Goal: Task Accomplishment & Management: Manage account settings

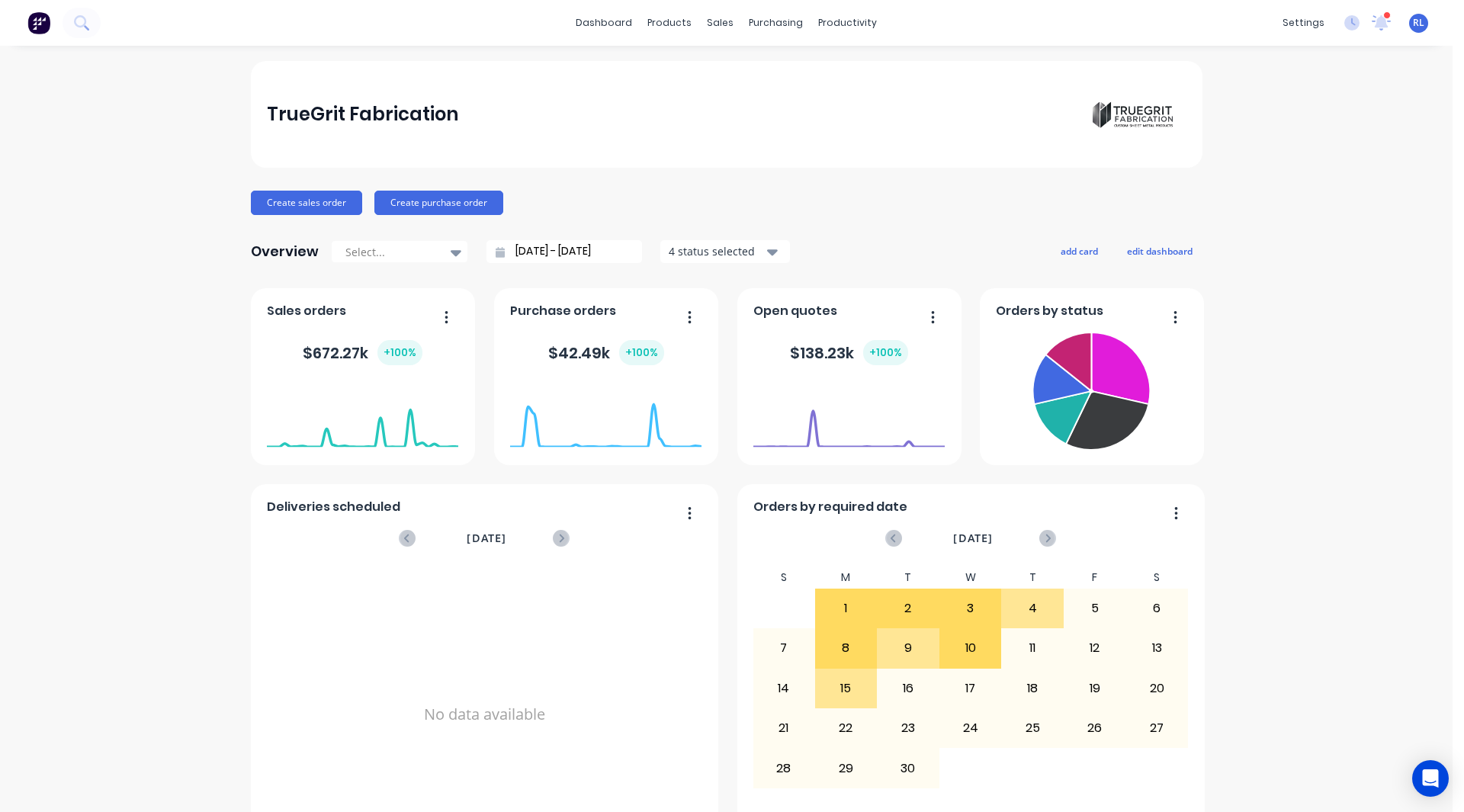
click at [167, 669] on div "TrueGrit Fabrication Create sales order Create purchase order Overview Select..…" at bounding box center [726, 459] width 1452 height 795
click at [691, 68] on div "Product Catalogue" at bounding box center [731, 73] width 95 height 14
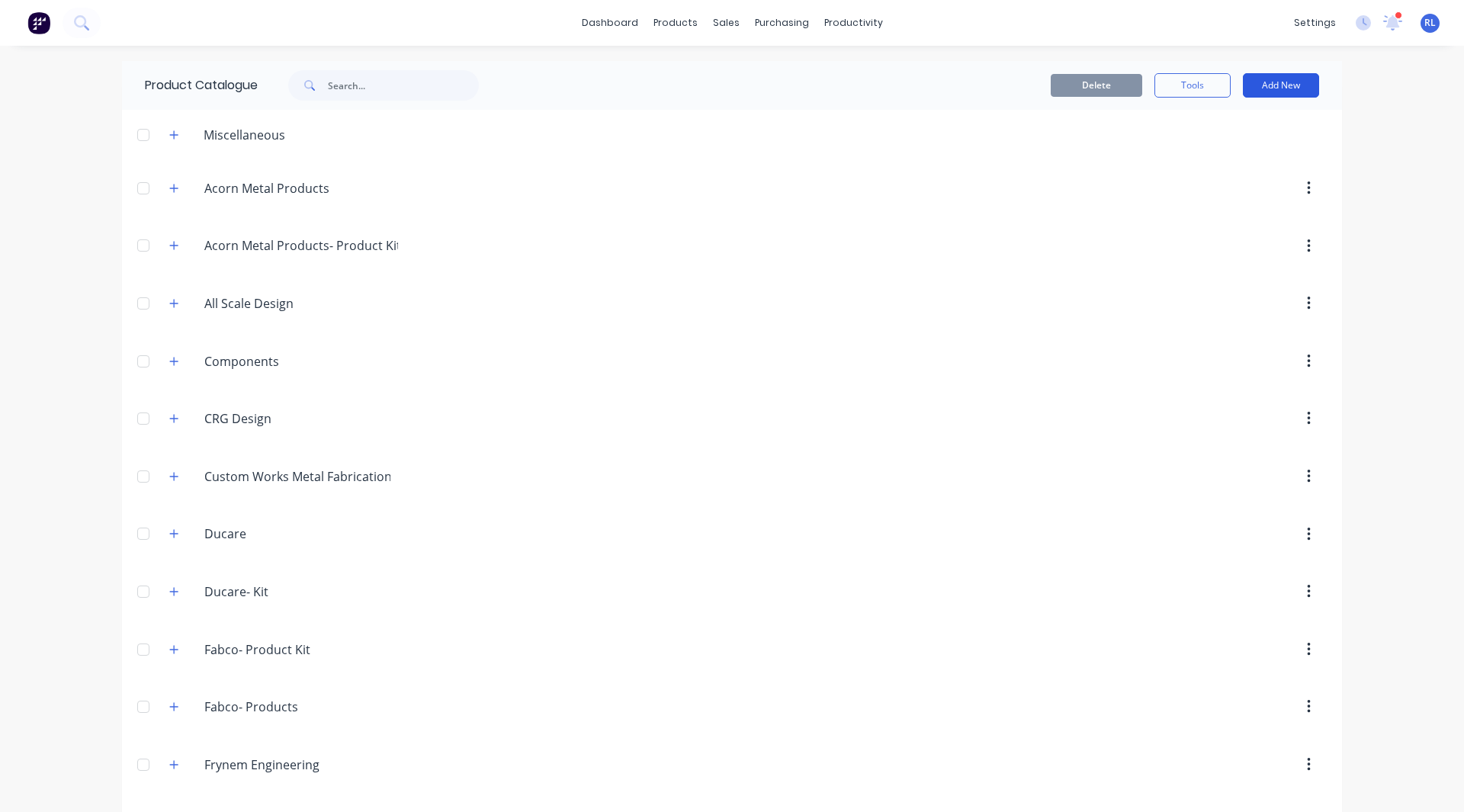
click at [1253, 84] on button "Add New" at bounding box center [1281, 86] width 76 height 25
click at [1212, 123] on div "Category" at bounding box center [1246, 125] width 117 height 22
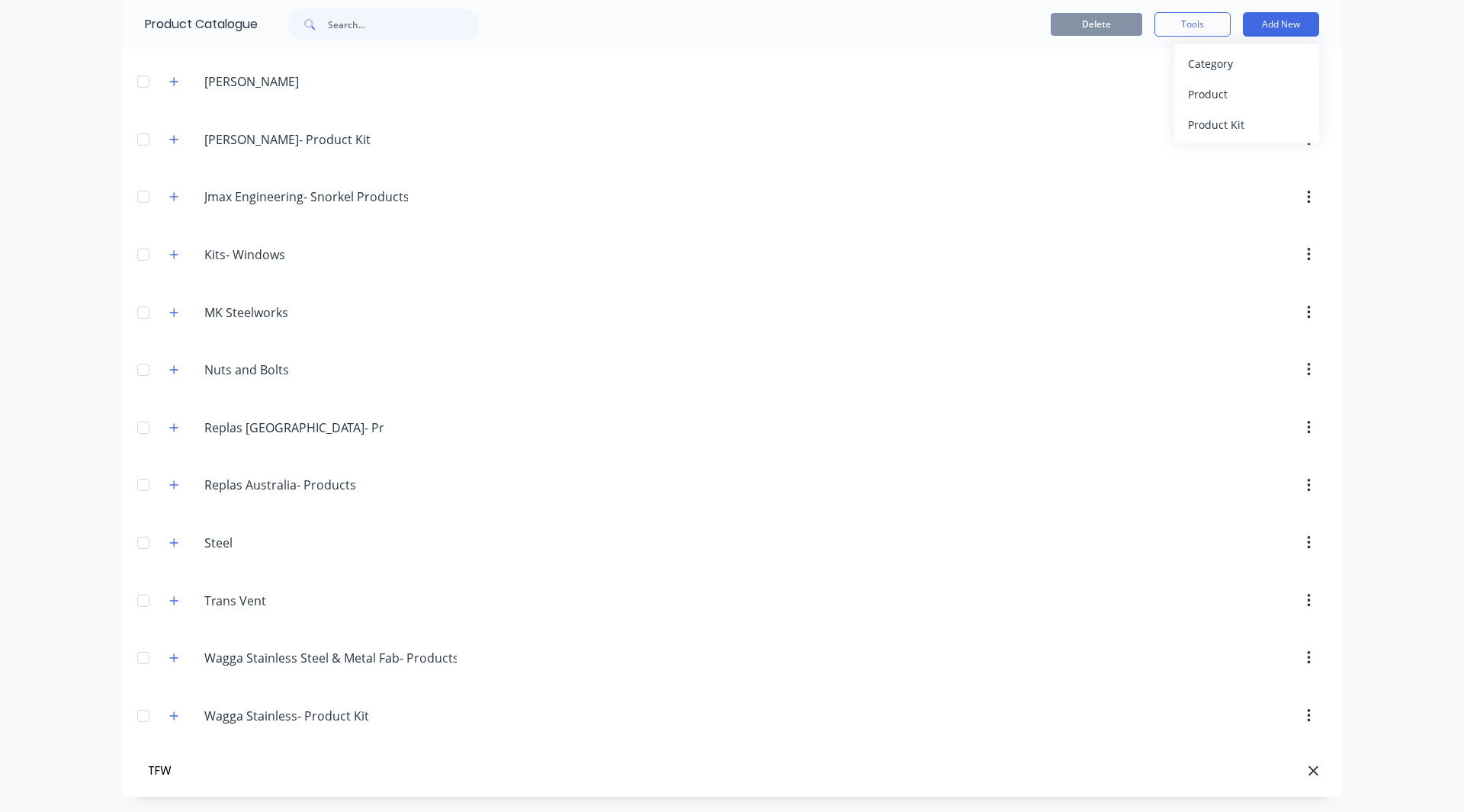
type input "TFW"
click at [1265, 29] on button "Add New" at bounding box center [1281, 25] width 76 height 25
click at [1267, 29] on button "Add New" at bounding box center [1281, 25] width 76 height 25
click at [1240, 96] on div "Product" at bounding box center [1246, 94] width 117 height 22
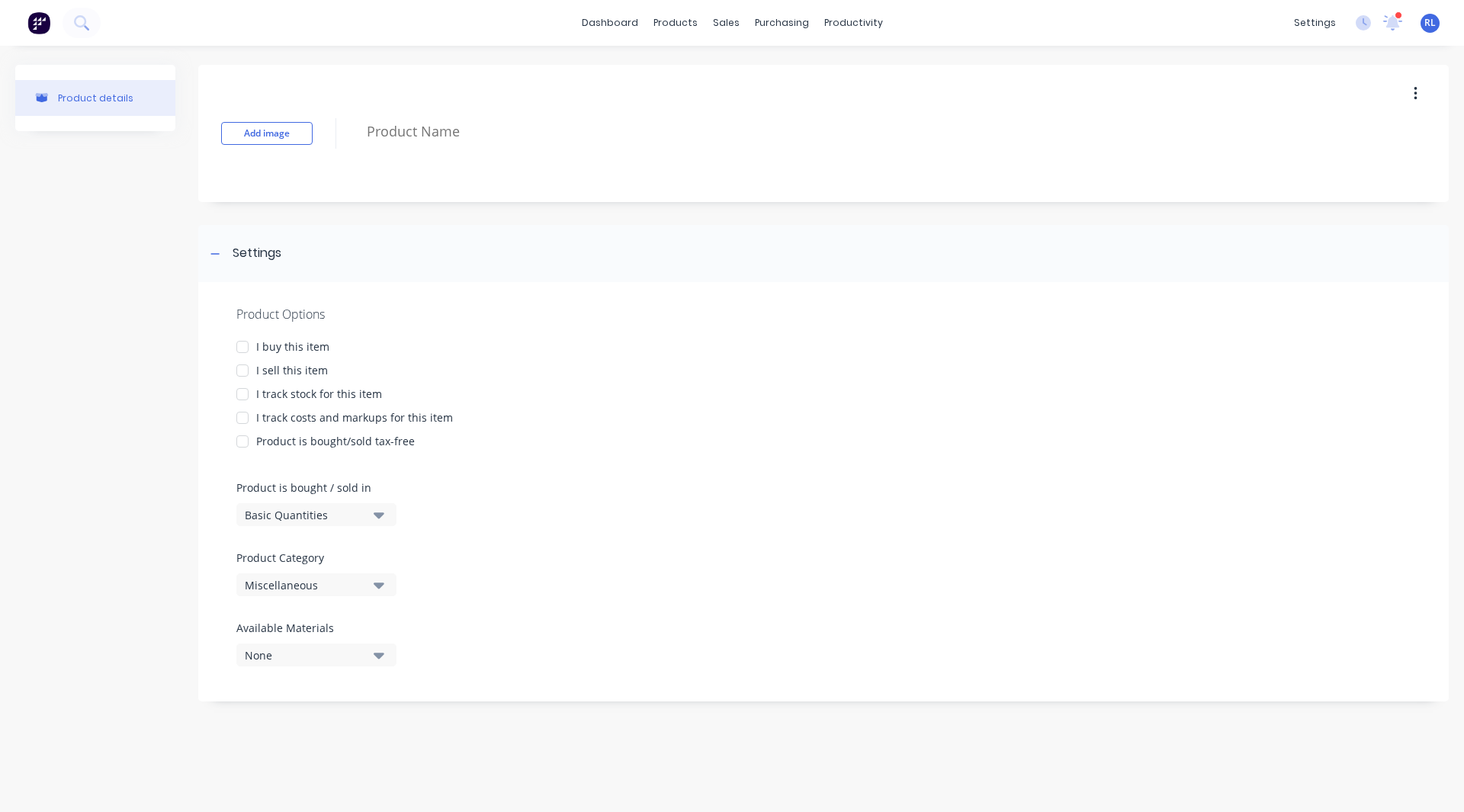
type textarea "x"
click at [101, 650] on div "Product details" at bounding box center [95, 391] width 160 height 652
click at [31, 351] on div "Product details" at bounding box center [95, 391] width 160 height 652
click at [99, 325] on div "Product details" at bounding box center [95, 391] width 160 height 652
click at [65, 366] on div "Product details" at bounding box center [95, 391] width 160 height 652
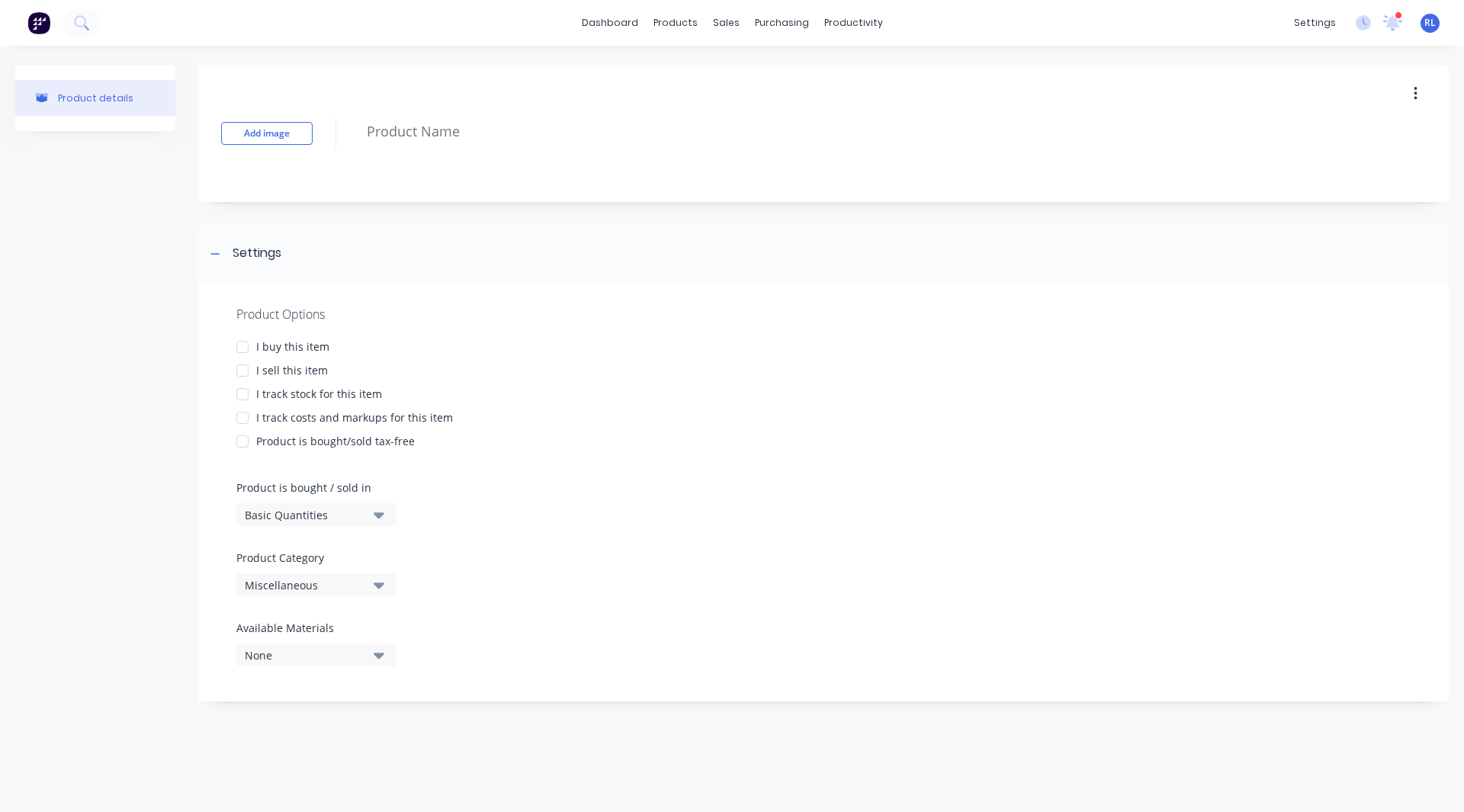
click at [51, 14] on button at bounding box center [39, 22] width 32 height 31
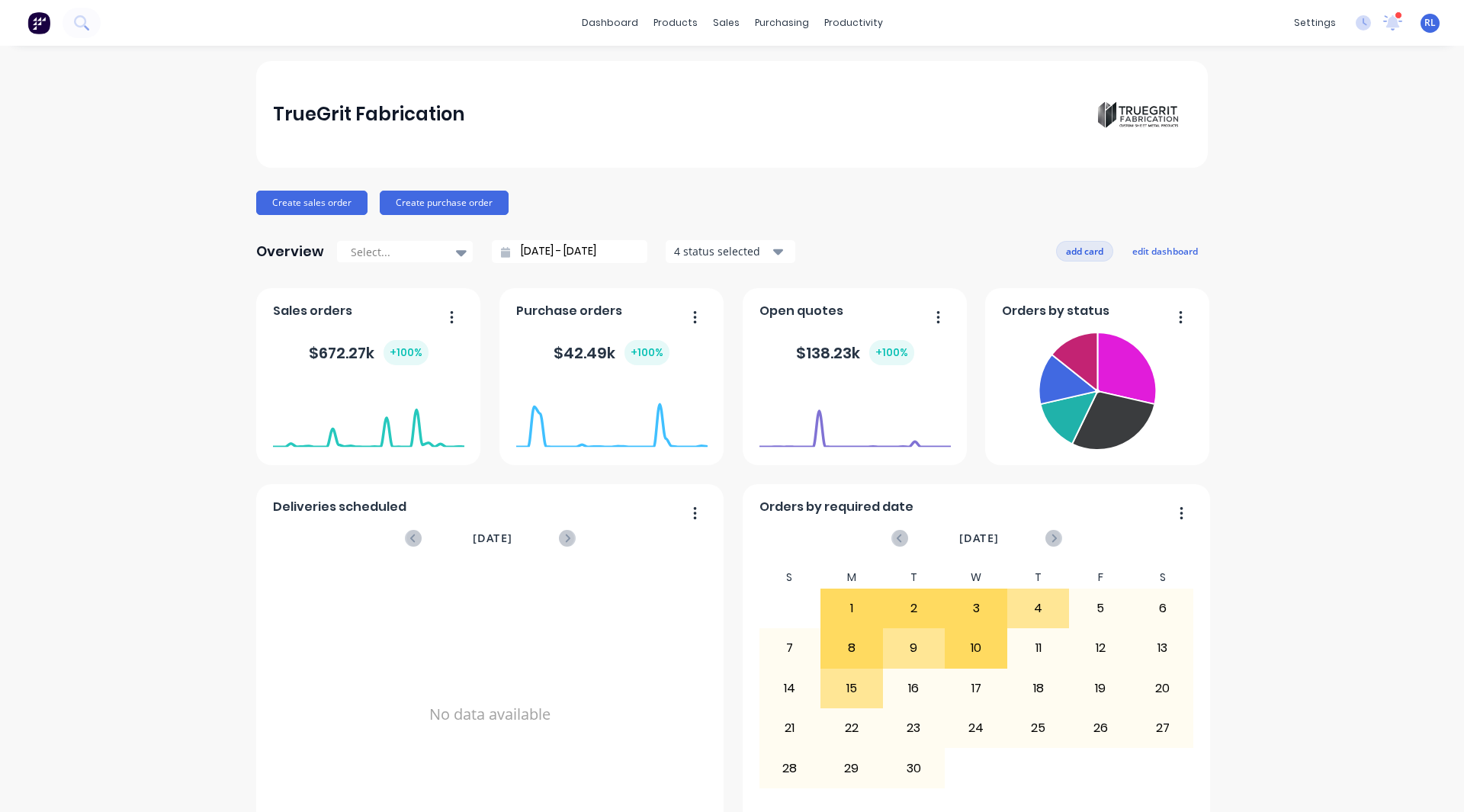
click at [1068, 256] on button "add card" at bounding box center [1084, 251] width 57 height 20
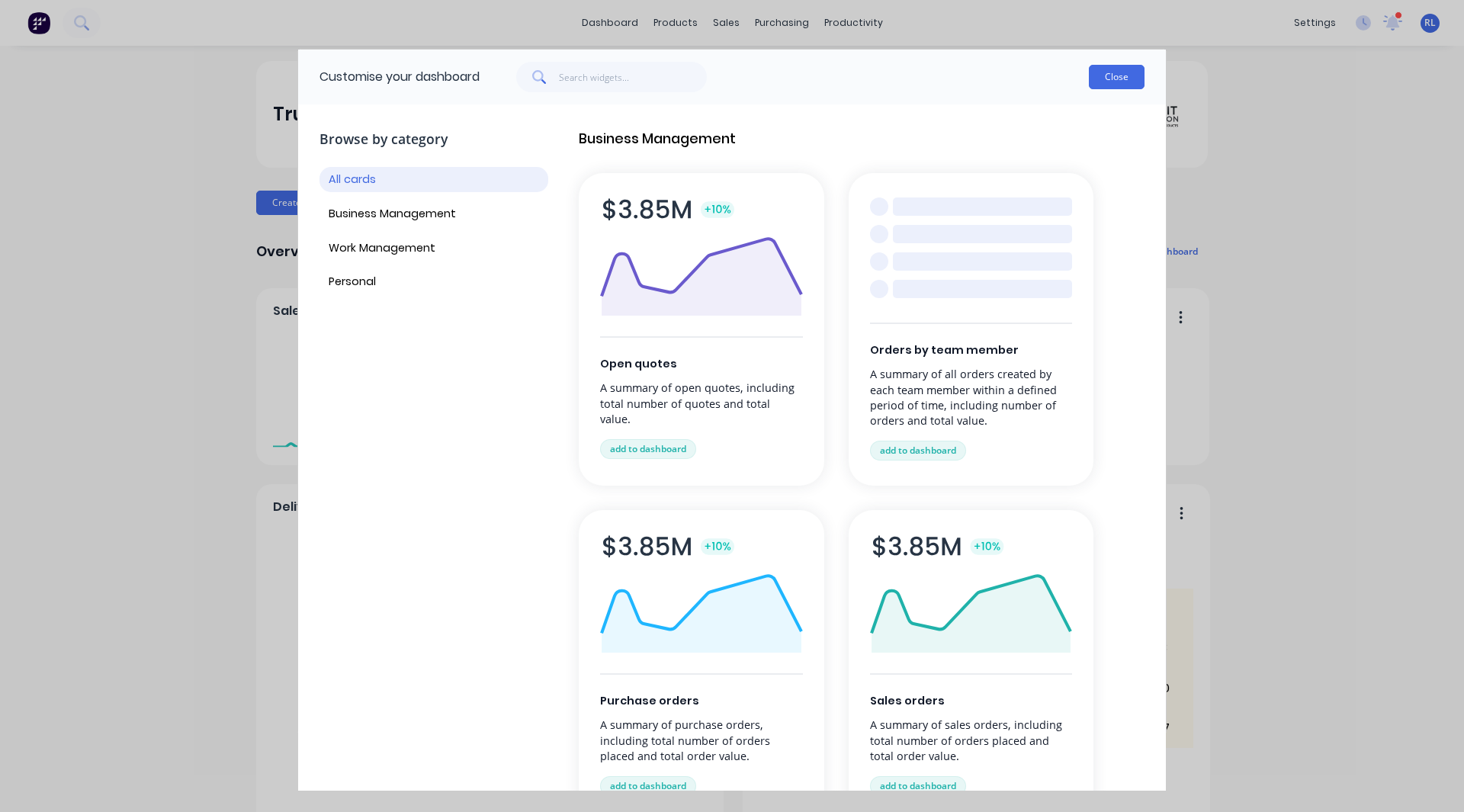
click at [1124, 83] on button "Close" at bounding box center [1116, 78] width 55 height 25
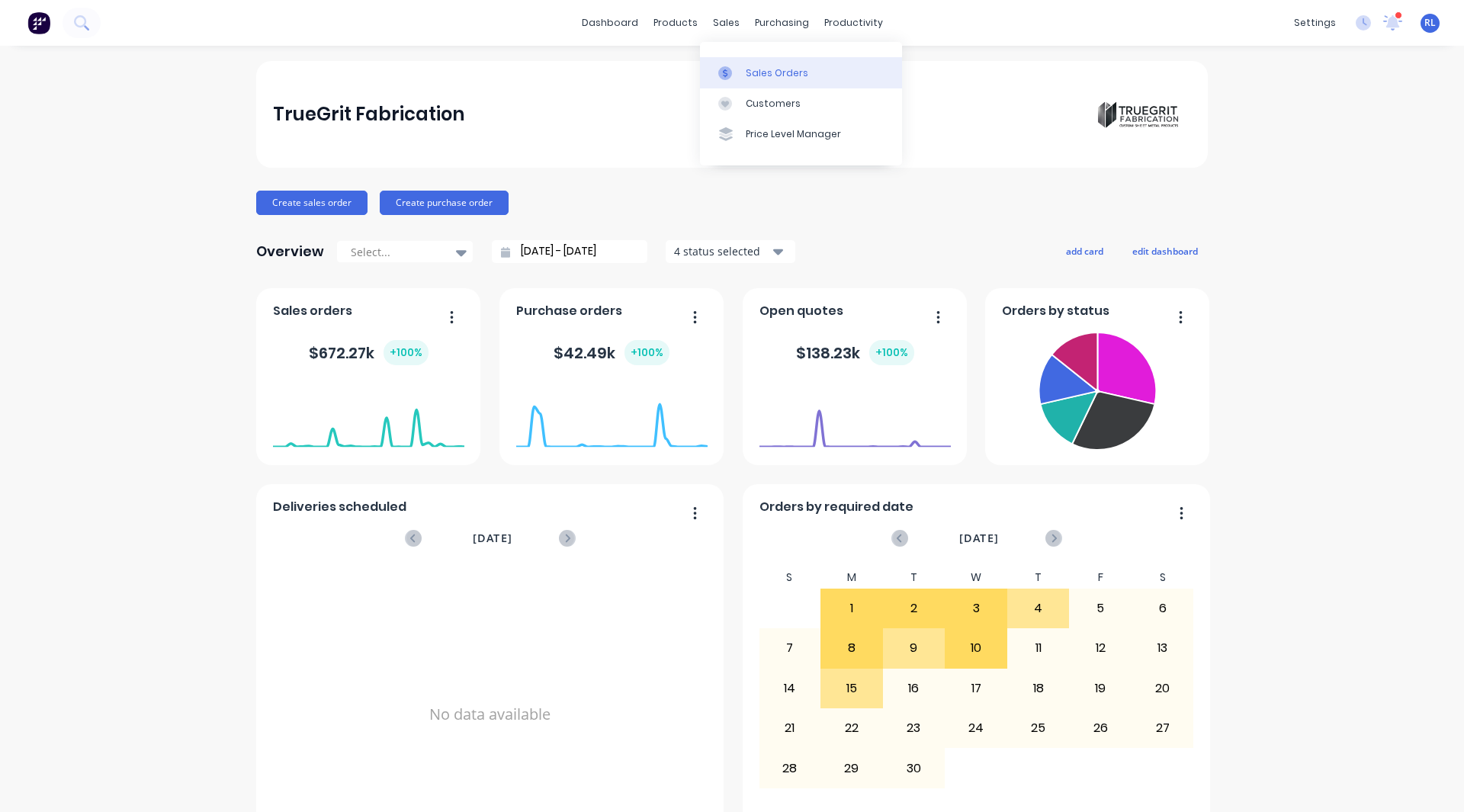
click at [739, 64] on link "Sales Orders" at bounding box center [800, 72] width 202 height 31
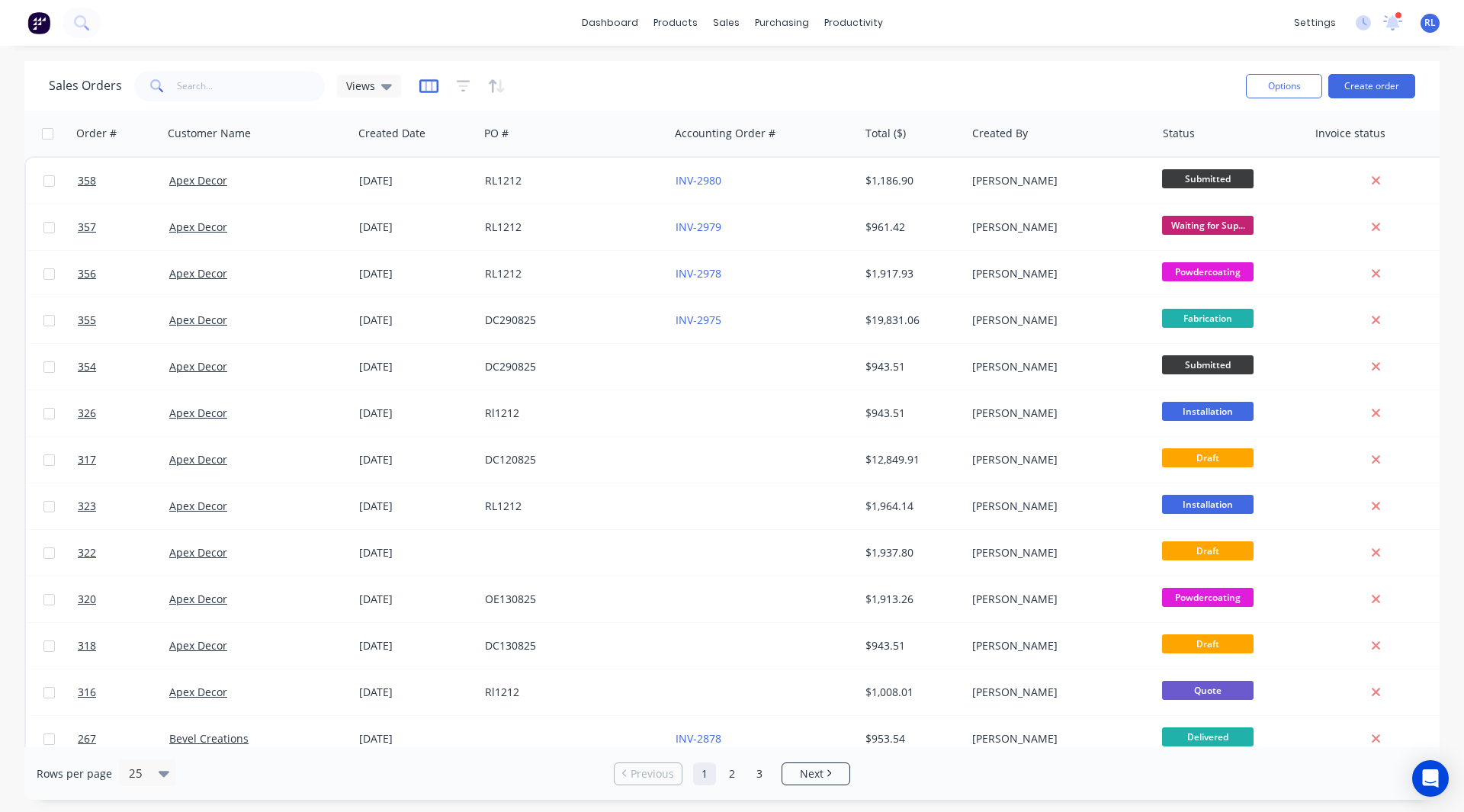
click at [425, 86] on icon "button" at bounding box center [428, 86] width 7 height 10
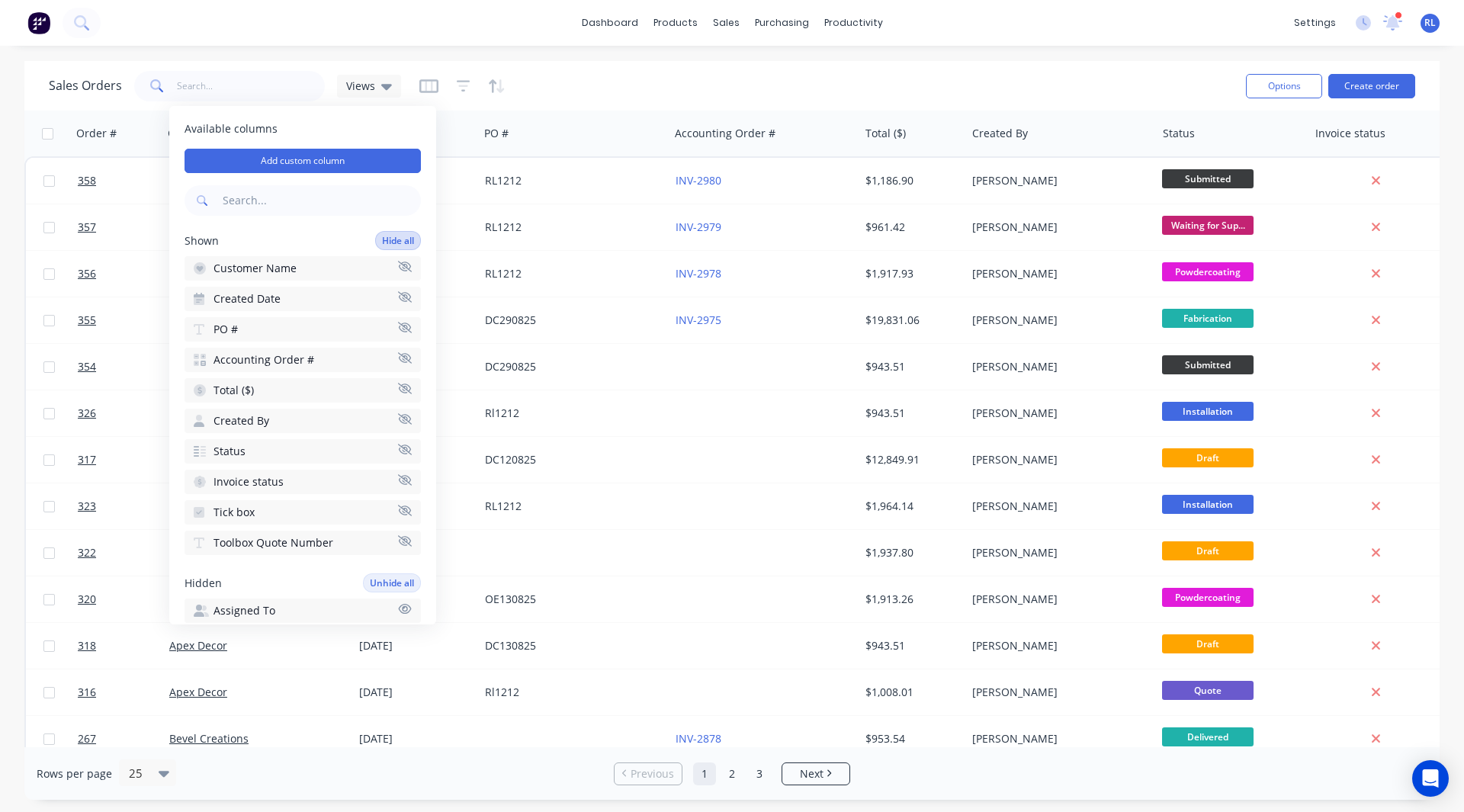
click at [375, 234] on button "Hide all" at bounding box center [397, 240] width 45 height 19
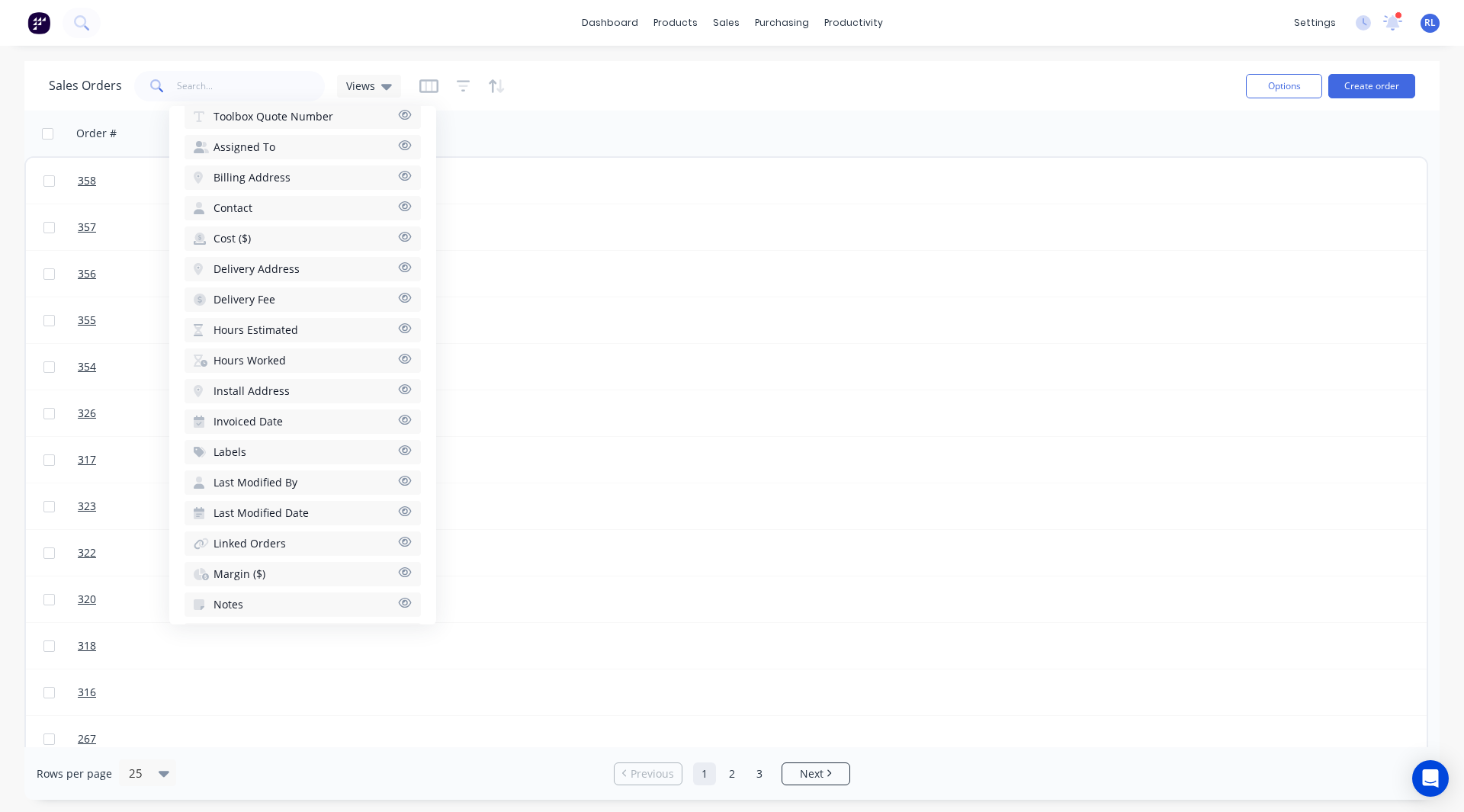
scroll to position [599, 0]
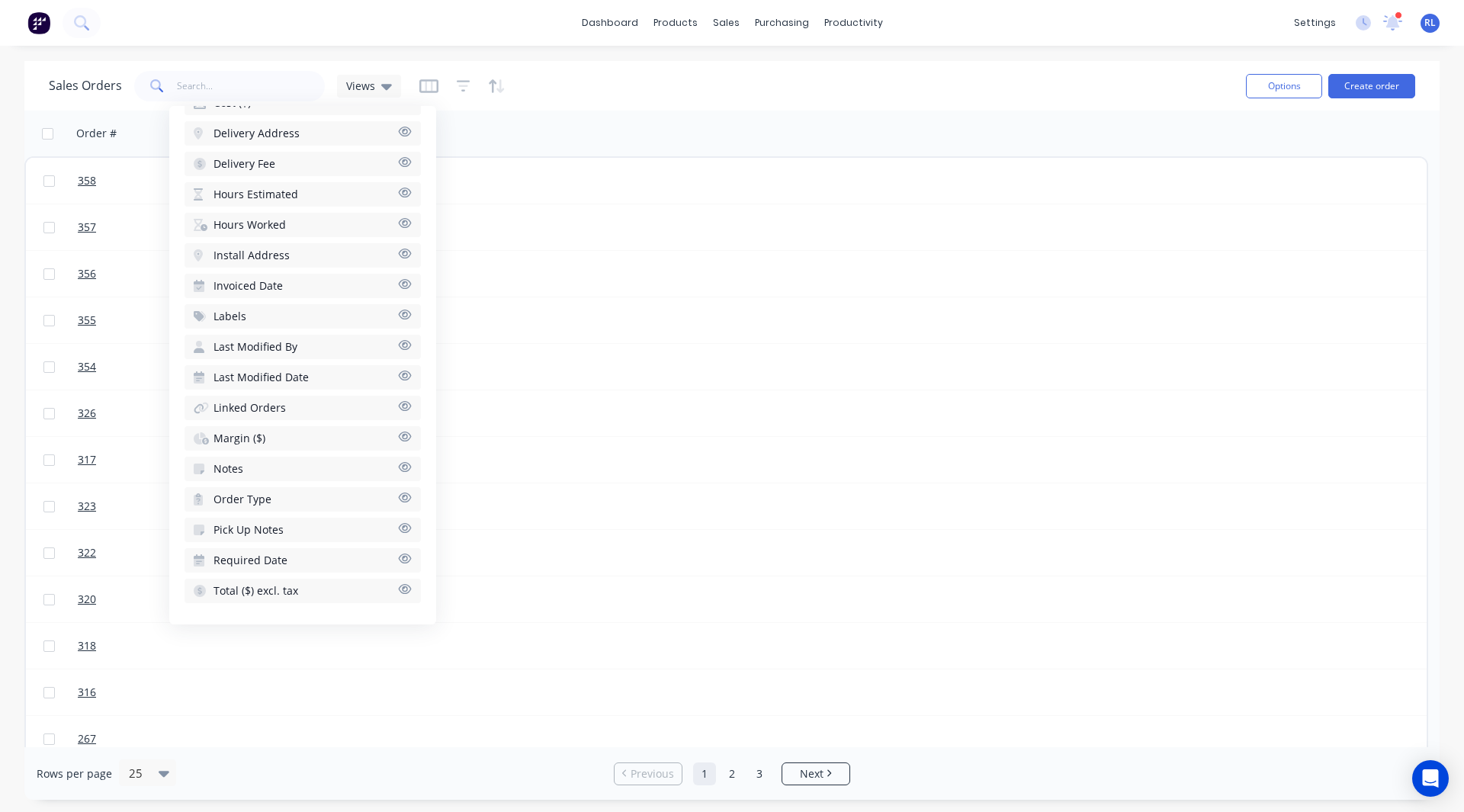
click at [229, 437] on span "Margin ($)" at bounding box center [239, 438] width 52 height 15
click at [563, 84] on div "Sales Orders Views" at bounding box center [641, 85] width 1185 height 37
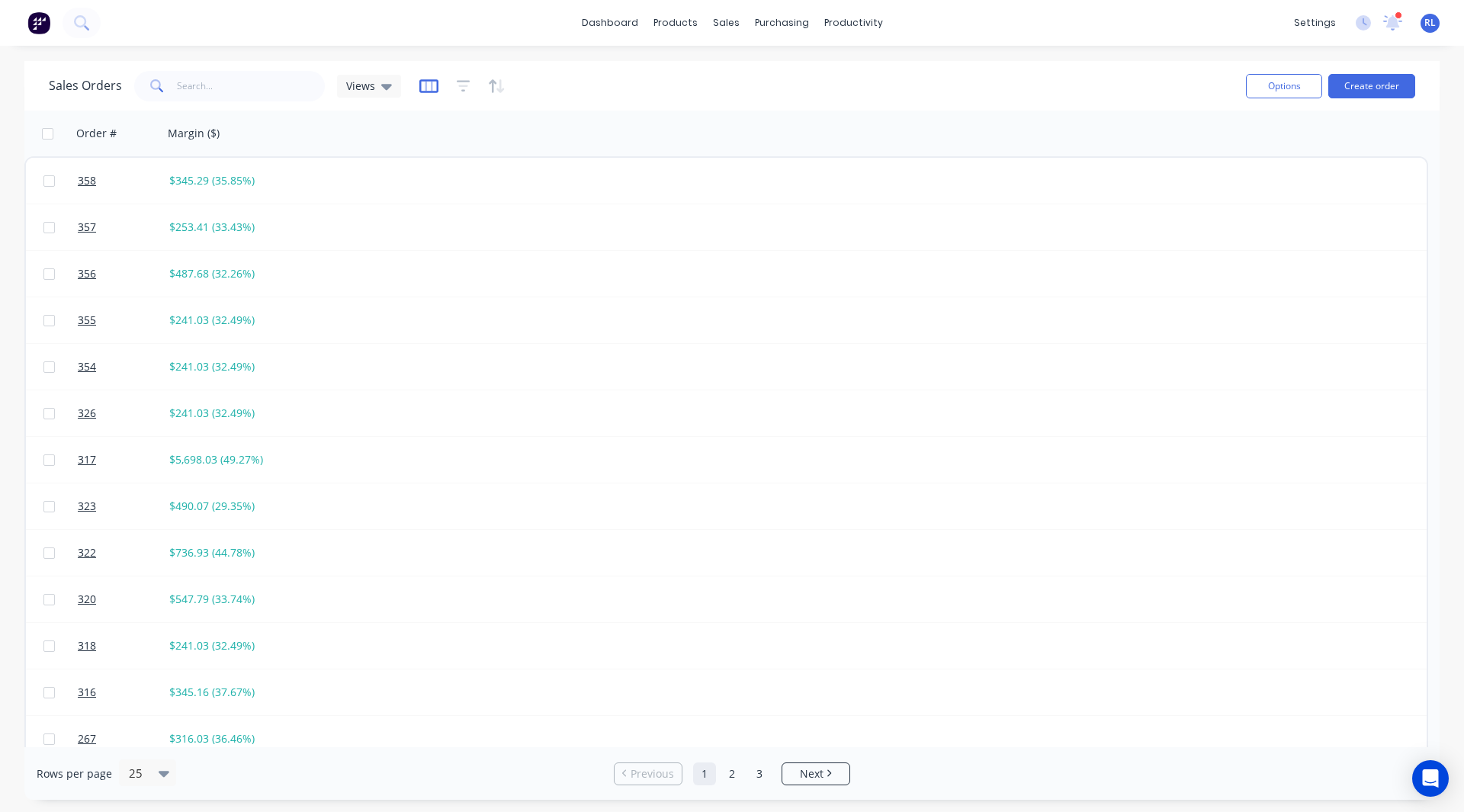
click at [425, 87] on icon "button" at bounding box center [428, 86] width 7 height 10
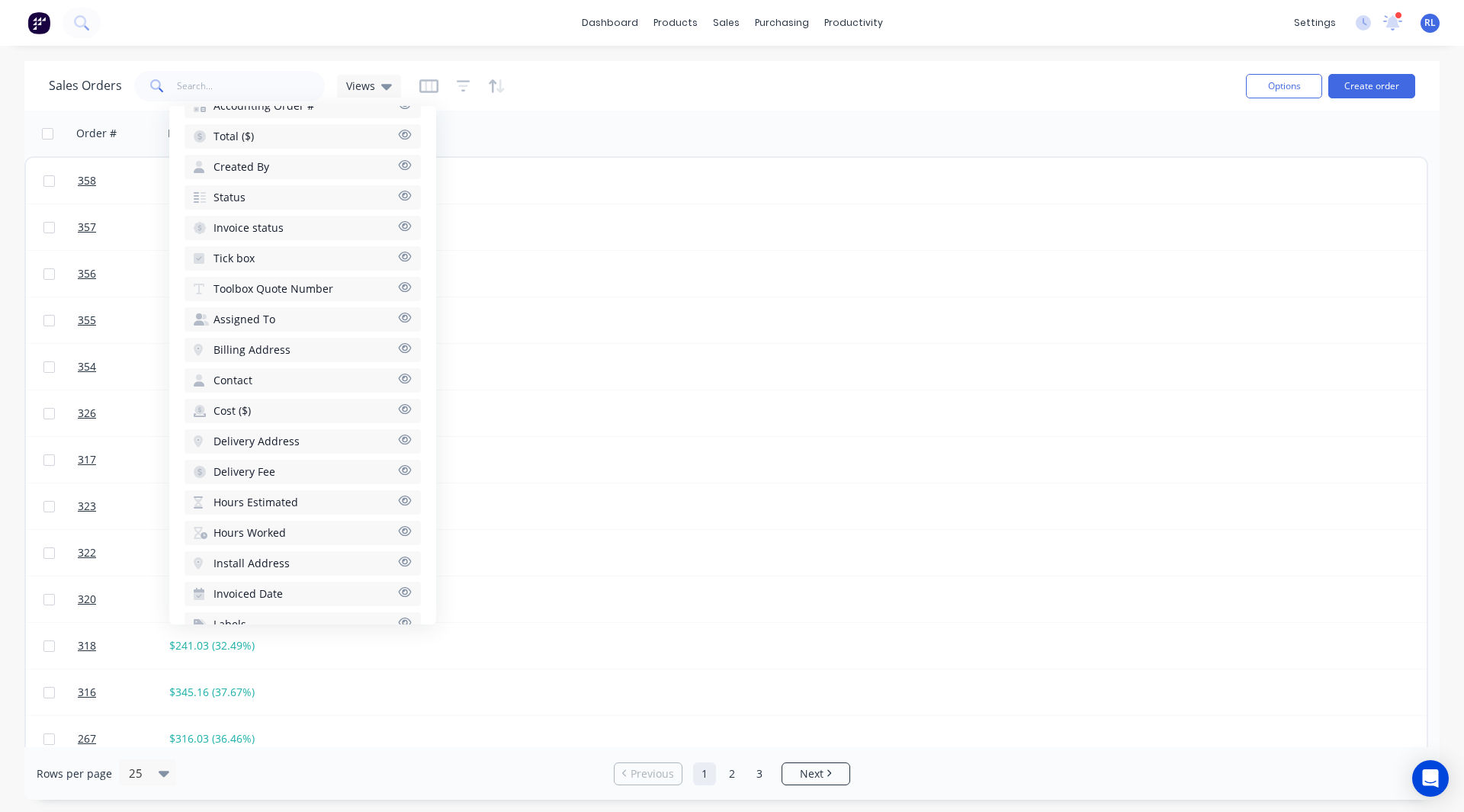
scroll to position [441, 0]
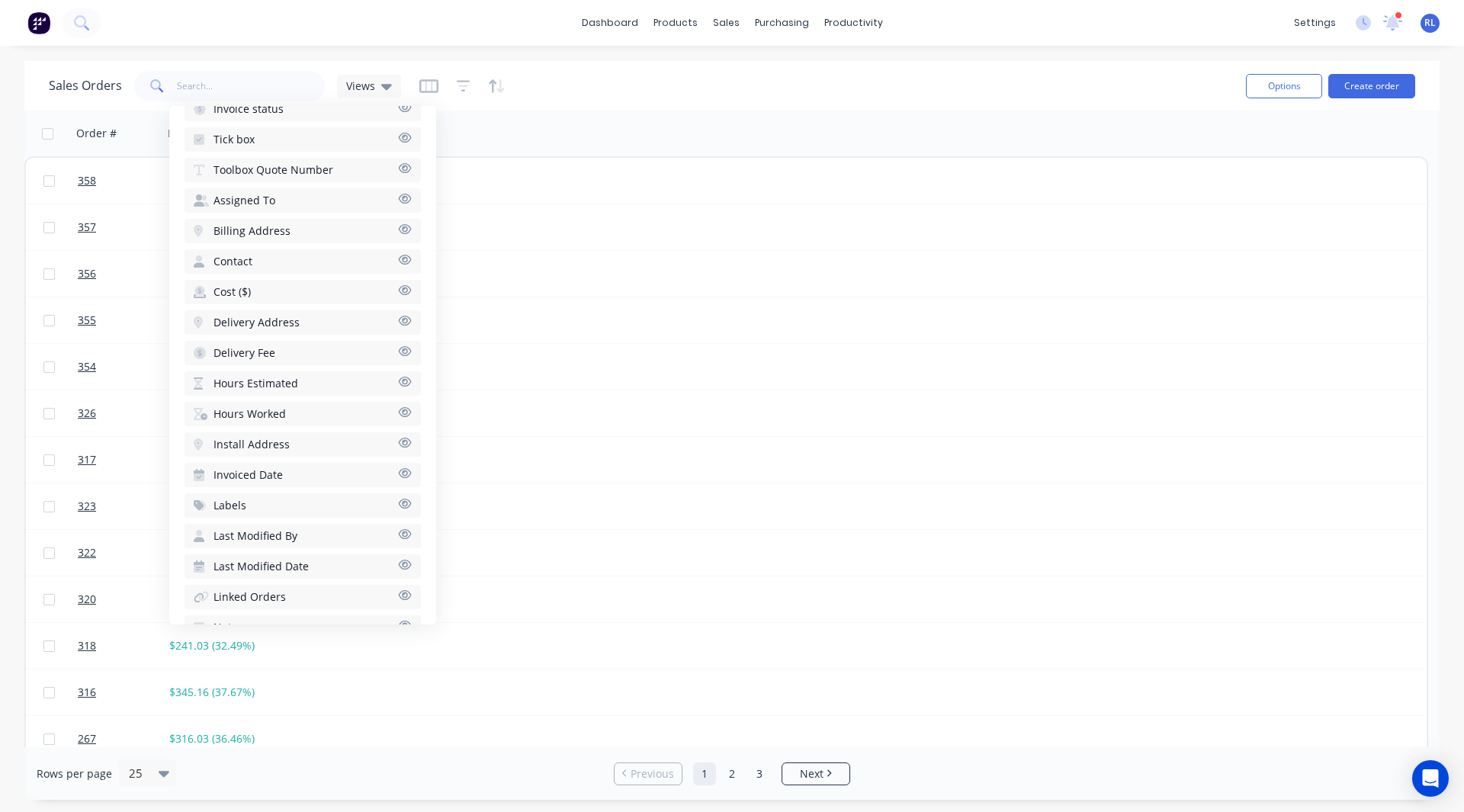
click at [278, 380] on span "Hours Estimated" at bounding box center [256, 383] width 85 height 15
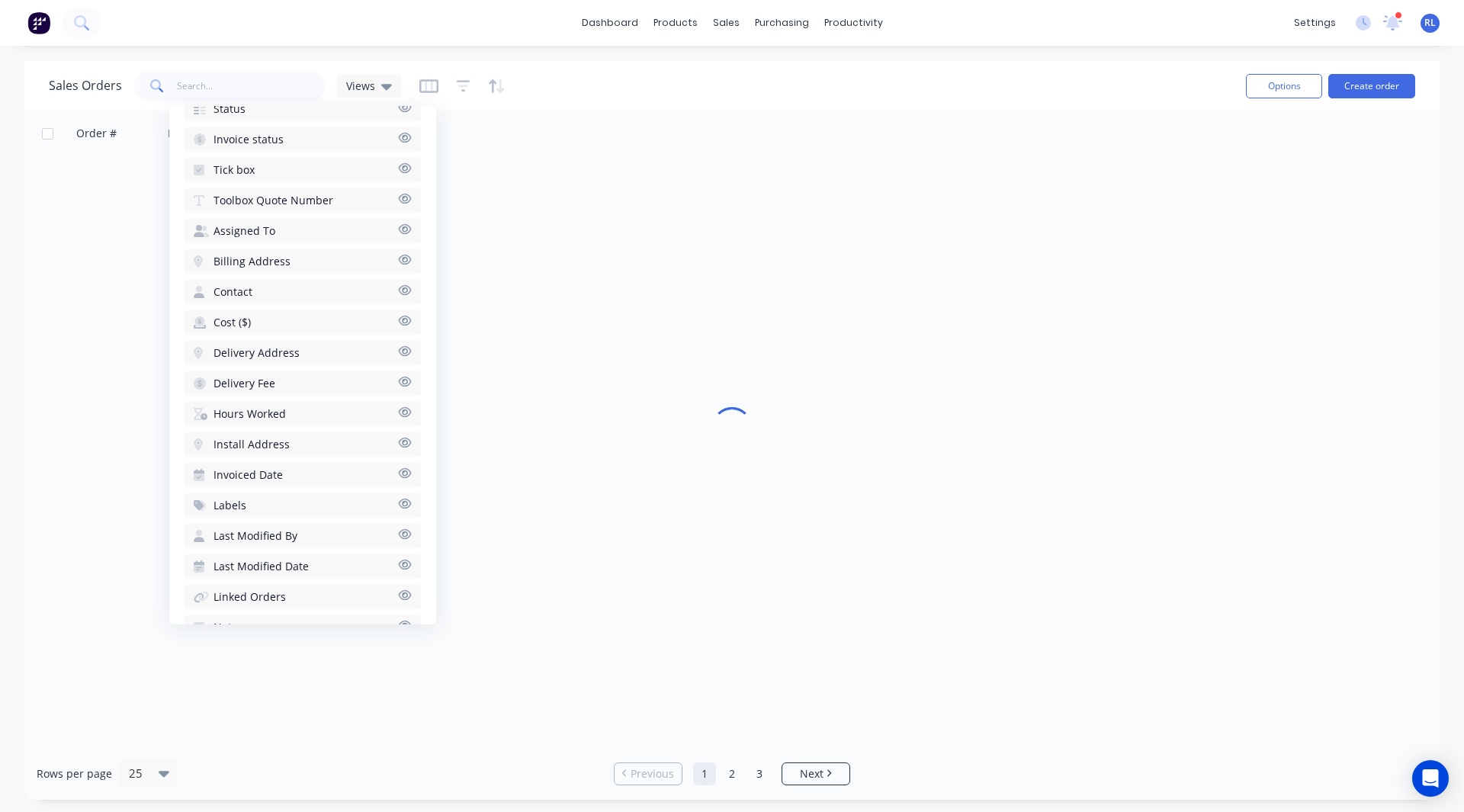
scroll to position [471, 0]
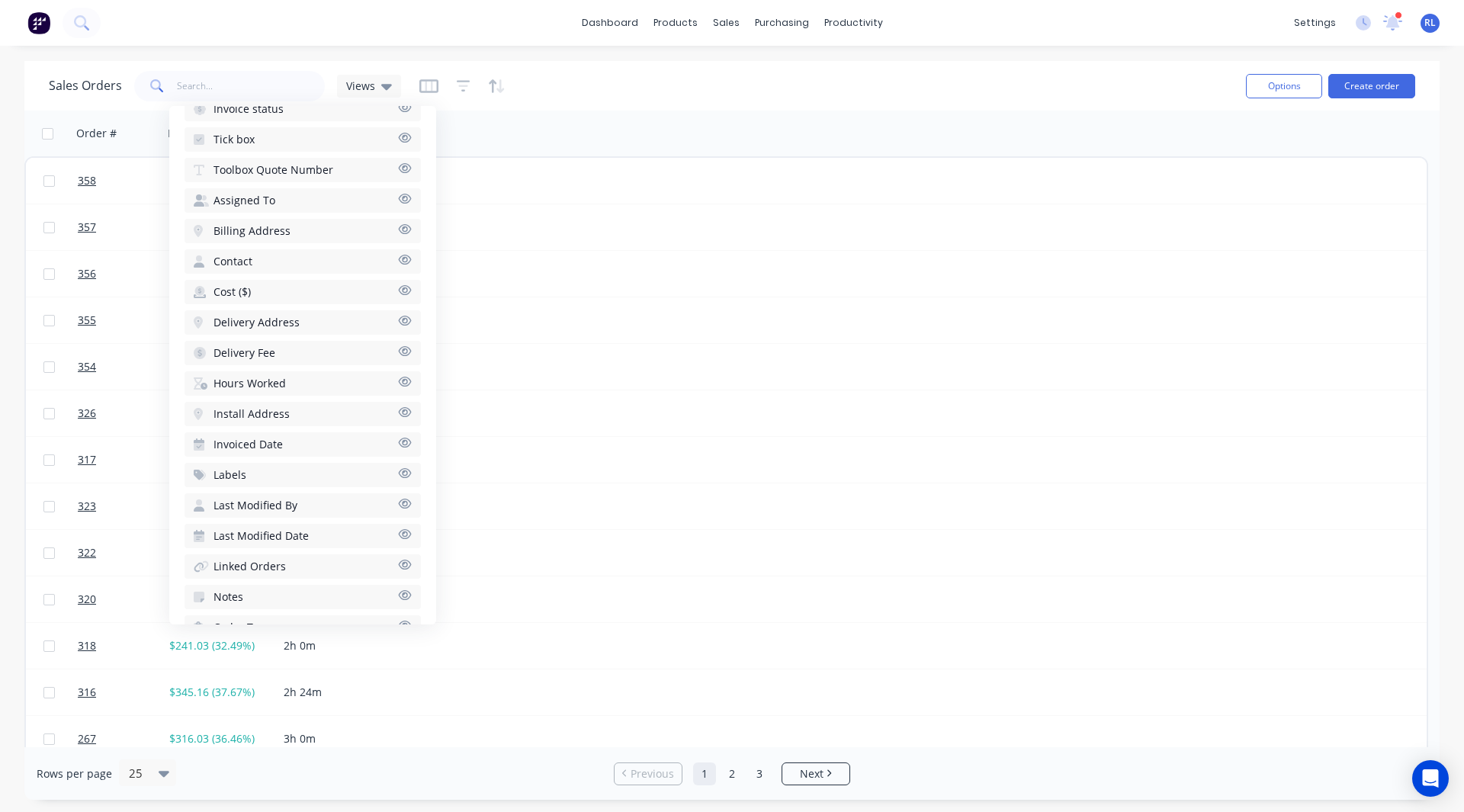
click at [272, 381] on span "Hours Worked" at bounding box center [250, 383] width 73 height 15
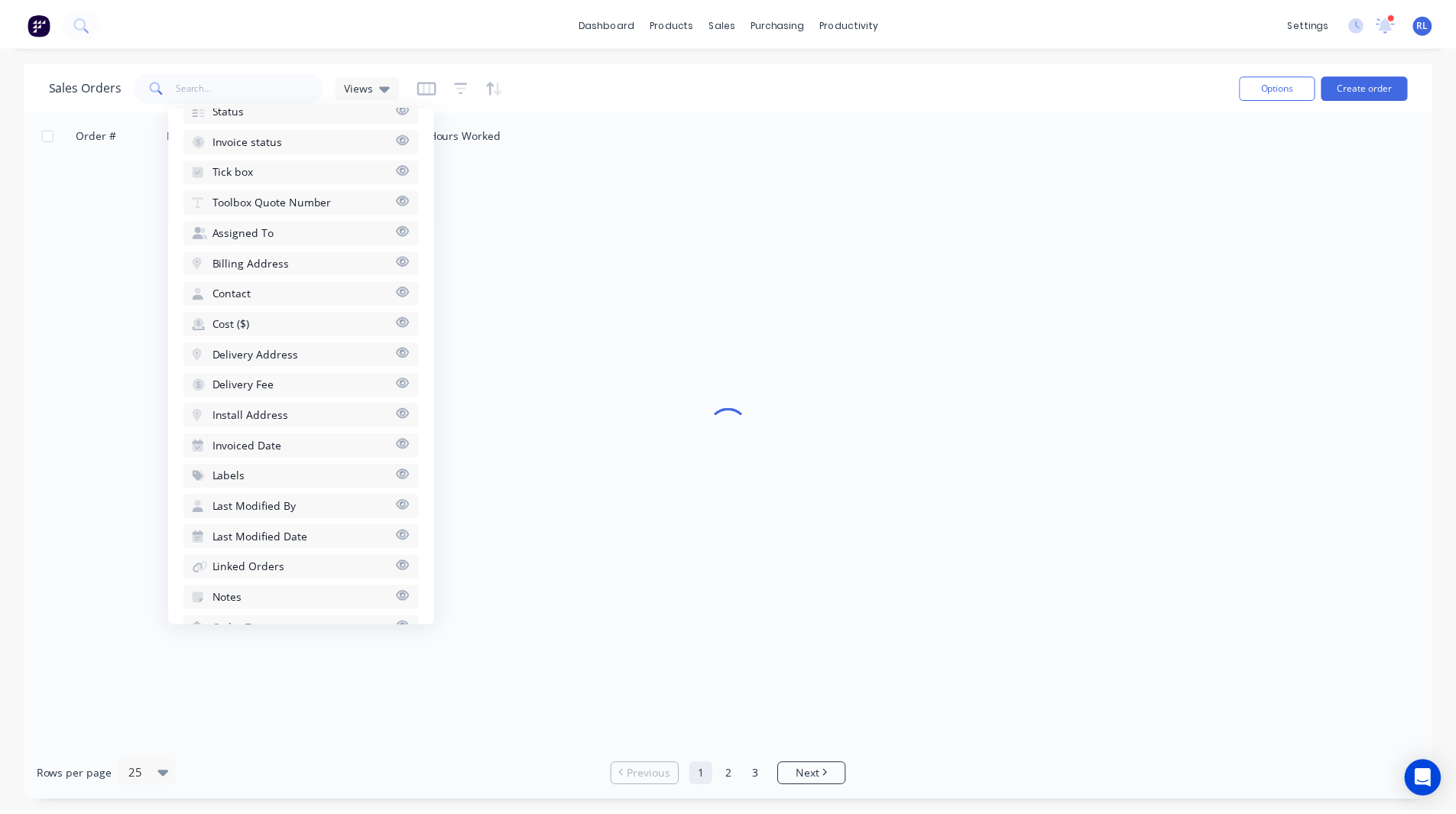
scroll to position [503, 0]
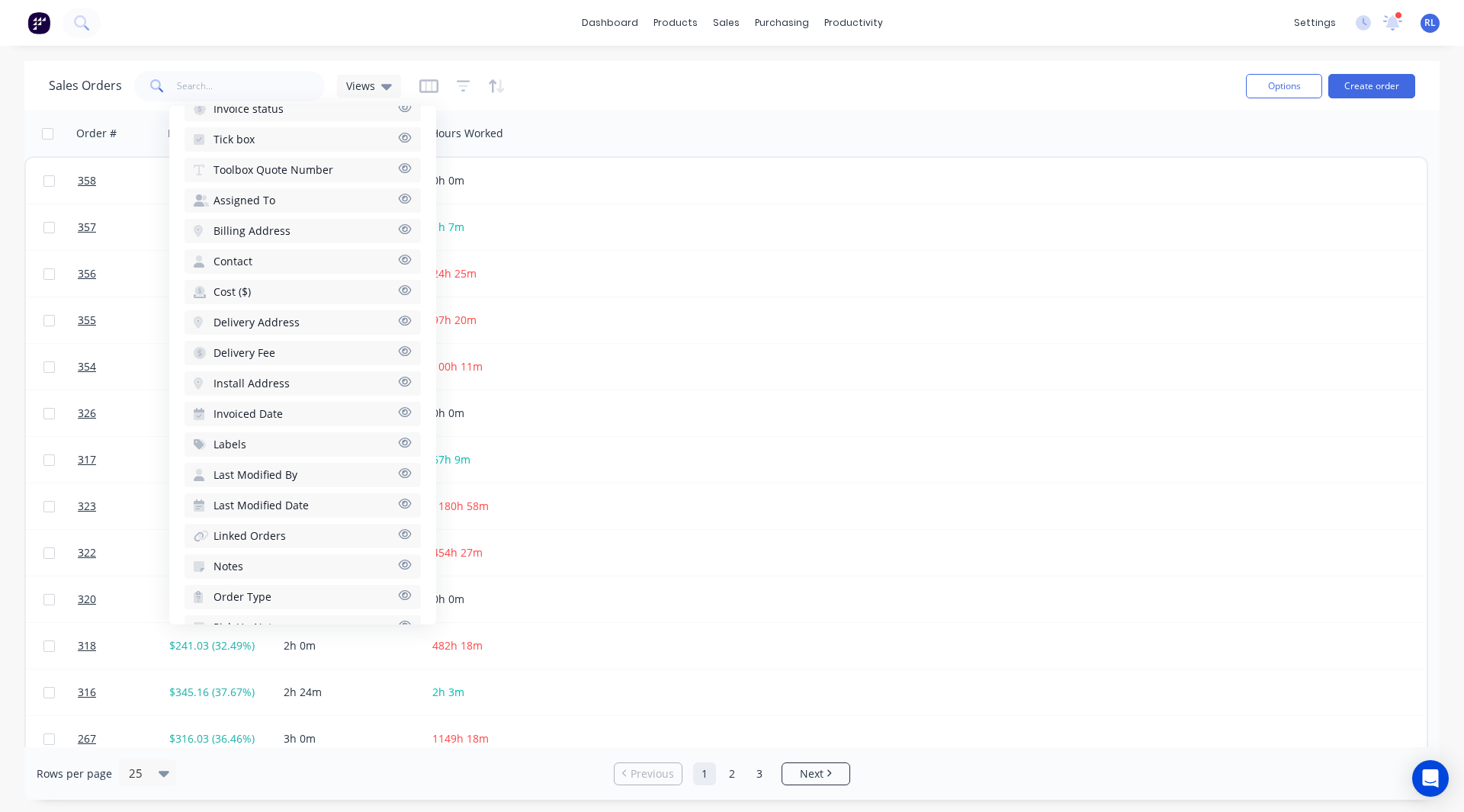
click at [597, 99] on div "Sales Orders Views" at bounding box center [641, 85] width 1185 height 37
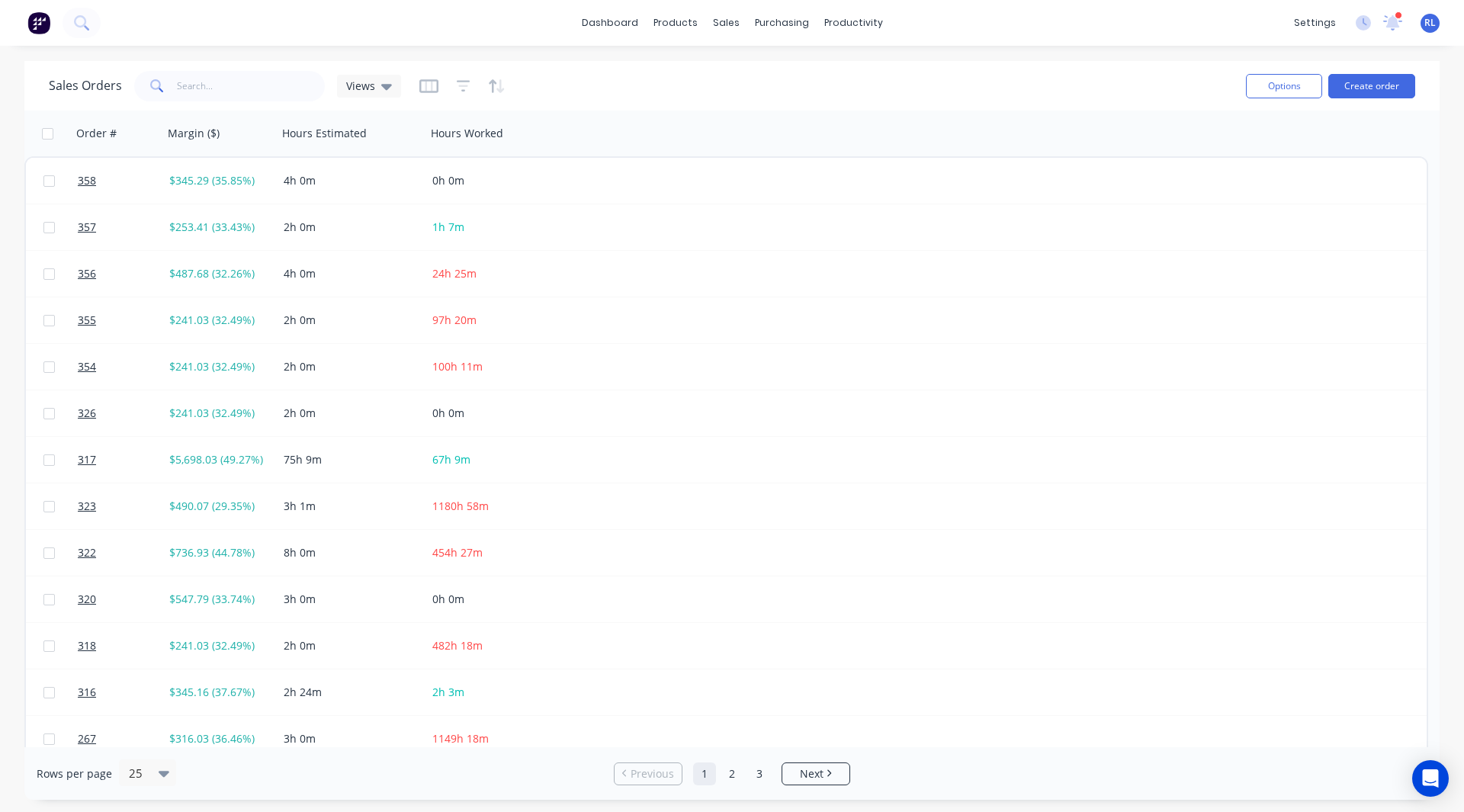
click at [35, 17] on img at bounding box center [39, 23] width 23 height 23
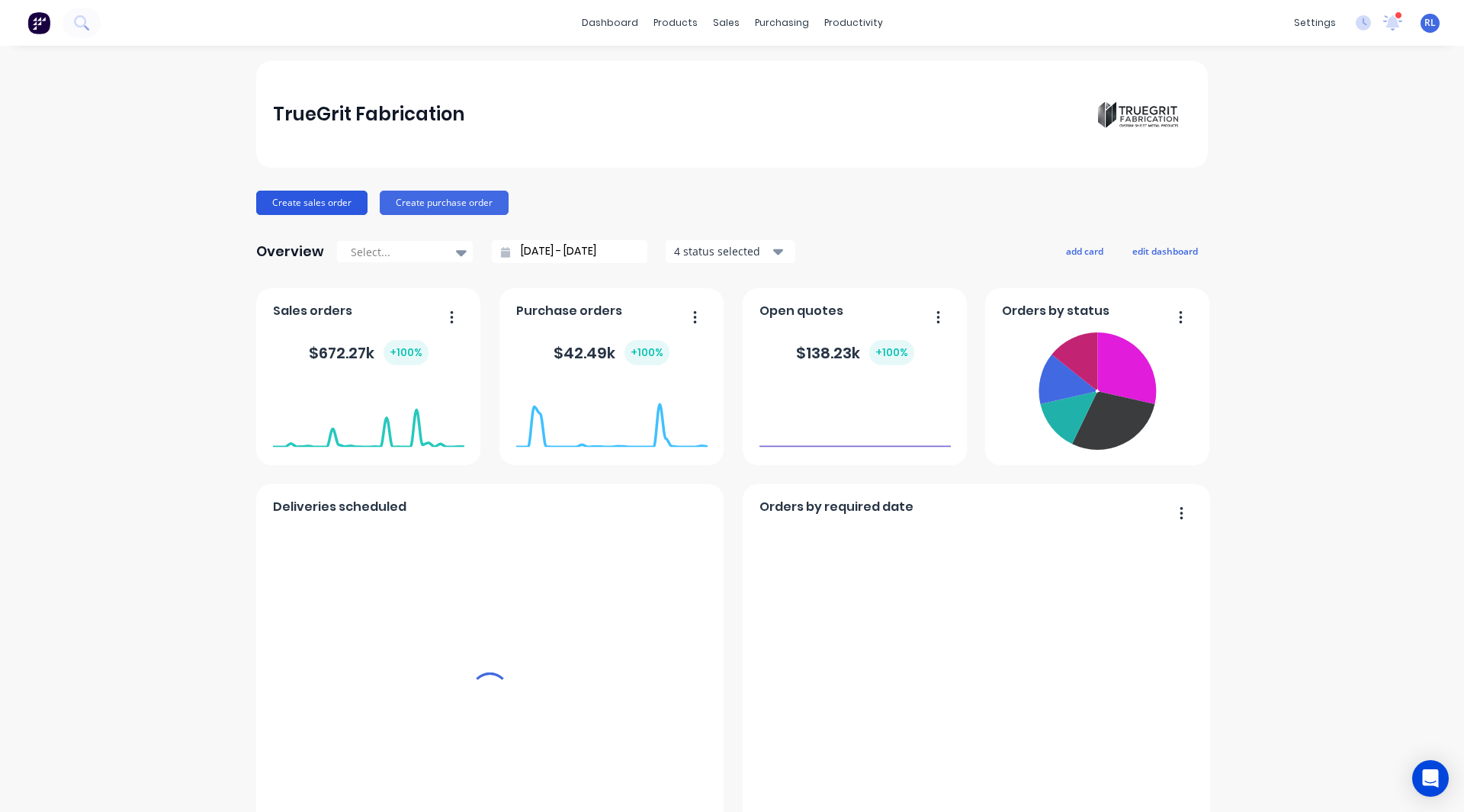
click at [300, 197] on button "Create sales order" at bounding box center [311, 203] width 111 height 25
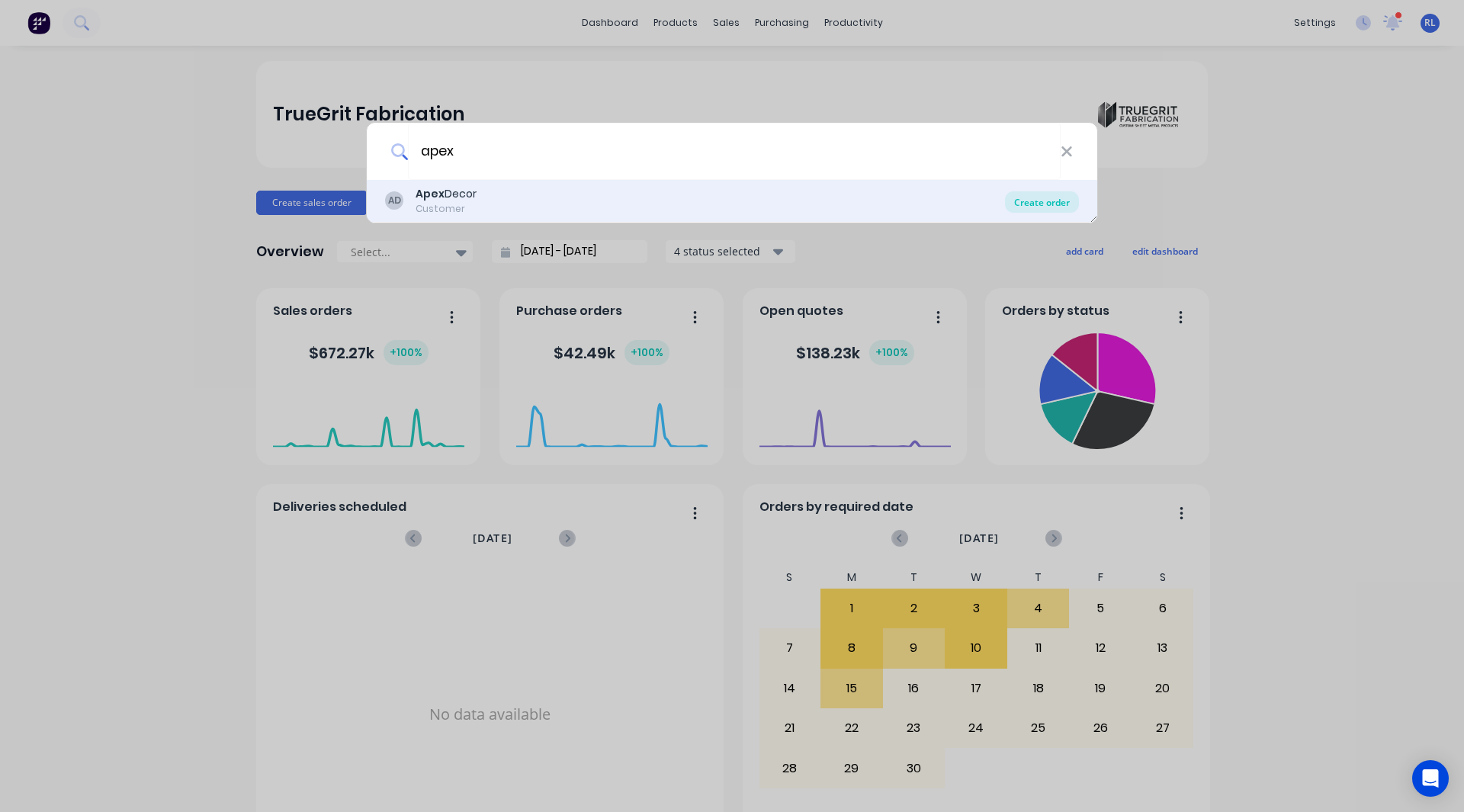
type input "apex"
click at [1033, 197] on div "Create order" at bounding box center [1042, 202] width 74 height 21
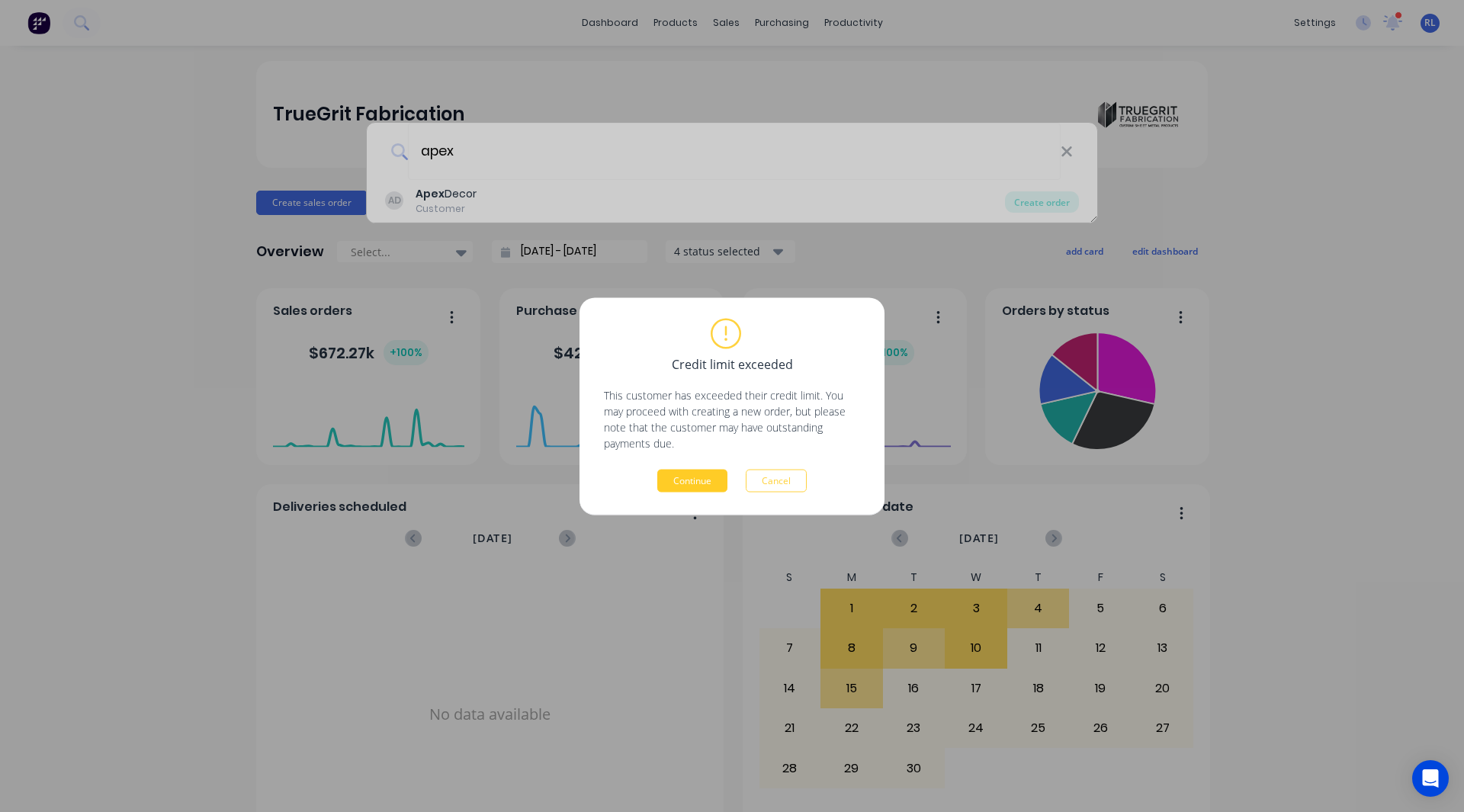
click at [688, 479] on button "Continue" at bounding box center [692, 480] width 70 height 23
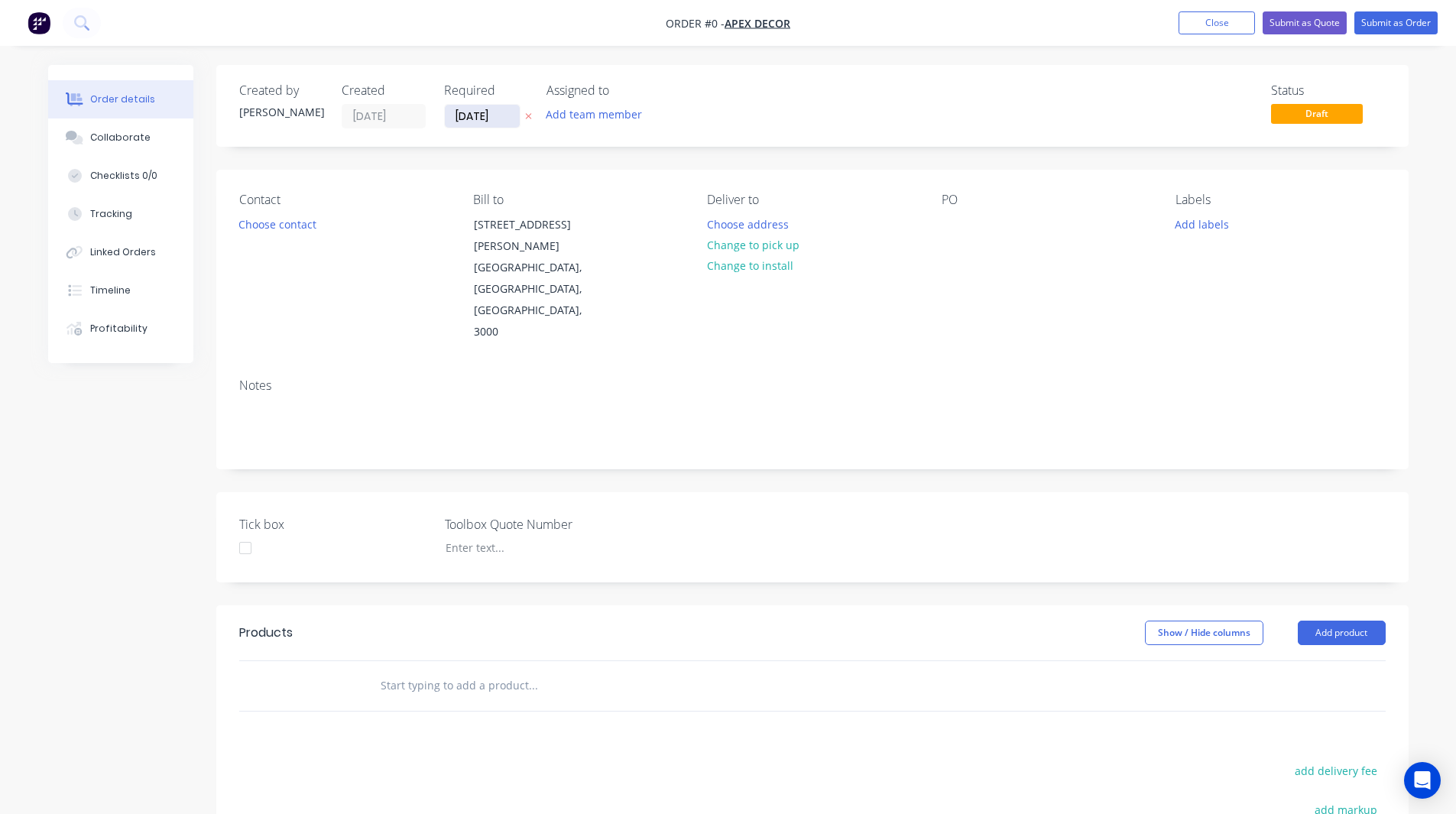
click at [476, 111] on input "02/09/25" at bounding box center [482, 117] width 75 height 23
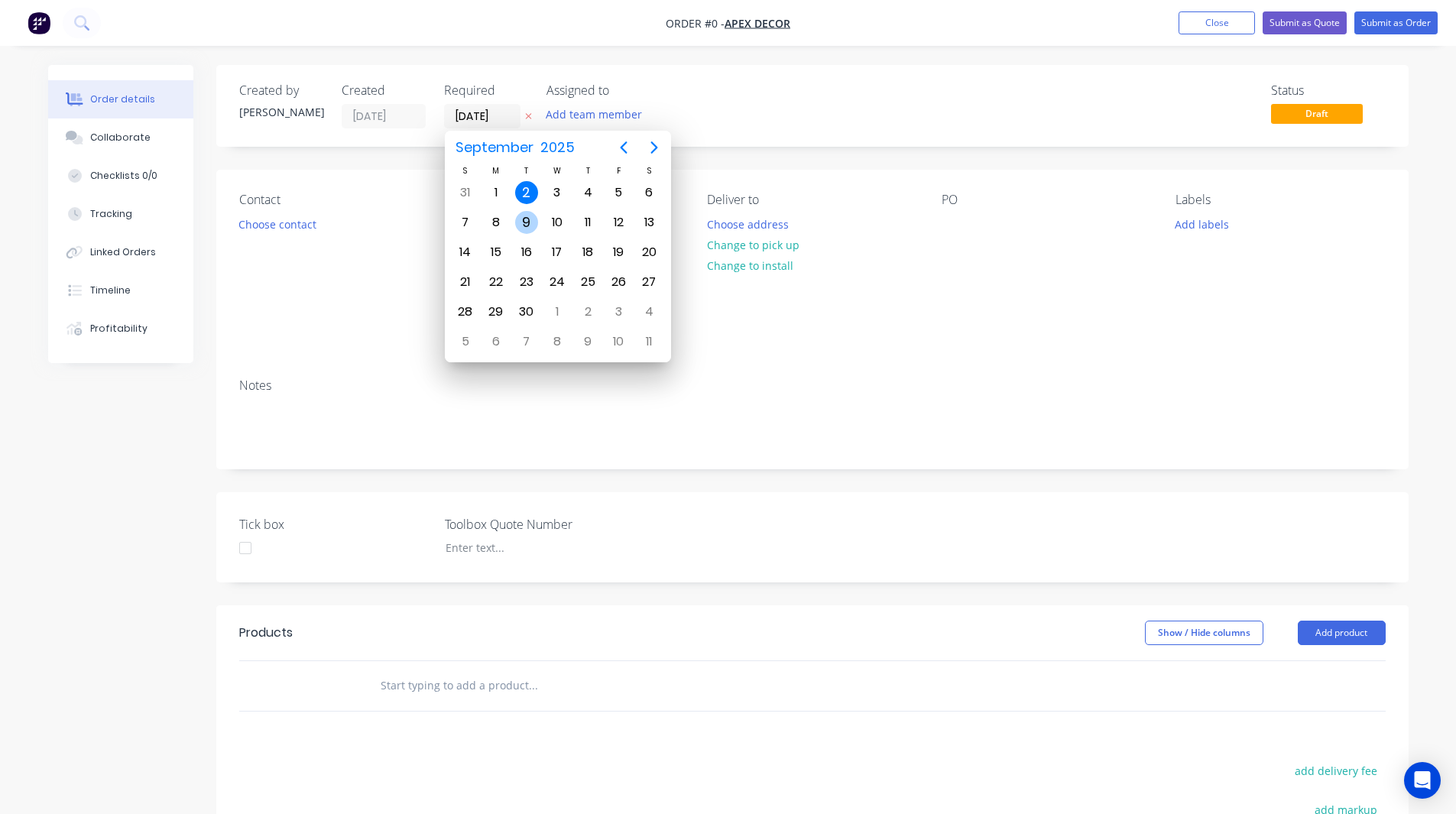
click at [522, 223] on div "9" at bounding box center [527, 223] width 23 height 23
type input "09/09/25"
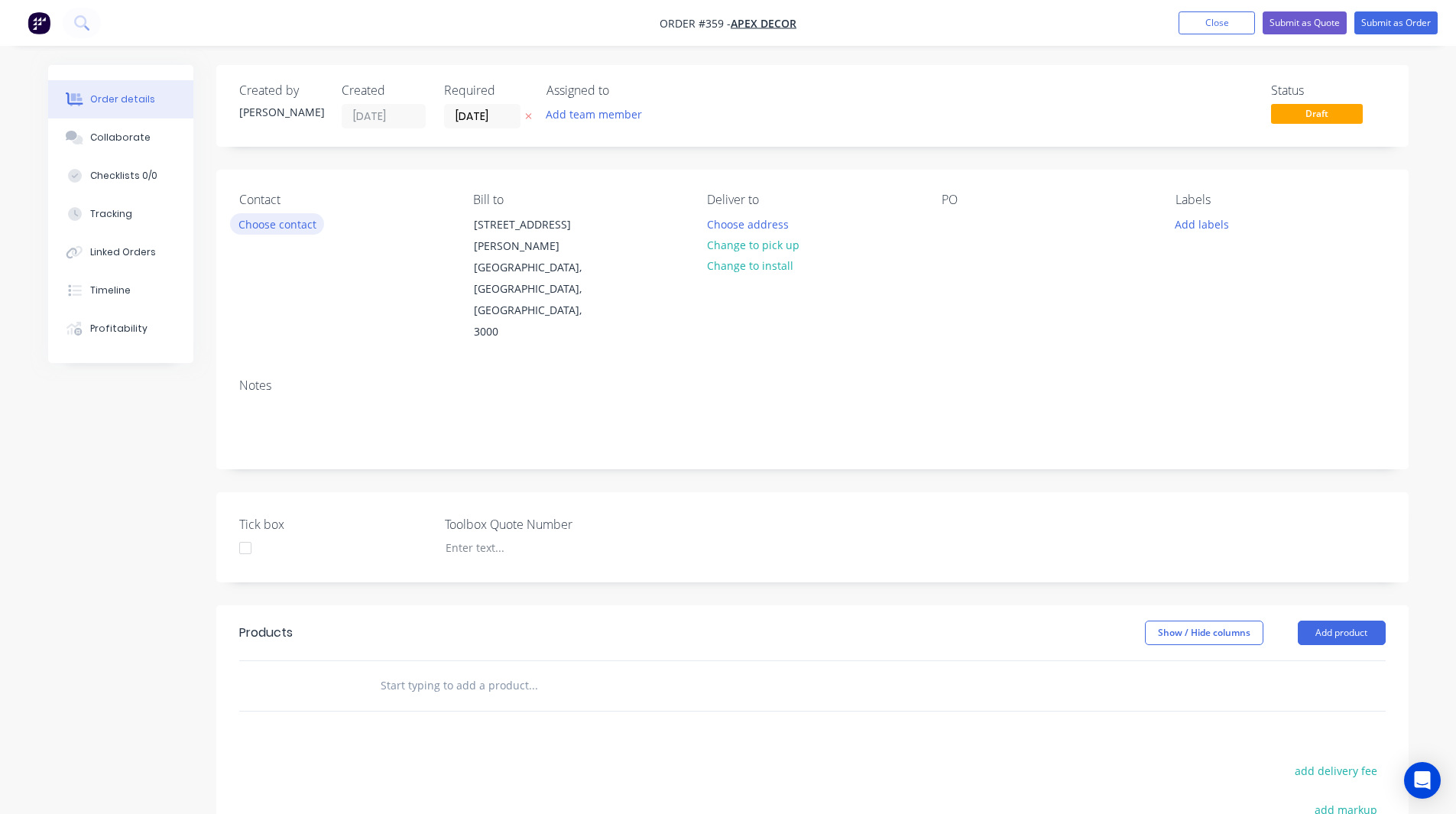
click at [261, 214] on button "Choose contact" at bounding box center [277, 223] width 94 height 21
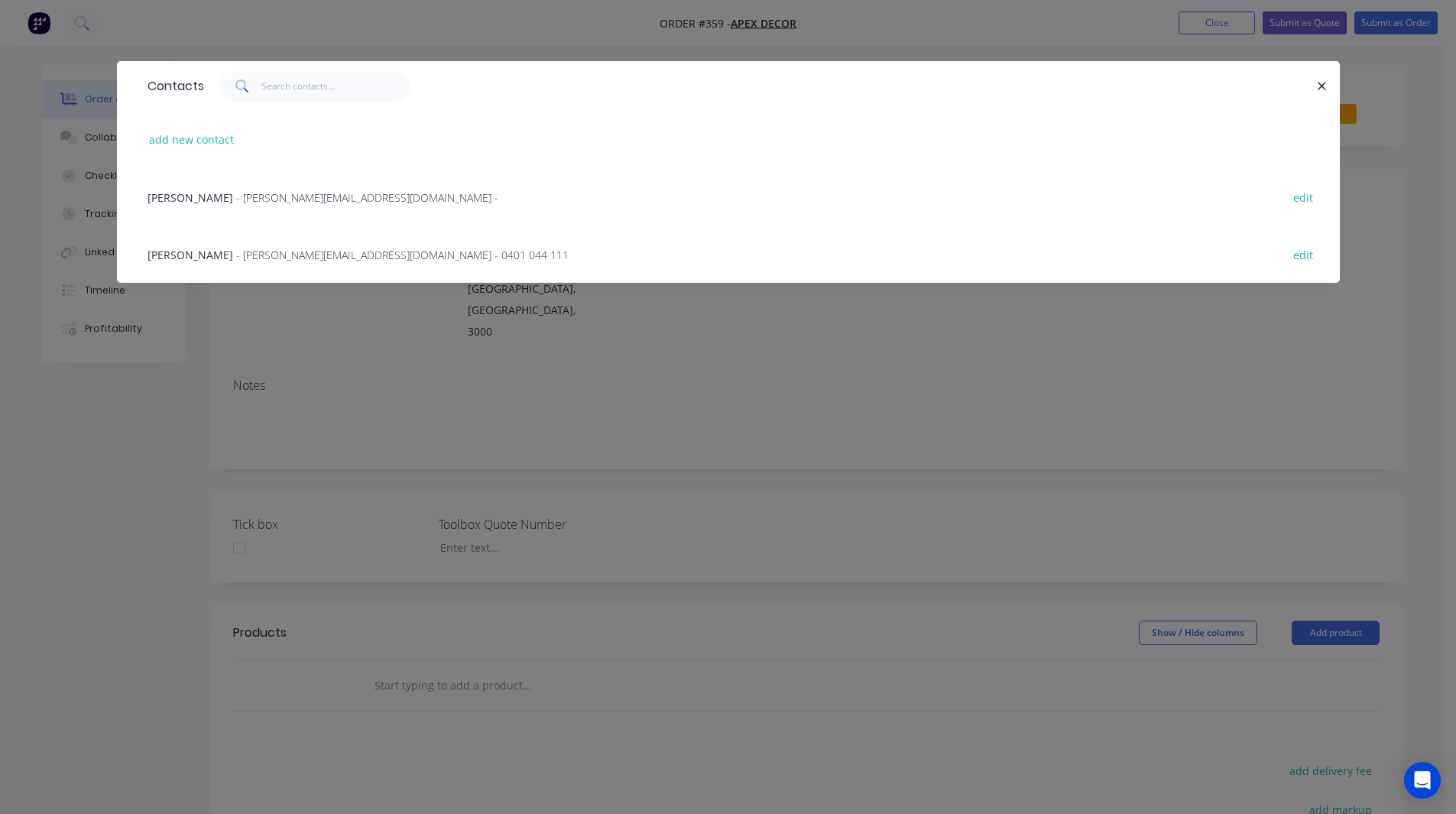
click at [257, 250] on span "- paul@factory.app - 0401 044 111" at bounding box center [402, 255] width 333 height 15
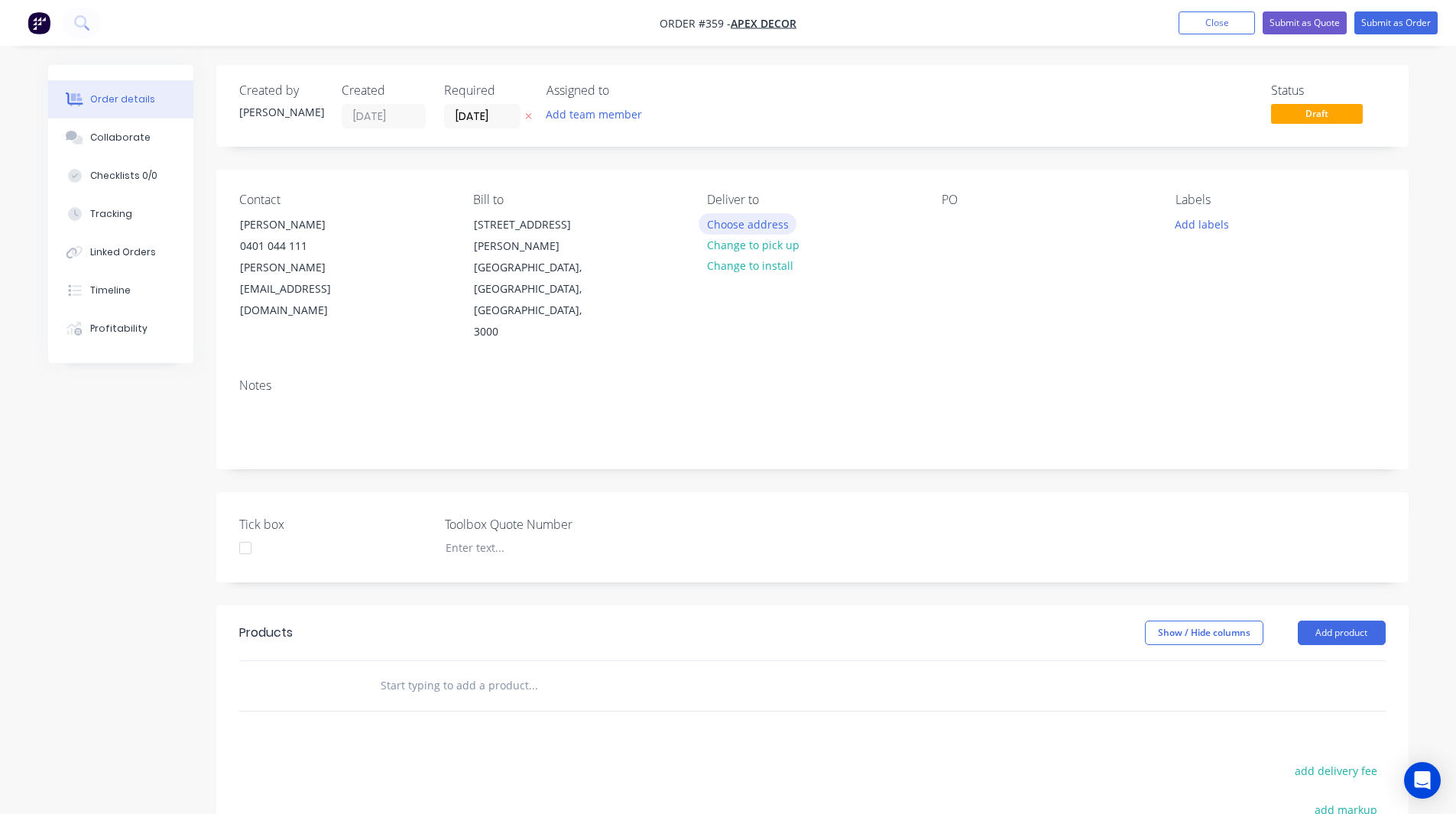
click at [744, 225] on button "Choose address" at bounding box center [747, 223] width 98 height 21
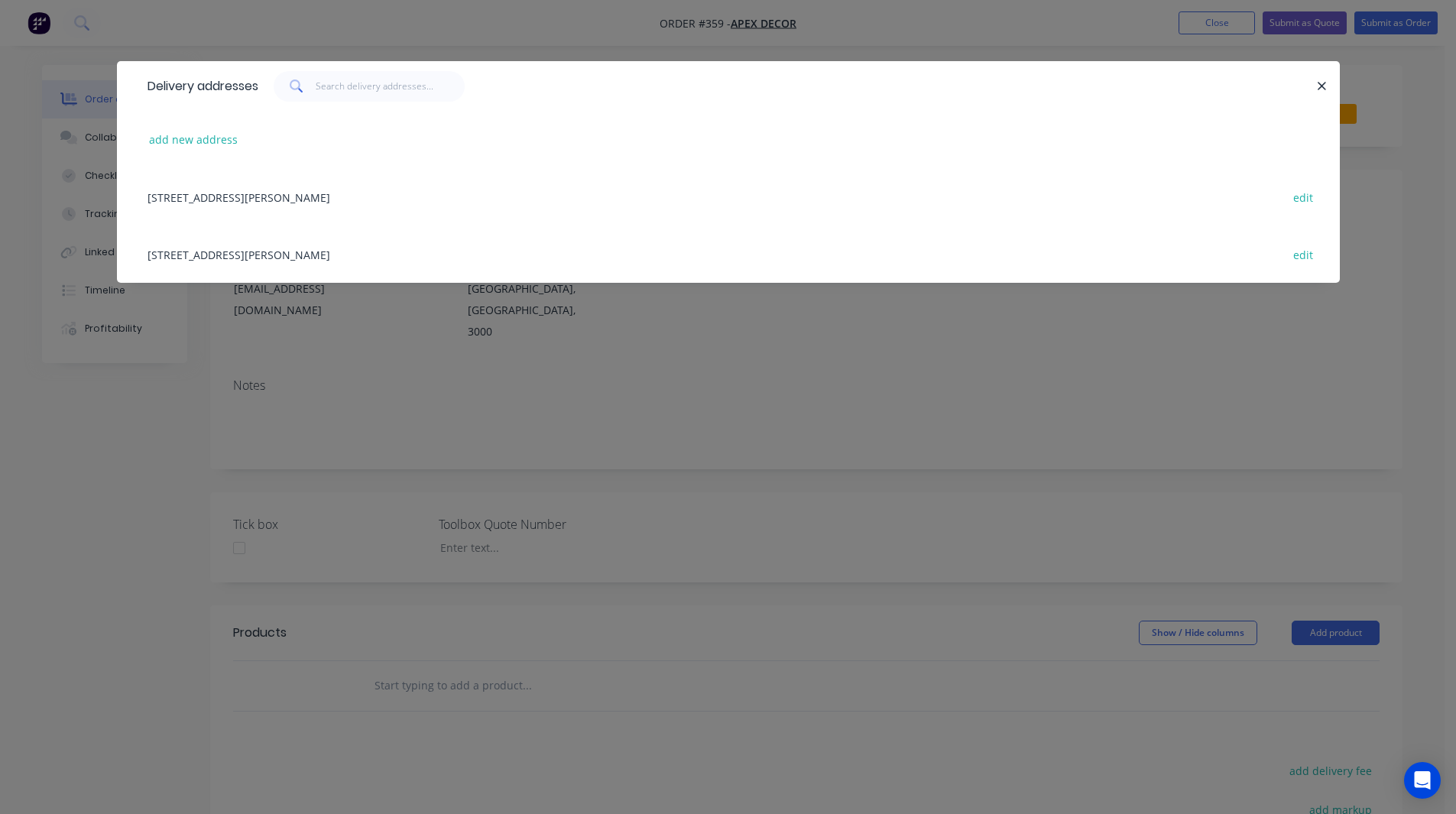
click at [245, 194] on div "789 Collins Street, Melbourne, Victoria, Australia, 3000 edit" at bounding box center [728, 196] width 1177 height 57
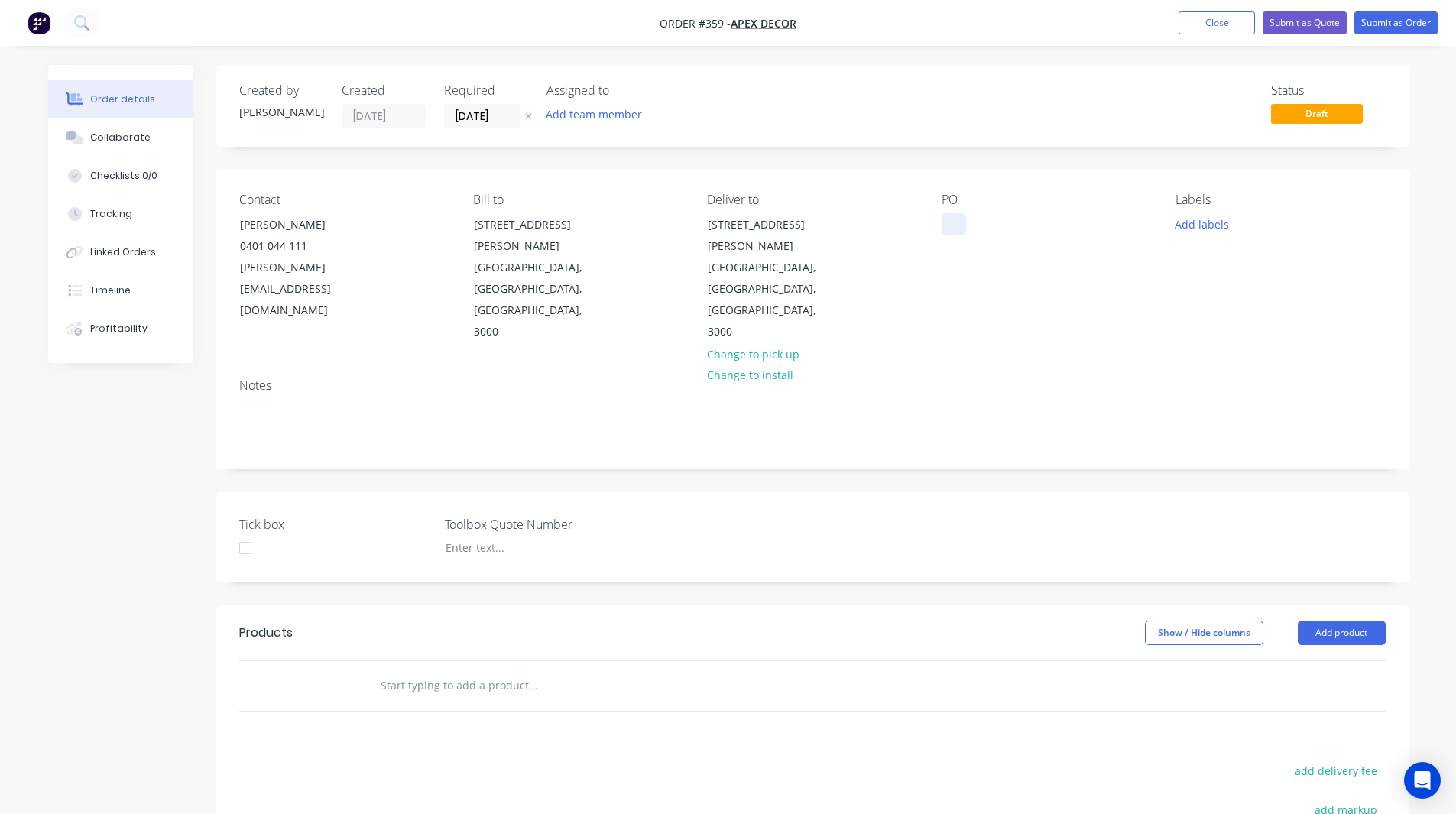
click at [941, 222] on div at bounding box center [954, 224] width 25 height 22
click at [850, 143] on div "Created by Rob Created 02/09/25 Required 09/09/25 Assigned to Add team member S…" at bounding box center [812, 106] width 1192 height 82
click at [580, 115] on button "Add team member" at bounding box center [593, 114] width 113 height 21
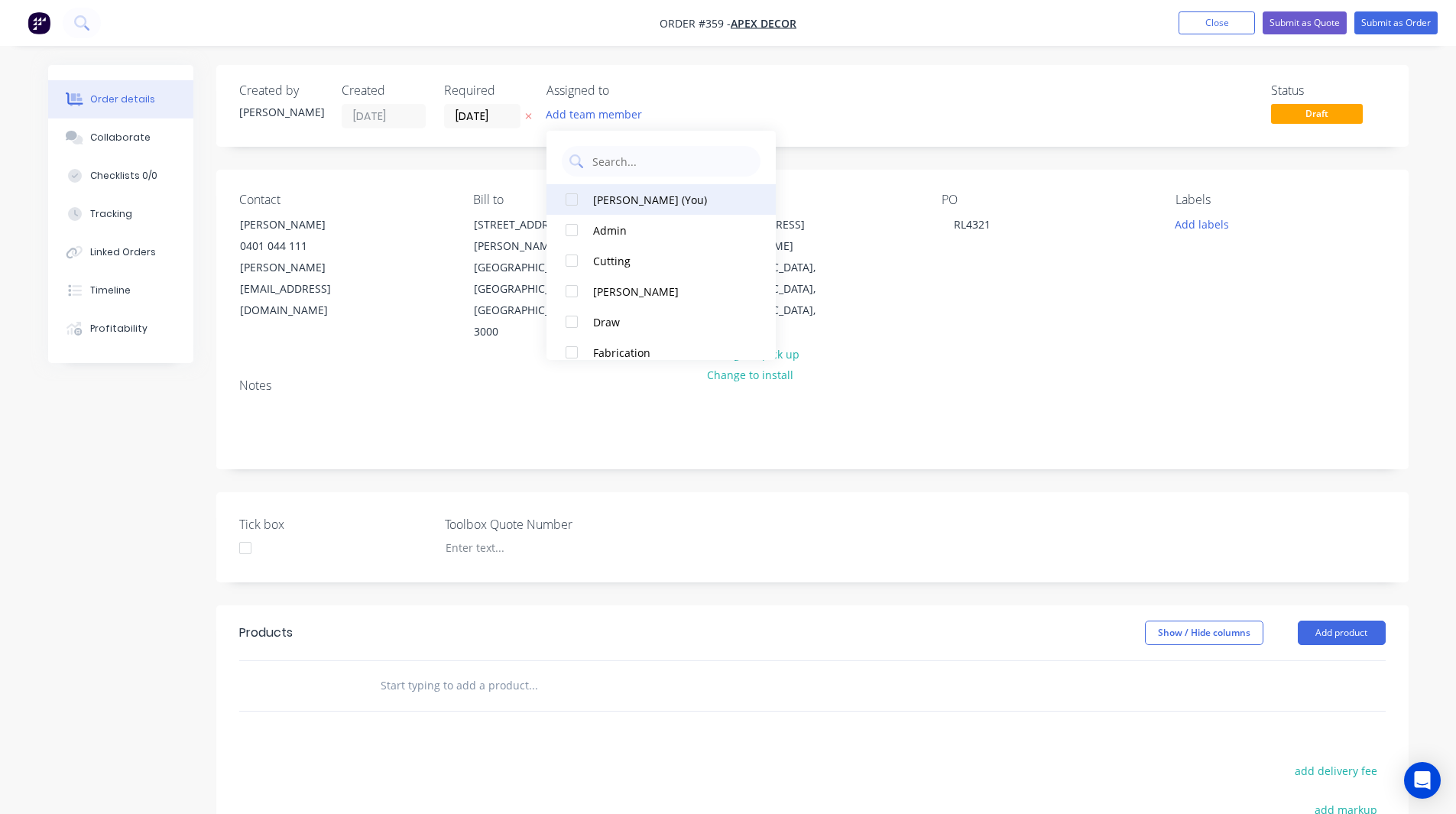
click at [568, 195] on div at bounding box center [571, 199] width 31 height 31
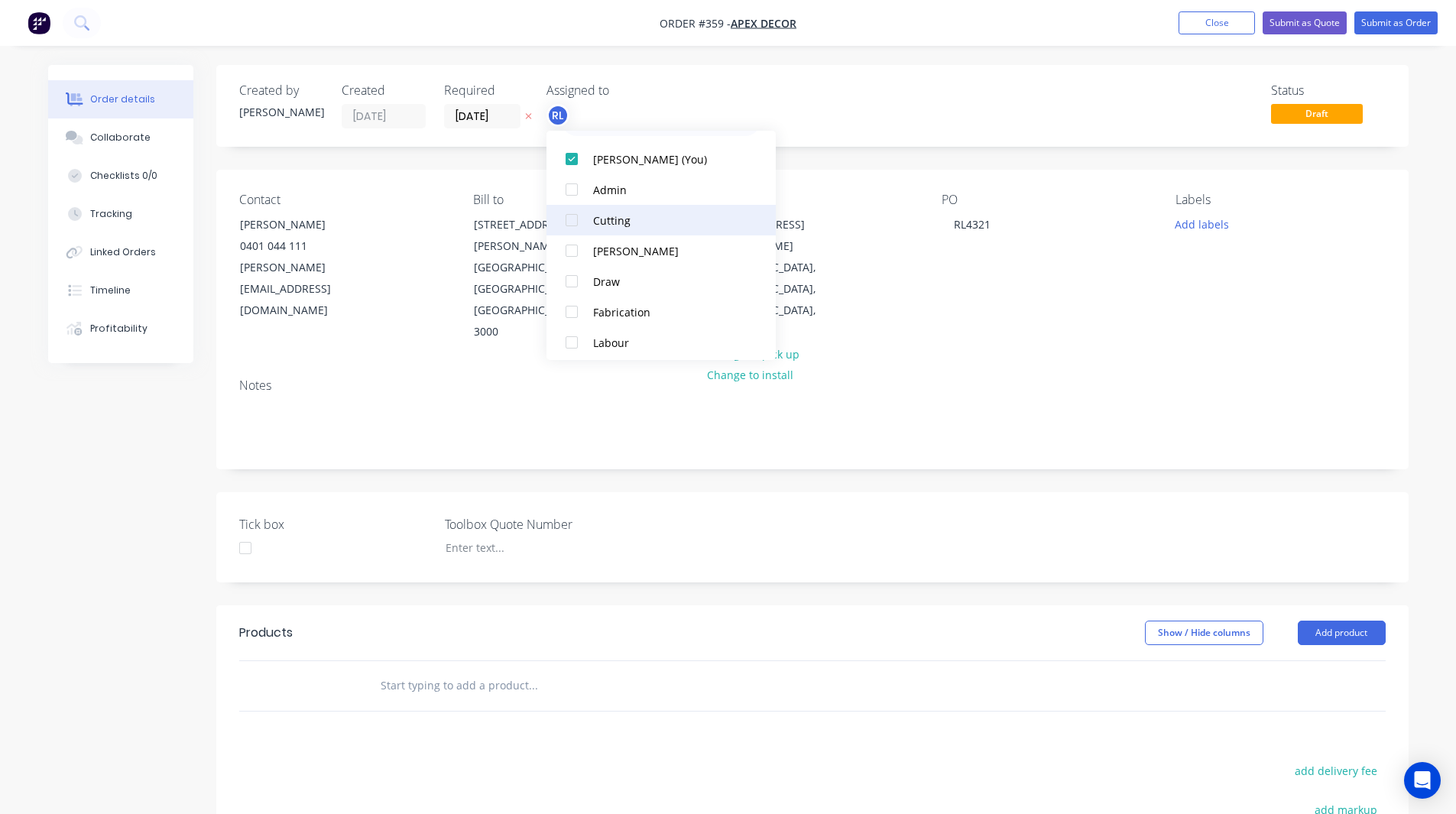
scroll to position [41, 0]
drag, startPoint x: 575, startPoint y: 256, endPoint x: 571, endPoint y: 248, distance: 8.9
click at [571, 248] on div at bounding box center [571, 250] width 31 height 31
click at [571, 192] on div at bounding box center [571, 189] width 31 height 31
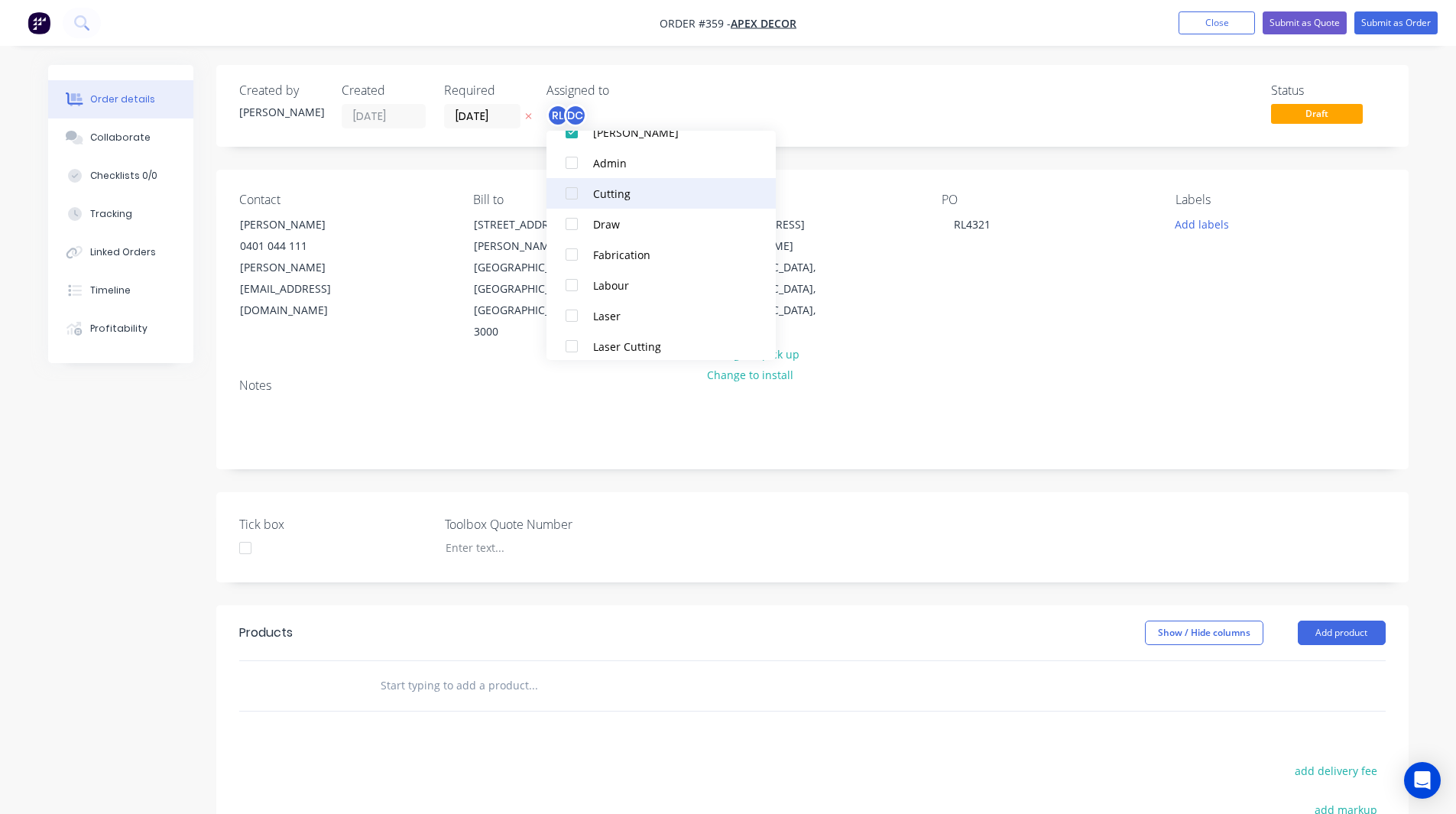
scroll to position [98, 0]
click at [568, 250] on div at bounding box center [571, 253] width 31 height 31
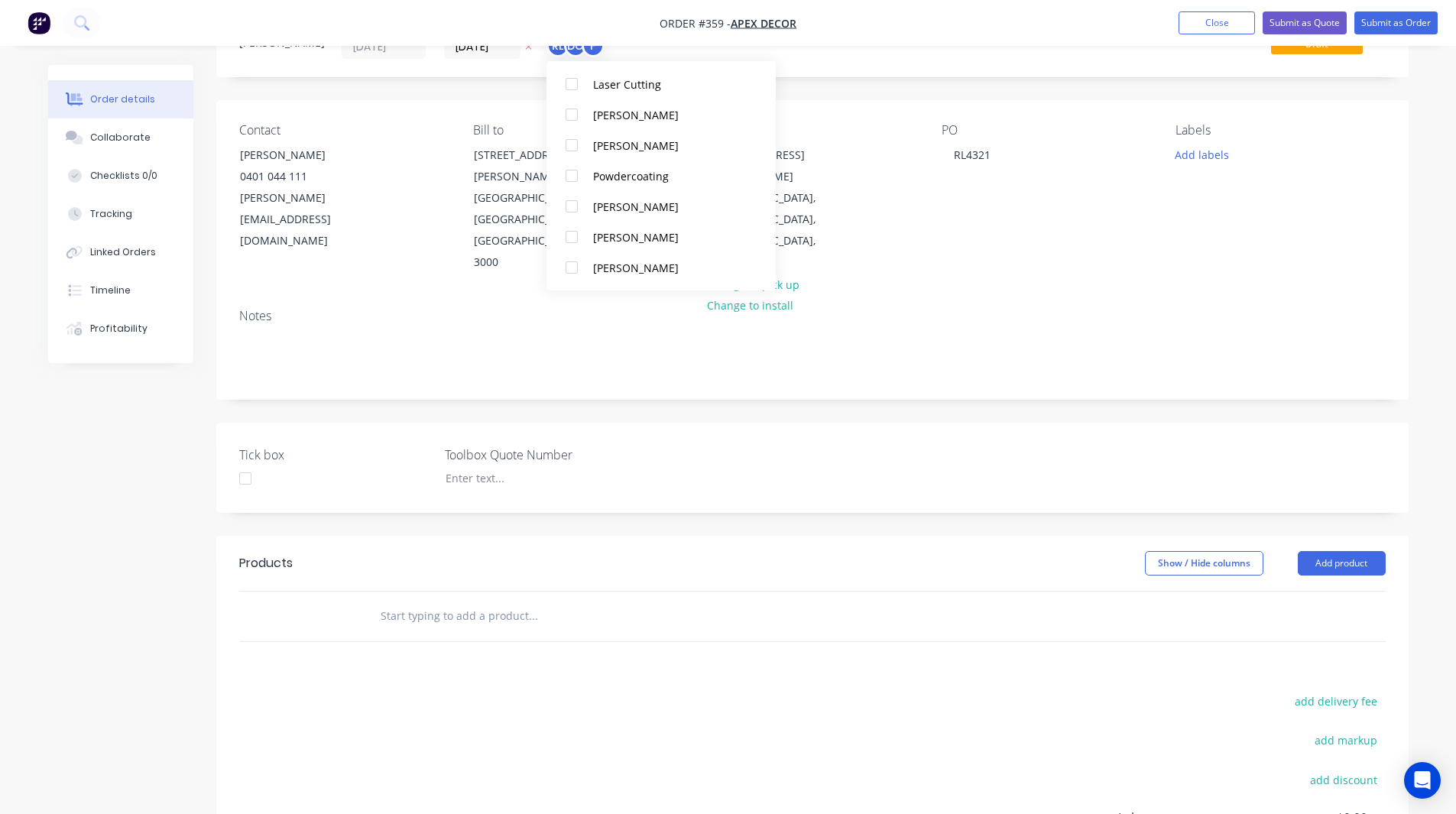
scroll to position [237, 0]
click at [568, 226] on div at bounding box center [571, 228] width 31 height 31
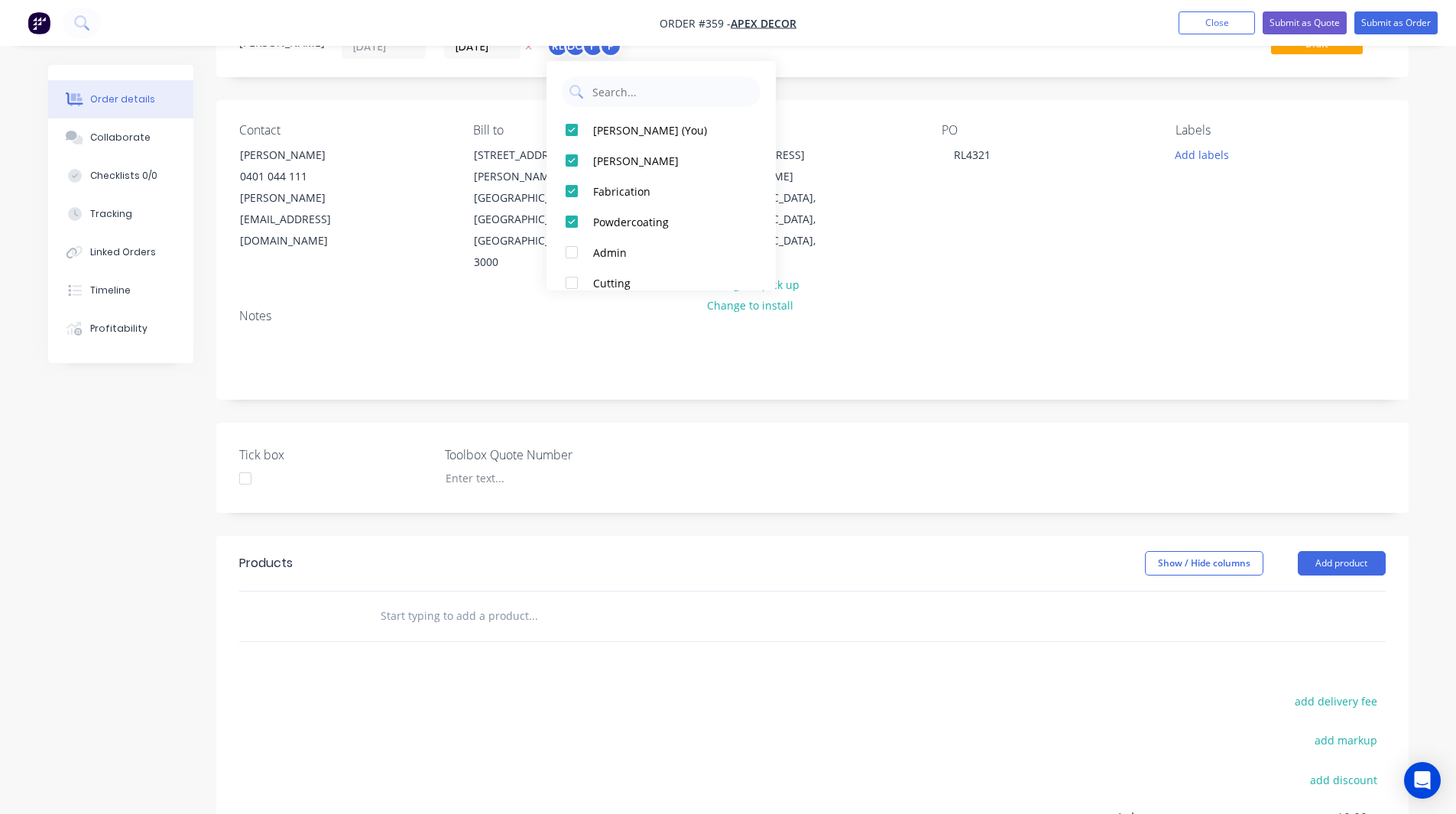
scroll to position [0, 0]
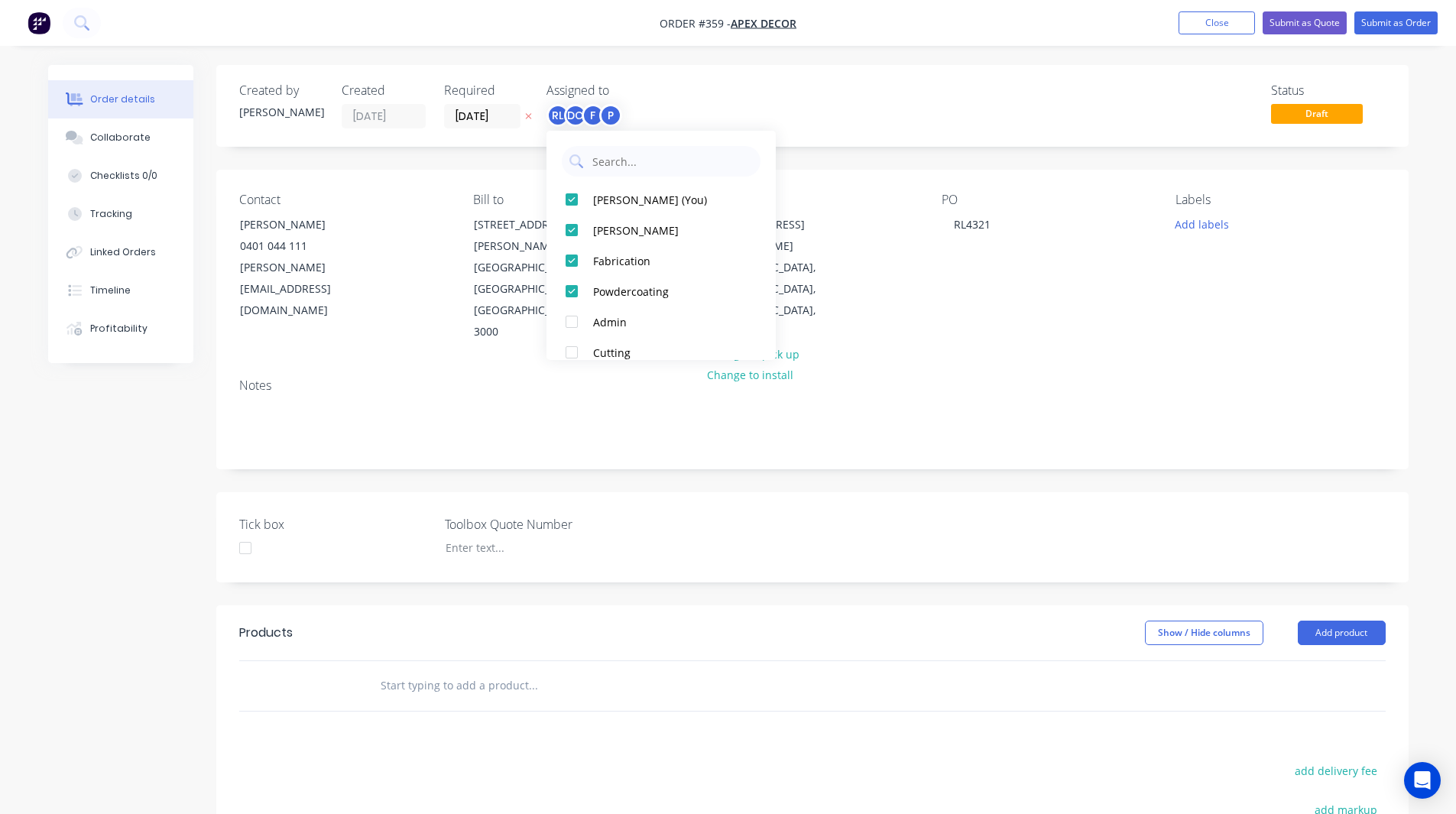
click at [696, 86] on div "Assigned to" at bounding box center [622, 91] width 153 height 15
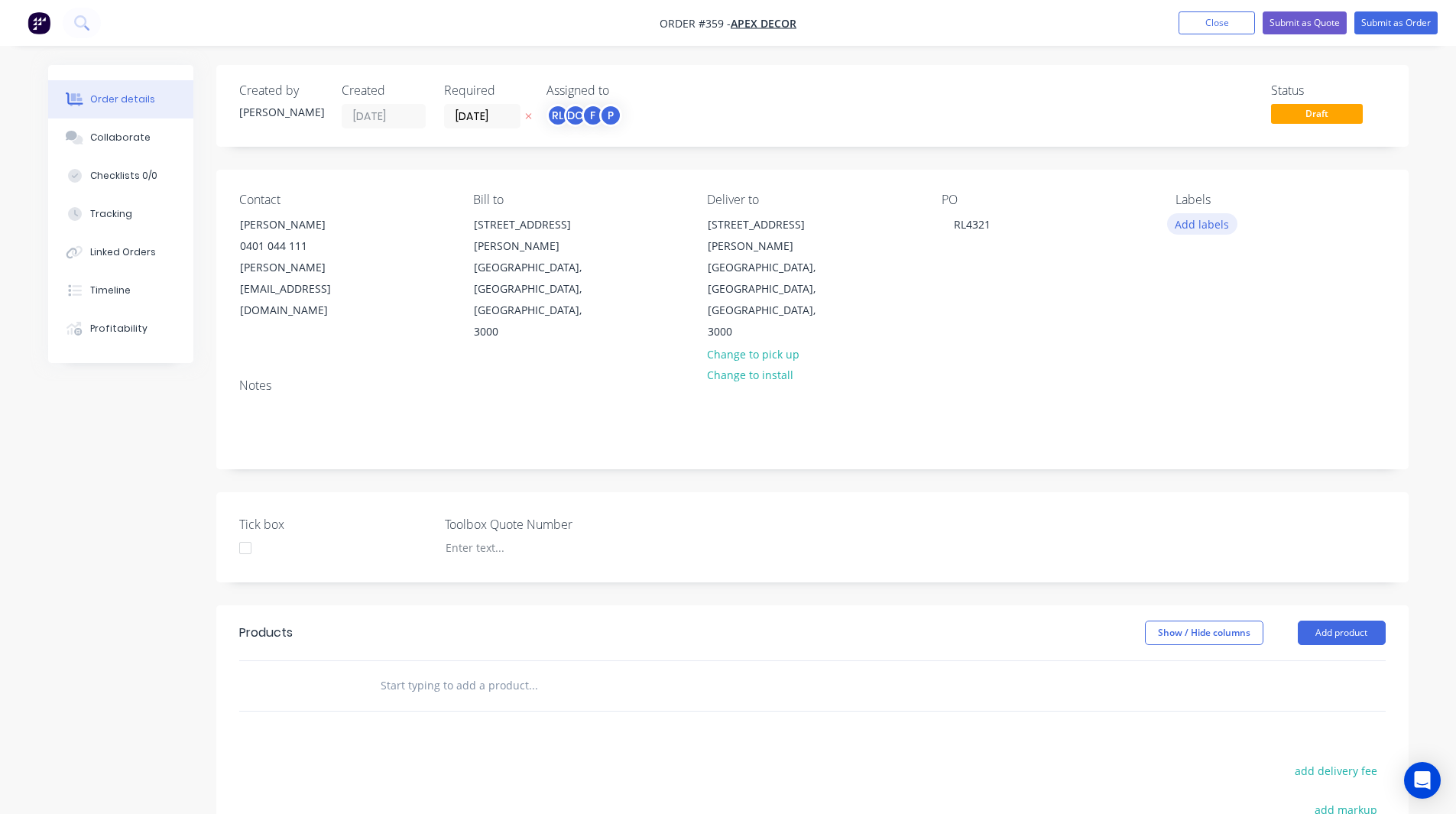
click at [1203, 228] on button "Add labels" at bounding box center [1202, 223] width 70 height 21
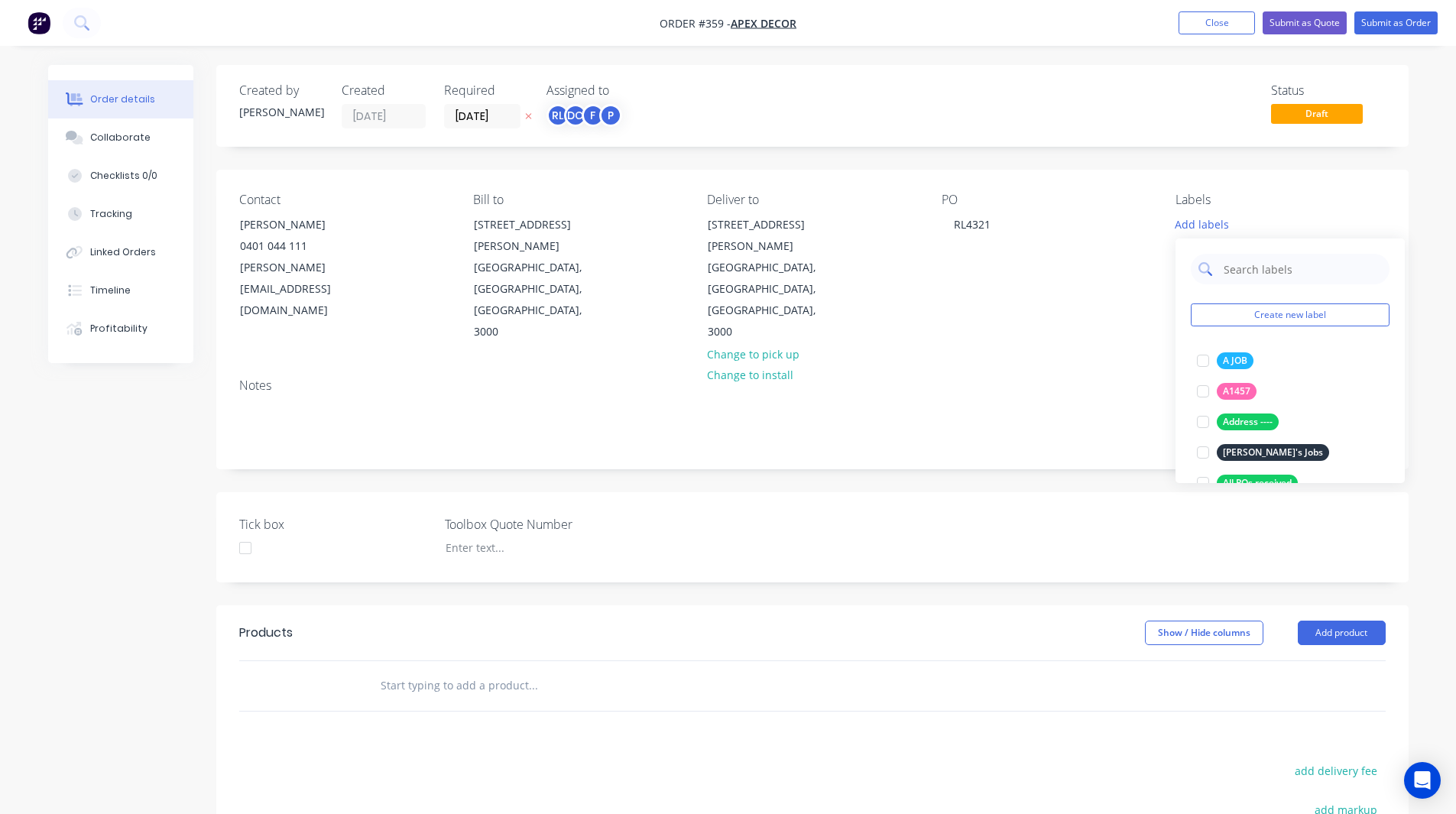
click at [1257, 269] on input "text" at bounding box center [1301, 269] width 160 height 31
click at [1201, 358] on div at bounding box center [1203, 361] width 31 height 31
click at [1261, 266] on input "urgent" at bounding box center [1301, 261] width 160 height 31
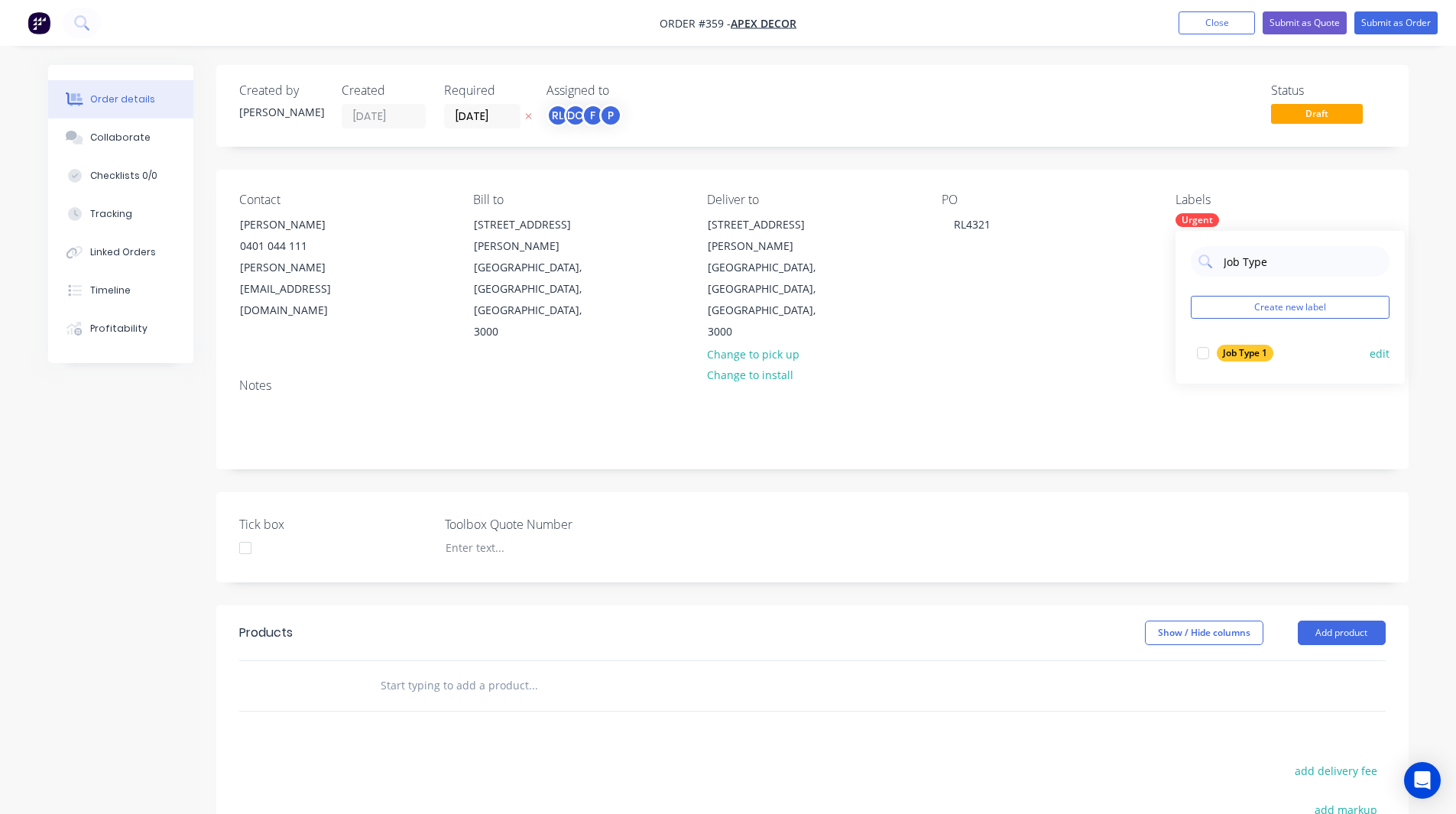
click at [1205, 349] on div at bounding box center [1203, 352] width 31 height 31
click at [1287, 266] on input "Job Type" at bounding box center [1301, 261] width 160 height 31
type input "customer"
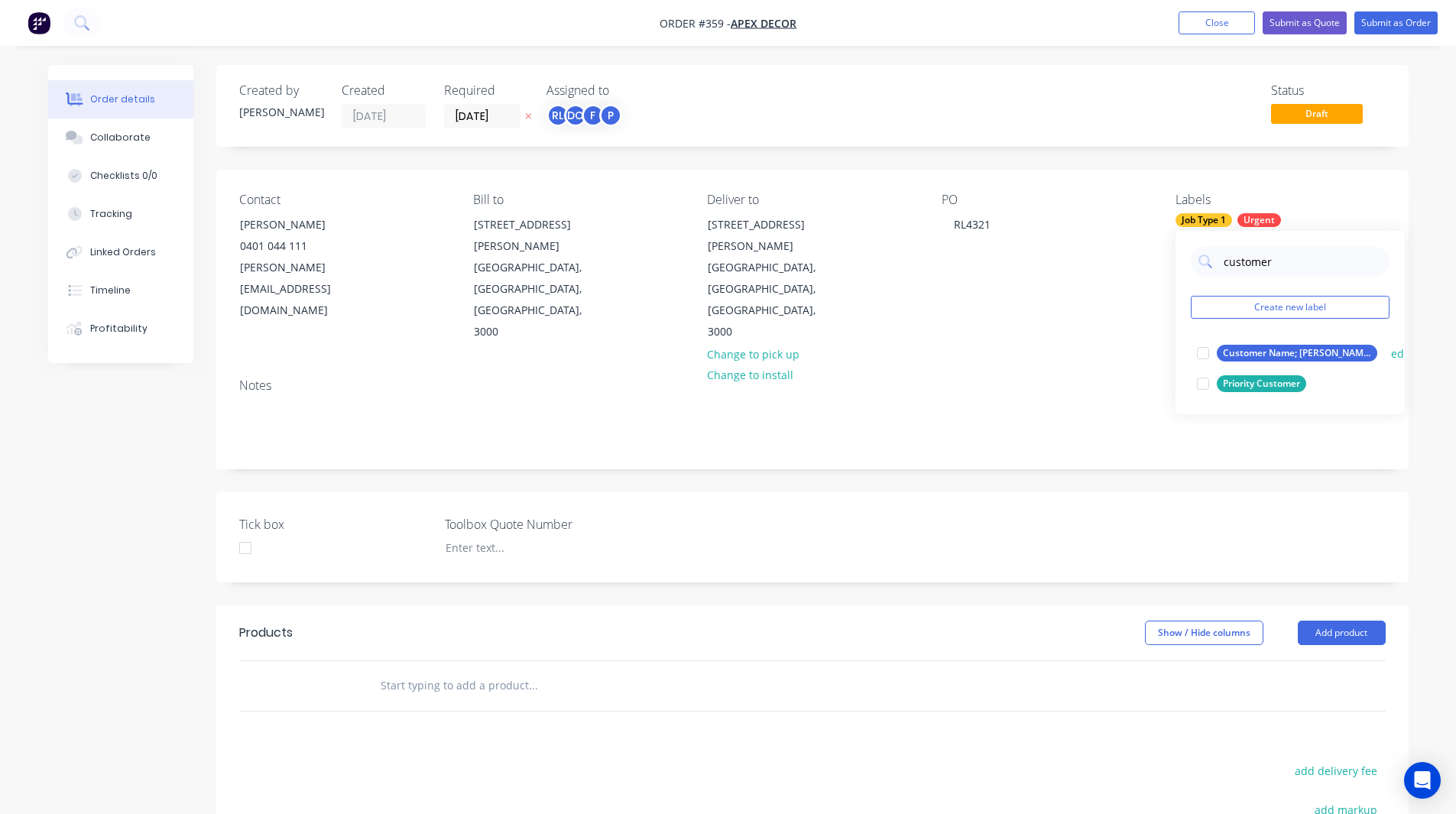
click at [1203, 348] on div at bounding box center [1203, 352] width 31 height 31
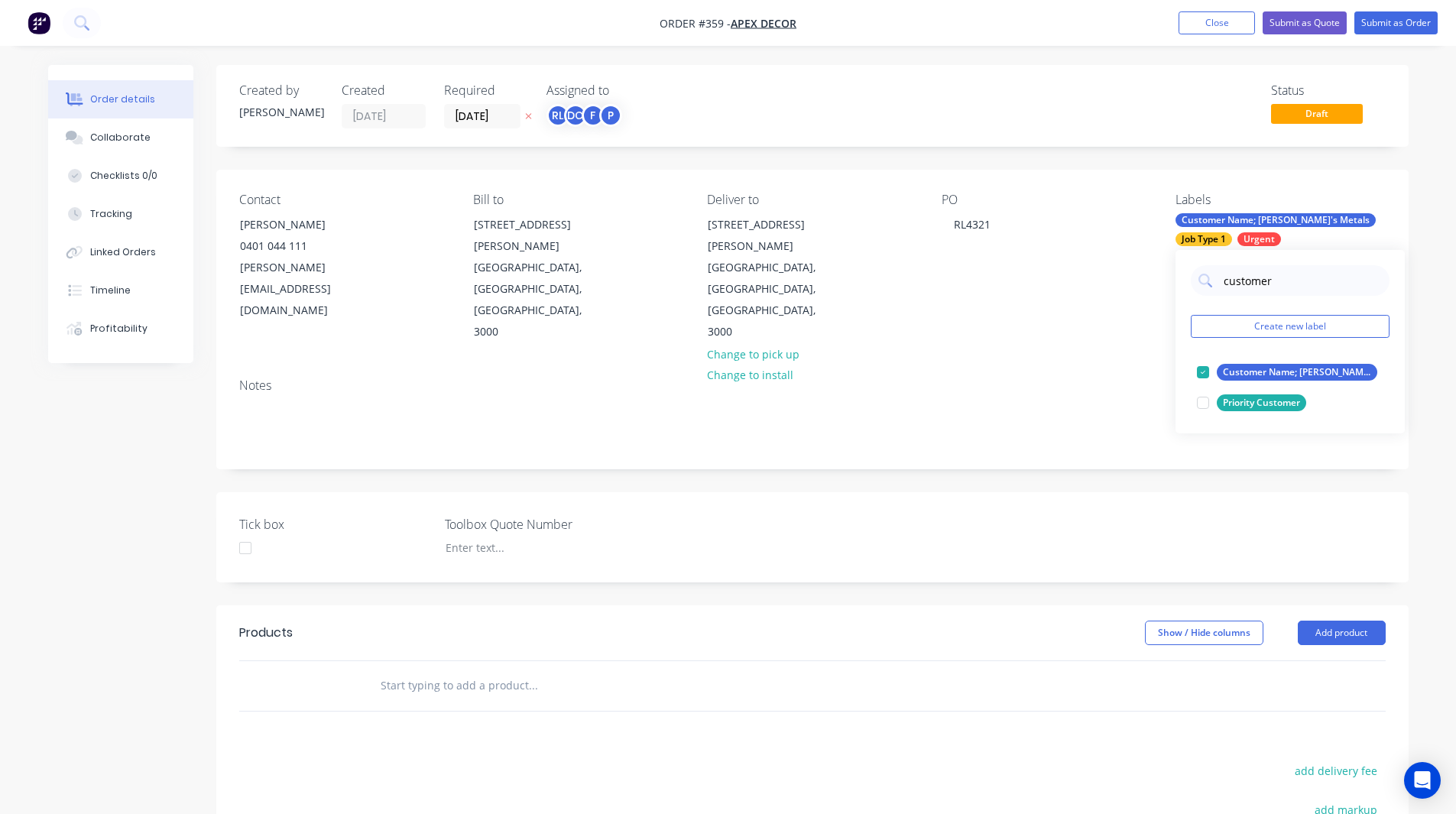
click at [1441, 213] on div "Order details Collaborate Checklists 0/0 Tracking Linked Orders Timeline Profit…" at bounding box center [728, 550] width 1456 height 1101
click at [418, 670] on input "text" at bounding box center [533, 685] width 306 height 31
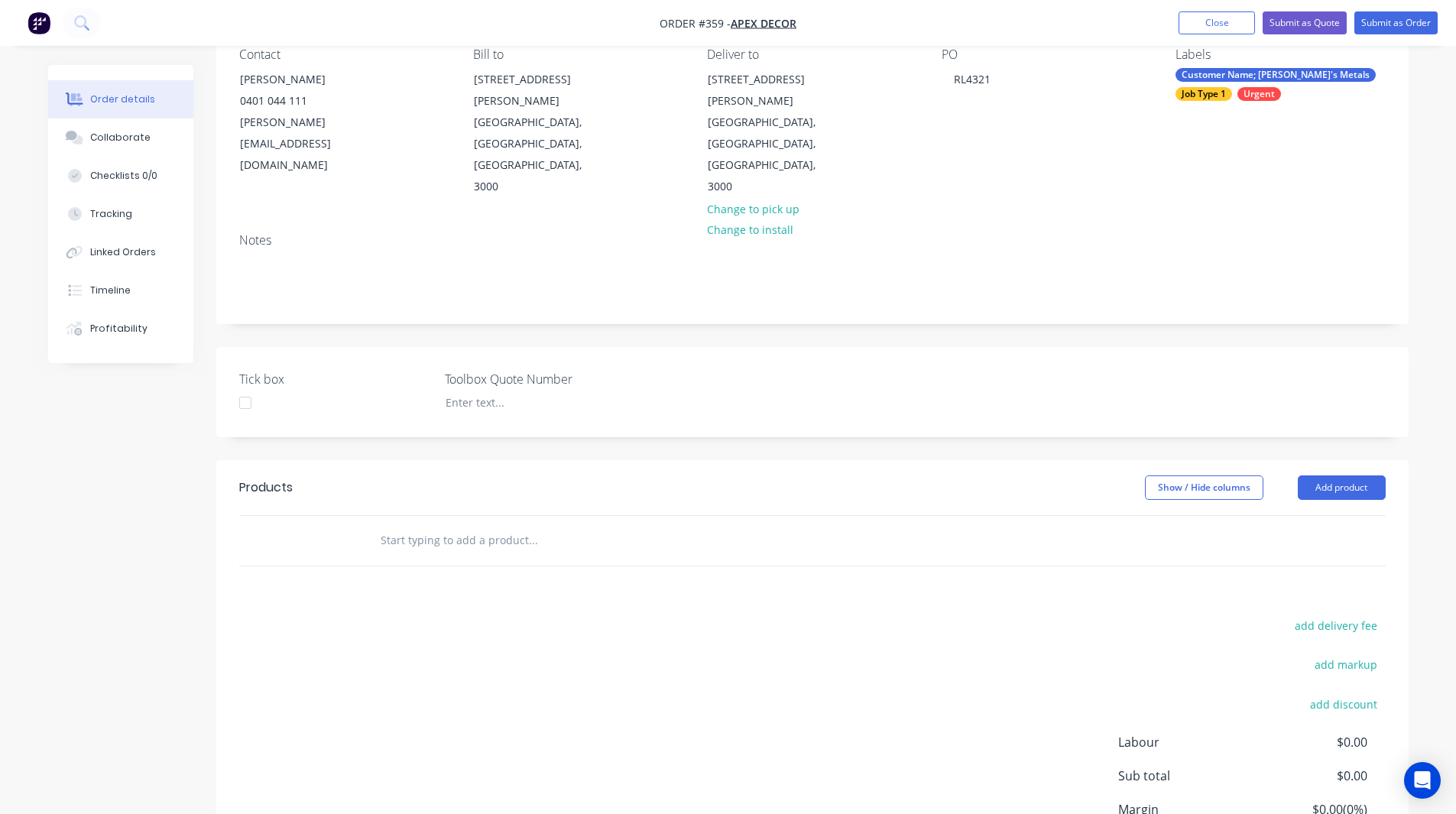
scroll to position [223, 0]
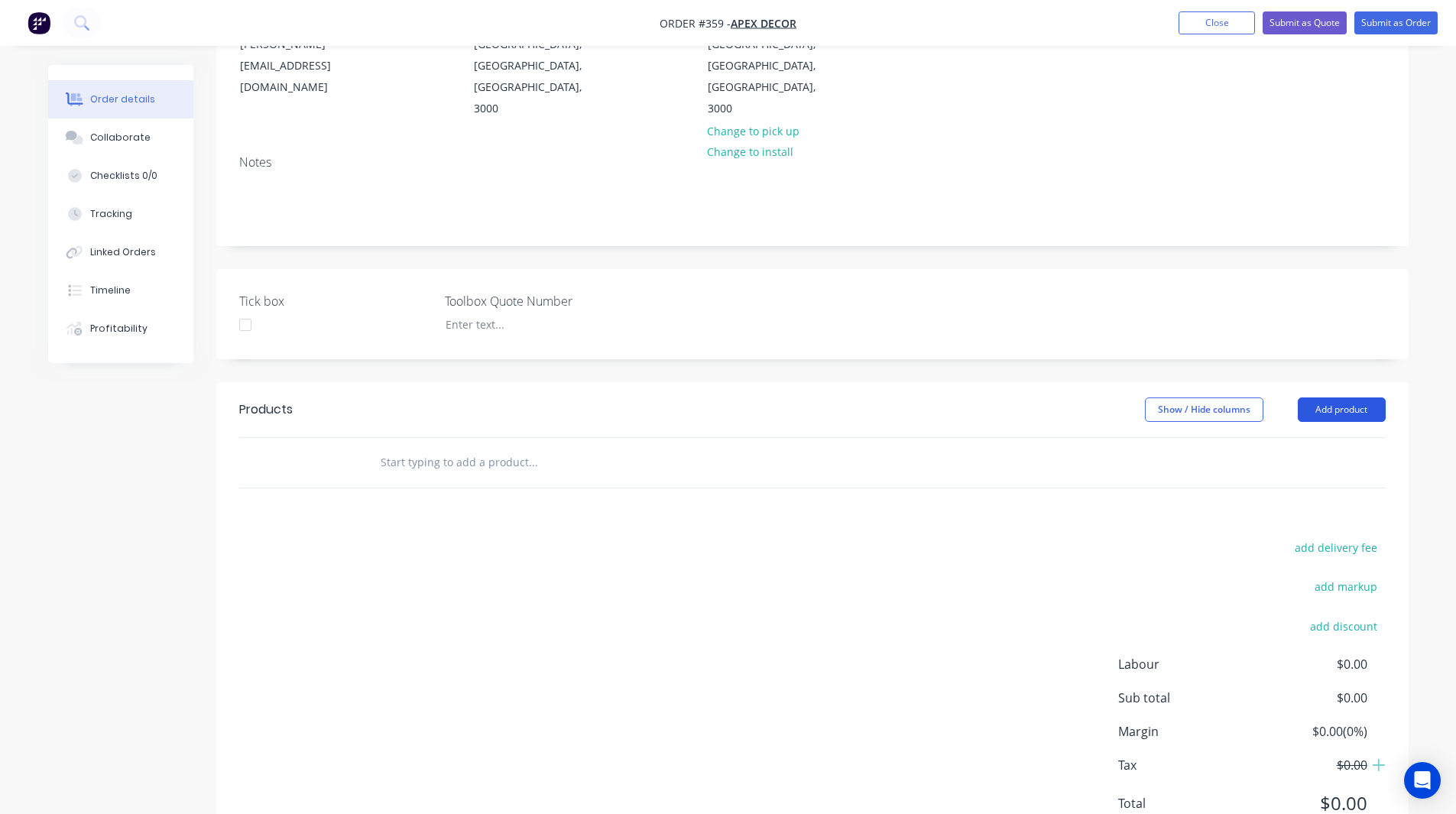
click at [1339, 397] on button "Add product" at bounding box center [1342, 409] width 88 height 25
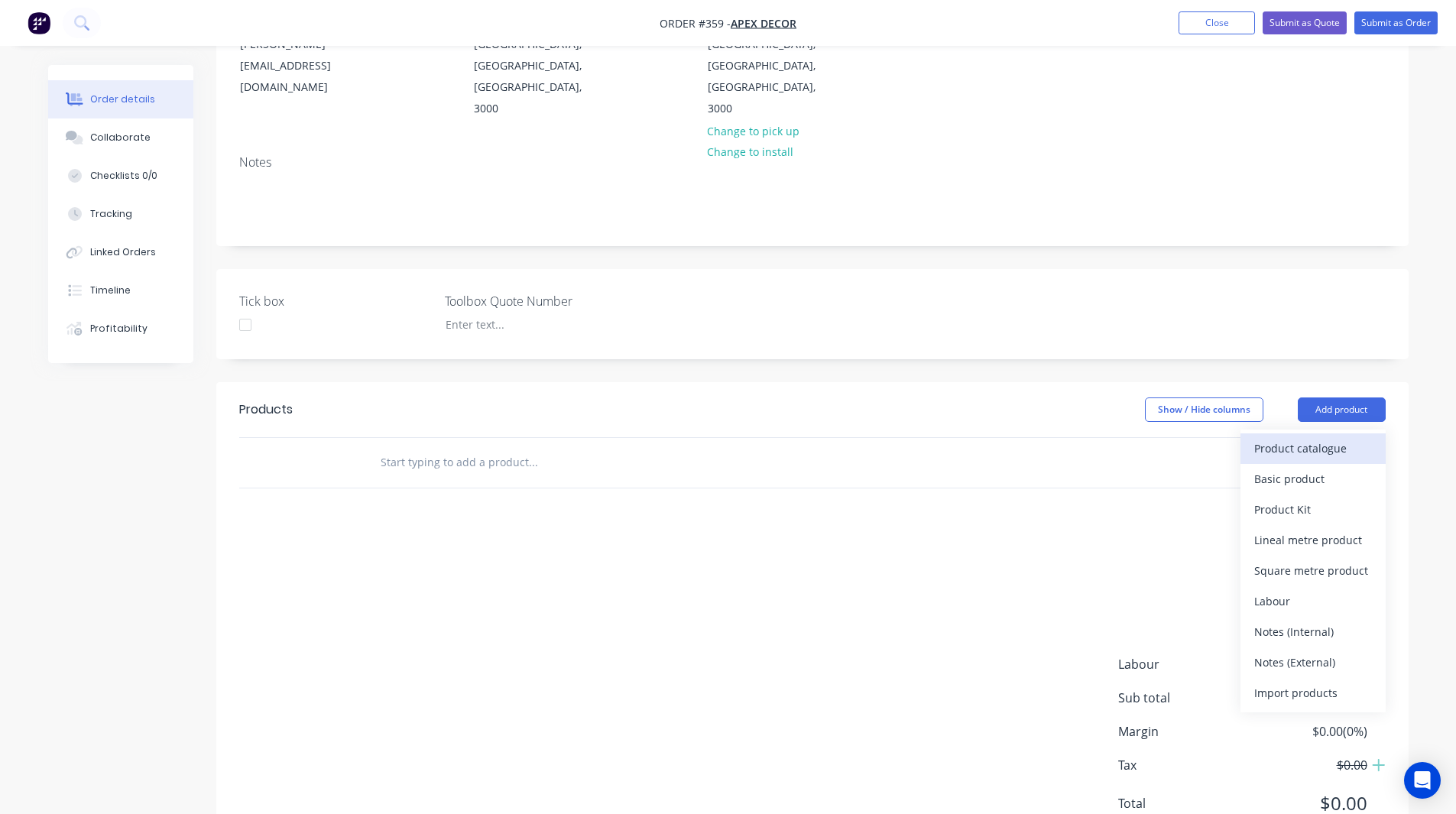
click at [1262, 437] on div "Product catalogue" at bounding box center [1313, 448] width 117 height 22
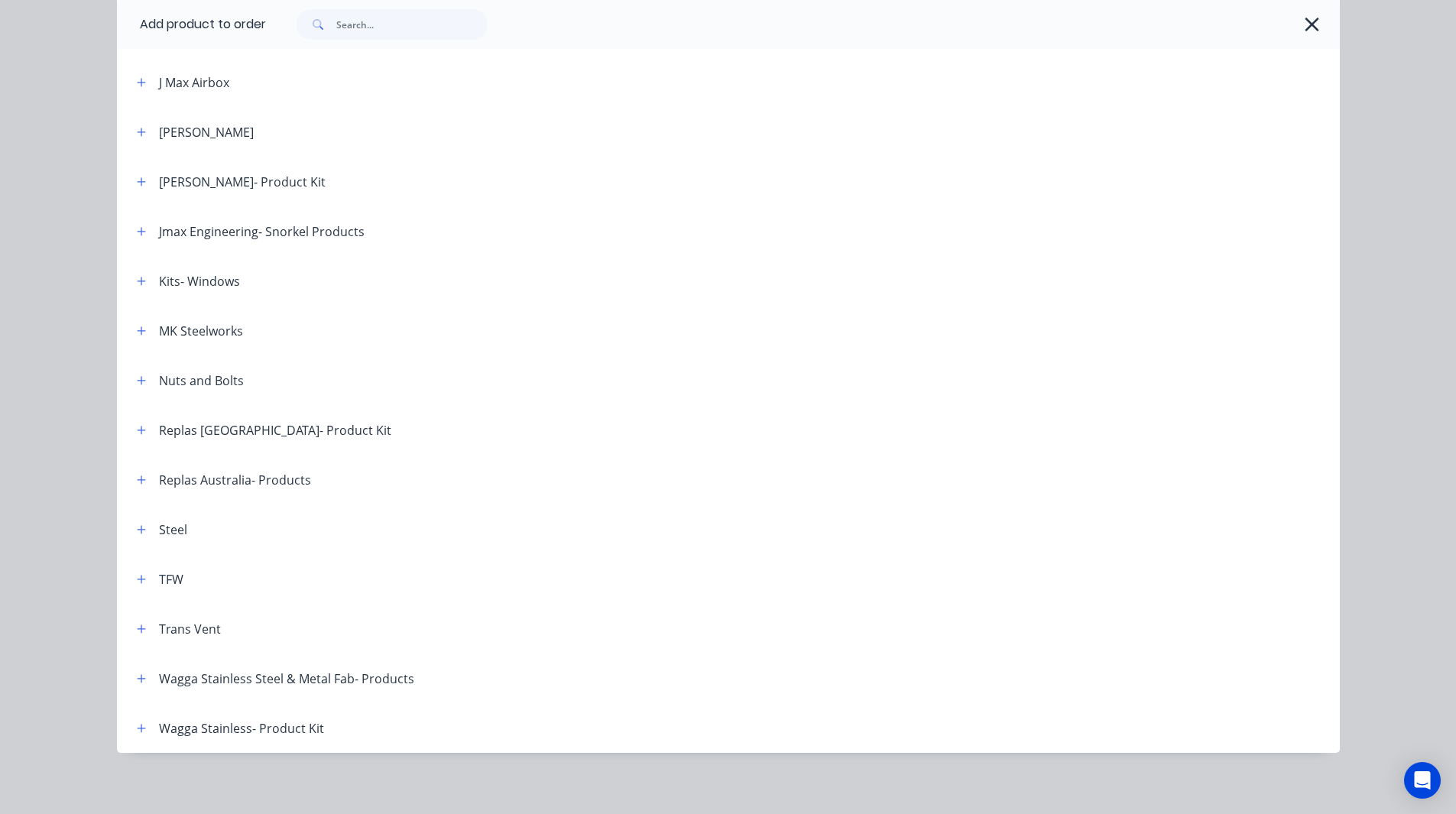
scroll to position [861, 0]
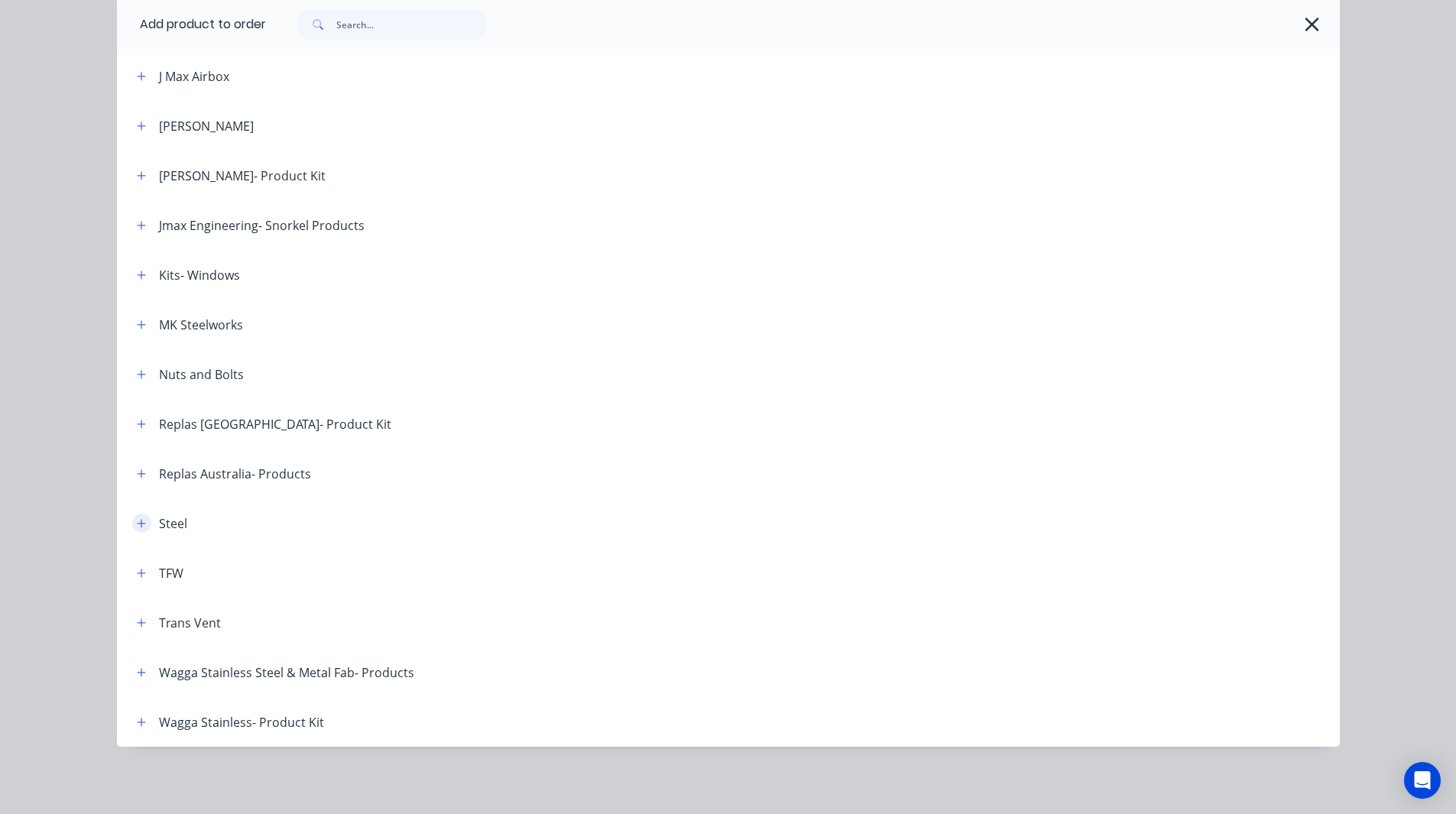
click at [136, 524] on icon "button" at bounding box center [141, 523] width 8 height 8
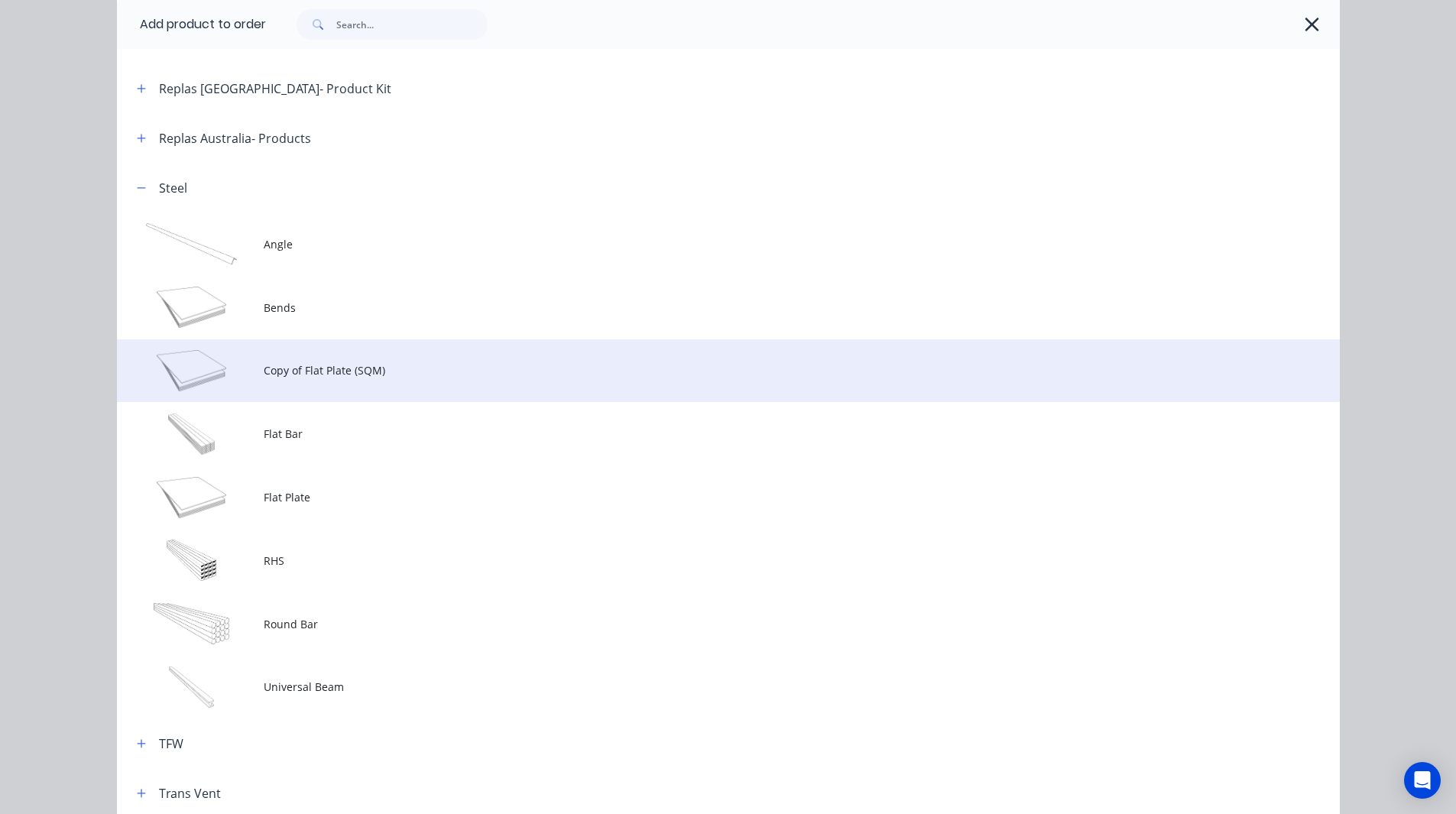
scroll to position [1198, 0]
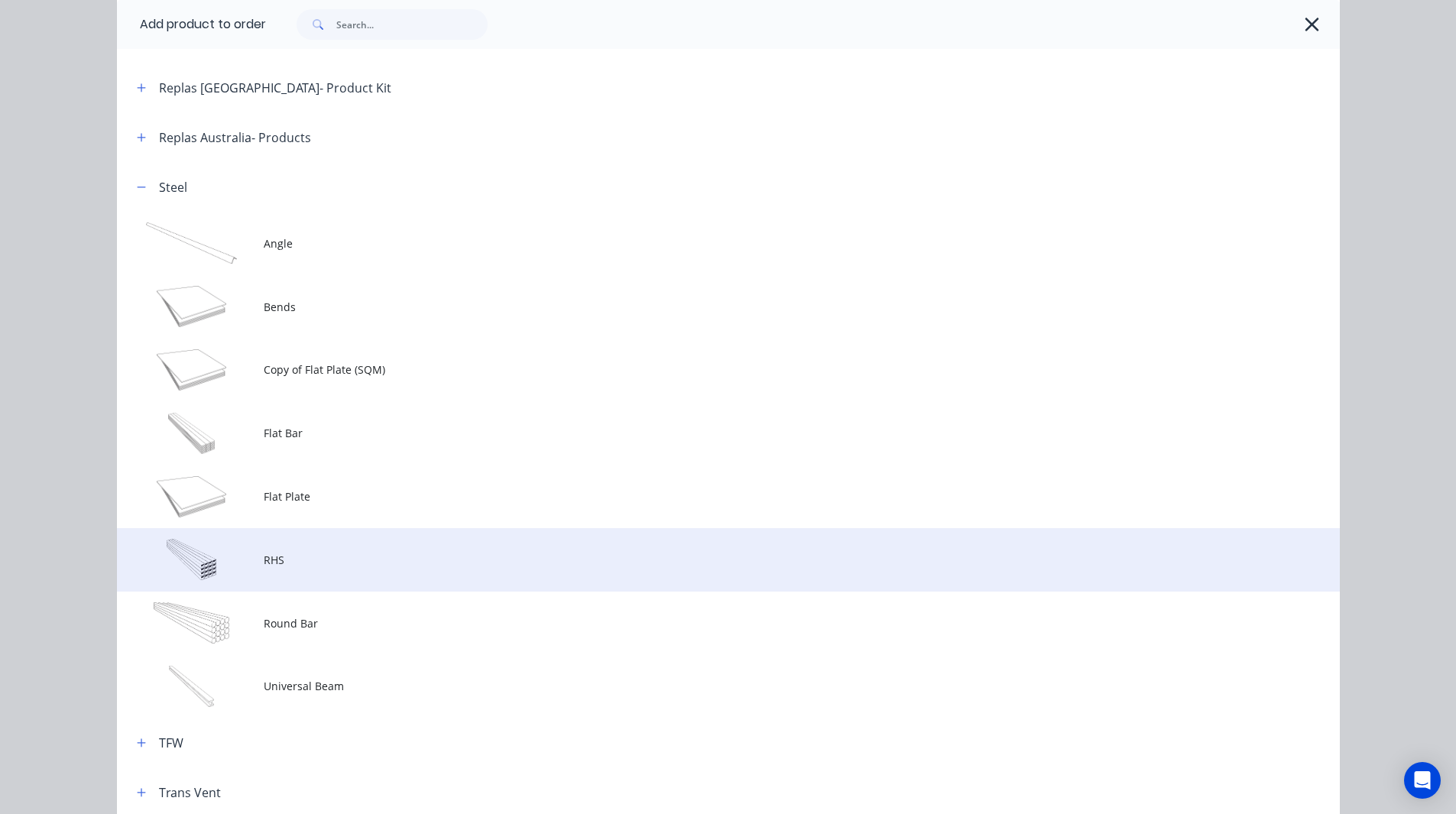
click at [275, 566] on span "RHS" at bounding box center [694, 559] width 860 height 16
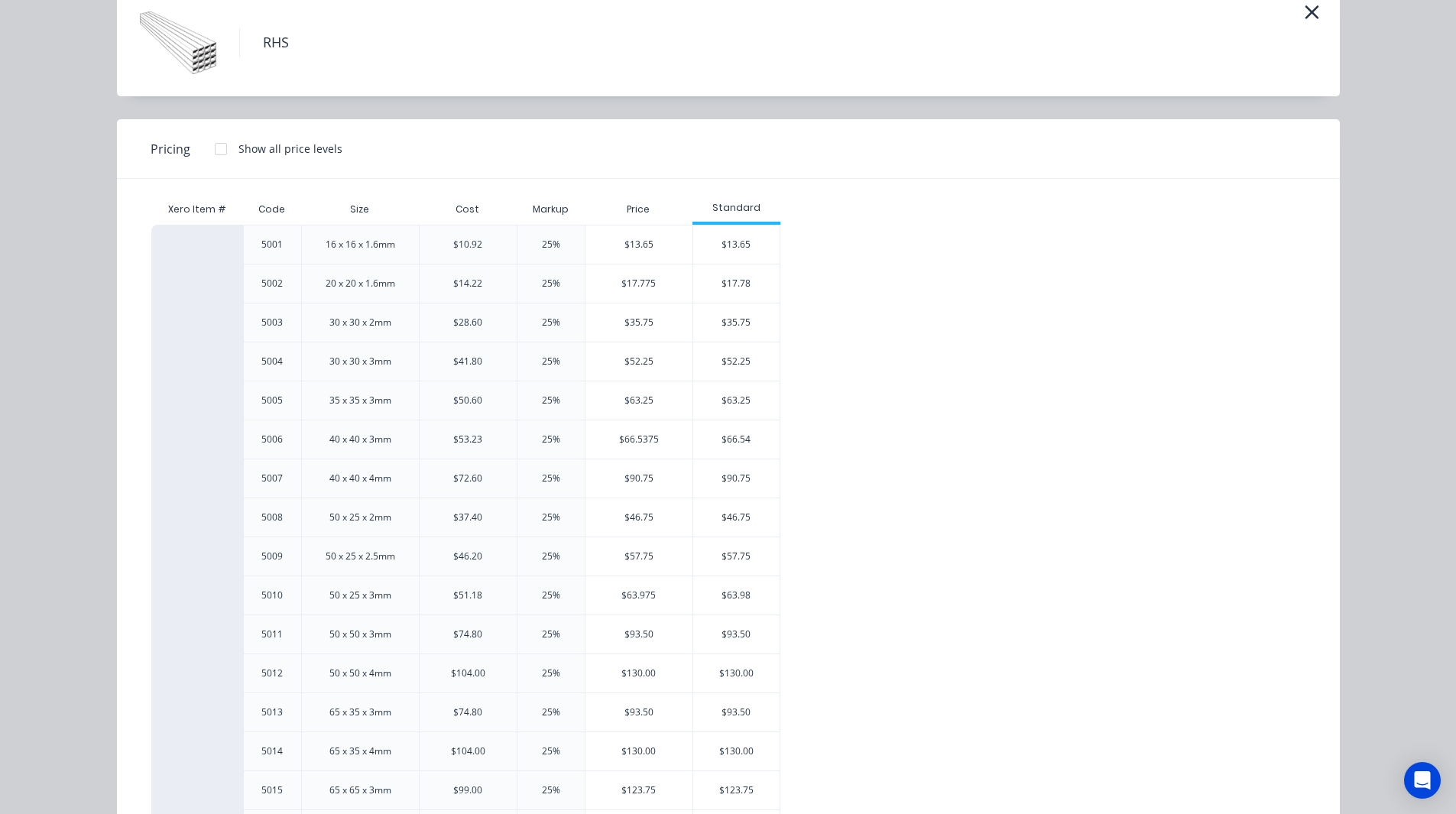
scroll to position [73, 0]
click at [359, 244] on div "16 x 16 x 1.6mm" at bounding box center [361, 243] width 69 height 14
click at [472, 240] on div "$10.92" at bounding box center [467, 243] width 29 height 14
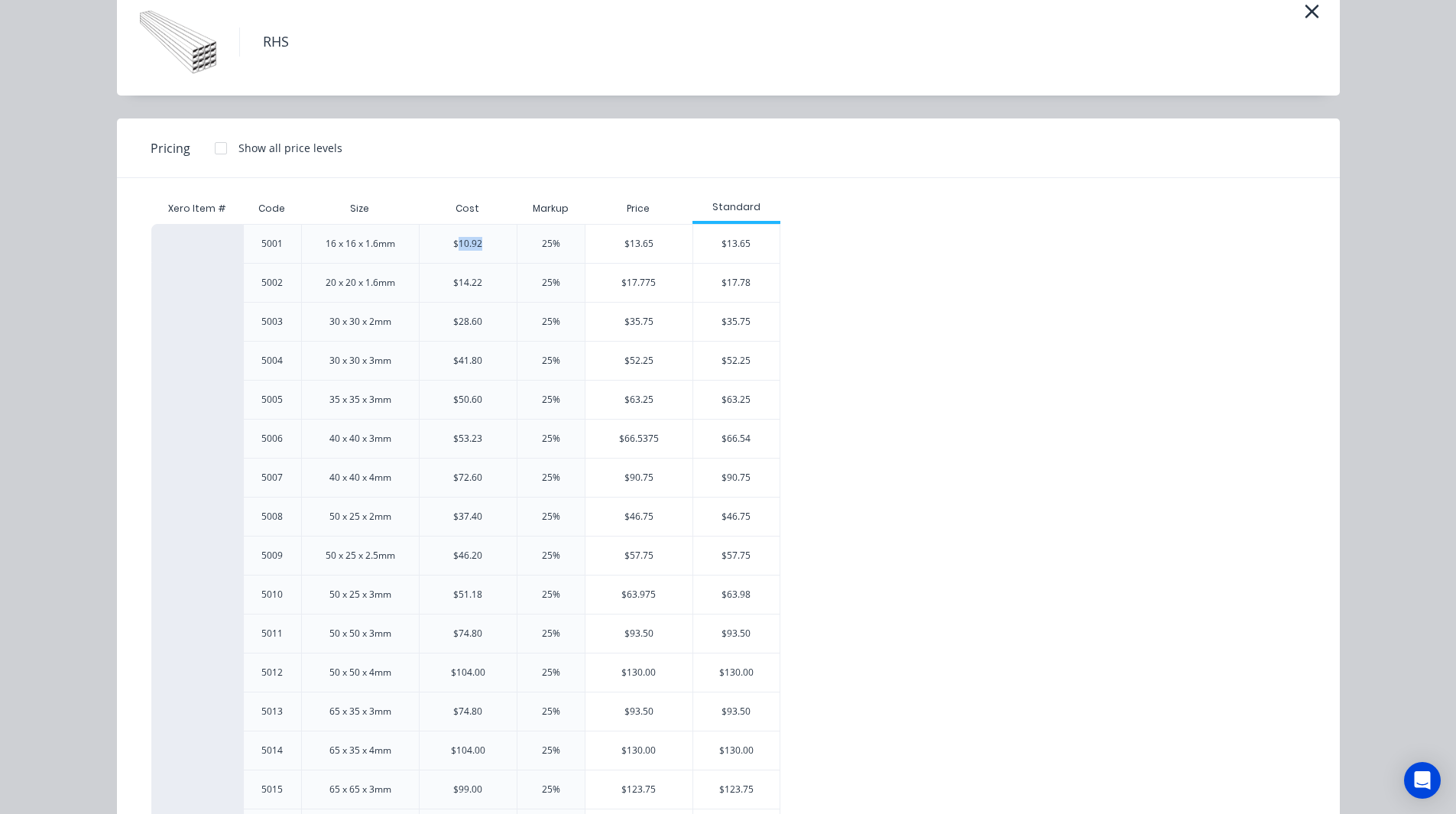
click at [472, 240] on div "$10.92" at bounding box center [467, 243] width 29 height 14
click at [748, 240] on div "$13.65" at bounding box center [736, 244] width 86 height 38
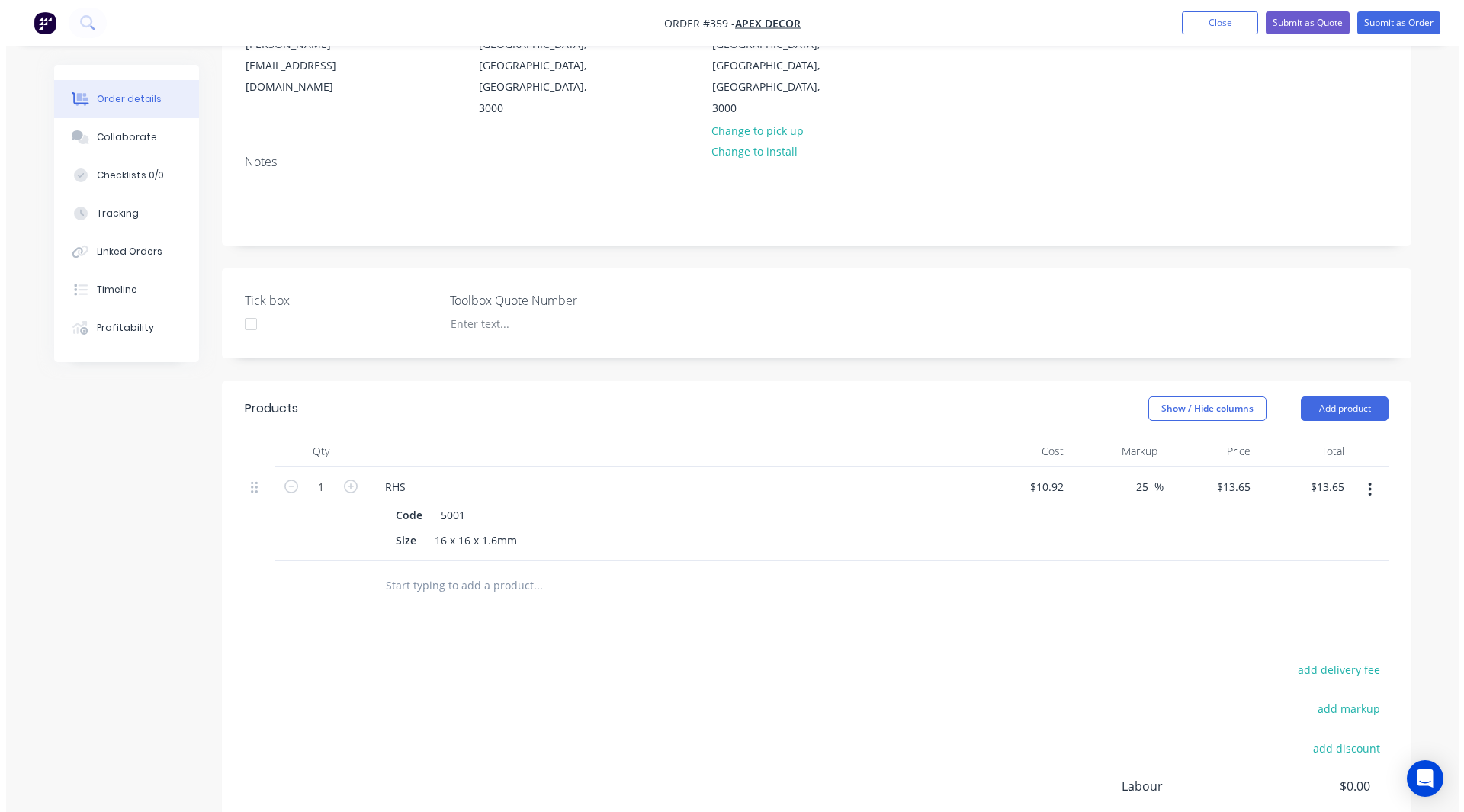
scroll to position [346, 0]
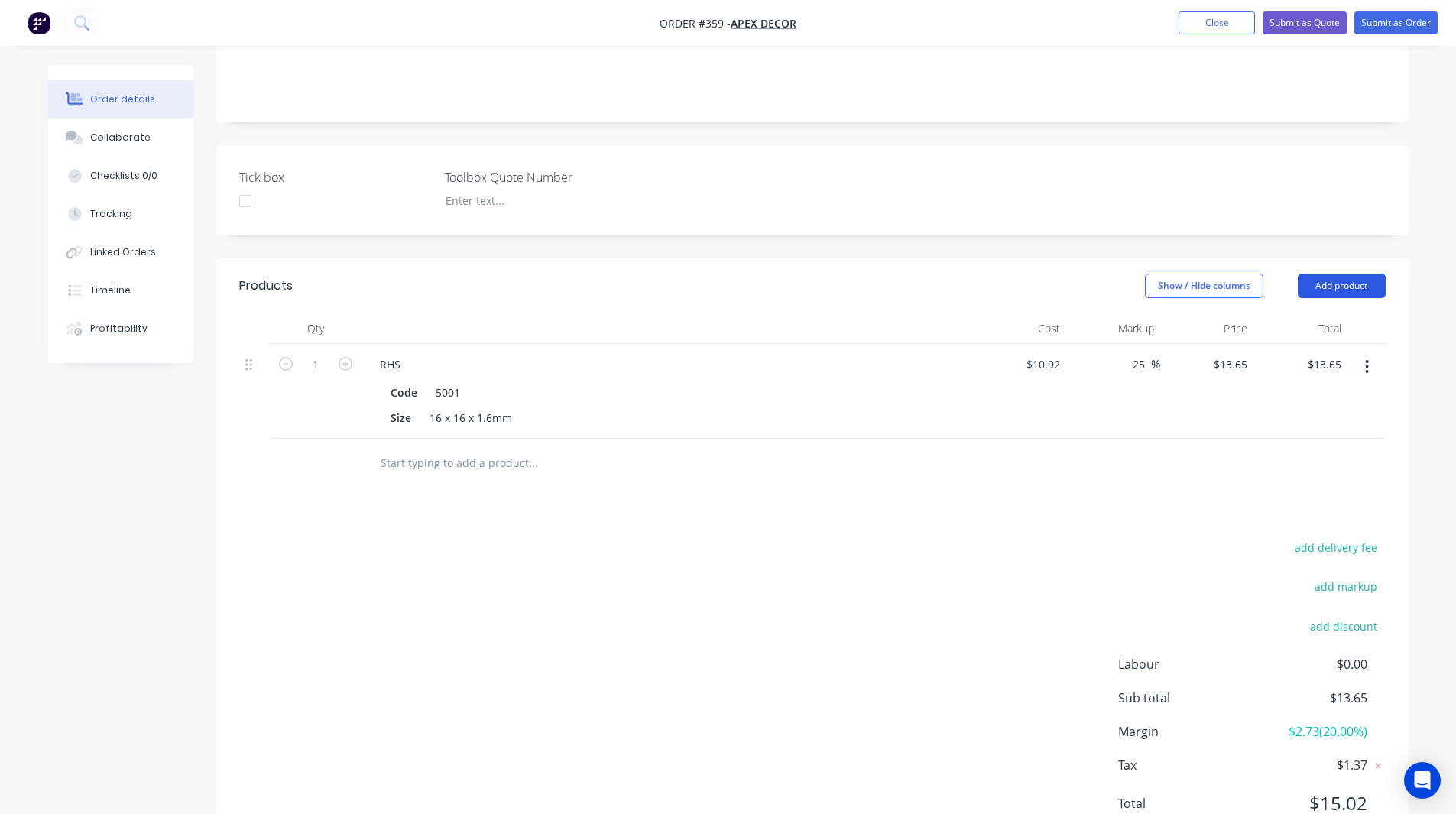
click at [1319, 274] on button "Add product" at bounding box center [1342, 286] width 88 height 25
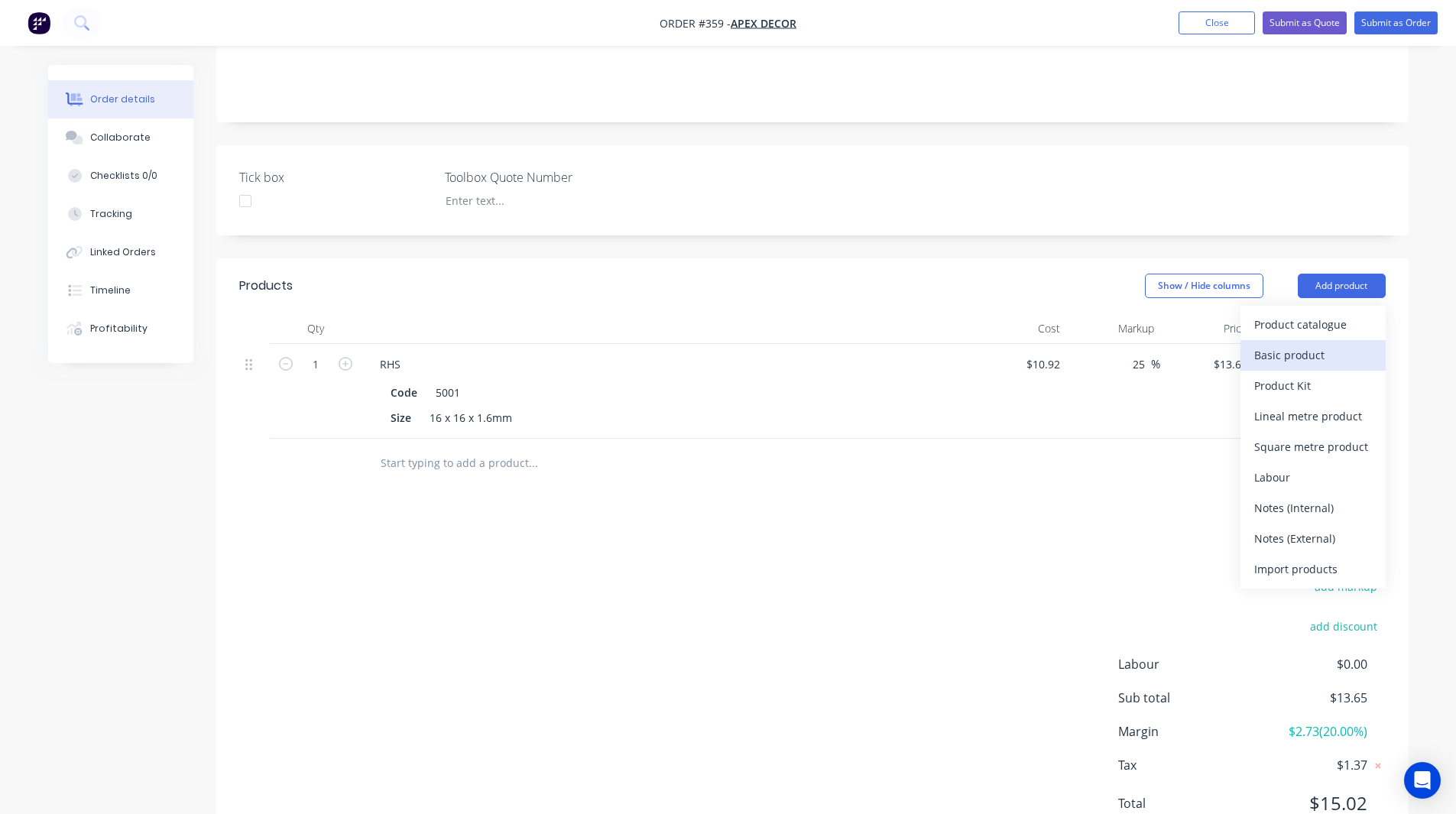
click at [1304, 344] on div "Basic product" at bounding box center [1313, 355] width 117 height 22
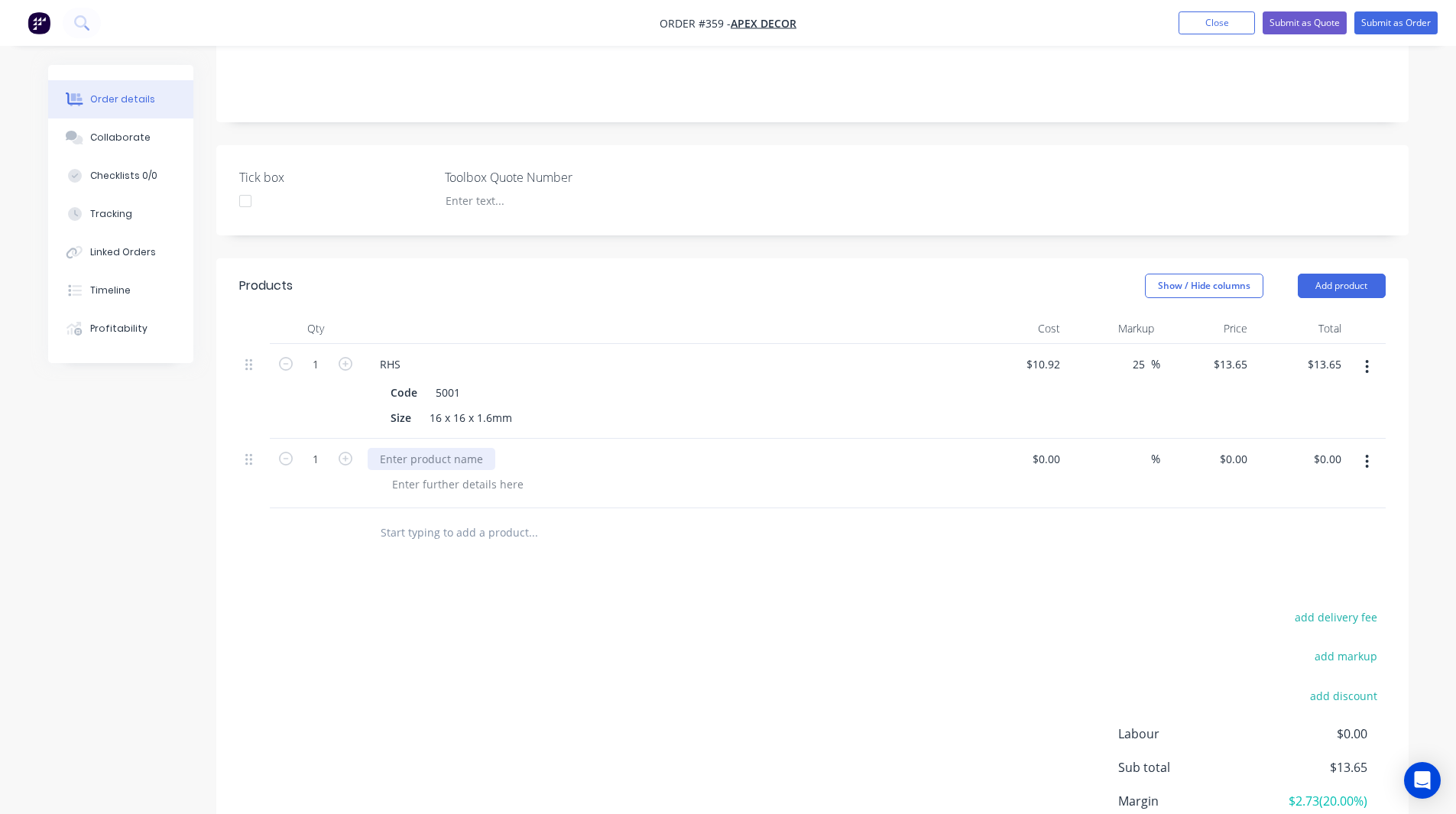
click at [414, 448] on div at bounding box center [431, 458] width 127 height 22
click at [1057, 448] on input at bounding box center [1056, 458] width 17 height 22
type input "$30.00"
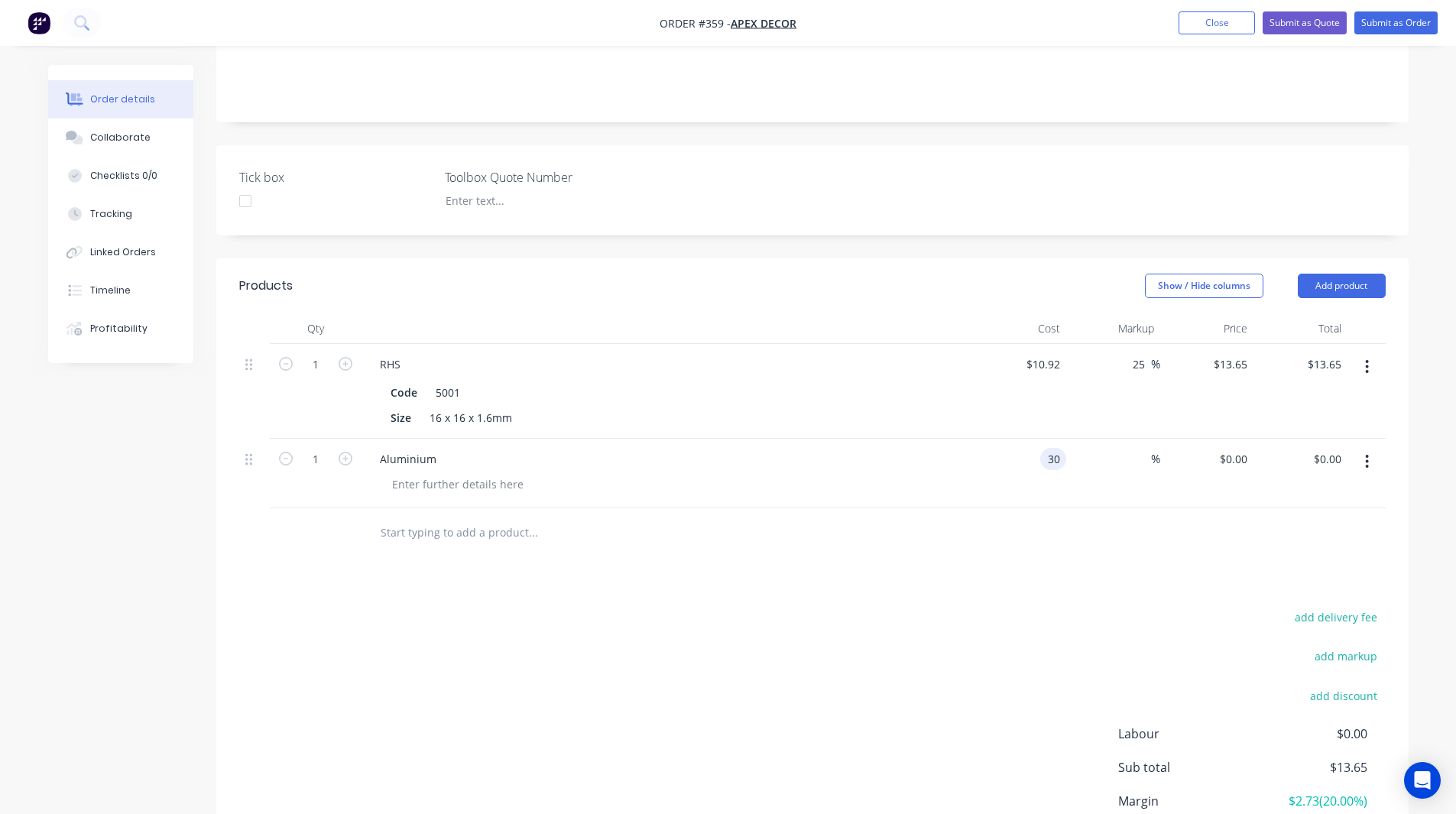
type input "$30.00"
type input "25"
type input "$37.50"
click at [1420, 314] on div "Order details Collaborate Checklists 0/0 Tracking Linked Orders Timeline Profit…" at bounding box center [728, 333] width 1391 height 1229
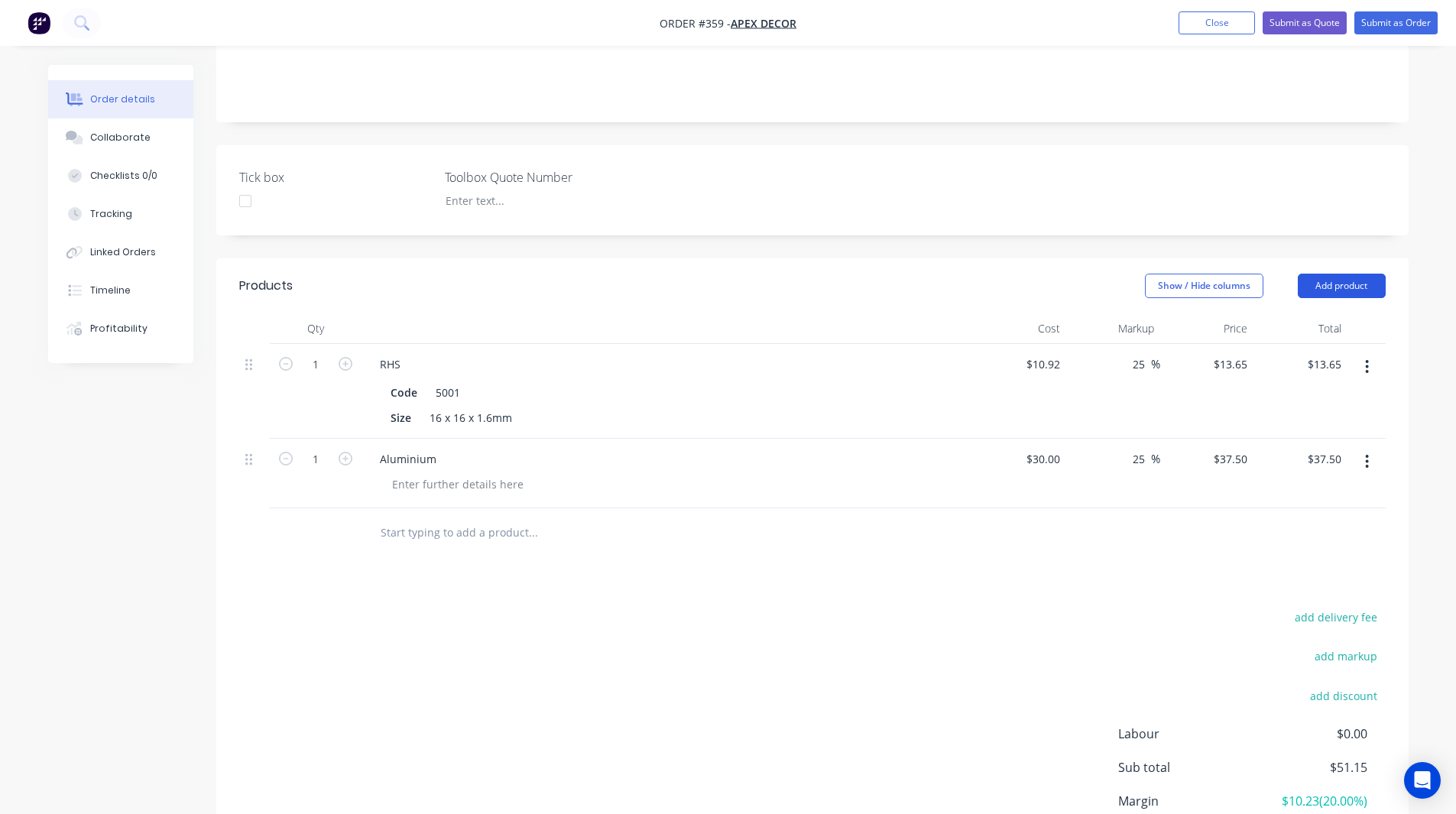
click at [1340, 274] on button "Add product" at bounding box center [1342, 286] width 88 height 25
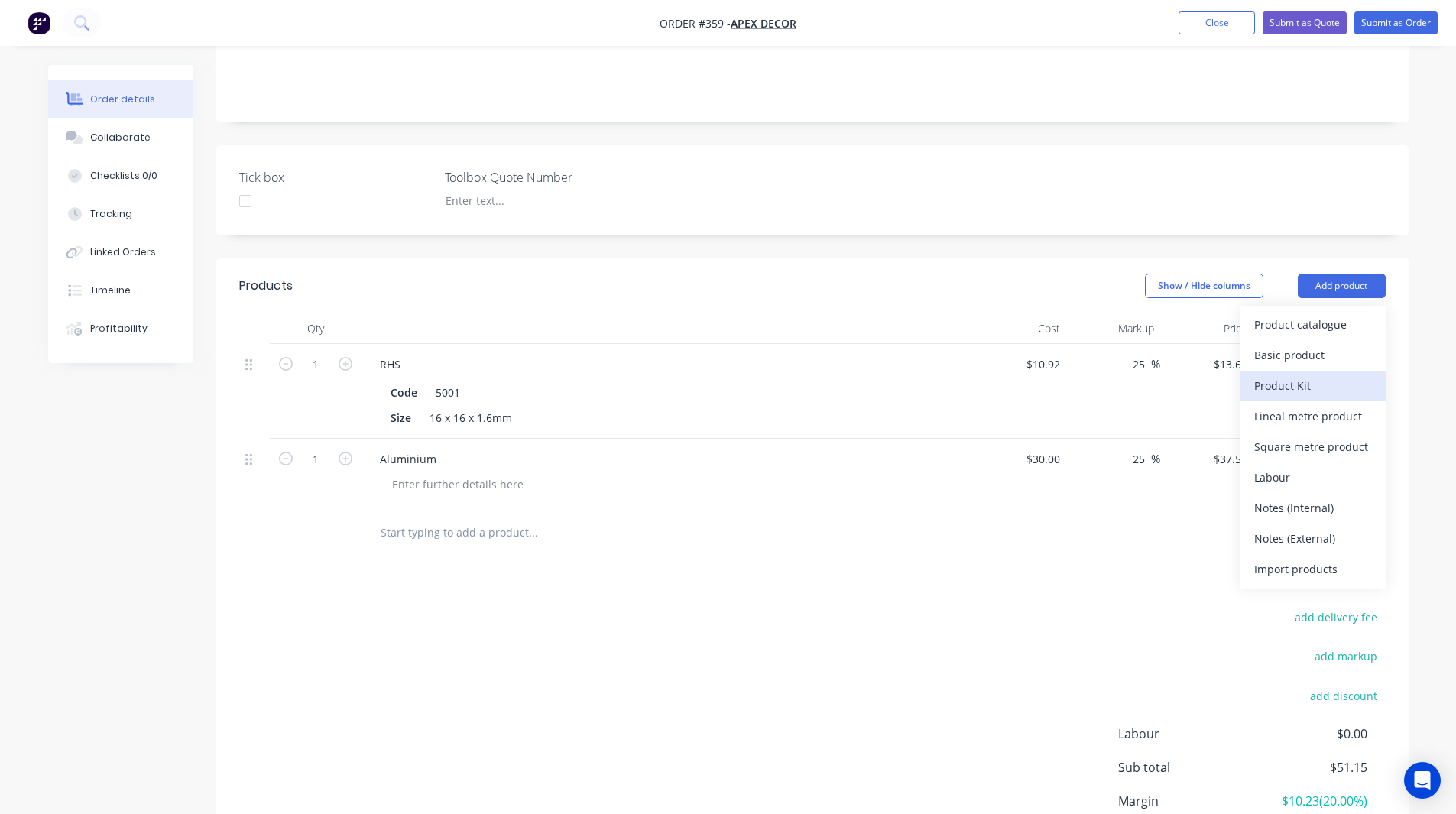
click at [1292, 375] on div "Product Kit" at bounding box center [1313, 385] width 117 height 22
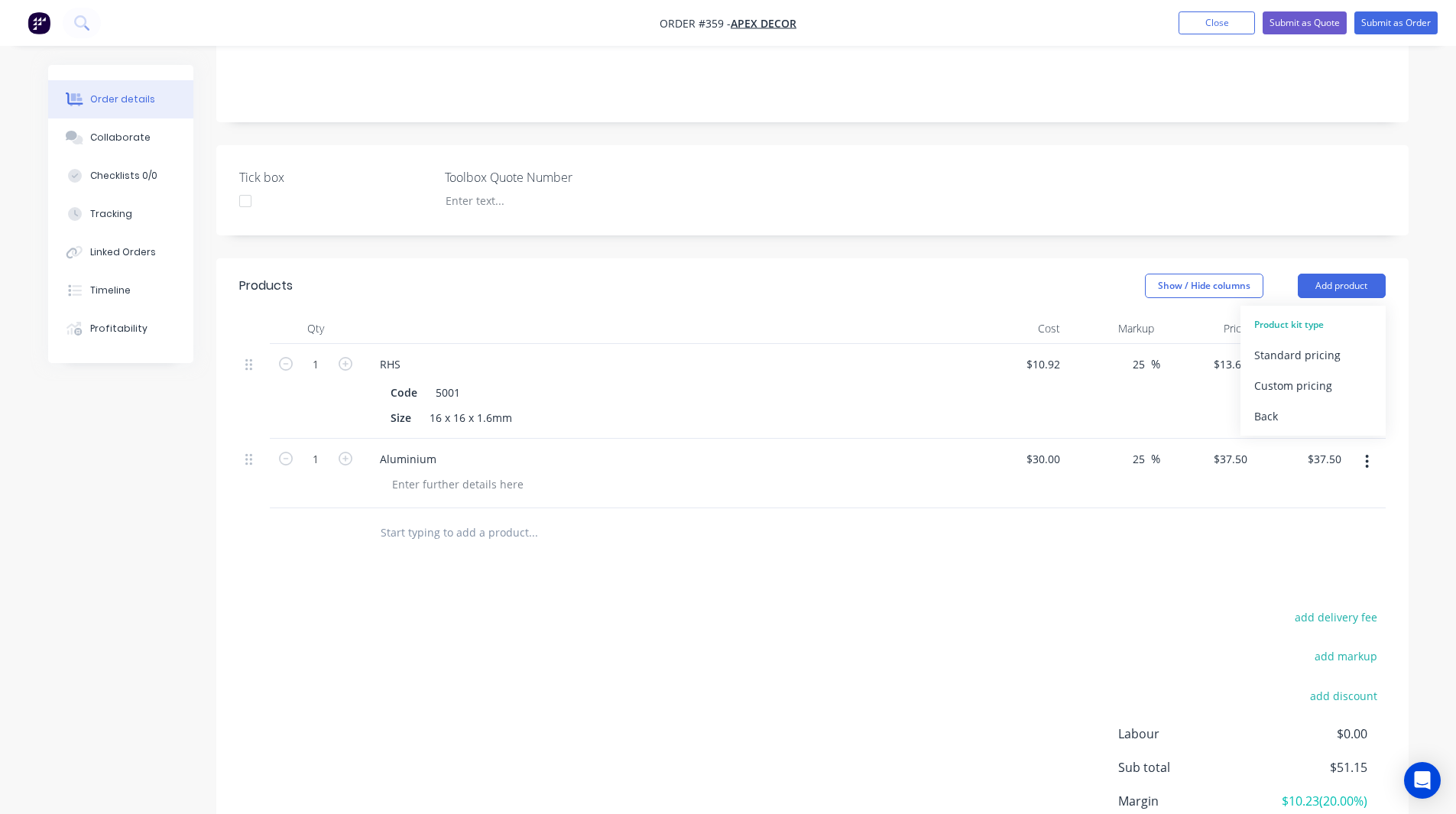
click at [1449, 257] on div "Order details Collaborate Checklists 0/0 Tracking Linked Orders Timeline Profit…" at bounding box center [728, 300] width 1456 height 1295
click at [1355, 274] on button "Add product" at bounding box center [1342, 286] width 88 height 25
click at [1273, 405] on div "Back" at bounding box center [1313, 416] width 117 height 22
click at [316, 353] on input "1" at bounding box center [315, 365] width 40 height 23
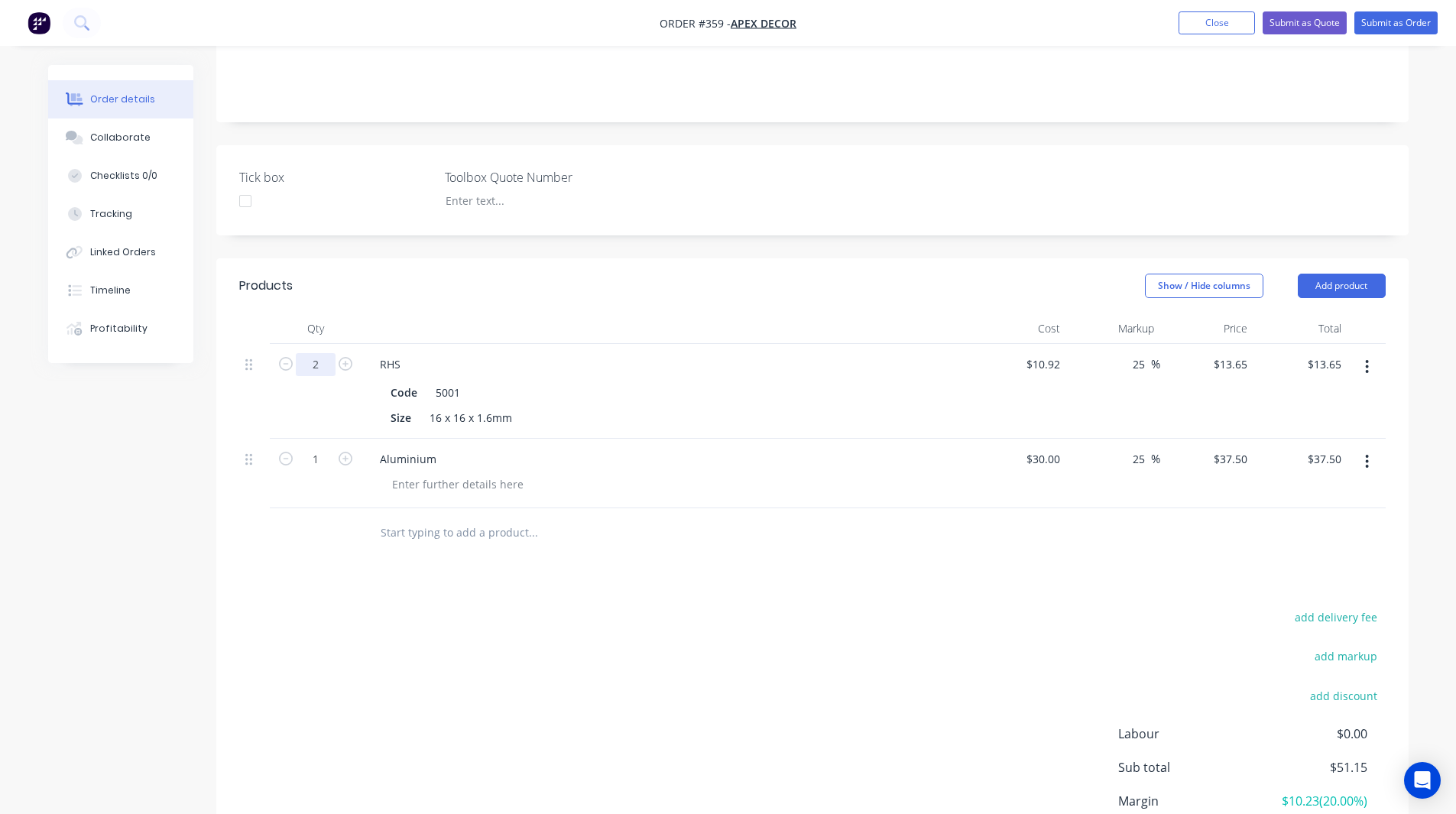
type input "2"
type input "$27.30"
click at [526, 517] on input "text" at bounding box center [533, 532] width 306 height 31
click at [1325, 274] on button "Add product" at bounding box center [1342, 286] width 88 height 25
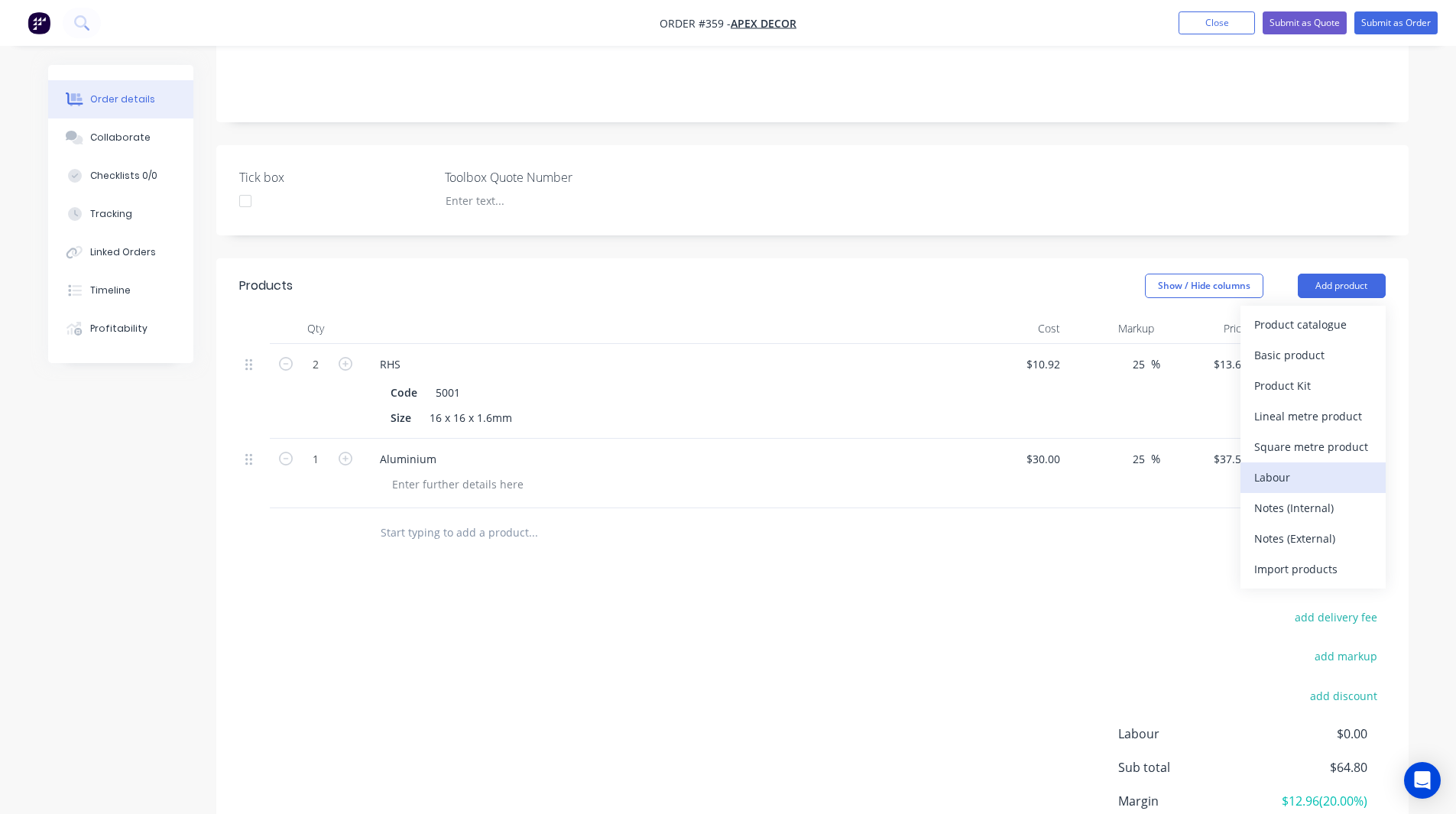
click at [1267, 466] on div "Labour" at bounding box center [1313, 476] width 117 height 22
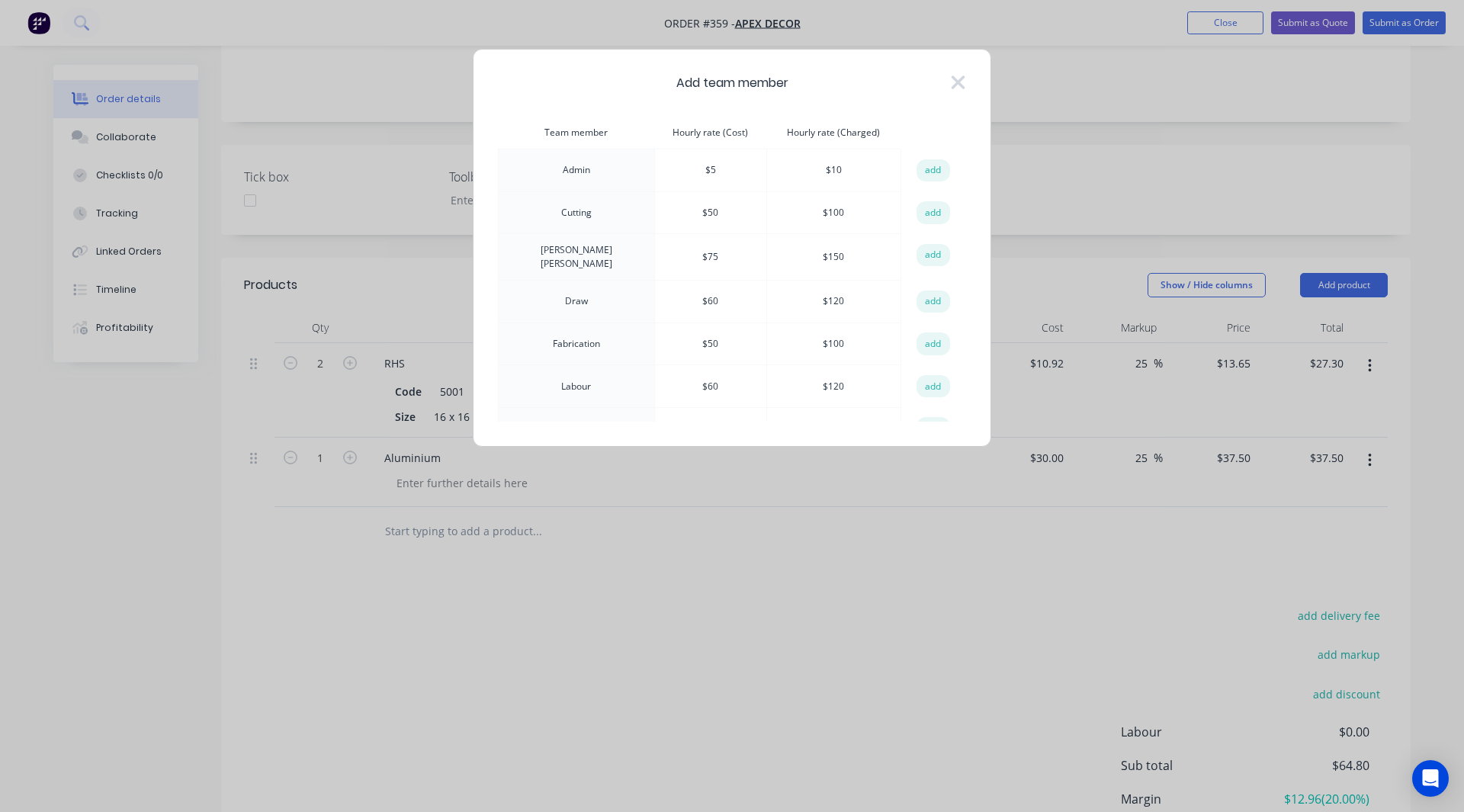
click at [557, 172] on td "Admin" at bounding box center [576, 171] width 156 height 43
click at [560, 209] on td "Cutting" at bounding box center [576, 213] width 156 height 43
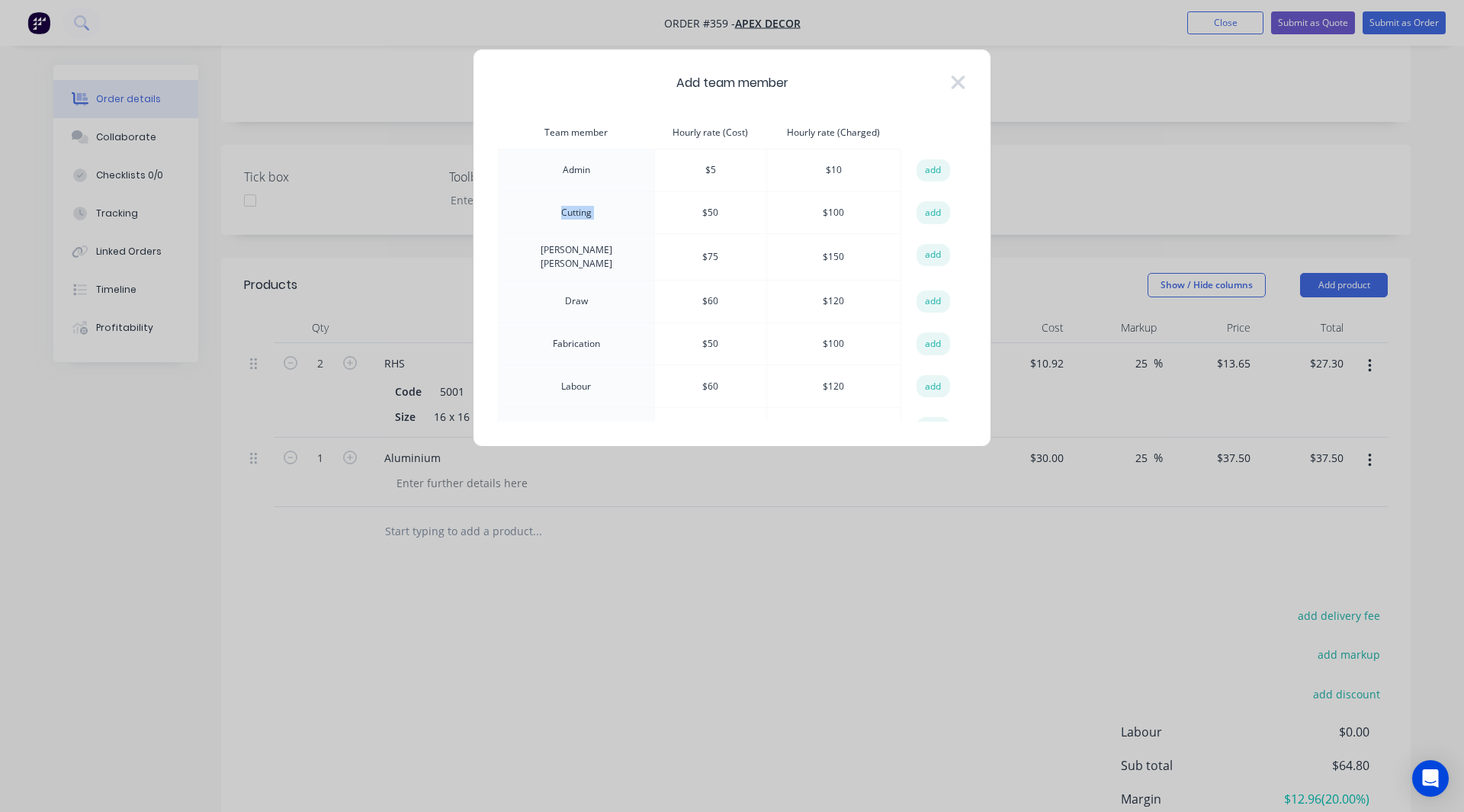
click at [560, 209] on td "Cutting" at bounding box center [576, 213] width 156 height 43
click at [699, 130] on th "Hourly rate (Cost)" at bounding box center [711, 133] width 112 height 33
click at [845, 133] on th "Hourly rate (Charged)" at bounding box center [833, 133] width 135 height 33
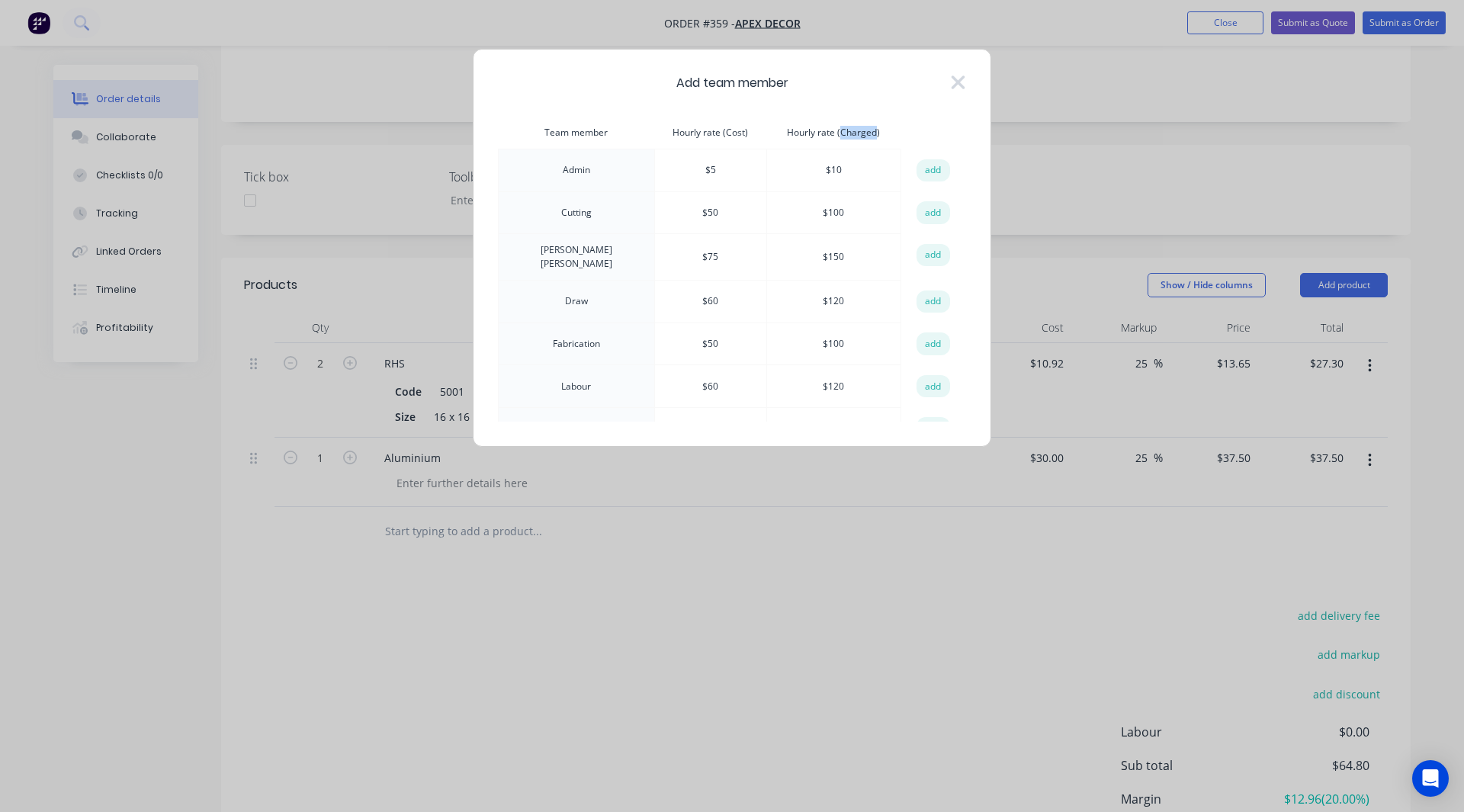
click at [845, 133] on th "Hourly rate (Charged)" at bounding box center [833, 133] width 135 height 33
click at [766, 139] on th "Hourly rate (Charged)" at bounding box center [833, 133] width 135 height 33
click at [921, 211] on button "add" at bounding box center [933, 213] width 34 height 23
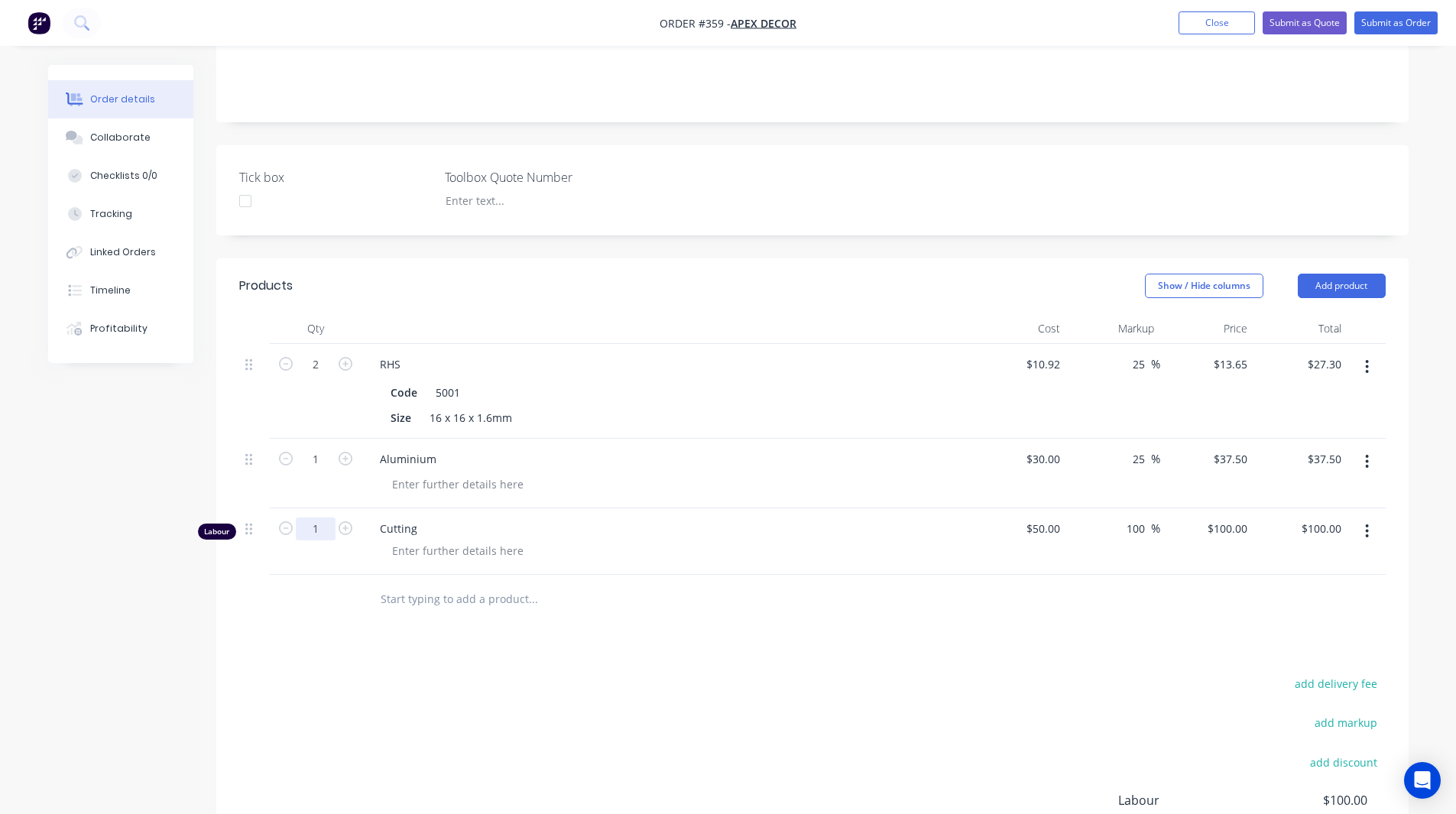
click at [316, 376] on input "1" at bounding box center [315, 365] width 40 height 23
type input "2"
type input "$200.00"
click at [146, 587] on div "Created by Rob Created 02/09/25 Required 09/09/25 Assigned to RL DC F P Status …" at bounding box center [728, 366] width 1360 height 1296
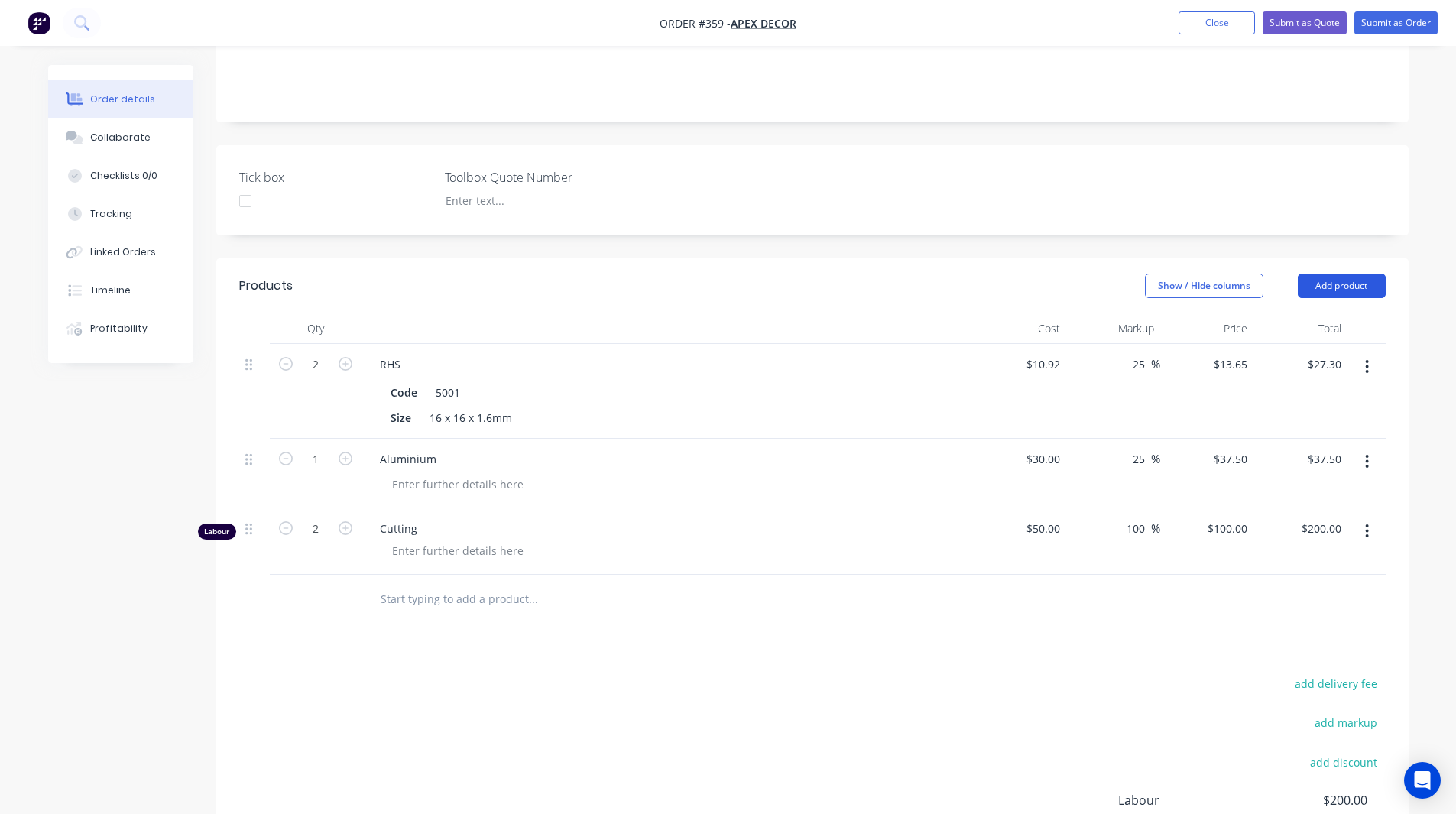
click at [1317, 274] on button "Add product" at bounding box center [1342, 286] width 88 height 25
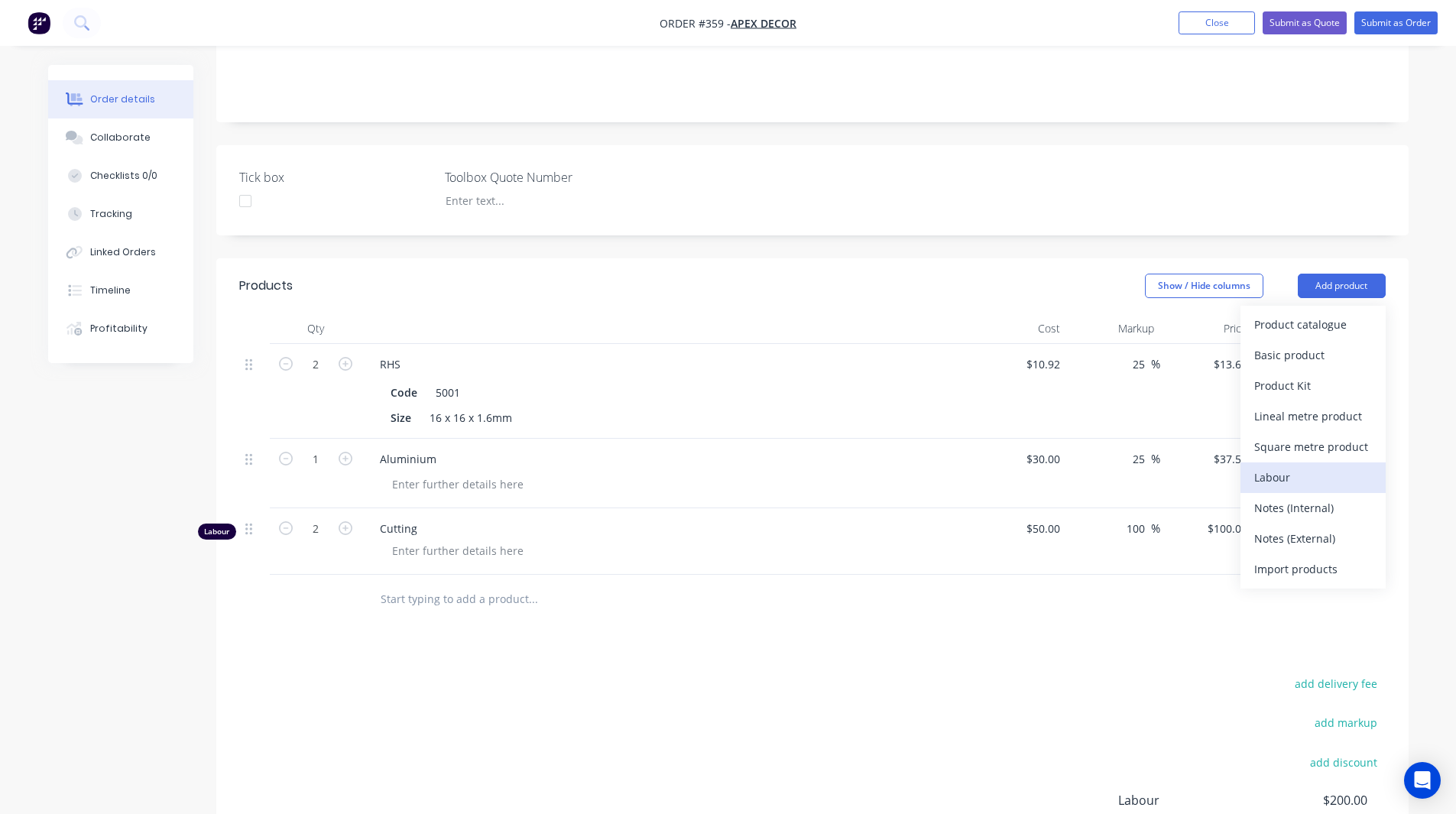
click at [1272, 466] on div "Labour" at bounding box center [1313, 476] width 117 height 22
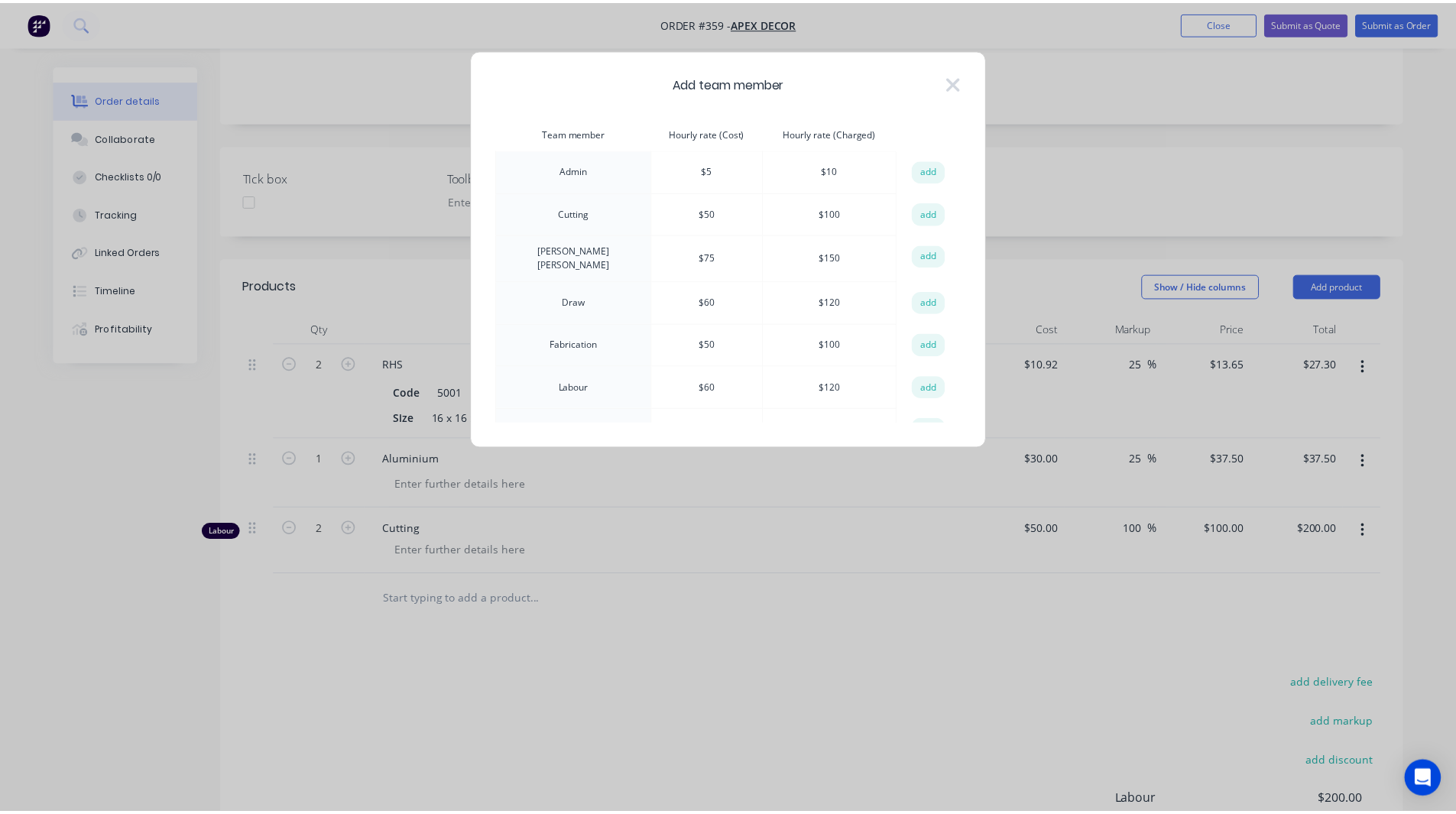
scroll to position [40, 0]
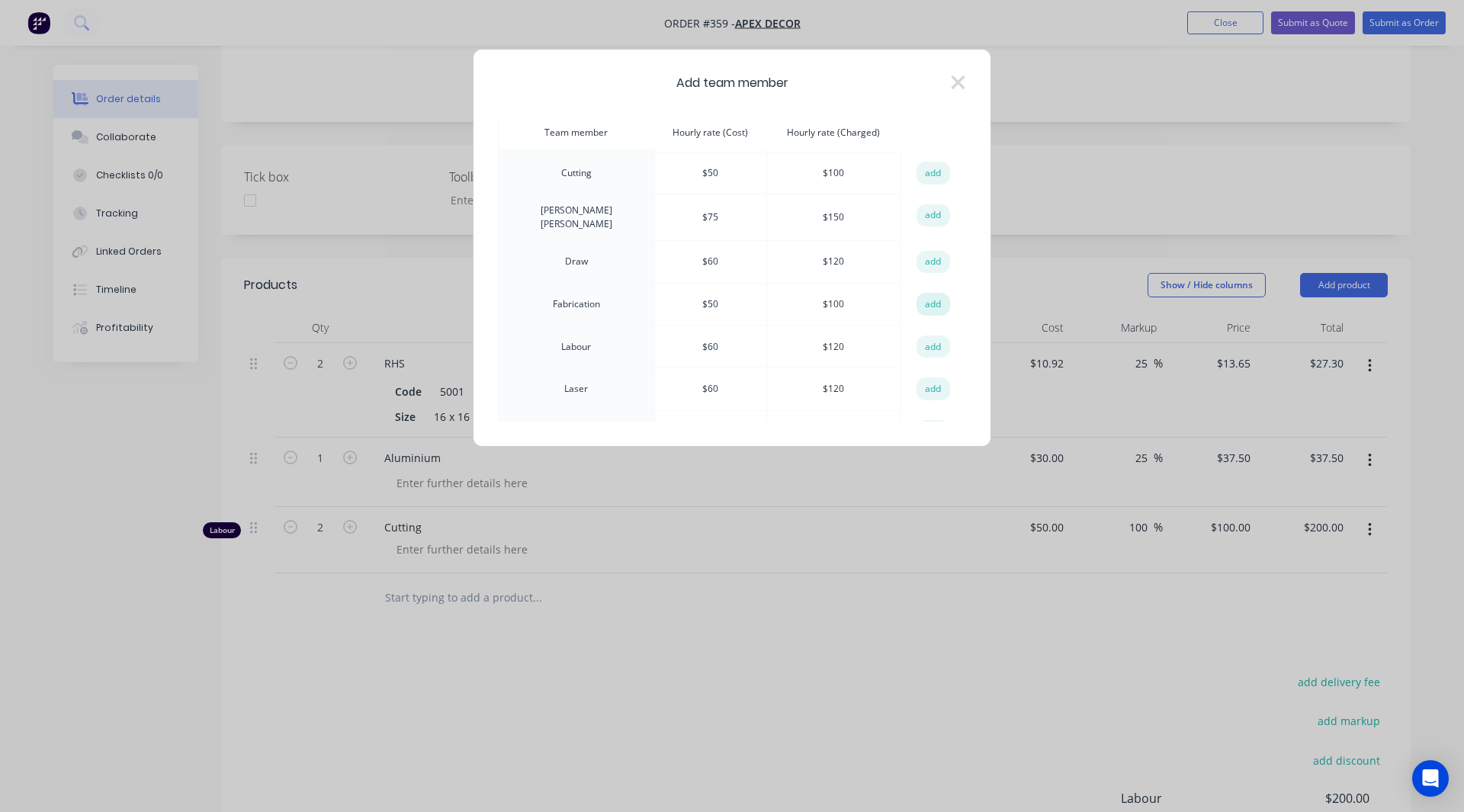
click at [923, 298] on button "add" at bounding box center [933, 304] width 34 height 23
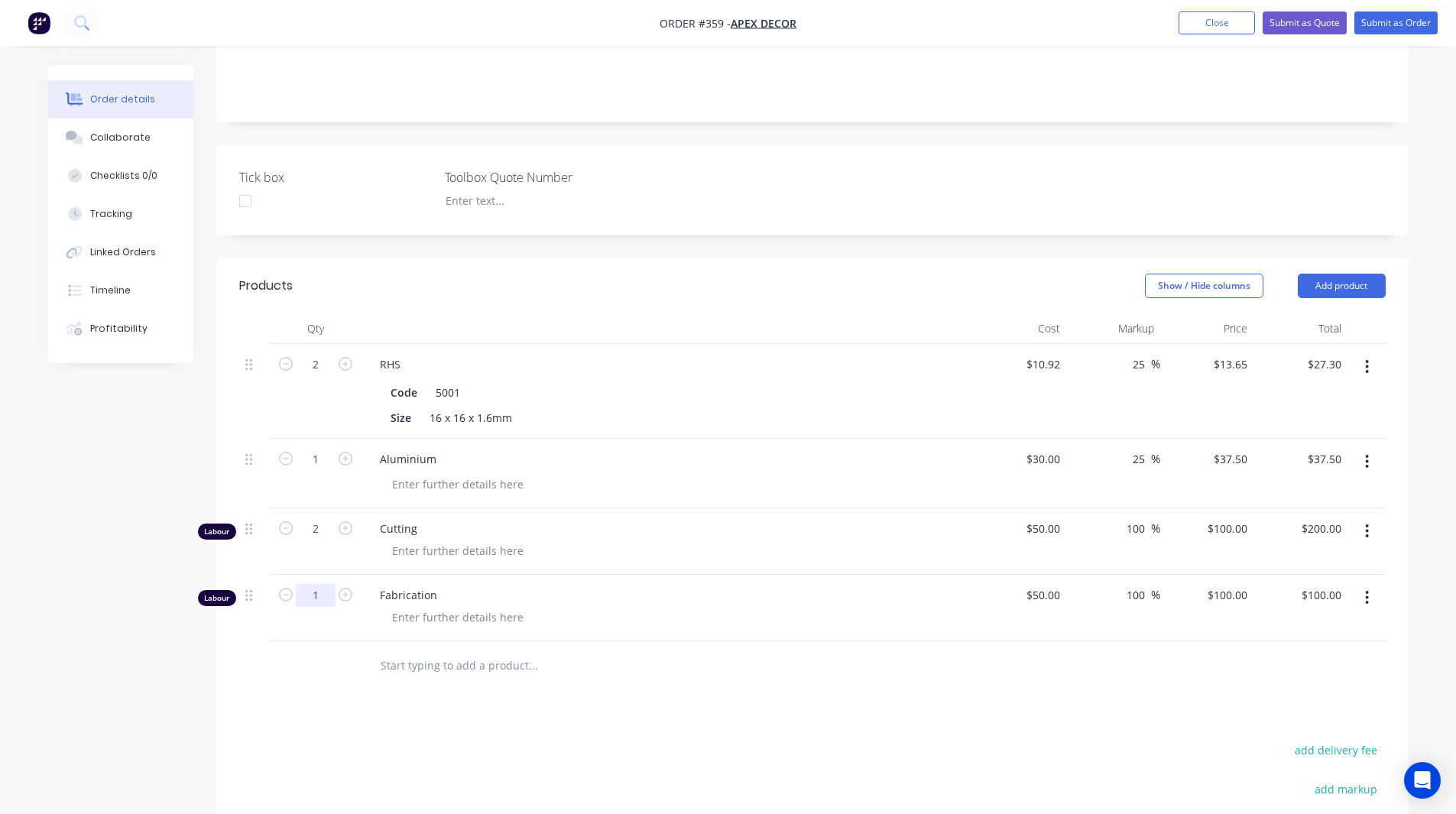
click at [318, 376] on input "1" at bounding box center [315, 365] width 40 height 23
type input "1.5"
type input "$150.00"
click at [193, 603] on div "Created by Rob Created 02/09/25 Required 09/09/25 Assigned to RL DC F P Status …" at bounding box center [728, 399] width 1360 height 1362
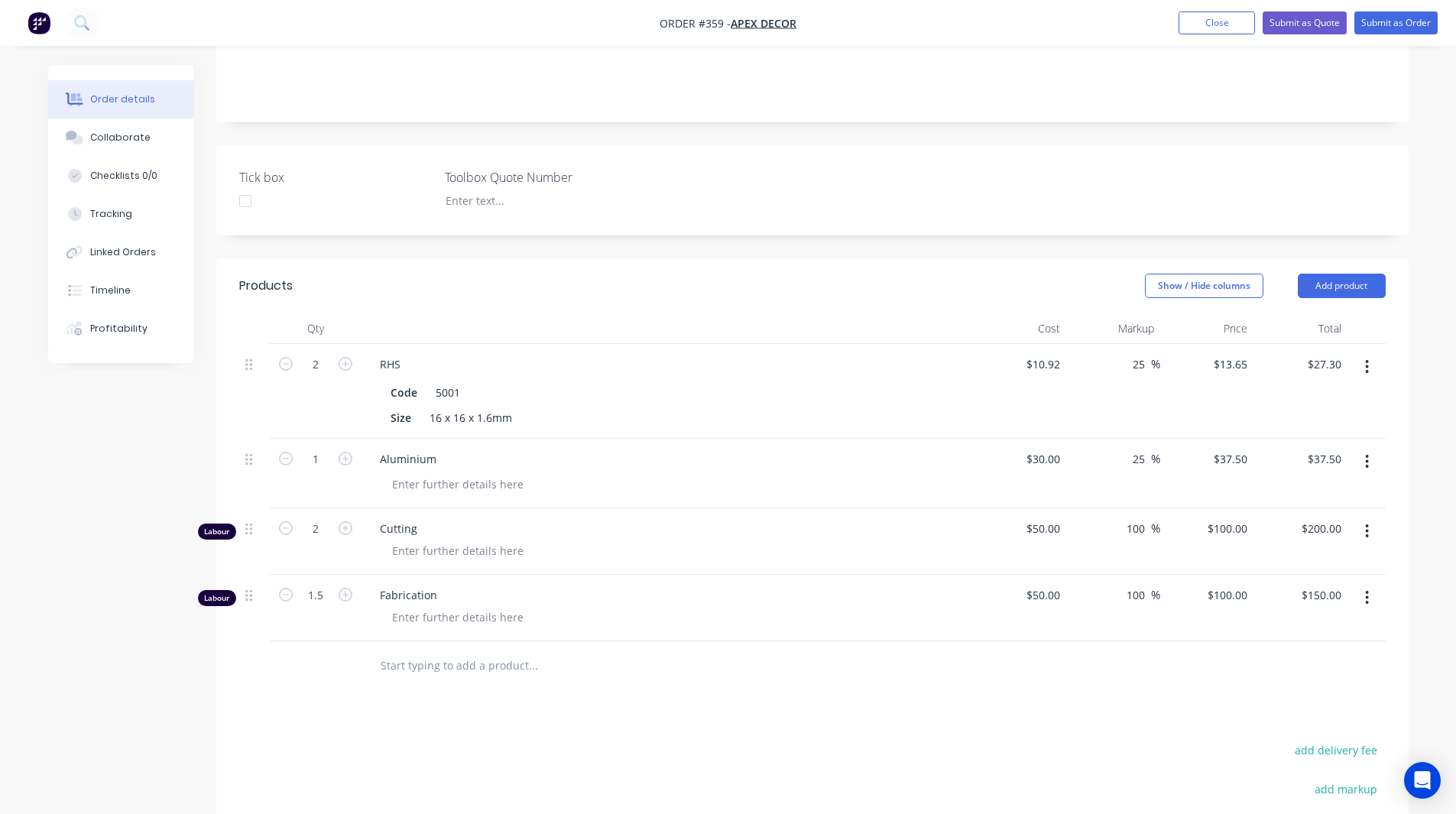
scroll to position [549, 0]
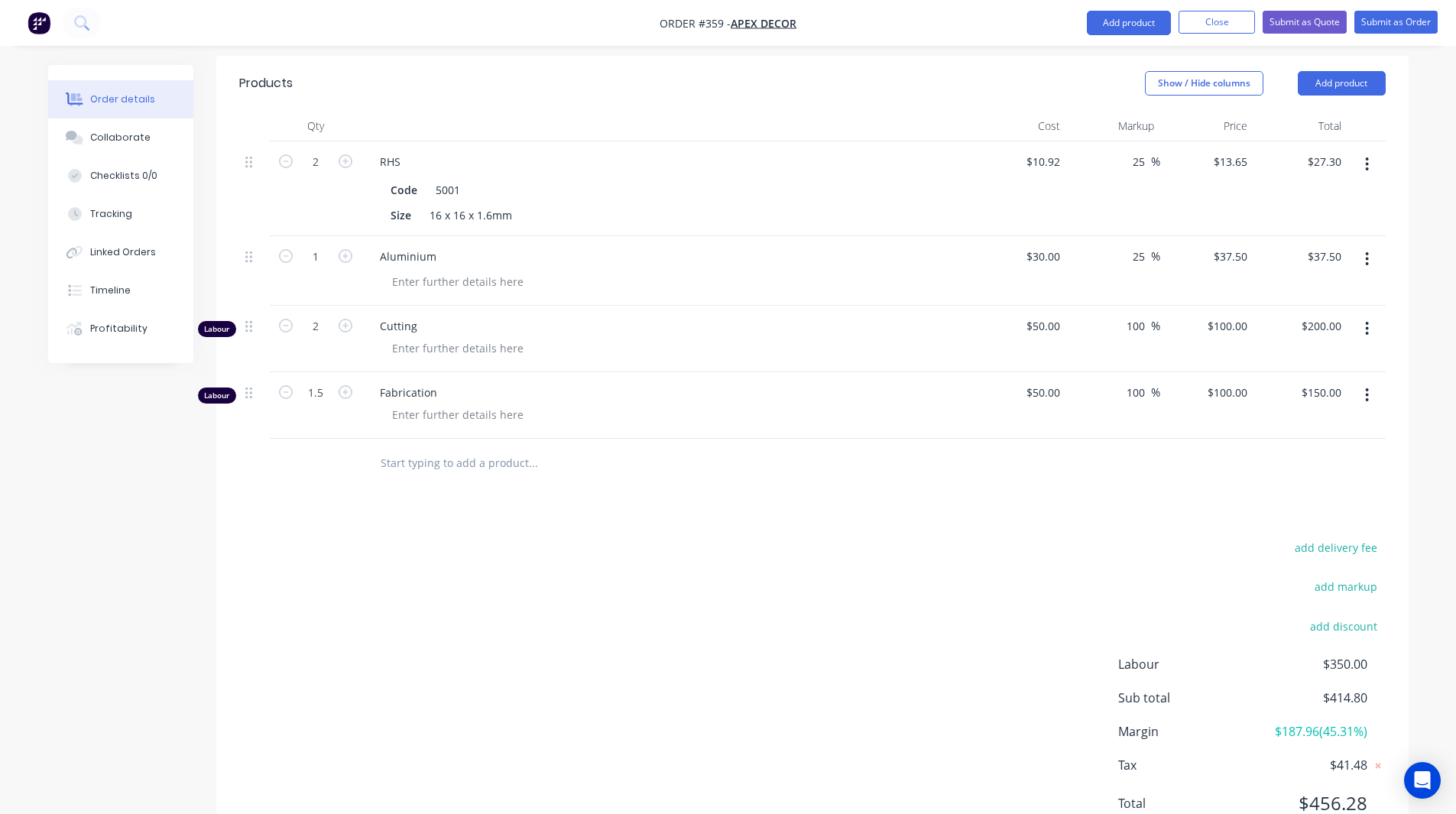
click at [1335, 722] on span "$187.96 ( 45.31 %)" at bounding box center [1310, 731] width 113 height 18
click at [1128, 722] on span "Margin" at bounding box center [1185, 731] width 136 height 18
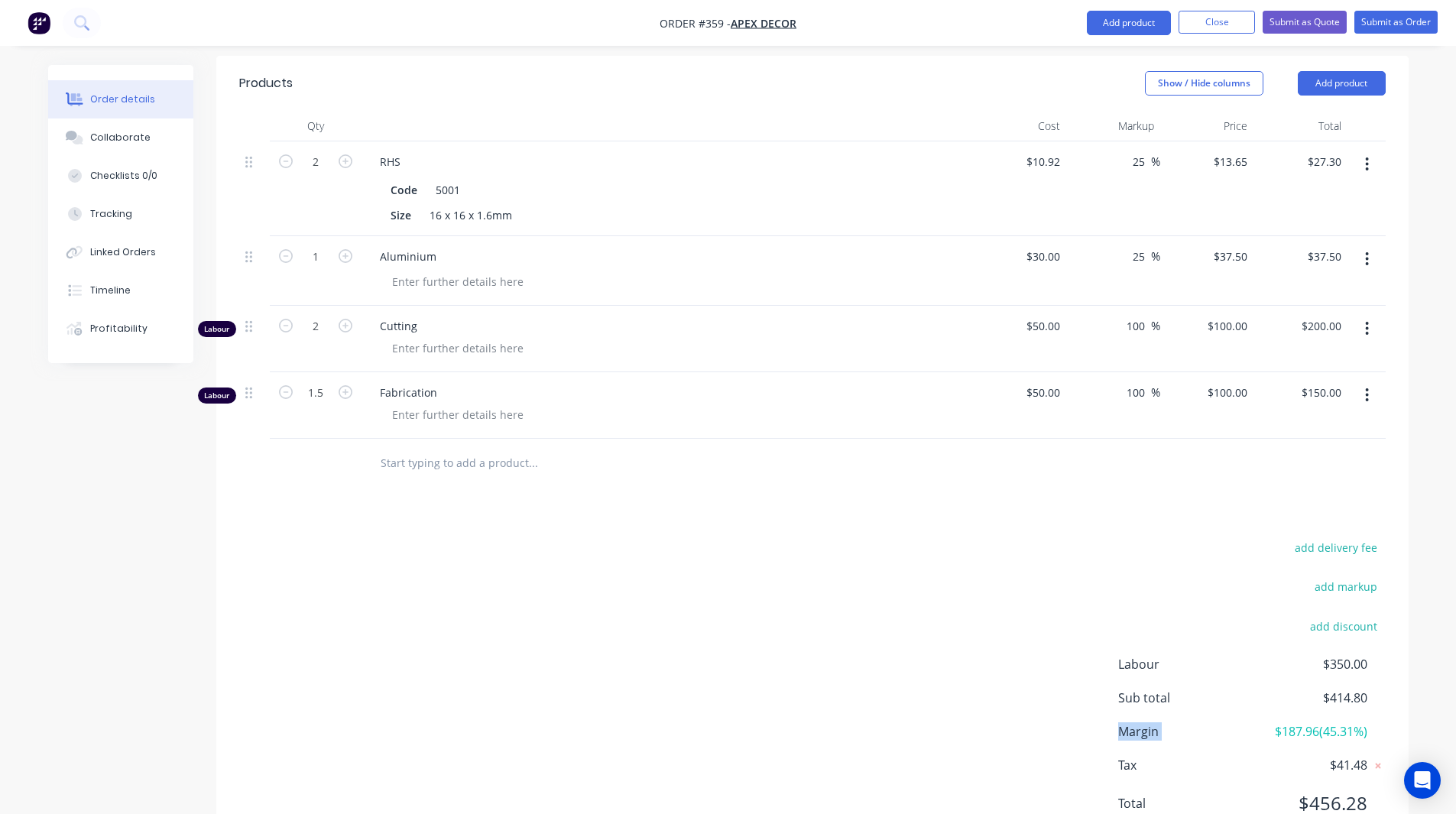
click at [1128, 722] on span "Margin" at bounding box center [1185, 731] width 136 height 18
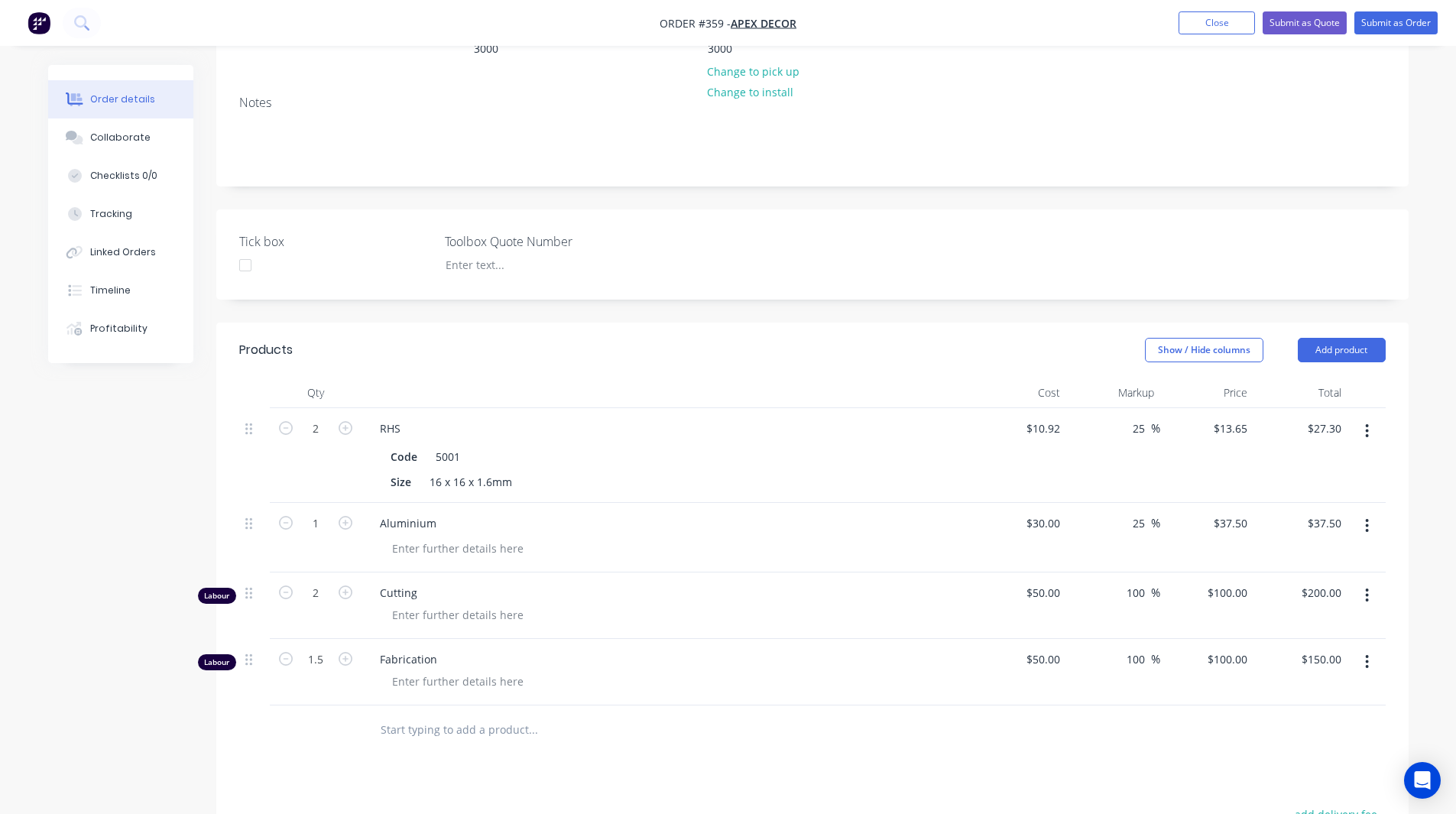
scroll to position [357, 0]
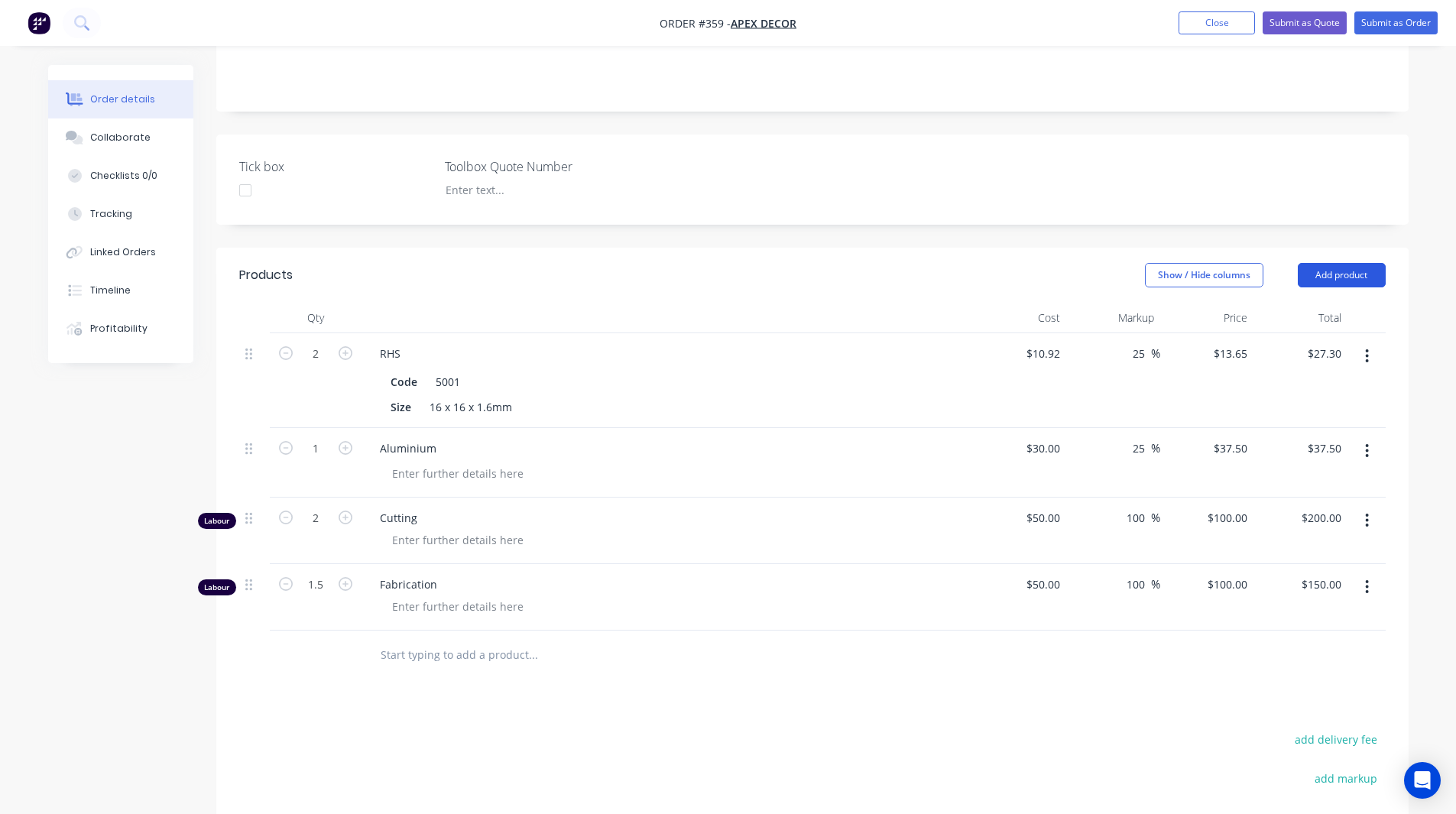
click at [1330, 263] on button "Add product" at bounding box center [1342, 275] width 88 height 25
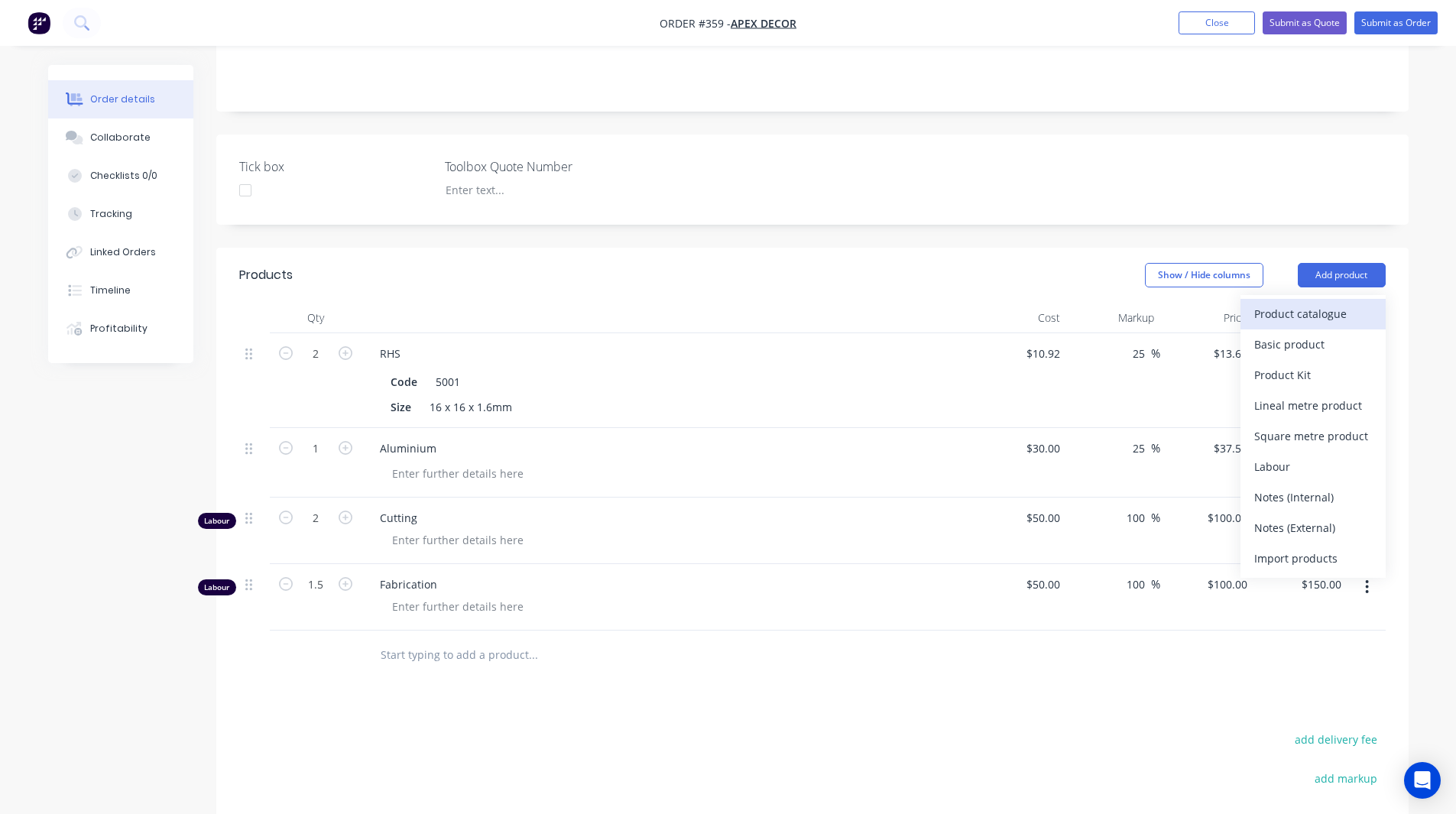
click at [1294, 303] on div "Product catalogue" at bounding box center [1313, 314] width 117 height 22
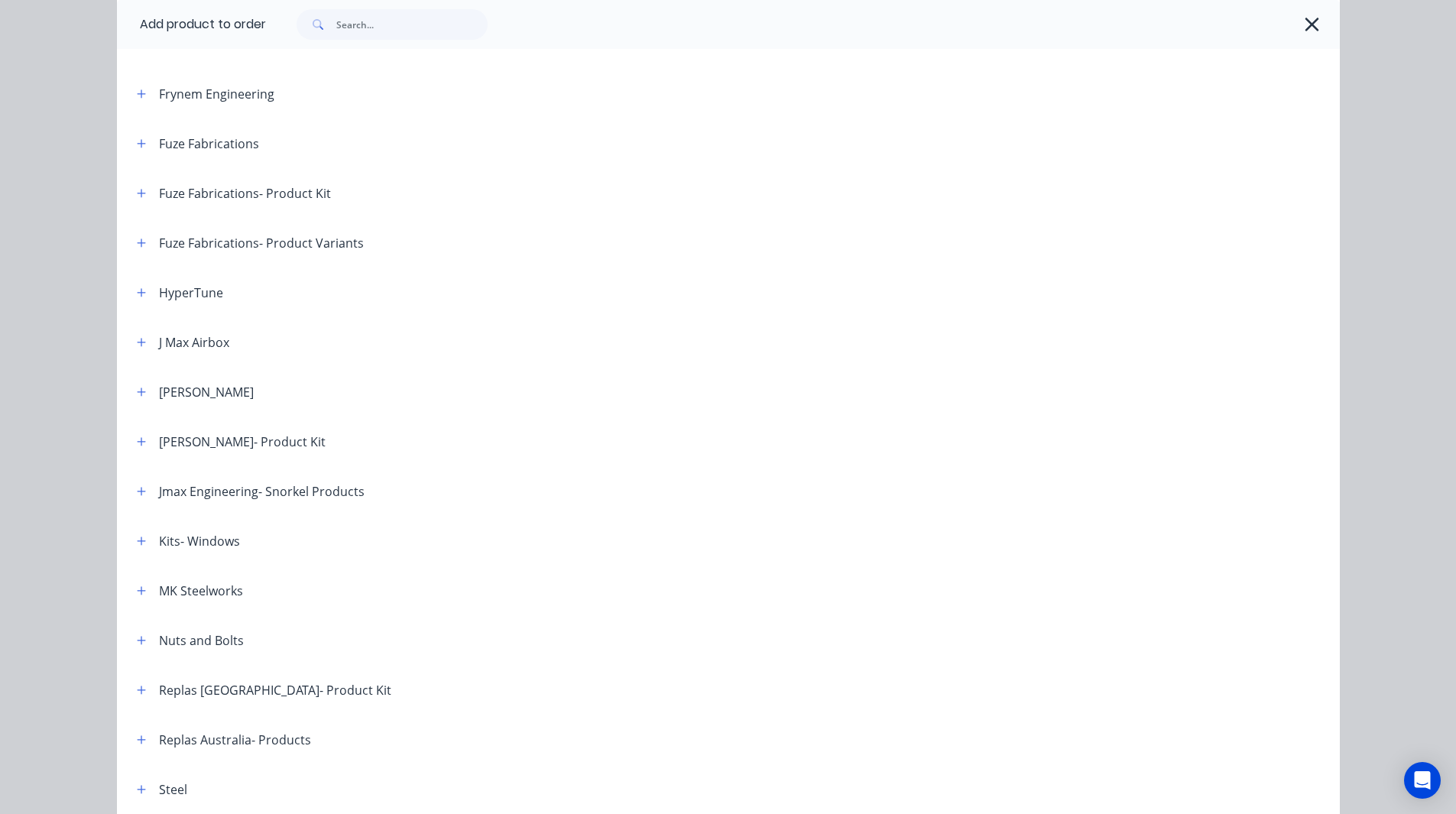
scroll to position [596, 0]
click at [136, 543] on icon "button" at bounding box center [141, 540] width 8 height 8
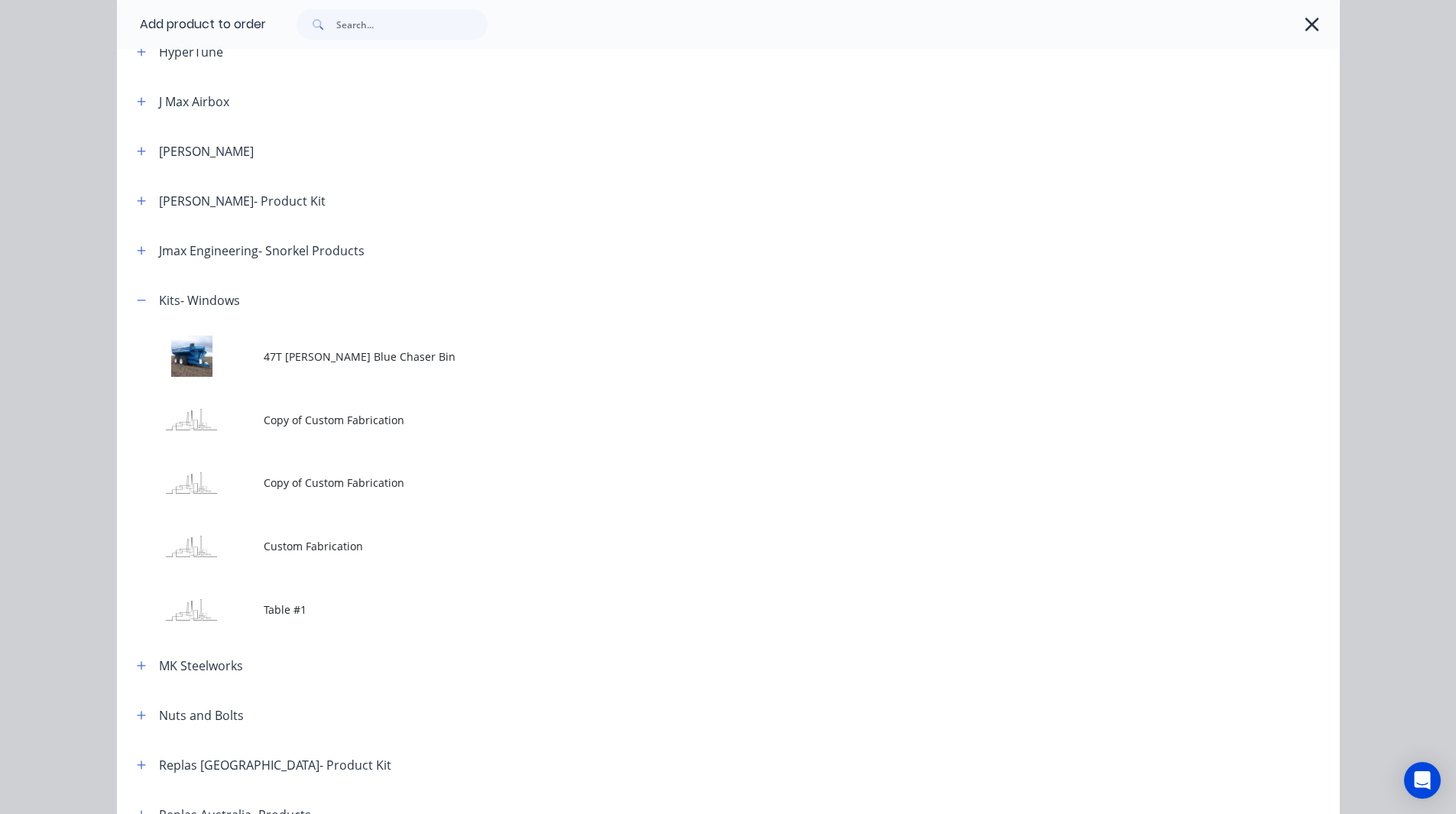
scroll to position [838, 0]
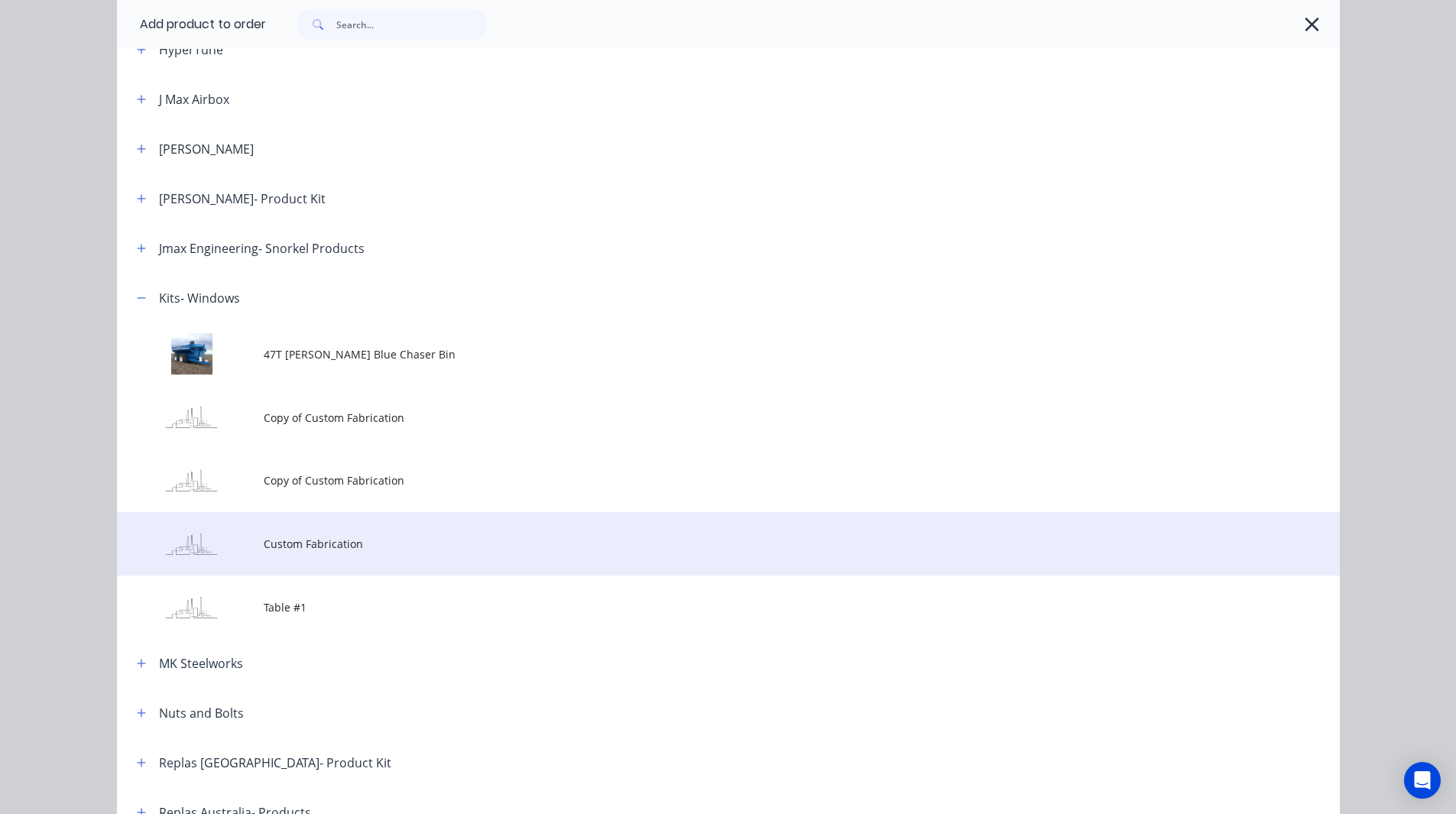
click at [315, 537] on span "Custom Fabrication" at bounding box center [694, 543] width 860 height 16
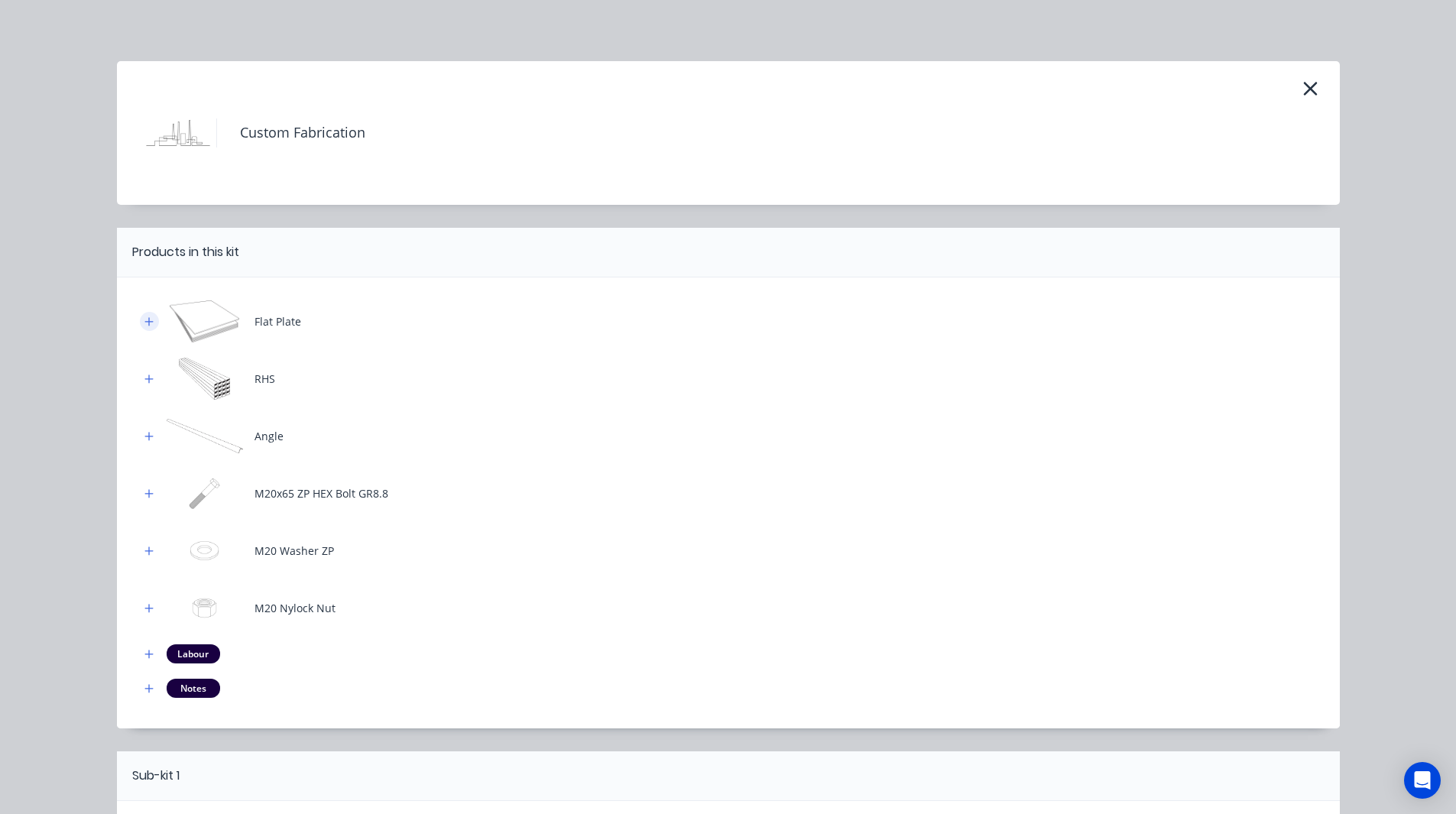
click at [140, 323] on button "button" at bounding box center [149, 321] width 19 height 19
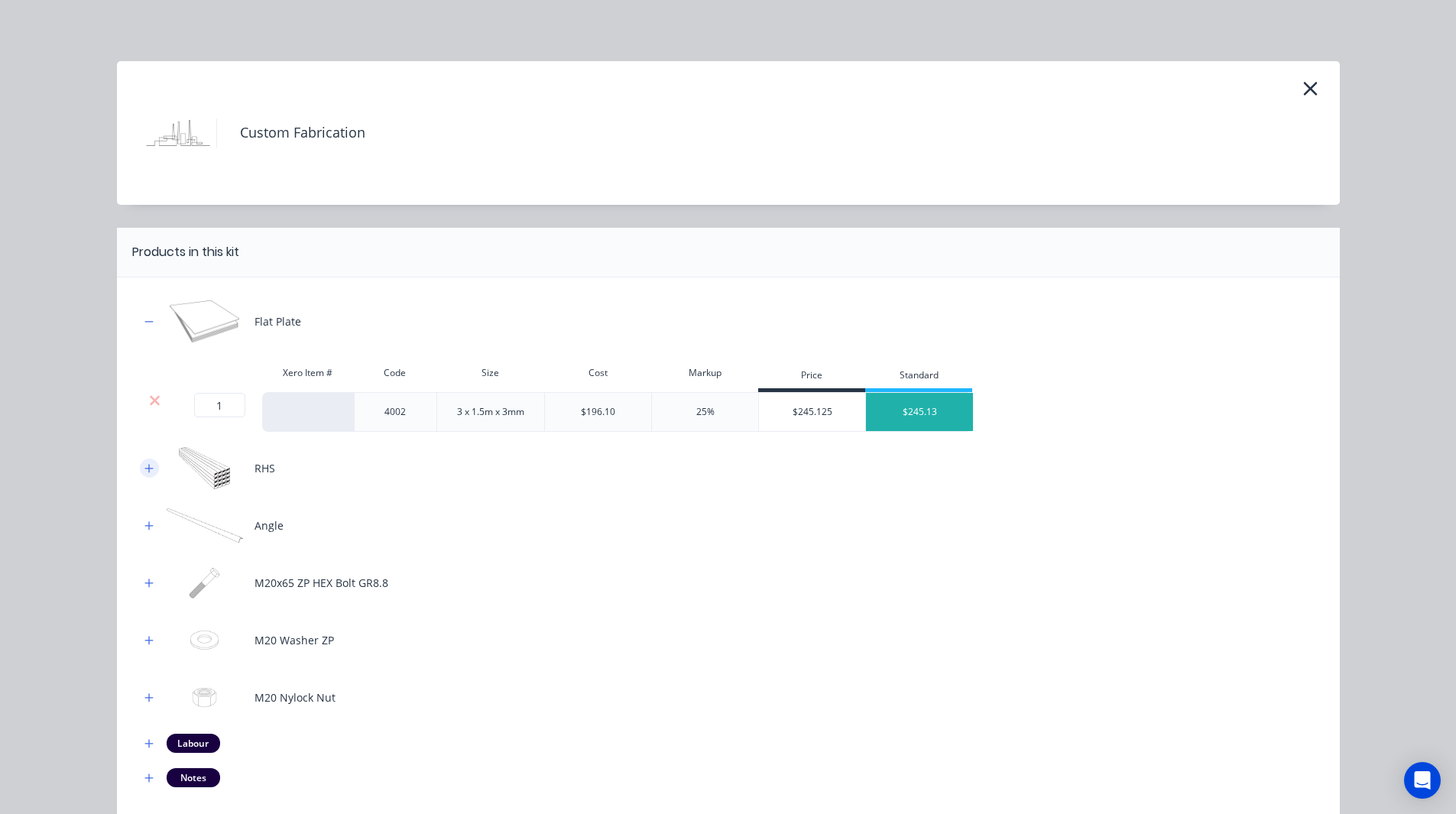
click at [143, 460] on button "button" at bounding box center [149, 467] width 19 height 19
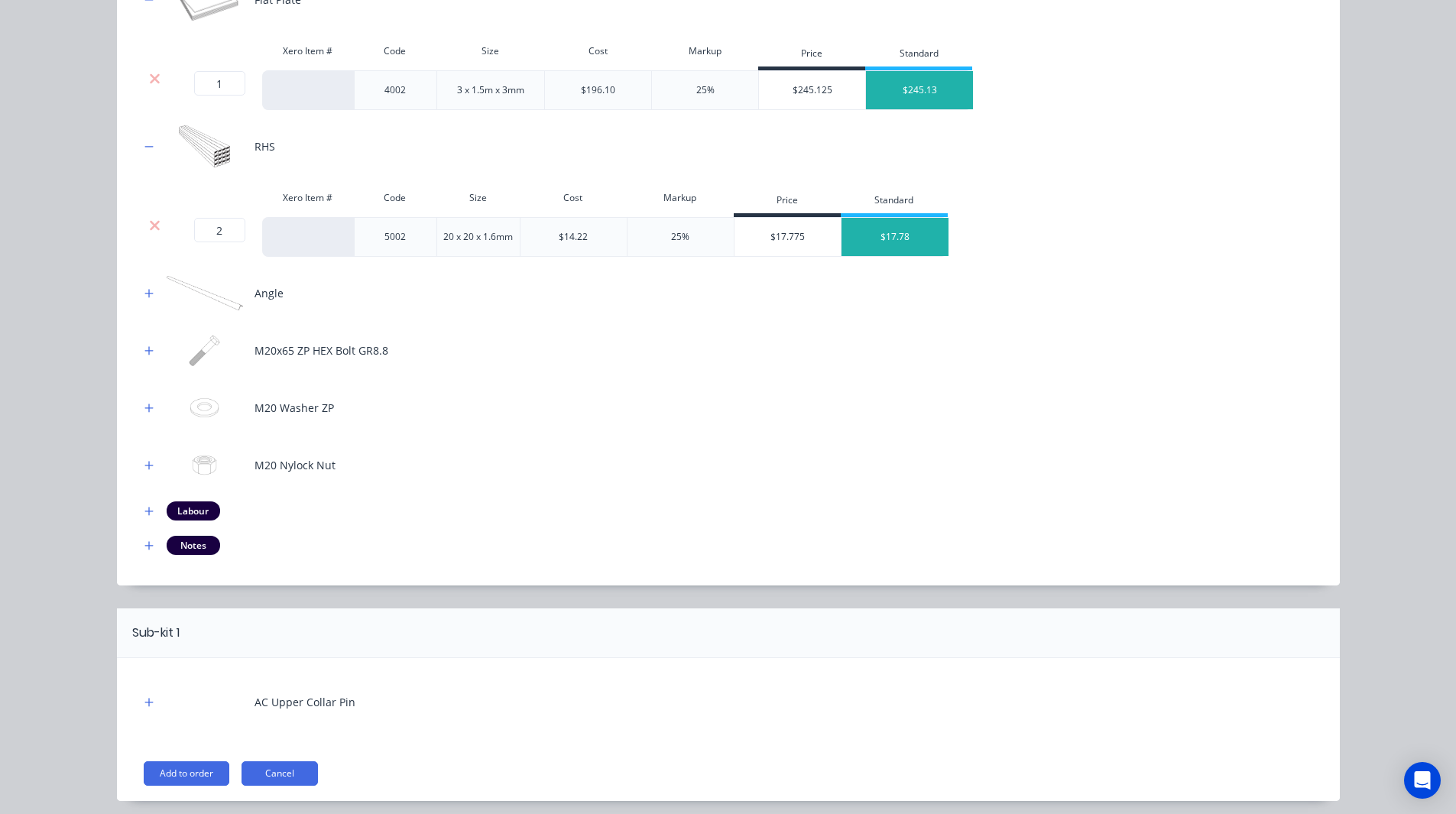
scroll to position [376, 0]
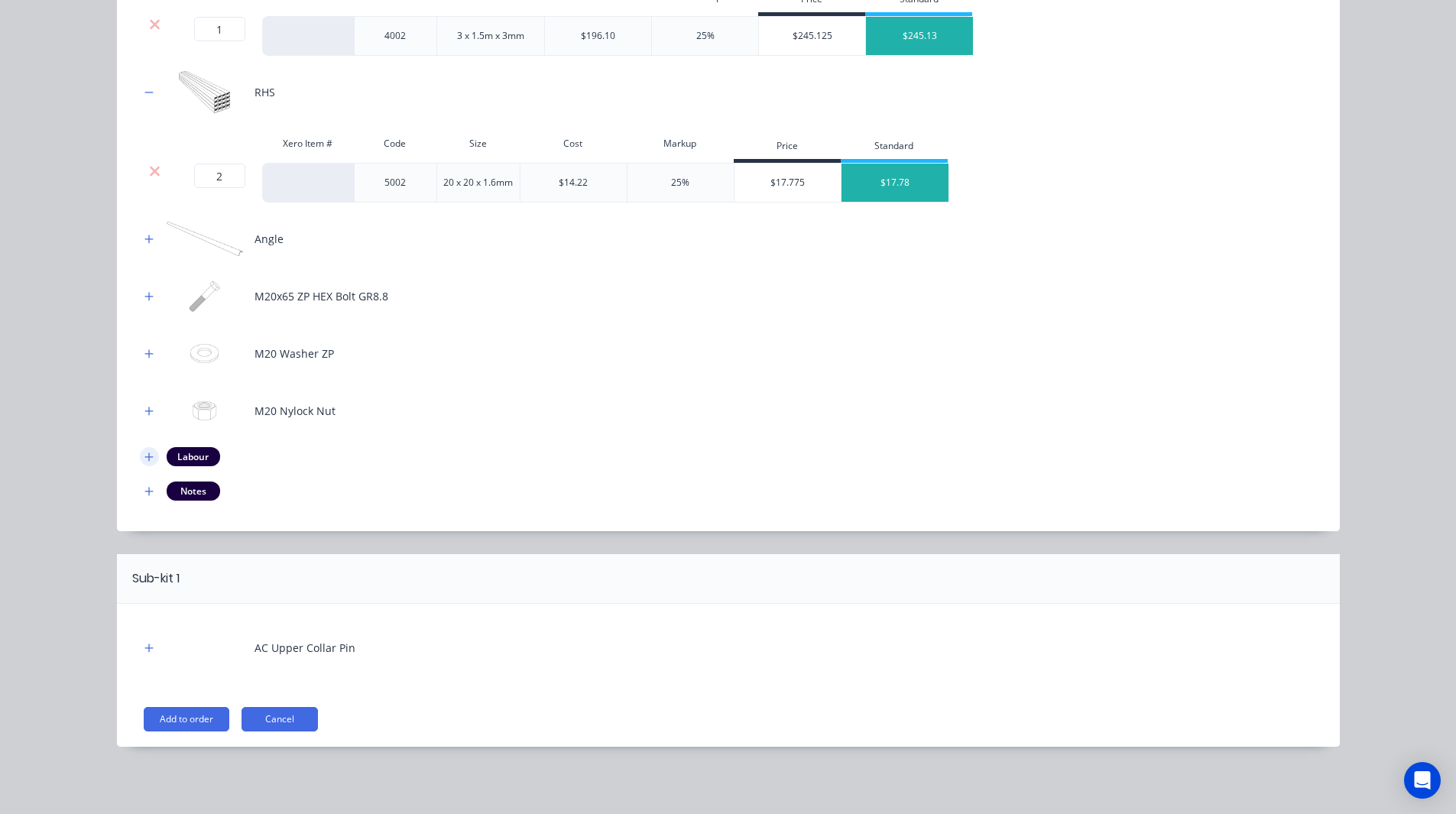
click at [145, 456] on icon "button" at bounding box center [149, 457] width 9 height 11
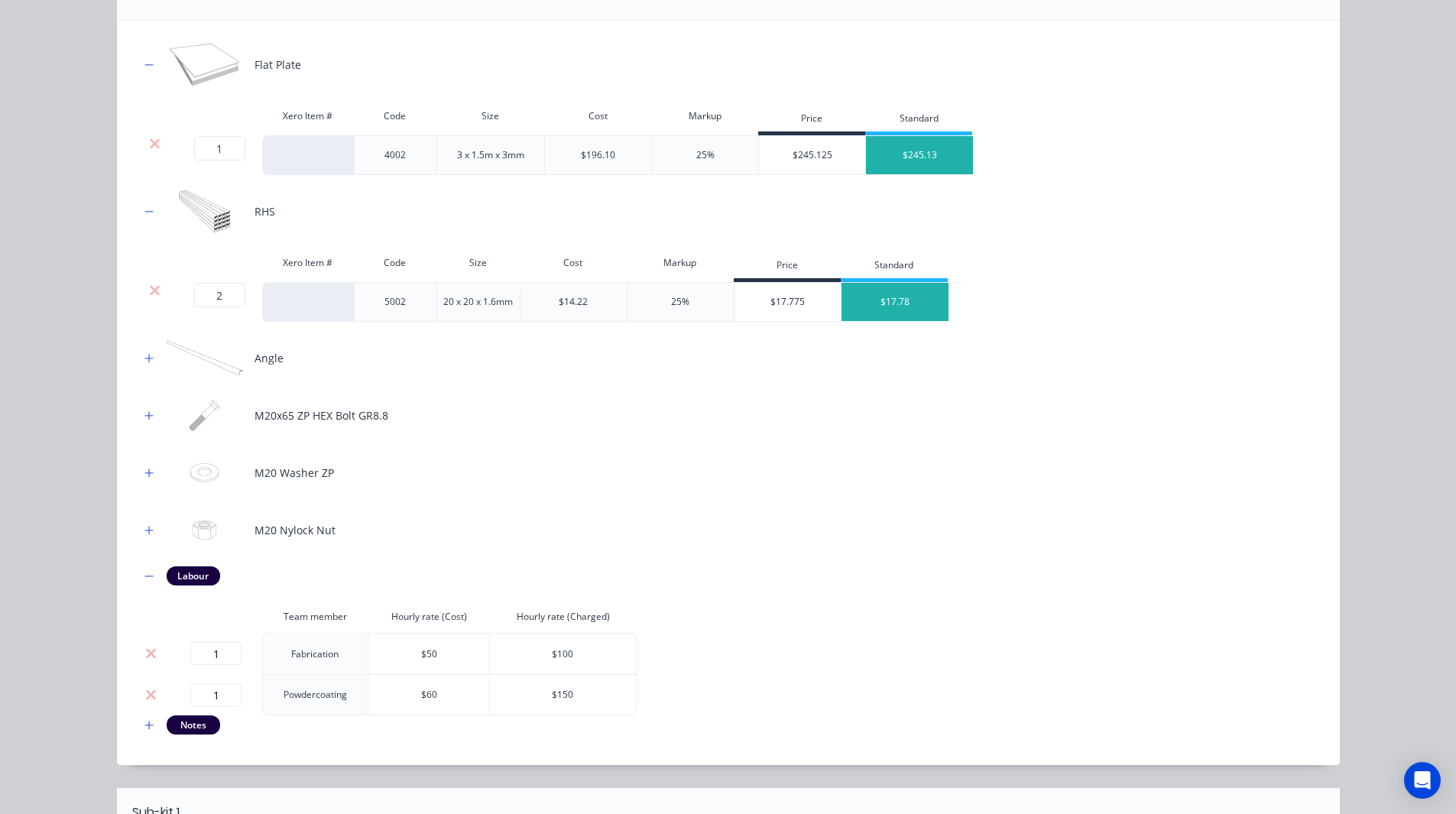
scroll to position [491, 0]
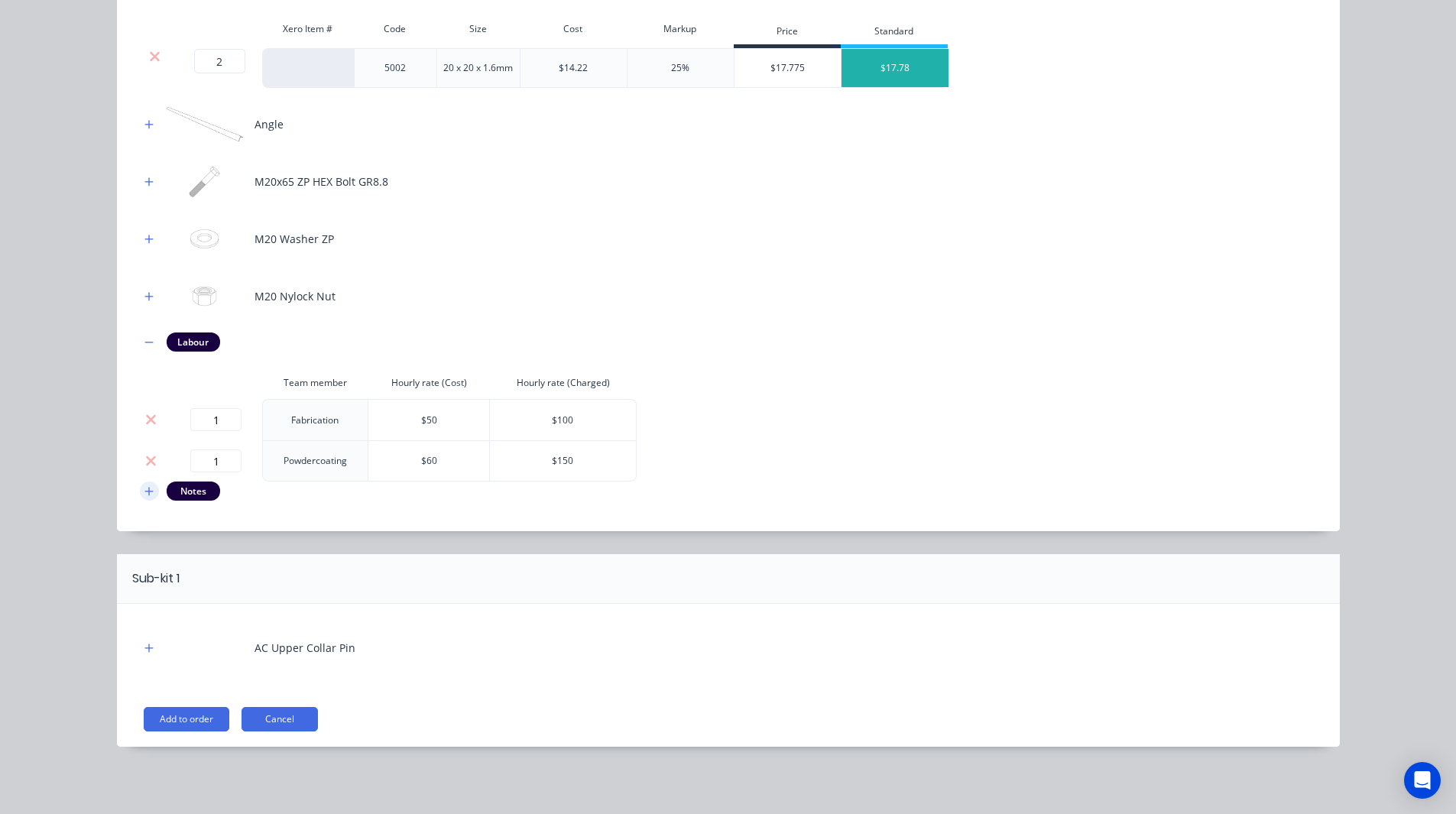
click at [145, 491] on icon "button" at bounding box center [149, 491] width 8 height 8
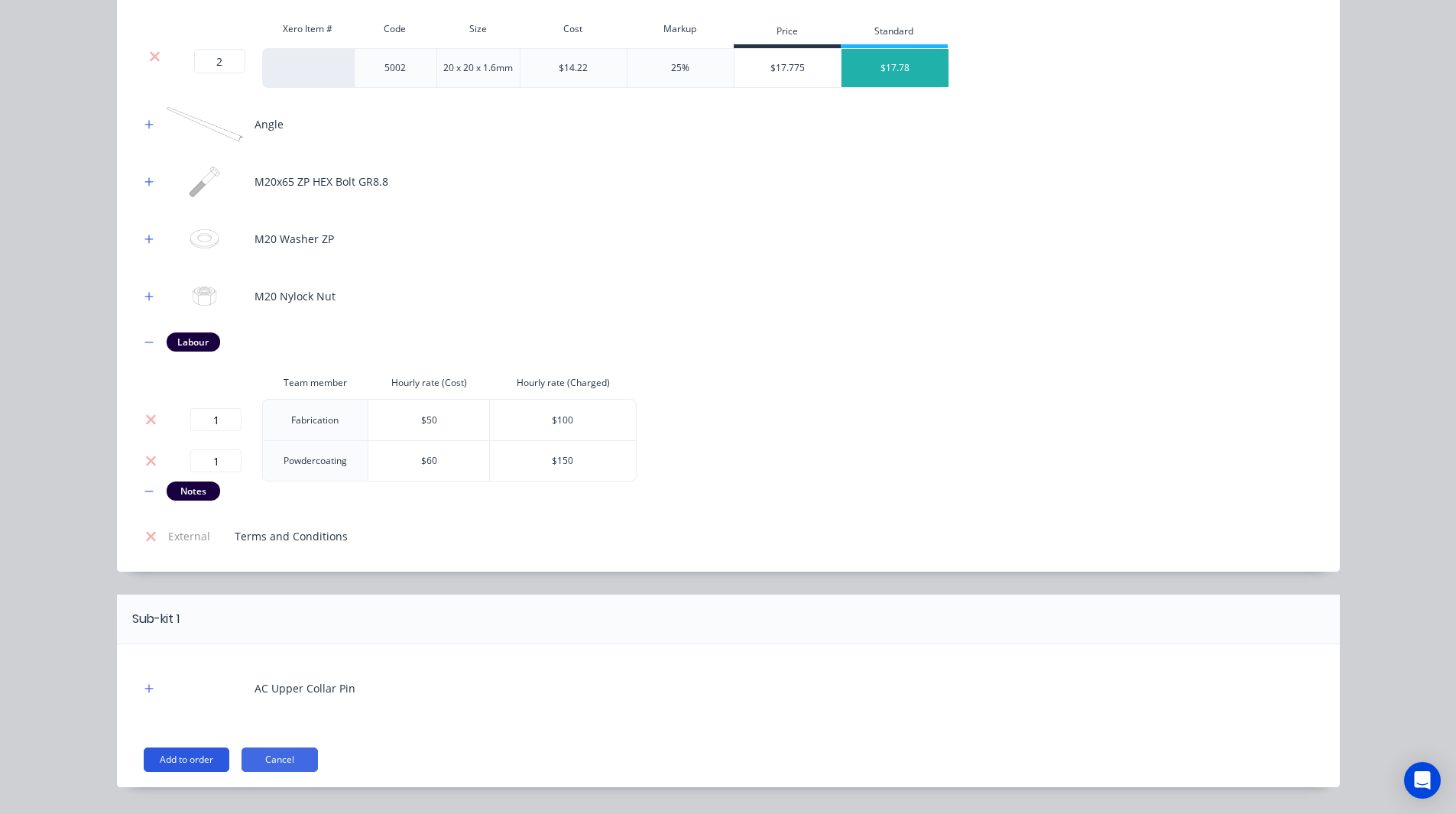
click at [201, 754] on button "Add to order" at bounding box center [186, 759] width 85 height 25
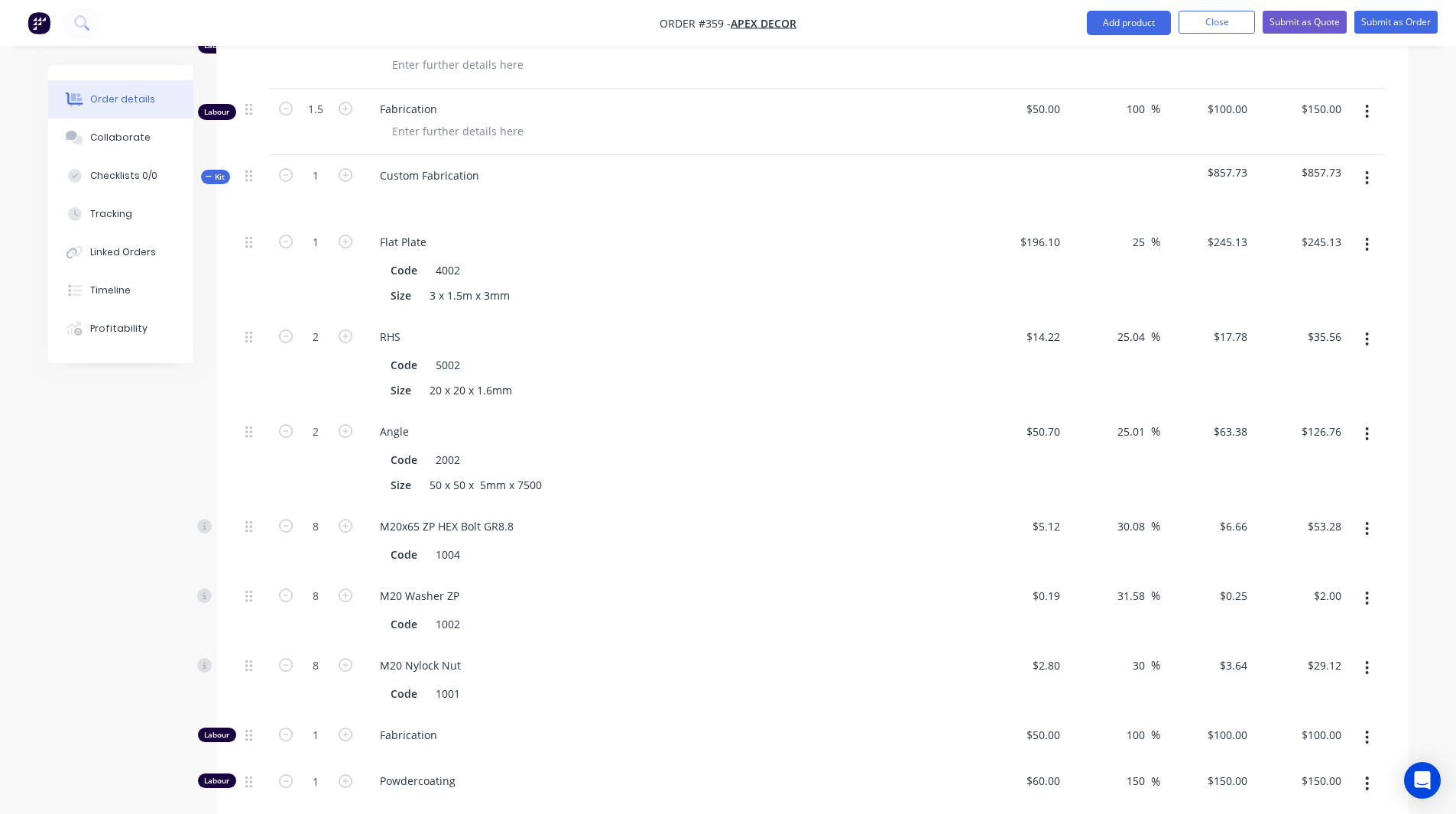
scroll to position [834, 0]
click at [1138, 230] on input "25" at bounding box center [1141, 241] width 20 height 22
type input "30"
click at [1125, 325] on input "25.04" at bounding box center [1133, 336] width 35 height 22
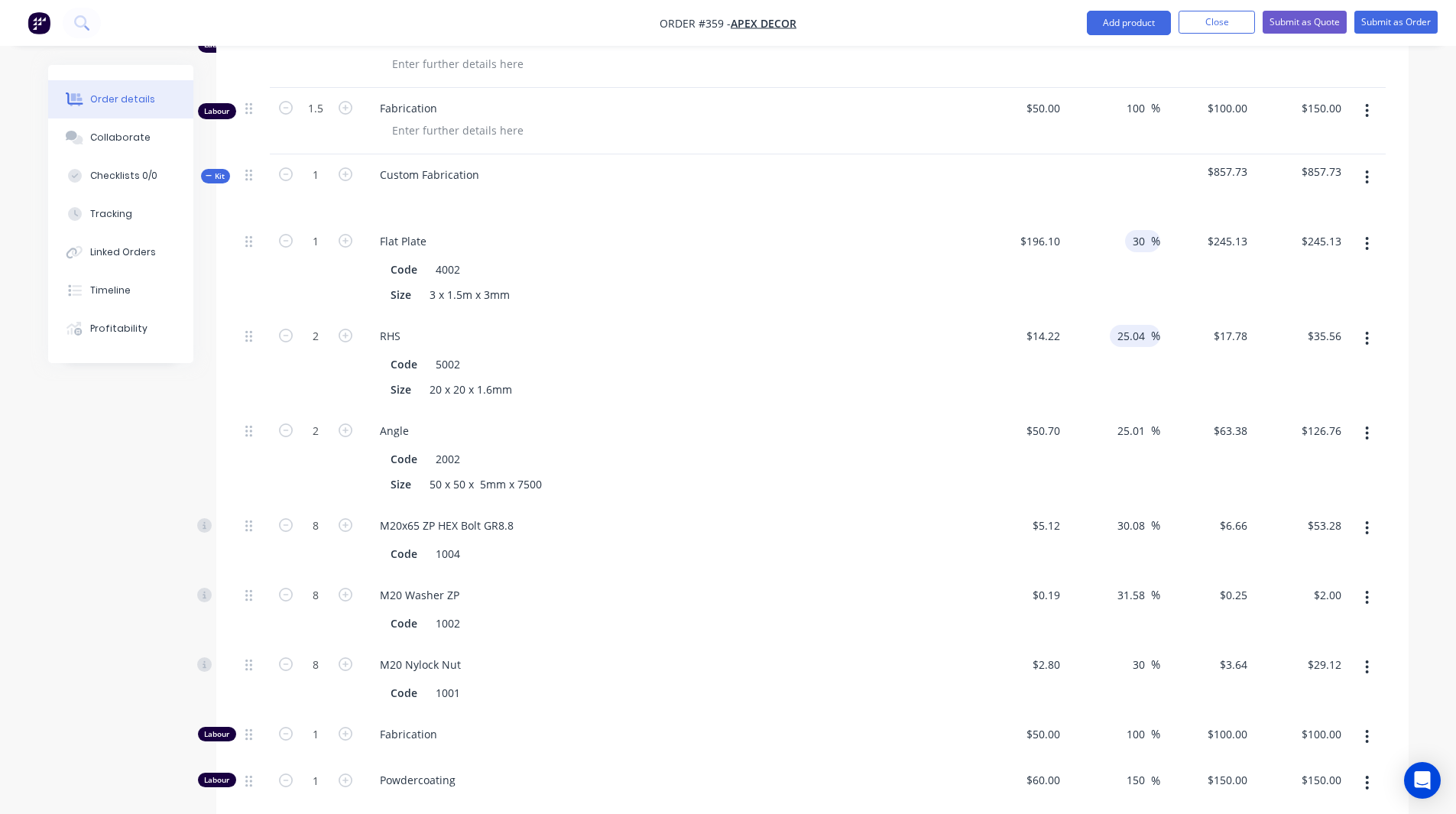
type input "$254.93"
click at [1125, 325] on input "25.04" at bounding box center [1133, 336] width 35 height 22
type input "30"
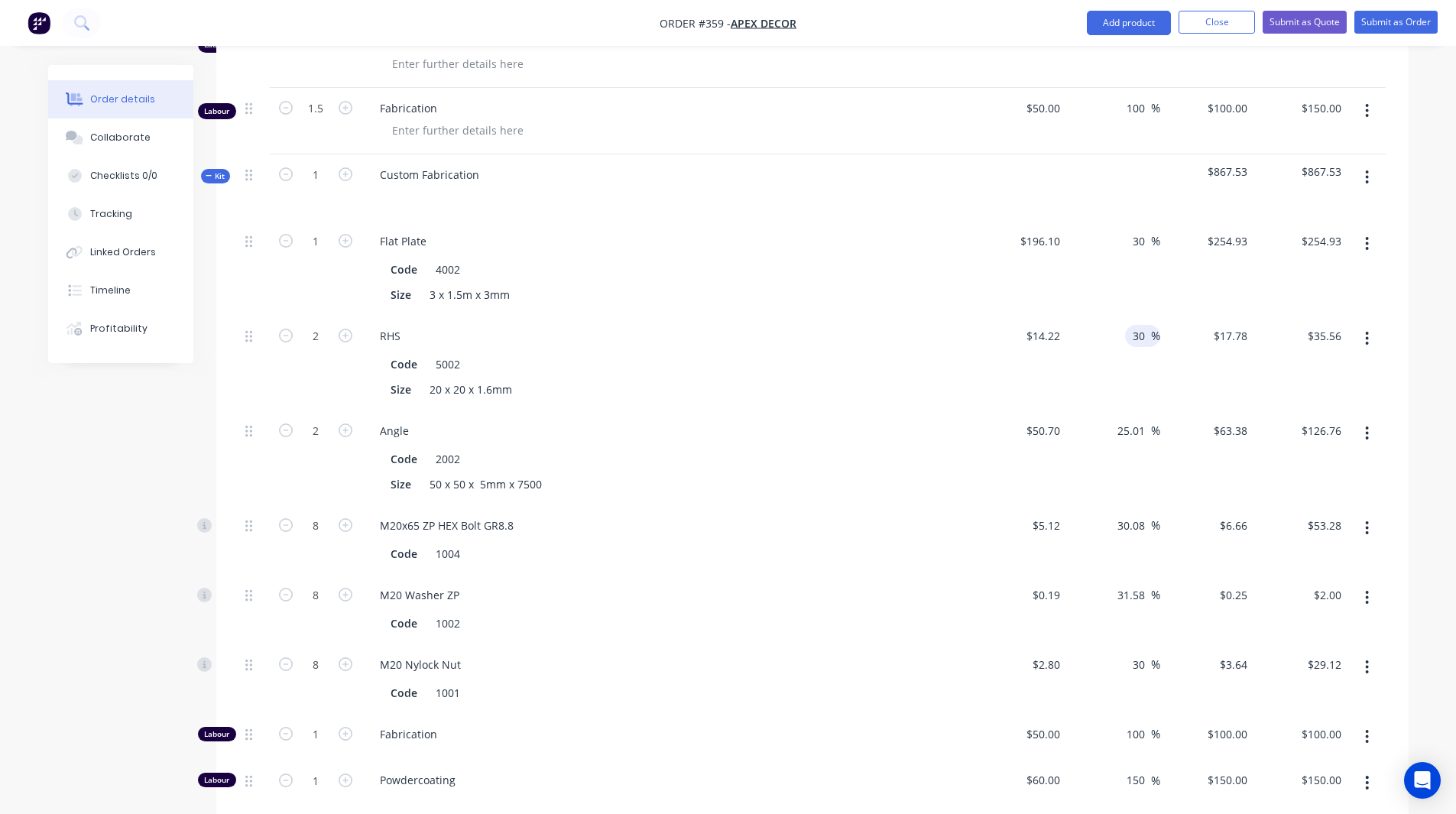
click at [1422, 298] on div "Order details Collaborate Checklists 0/0 Tracking Linked Orders Timeline Profit…" at bounding box center [728, 351] width 1391 height 2238
type input "$18.486"
type input "$36.97"
click at [217, 170] on span "Kit" at bounding box center [215, 176] width 20 height 12
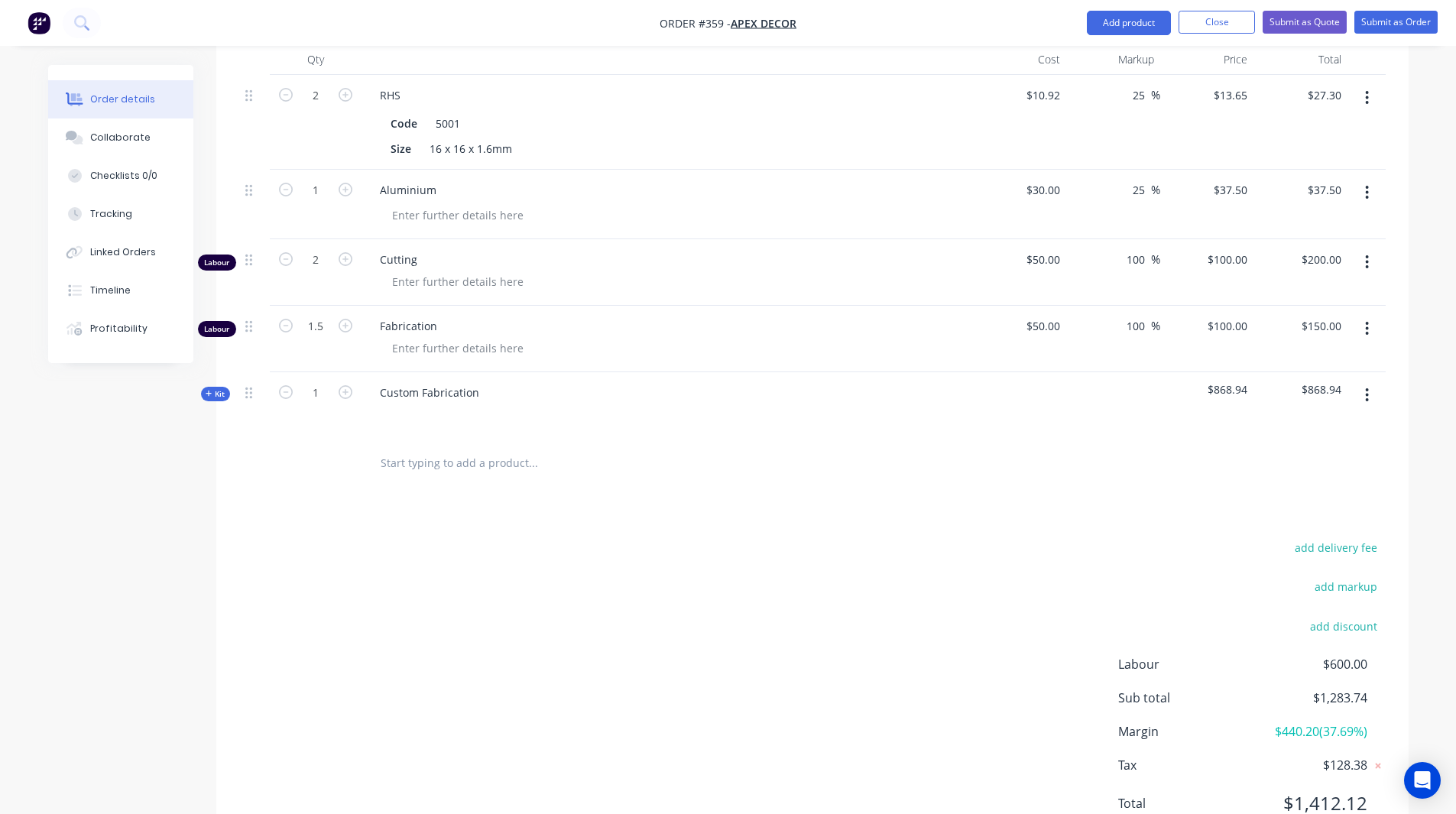
click at [215, 388] on span "Kit" at bounding box center [215, 394] width 20 height 12
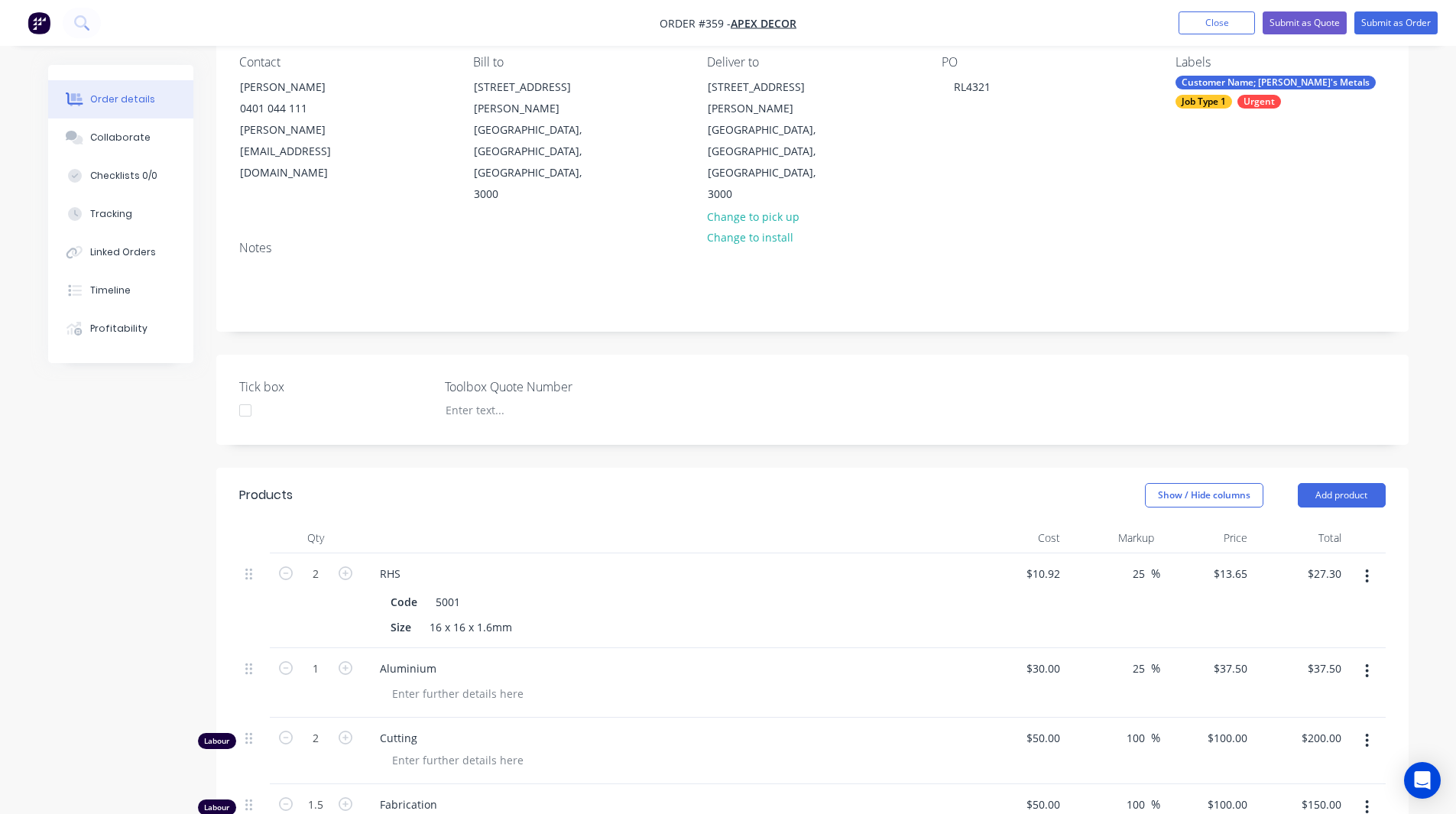
scroll to position [136, 0]
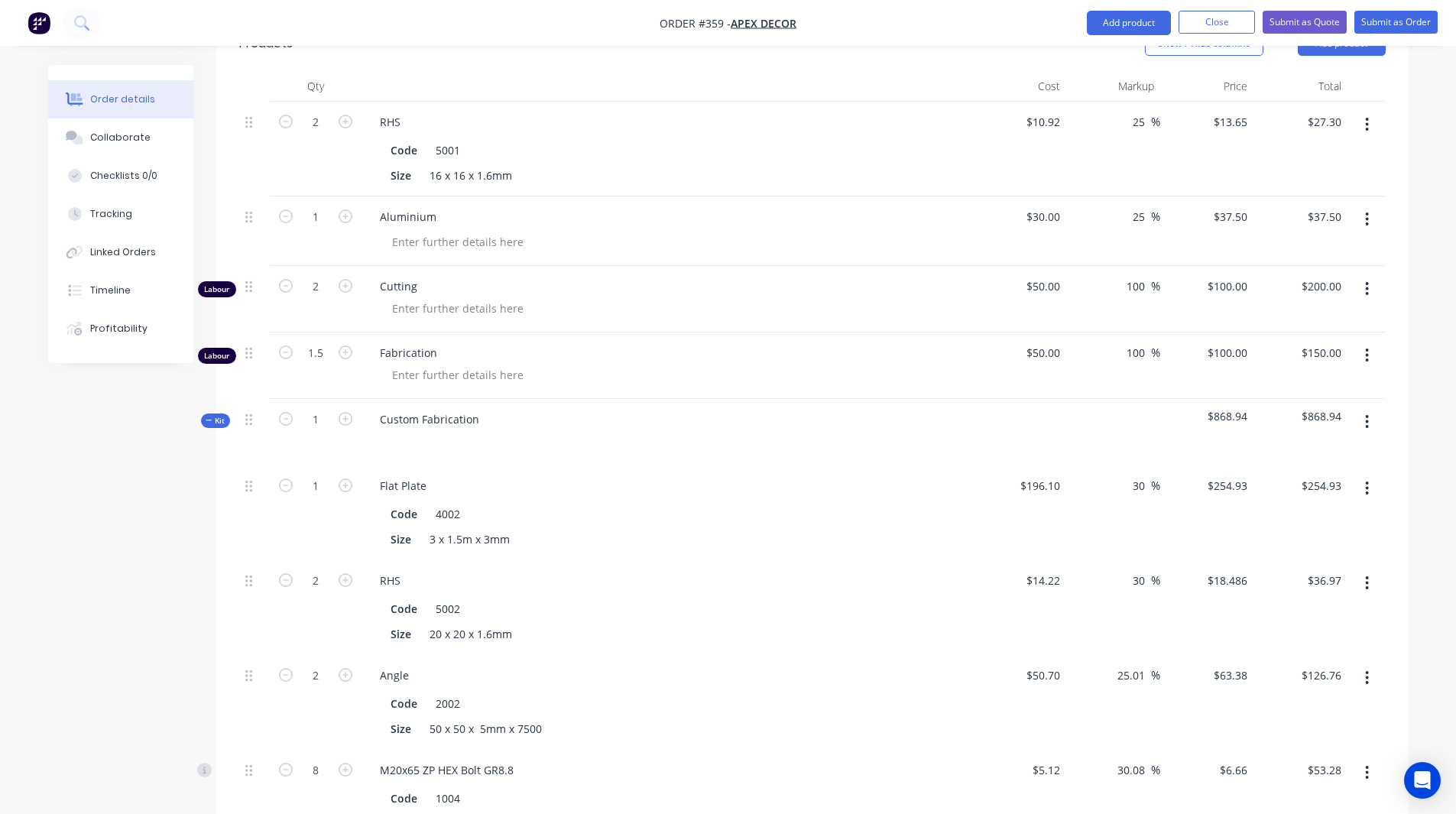
scroll to position [608, 0]
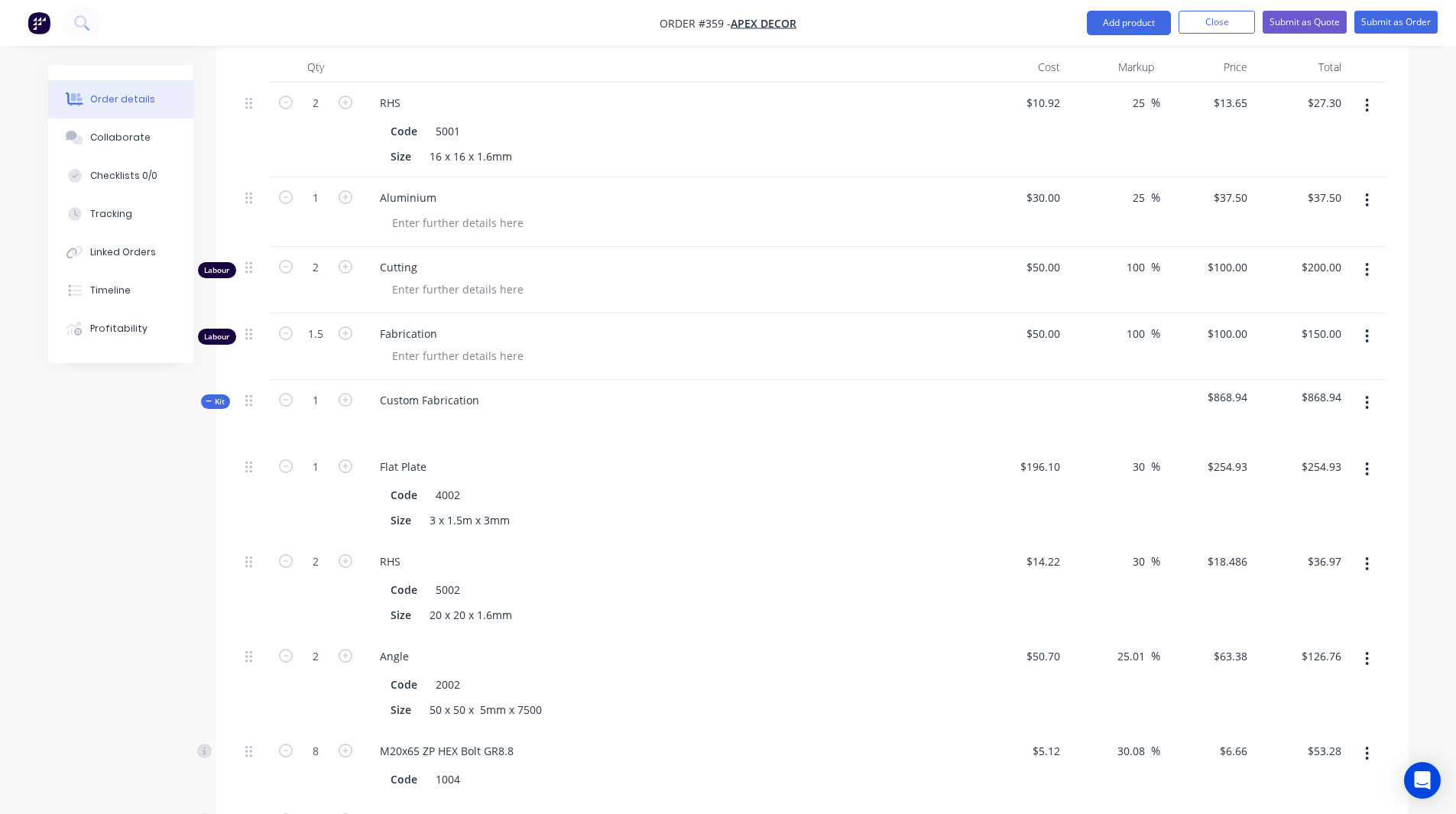
click at [218, 396] on span "Kit" at bounding box center [215, 402] width 20 height 12
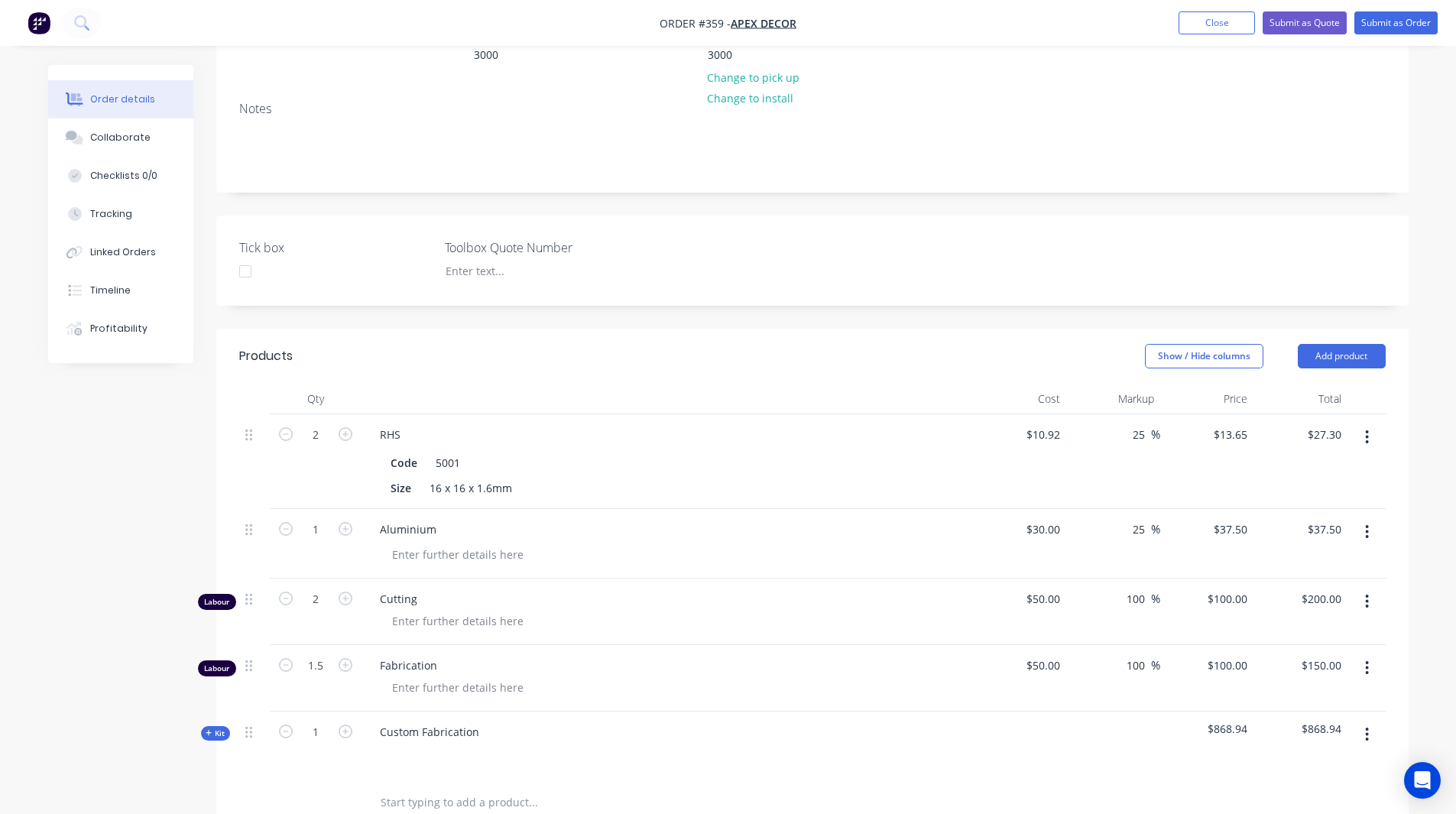
scroll to position [275, 0]
click at [1334, 345] on button "Add product" at bounding box center [1342, 357] width 88 height 25
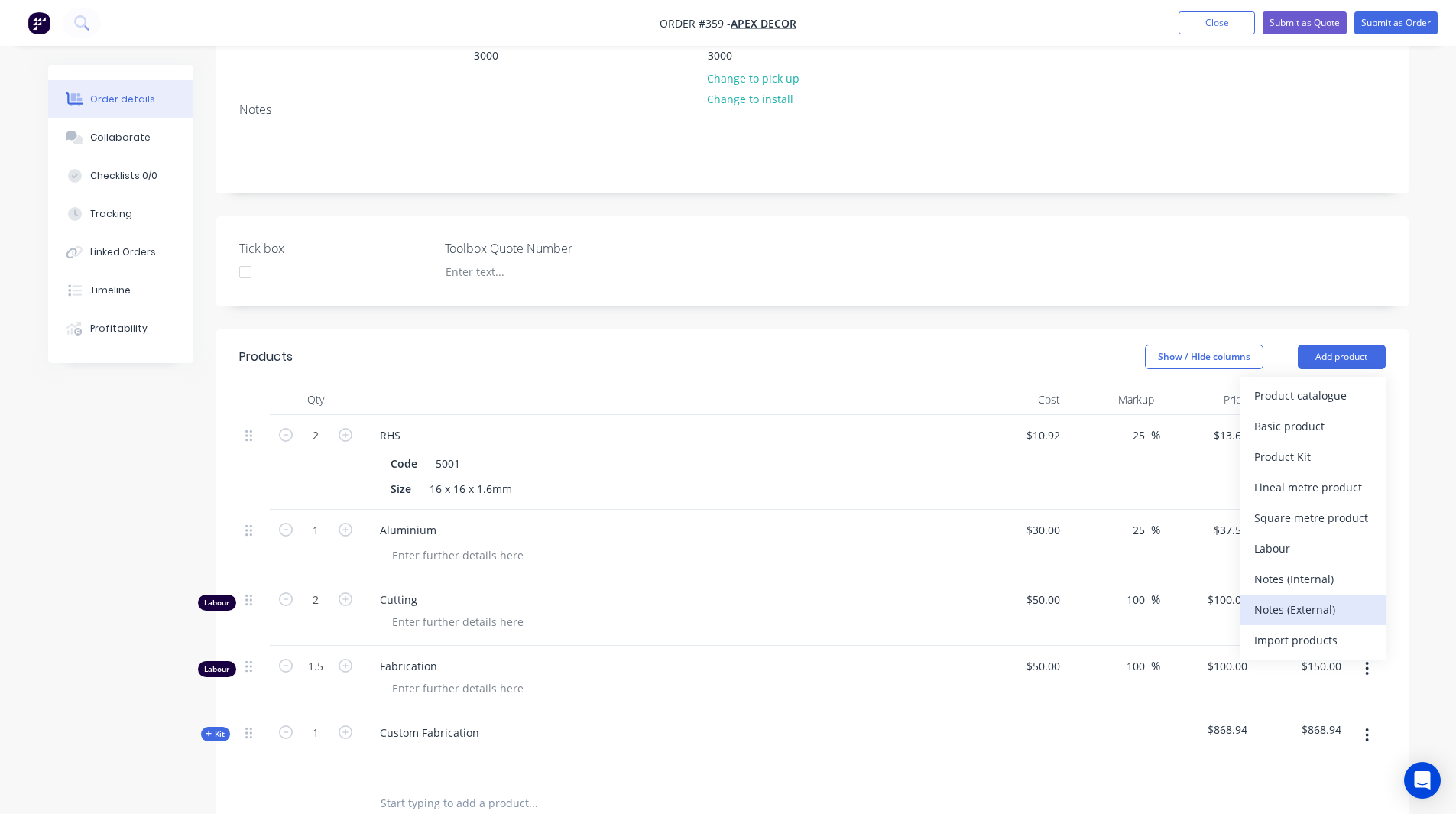
click at [1276, 598] on div "Notes (External)" at bounding box center [1313, 609] width 117 height 22
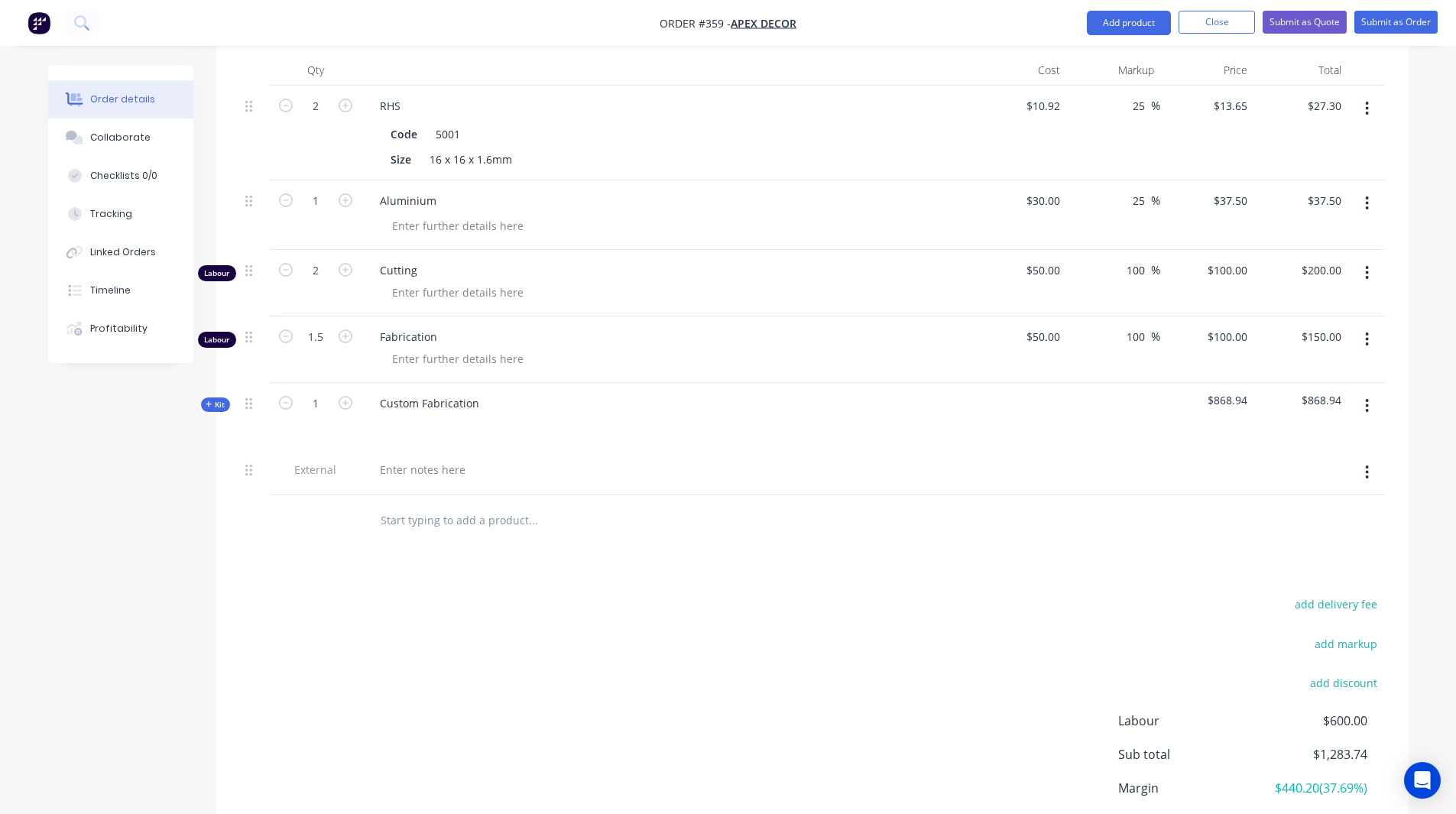
scroll to position [612, 0]
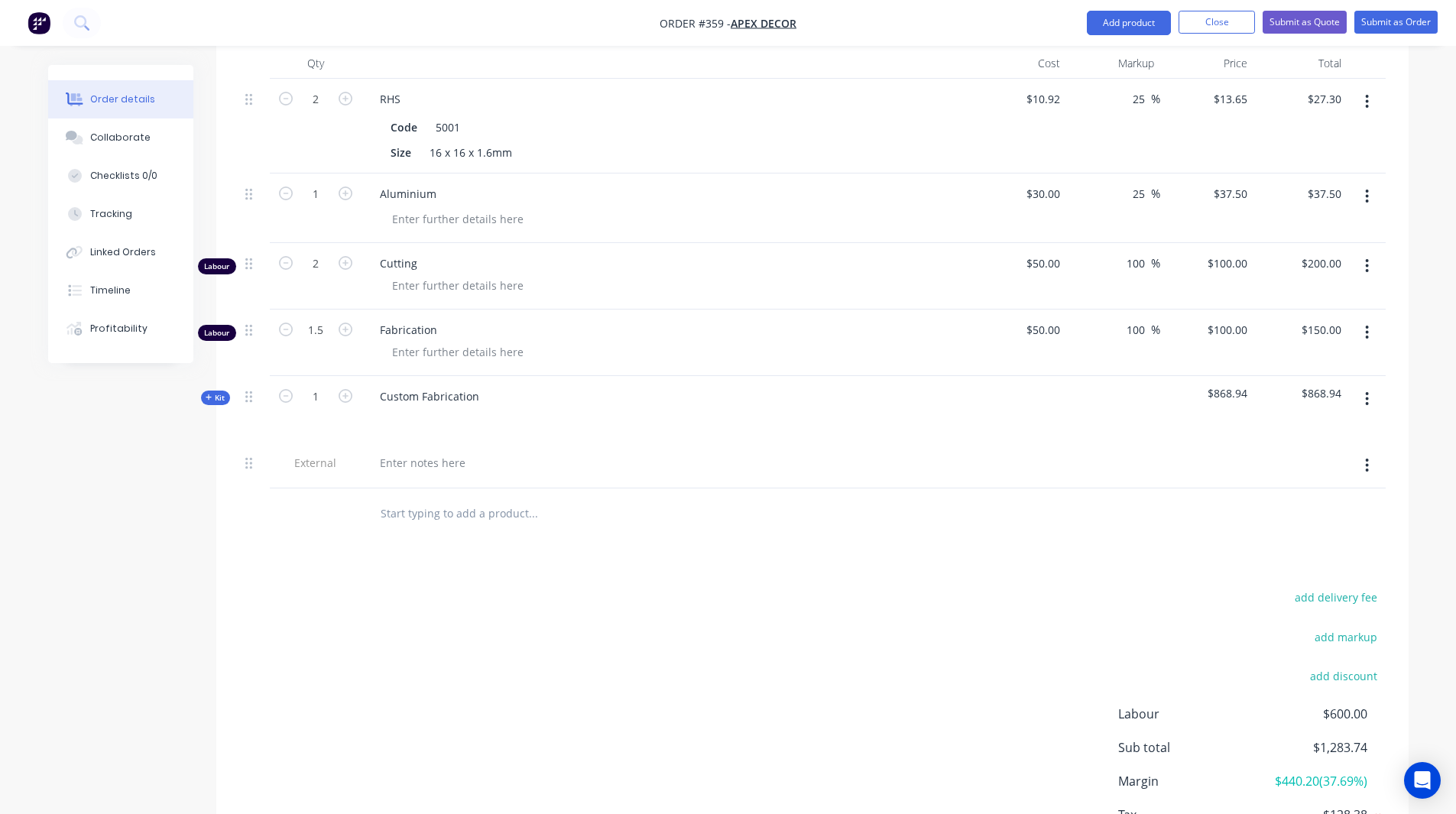
click at [408, 443] on div at bounding box center [667, 466] width 611 height 46
click at [406, 452] on div at bounding box center [422, 462] width 110 height 22
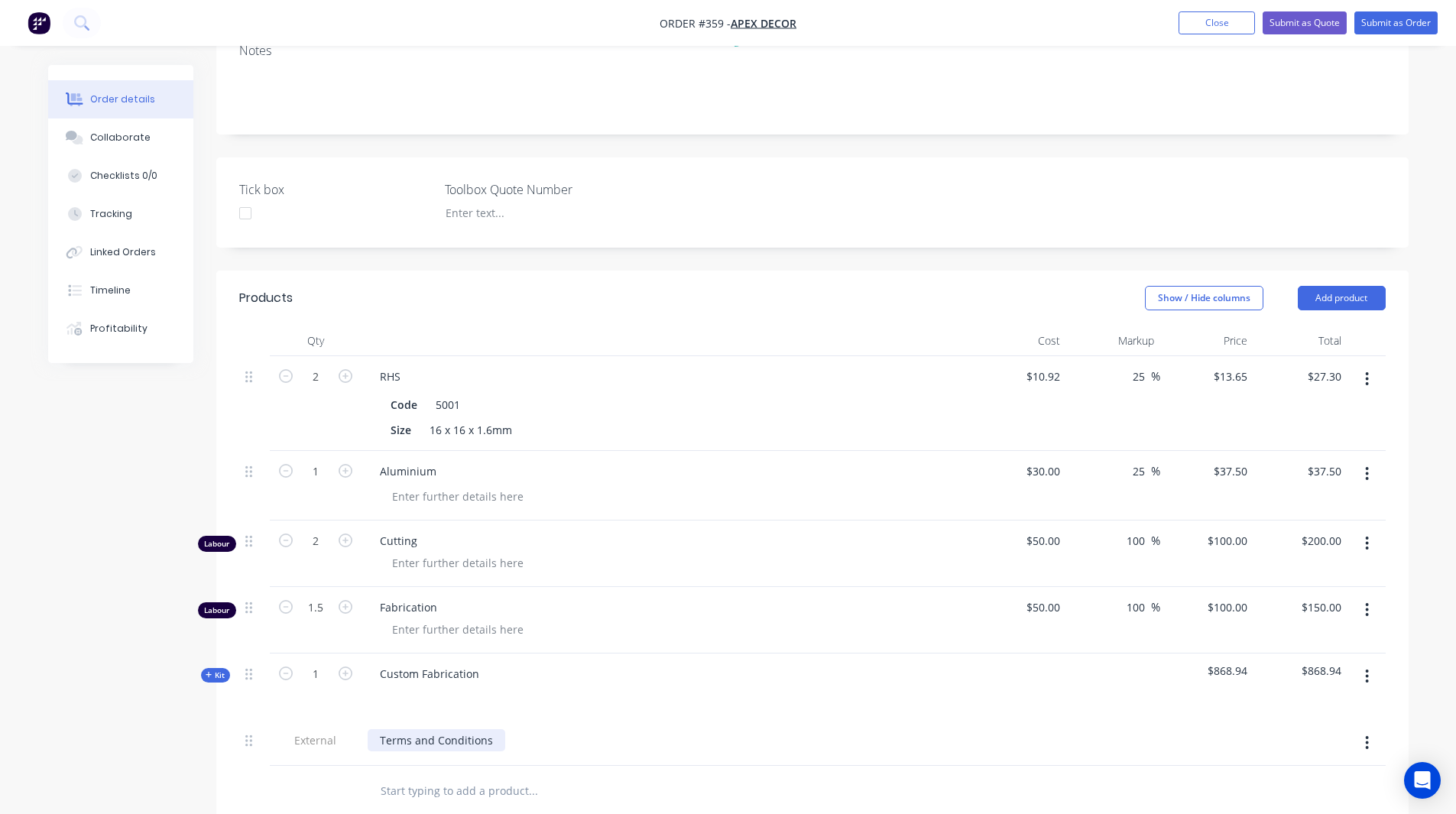
scroll to position [334, 0]
click at [477, 663] on div "Custom Fabrication" at bounding box center [429, 674] width 124 height 22
click at [163, 605] on div "Created by Rob Created 02/09/25 Required 09/09/25 Assigned to RL DC F P Status …" at bounding box center [728, 509] width 1360 height 1555
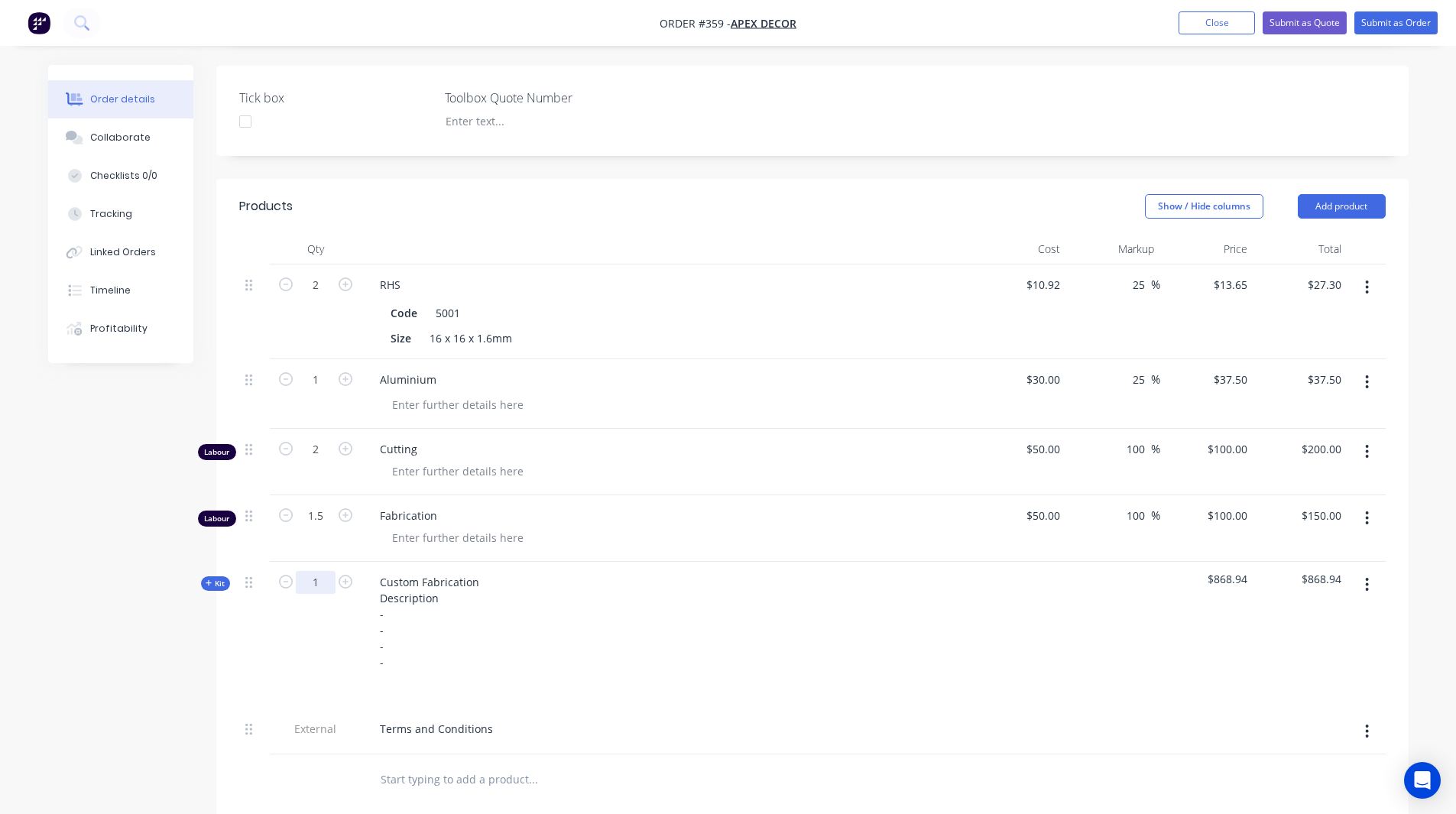
scroll to position [424, 0]
click at [216, 580] on span "Kit" at bounding box center [215, 586] width 20 height 12
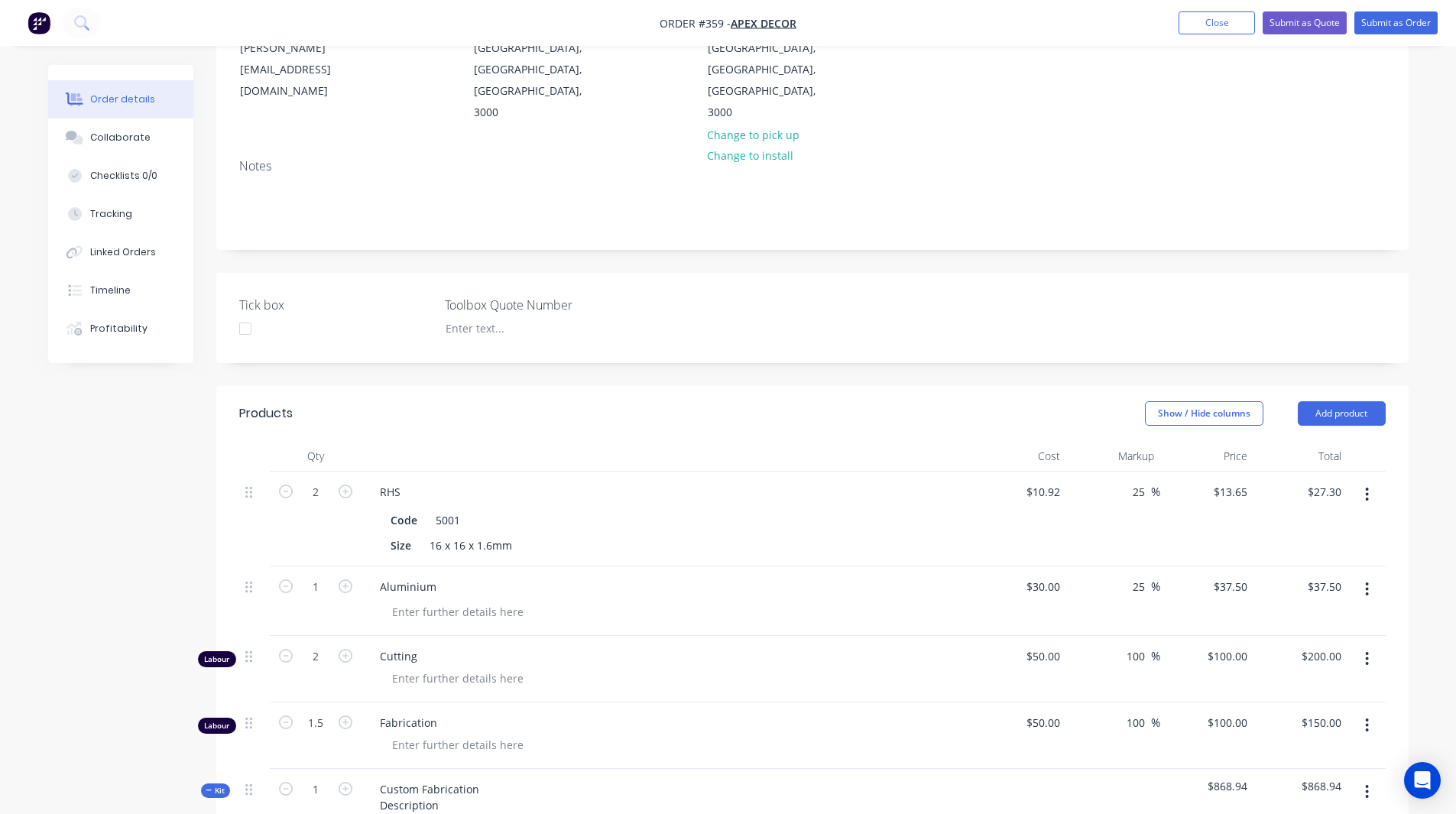
scroll to position [0, 0]
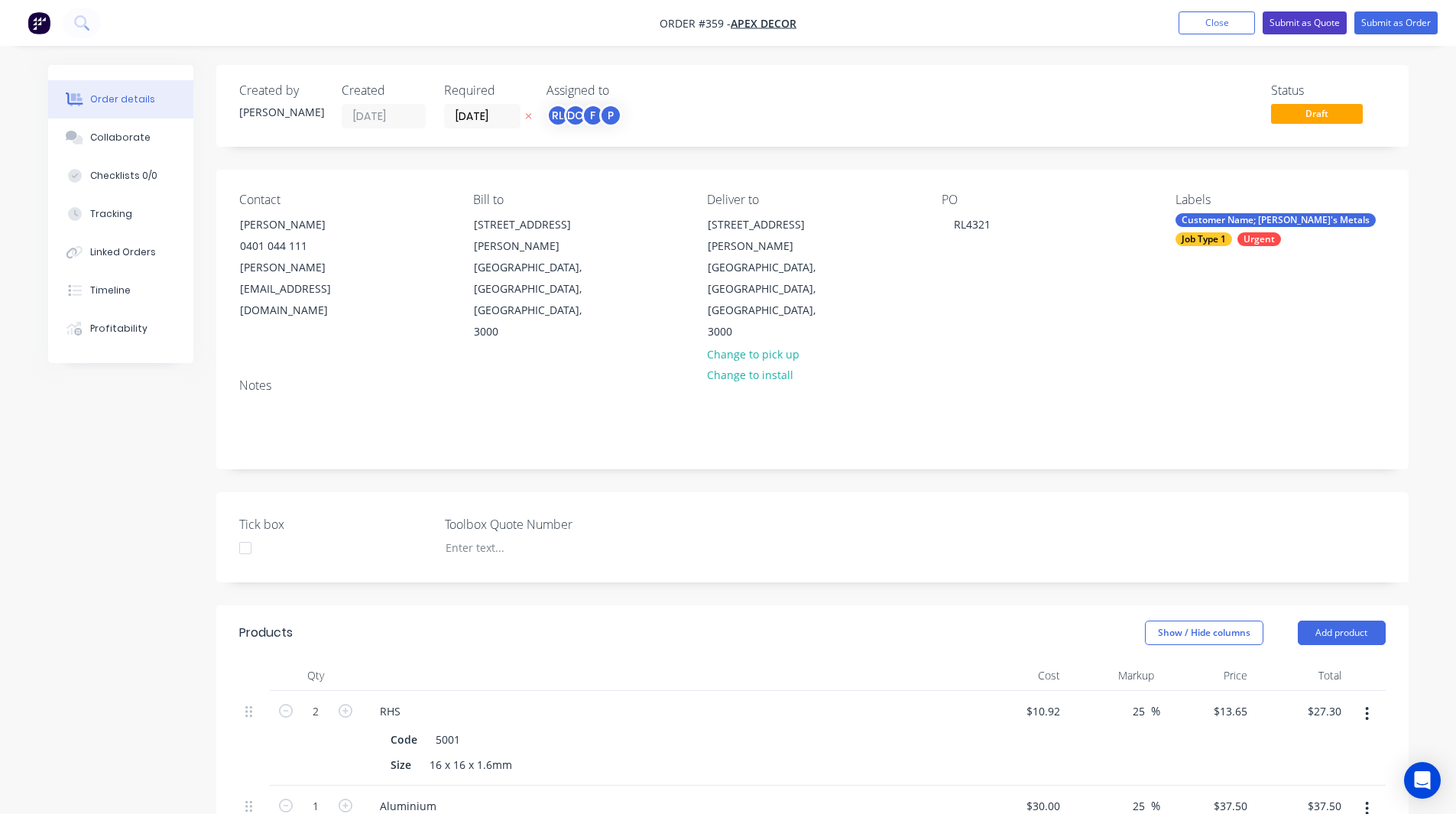
click at [1294, 21] on button "Submit as Quote" at bounding box center [1305, 23] width 84 height 23
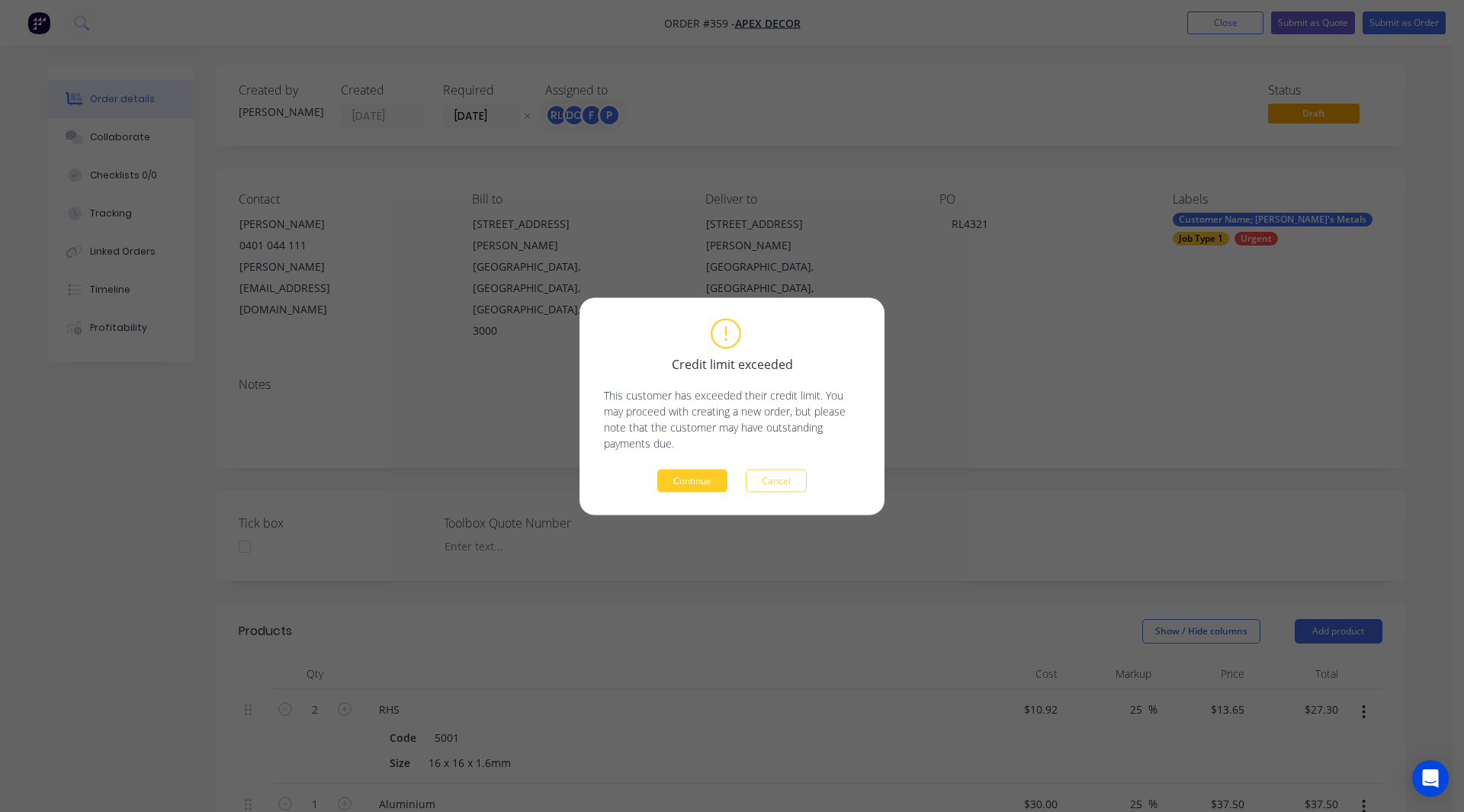
click at [677, 483] on button "Continue" at bounding box center [692, 480] width 70 height 23
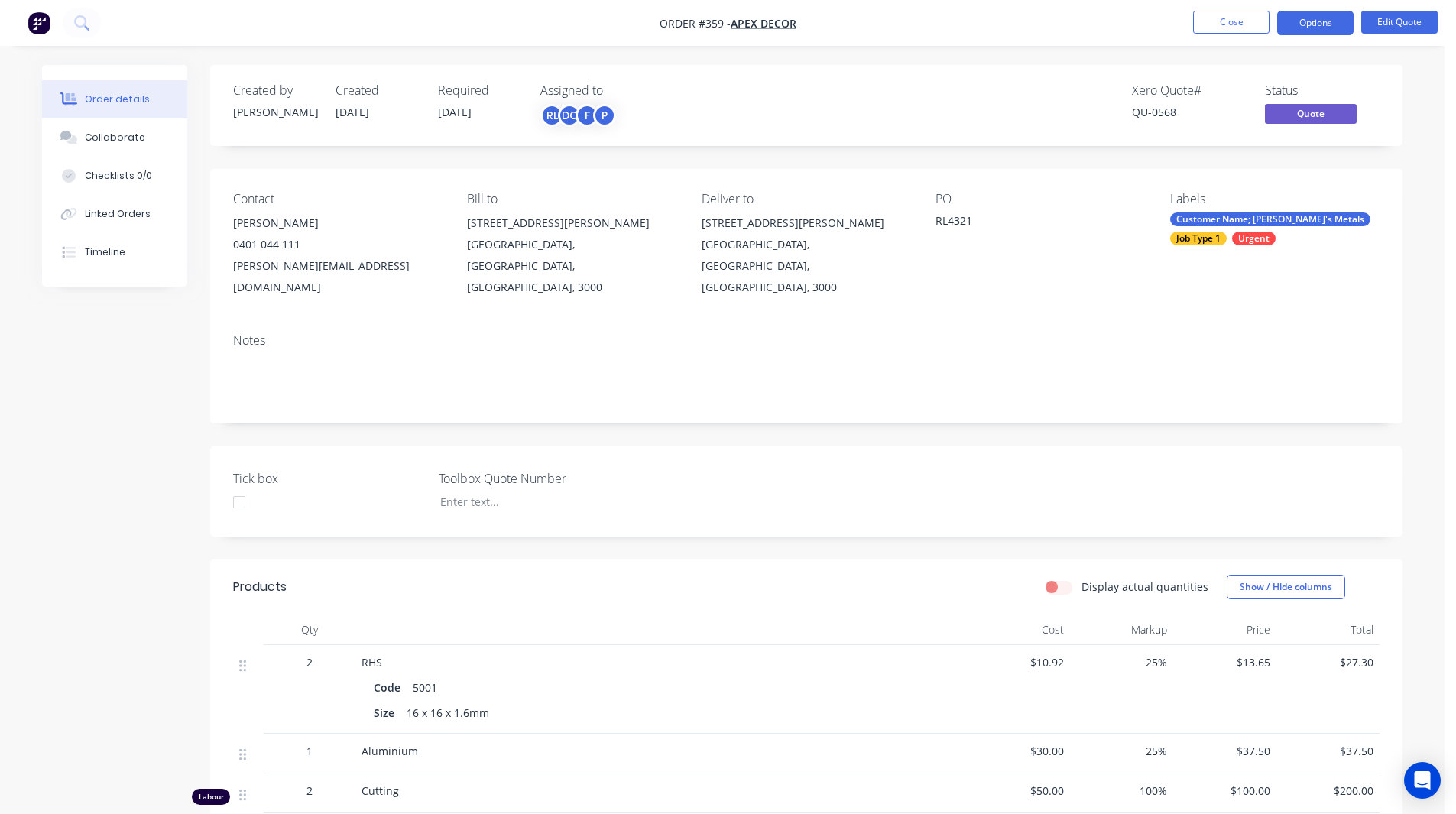
click at [1157, 113] on div "QU-0568" at bounding box center [1189, 112] width 115 height 16
click at [1163, 99] on div "Xero Quote # QU-0568" at bounding box center [1189, 106] width 115 height 45
click at [1309, 15] on button "Options" at bounding box center [1315, 23] width 76 height 25
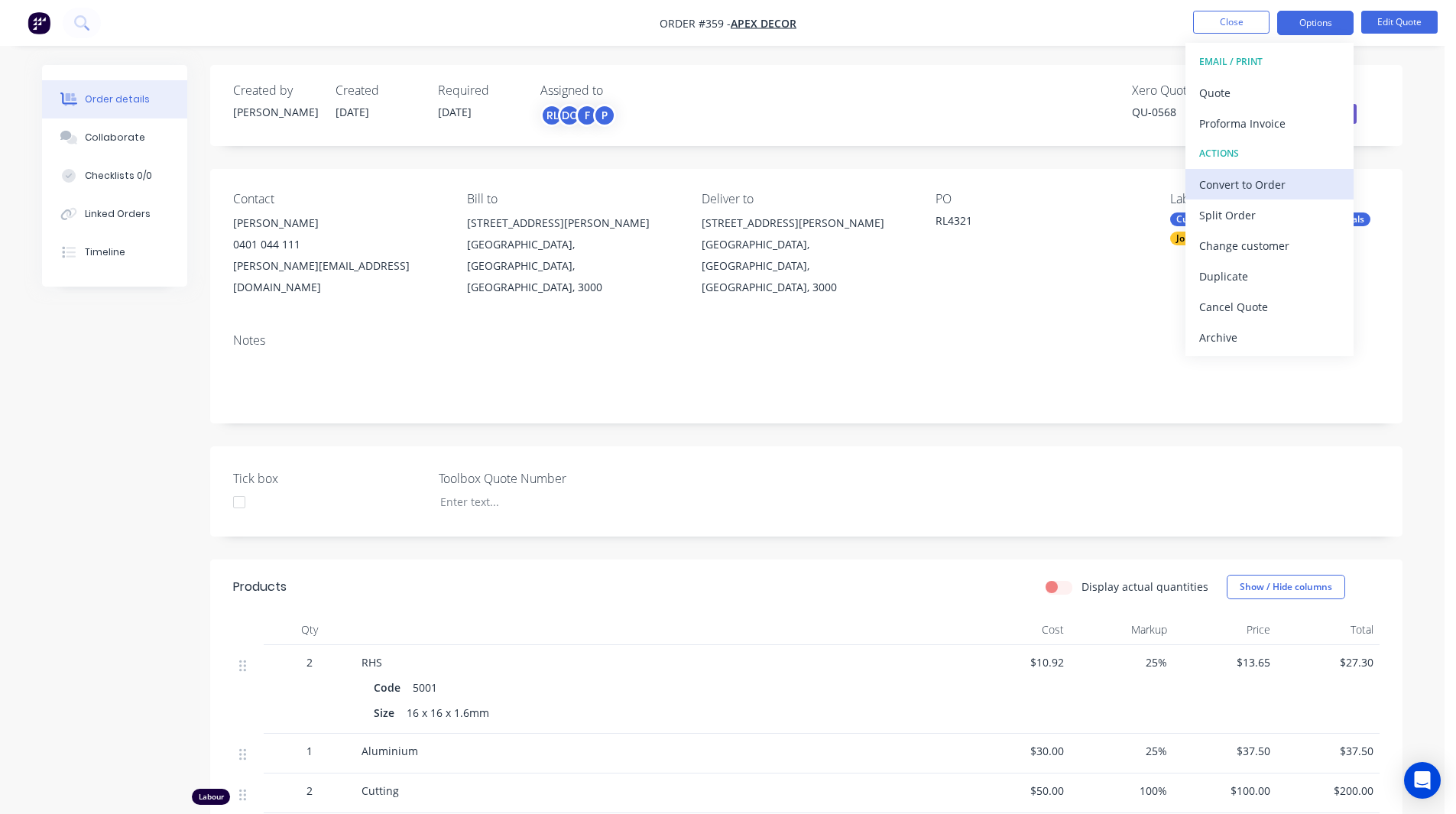
click at [1219, 185] on div "Convert to Order" at bounding box center [1269, 184] width 141 height 22
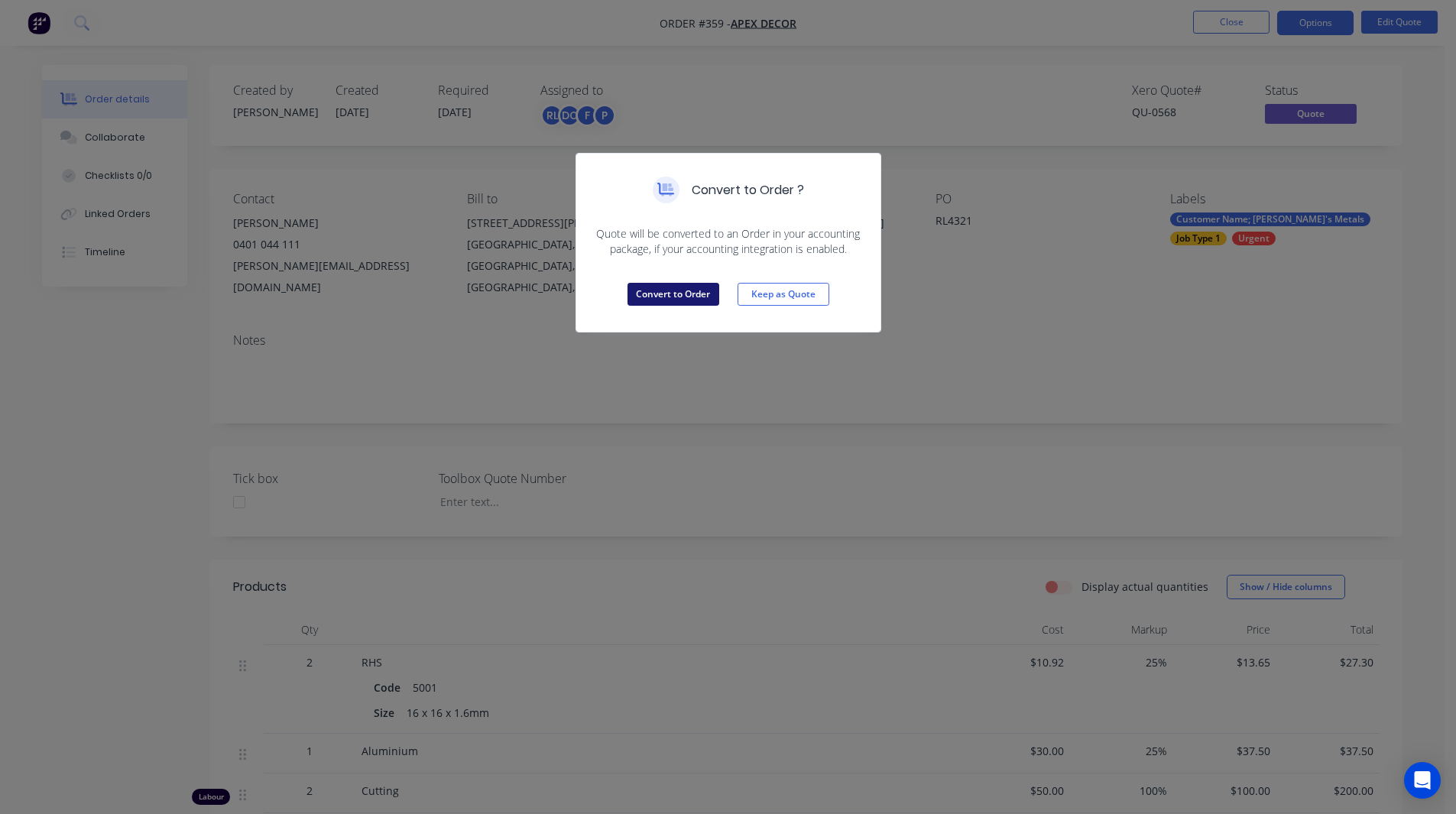
click at [663, 291] on button "Convert to Order" at bounding box center [673, 294] width 92 height 23
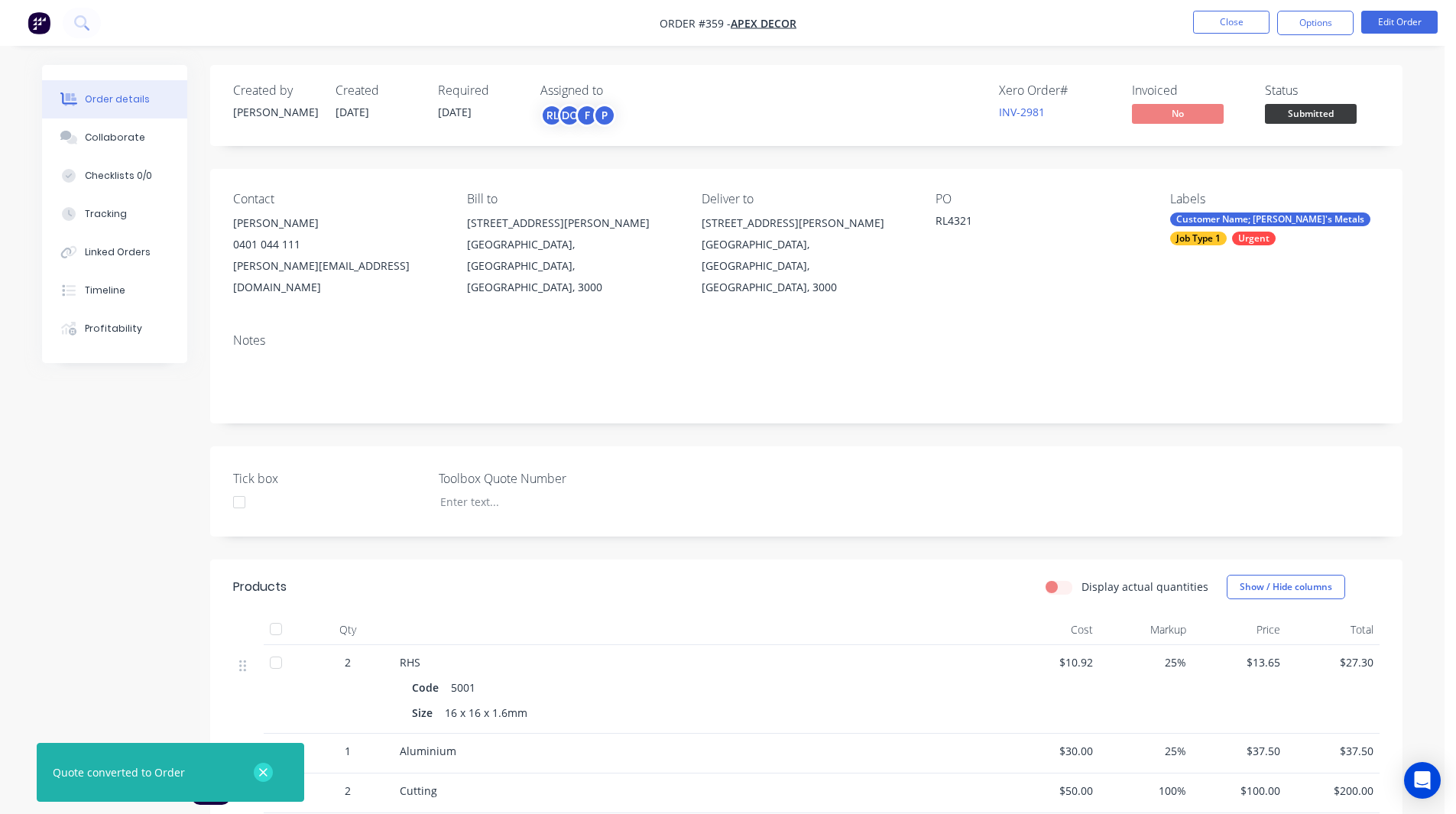
click at [258, 771] on icon "button" at bounding box center [263, 773] width 10 height 14
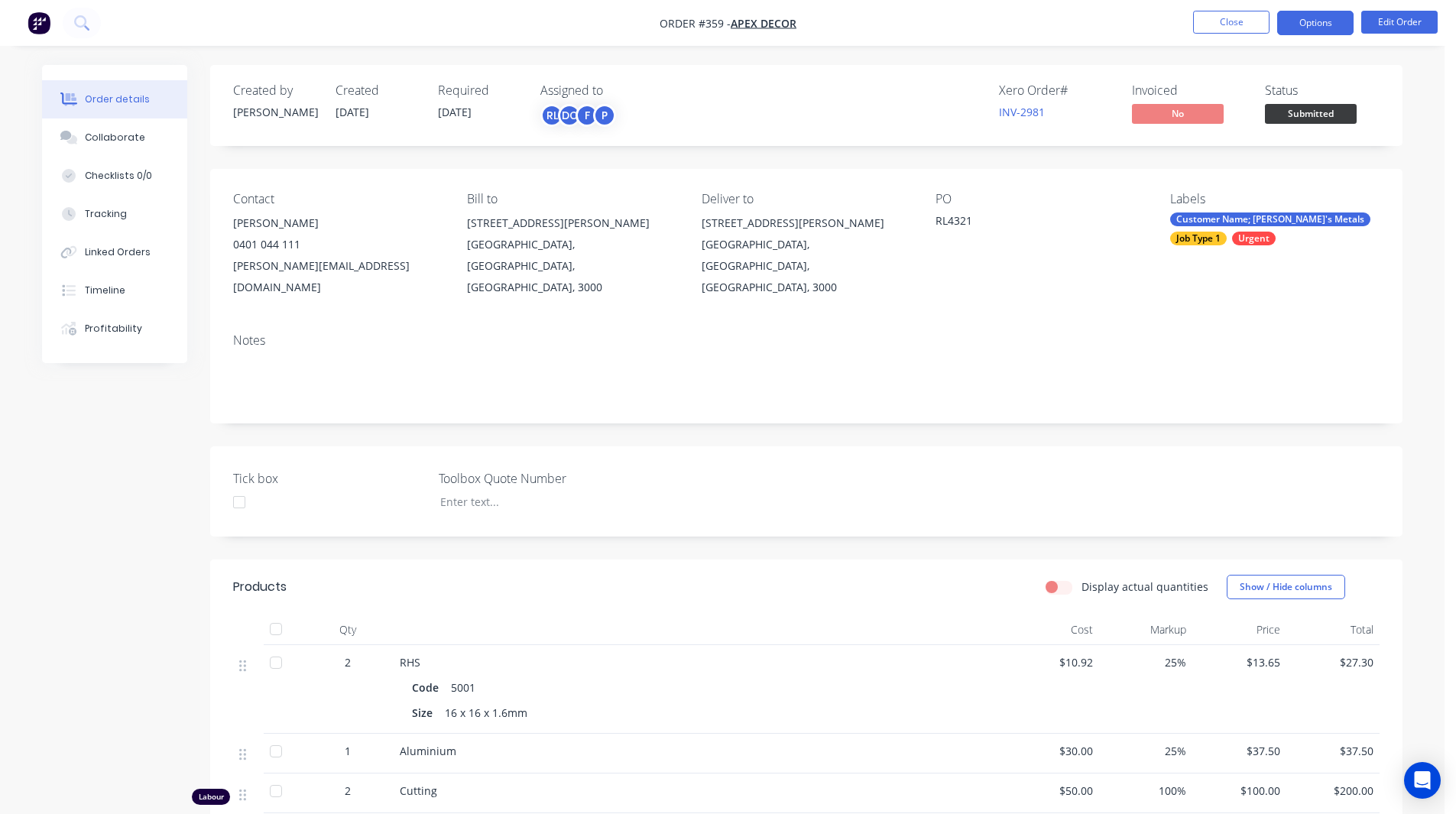
click at [1322, 25] on button "Options" at bounding box center [1315, 23] width 76 height 25
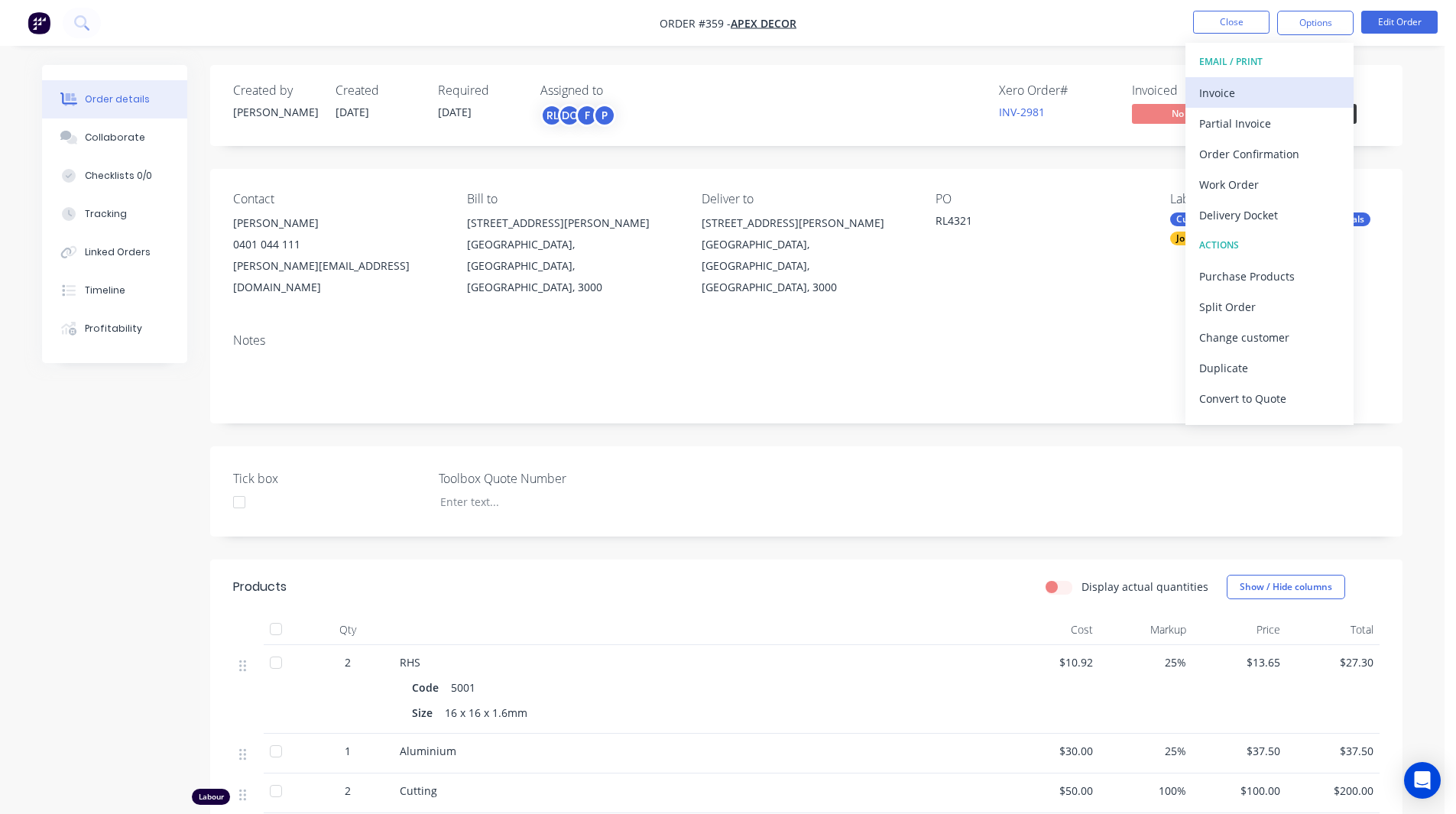
click at [1245, 89] on div "Invoice" at bounding box center [1269, 93] width 141 height 22
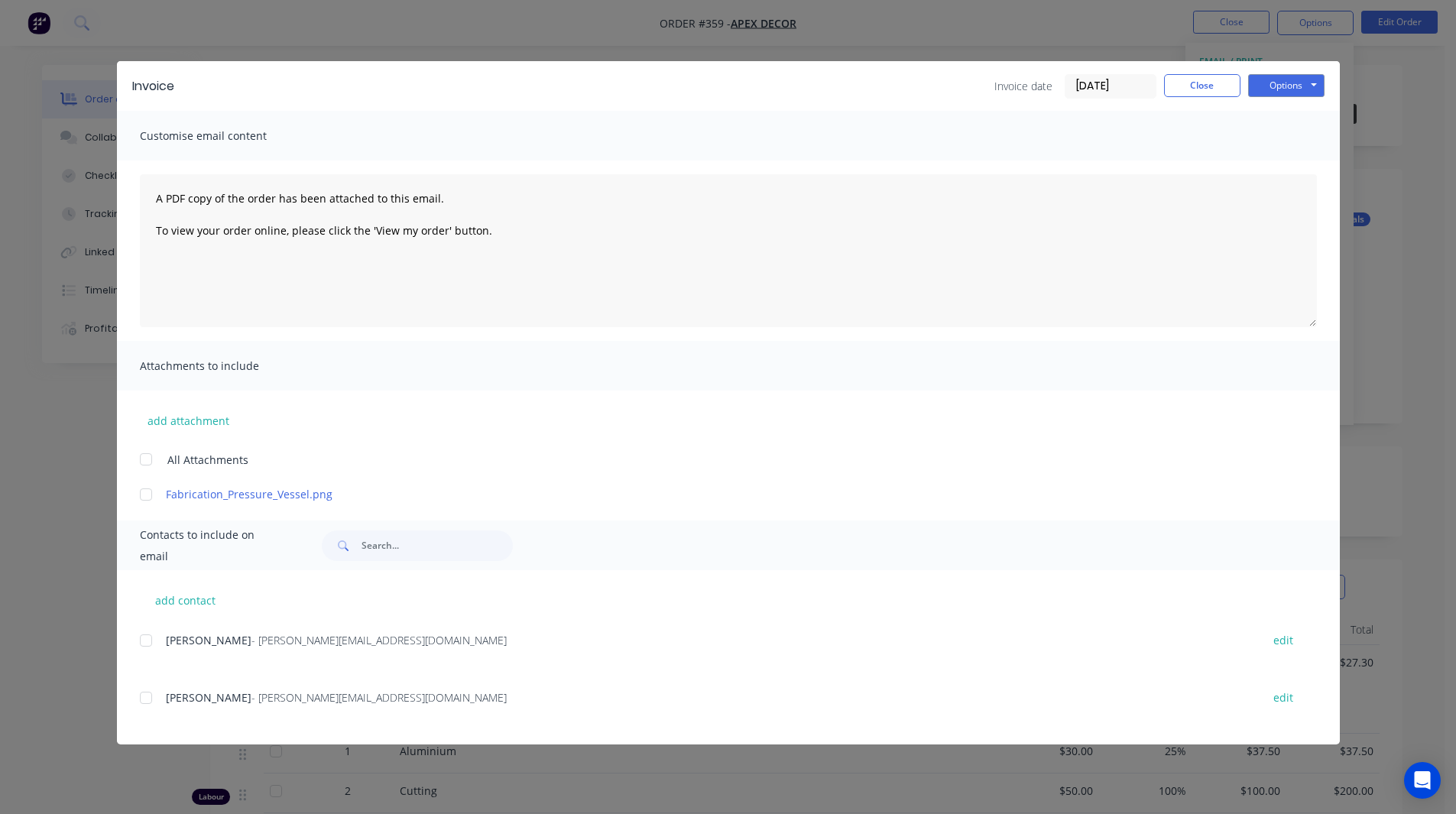
click at [146, 644] on div at bounding box center [146, 640] width 31 height 31
click at [1297, 90] on button "Options" at bounding box center [1286, 86] width 76 height 23
click at [1213, 80] on button "Close" at bounding box center [1202, 86] width 76 height 23
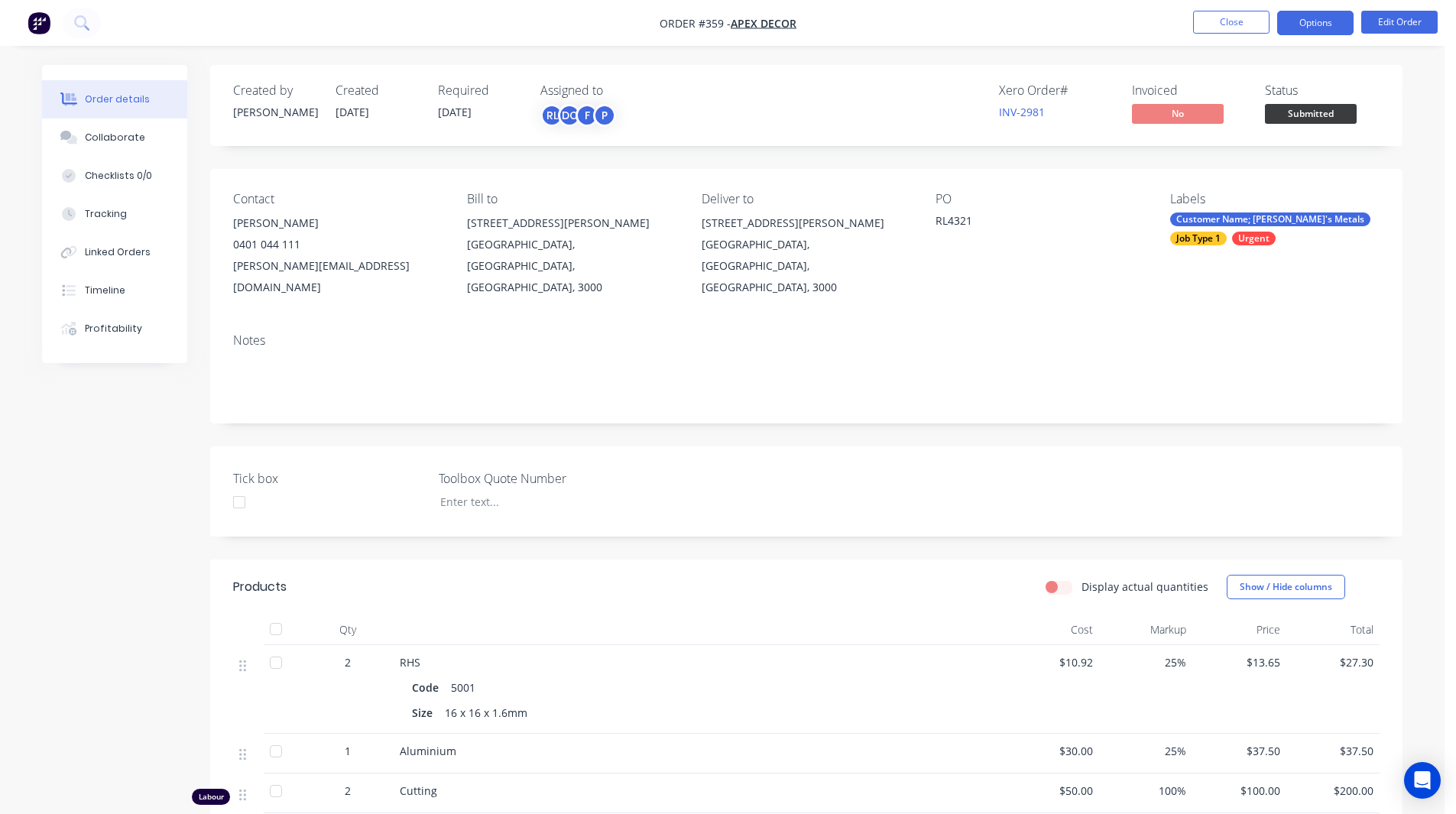
click at [1305, 34] on button "Options" at bounding box center [1315, 23] width 76 height 25
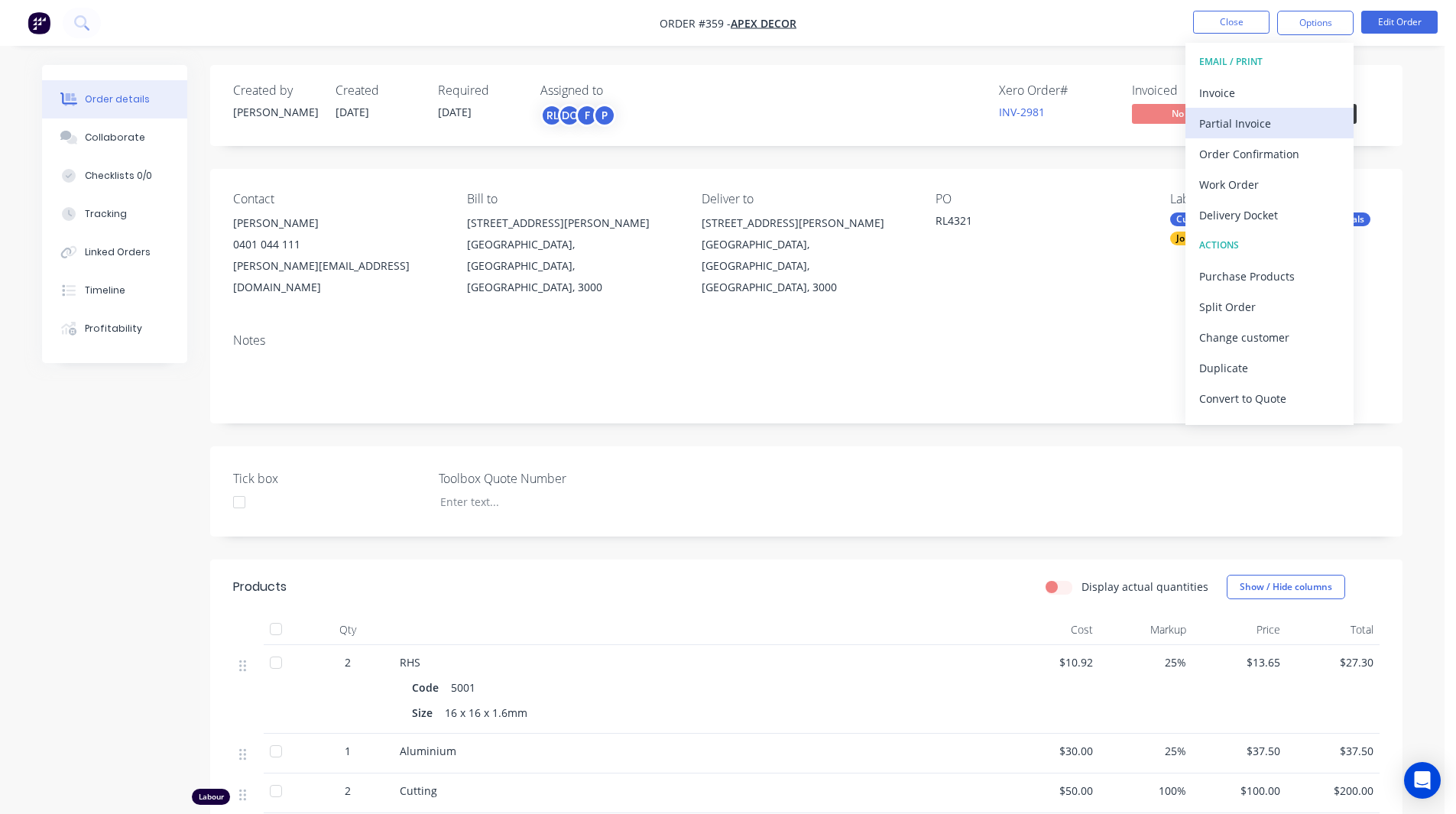
click at [1262, 122] on div "Partial Invoice" at bounding box center [1269, 123] width 141 height 22
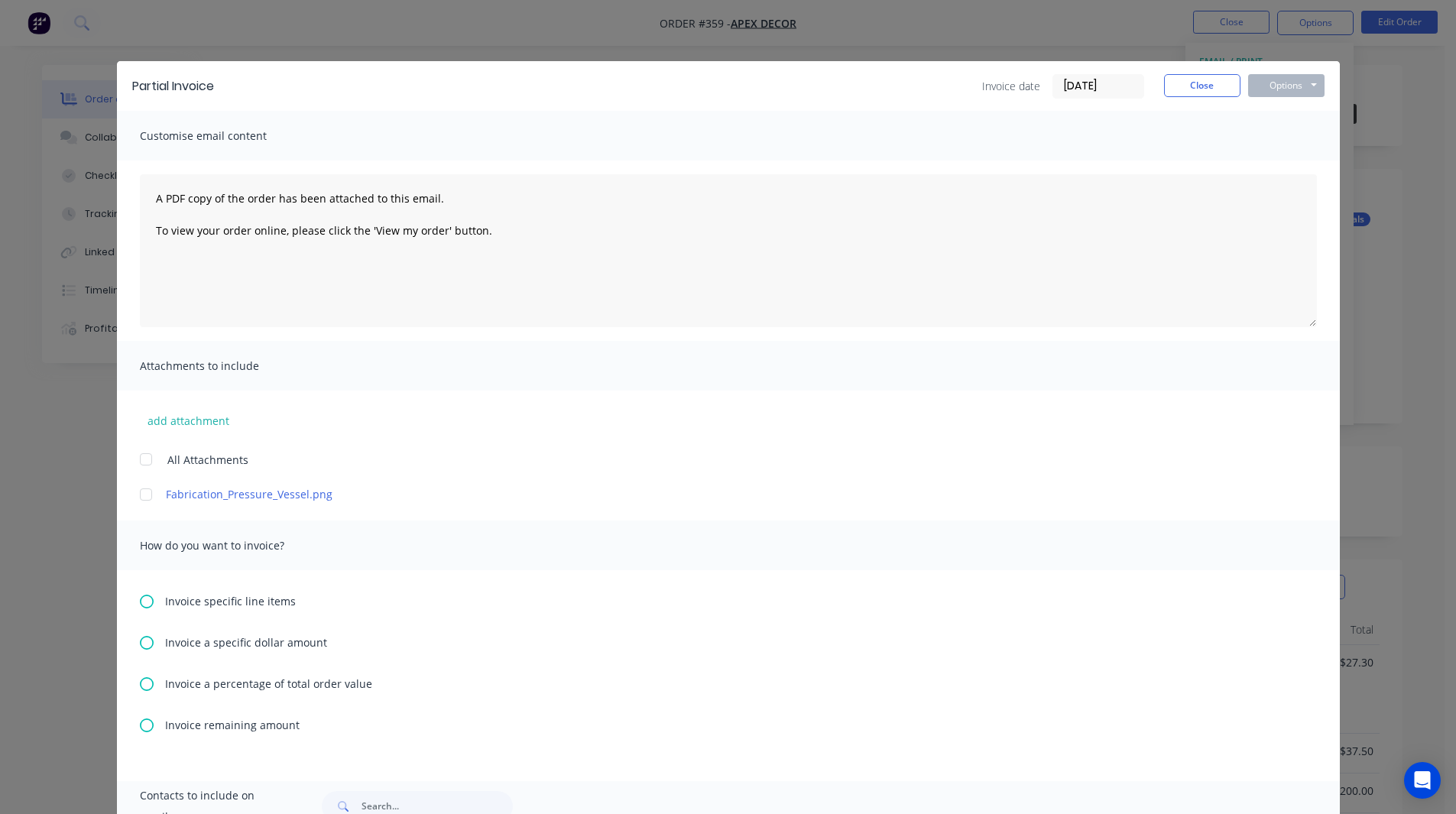
click at [146, 682] on icon at bounding box center [146, 683] width 14 height 14
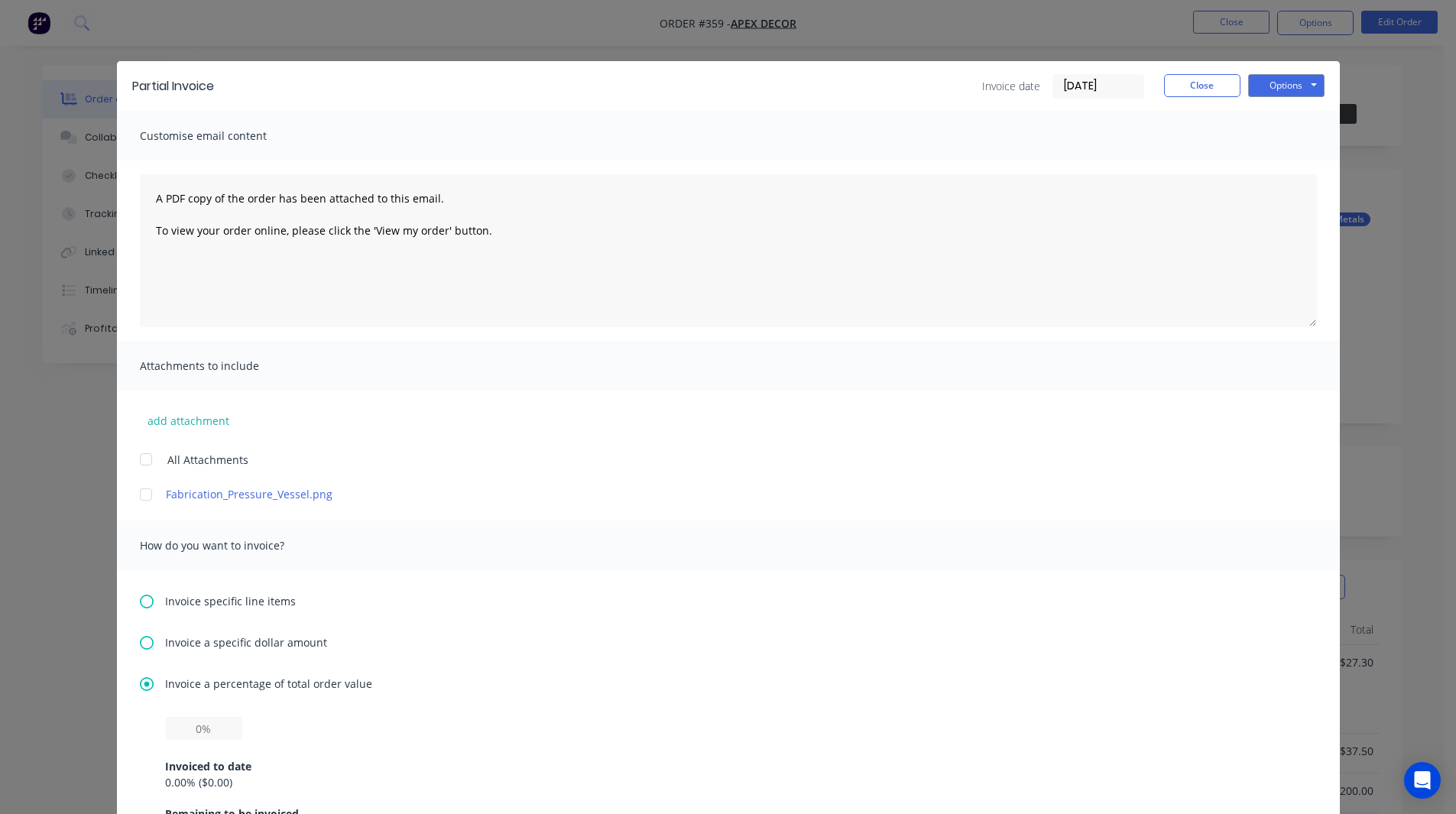
scroll to position [358, 0]
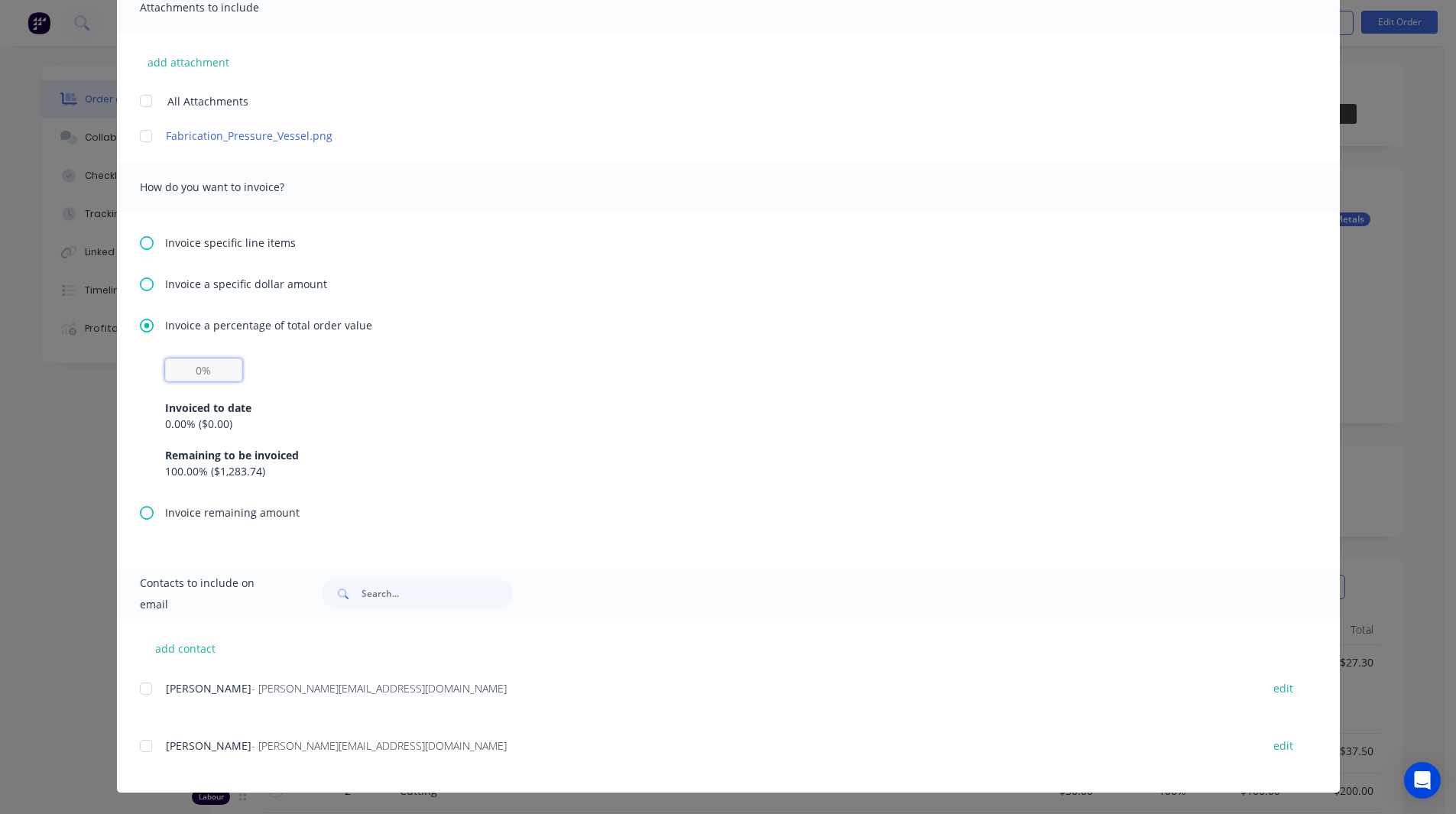
click at [190, 366] on input "text" at bounding box center [204, 370] width 77 height 23
type input "50%"
click at [259, 366] on div "50% Invoiced to date 0.00 % ( $0.00 ) Remaining to be invoiced 100.00 % ( $1,28…" at bounding box center [729, 419] width 1127 height 121
click at [140, 687] on div at bounding box center [146, 688] width 31 height 31
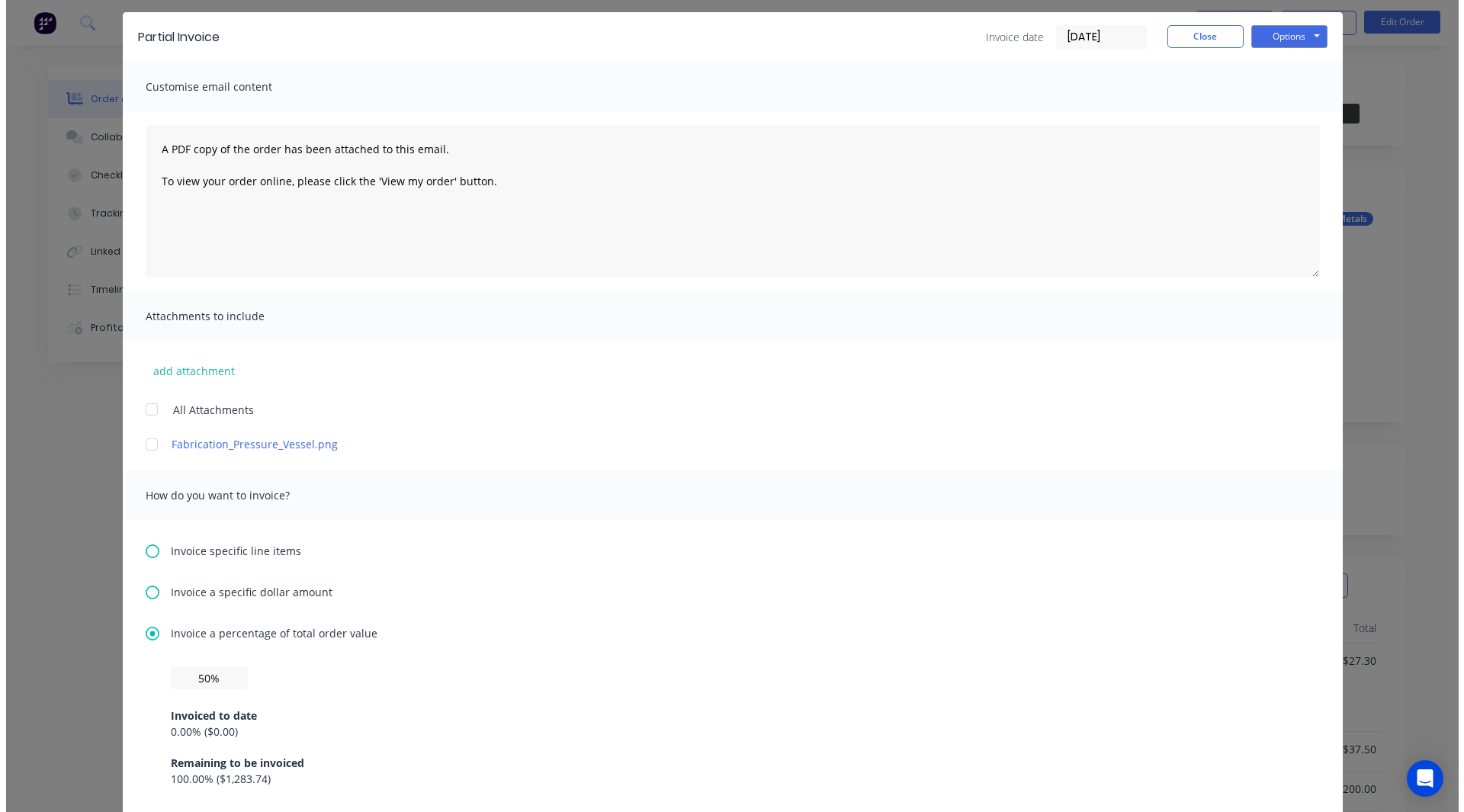
scroll to position [0, 0]
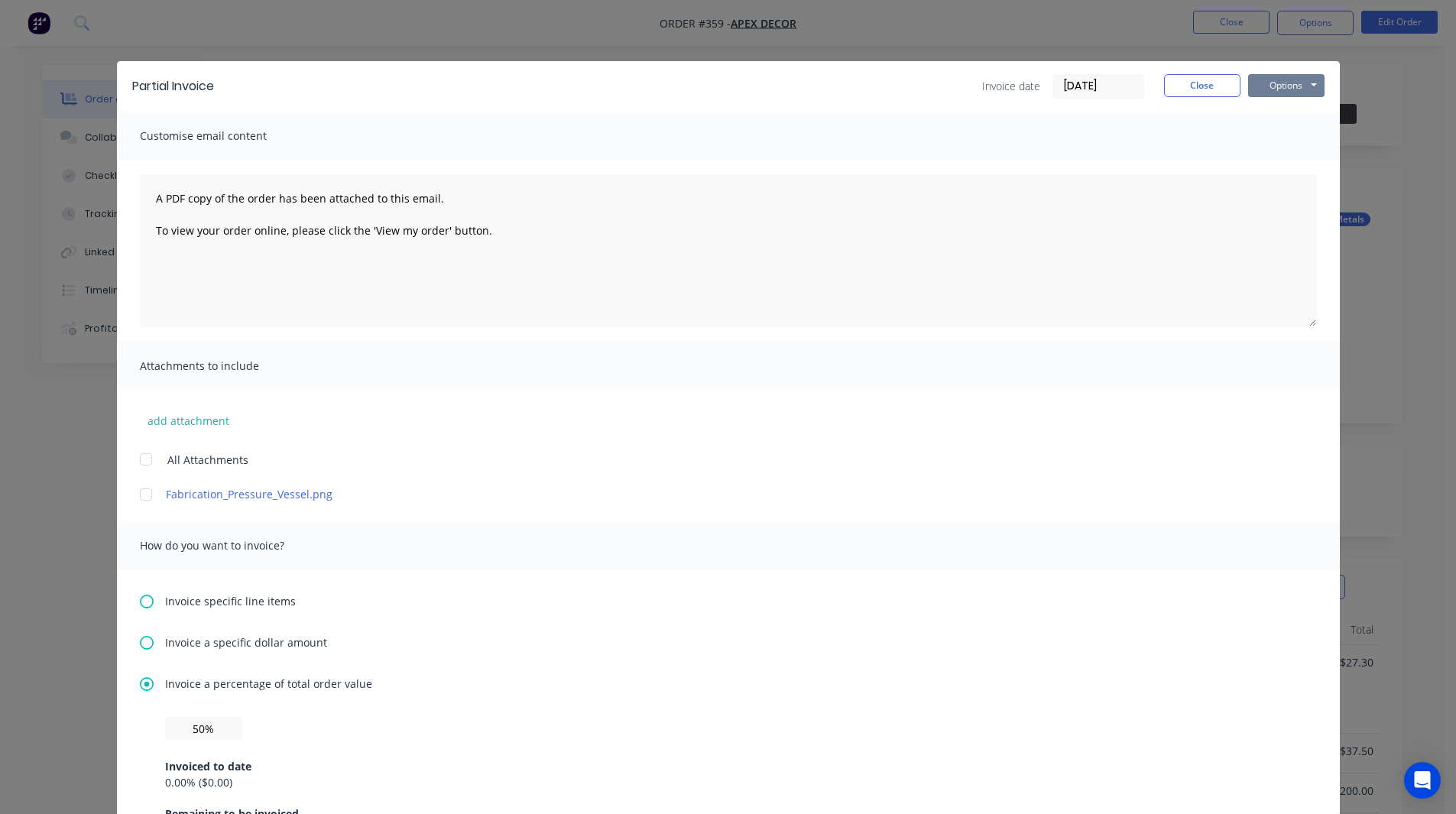
click at [1270, 85] on button "Options" at bounding box center [1286, 86] width 76 height 23
click at [1187, 89] on button "Close" at bounding box center [1202, 86] width 76 height 23
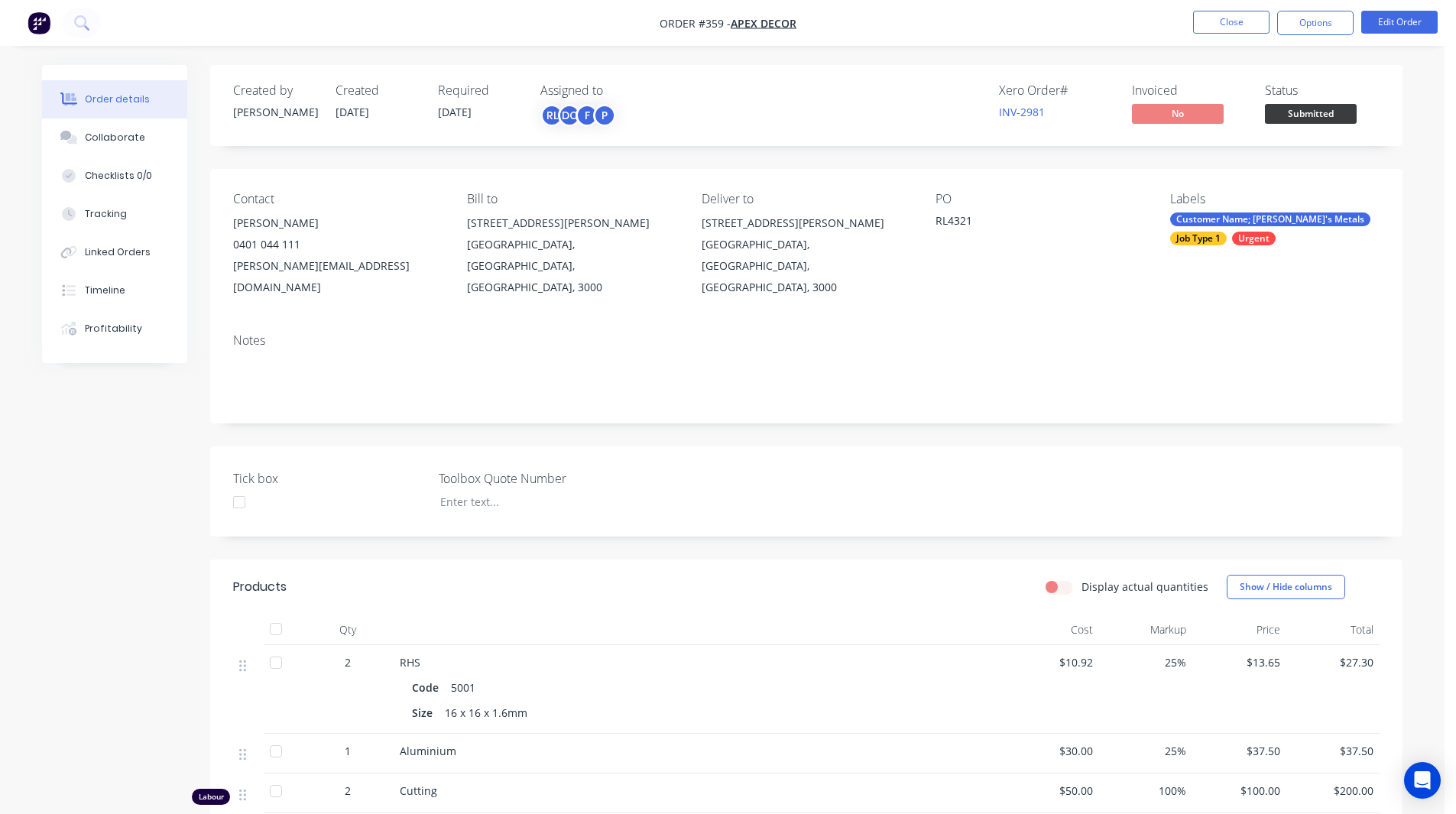
click at [1313, 41] on nav "Order #359 - Apex Decor Close Options Edit Order" at bounding box center [728, 22] width 1456 height 45
click at [1310, 35] on button "Options" at bounding box center [1315, 23] width 76 height 25
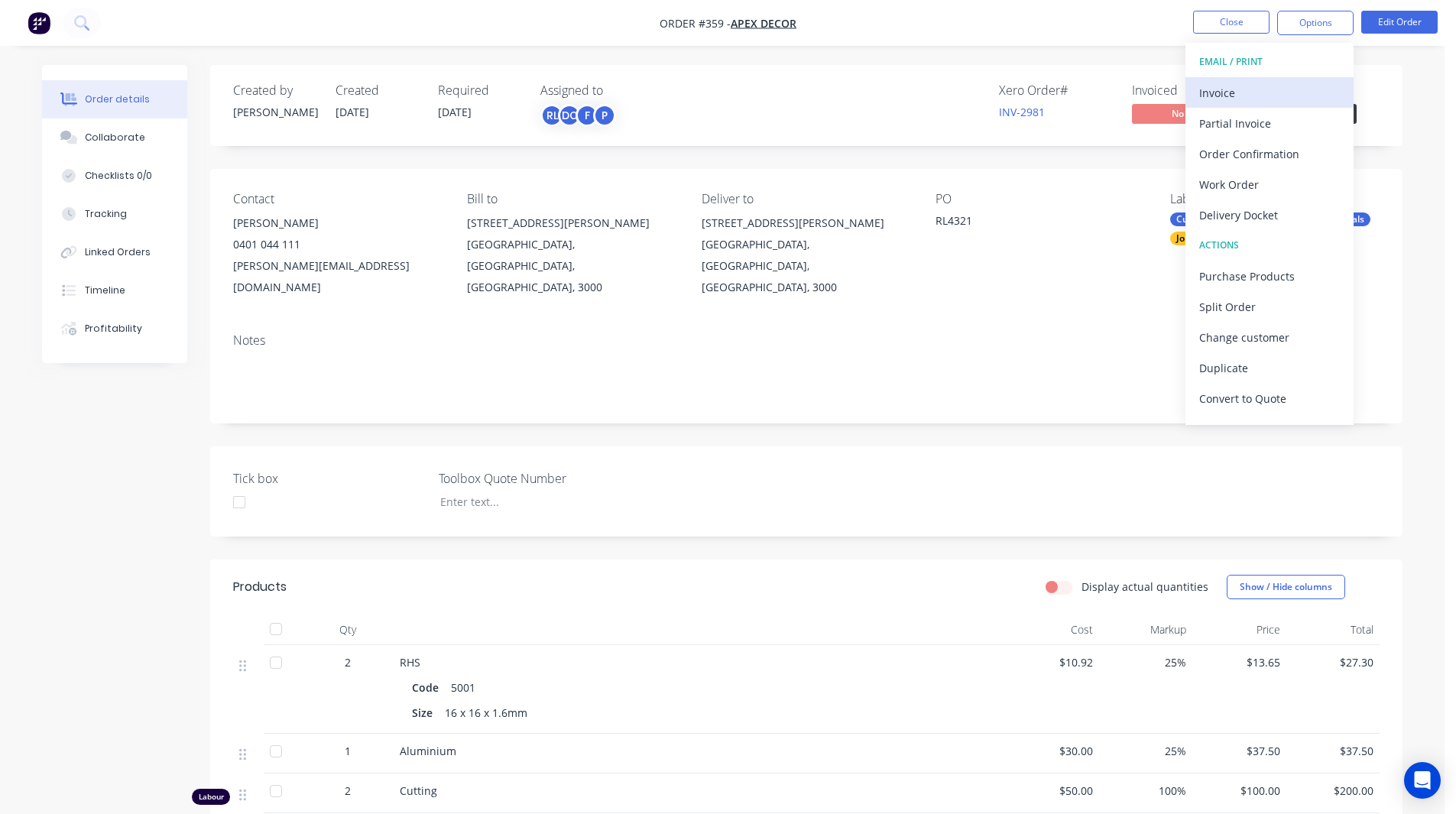
click at [1226, 106] on button "Invoice" at bounding box center [1269, 92] width 168 height 31
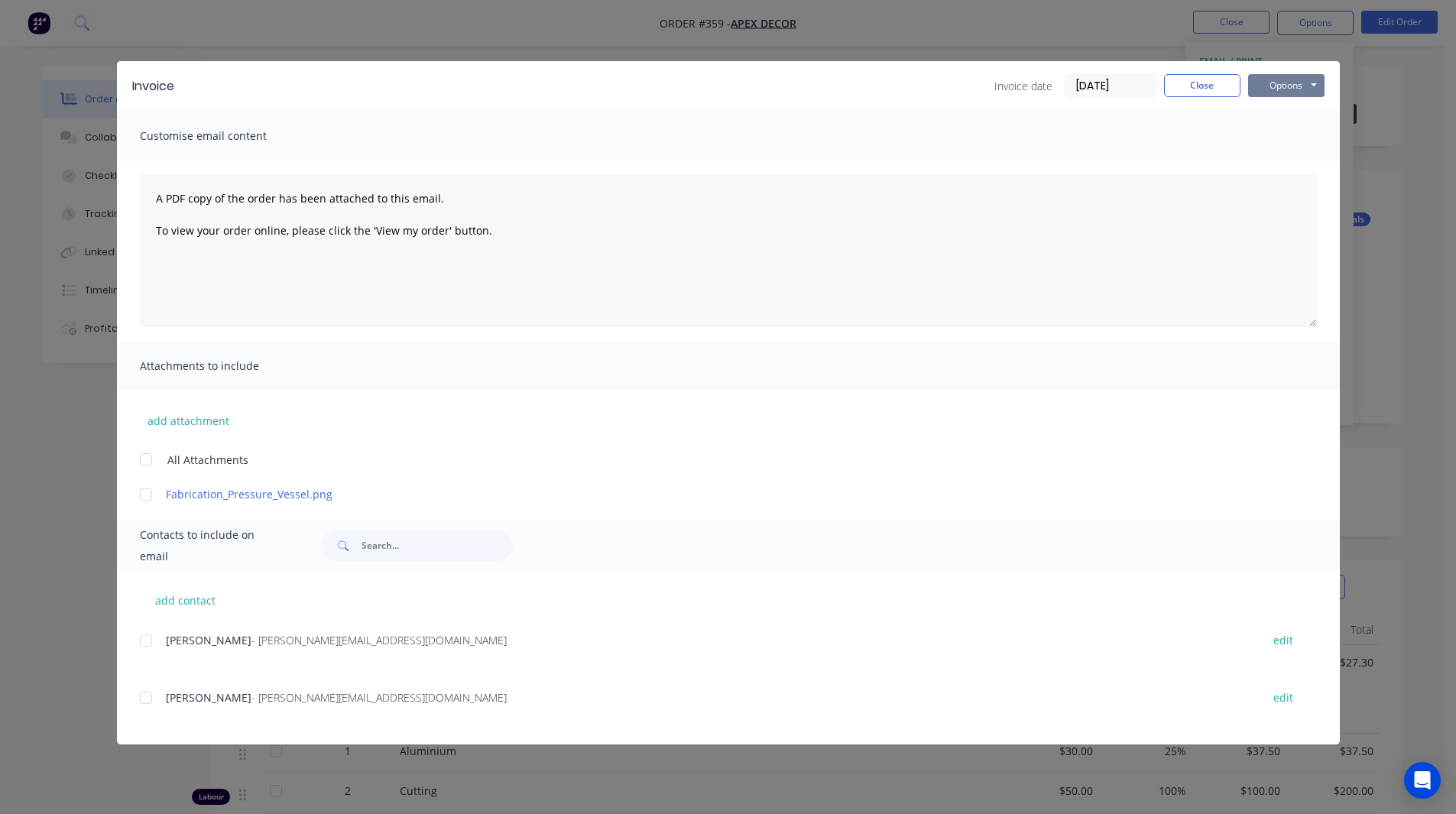
click at [1285, 76] on button "Options" at bounding box center [1286, 86] width 76 height 23
click at [1286, 110] on button "Preview" at bounding box center [1296, 113] width 98 height 25
drag, startPoint x: 335, startPoint y: 276, endPoint x: 132, endPoint y: 184, distance: 222.9
click at [132, 184] on div "A PDF copy of the order has been attached to this email. To view your order onl…" at bounding box center [728, 251] width 1223 height 180
drag, startPoint x: 519, startPoint y: 232, endPoint x: 139, endPoint y: 178, distance: 383.8
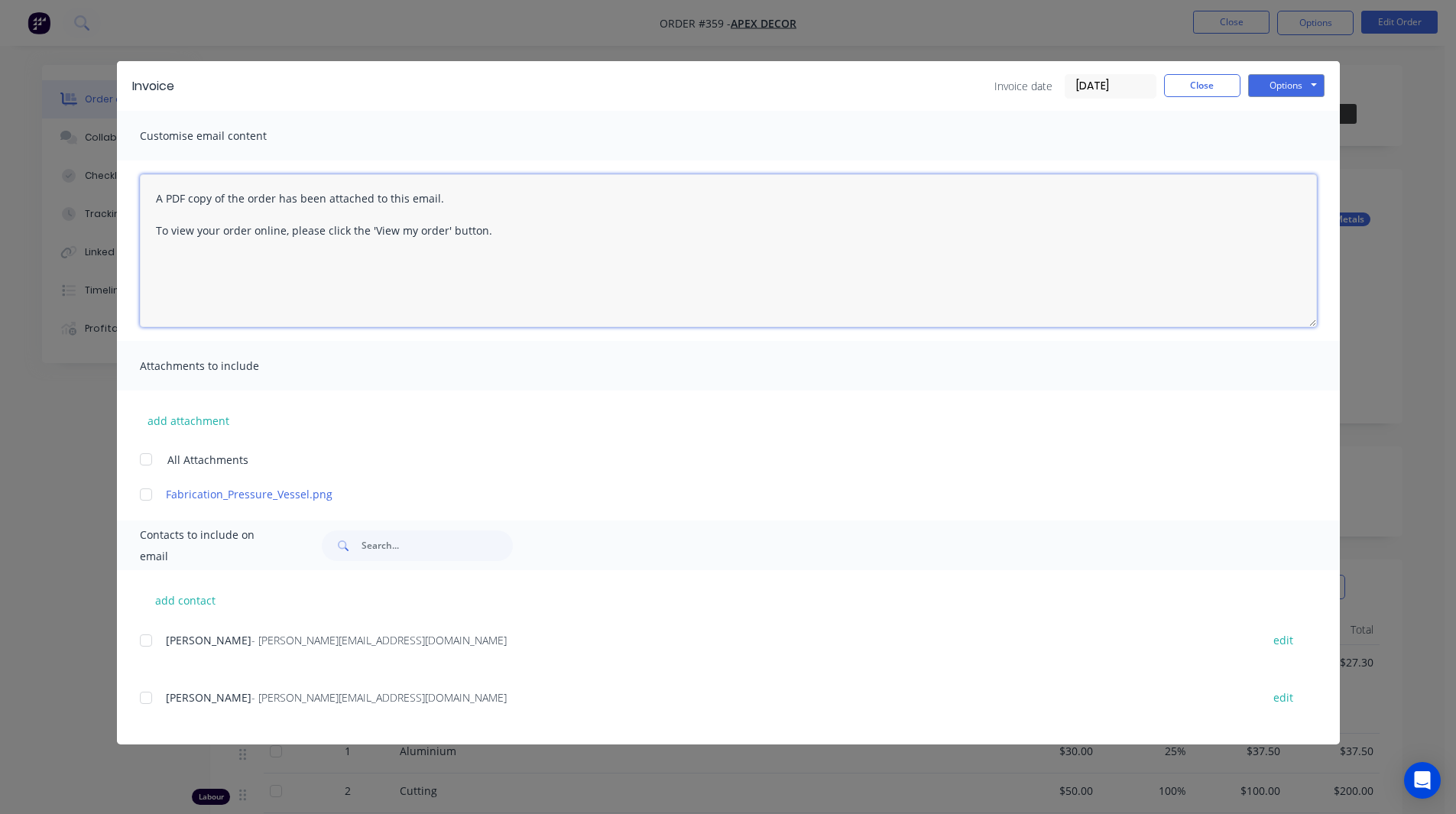
click at [140, 178] on textarea "A PDF copy of the order has been attached to this email. To view your order onl…" at bounding box center [728, 251] width 1177 height 153
click at [1192, 75] on button "Close" at bounding box center [1202, 86] width 76 height 23
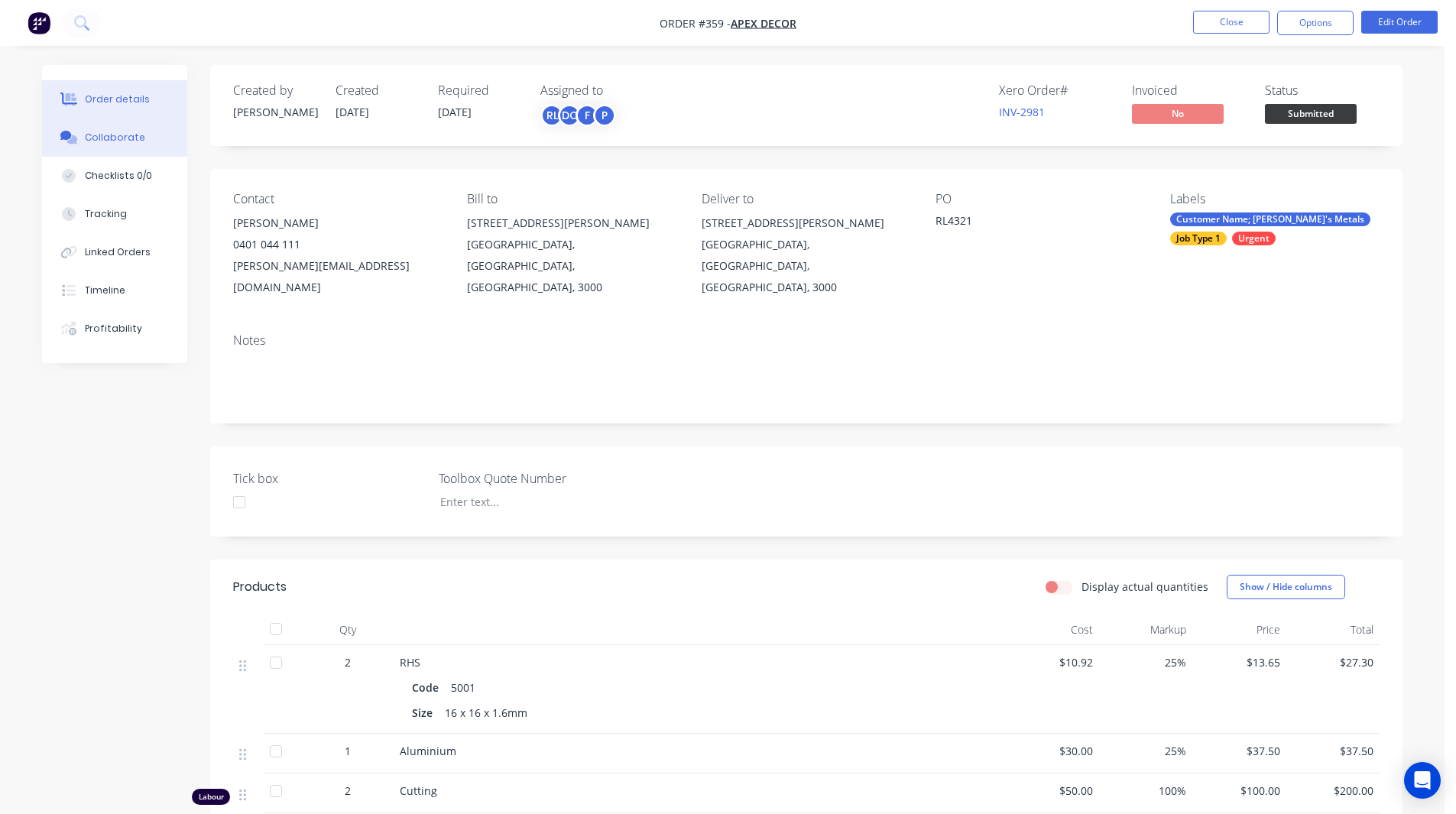
click at [115, 142] on div "Collaborate" at bounding box center [115, 137] width 60 height 14
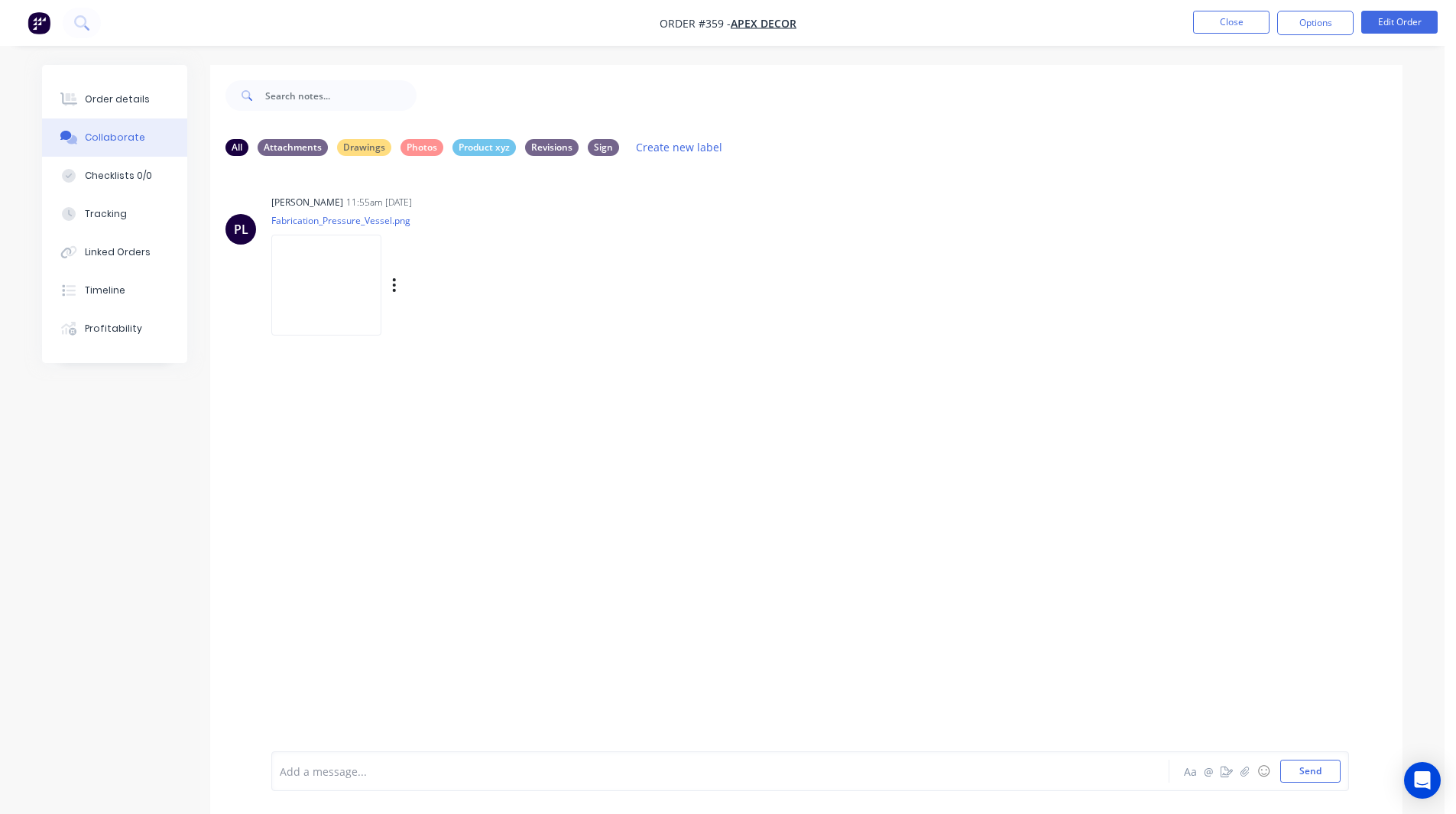
click at [333, 285] on img at bounding box center [326, 285] width 110 height 100
click at [134, 92] on button "Order details" at bounding box center [115, 99] width 146 height 38
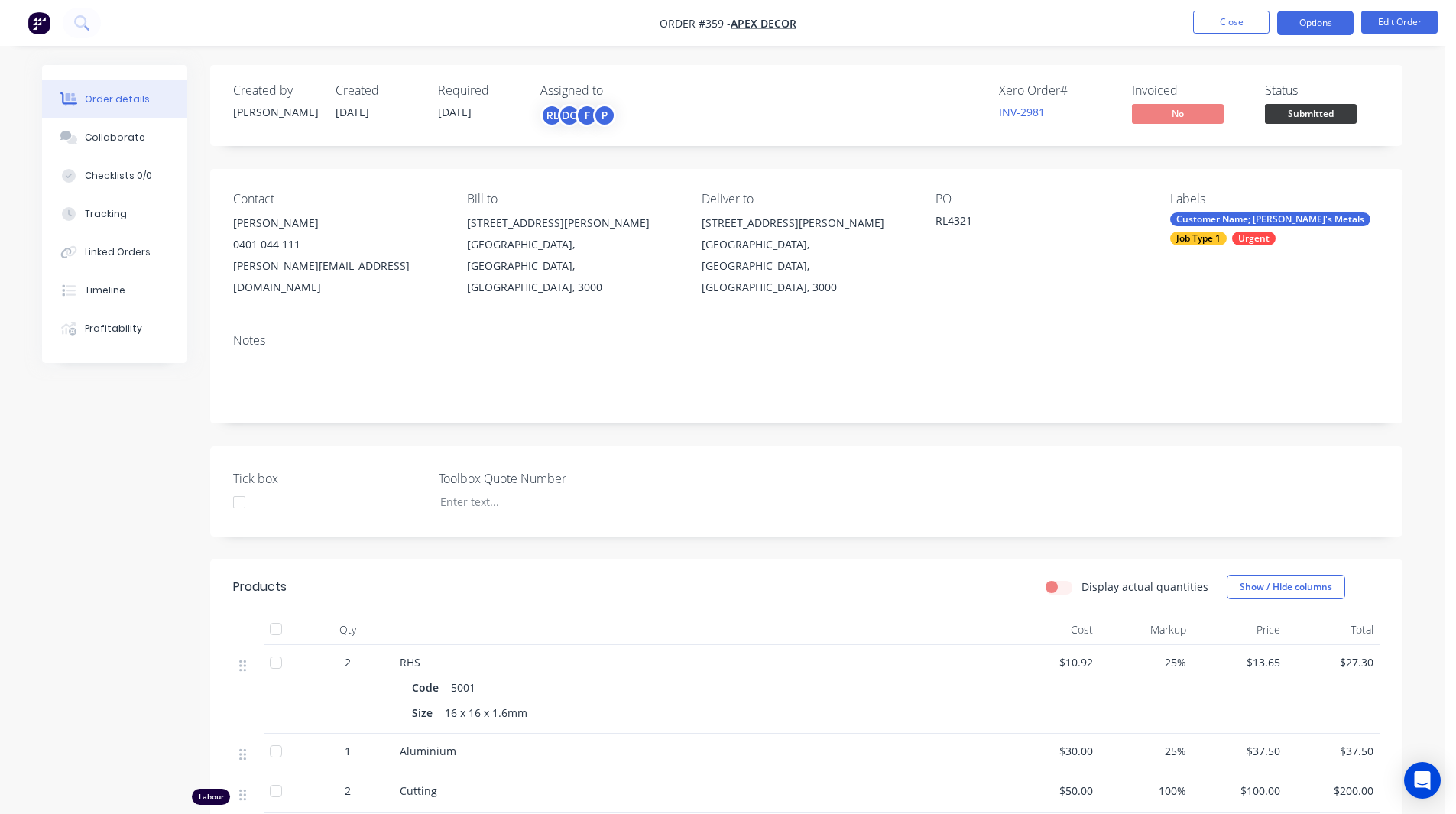
click at [1308, 22] on button "Options" at bounding box center [1315, 23] width 76 height 25
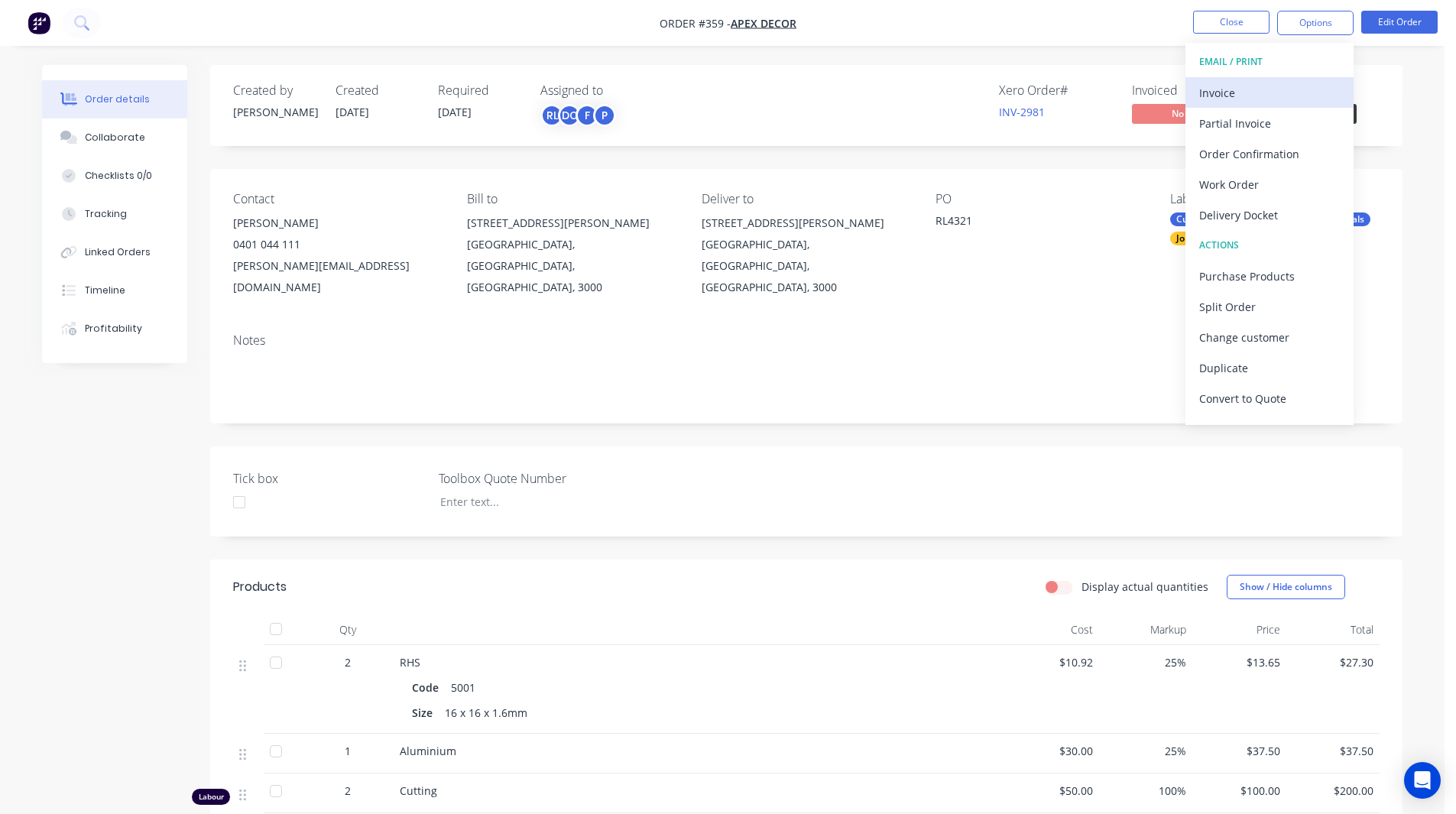
click at [1274, 93] on div "Invoice" at bounding box center [1269, 93] width 141 height 22
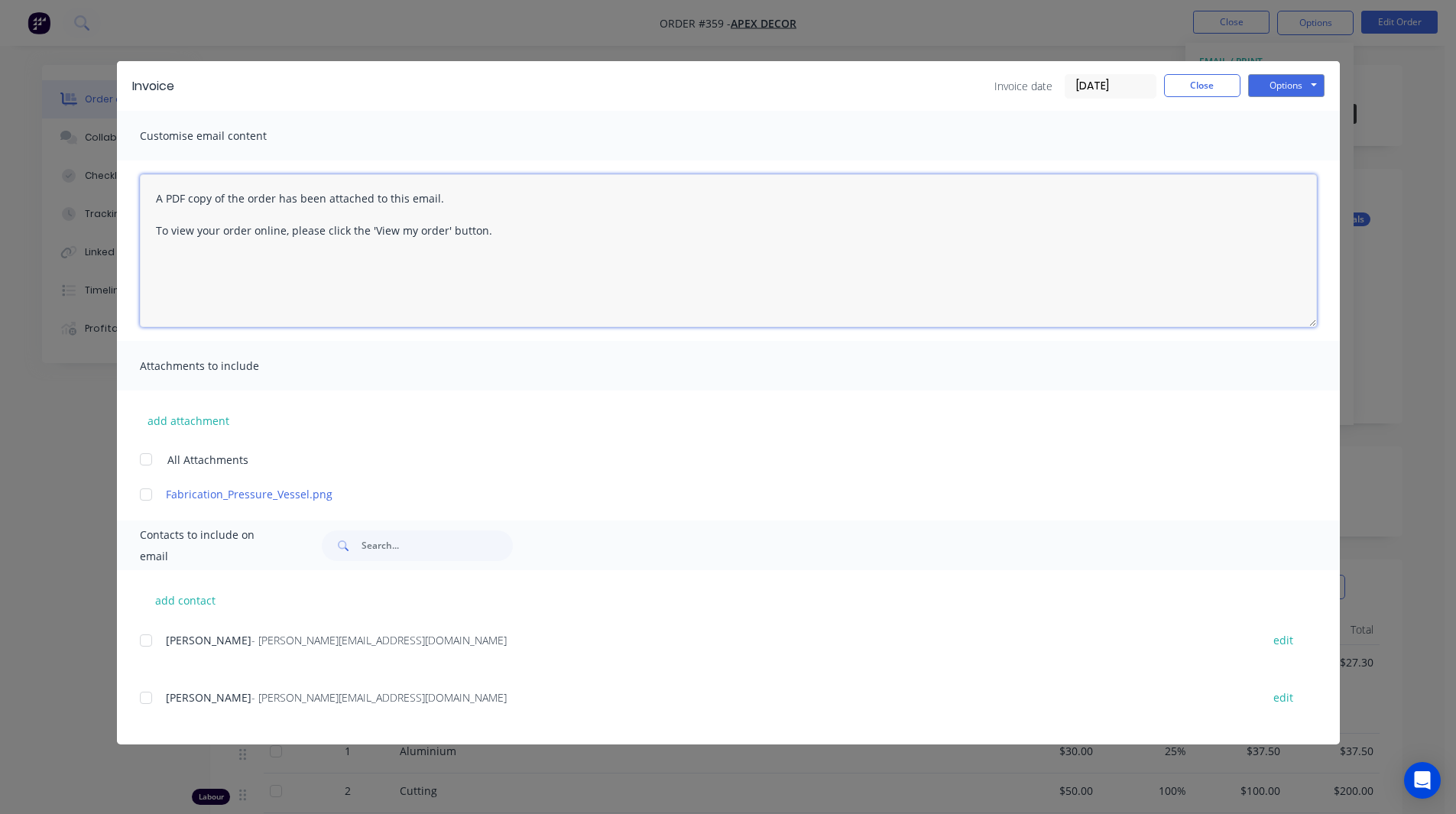
click at [253, 266] on textarea "A PDF copy of the order has been attached to this email. To view your order onl…" at bounding box center [728, 251] width 1177 height 153
click at [486, 229] on textarea "A PDF copy of the order has been attached to this email. To view your order onl…" at bounding box center [728, 251] width 1177 height 153
click at [1195, 87] on button "Close" at bounding box center [1202, 86] width 76 height 23
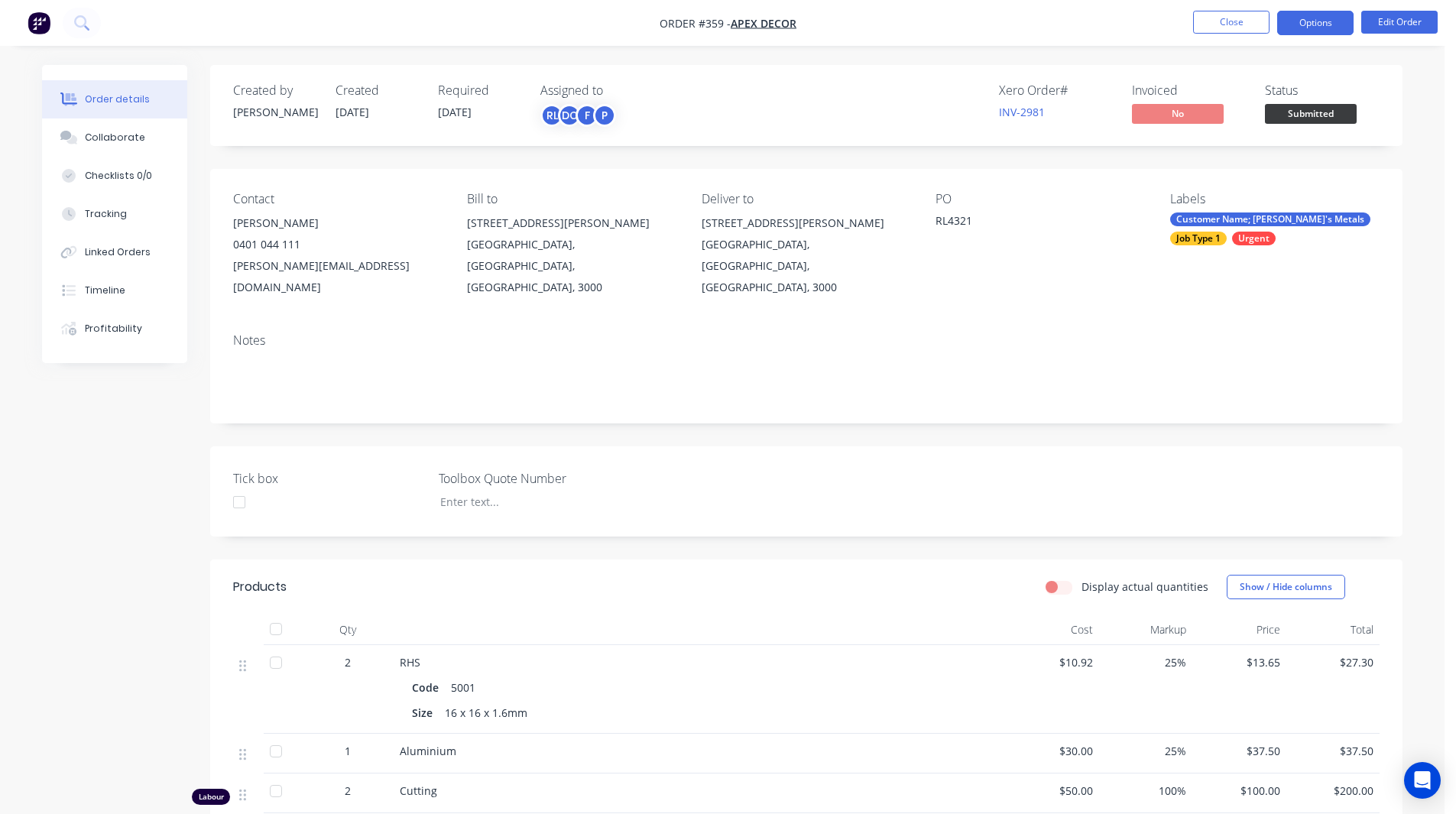
click at [1297, 18] on button "Options" at bounding box center [1315, 23] width 76 height 25
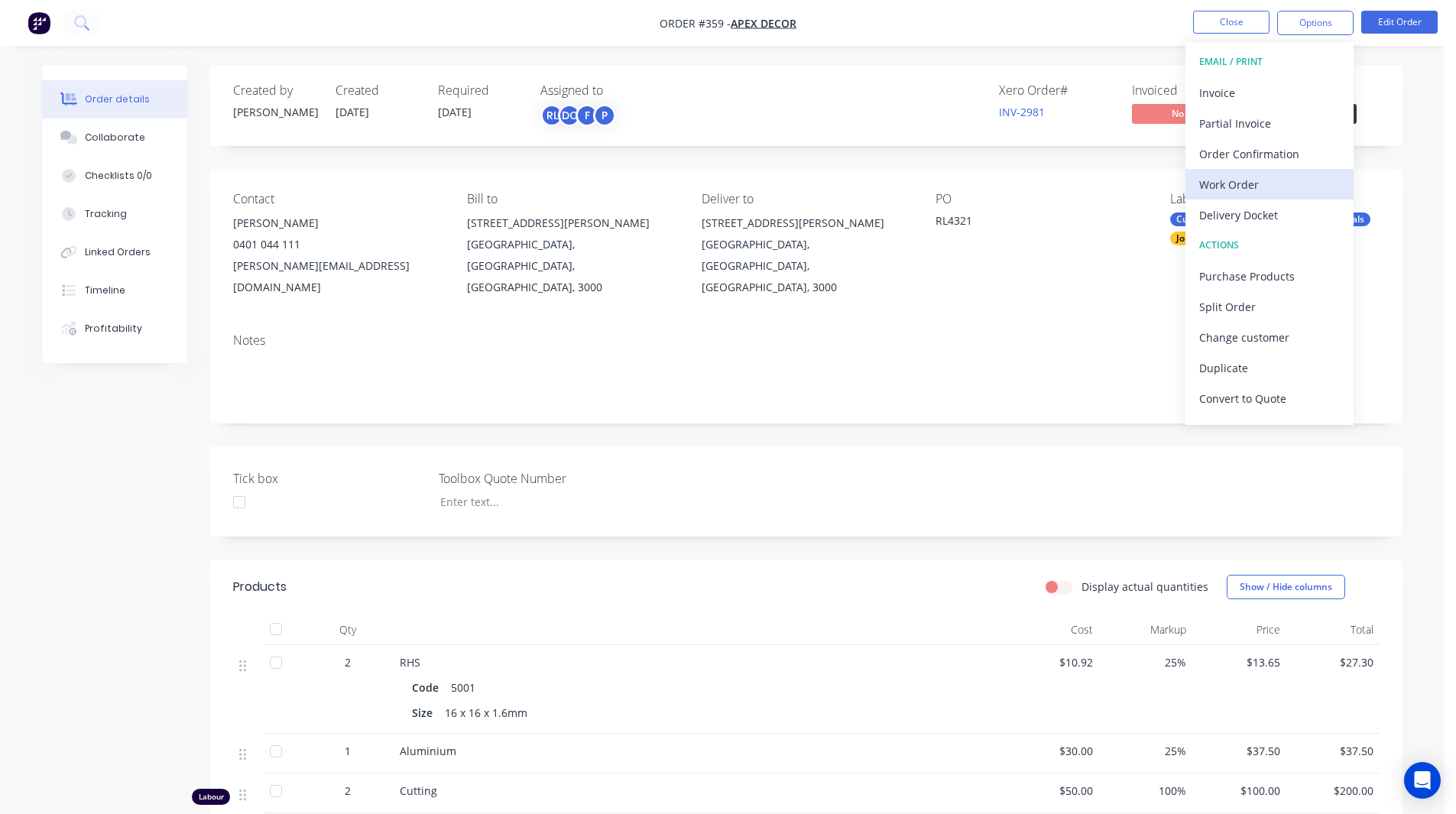
click at [1249, 180] on div "Work Order" at bounding box center [1269, 184] width 141 height 22
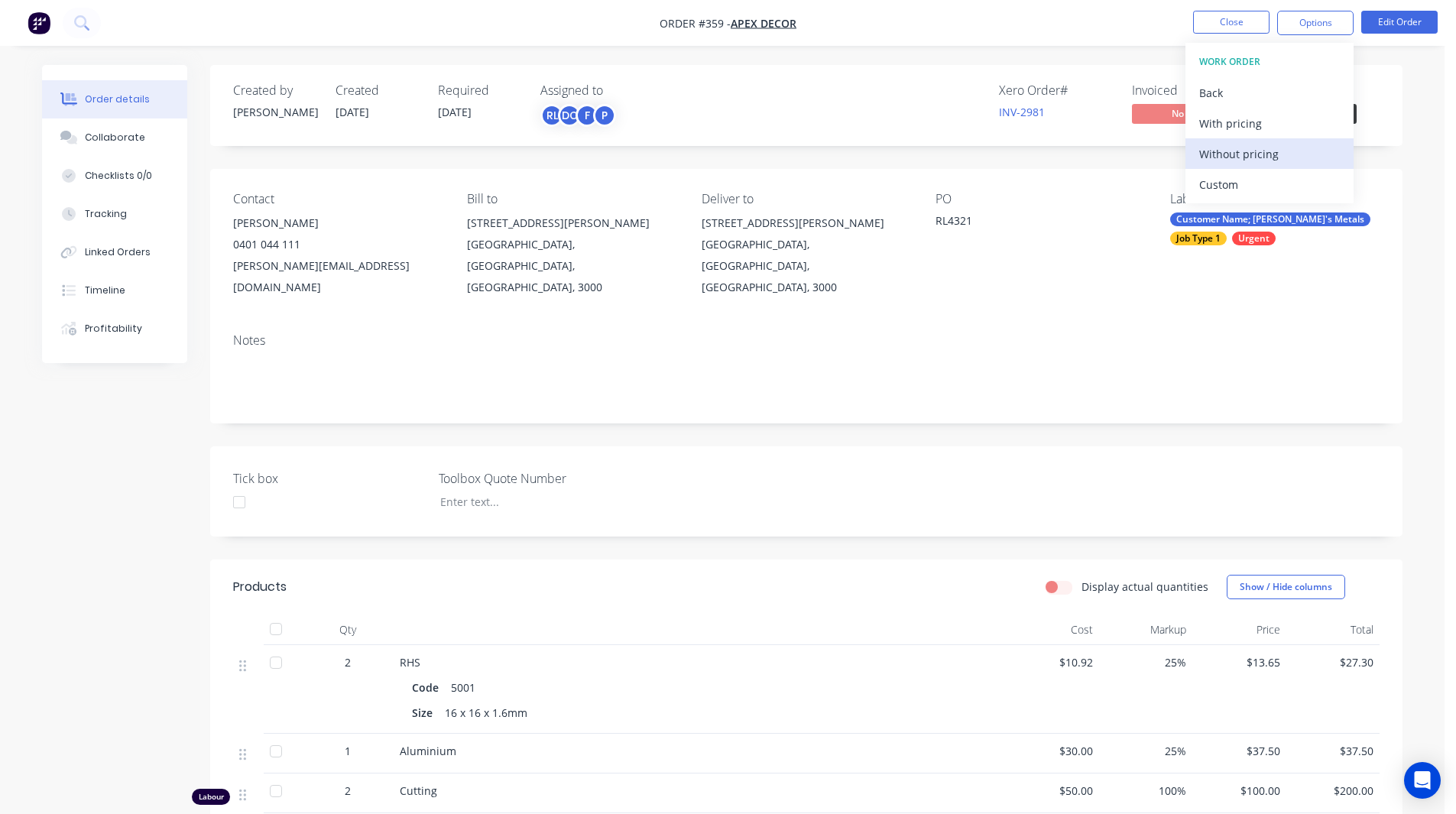
click at [1257, 149] on div "Without pricing" at bounding box center [1269, 154] width 141 height 22
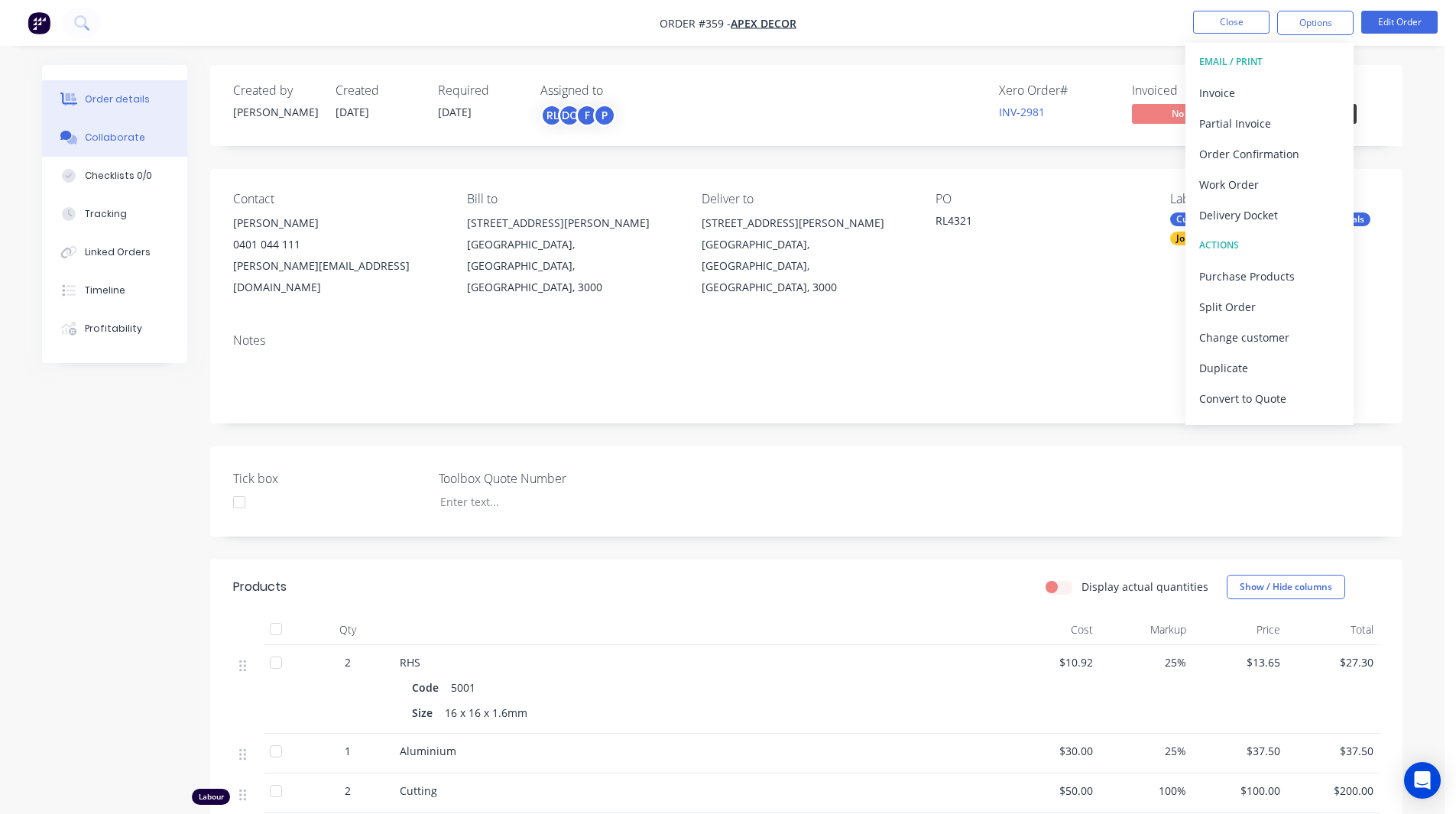
click at [120, 144] on div "Collaborate" at bounding box center [115, 137] width 60 height 14
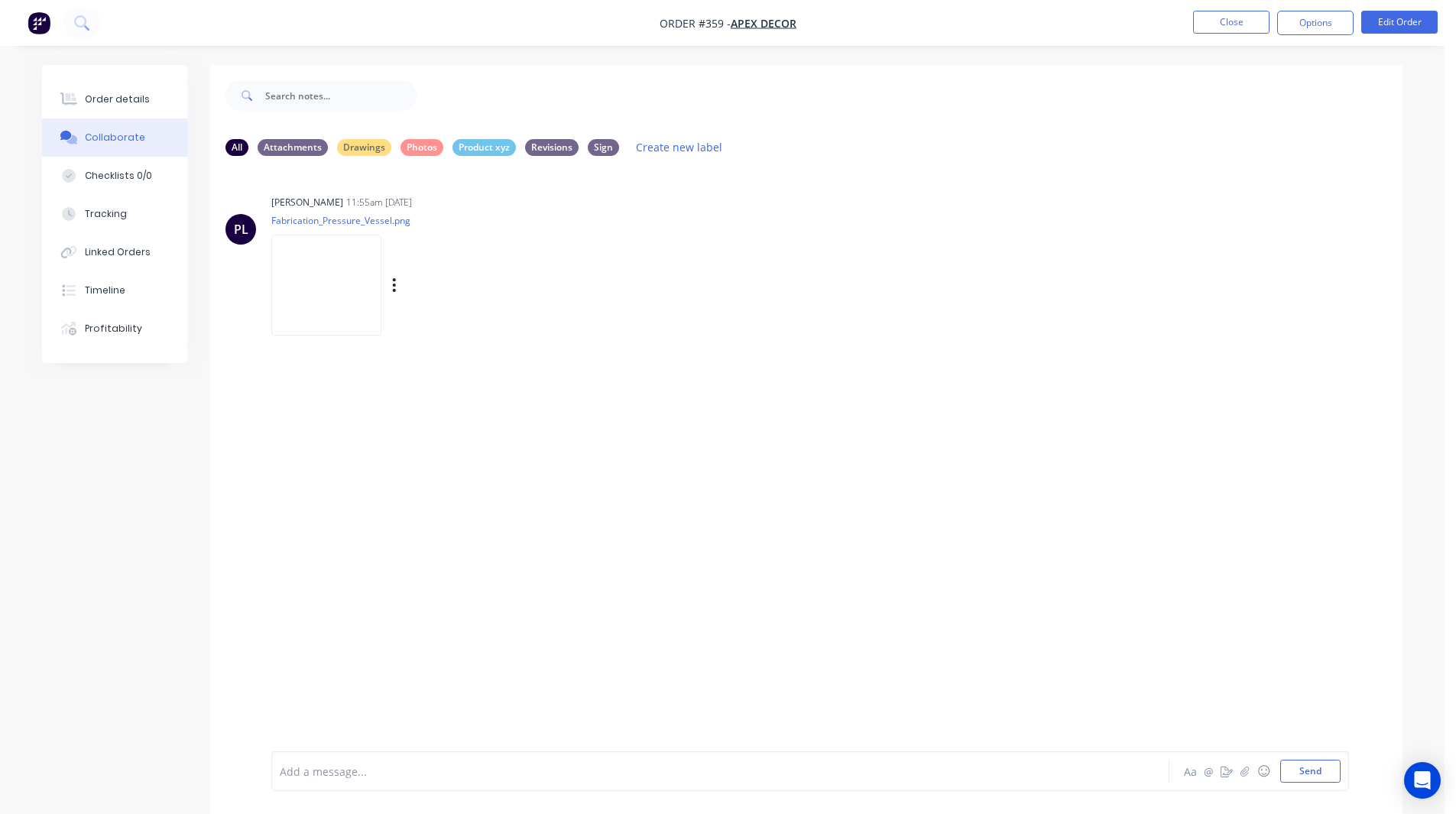
click at [338, 285] on img at bounding box center [326, 285] width 110 height 100
click at [93, 99] on div "Order details" at bounding box center [117, 99] width 65 height 14
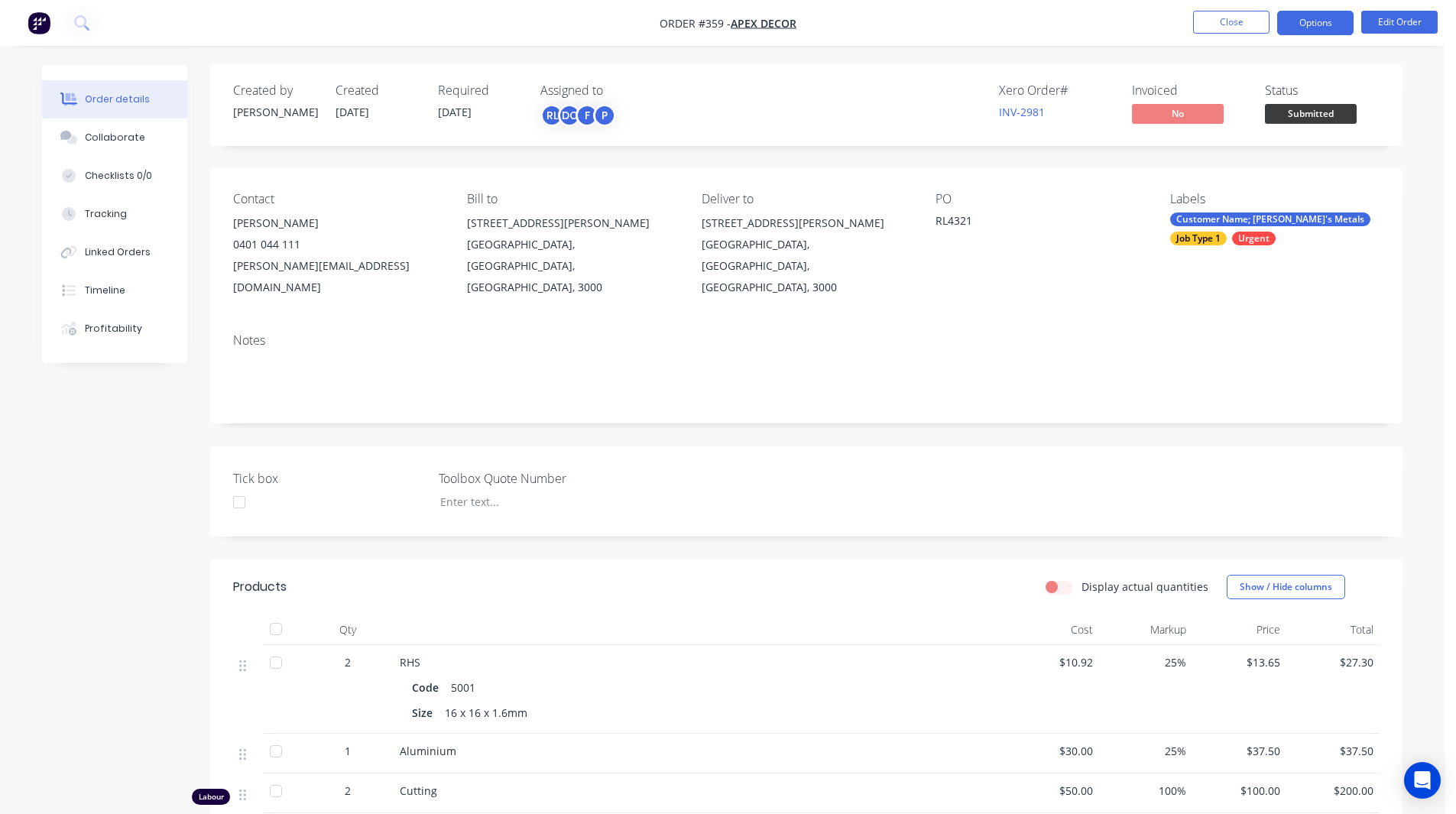
click at [1324, 29] on button "Options" at bounding box center [1315, 23] width 76 height 25
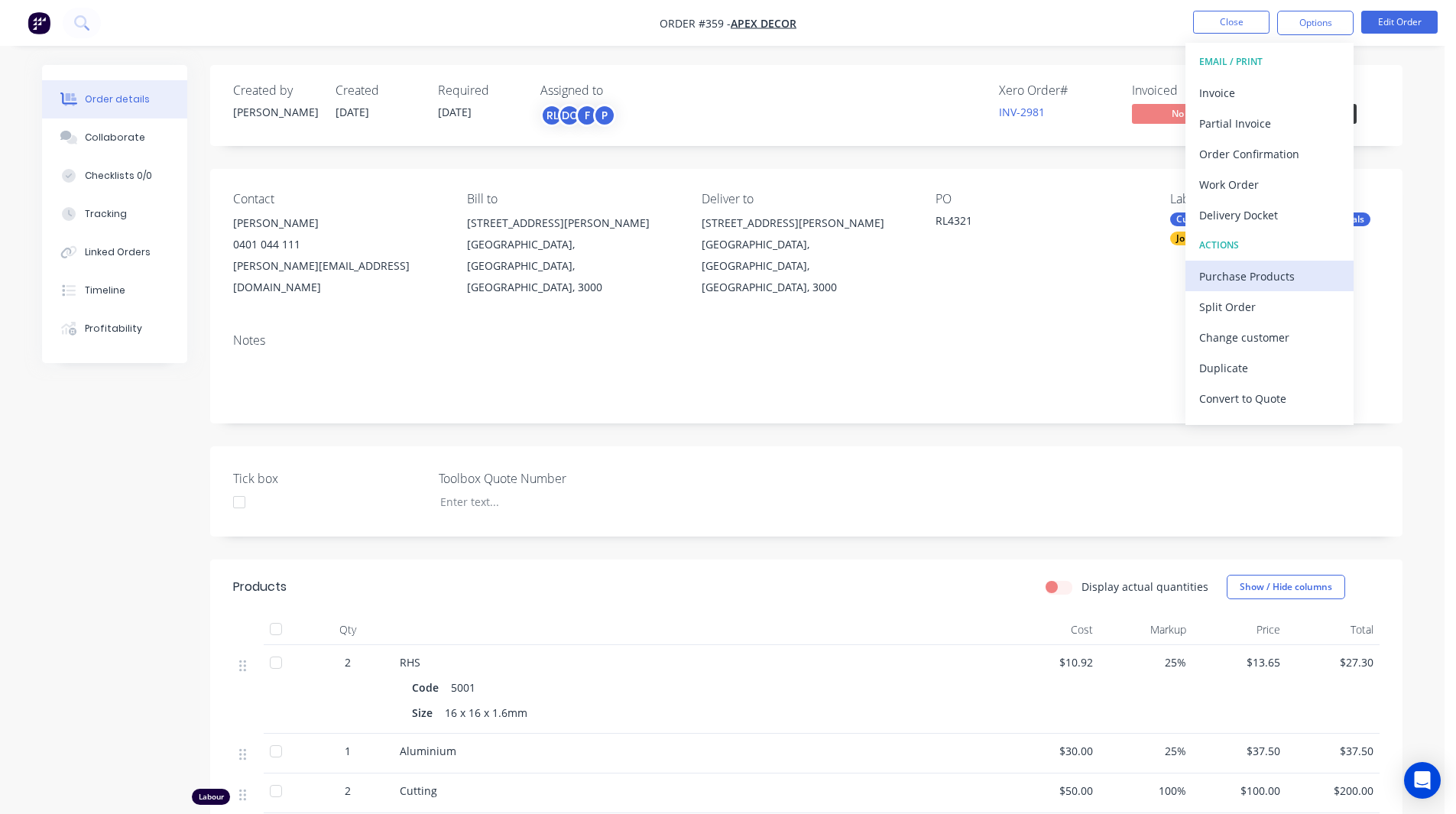
click at [1239, 273] on div "Purchase Products" at bounding box center [1269, 276] width 141 height 22
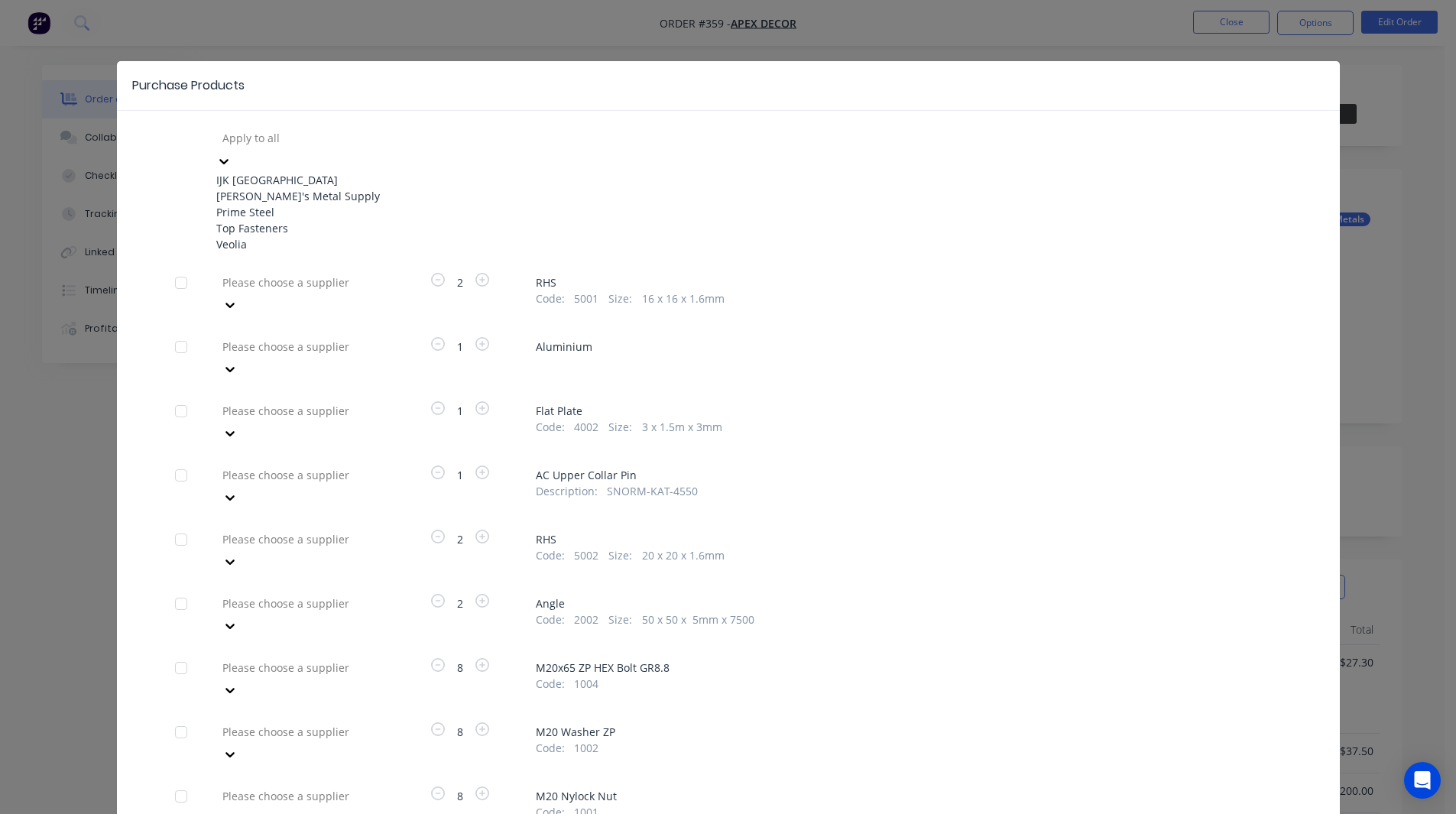
click at [289, 146] on div at bounding box center [331, 137] width 220 height 19
click at [282, 196] on div "Dave's Metal Supply" at bounding box center [299, 195] width 168 height 16
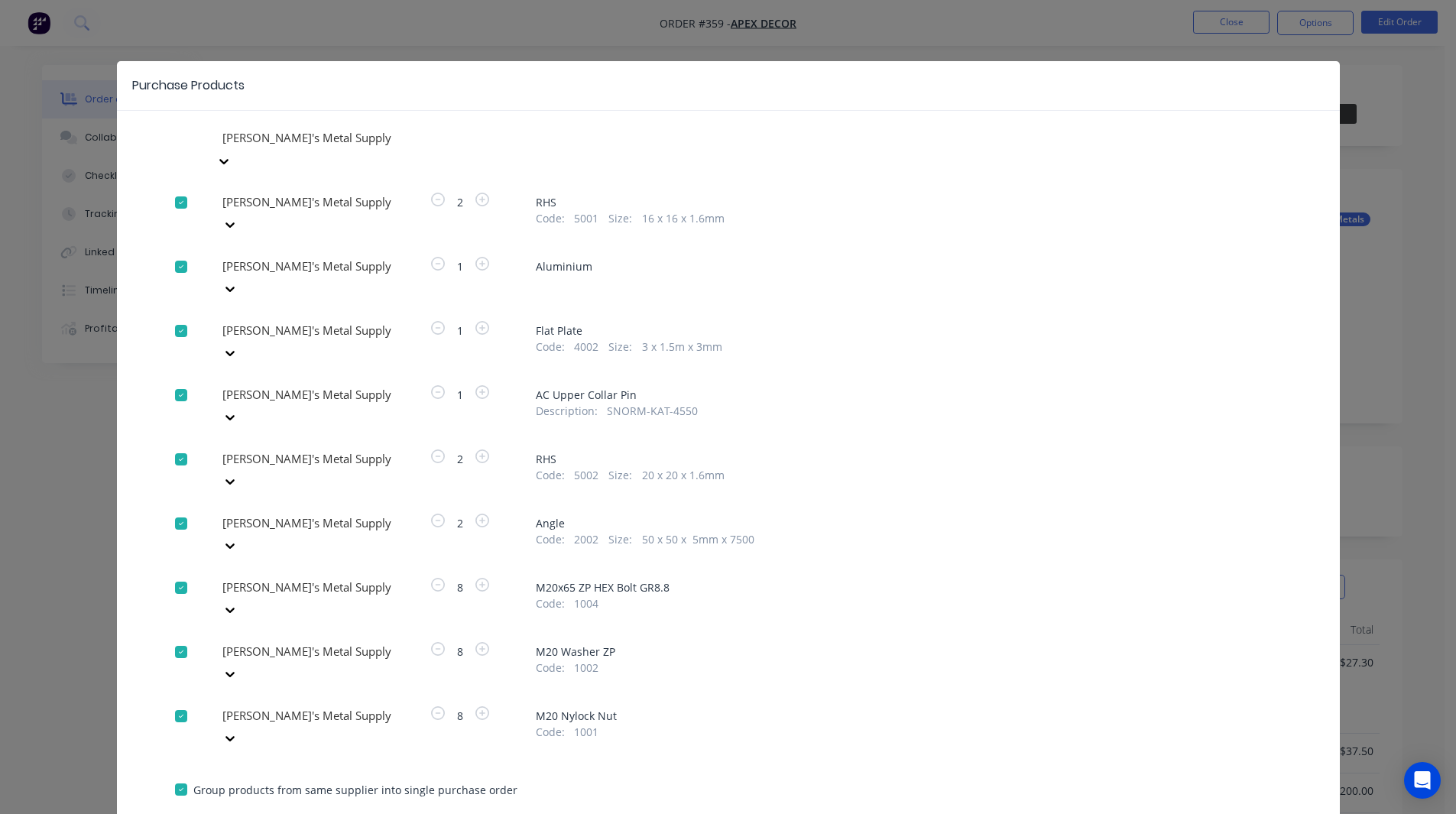
click at [317, 212] on div at bounding box center [331, 202] width 220 height 19
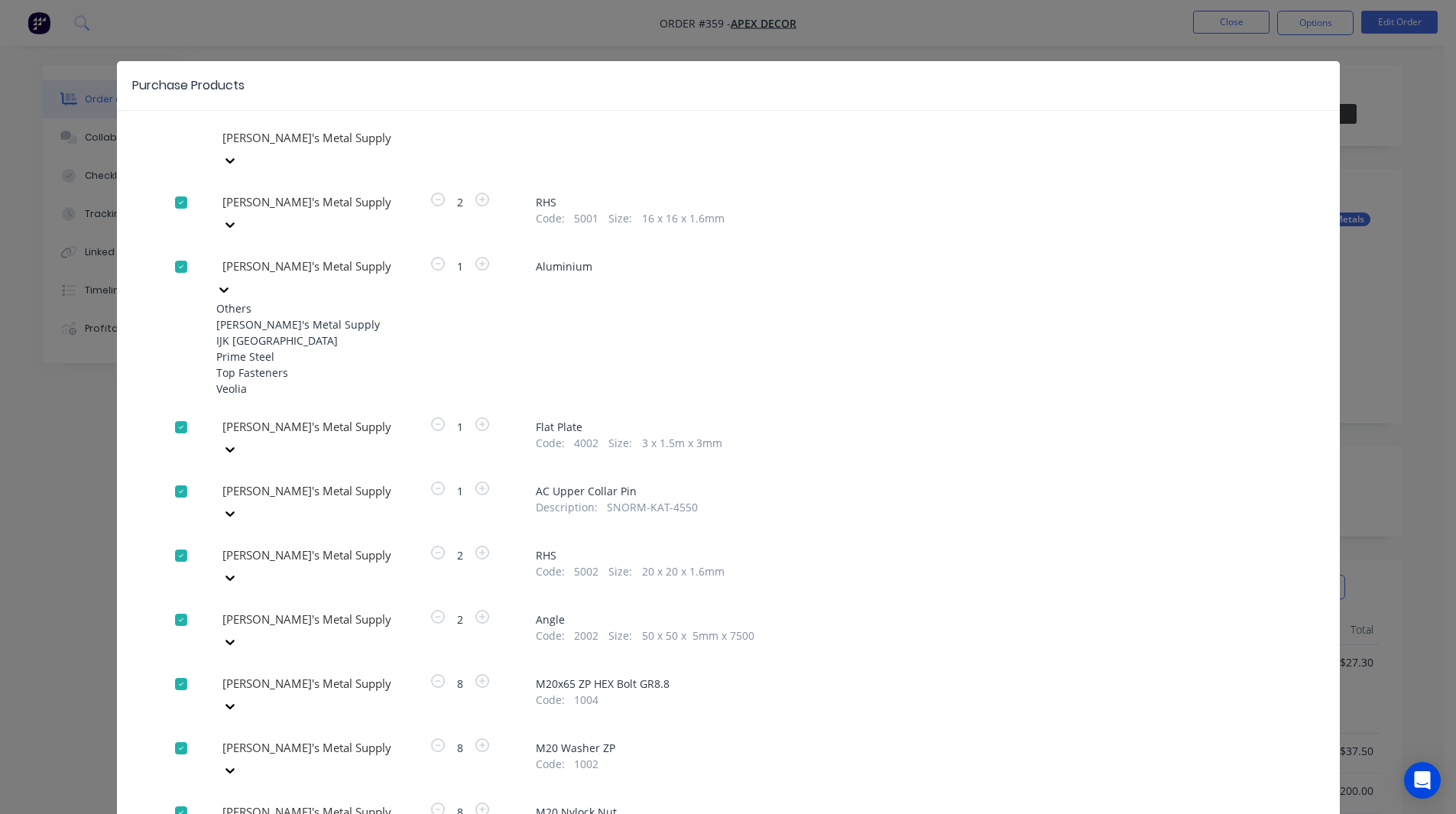
click at [303, 349] on div "Prime Steel" at bounding box center [299, 356] width 168 height 16
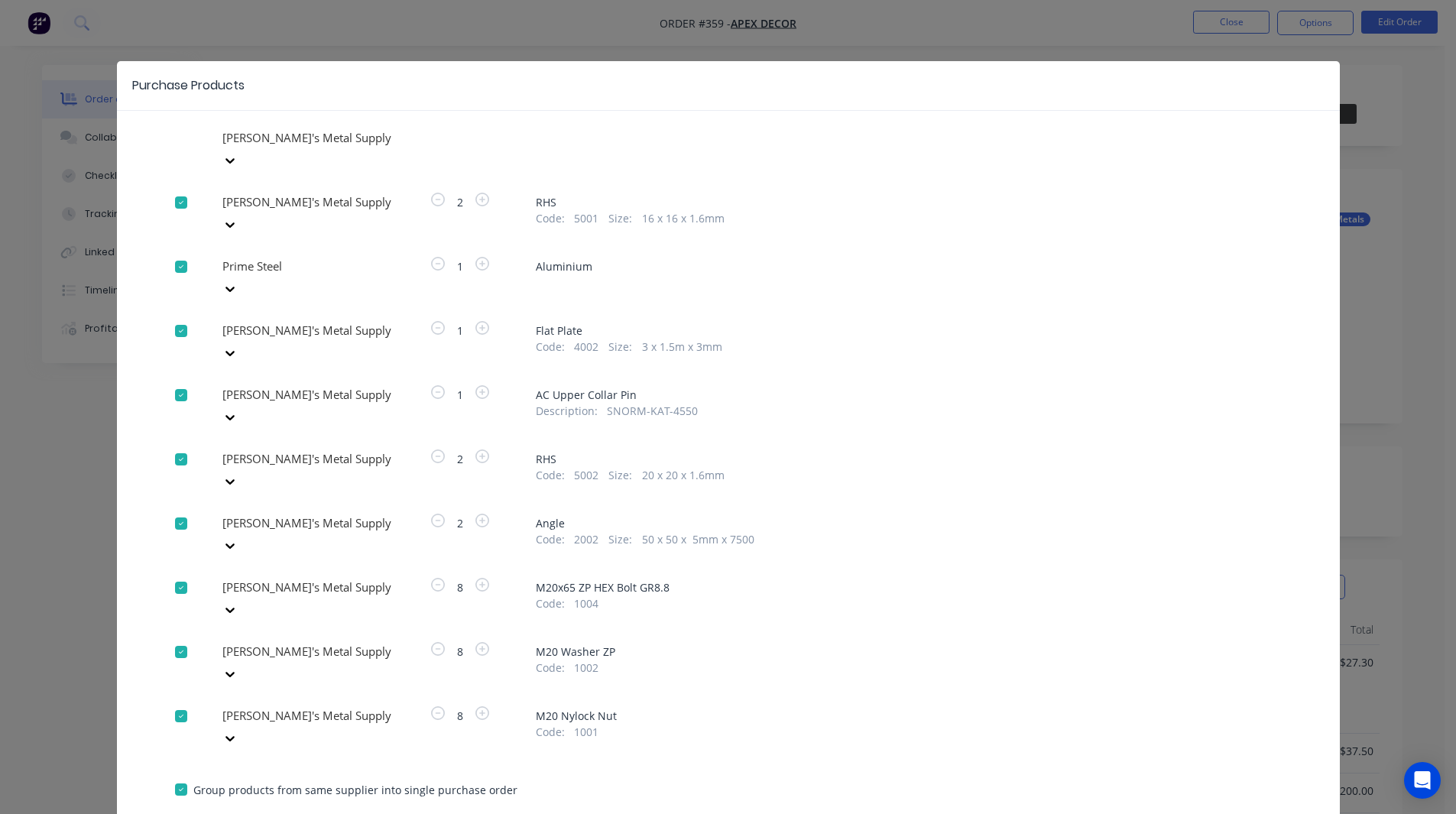
click at [284, 147] on div at bounding box center [331, 137] width 220 height 19
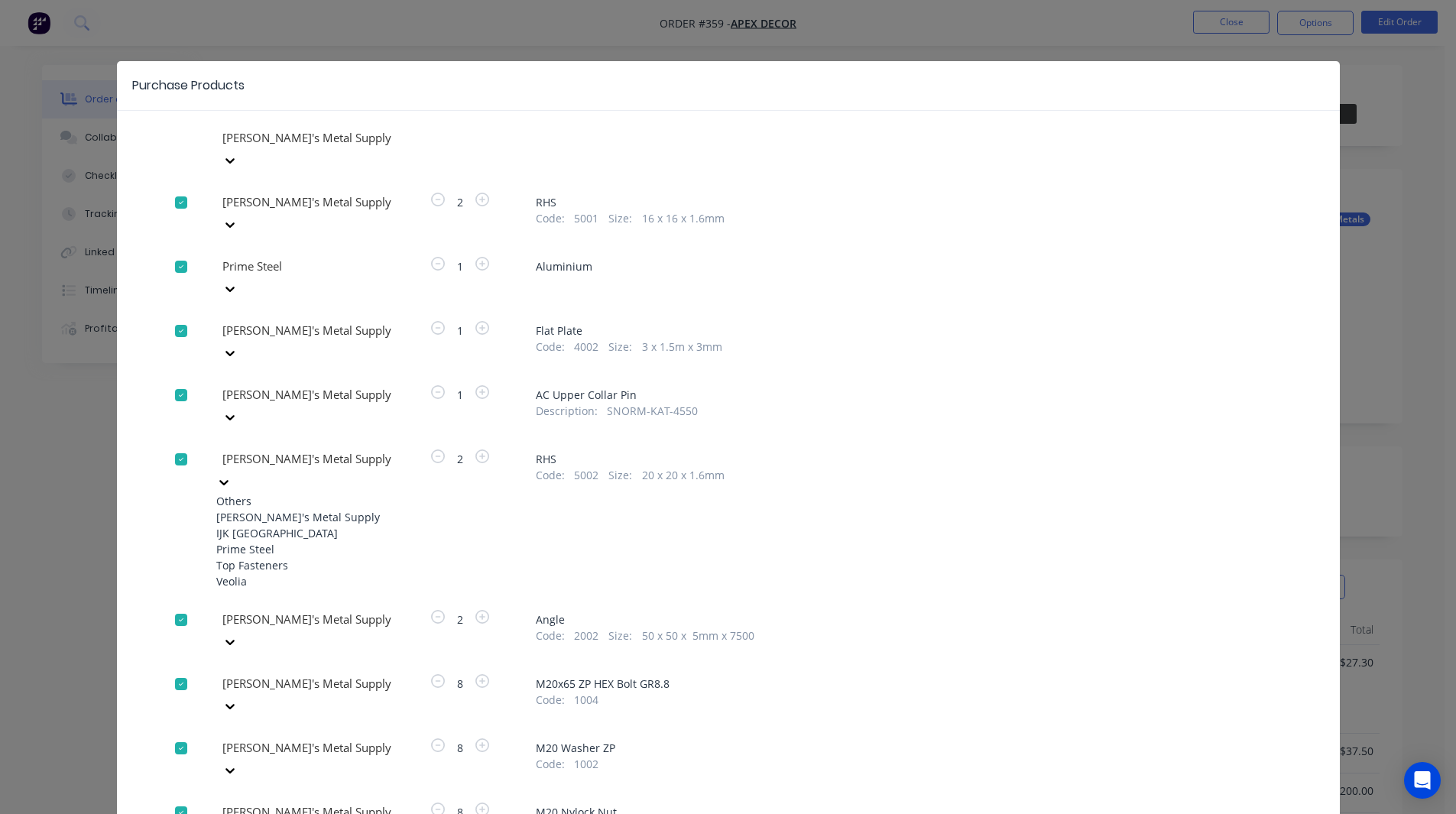
click at [272, 541] on div "Prime Steel" at bounding box center [299, 548] width 168 height 16
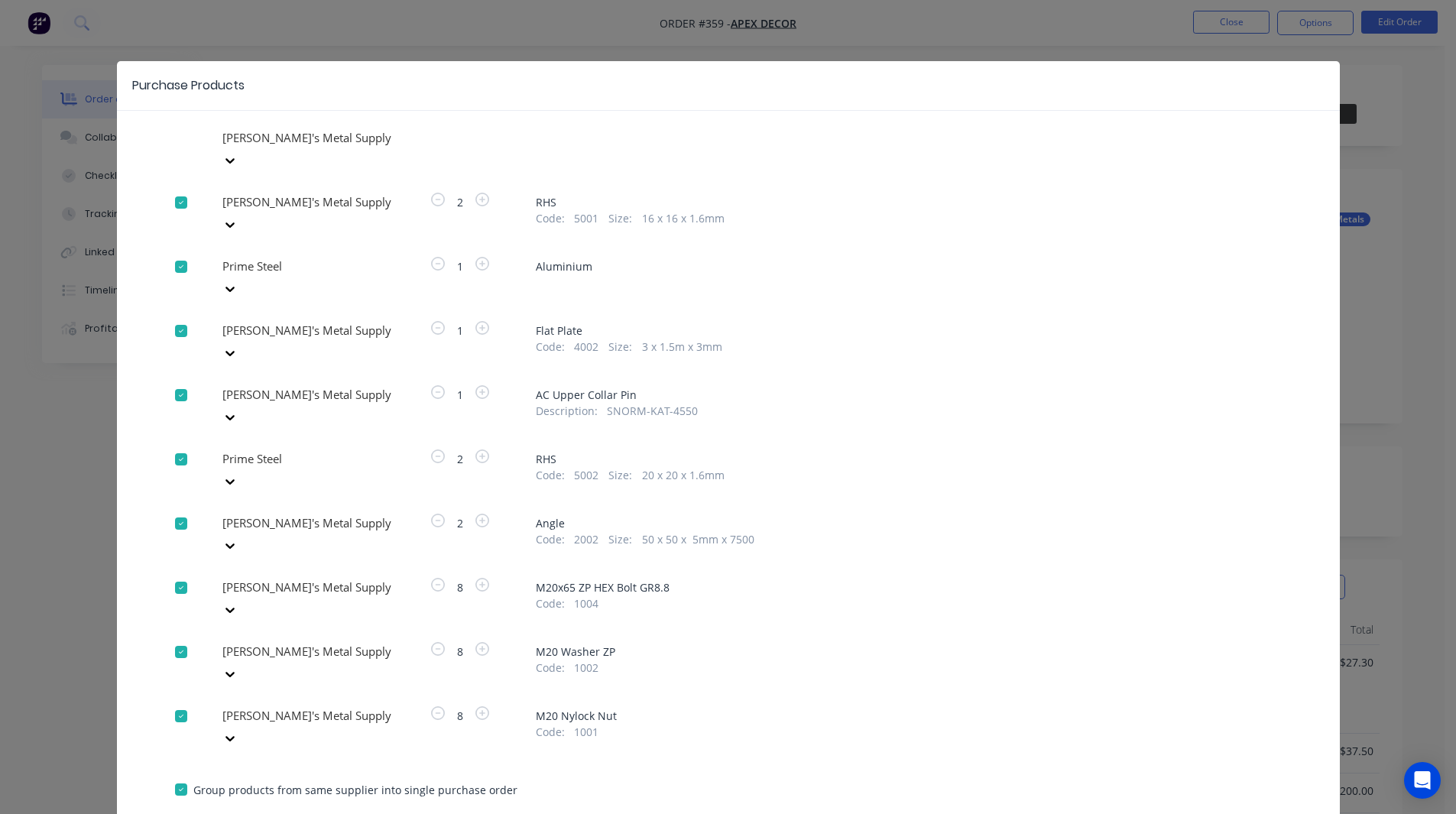
click at [271, 147] on div at bounding box center [331, 137] width 220 height 19
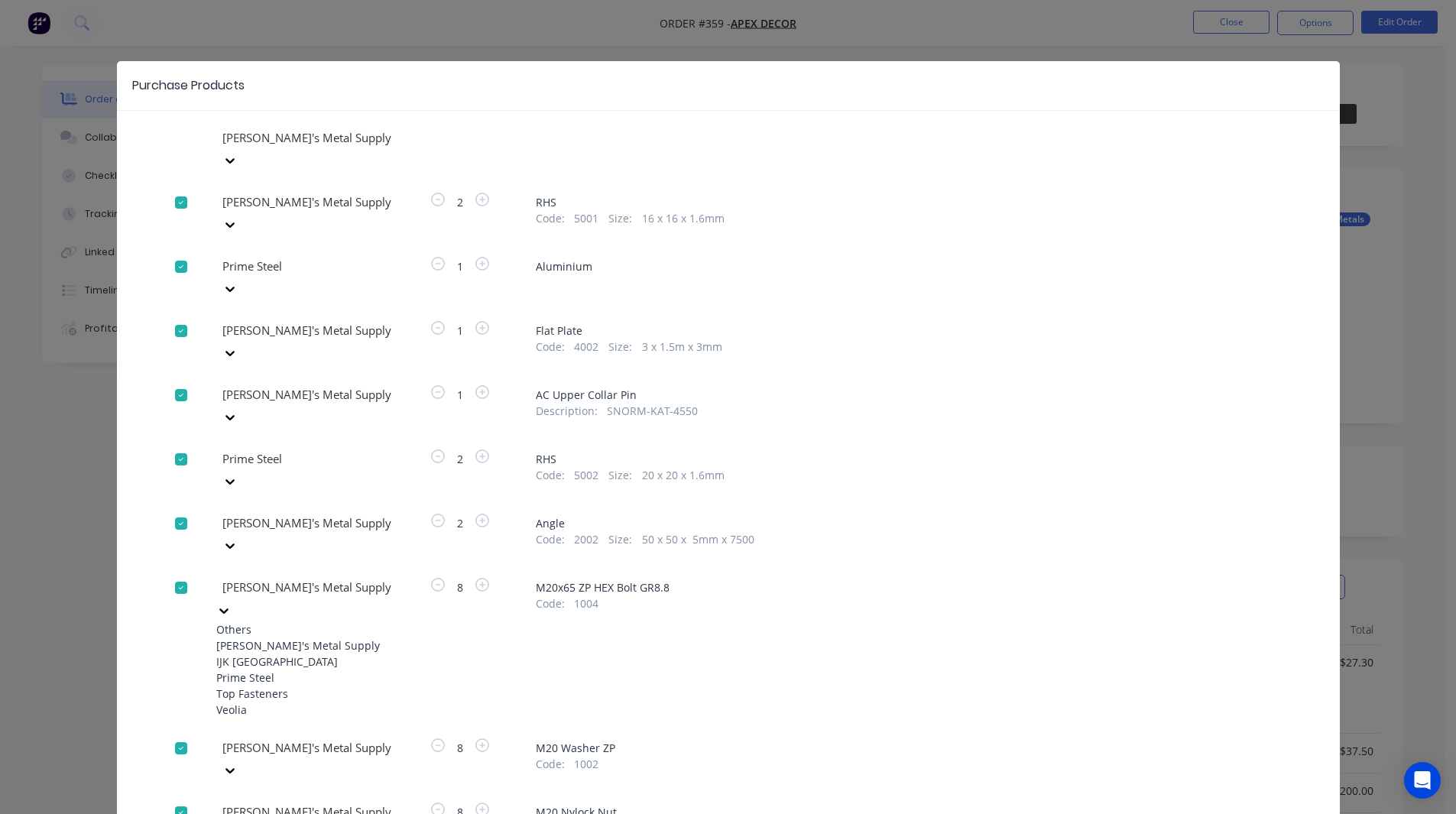
click at [268, 669] on div "Prime Steel" at bounding box center [299, 677] width 168 height 16
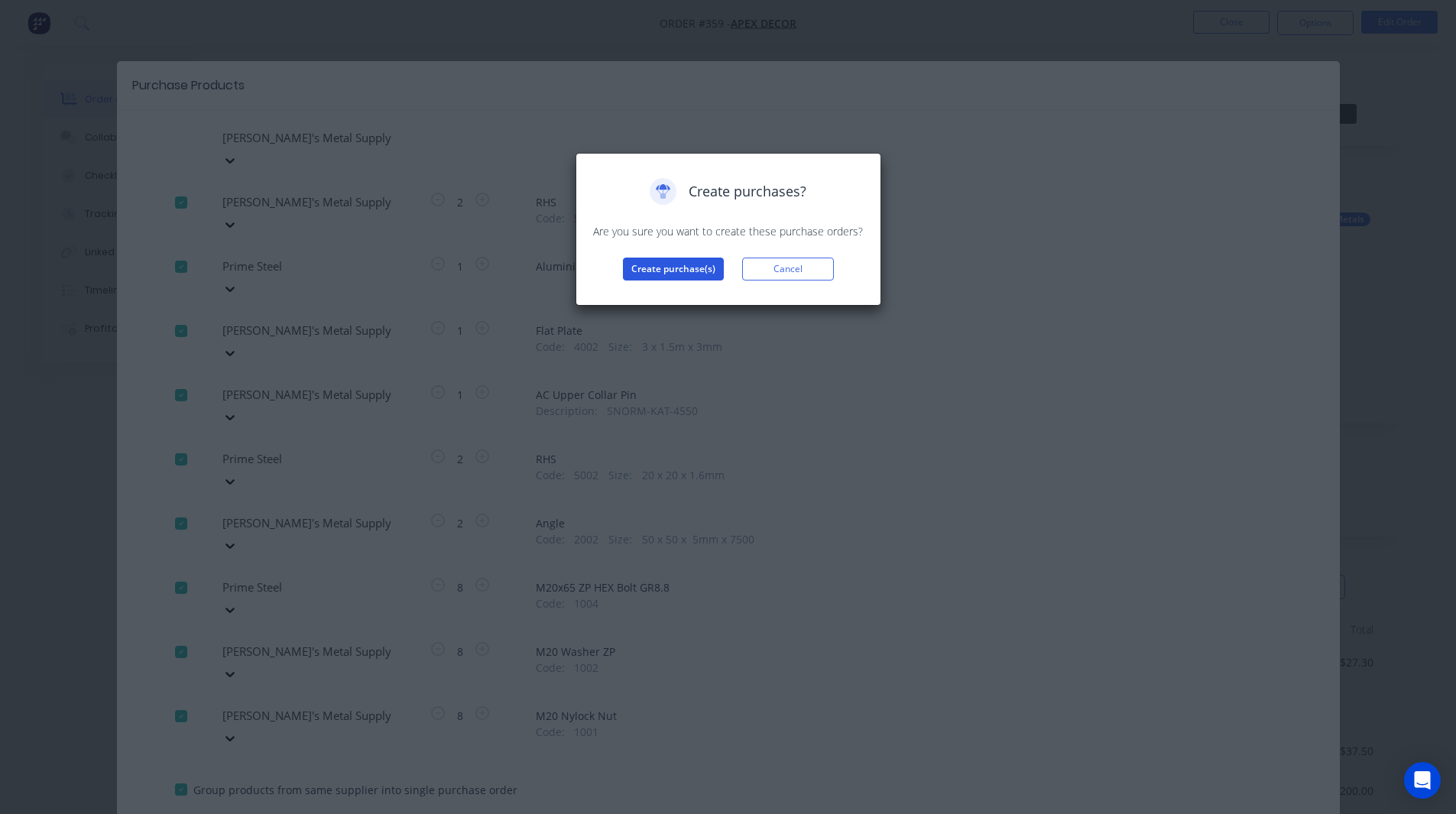
click at [670, 276] on button "Create purchase(s)" at bounding box center [673, 269] width 101 height 23
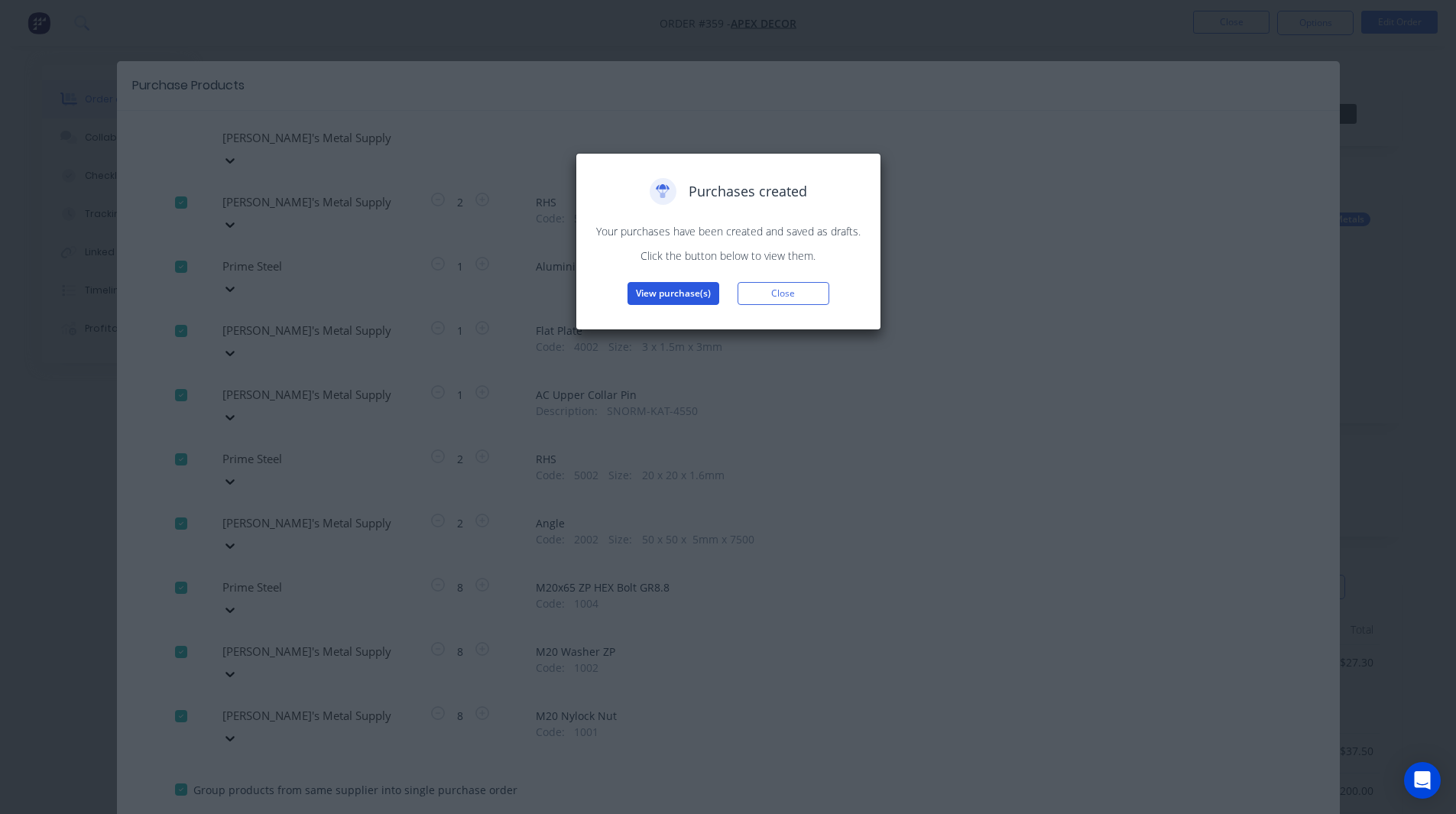
click at [670, 293] on button "View purchase(s)" at bounding box center [673, 294] width 92 height 23
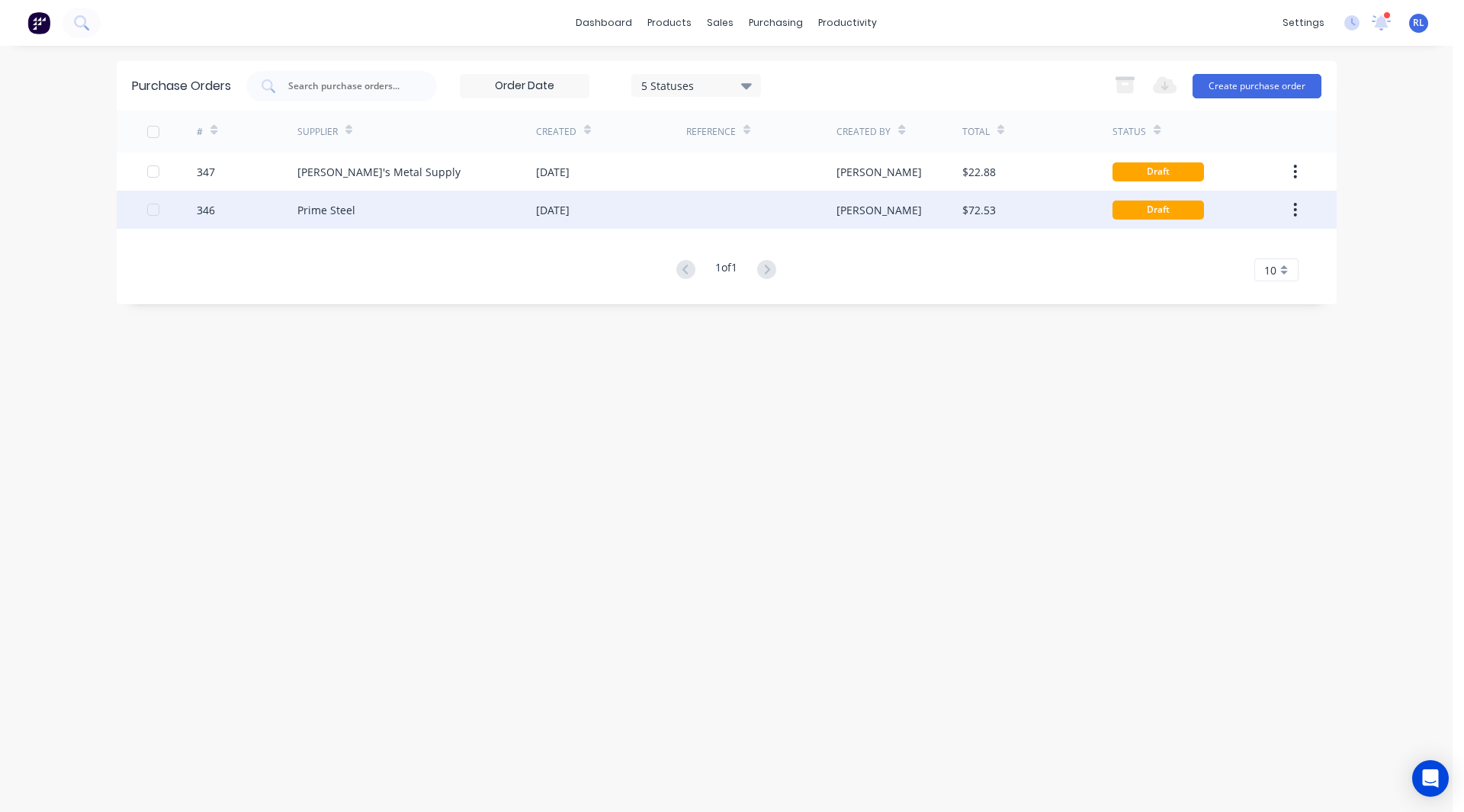
click at [414, 205] on div "Prime Steel" at bounding box center [416, 210] width 238 height 38
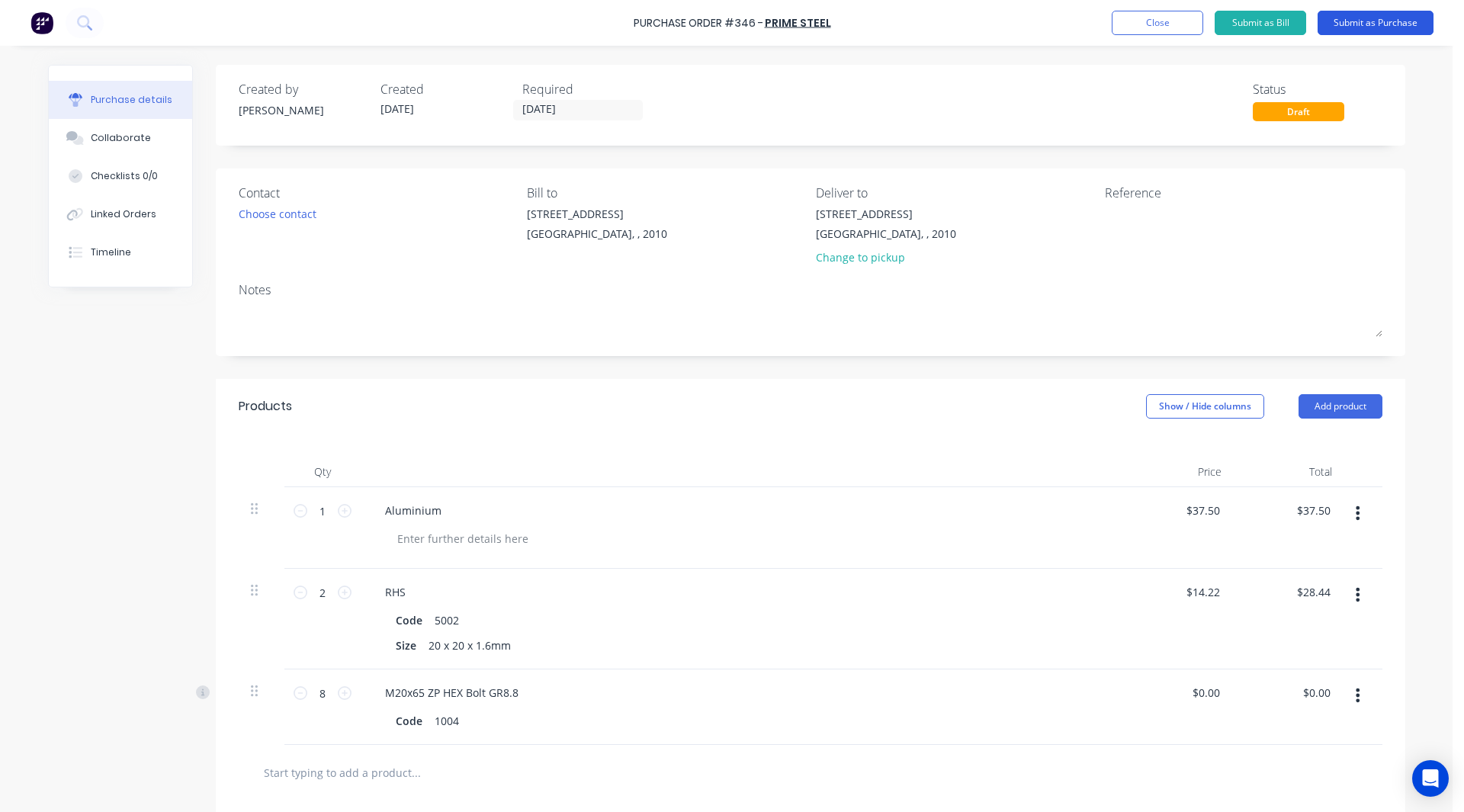
click at [1381, 20] on button "Submit as Purchase" at bounding box center [1375, 23] width 116 height 25
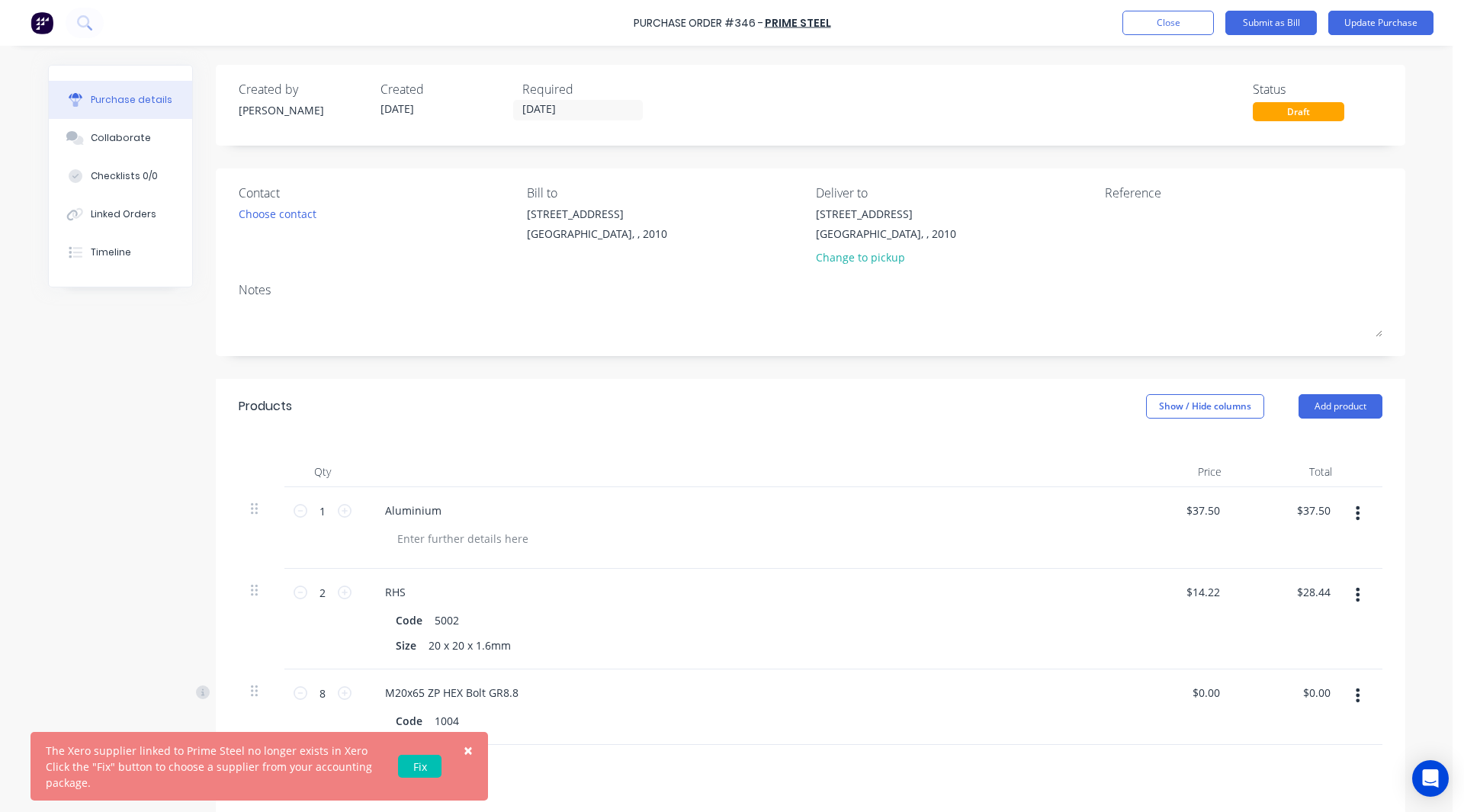
click at [466, 749] on span "×" at bounding box center [468, 750] width 9 height 21
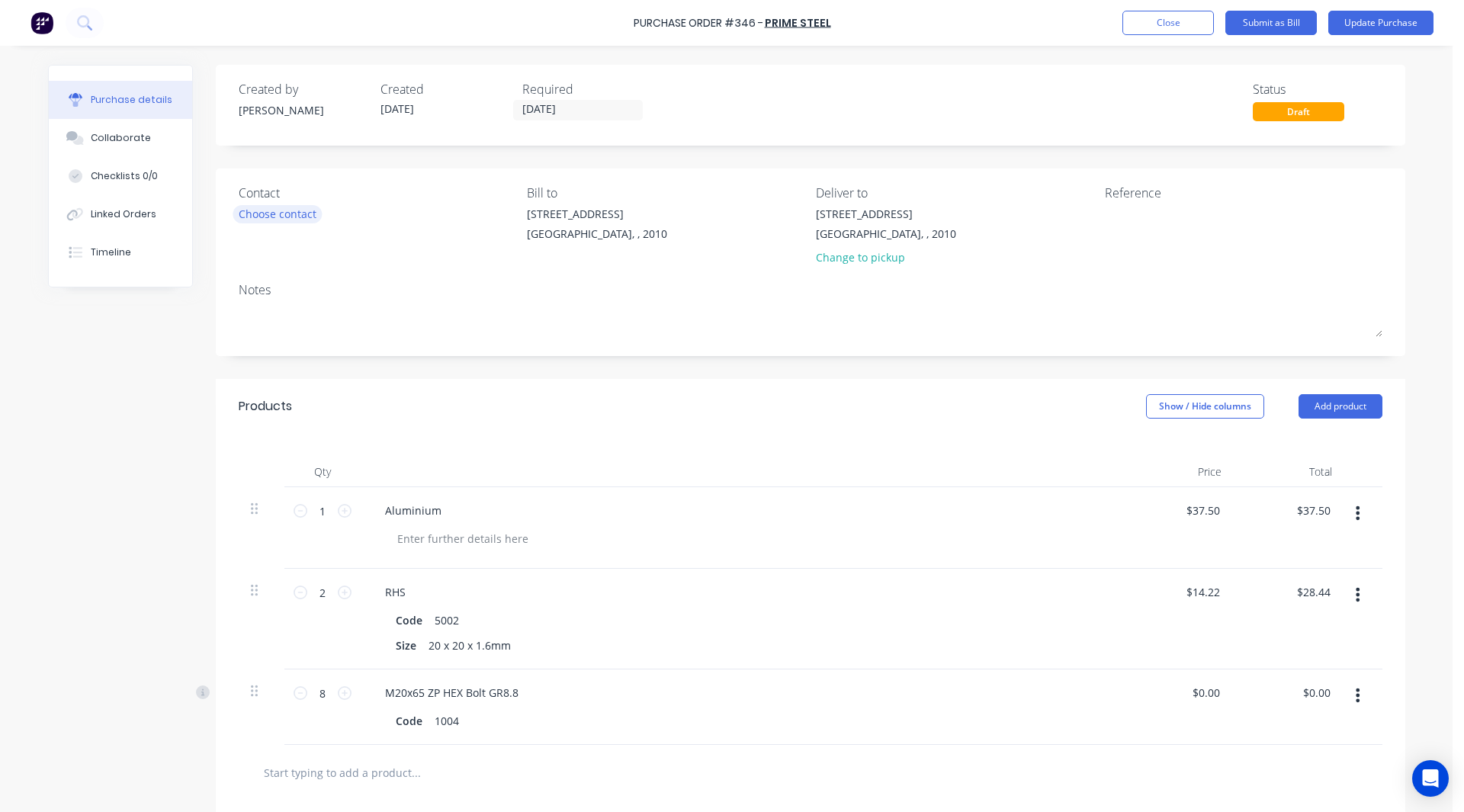
click at [272, 208] on div "Choose contact" at bounding box center [277, 213] width 78 height 16
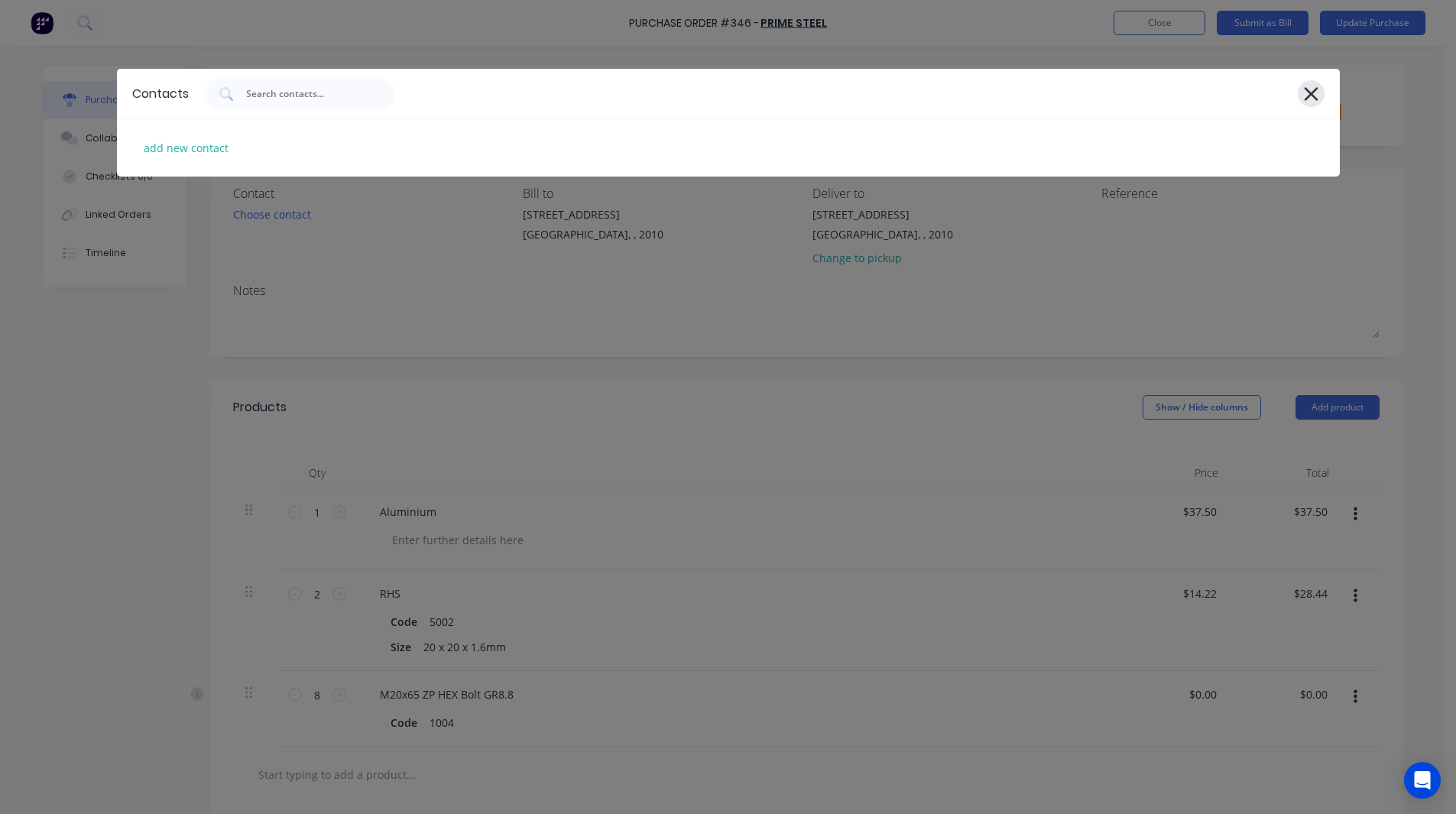
click at [1303, 90] on icon at bounding box center [1310, 94] width 16 height 22
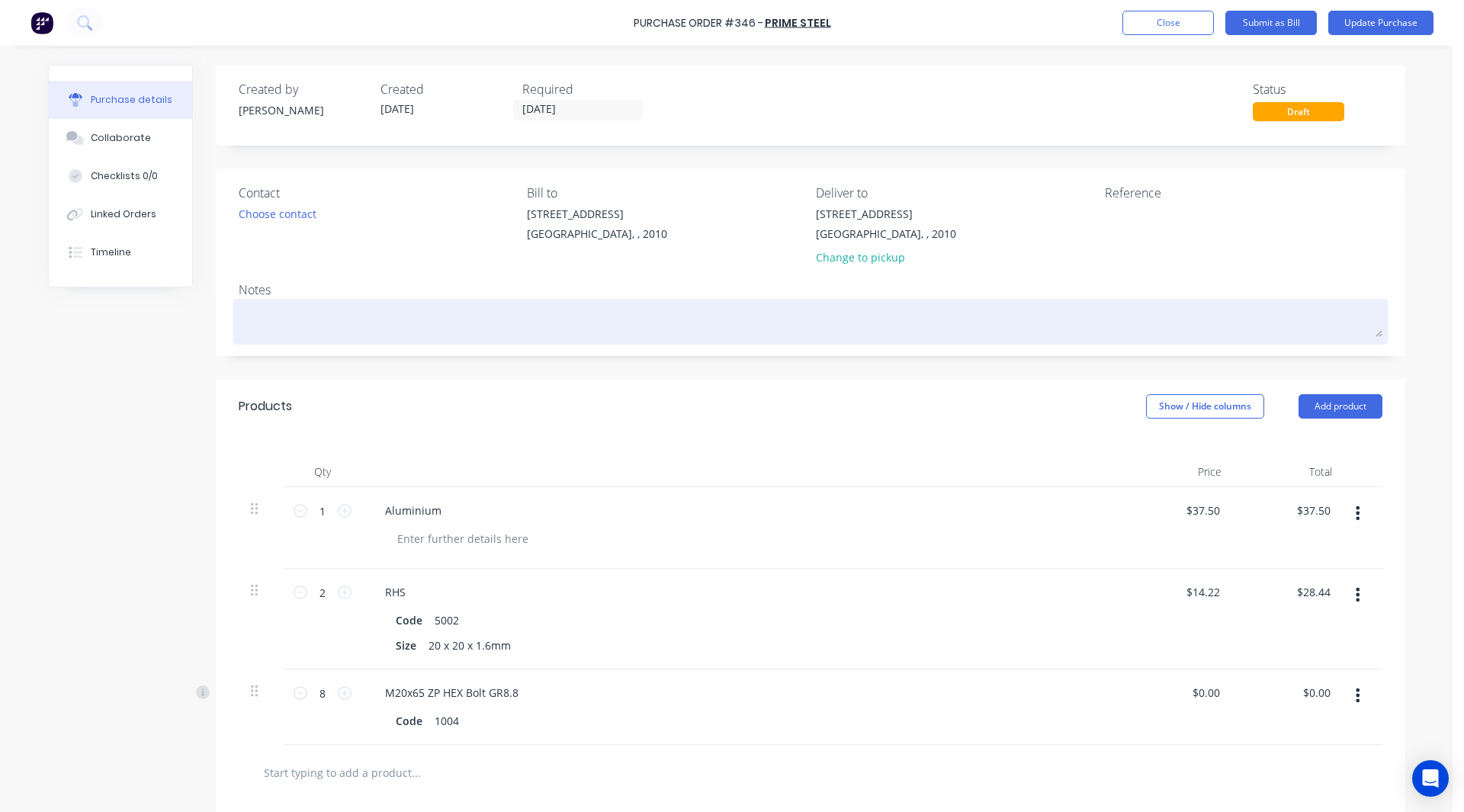
click at [253, 314] on textarea at bounding box center [810, 320] width 1144 height 35
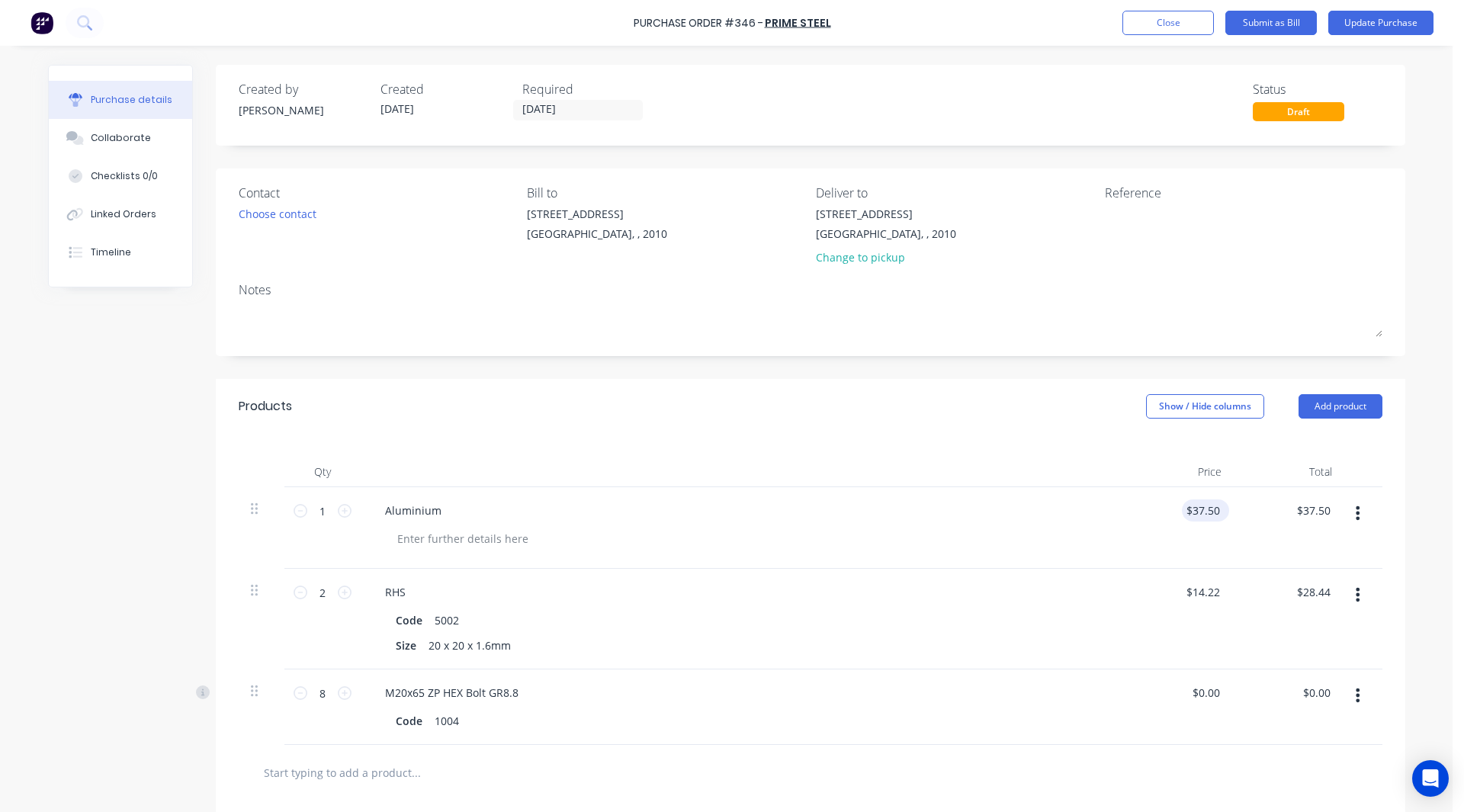
type input "37.5000"
click at [1197, 507] on input "37.5000" at bounding box center [1202, 510] width 41 height 22
click at [1197, 507] on input "37.5000" at bounding box center [1198, 510] width 47 height 22
click at [123, 144] on div "Collaborate" at bounding box center [120, 138] width 60 height 14
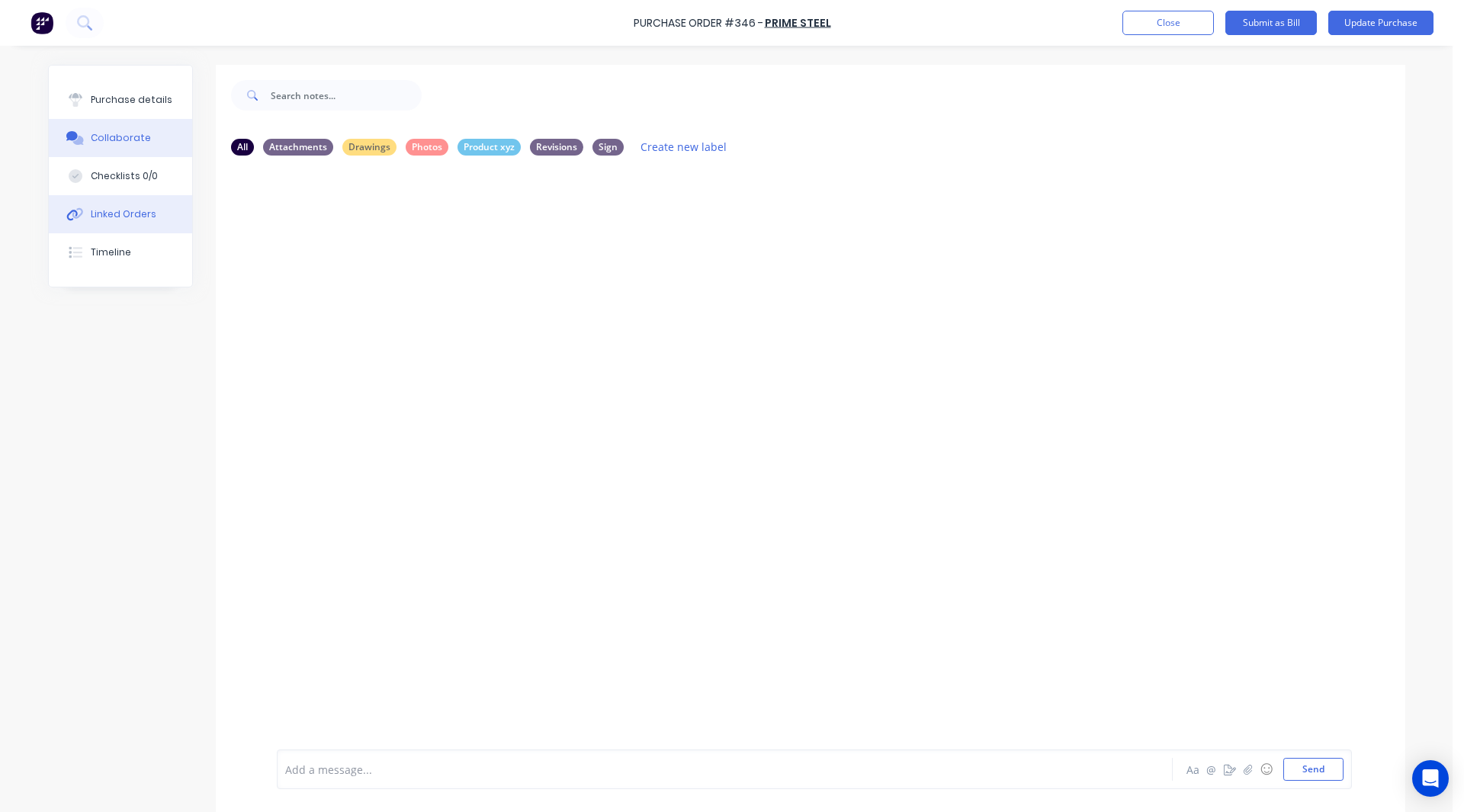
click at [104, 210] on div "Linked Orders" at bounding box center [123, 214] width 65 height 14
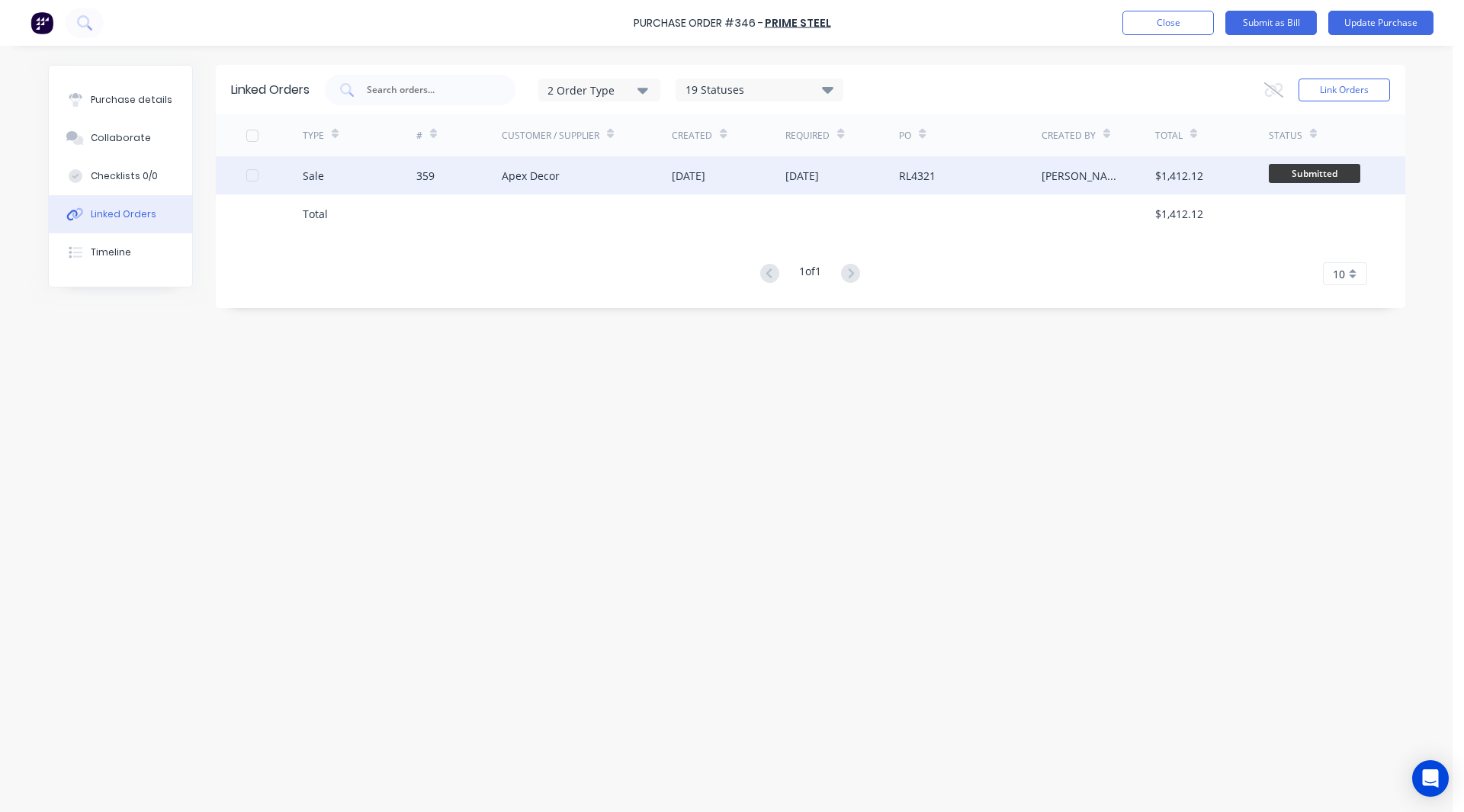
click at [416, 182] on div "359" at bounding box center [425, 175] width 18 height 16
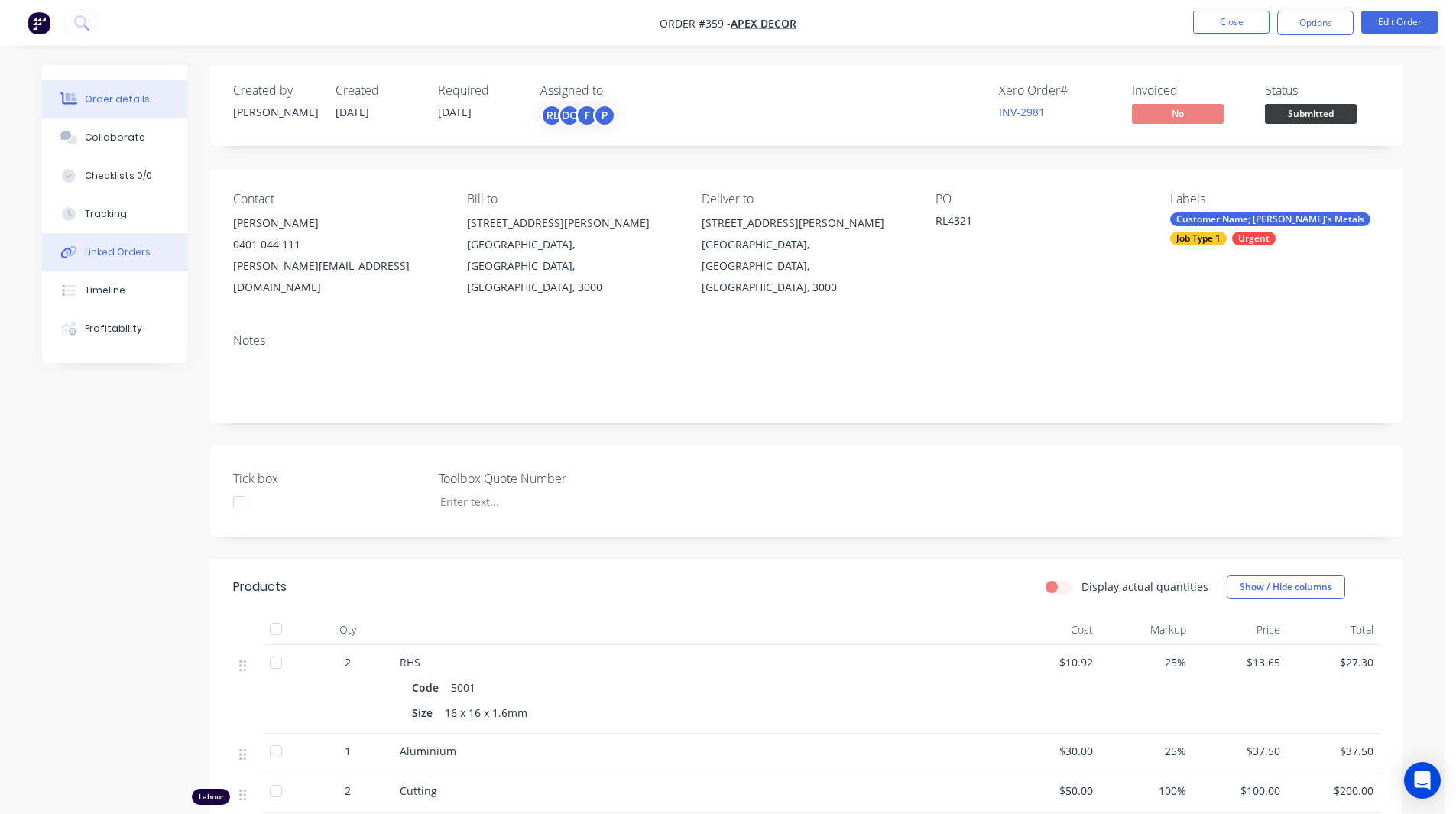
click at [113, 251] on div "Linked Orders" at bounding box center [117, 252] width 65 height 14
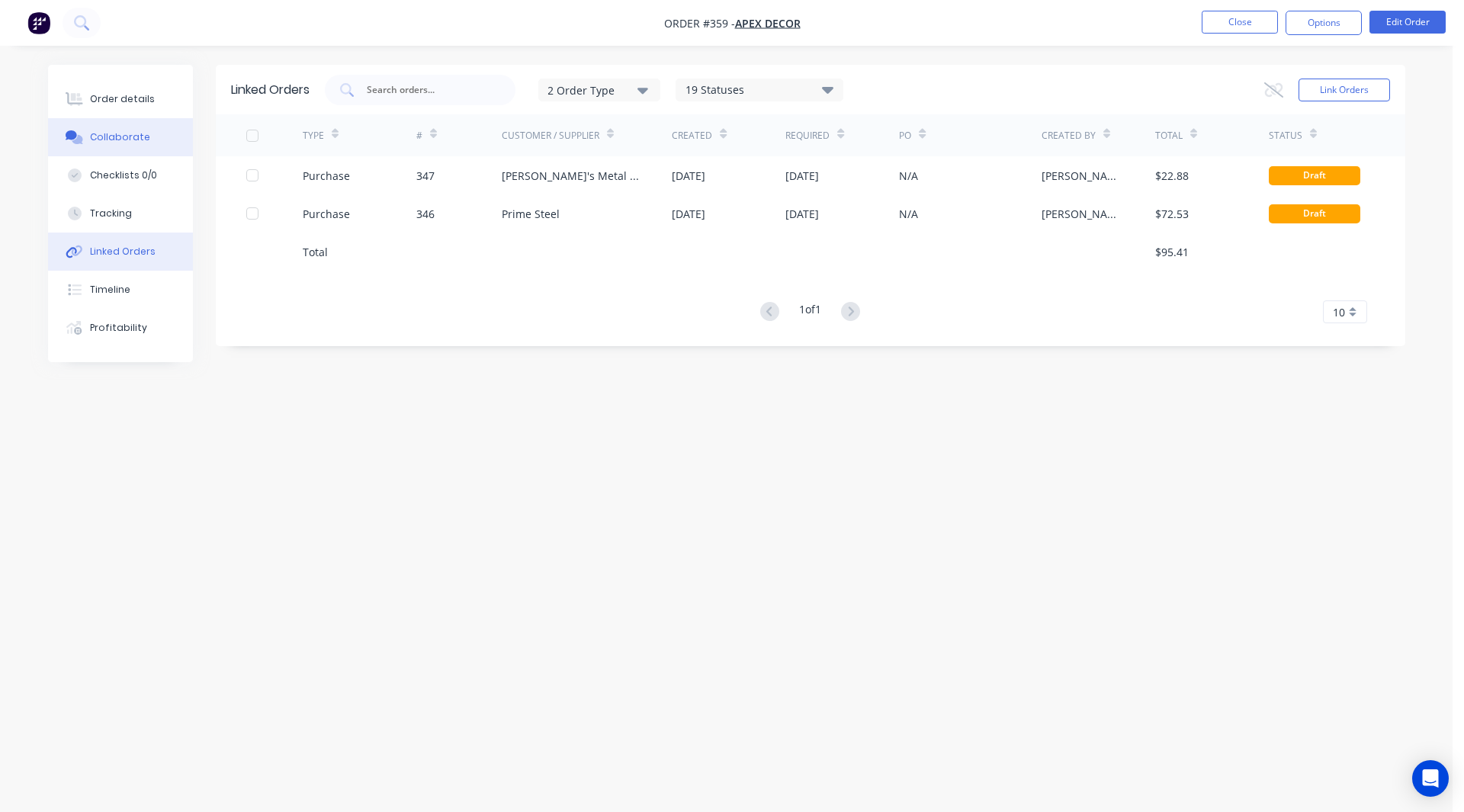
click at [112, 134] on div "Collaborate" at bounding box center [120, 137] width 60 height 14
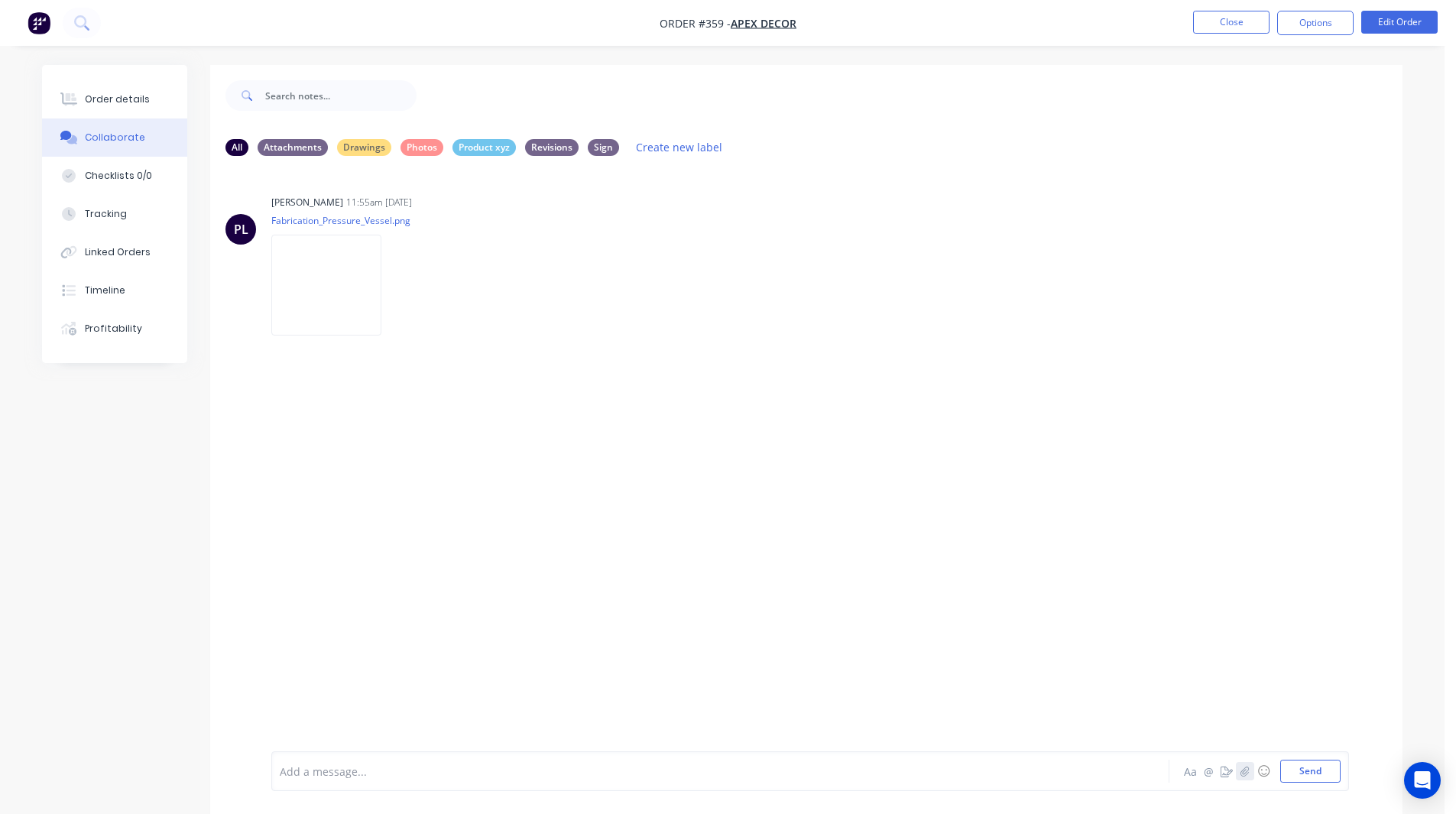
click at [1247, 771] on icon "button" at bounding box center [1244, 771] width 9 height 11
click at [309, 777] on div at bounding box center [678, 771] width 795 height 16
click at [1221, 773] on icon "button" at bounding box center [1226, 771] width 12 height 11
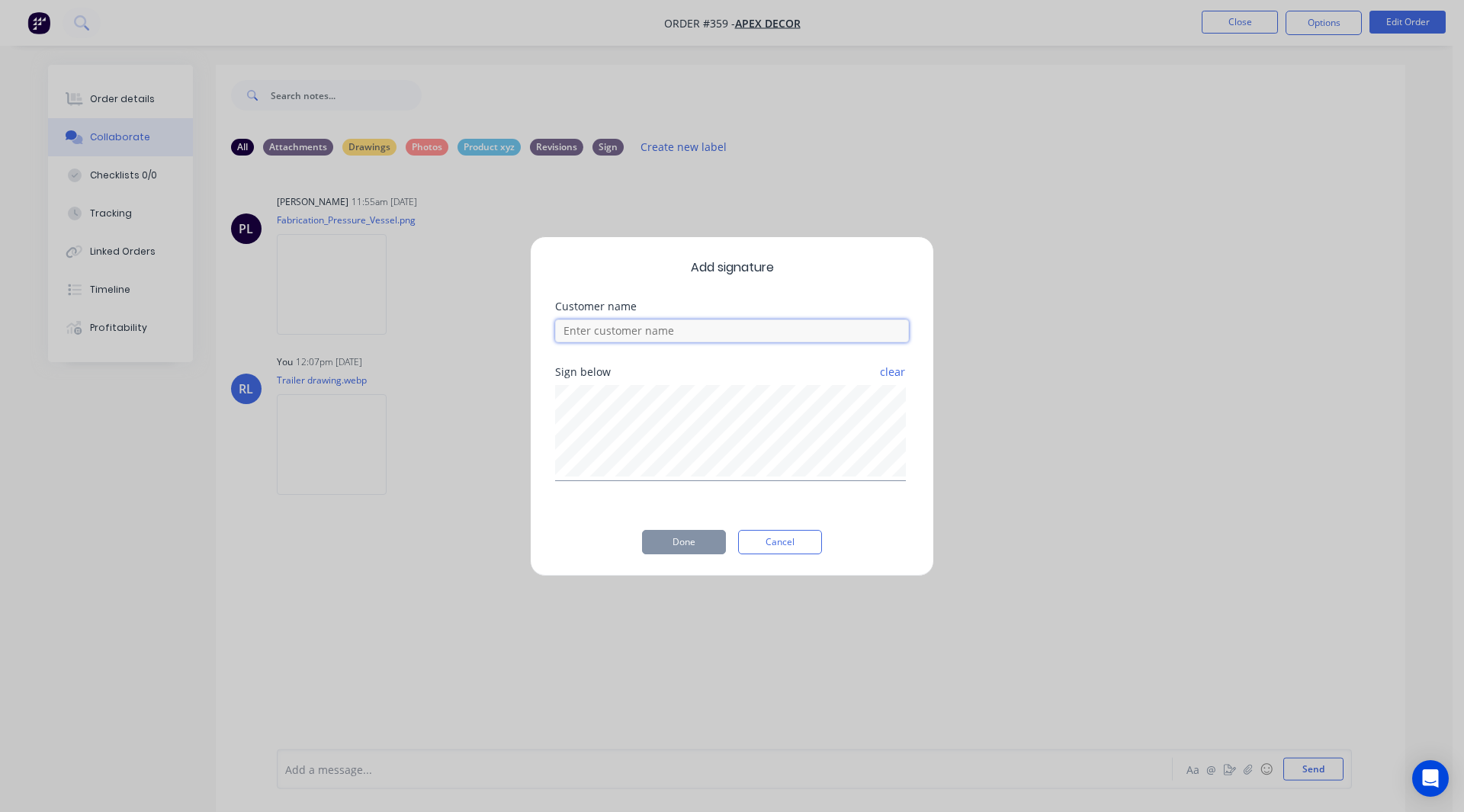
click at [637, 323] on input at bounding box center [731, 331] width 354 height 23
type input "[PERSON_NAME]"
click at [683, 534] on button "Done" at bounding box center [684, 542] width 84 height 25
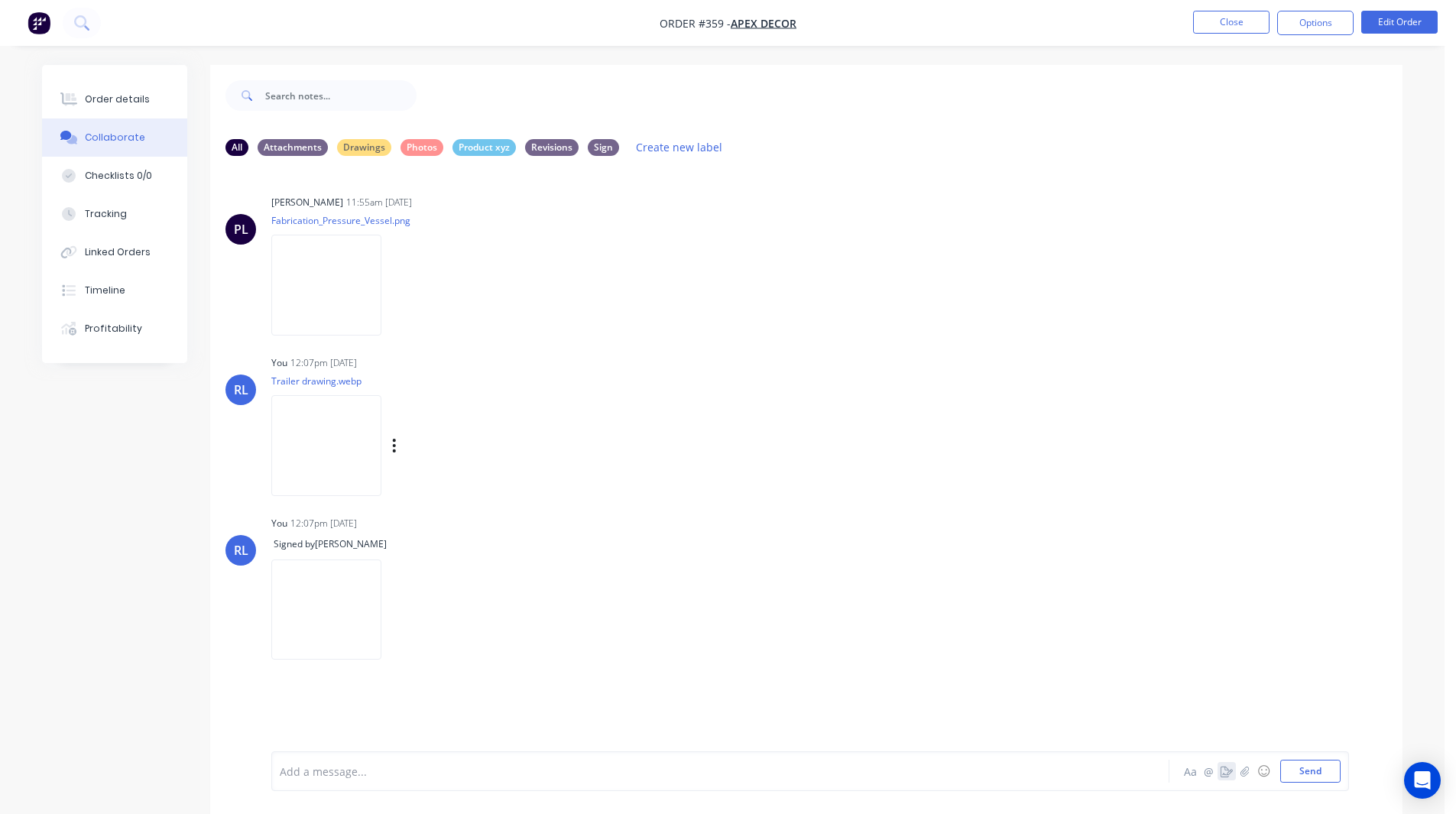
scroll to position [5, 0]
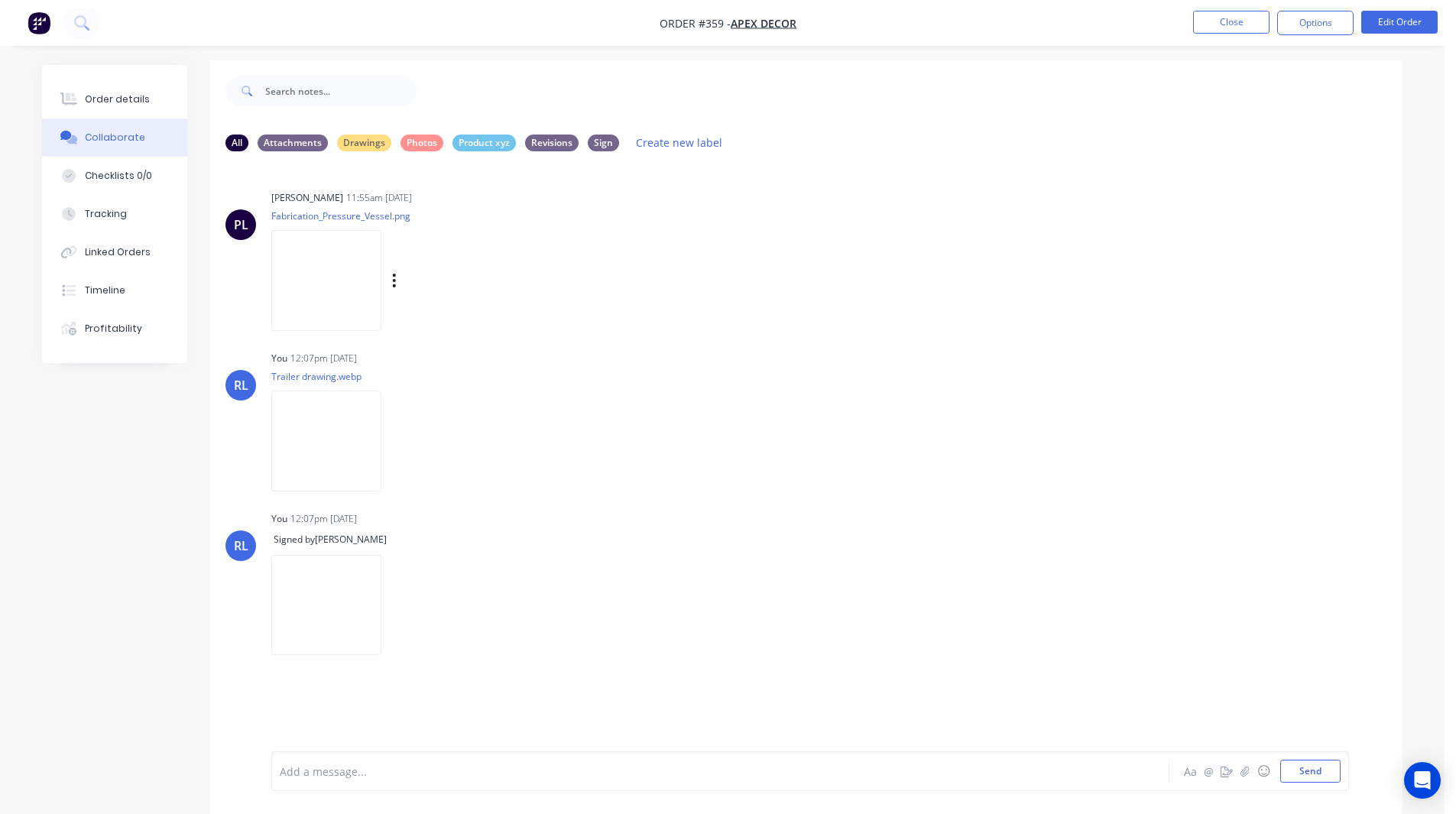
click at [1109, 299] on div "PL Paul Lutkajtis 11:55am 02/09/25 Fabrication_Pressure_Vessel.png Labels Downl…" at bounding box center [806, 255] width 1192 height 137
click at [105, 175] on div "Checklists 0/0" at bounding box center [118, 175] width 67 height 14
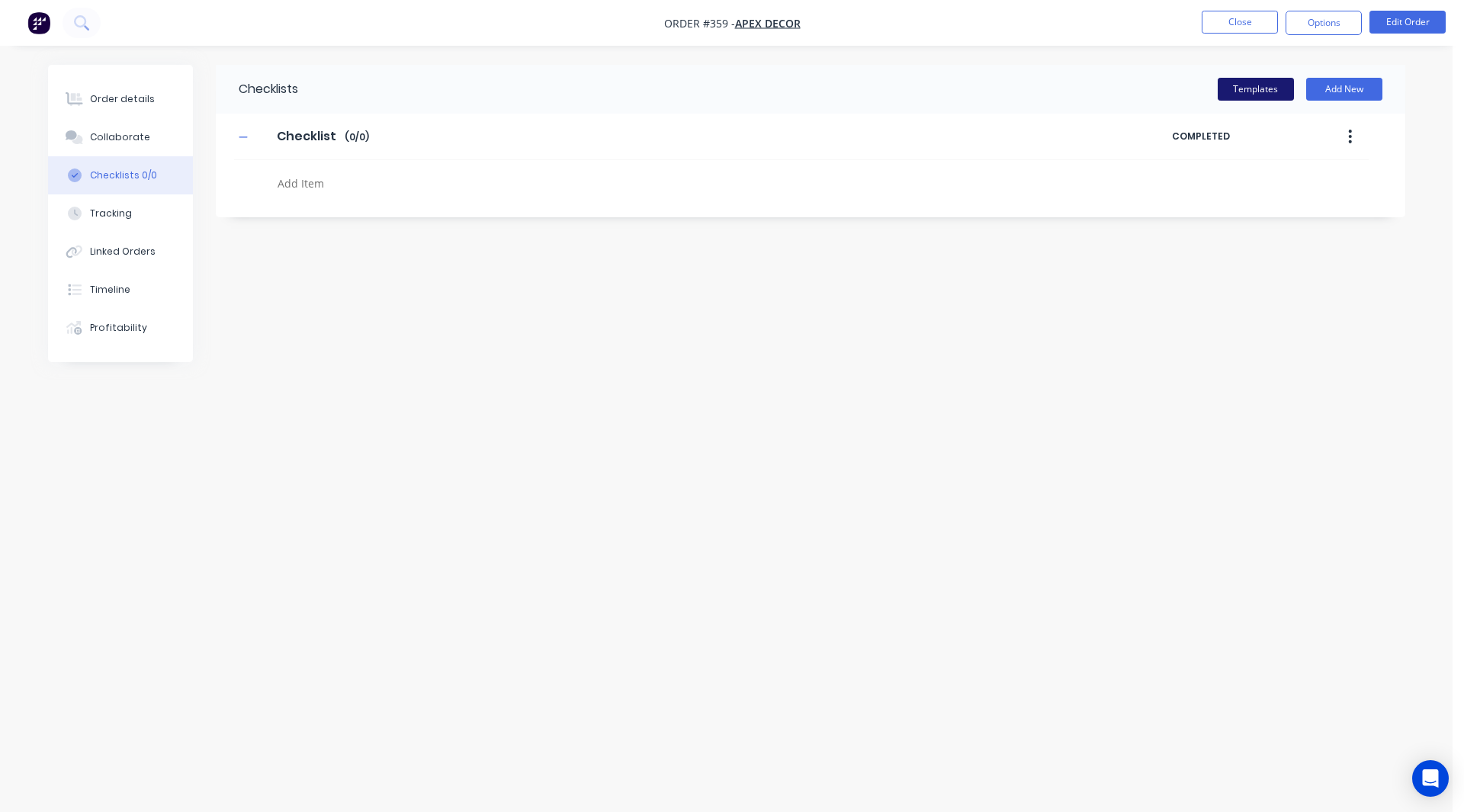
click at [1248, 83] on button "Templates" at bounding box center [1255, 89] width 76 height 23
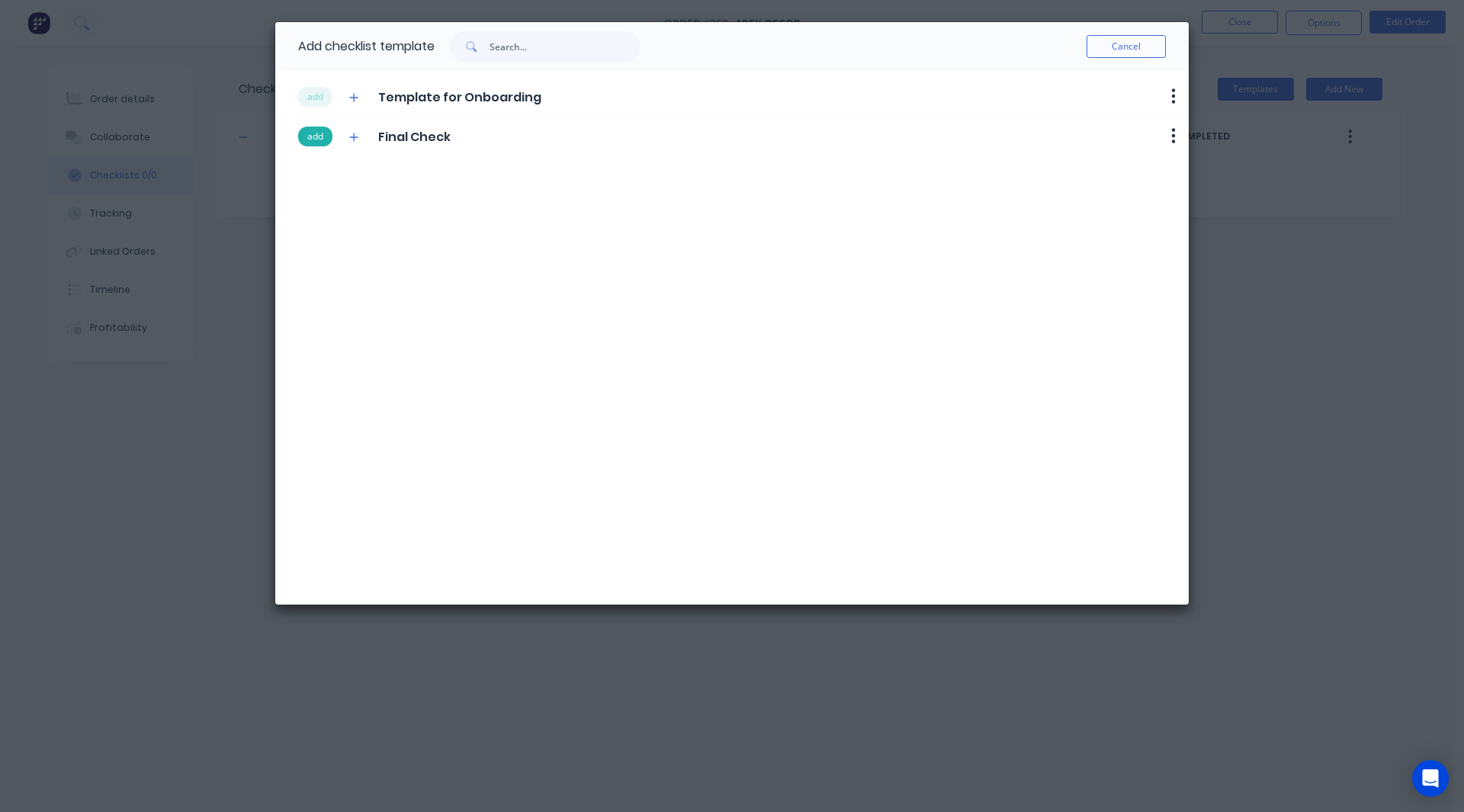
click at [308, 134] on button "add" at bounding box center [315, 136] width 35 height 20
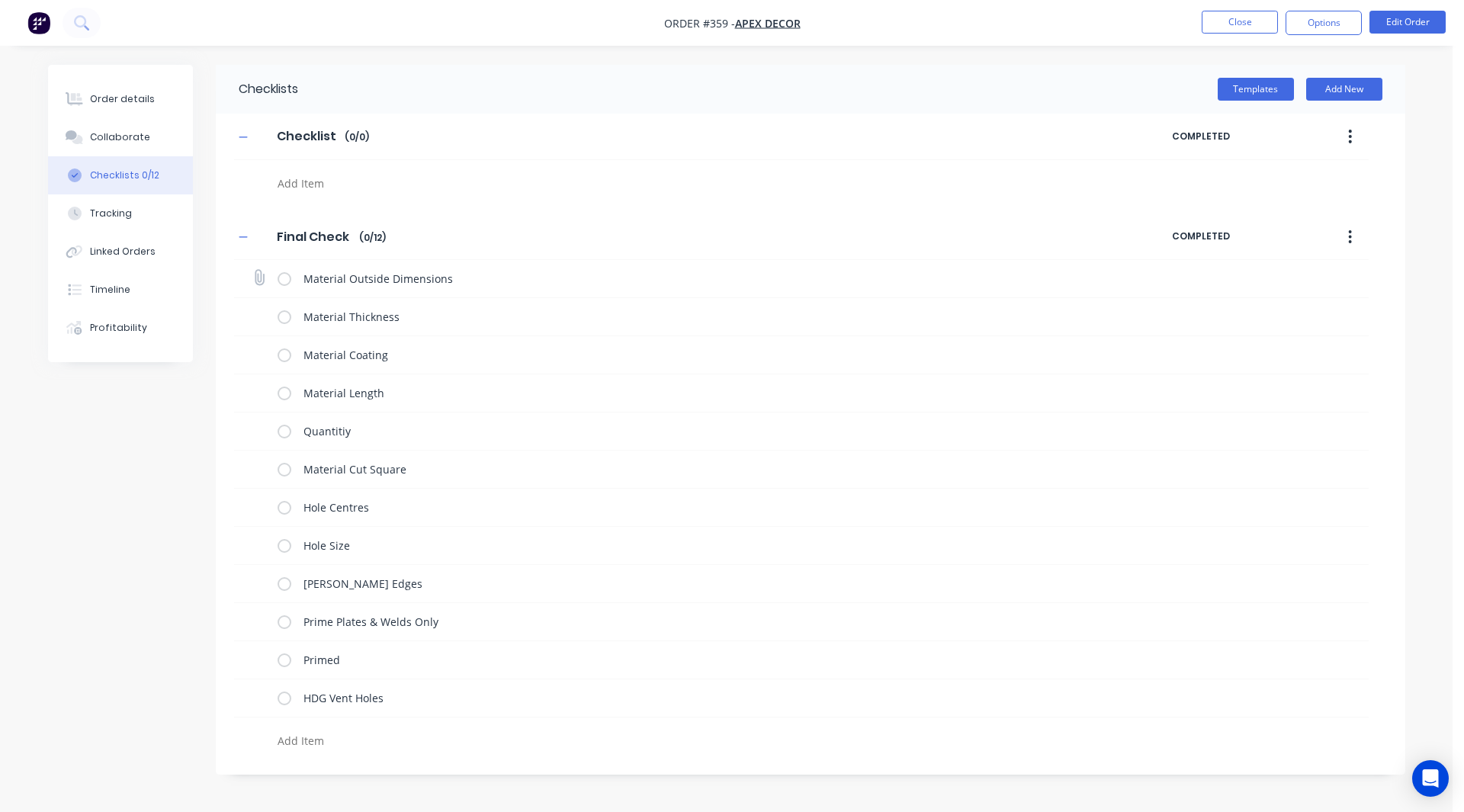
click at [281, 277] on label at bounding box center [284, 278] width 14 height 16
click at [0, 0] on input "checkbox" at bounding box center [0, 0] width 0 height 0
click at [284, 325] on div "Material Thickness" at bounding box center [686, 317] width 818 height 31
click at [282, 318] on label at bounding box center [284, 316] width 14 height 16
click at [0, 0] on input "checkbox" at bounding box center [0, 0] width 0 height 0
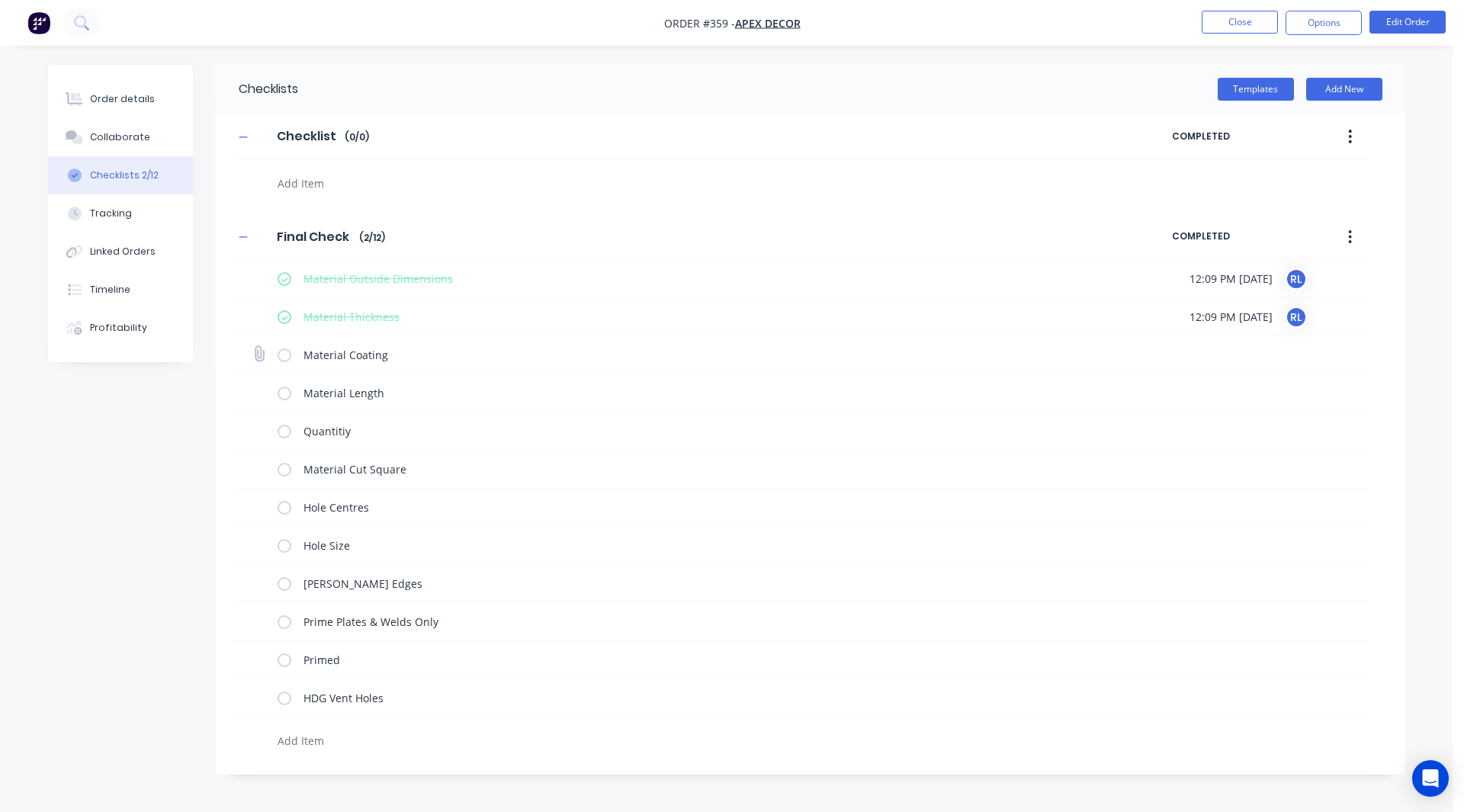
click at [286, 353] on label at bounding box center [284, 354] width 14 height 16
click at [0, 0] on input "checkbox" at bounding box center [0, 0] width 0 height 0
click at [283, 395] on label at bounding box center [284, 392] width 14 height 16
click at [0, 0] on input "checkbox" at bounding box center [0, 0] width 0 height 0
click at [286, 435] on label at bounding box center [284, 431] width 14 height 16
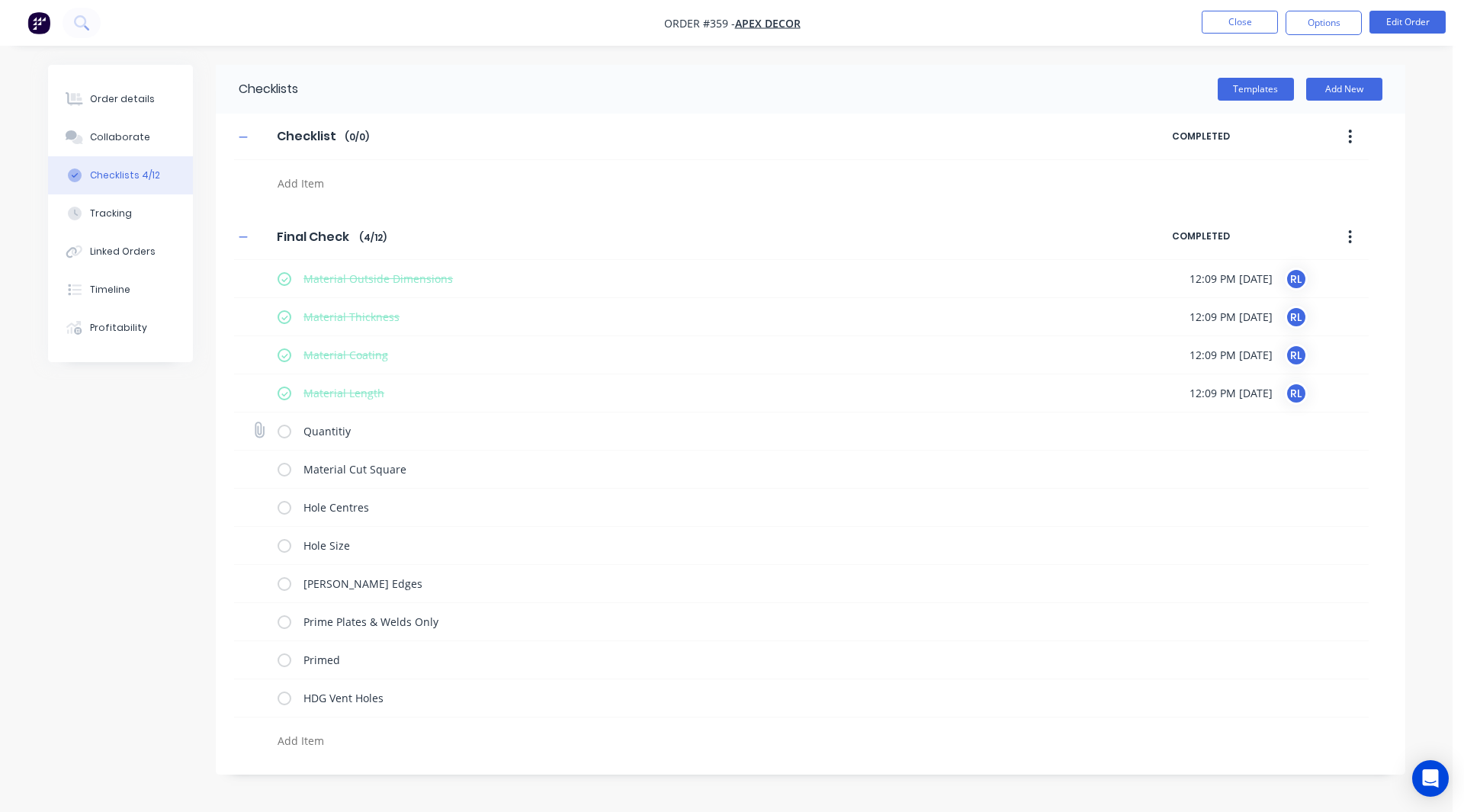
click at [0, 0] on input "checkbox" at bounding box center [0, 0] width 0 height 0
click at [262, 432] on icon at bounding box center [258, 430] width 20 height 20
click at [253, 423] on input "file" at bounding box center [253, 423] width 0 height 0
click at [108, 207] on div "Tracking" at bounding box center [111, 213] width 42 height 14
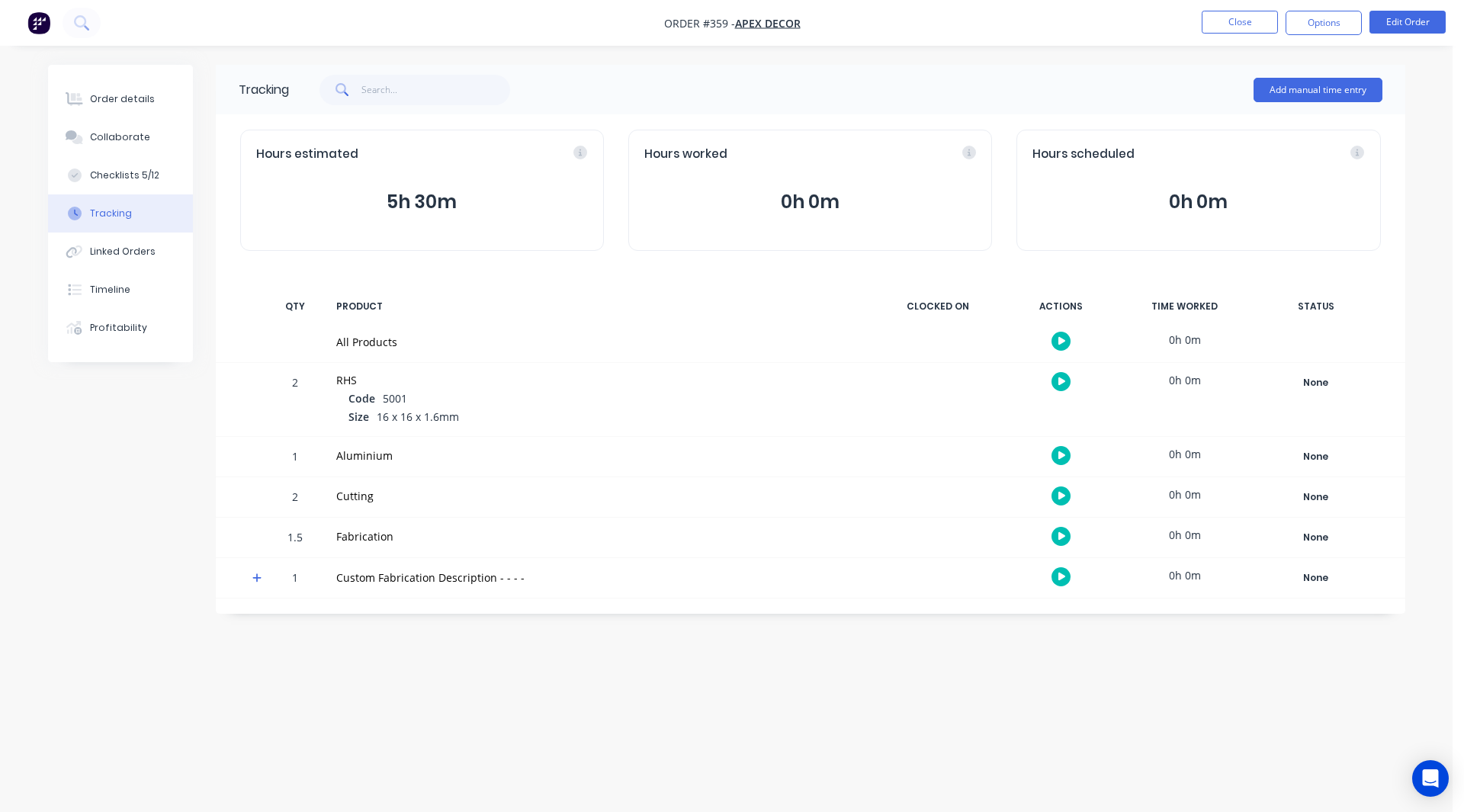
click at [1055, 581] on button "button" at bounding box center [1060, 576] width 19 height 19
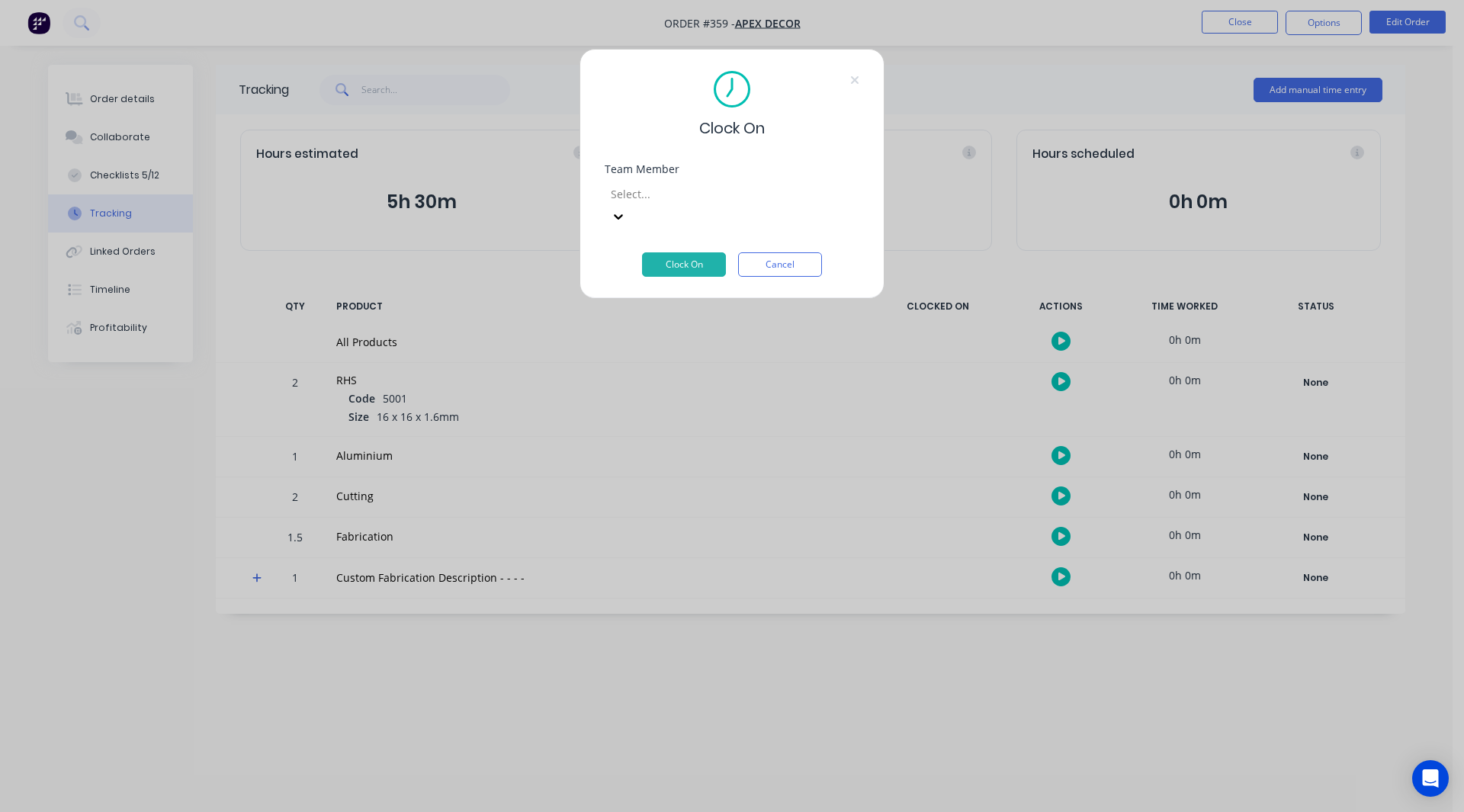
click at [683, 195] on div at bounding box center [719, 194] width 220 height 19
click at [668, 142] on div "Clock On Team Member Select... Clock On Cancel" at bounding box center [732, 173] width 305 height 250
click at [748, 197] on div at bounding box center [719, 194] width 220 height 19
click at [742, 143] on div "Clock On Team Member 15 results available. Use Up and Down to choose options, p…" at bounding box center [732, 173] width 305 height 250
click at [773, 253] on button "Cancel" at bounding box center [780, 265] width 84 height 25
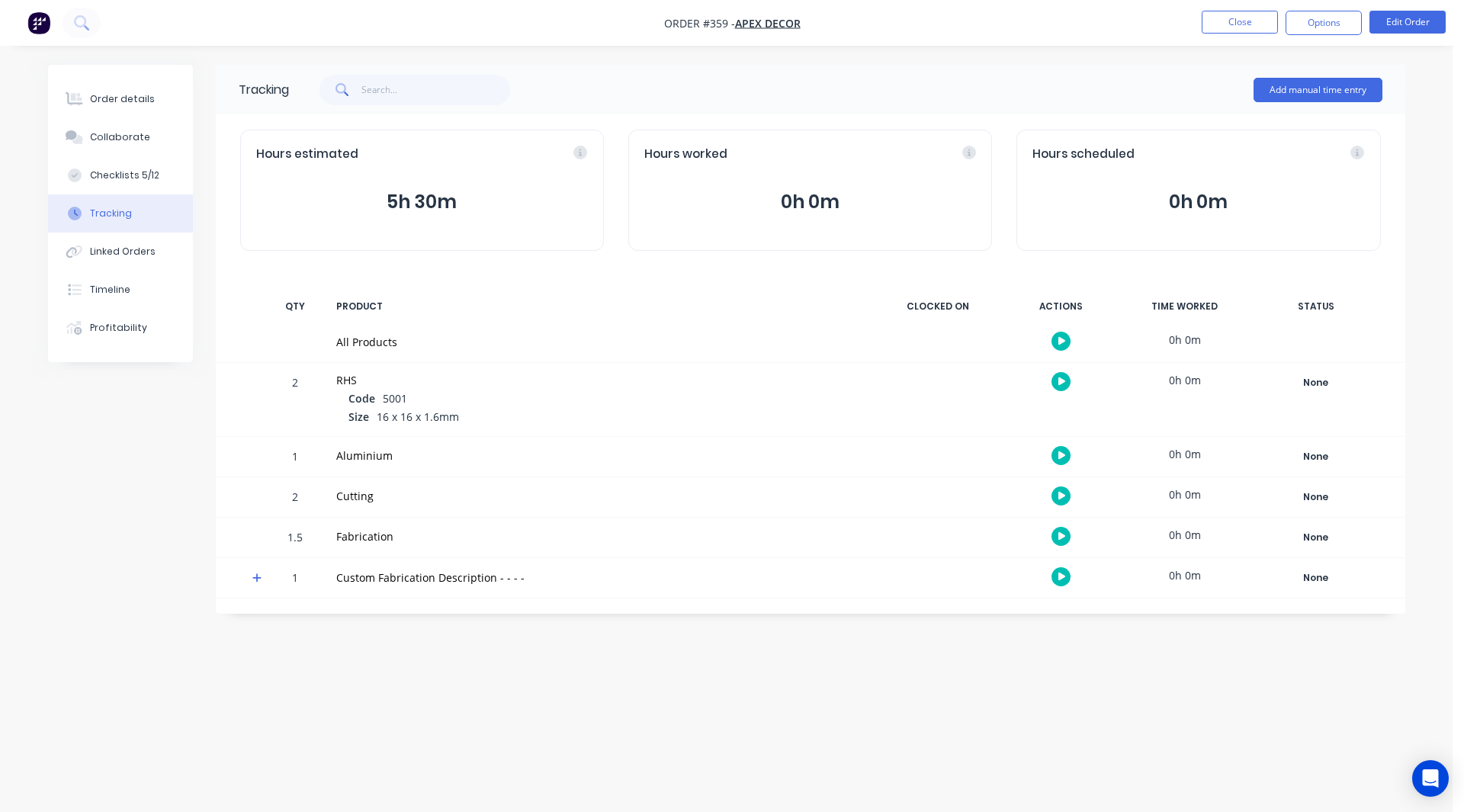
click at [45, 417] on div "Order details Collaborate Checklists 5/12 Tracking Linked Orders Timeline Profi…" at bounding box center [726, 377] width 1387 height 625
click at [104, 250] on div "Linked Orders" at bounding box center [122, 252] width 65 height 14
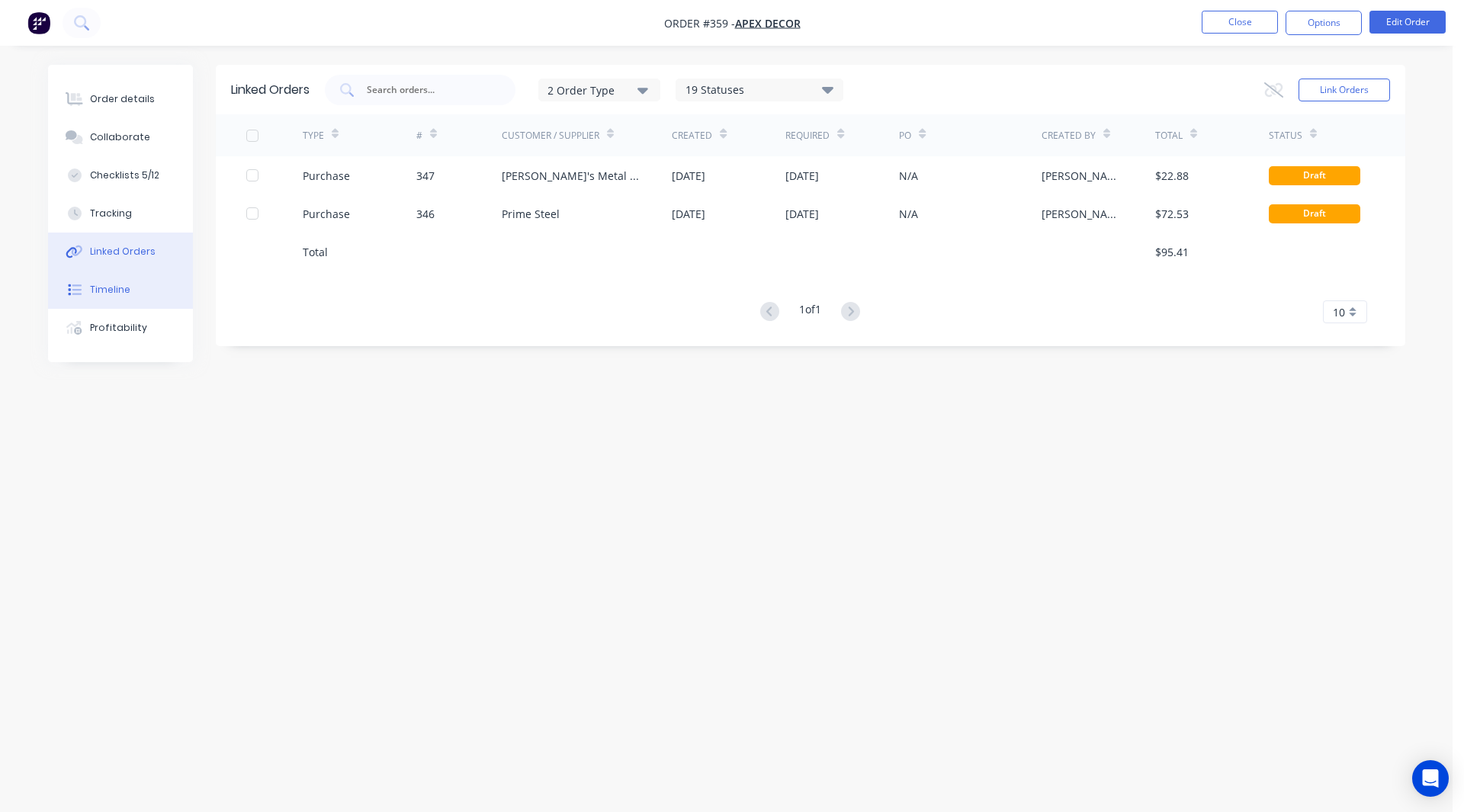
click at [105, 292] on div "Timeline" at bounding box center [110, 290] width 40 height 14
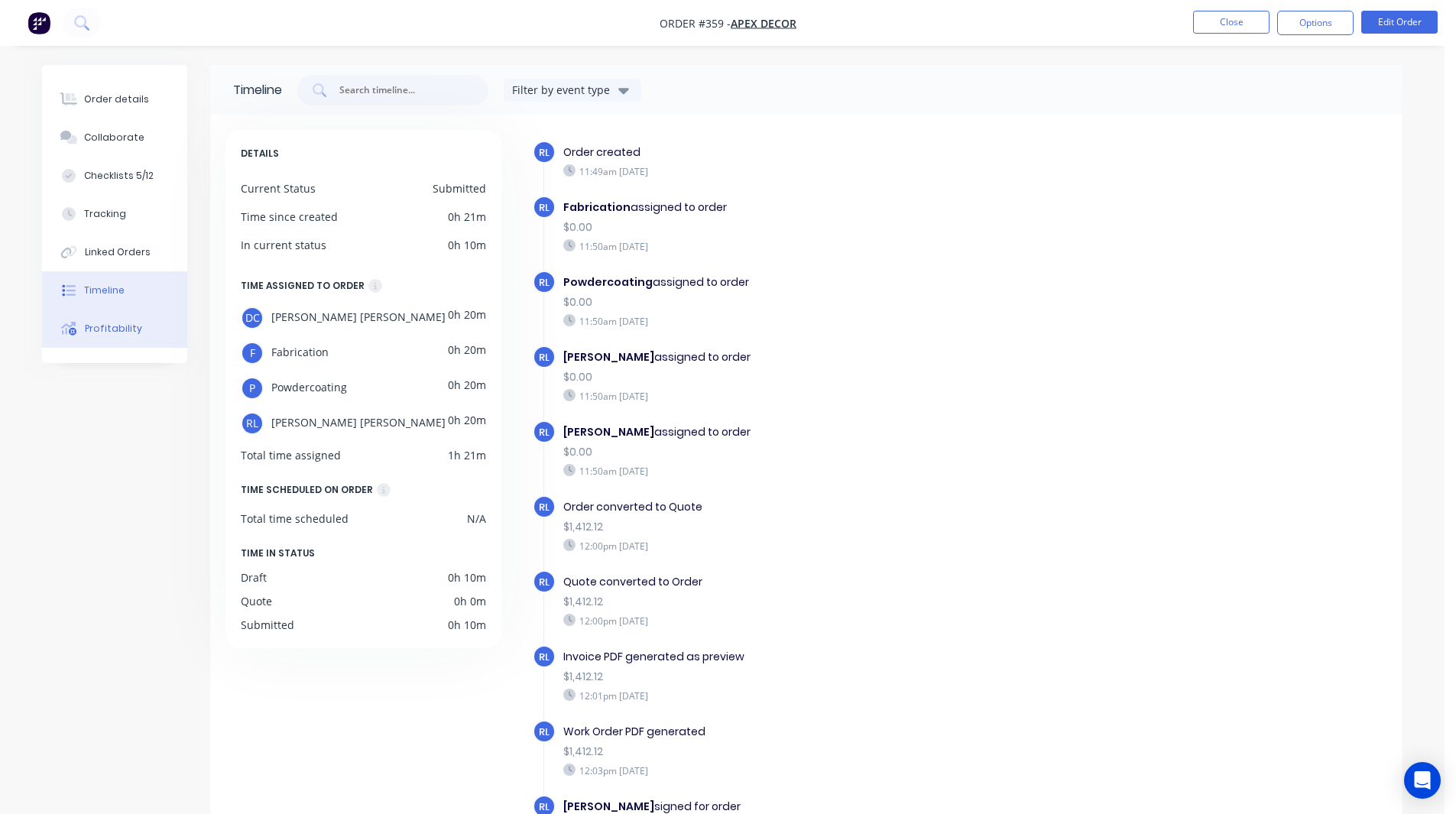
click at [106, 326] on div "Profitability" at bounding box center [113, 328] width 57 height 14
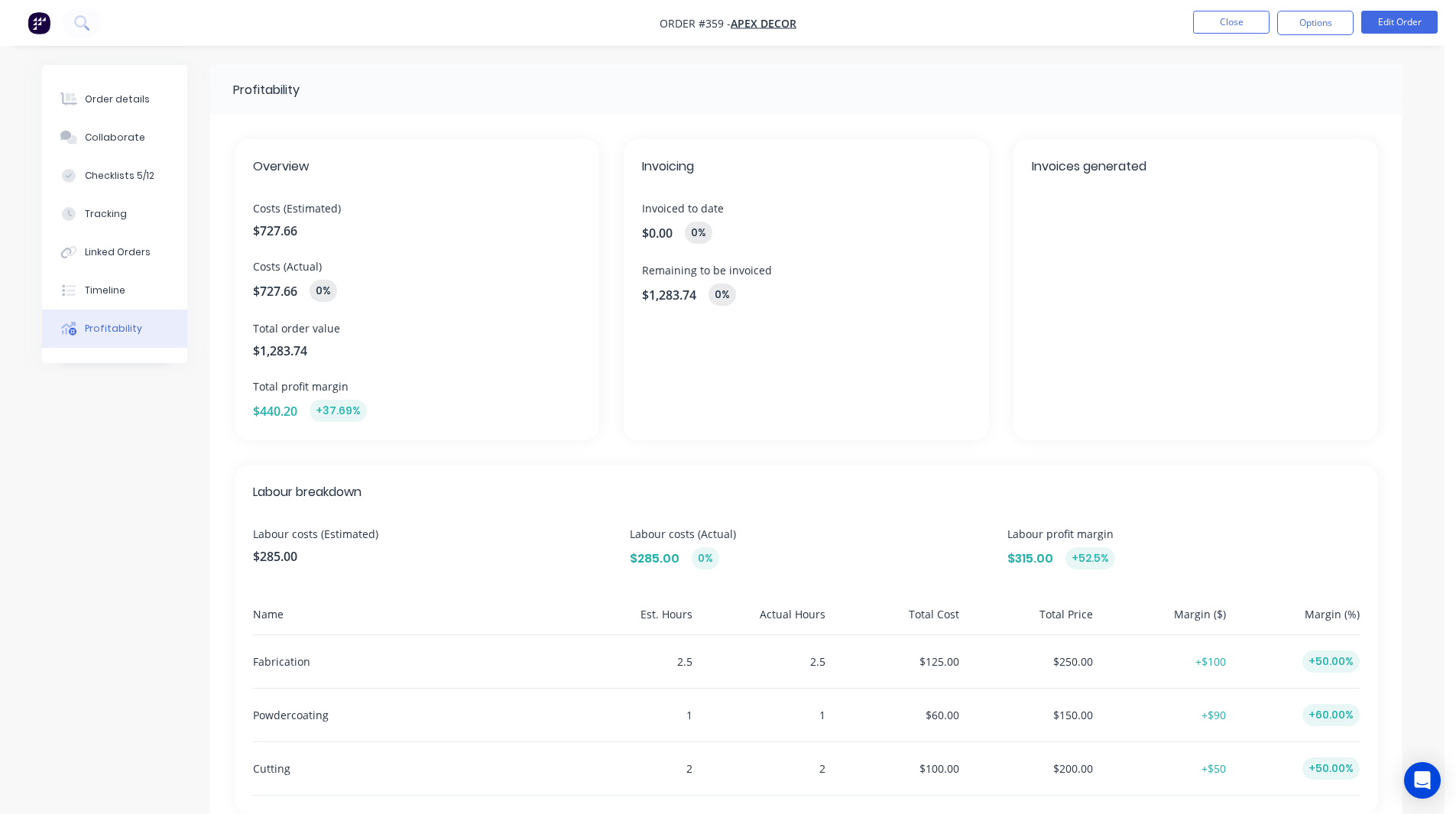
scroll to position [419, 0]
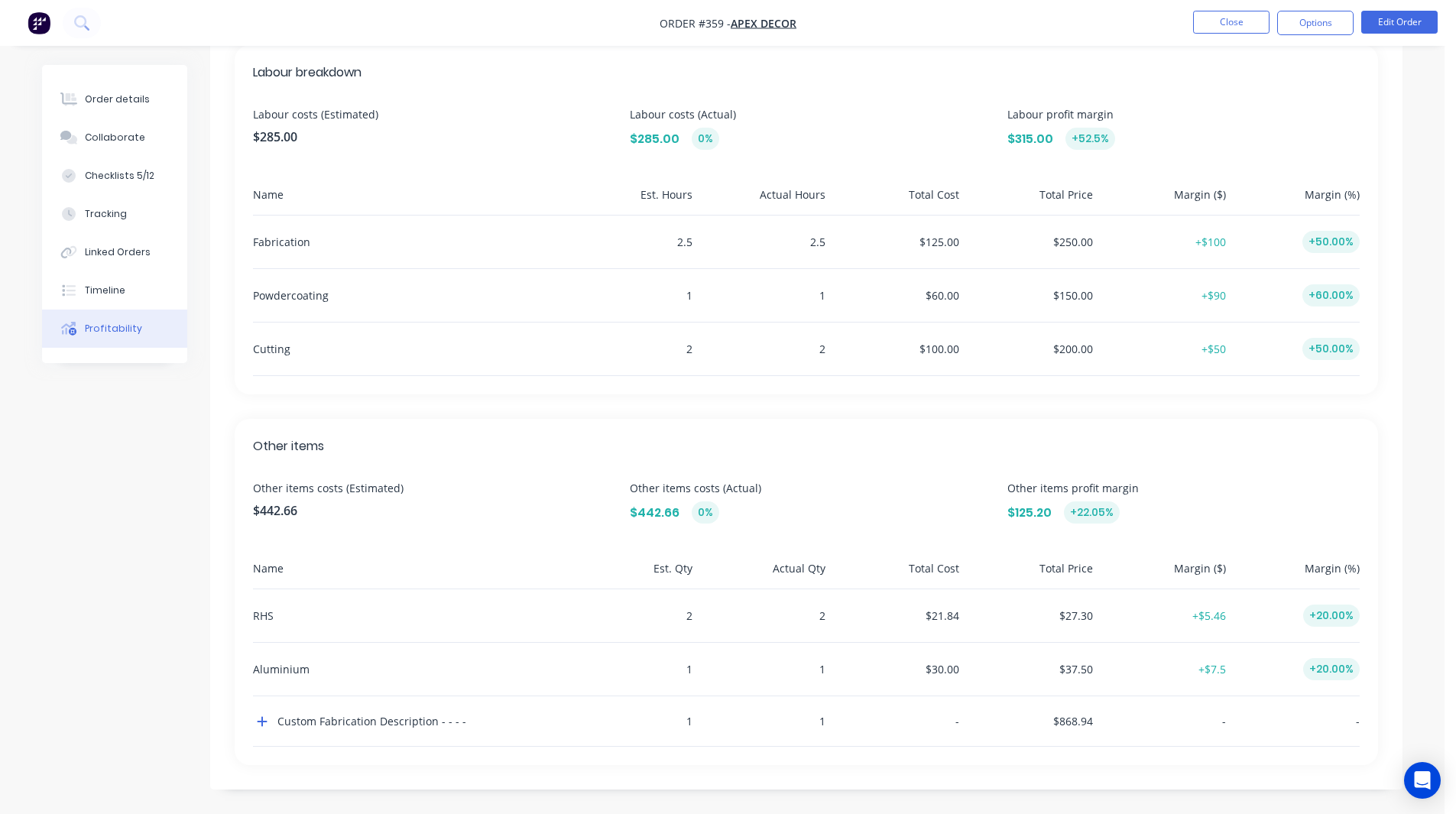
click at [155, 409] on div "Profitability Overview Costs (Estimated) $727.66 Costs (Actual) $727.66 0% Tota…" at bounding box center [722, 229] width 1360 height 1168
click at [261, 721] on icon "button" at bounding box center [262, 721] width 10 height 10
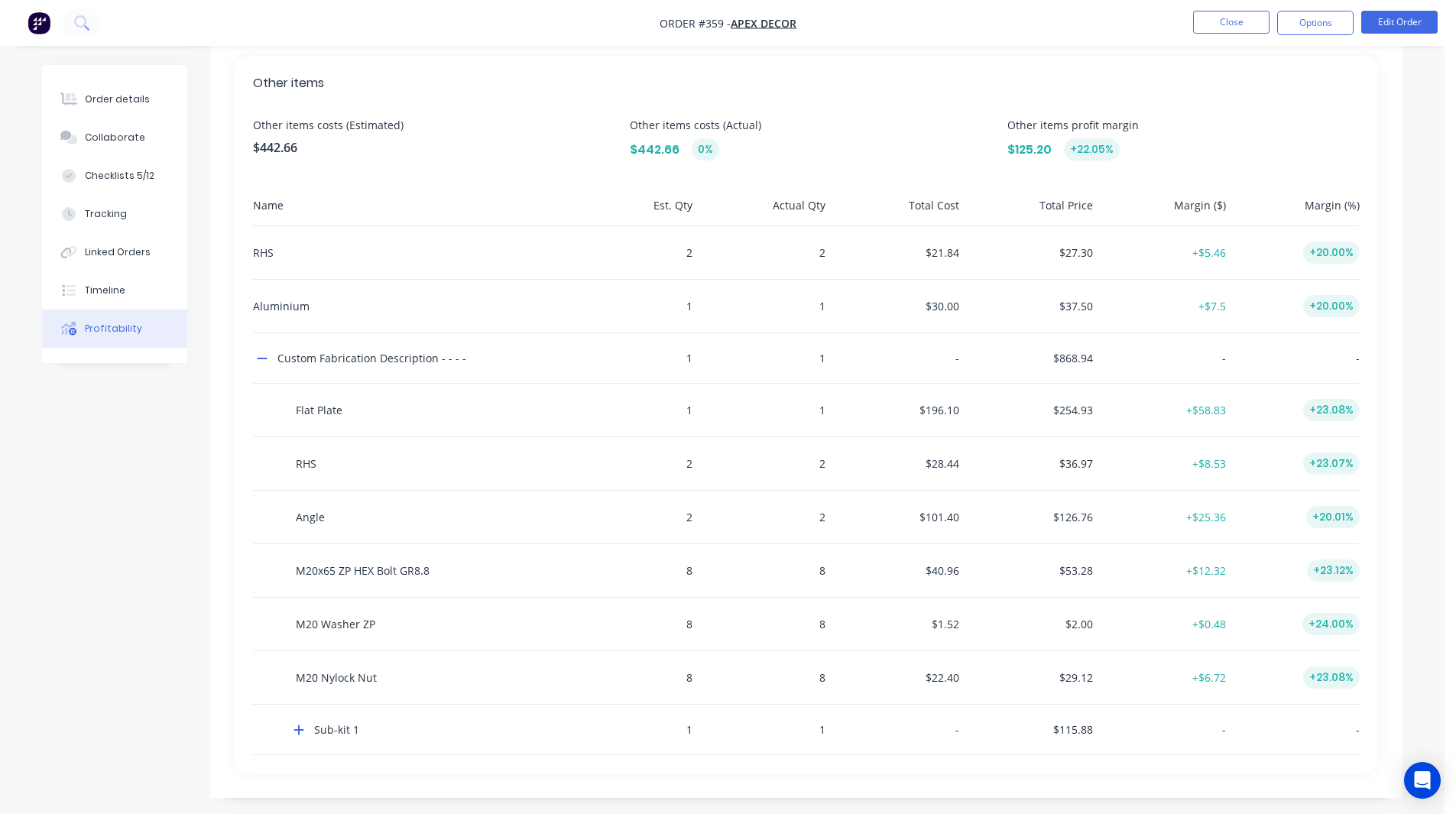
scroll to position [791, 0]
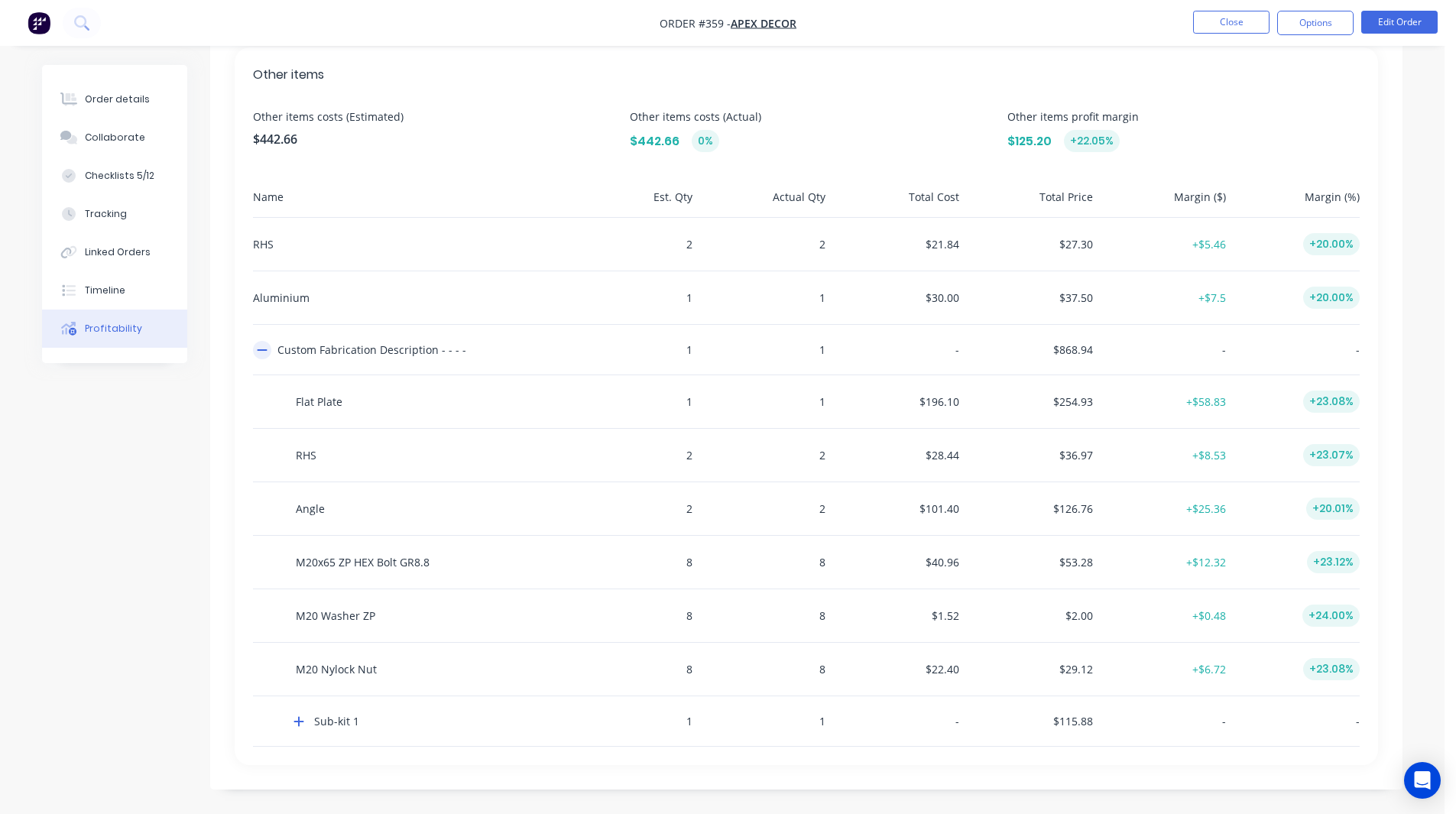
click at [262, 342] on button "button" at bounding box center [262, 350] width 18 height 18
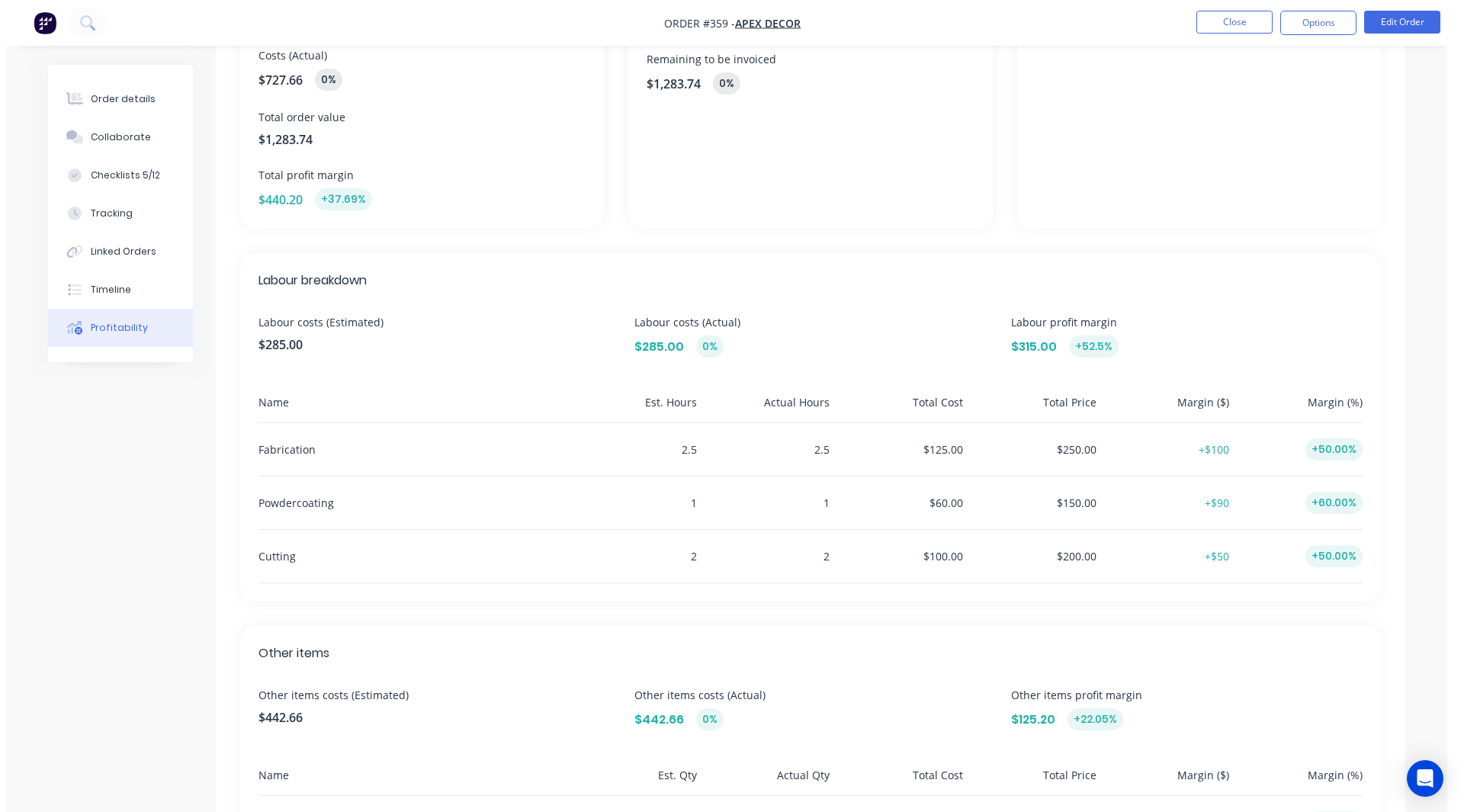
scroll to position [0, 0]
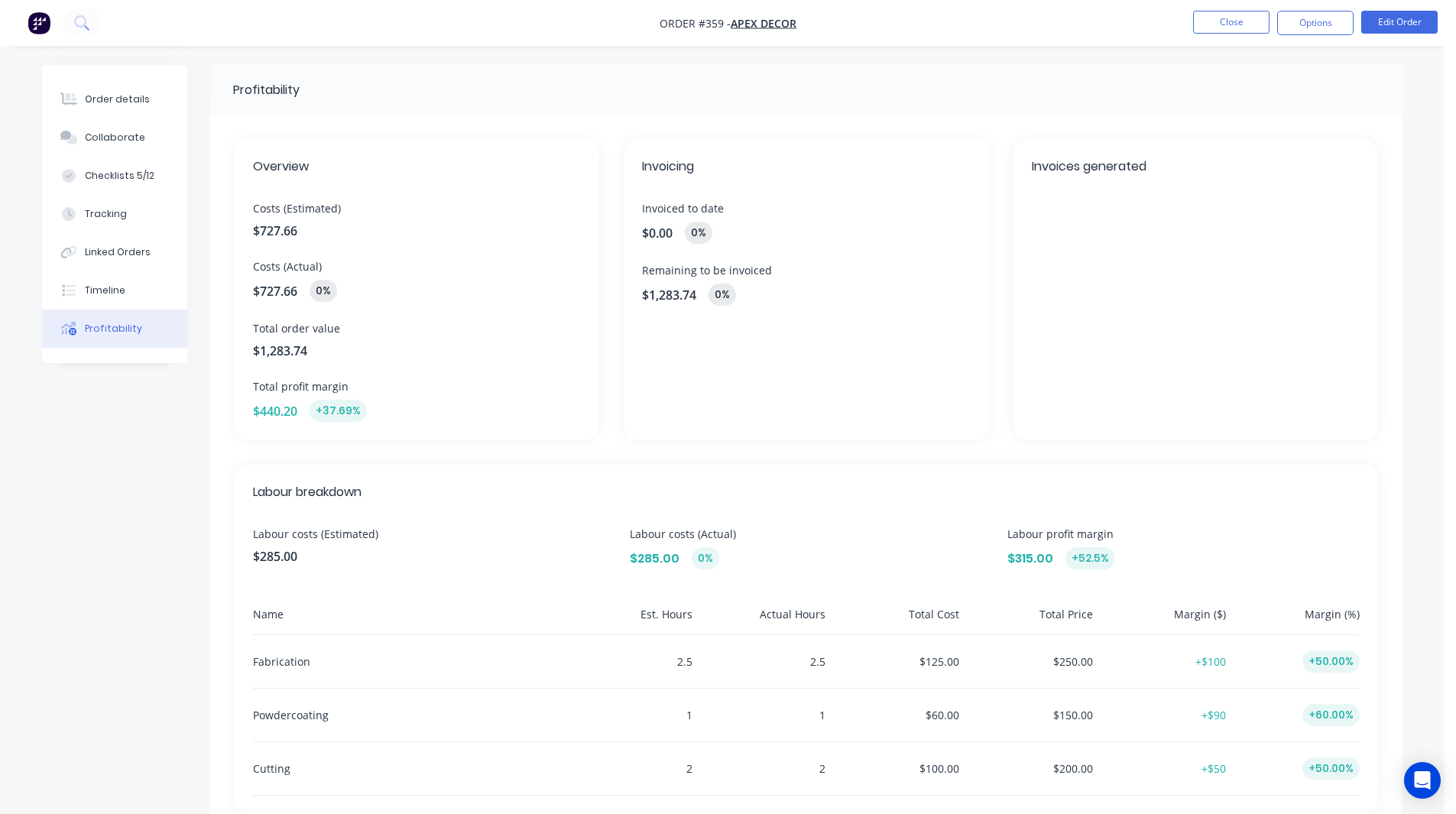
click at [33, 12] on img "button" at bounding box center [39, 23] width 23 height 23
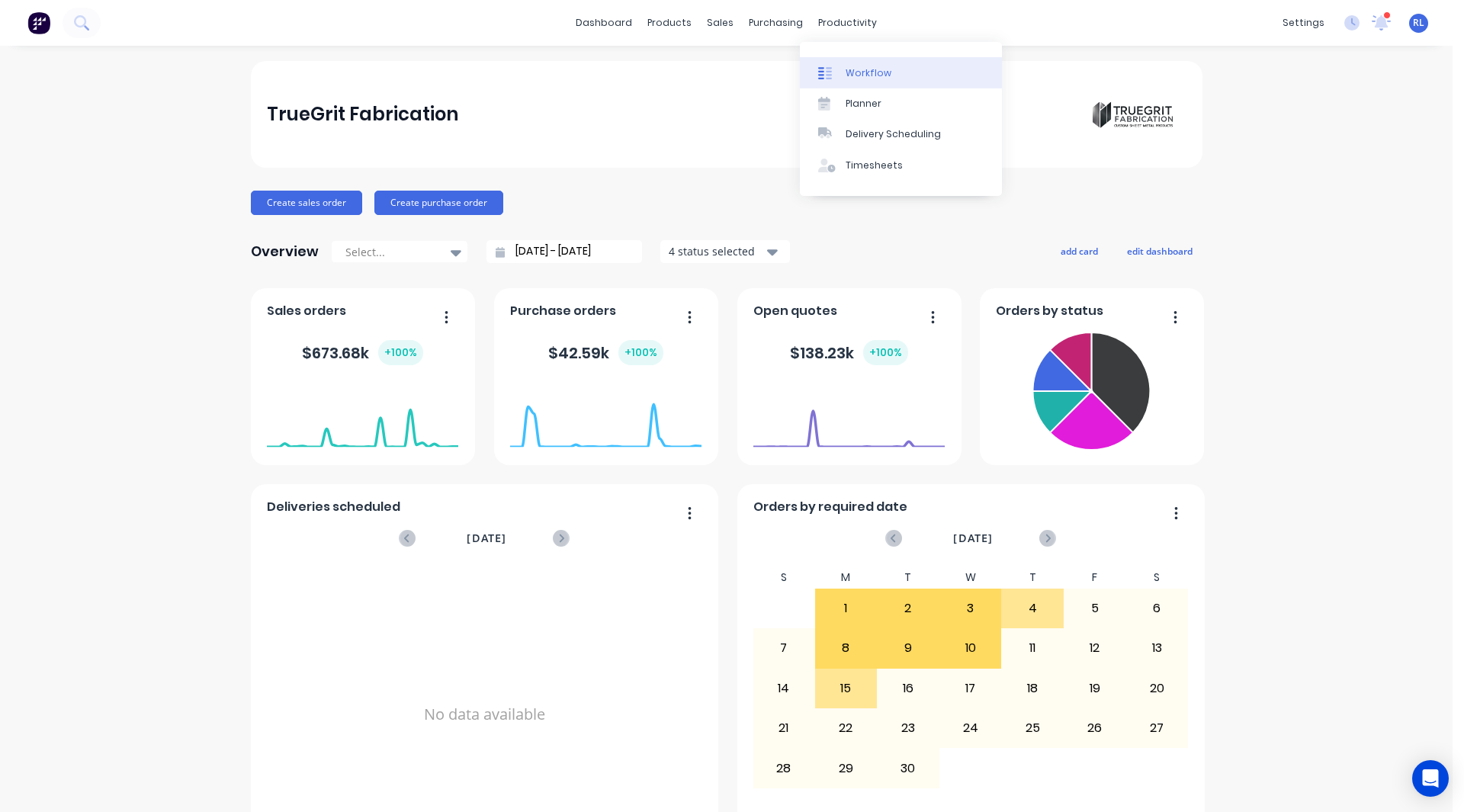
click at [855, 70] on div "Workflow" at bounding box center [867, 73] width 45 height 14
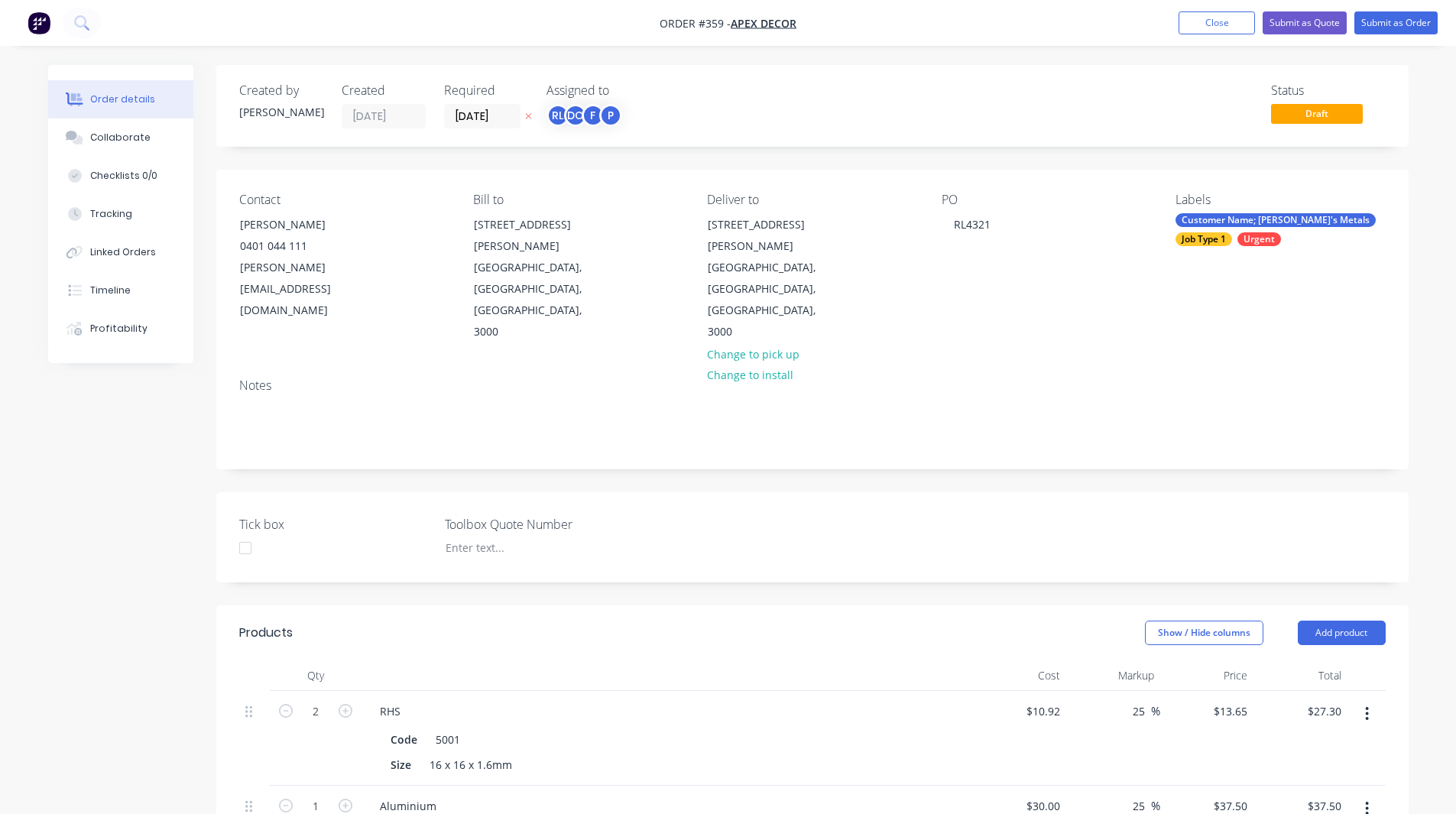
scroll to position [189, 0]
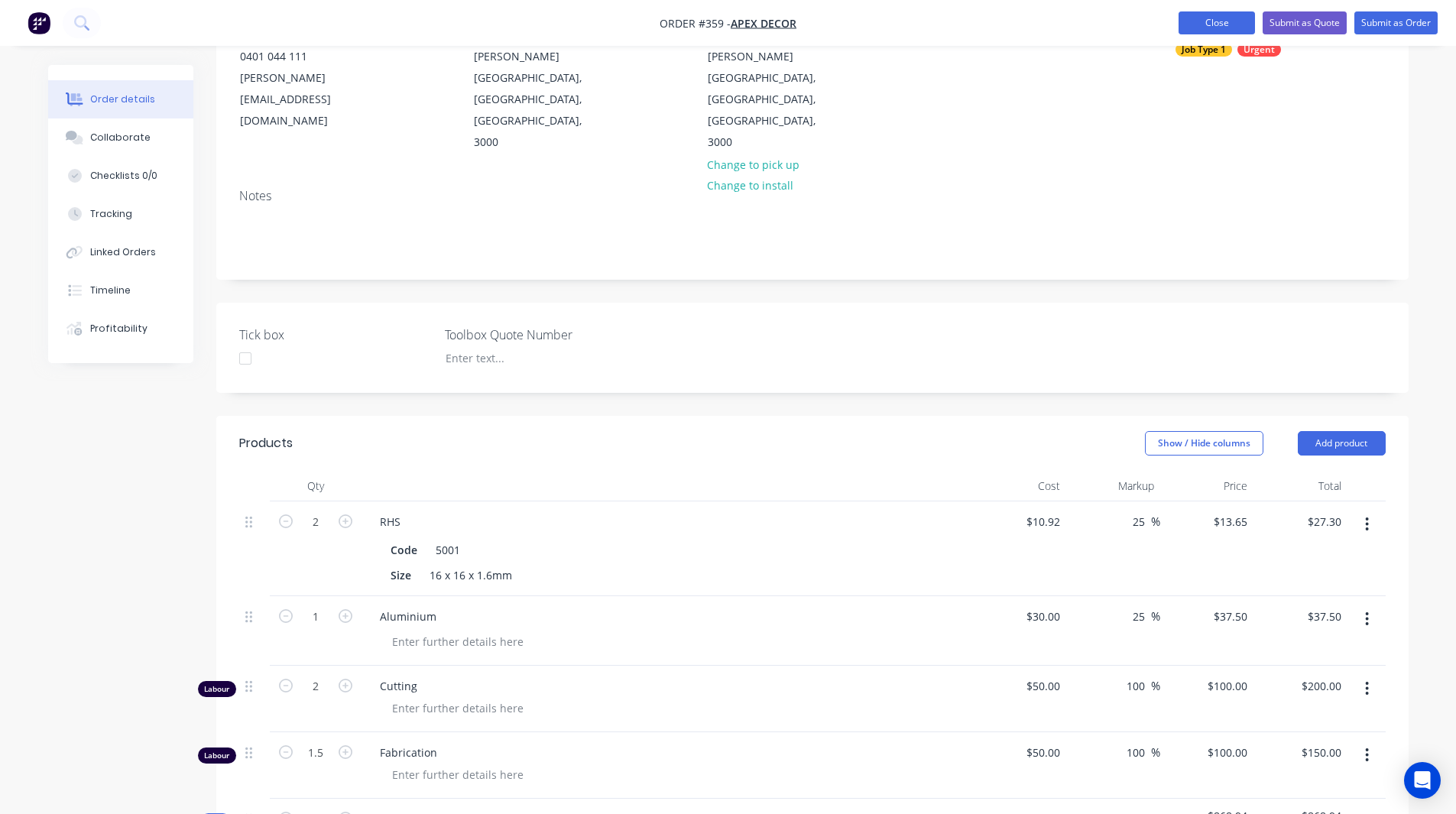
click at [1210, 26] on button "Close" at bounding box center [1216, 23] width 76 height 23
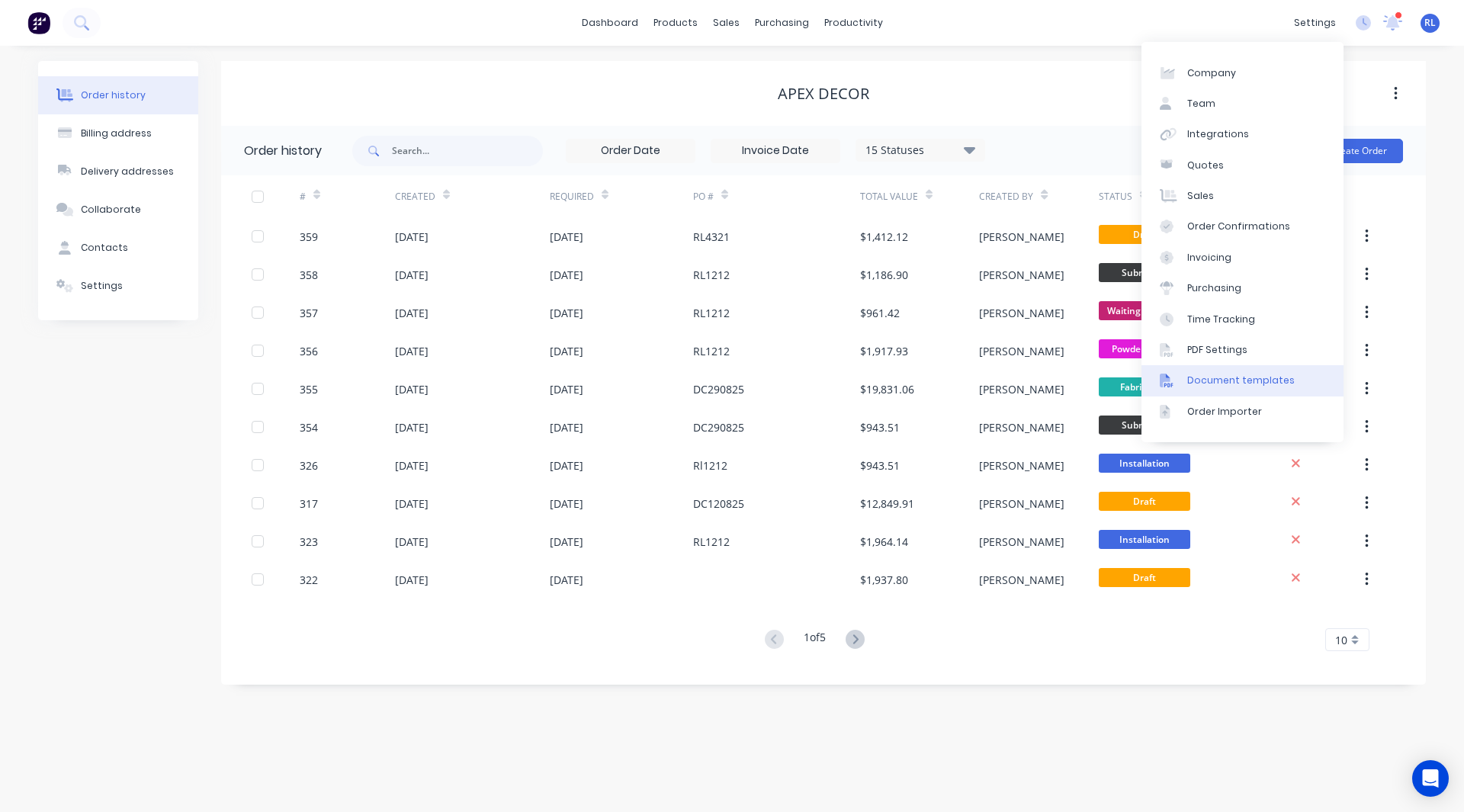
click at [1203, 382] on div "Document templates" at bounding box center [1240, 380] width 107 height 14
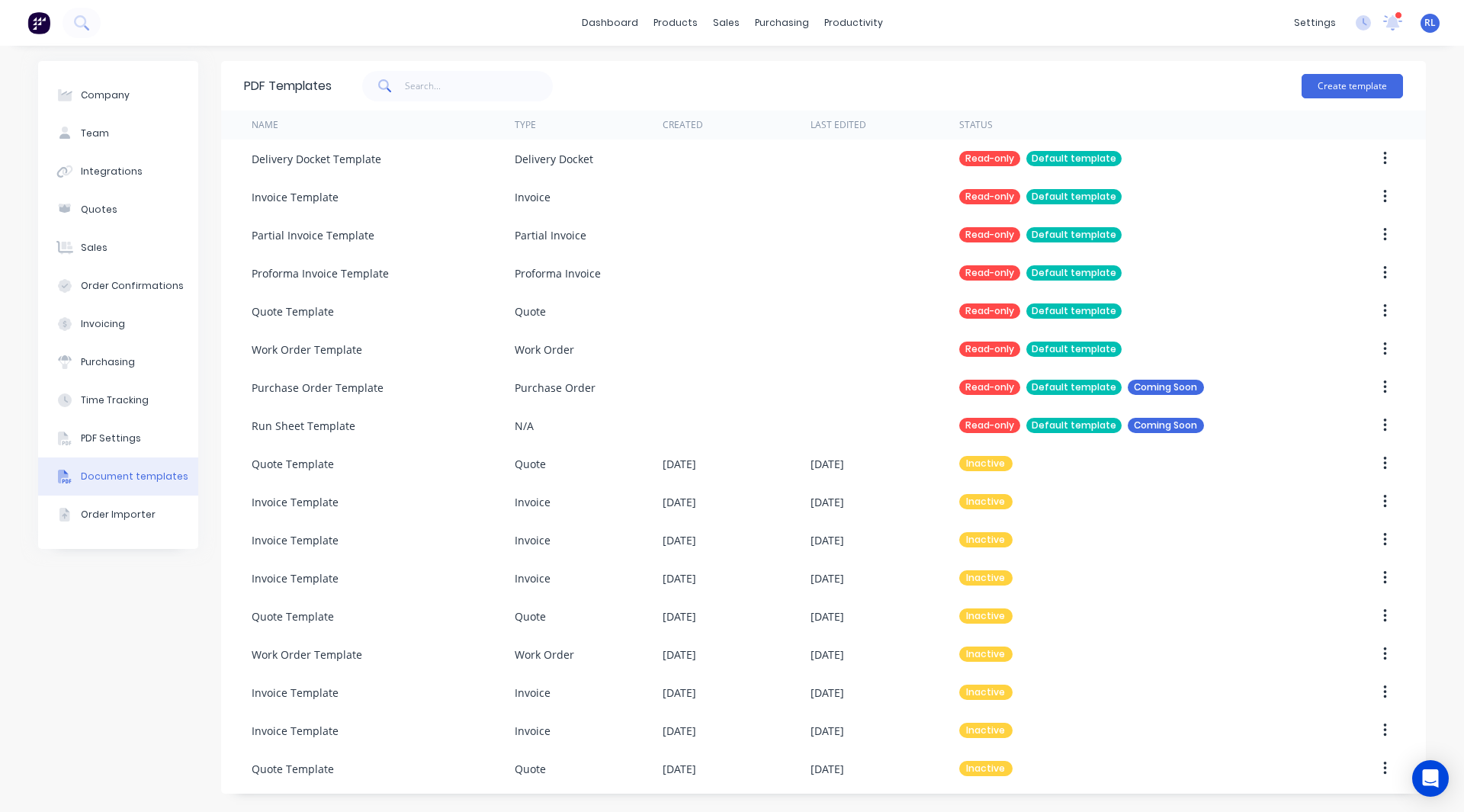
click at [38, 31] on img at bounding box center [39, 23] width 23 height 23
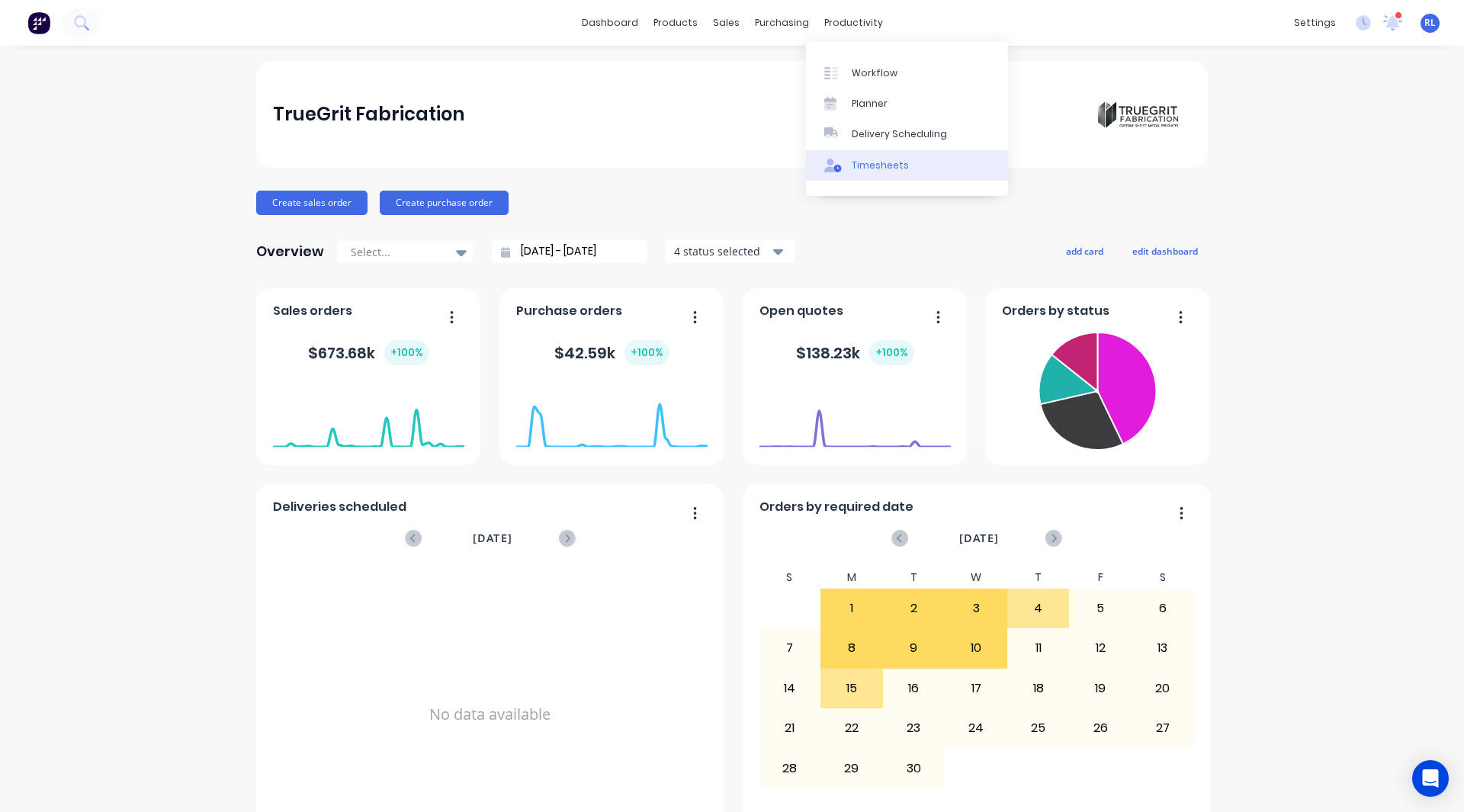
click at [879, 163] on div "Timesheets" at bounding box center [880, 165] width 57 height 14
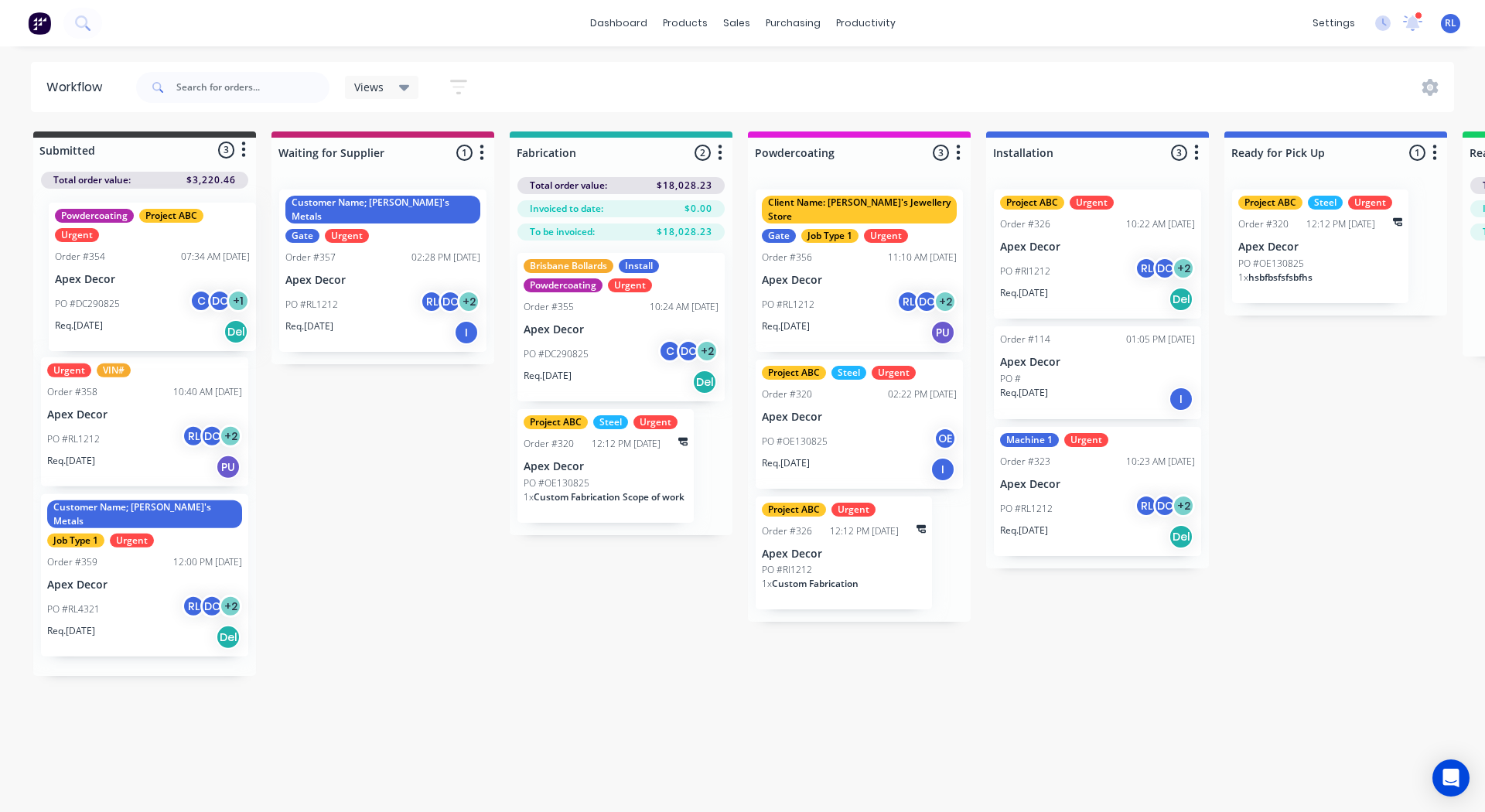
drag, startPoint x: 123, startPoint y: 275, endPoint x: 136, endPoint y: 284, distance: 15.8
click at [136, 284] on div "Powdercoating Project ABC Urgent Order #354 07:34 AM 29/08/25 Apex Decor PO #DC…" at bounding box center [145, 432] width 223 height 487
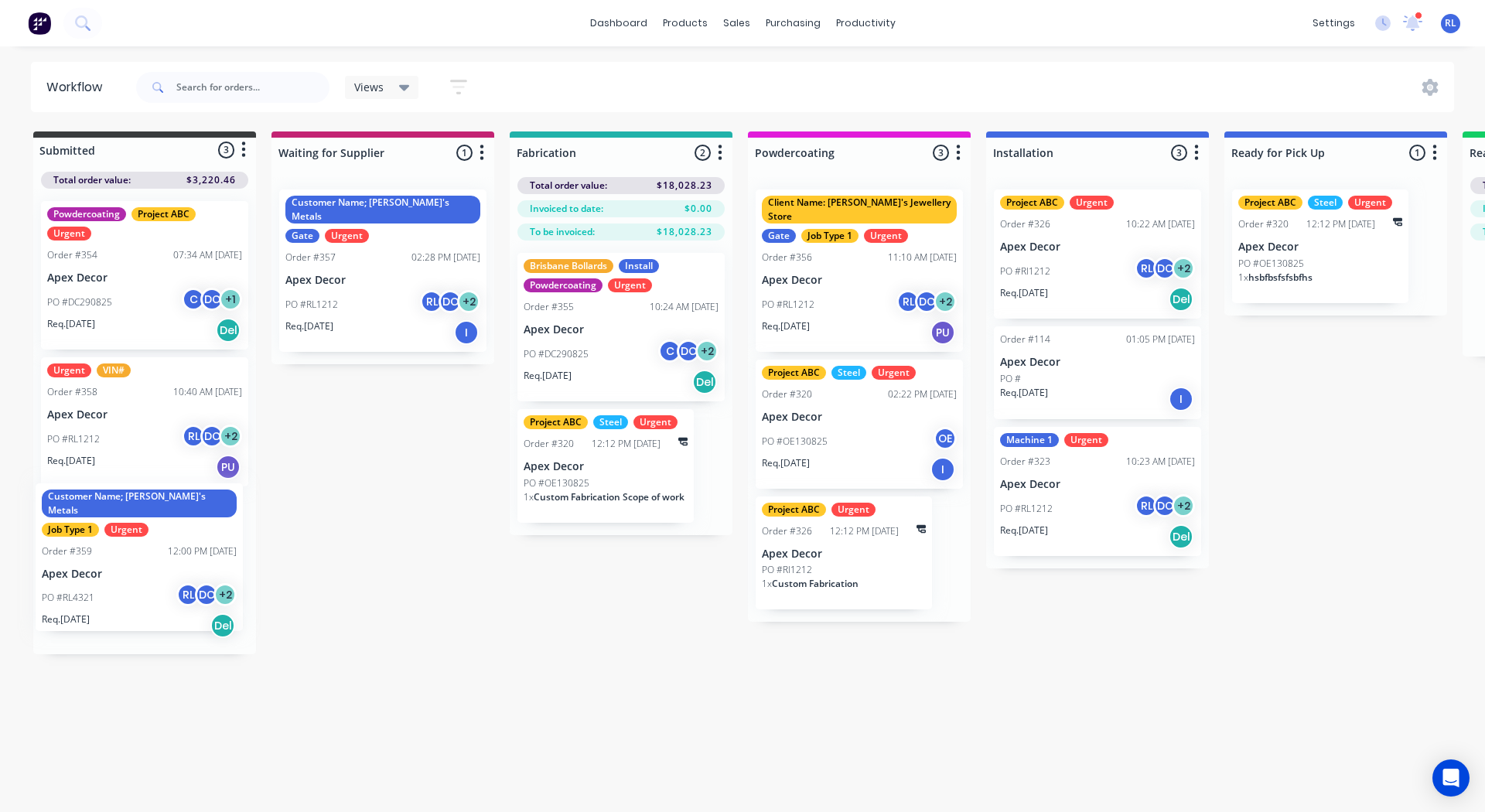
drag, startPoint x: 136, startPoint y: 568, endPoint x: 136, endPoint y: 558, distance: 10.0
click at [136, 558] on div "Powdercoating Project ABC Urgent Order #354 07:34 AM 29/08/25 Apex Decor PO #DC…" at bounding box center [145, 421] width 223 height 465
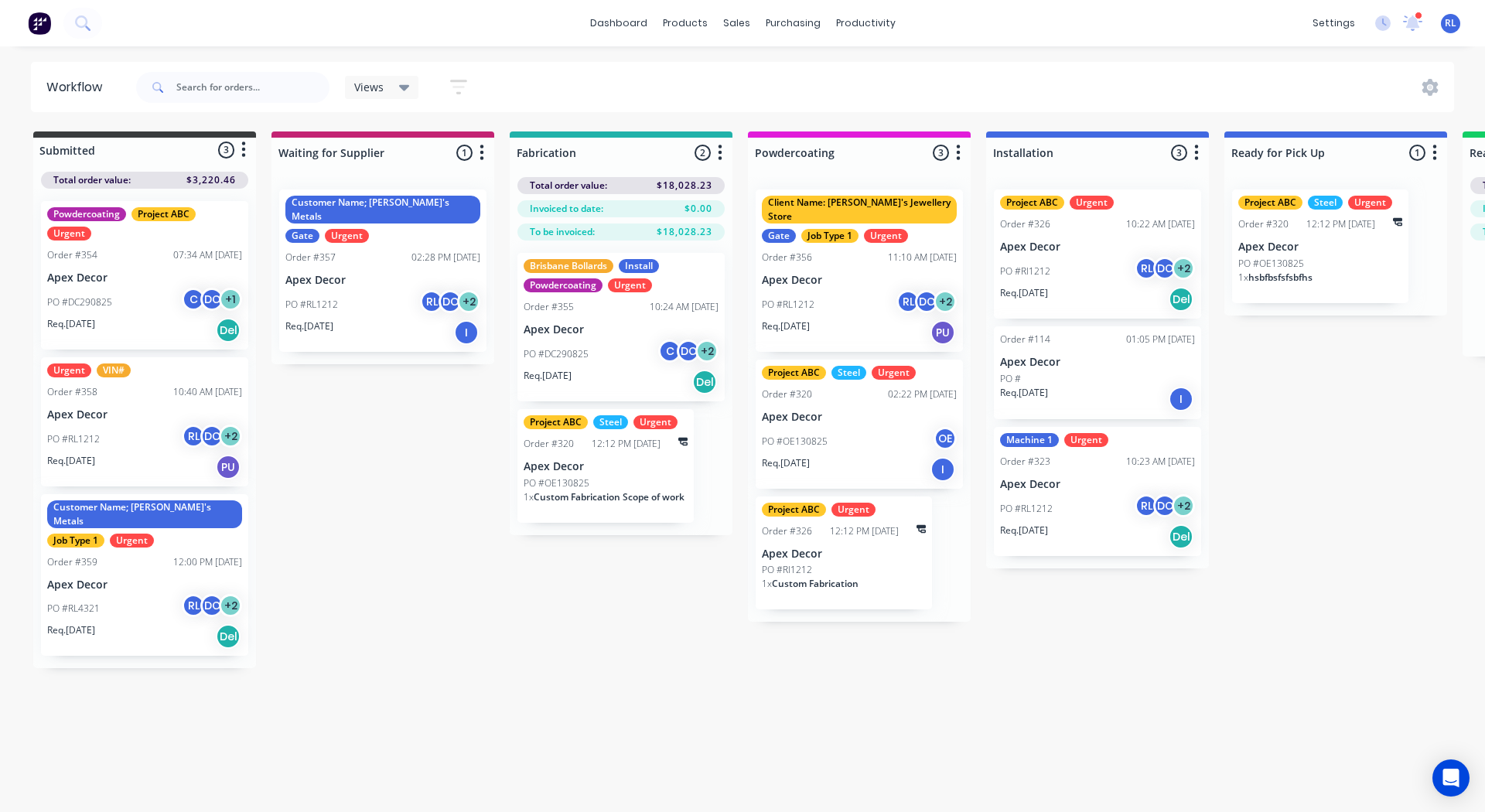
click at [1194, 154] on icon "button" at bounding box center [1196, 152] width 5 height 19
click at [1125, 264] on button "Delete" at bounding box center [1128, 262] width 155 height 25
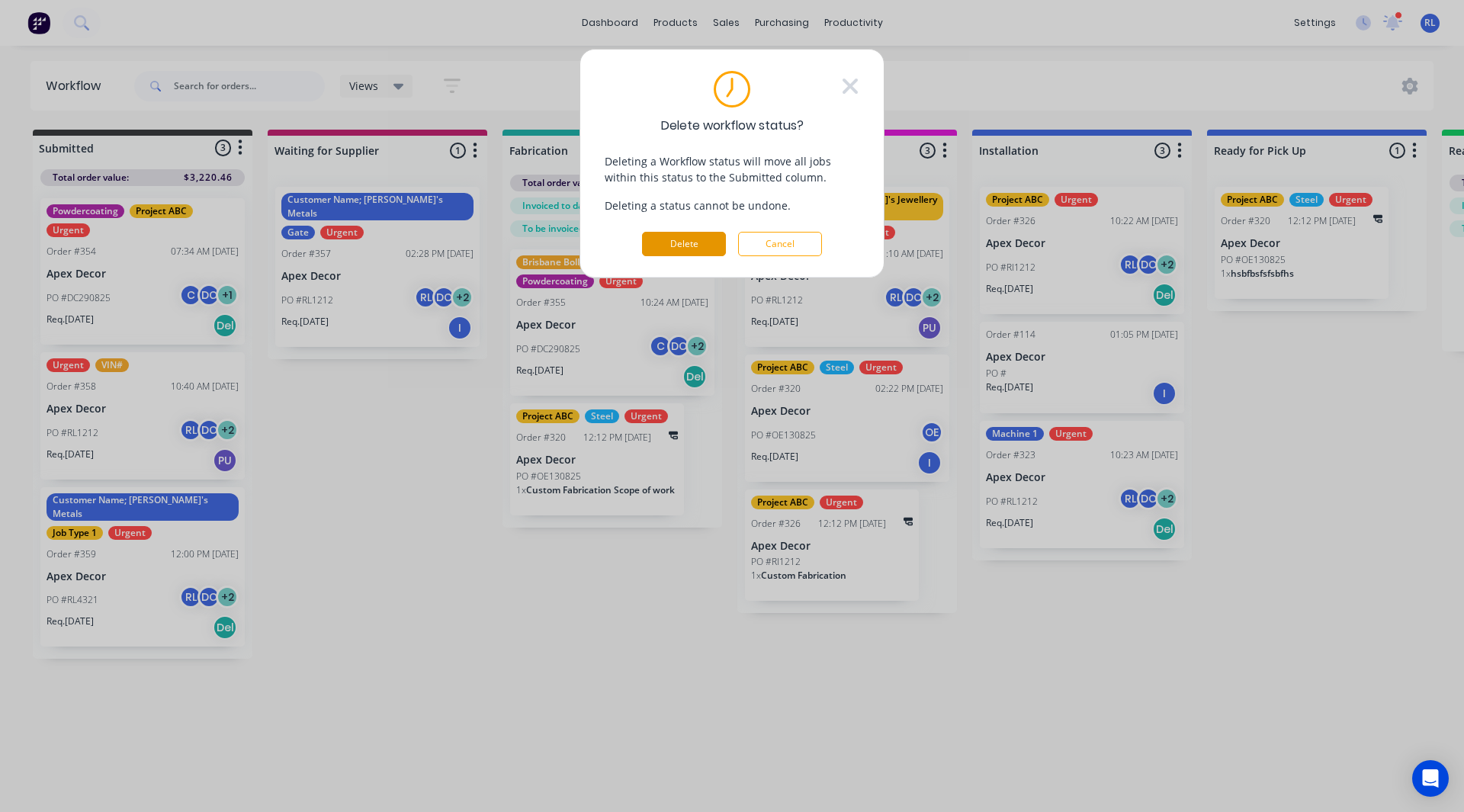
click at [705, 245] on button "Delete" at bounding box center [684, 244] width 84 height 25
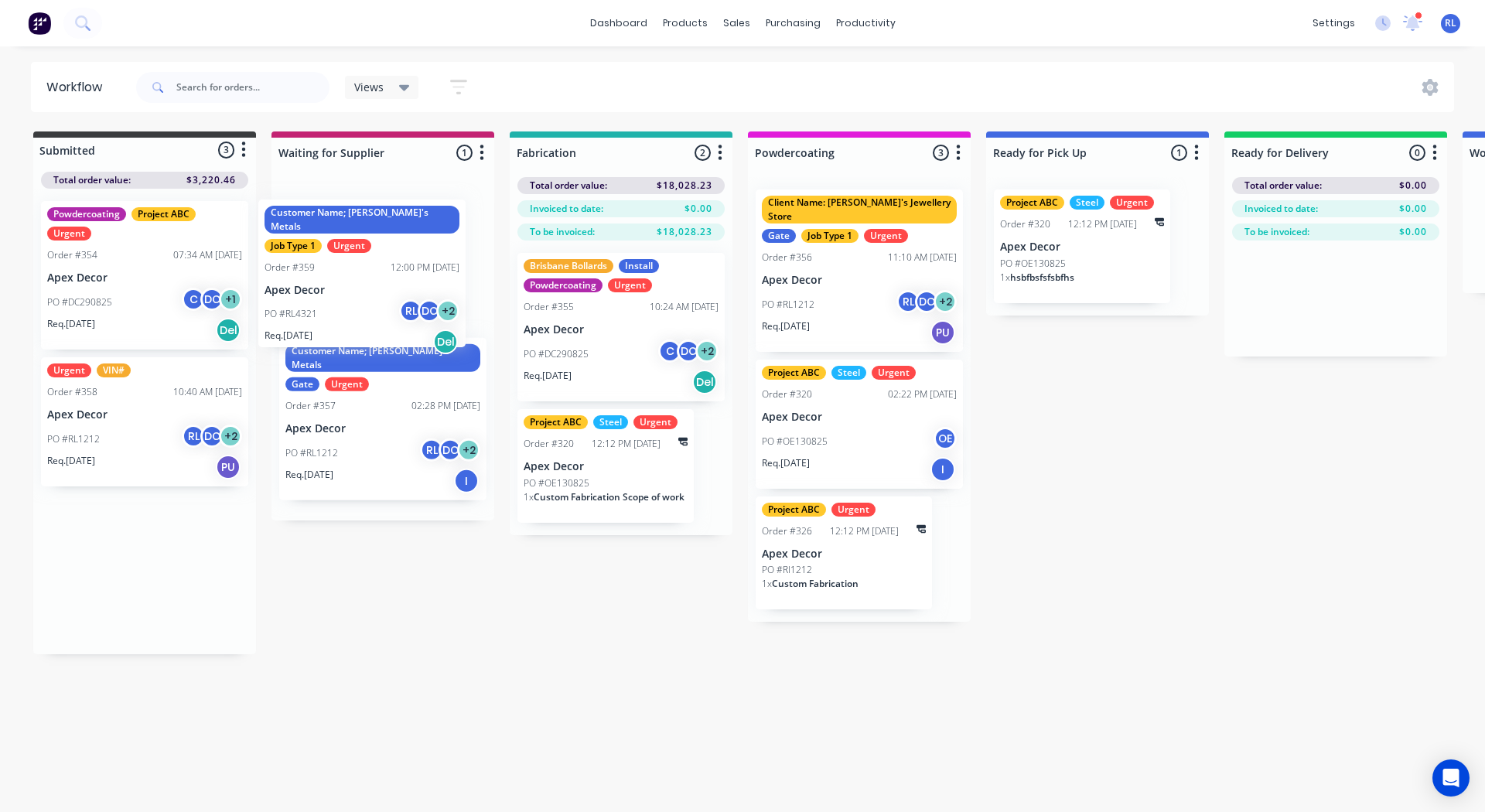
drag, startPoint x: 157, startPoint y: 578, endPoint x: 384, endPoint y: 281, distance: 373.8
click at [384, 281] on div "Submitted 3 Status colour #3A3C3E hex #3A3C3E Save Cancel Summaries Total order…" at bounding box center [1053, 393] width 2130 height 522
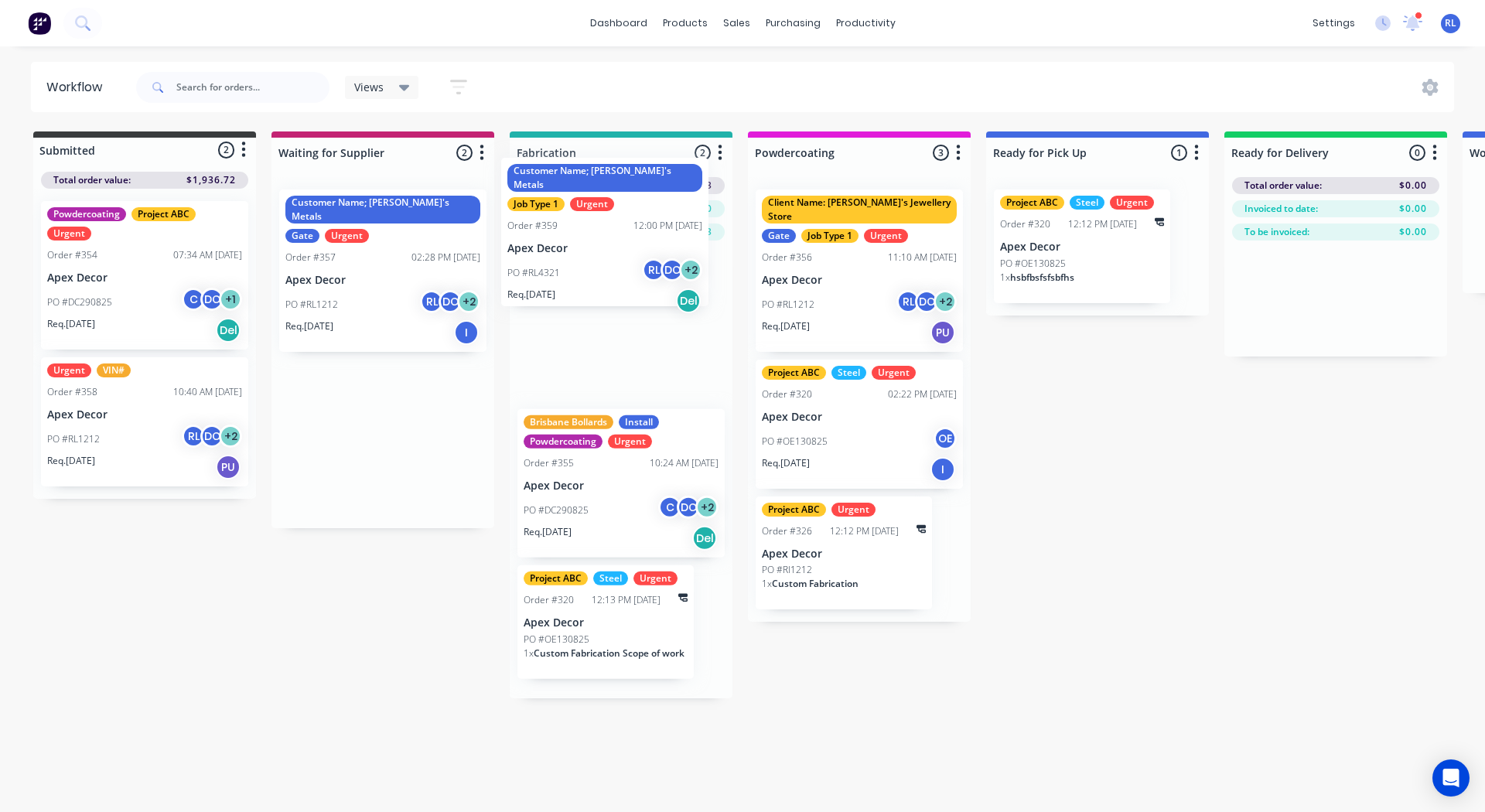
drag, startPoint x: 379, startPoint y: 257, endPoint x: 604, endPoint y: 225, distance: 227.3
click at [604, 225] on div "Submitted 2 Status colour #3A3C3E hex #3A3C3E Save Cancel Summaries Total order…" at bounding box center [1053, 414] width 2130 height 567
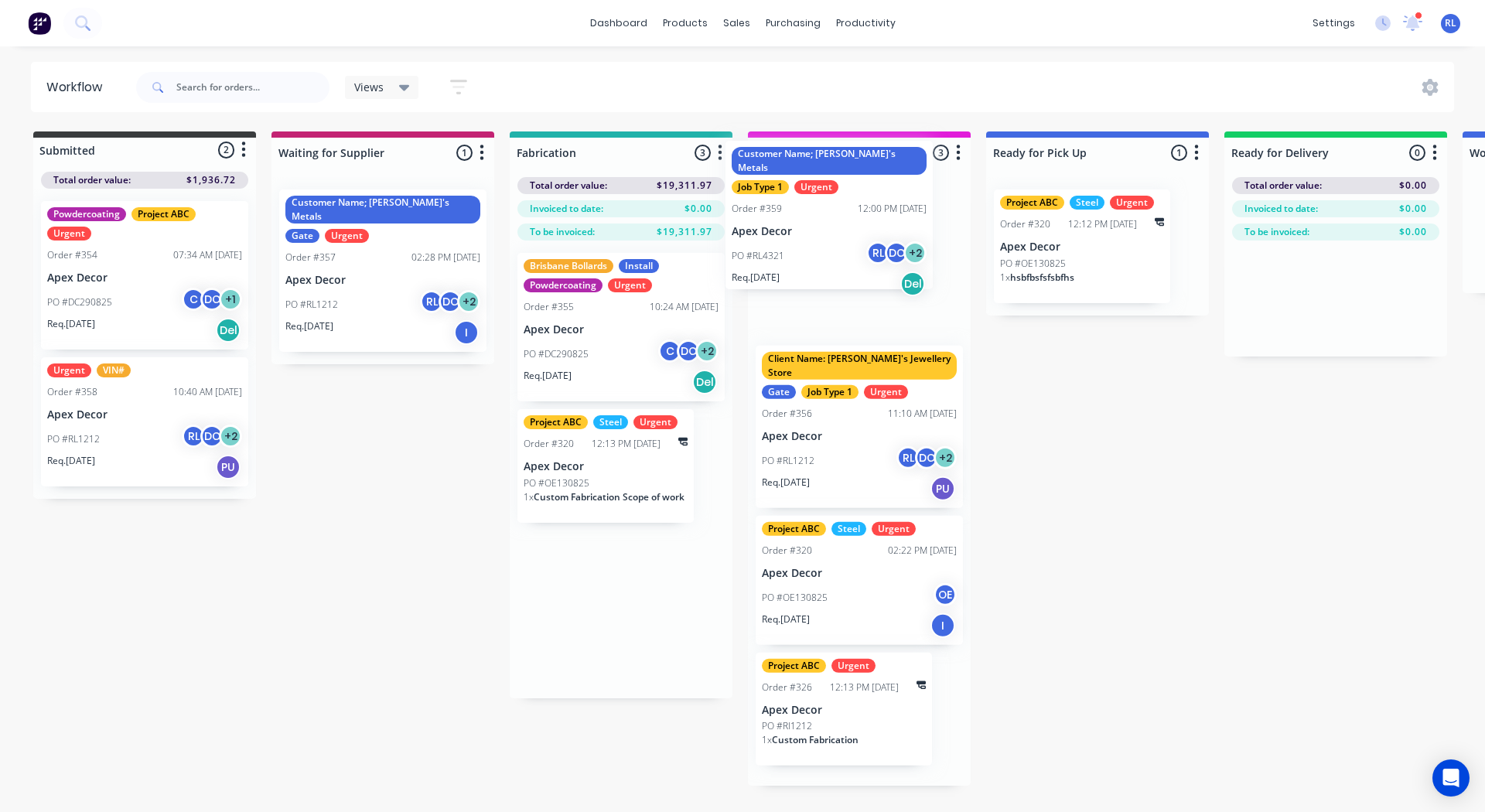
drag, startPoint x: 625, startPoint y: 322, endPoint x: 840, endPoint y: 205, distance: 244.8
click at [840, 205] on div "Submitted 2 Status colour #3A3C3E hex #3A3C3E Save Cancel Summaries Total order…" at bounding box center [1053, 458] width 2130 height 654
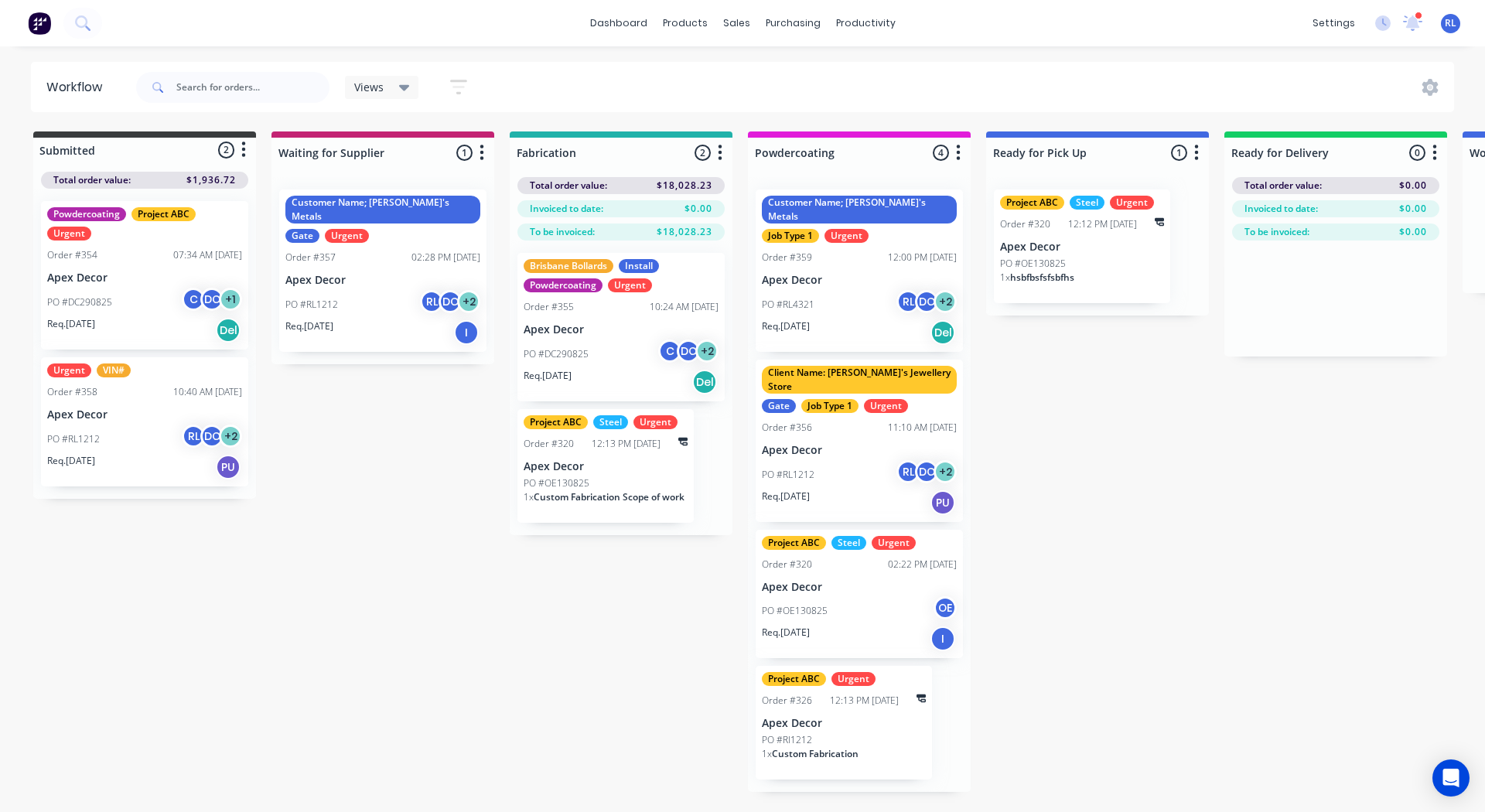
click at [856, 250] on div "Order #359 12:00 PM 02/09/25" at bounding box center [859, 257] width 195 height 14
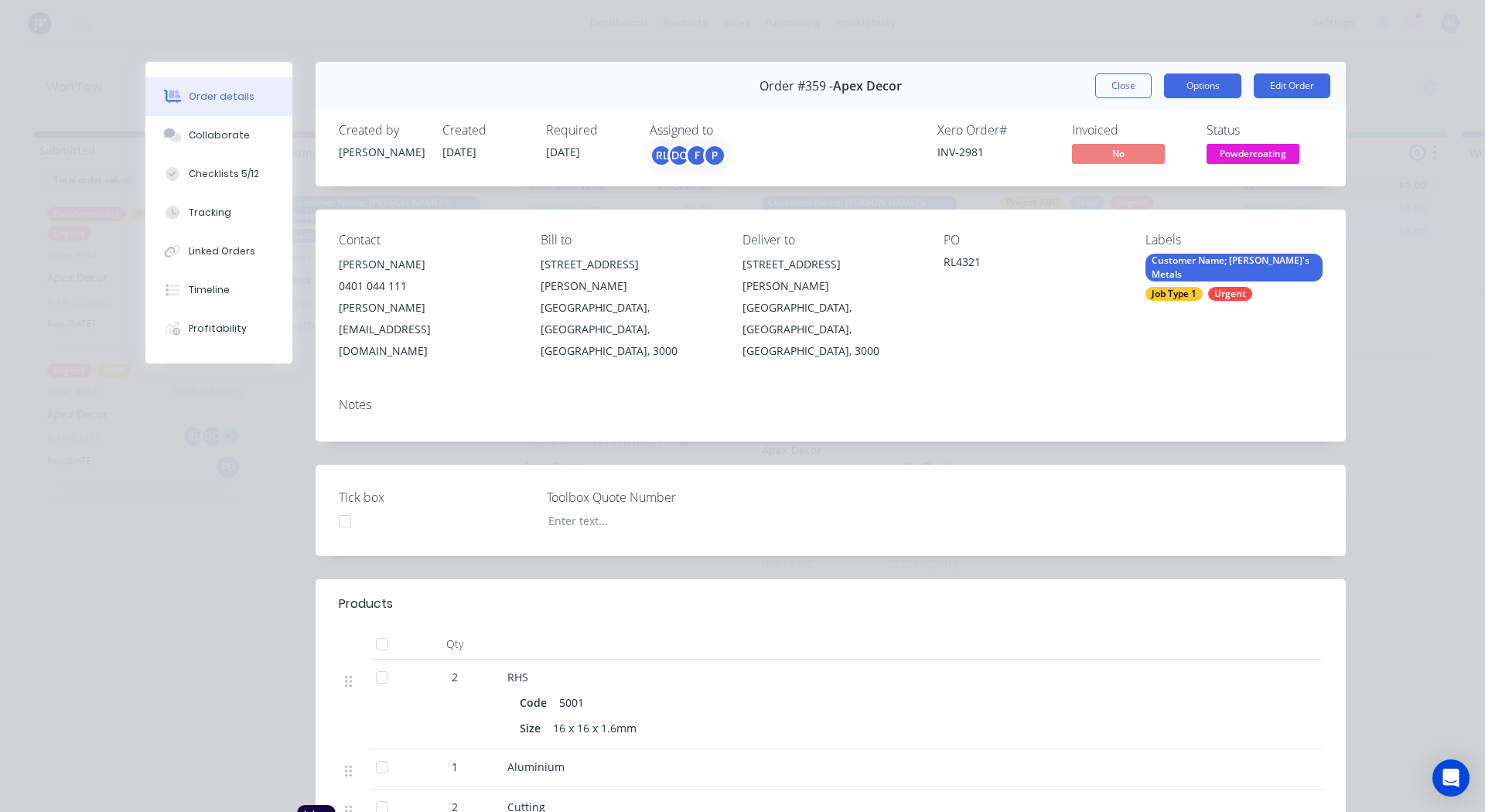
click at [1191, 85] on button "Options" at bounding box center [1202, 86] width 77 height 25
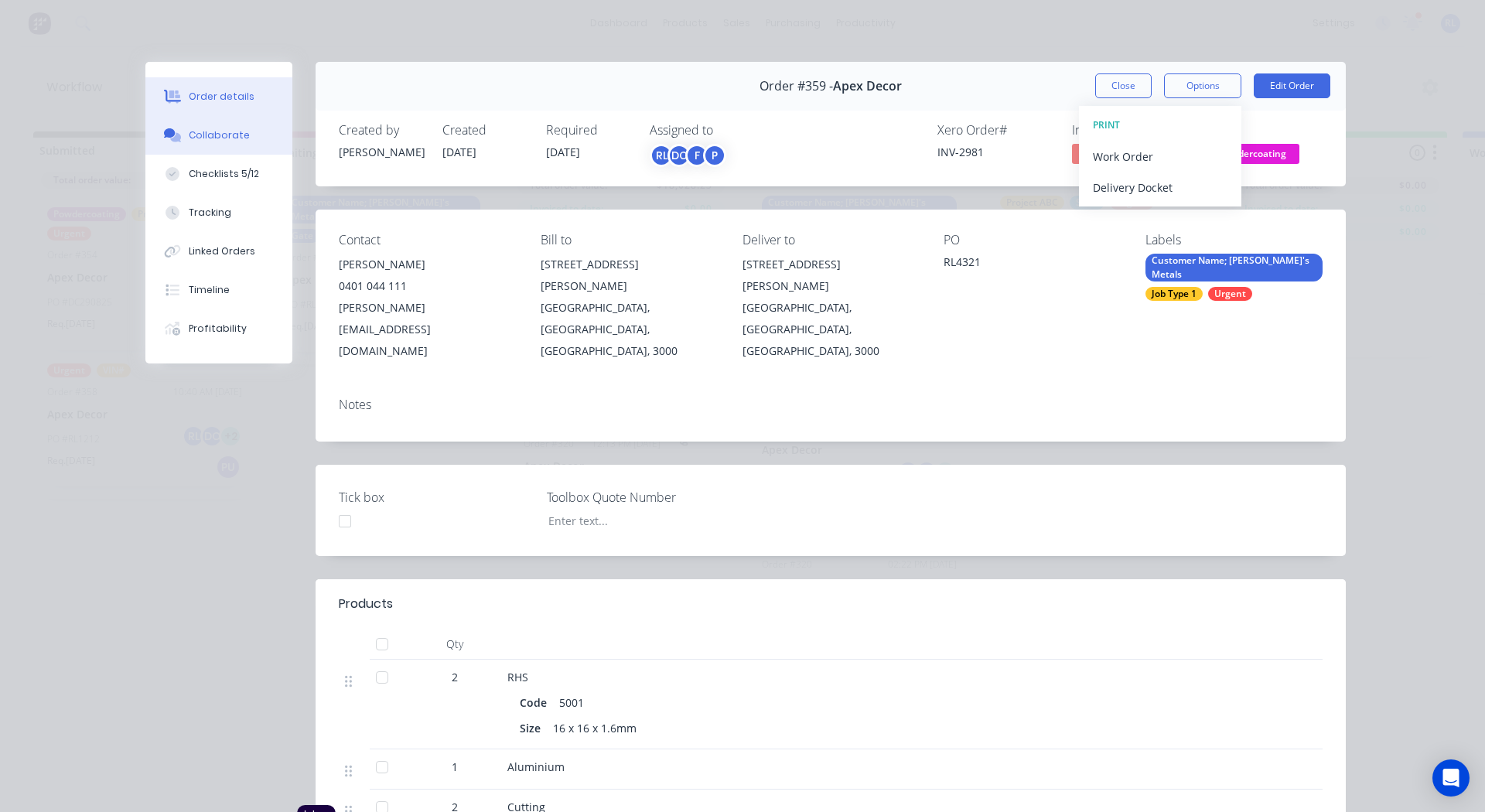
click at [204, 121] on button "Collaborate" at bounding box center [219, 136] width 147 height 39
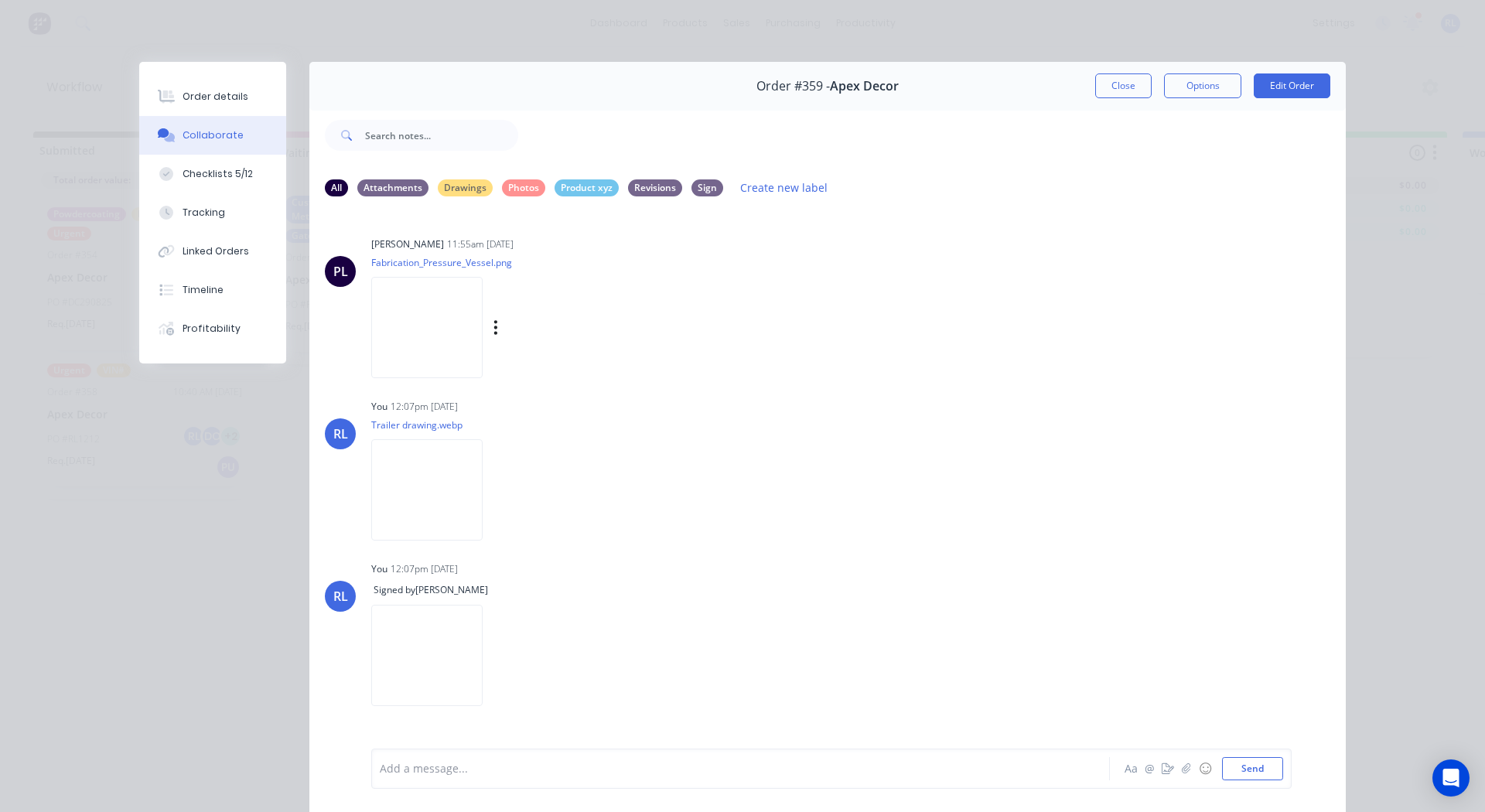
click at [434, 311] on img at bounding box center [426, 327] width 111 height 101
click at [206, 176] on div "Checklists 5/12" at bounding box center [218, 174] width 70 height 14
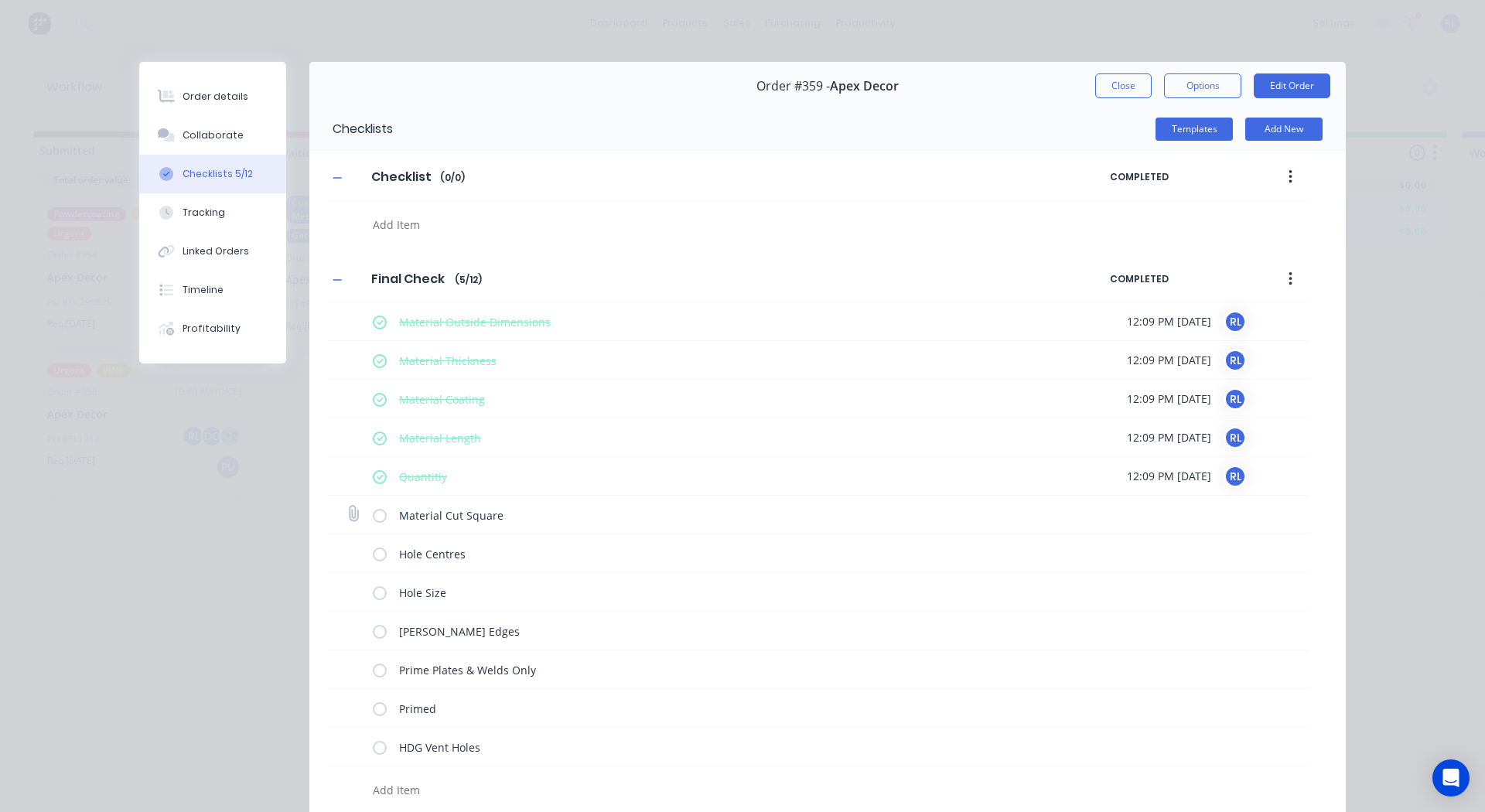
click at [373, 516] on label at bounding box center [379, 514] width 14 height 16
click at [0, 0] on input "checkbox" at bounding box center [0, 0] width 0 height 0
click at [373, 552] on label at bounding box center [379, 552] width 14 height 16
click at [0, 0] on input "checkbox" at bounding box center [0, 0] width 0 height 0
type textarea "x"
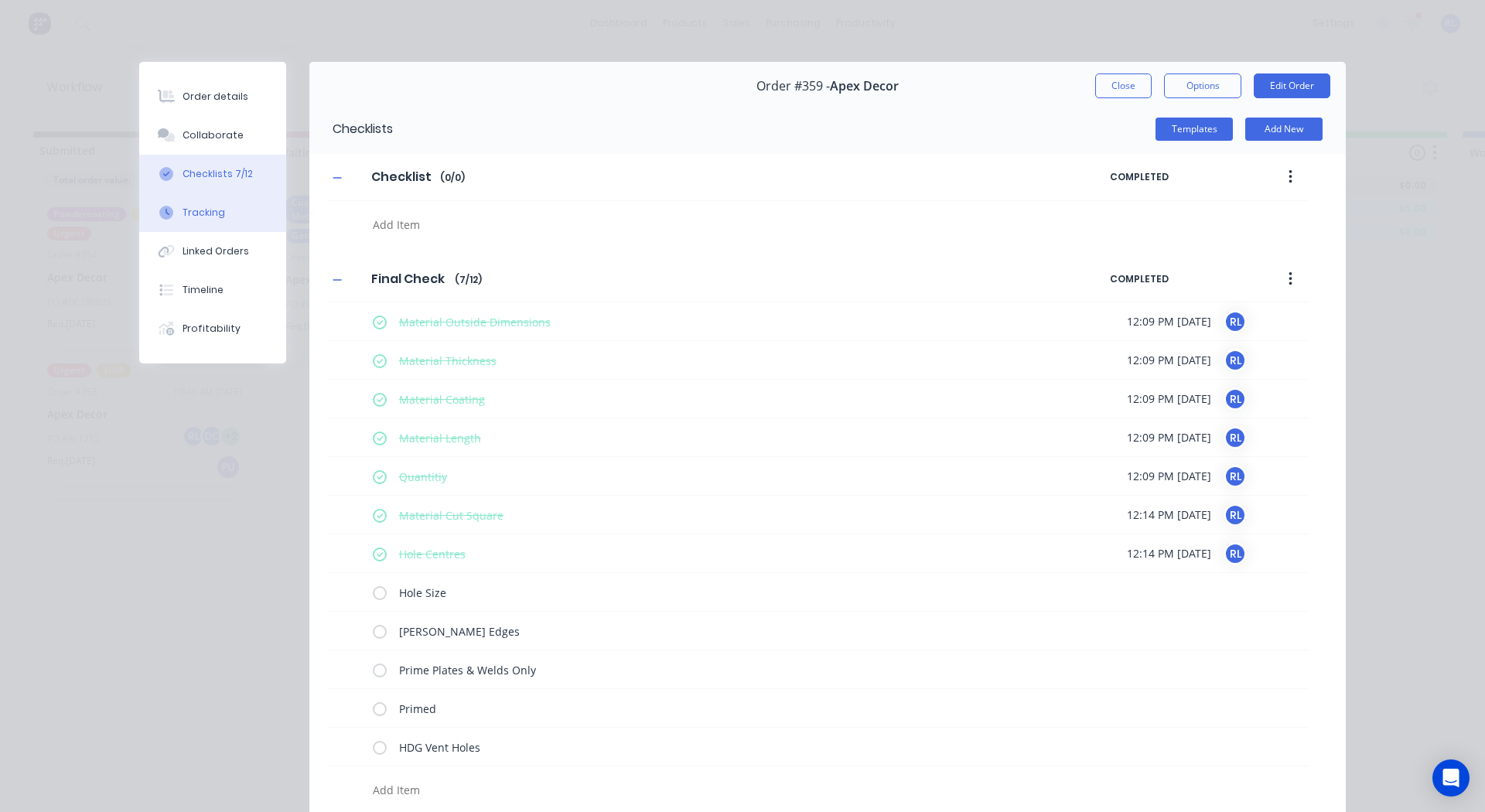
click at [187, 209] on div "Tracking" at bounding box center [203, 213] width 43 height 14
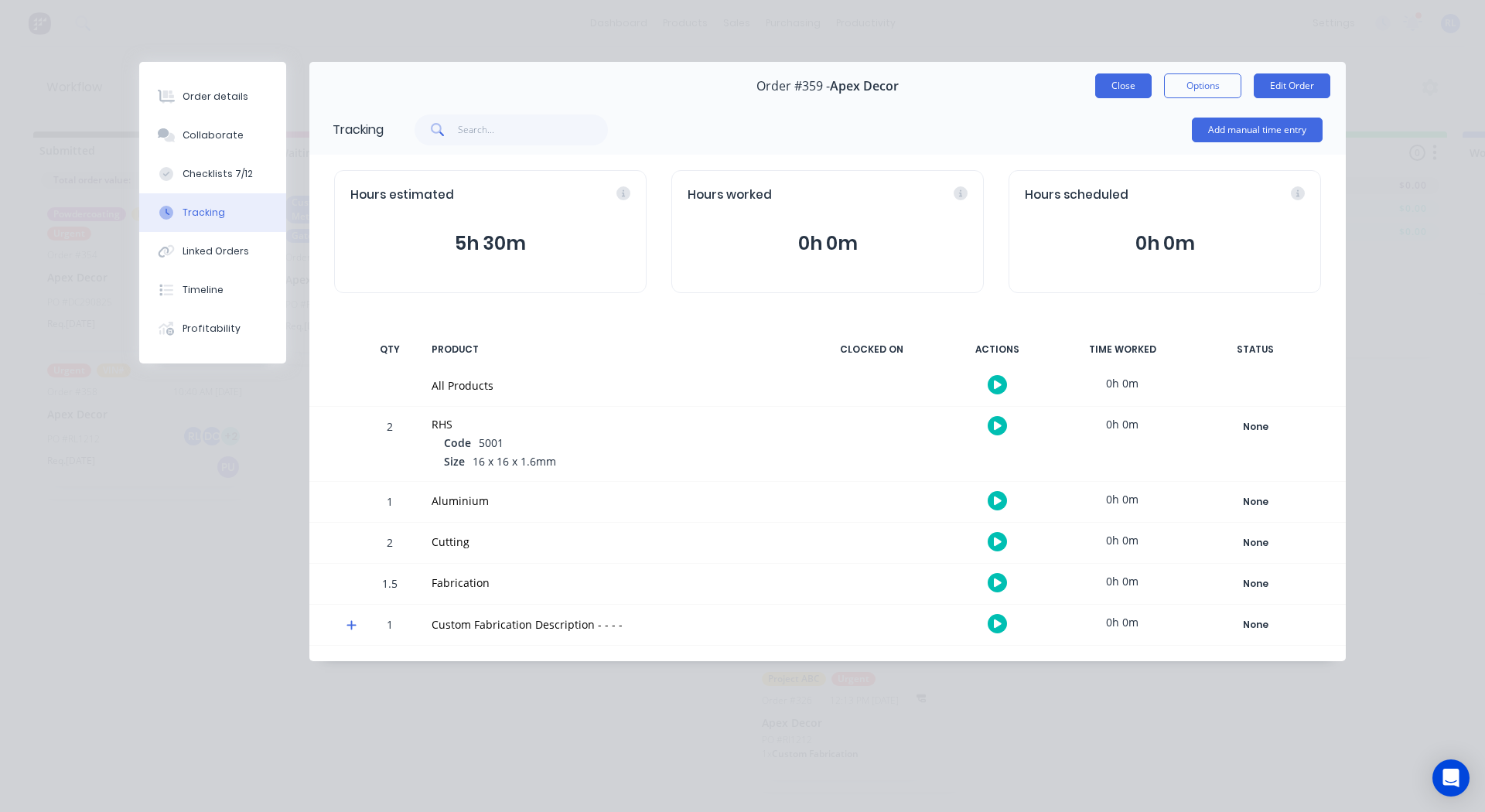
click at [1121, 81] on button "Close" at bounding box center [1123, 86] width 56 height 25
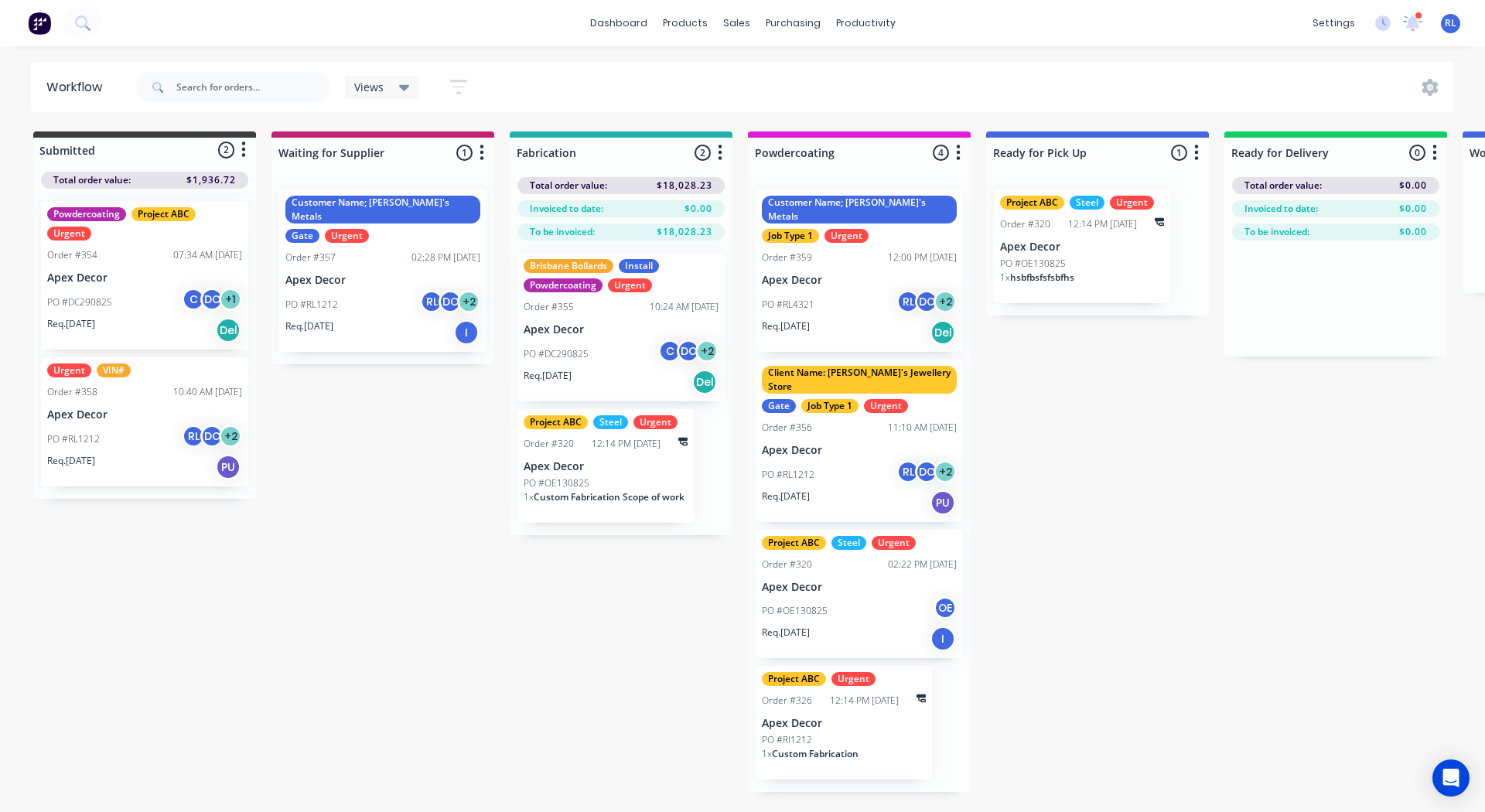
click at [720, 152] on icon "button" at bounding box center [720, 152] width 4 height 15
click at [629, 211] on button "Notifications" at bounding box center [651, 211] width 155 height 25
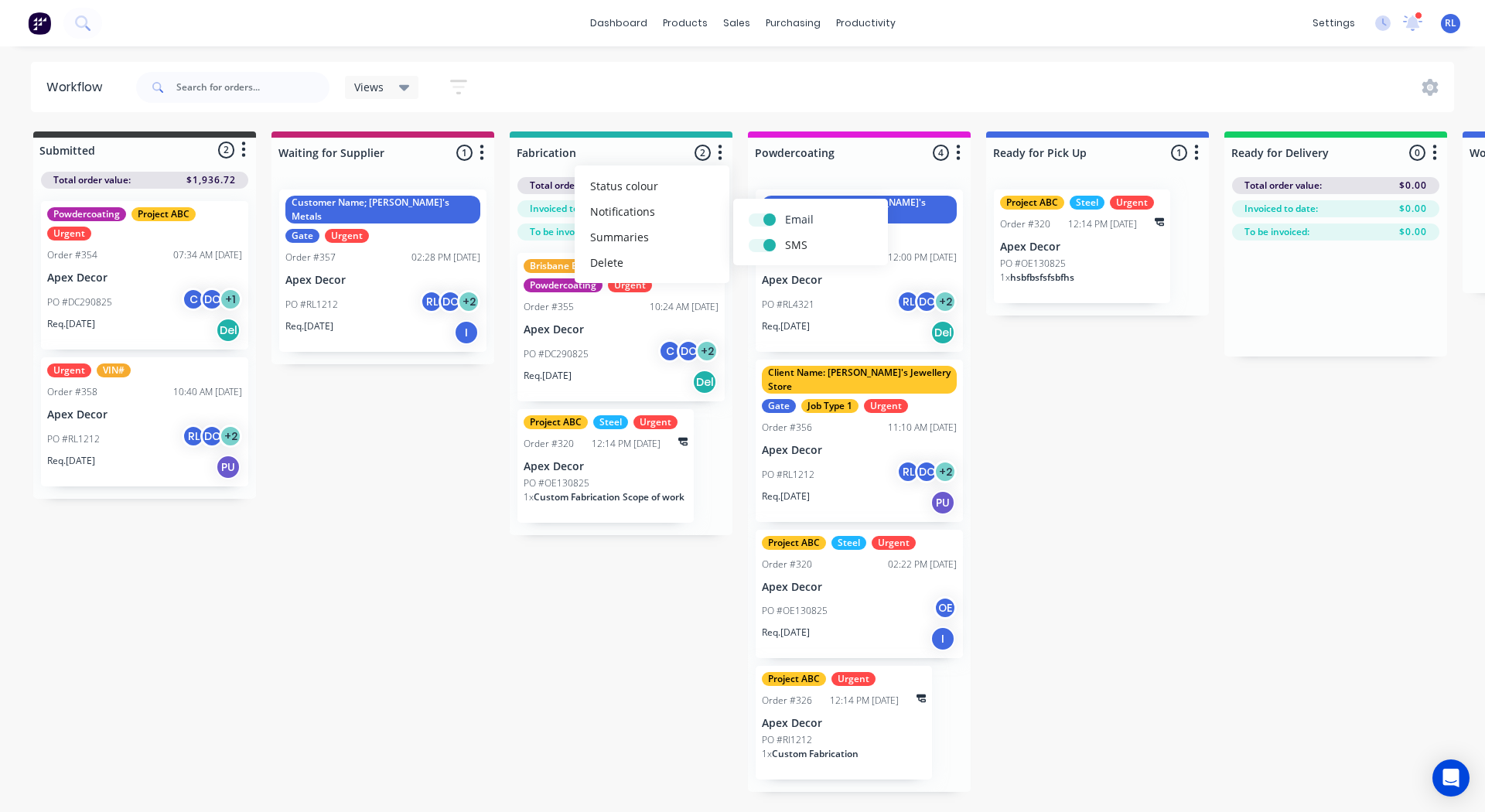
click at [785, 211] on label at bounding box center [785, 211] width 0 height 0
click at [761, 218] on input "checkbox" at bounding box center [754, 218] width 13 height 15
checkbox input "false"
click at [785, 237] on label at bounding box center [785, 237] width 0 height 0
click at [761, 240] on input "checkbox" at bounding box center [754, 244] width 13 height 15
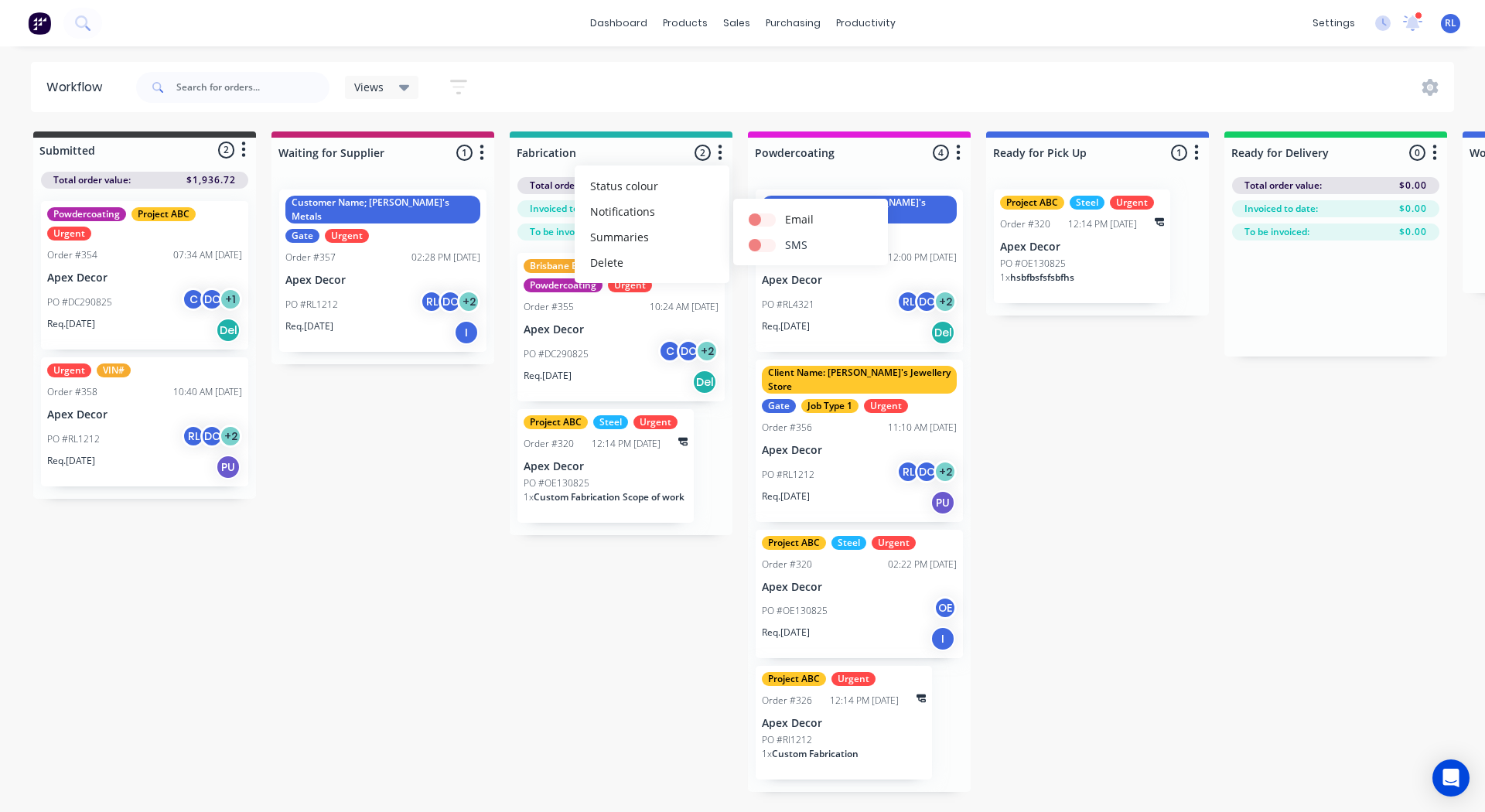
checkbox input "false"
click at [785, 211] on label at bounding box center [785, 211] width 0 height 0
click at [761, 222] on input "checkbox" at bounding box center [754, 218] width 13 height 15
checkbox input "true"
click at [785, 237] on label at bounding box center [785, 237] width 0 height 0
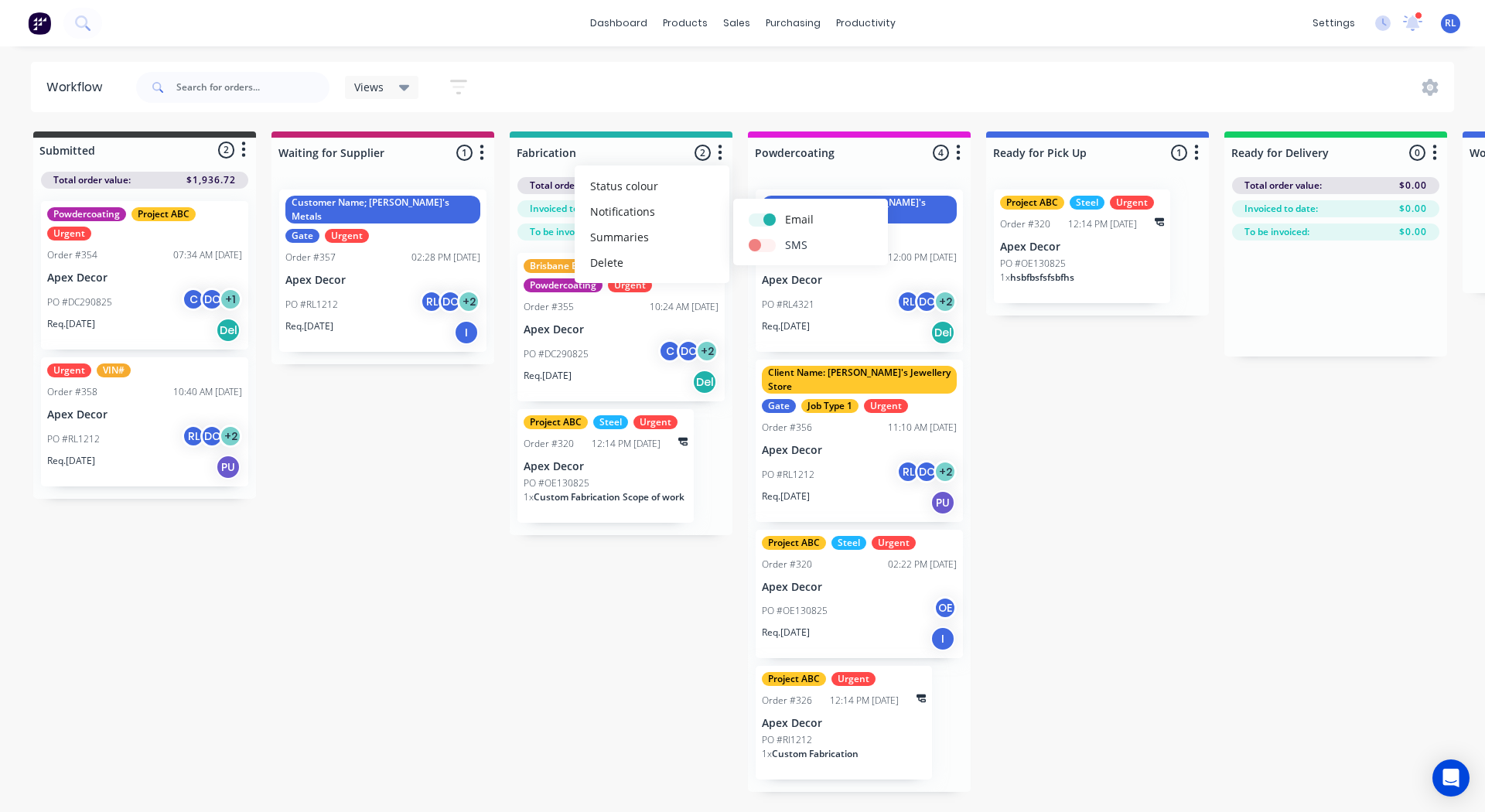
click at [759, 243] on input "checkbox" at bounding box center [754, 244] width 13 height 15
click at [785, 237] on label at bounding box center [785, 237] width 0 height 0
click at [759, 243] on input "checkbox" at bounding box center [754, 244] width 13 height 15
checkbox input "false"
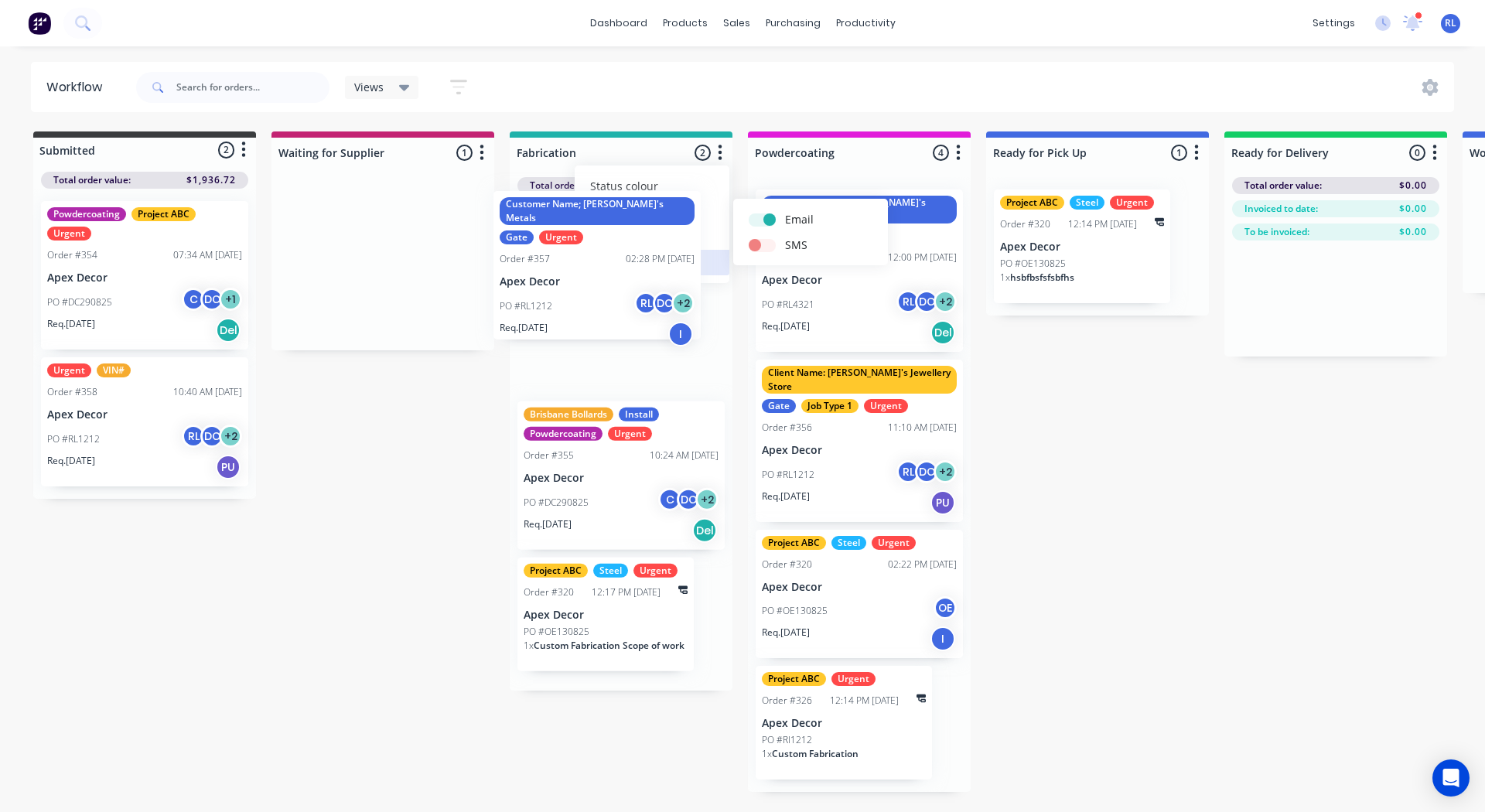
drag, startPoint x: 359, startPoint y: 274, endPoint x: 580, endPoint y: 274, distance: 221.0
click at [580, 274] on div "Submitted 2 Status colour #3A3C3E hex #3A3C3E Save Cancel Summaries Total order…" at bounding box center [1053, 461] width 2130 height 660
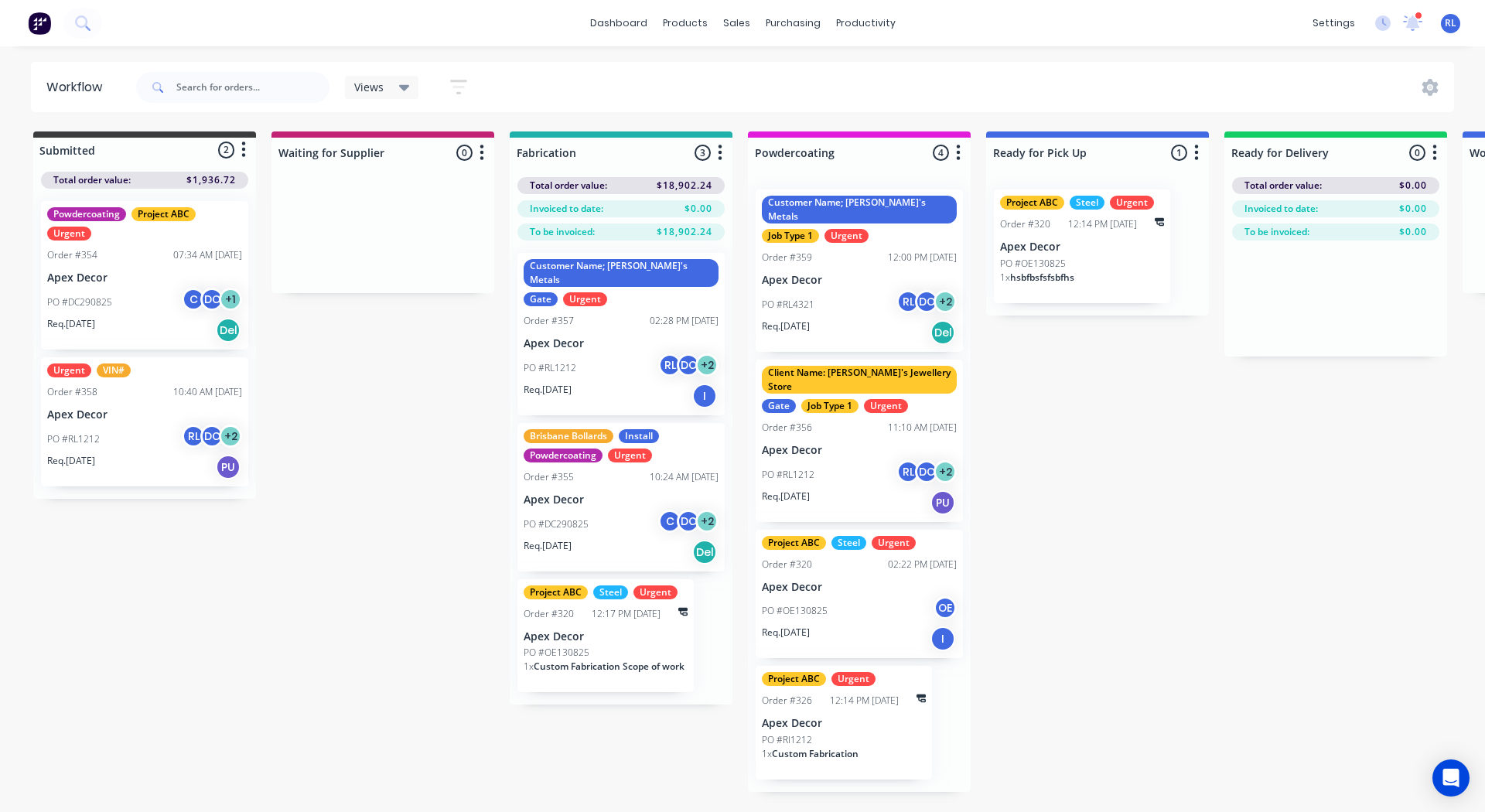
click at [720, 151] on icon "button" at bounding box center [720, 152] width 5 height 19
click at [655, 209] on button "Notifications" at bounding box center [651, 211] width 155 height 25
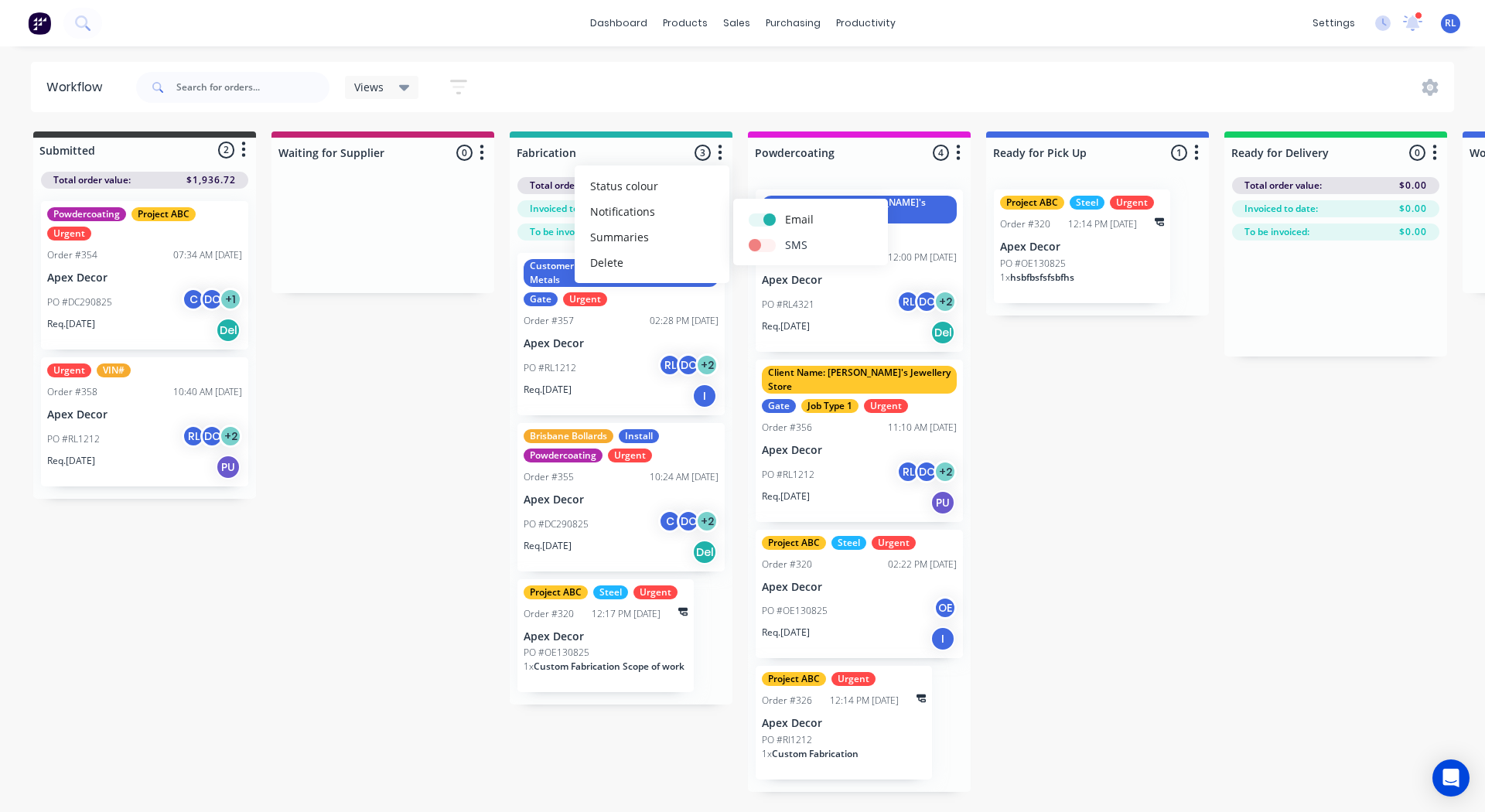
click at [785, 237] on label at bounding box center [785, 237] width 0 height 0
click at [758, 244] on input "checkbox" at bounding box center [754, 244] width 13 height 15
checkbox input "true"
click at [1055, 491] on div "Submitted 2 Status colour #3A3C3E hex #3A3C3E Save Cancel Summaries Total order…" at bounding box center [1053, 461] width 2130 height 660
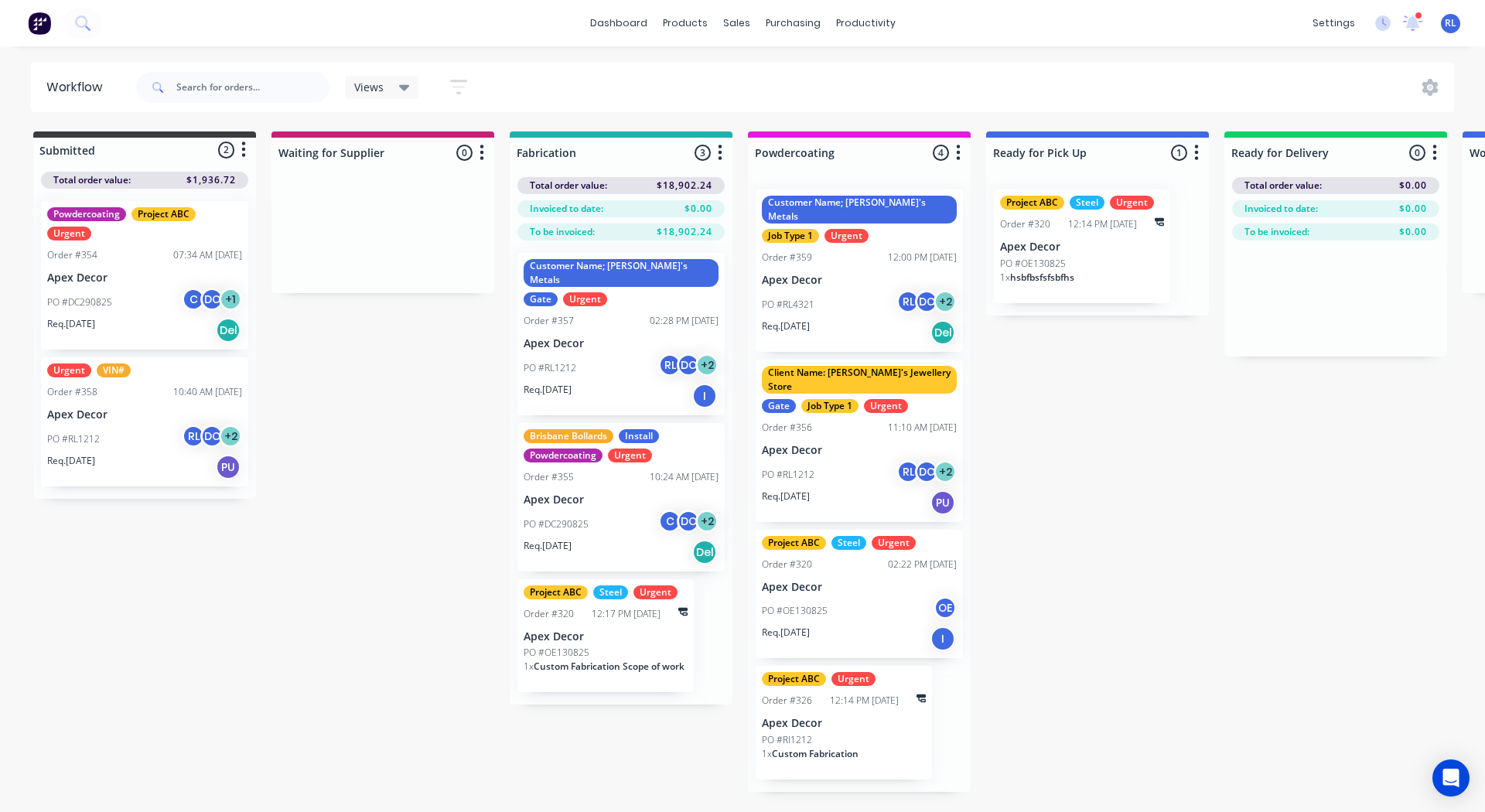
click at [721, 151] on icon "button" at bounding box center [720, 152] width 5 height 19
click at [1132, 397] on div "Submitted 2 Status colour #3A3C3E hex #3A3C3E Save Cancel Summaries Total order…" at bounding box center [1053, 461] width 2130 height 660
click at [1197, 147] on icon "button" at bounding box center [1196, 152] width 4 height 15
click at [1108, 203] on button "Notifications" at bounding box center [1128, 211] width 155 height 25
click at [1111, 321] on div "Submitted 2 Status colour #3A3C3E hex #3A3C3E Save Cancel Summaries Total order…" at bounding box center [1053, 461] width 2130 height 660
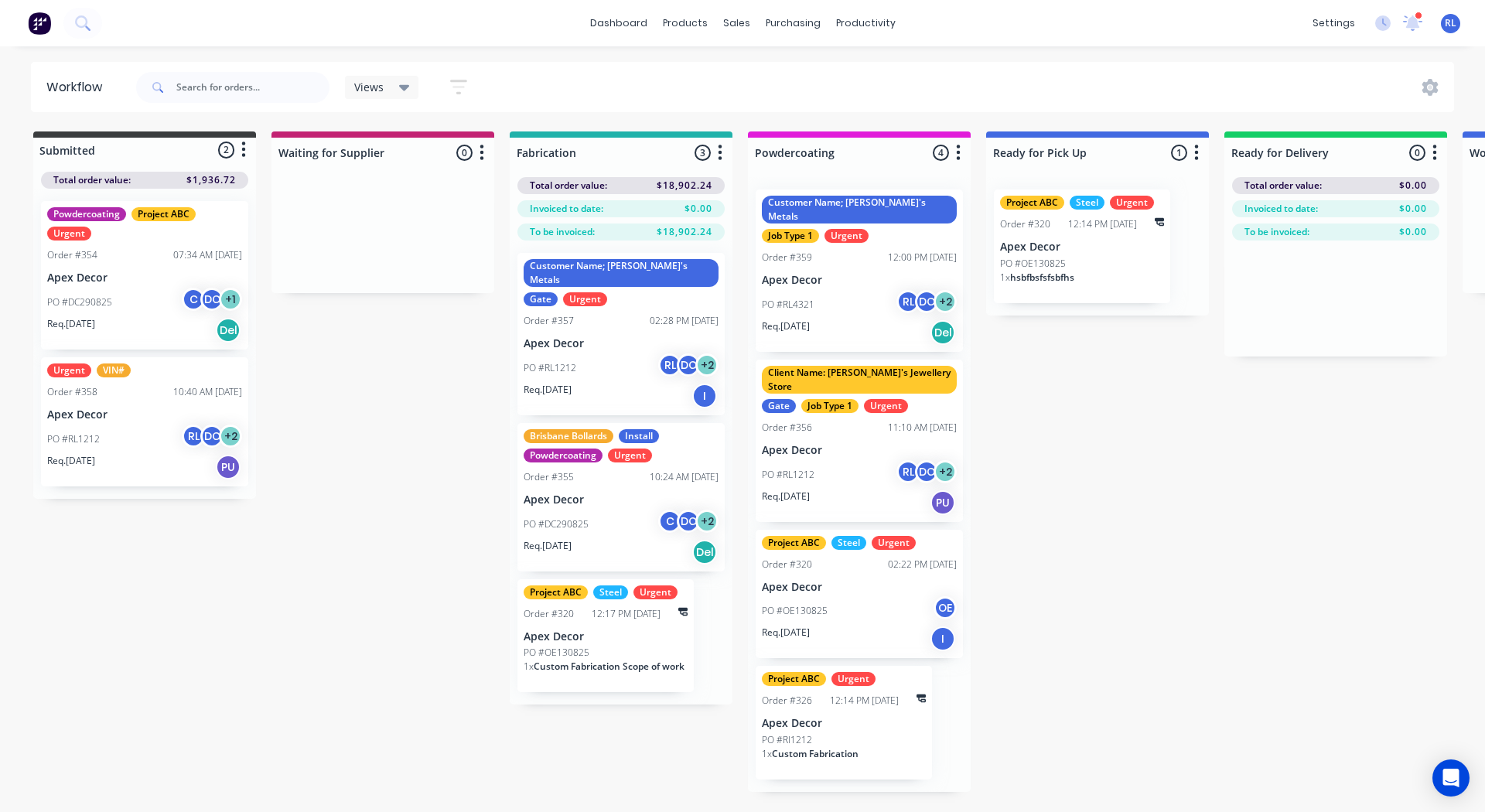
click at [457, 90] on icon "button" at bounding box center [459, 86] width 17 height 19
click at [374, 283] on div "Filter by labels" at bounding box center [381, 284] width 116 height 16
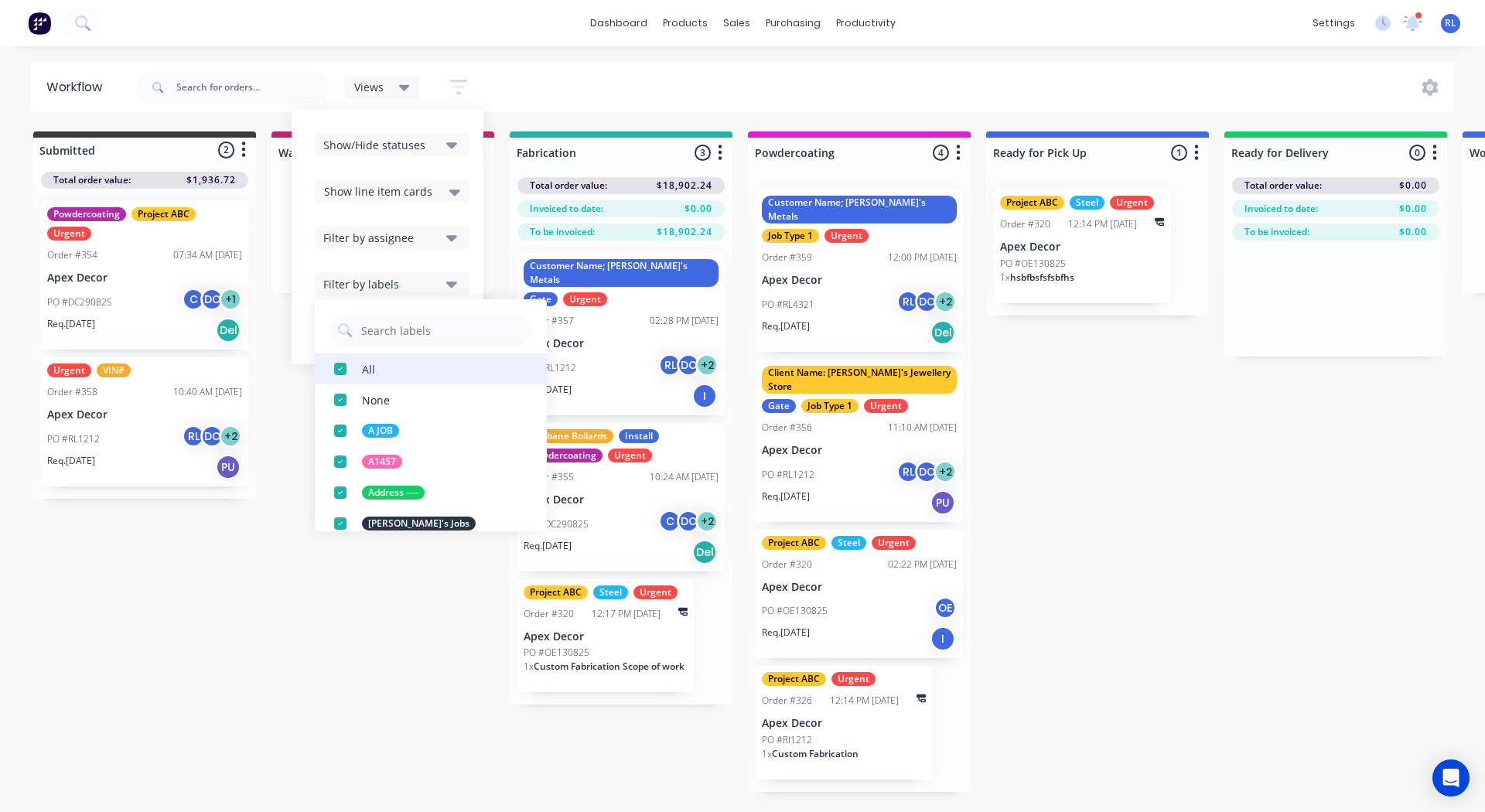
click at [340, 370] on div "button" at bounding box center [340, 368] width 31 height 31
click at [392, 339] on input "text" at bounding box center [442, 330] width 164 height 31
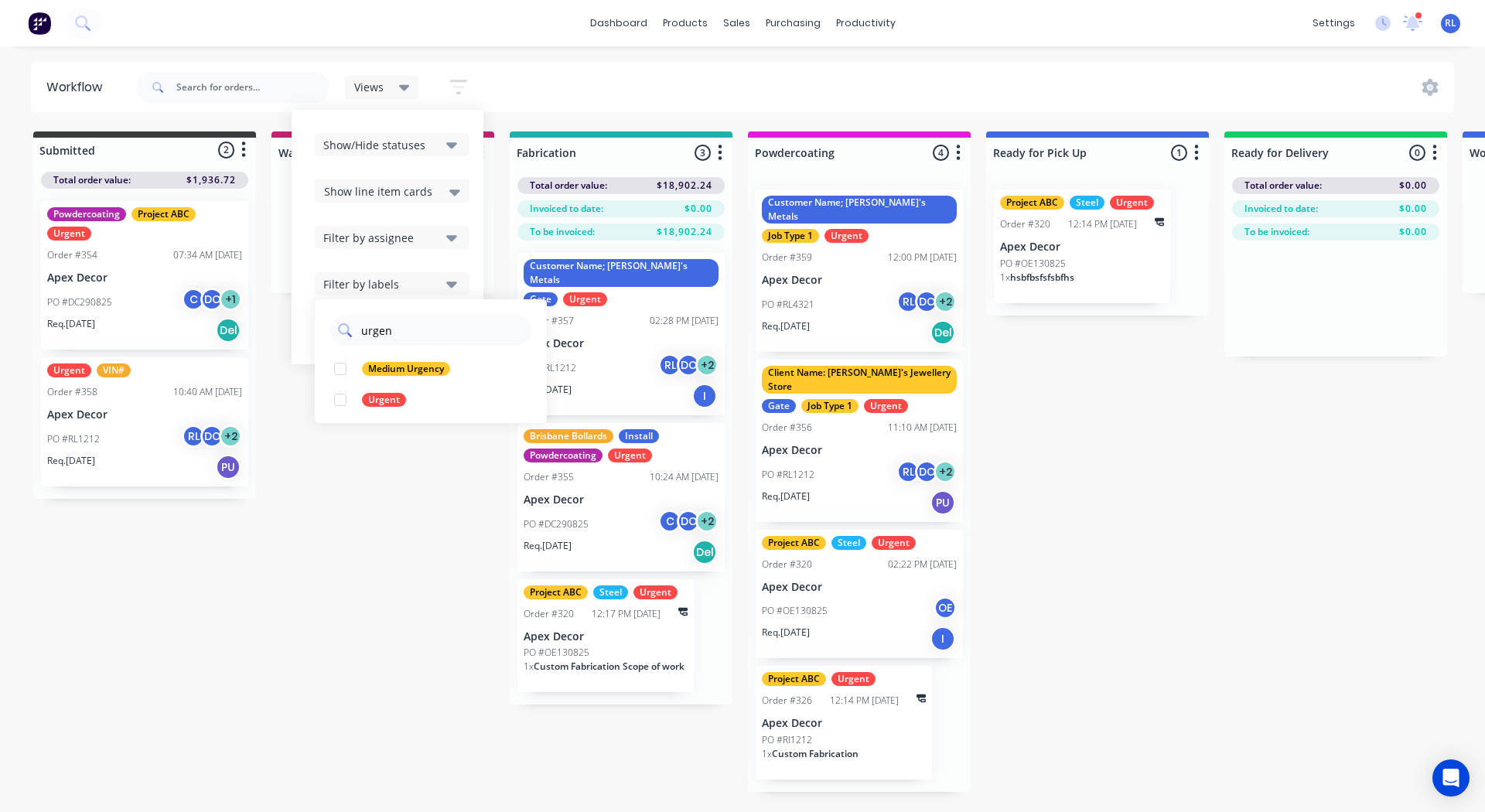
type input "urgent"
click at [340, 367] on div "button" at bounding box center [340, 368] width 31 height 31
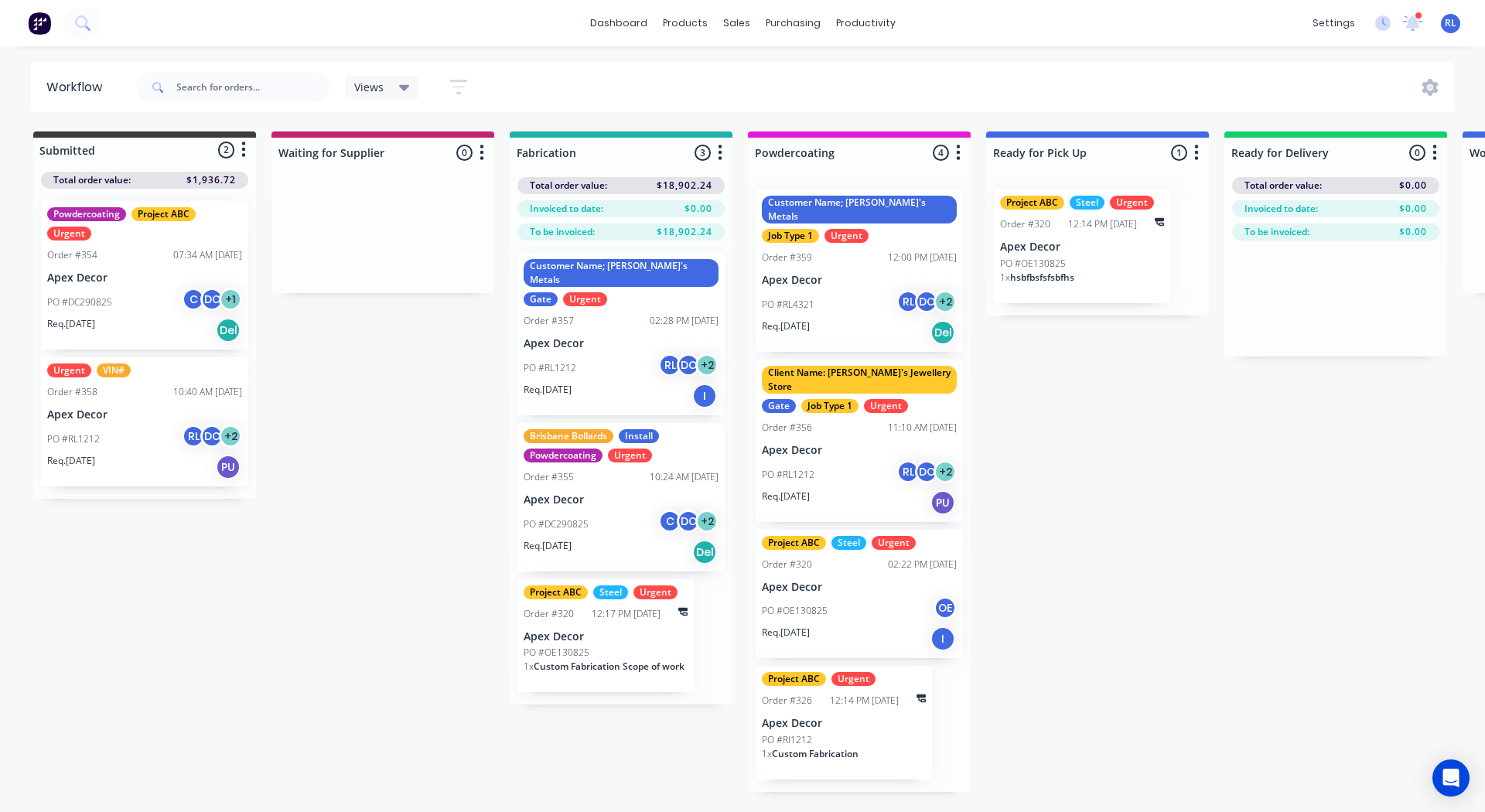
click at [350, 440] on div "Submitted 2 Status colour #3A3C3E hex #3A3C3E Save Cancel Summaries Total order…" at bounding box center [1053, 461] width 2130 height 660
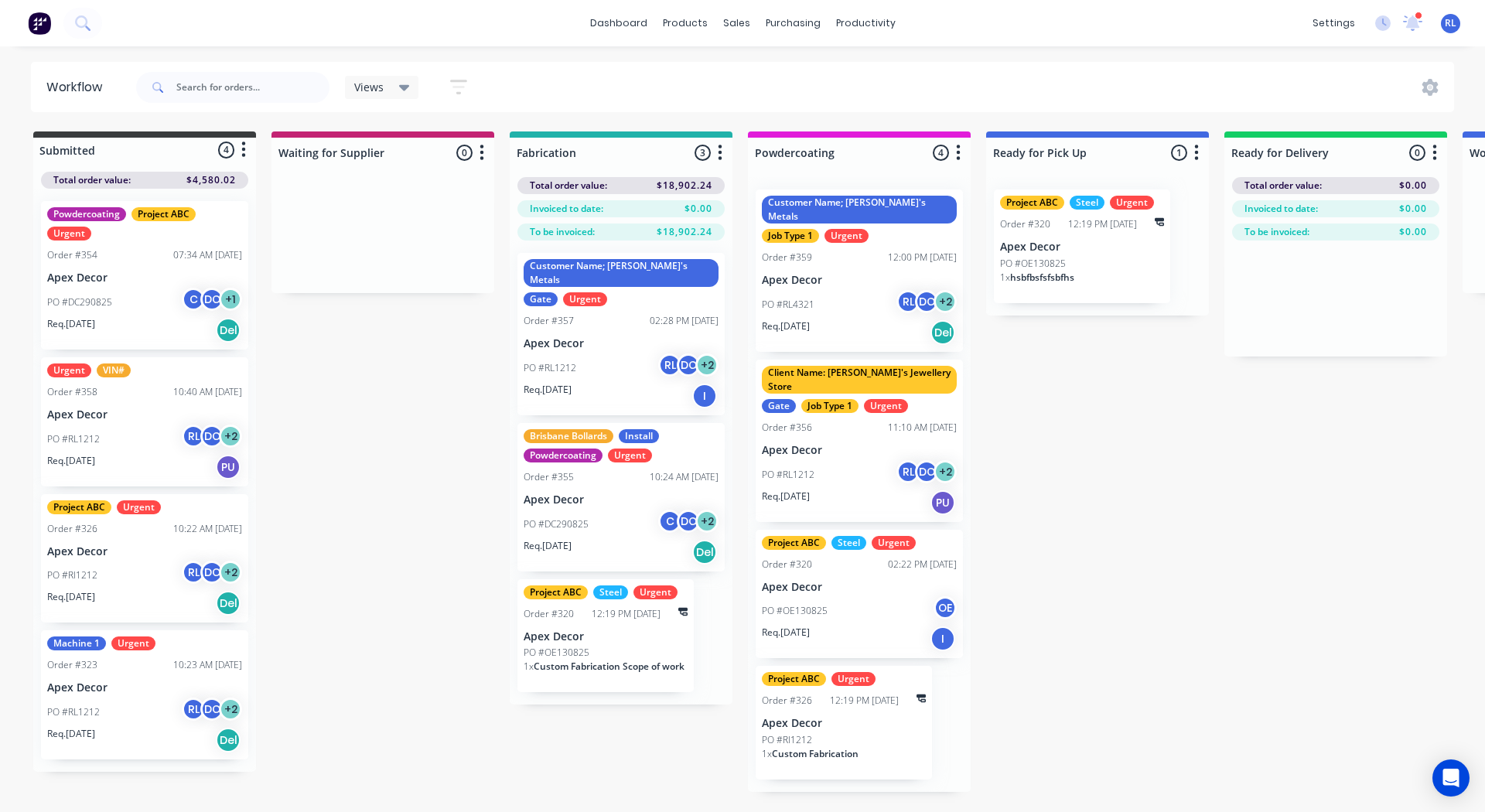
click at [388, 88] on div "Views" at bounding box center [382, 87] width 56 height 14
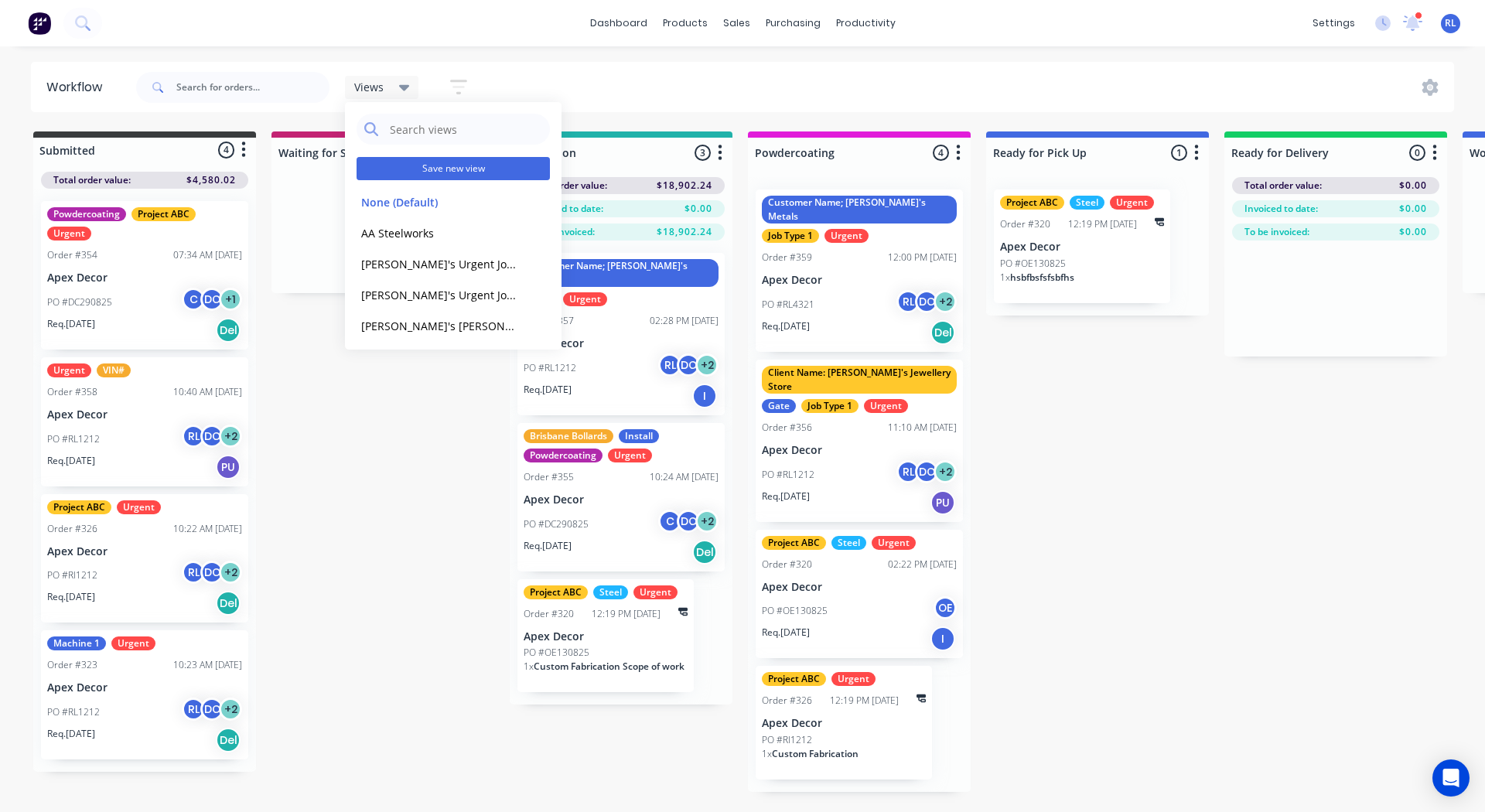
click at [420, 166] on button "Save new view" at bounding box center [453, 169] width 193 height 23
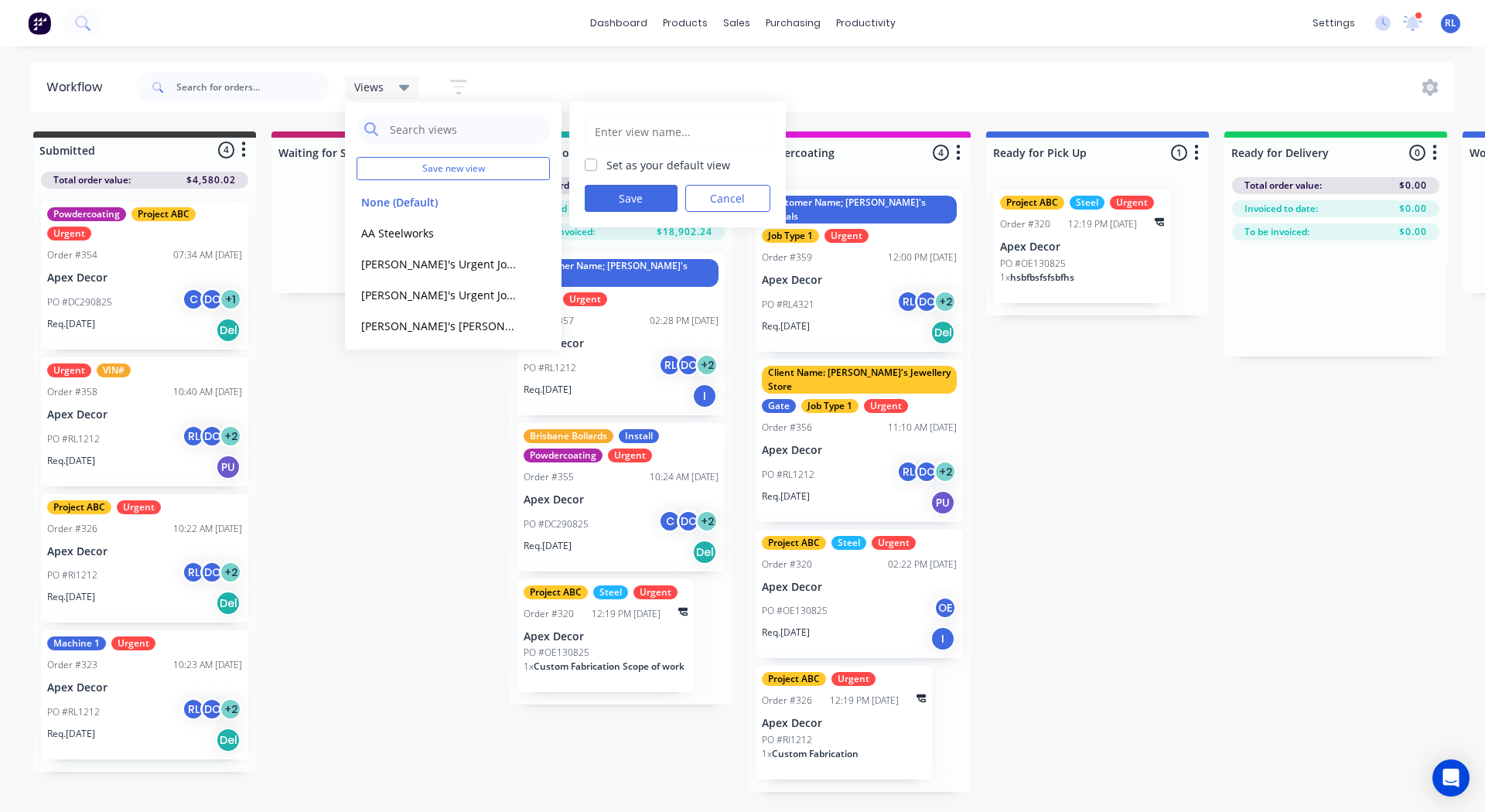
click at [652, 141] on input "text" at bounding box center [677, 131] width 168 height 29
type input "Amber's Urgent Jobs"
click at [621, 193] on button "Save" at bounding box center [630, 198] width 93 height 27
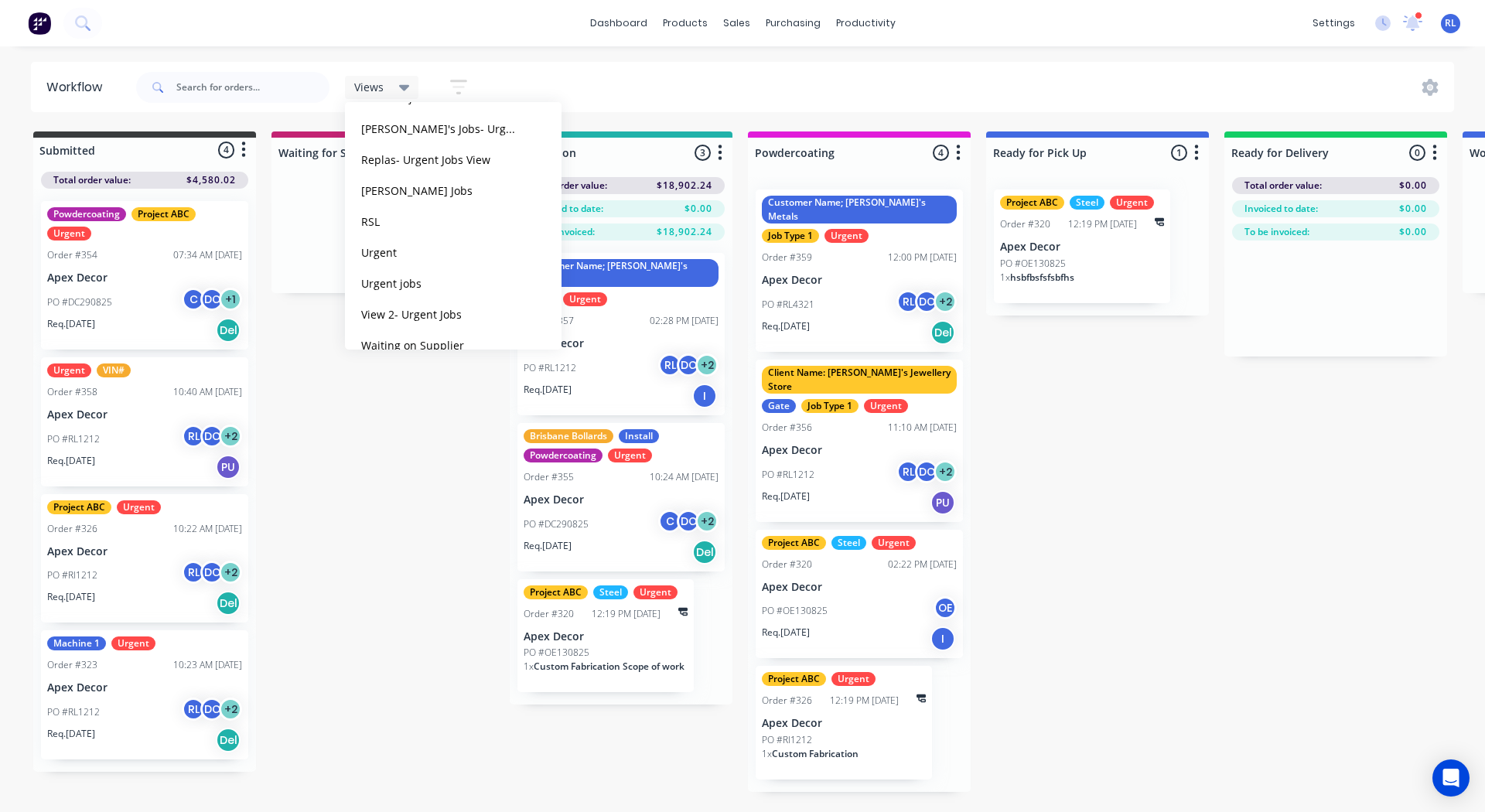
scroll to position [962, 0]
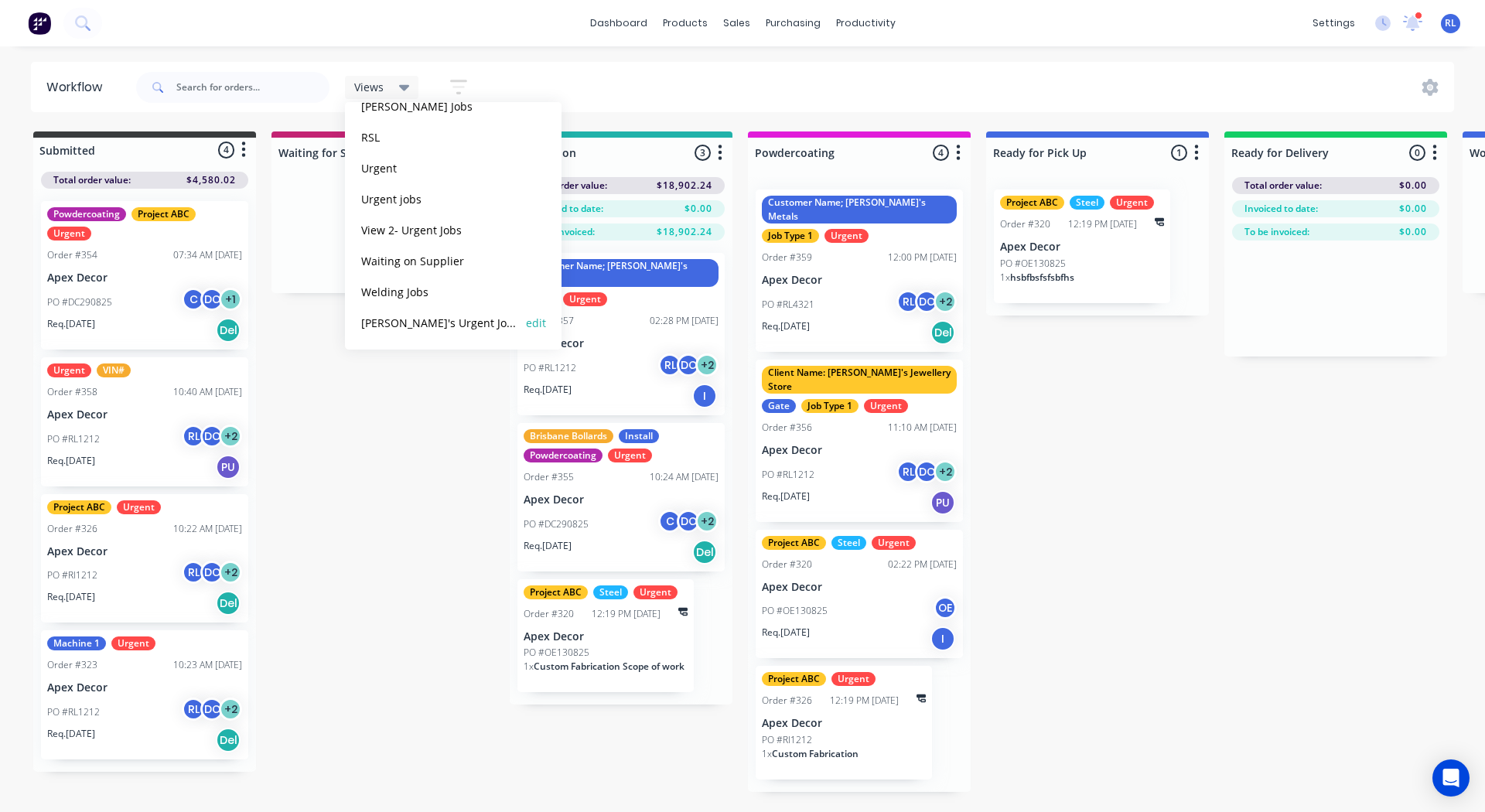
click at [410, 329] on button "Amber's Urgent Jobs" at bounding box center [439, 322] width 165 height 18
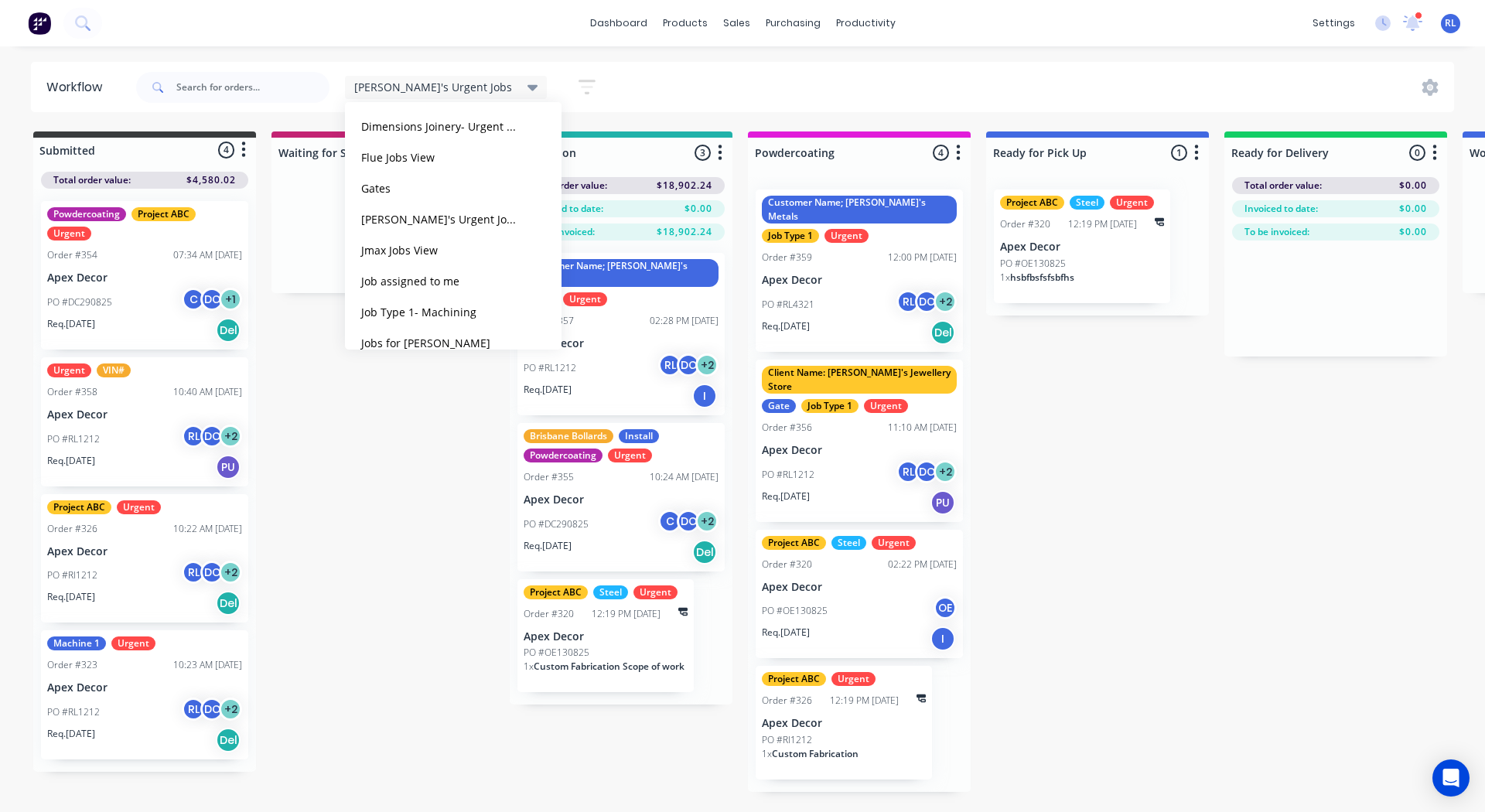
scroll to position [0, 0]
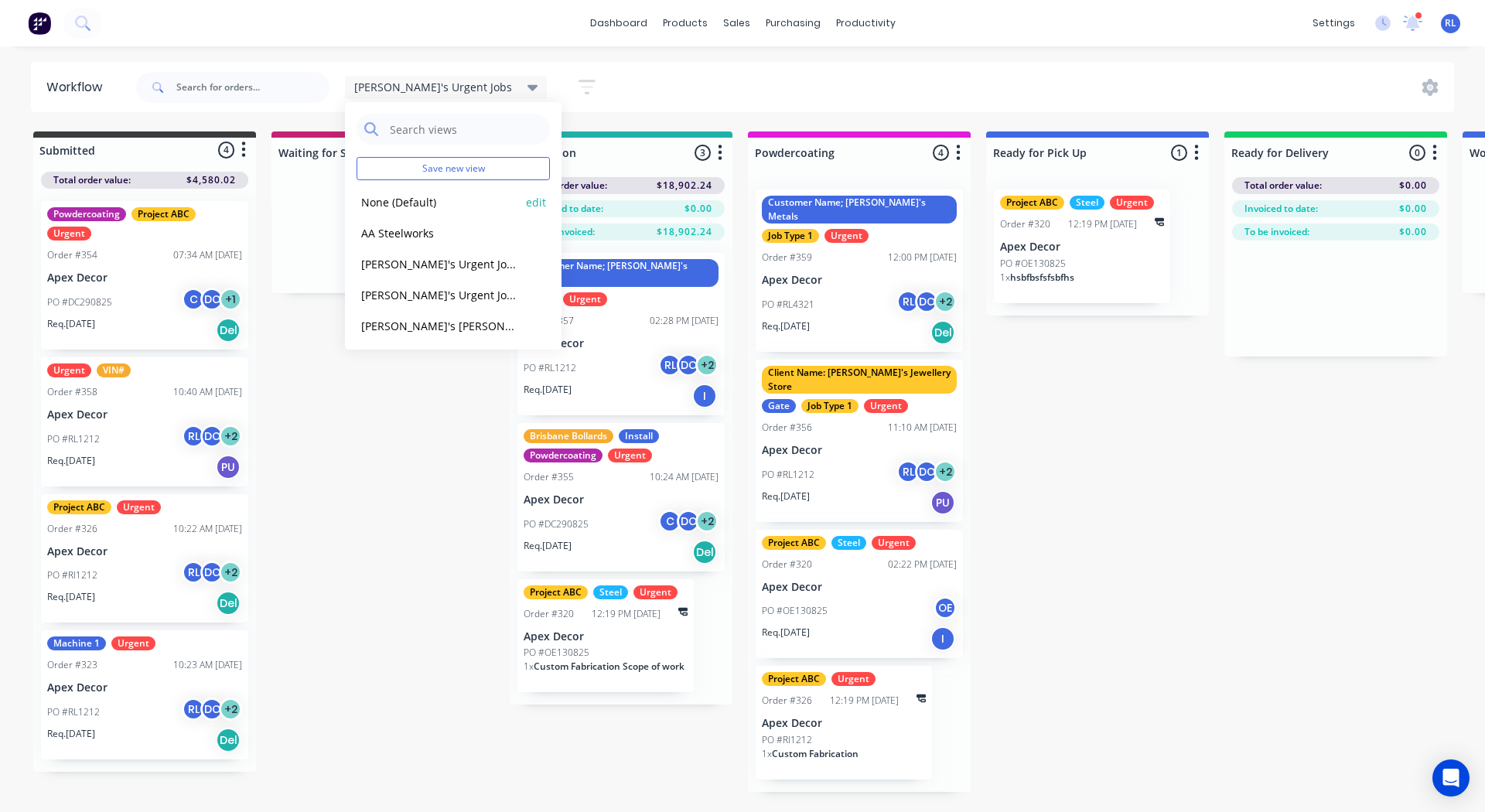
click at [401, 200] on button "None (Default)" at bounding box center [439, 202] width 165 height 18
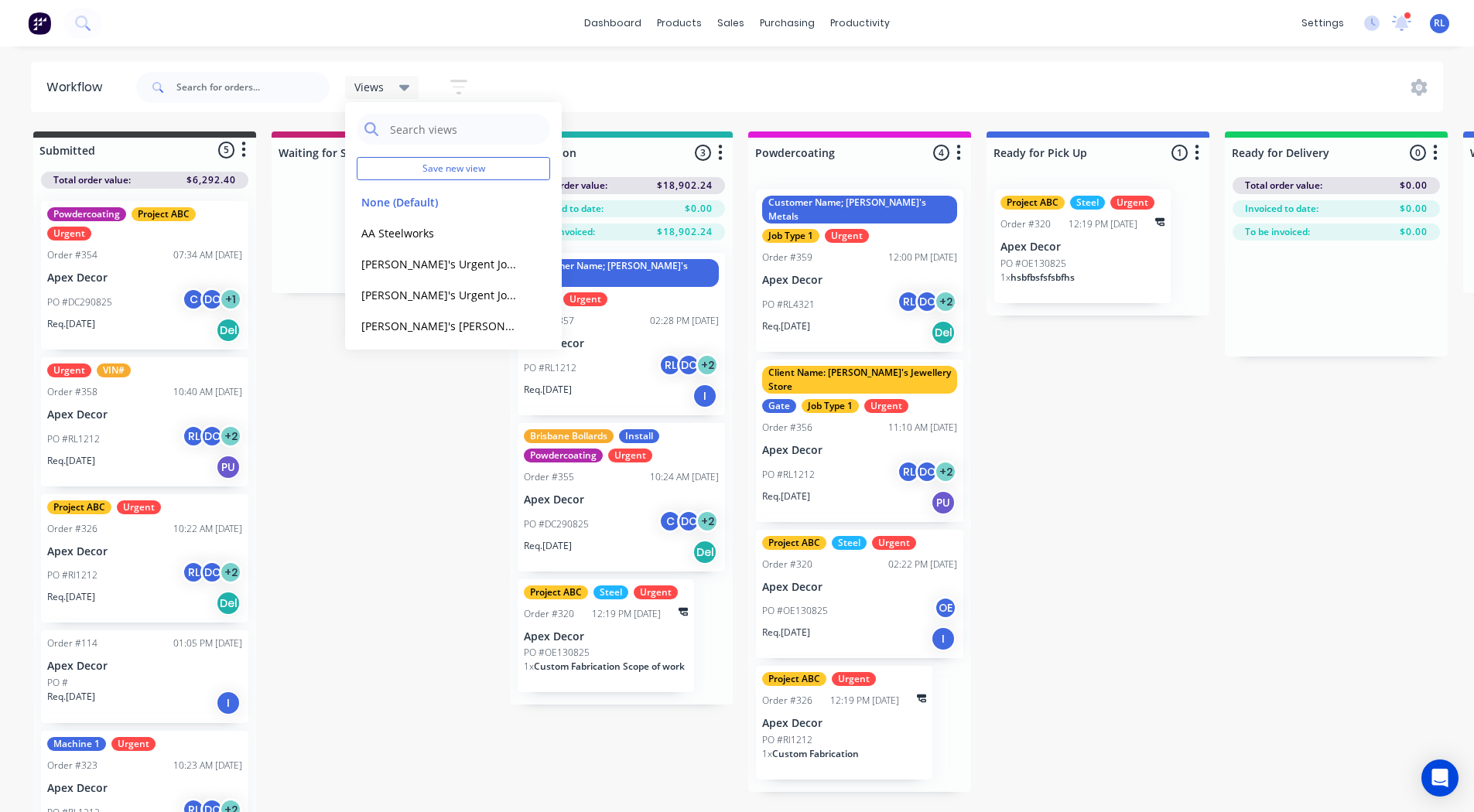
click at [348, 475] on div "Submitted 5 Status colour #3A3C3E hex #3A3C3E Save Cancel Summaries Total order…" at bounding box center [1054, 473] width 2131 height 684
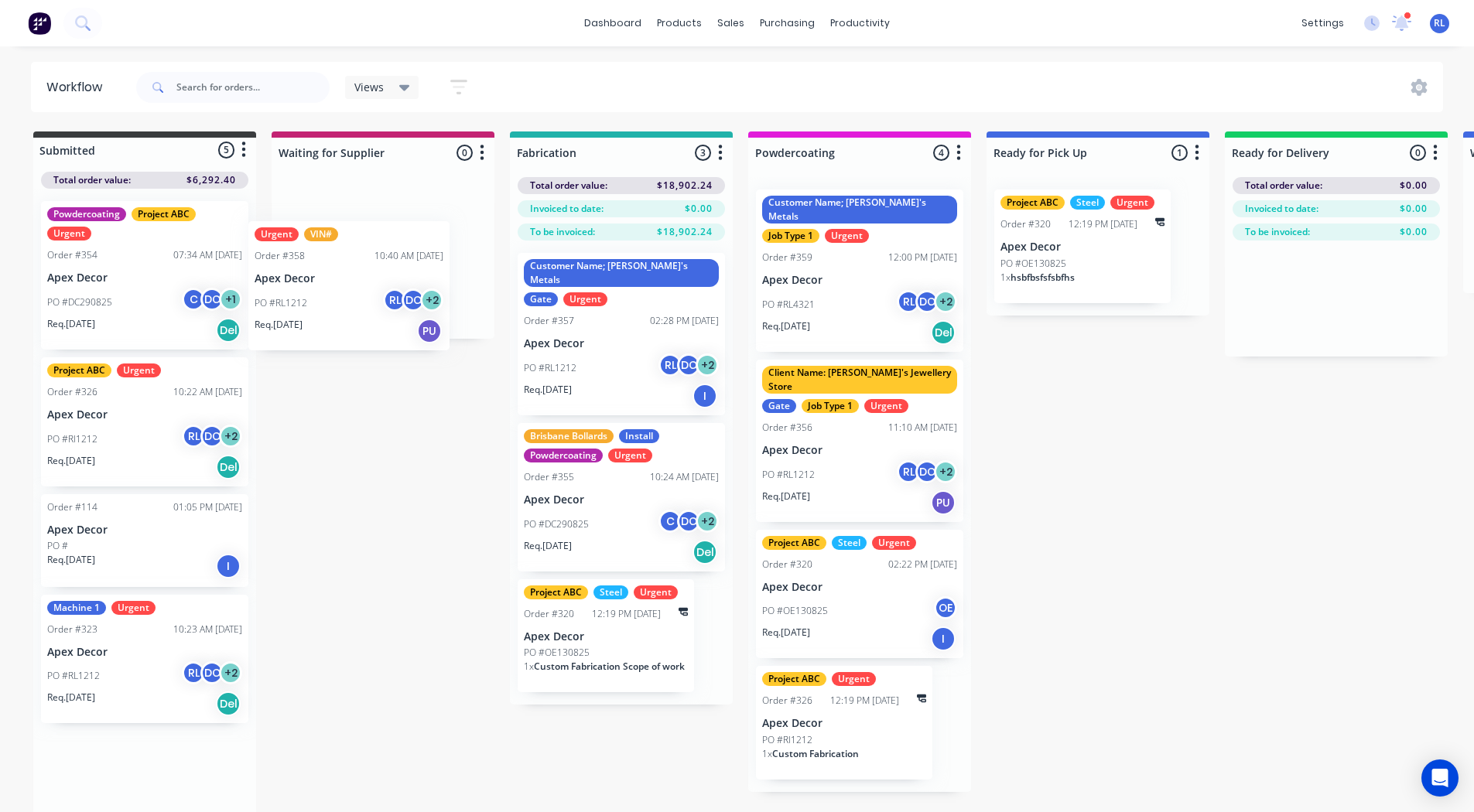
drag, startPoint x: 180, startPoint y: 378, endPoint x: 401, endPoint y: 232, distance: 264.9
click at [401, 232] on div "Submitted 5 Status colour #3A3C3E hex #3A3C3E Save Cancel Summaries Total order…" at bounding box center [1054, 473] width 2131 height 684
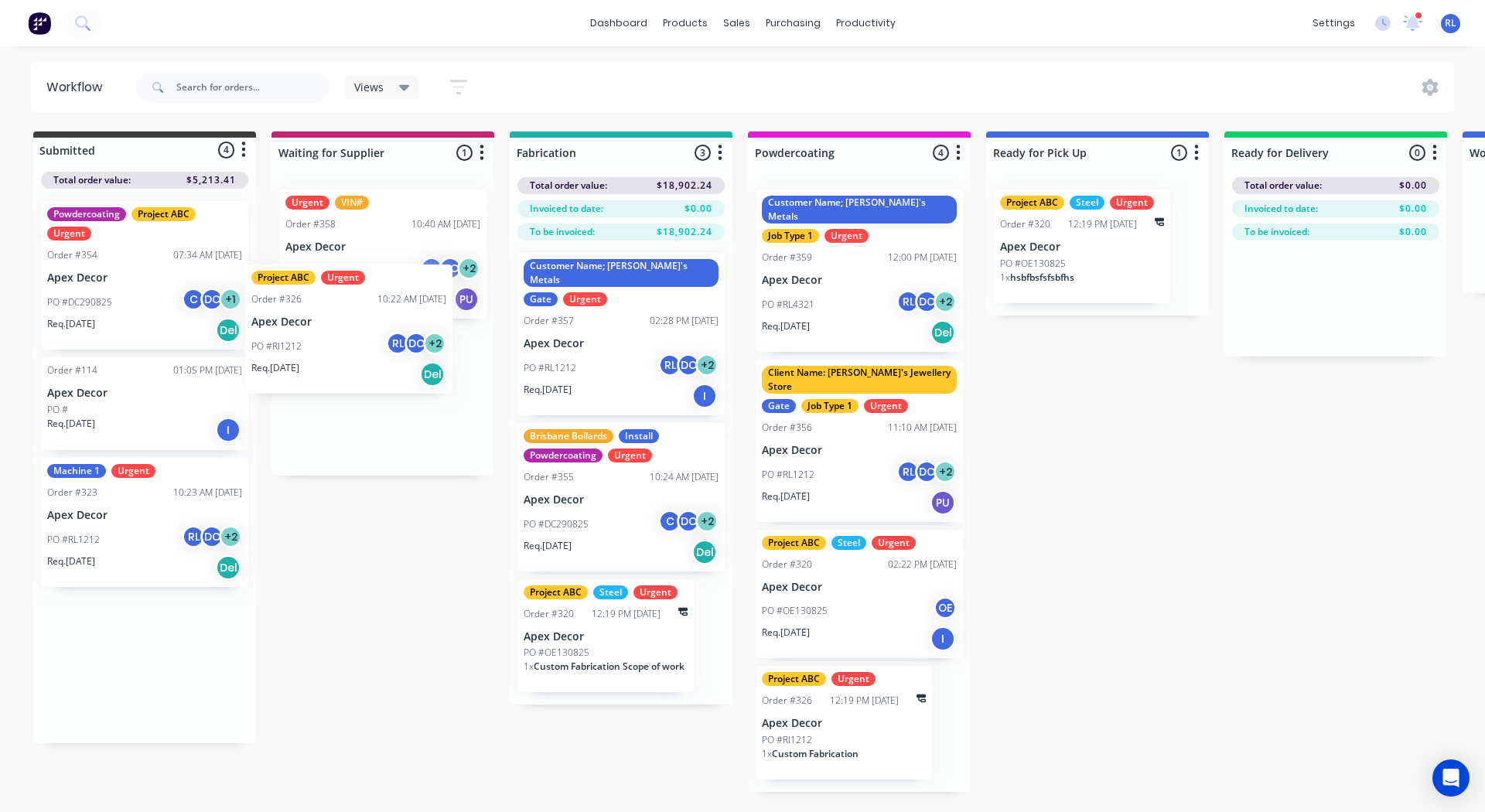
drag, startPoint x: 121, startPoint y: 451, endPoint x: 358, endPoint y: 342, distance: 260.9
click at [358, 342] on div "Submitted 4 Status colour #3A3C3E hex #3A3C3E Save Cancel Summaries Total order…" at bounding box center [1053, 461] width 2130 height 660
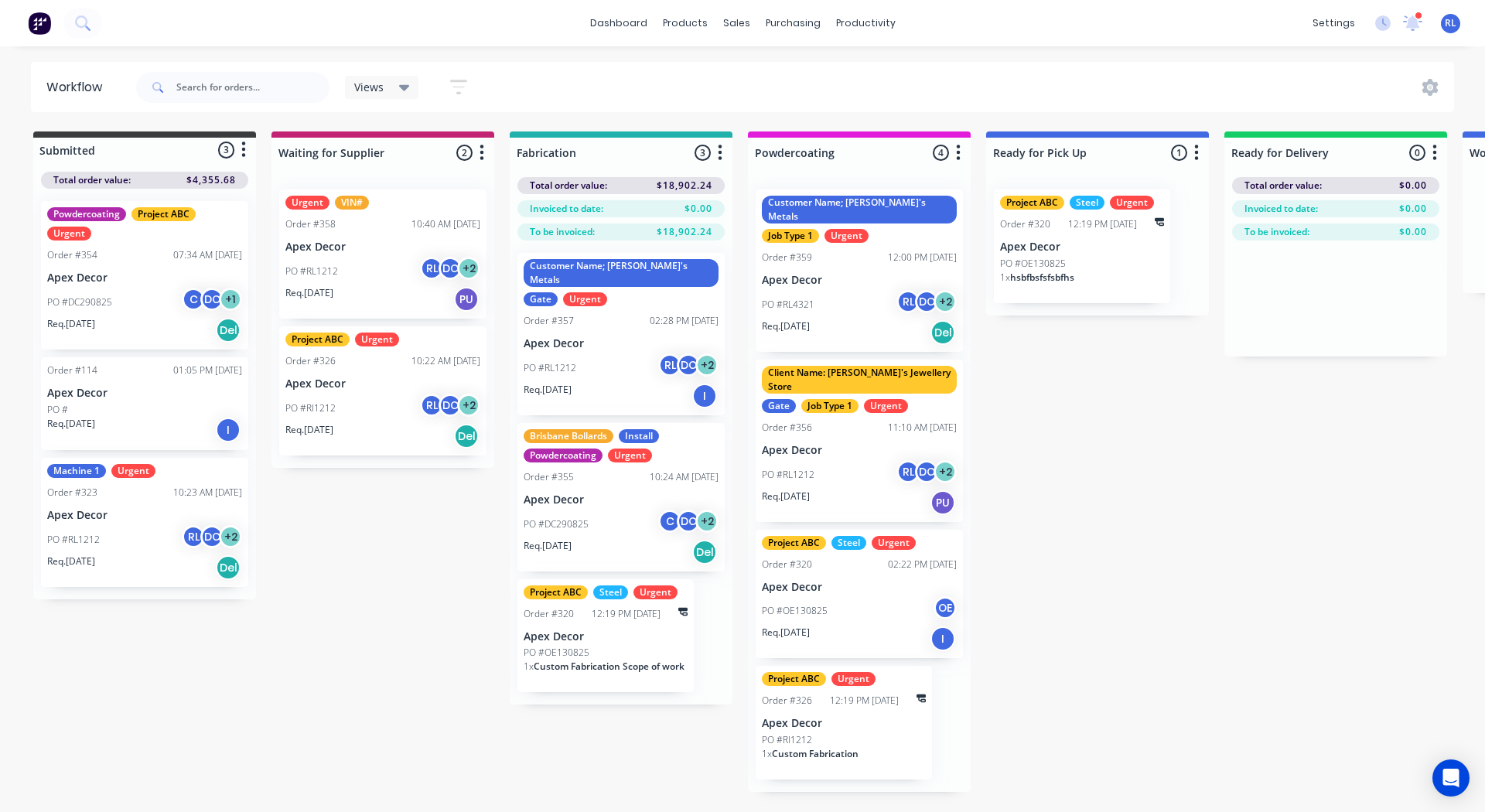
click at [388, 83] on div "Views" at bounding box center [382, 87] width 56 height 14
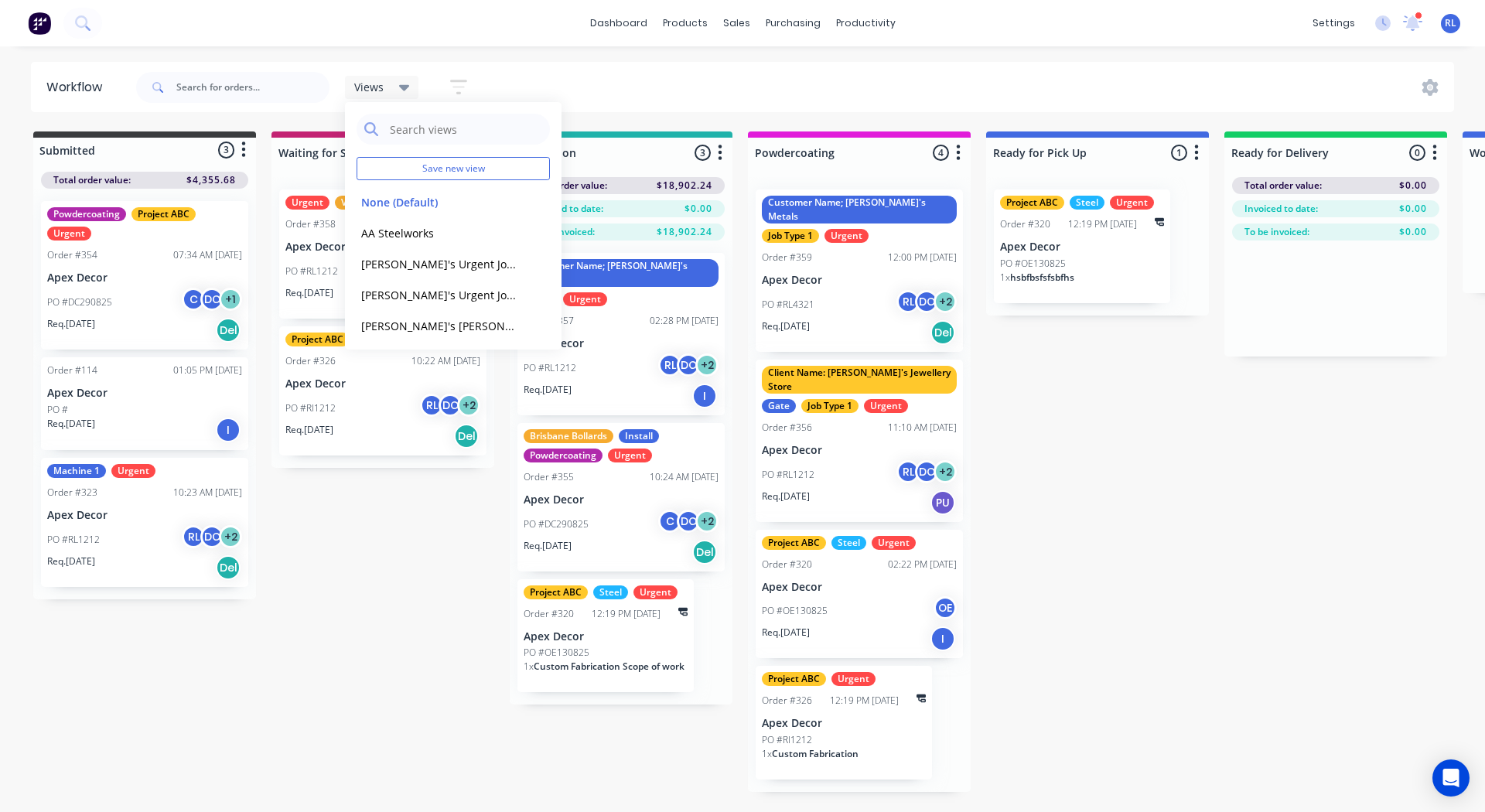
click at [500, 81] on div "Views Save new view None (Default) edit AA Steelworks edit Allannah's Urgent Jo…" at bounding box center [794, 87] width 1322 height 46
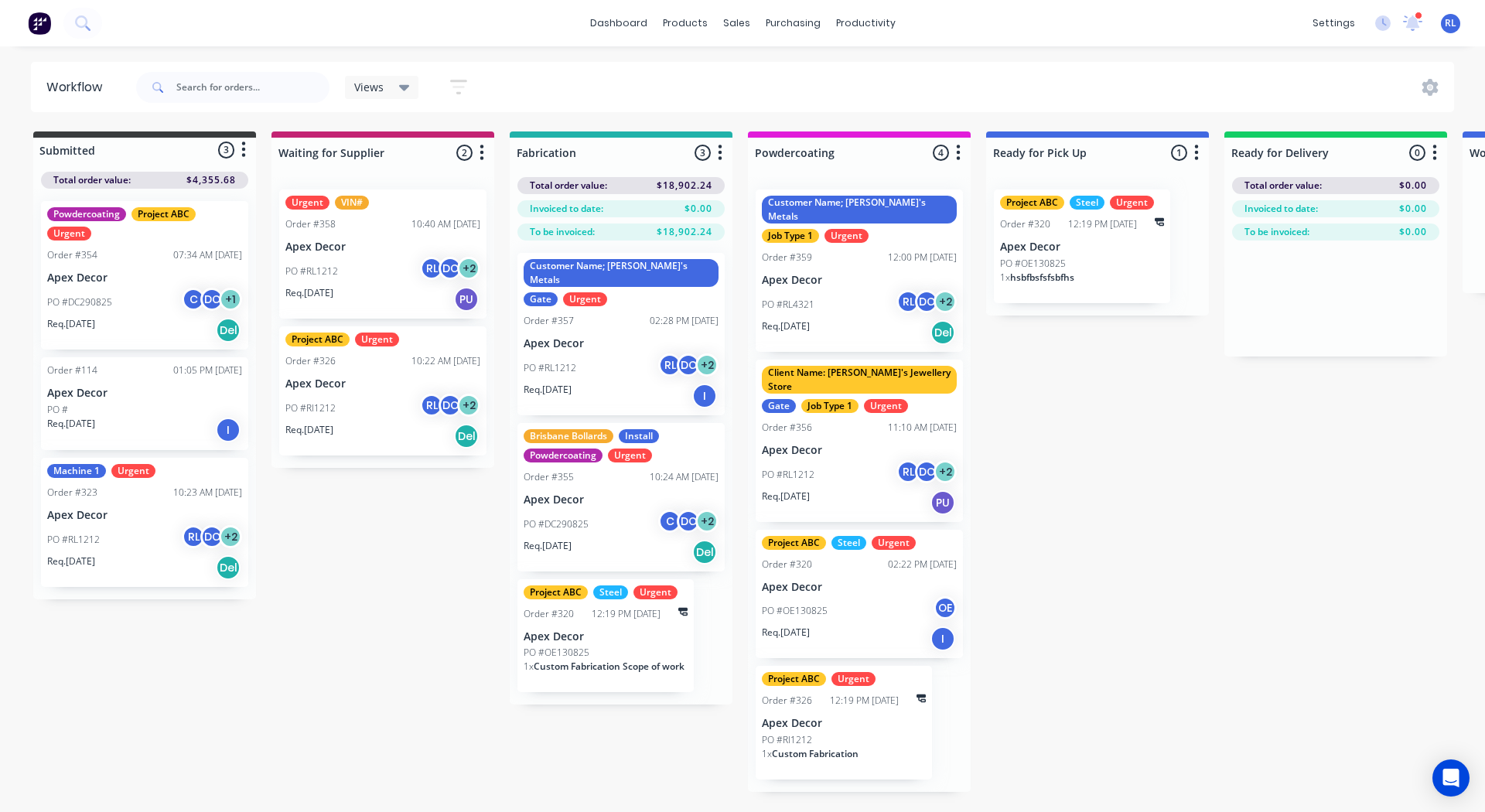
click at [459, 88] on icon "button" at bounding box center [458, 87] width 13 height 3
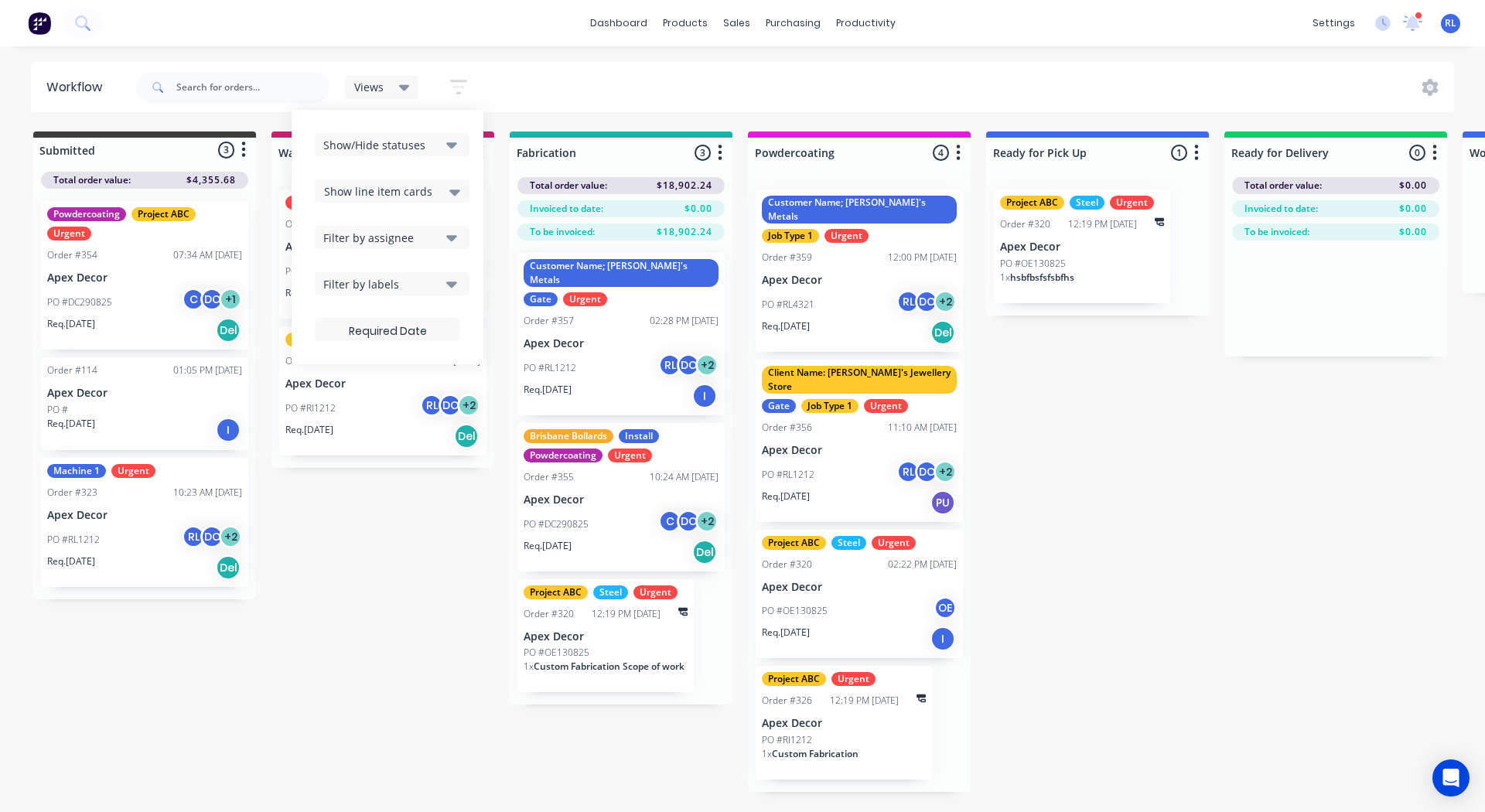
click at [393, 231] on div "Filter by assignee" at bounding box center [381, 237] width 116 height 16
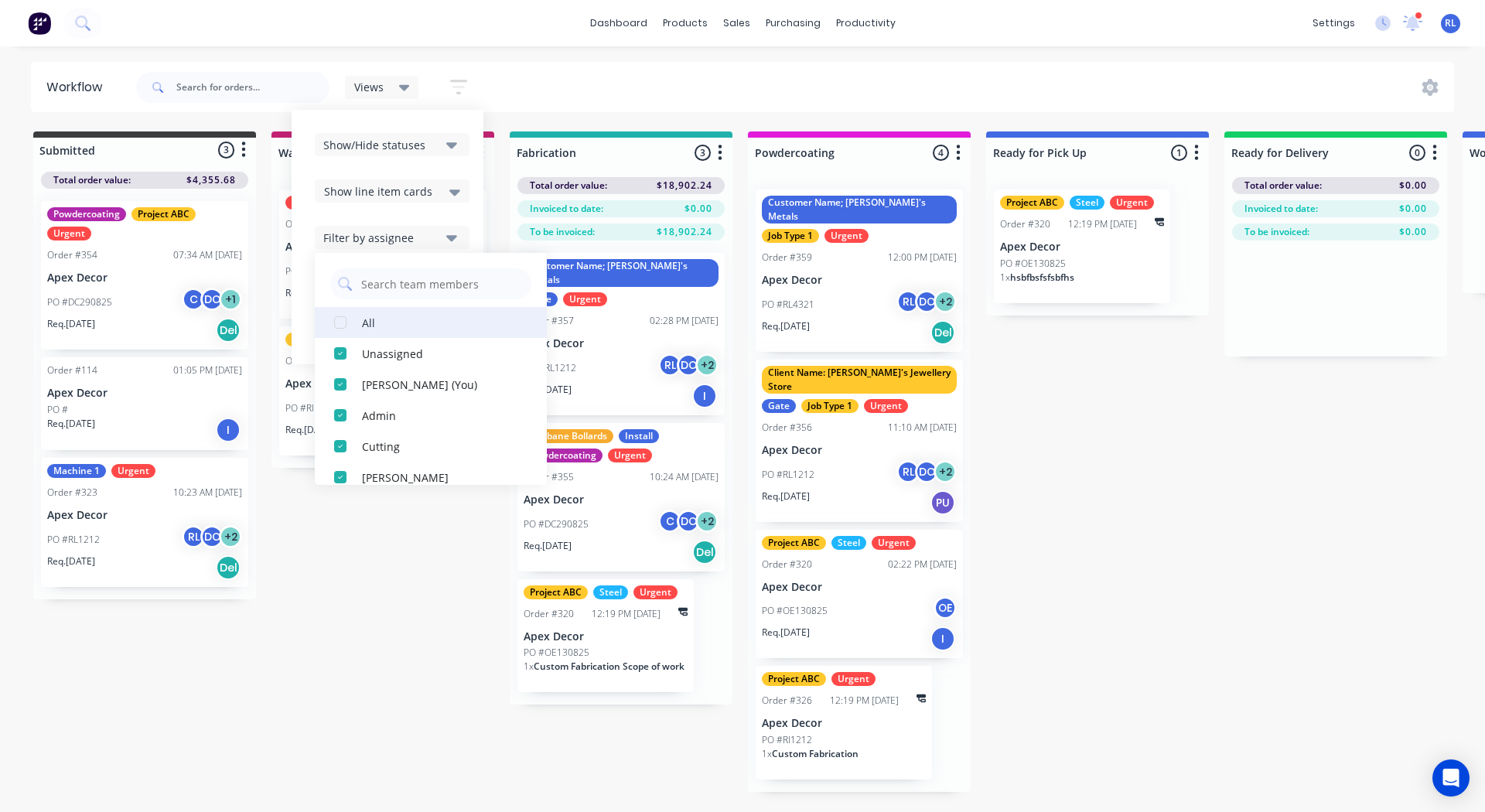
click at [341, 321] on div "button" at bounding box center [340, 322] width 31 height 31
click at [340, 381] on div "button" at bounding box center [340, 384] width 31 height 31
click at [471, 222] on div "Show/Hide statuses Show line item cards Show line item cards Hide line item car…" at bounding box center [387, 237] width 192 height 254
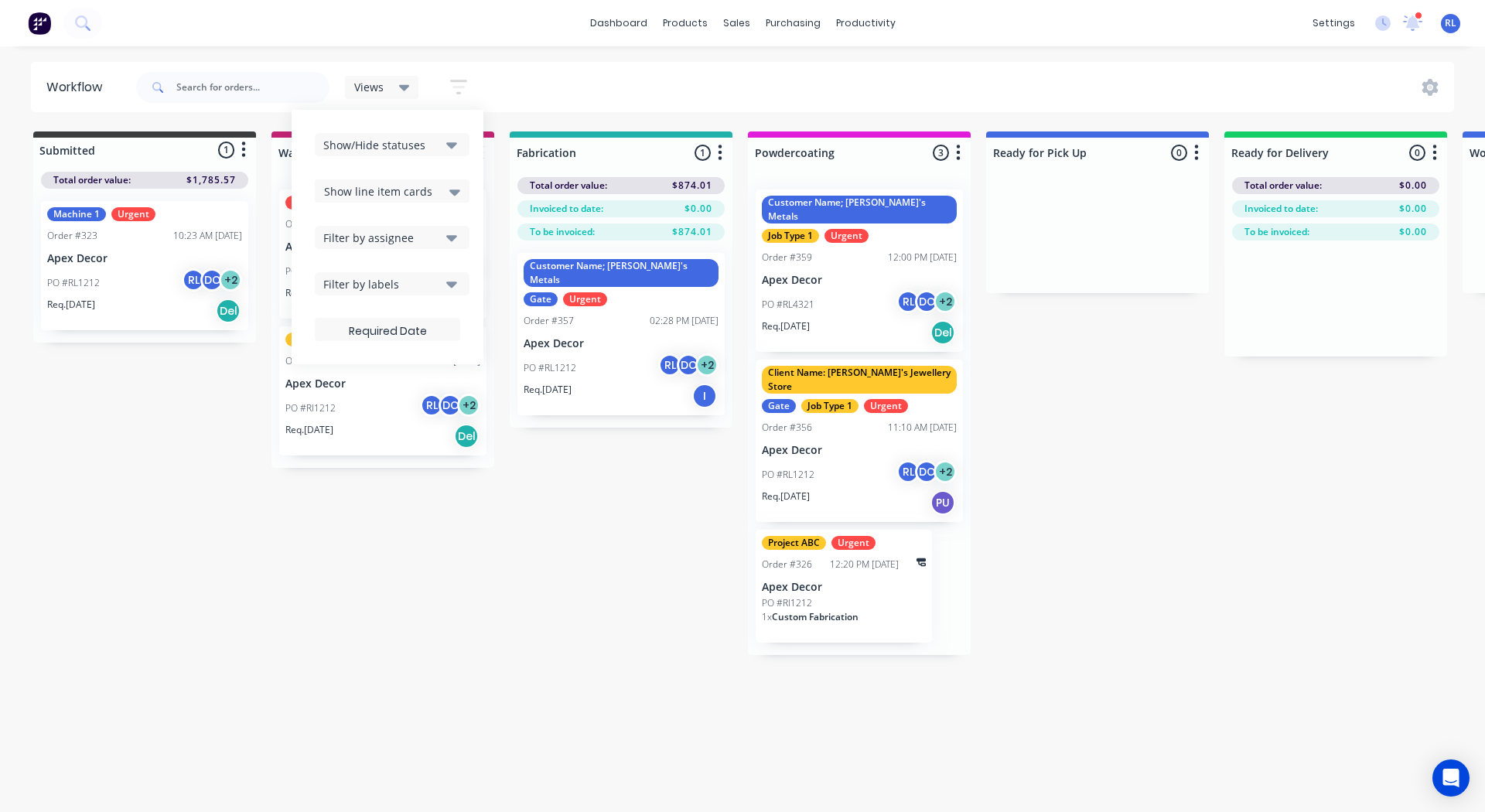
click at [352, 282] on div "Filter by labels" at bounding box center [381, 284] width 116 height 16
click at [340, 370] on div "button" at bounding box center [340, 368] width 31 height 31
click at [382, 340] on input "urgent" at bounding box center [442, 330] width 164 height 31
click at [390, 331] on input "urgent" at bounding box center [442, 330] width 164 height 31
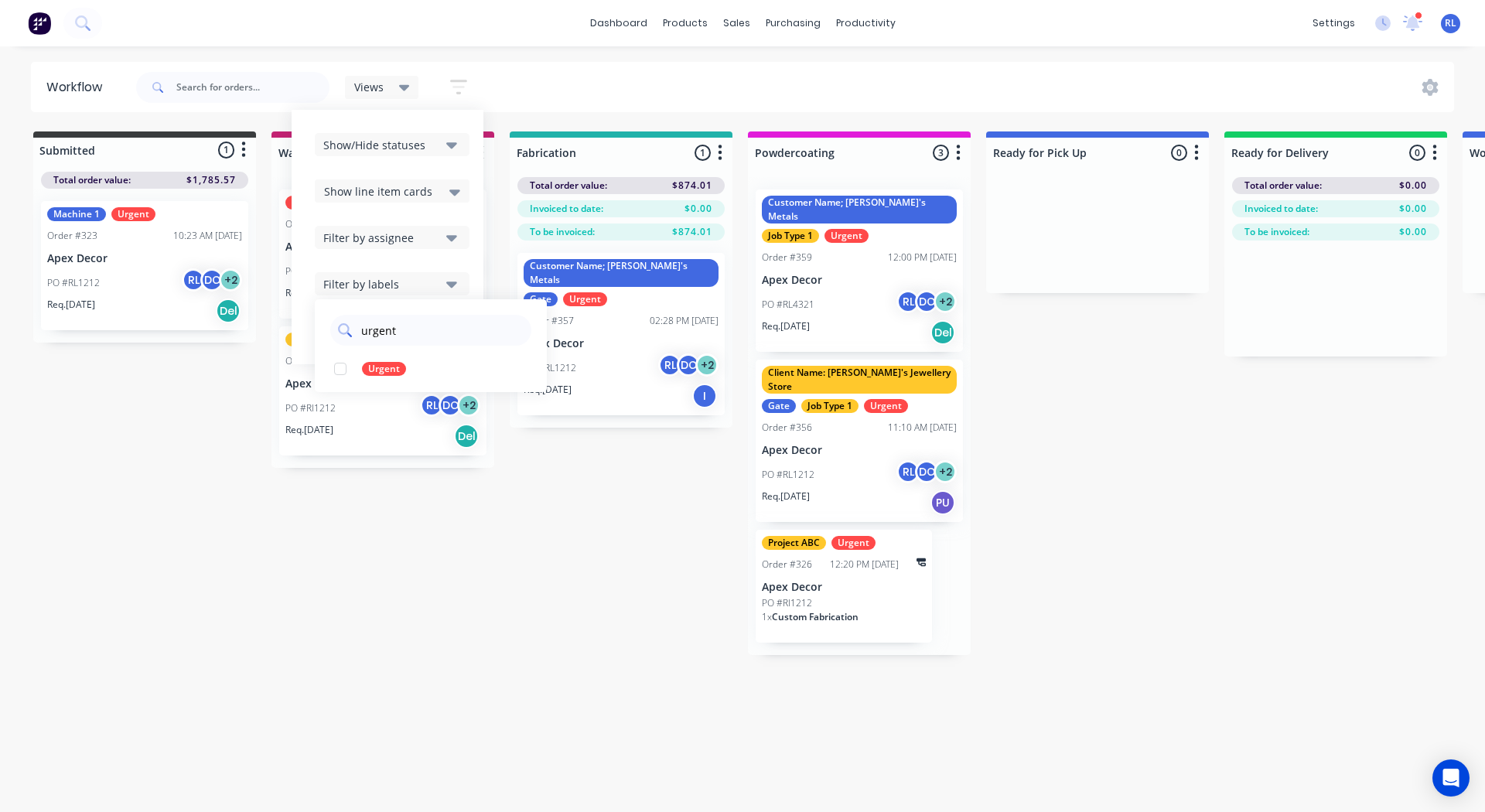
click at [390, 331] on input "urgent" at bounding box center [442, 330] width 164 height 31
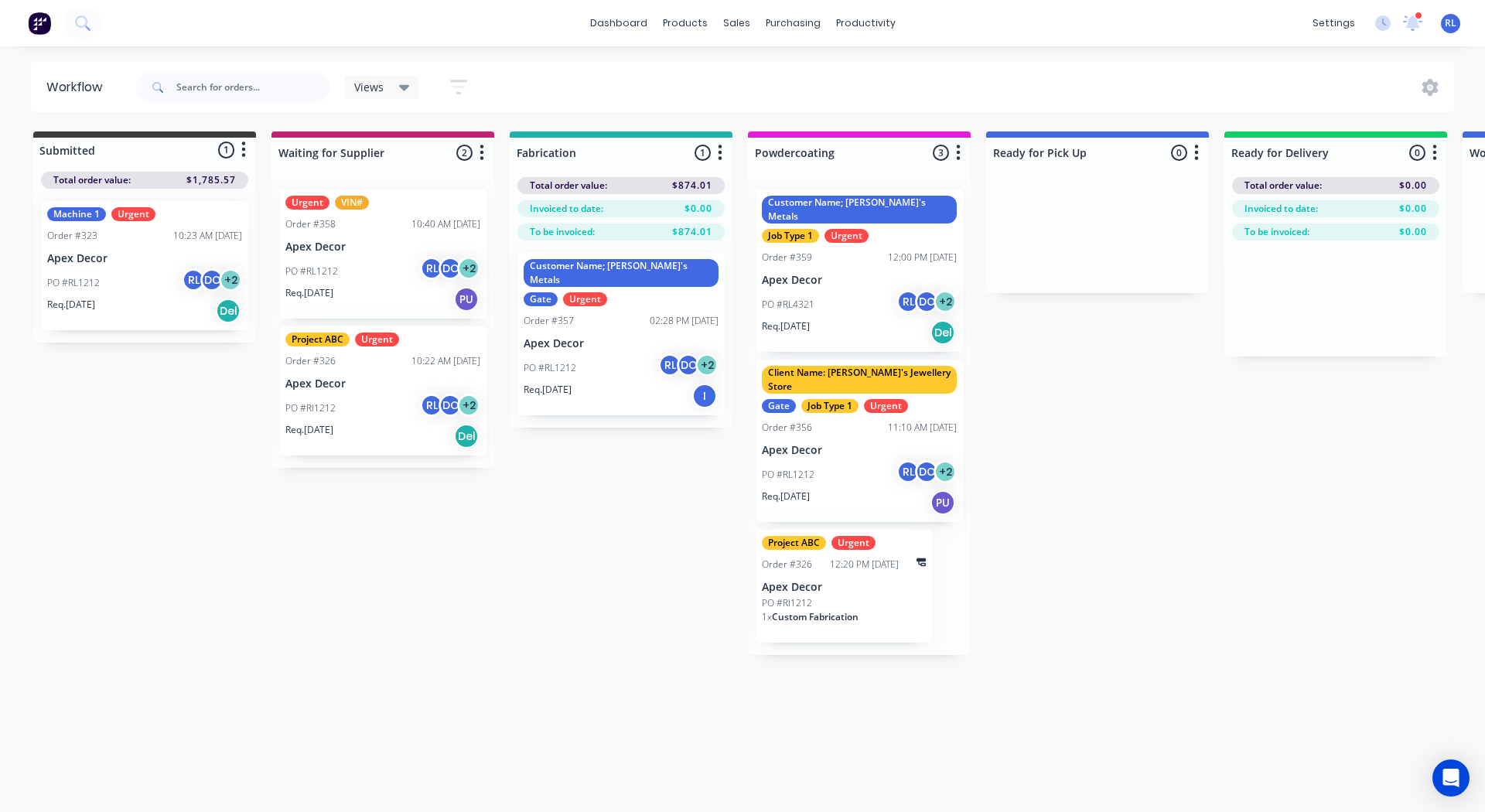
click at [126, 424] on div "Submitted 1 Status colour #3A3C3E hex #3A3C3E Save Cancel Summaries Total order…" at bounding box center [1053, 393] width 2130 height 523
click at [390, 94] on div "Views" at bounding box center [382, 87] width 56 height 14
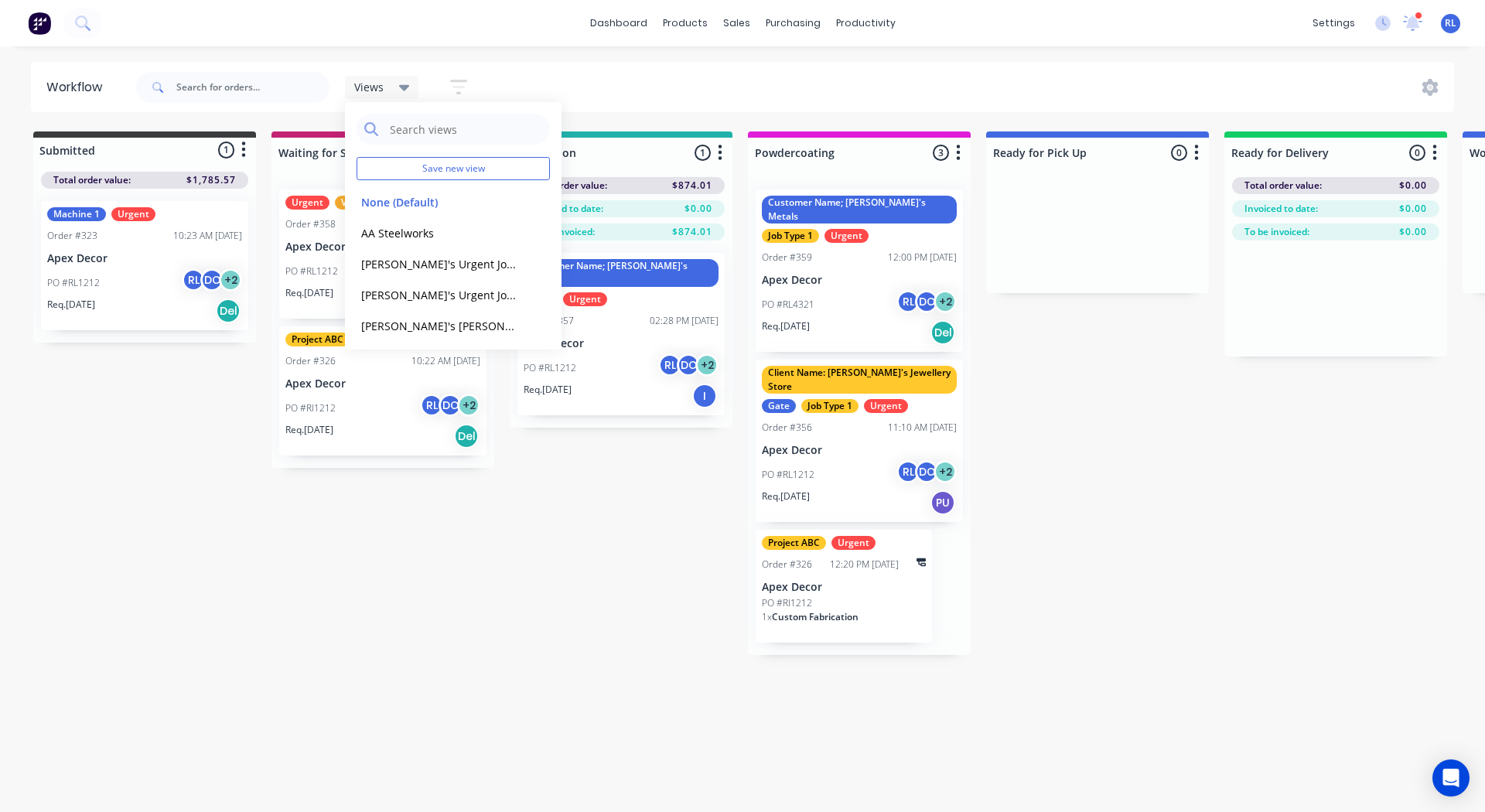
click at [525, 54] on div "dashboard products sales purchasing productivity dashboard products Product Cat…" at bounding box center [742, 359] width 1485 height 719
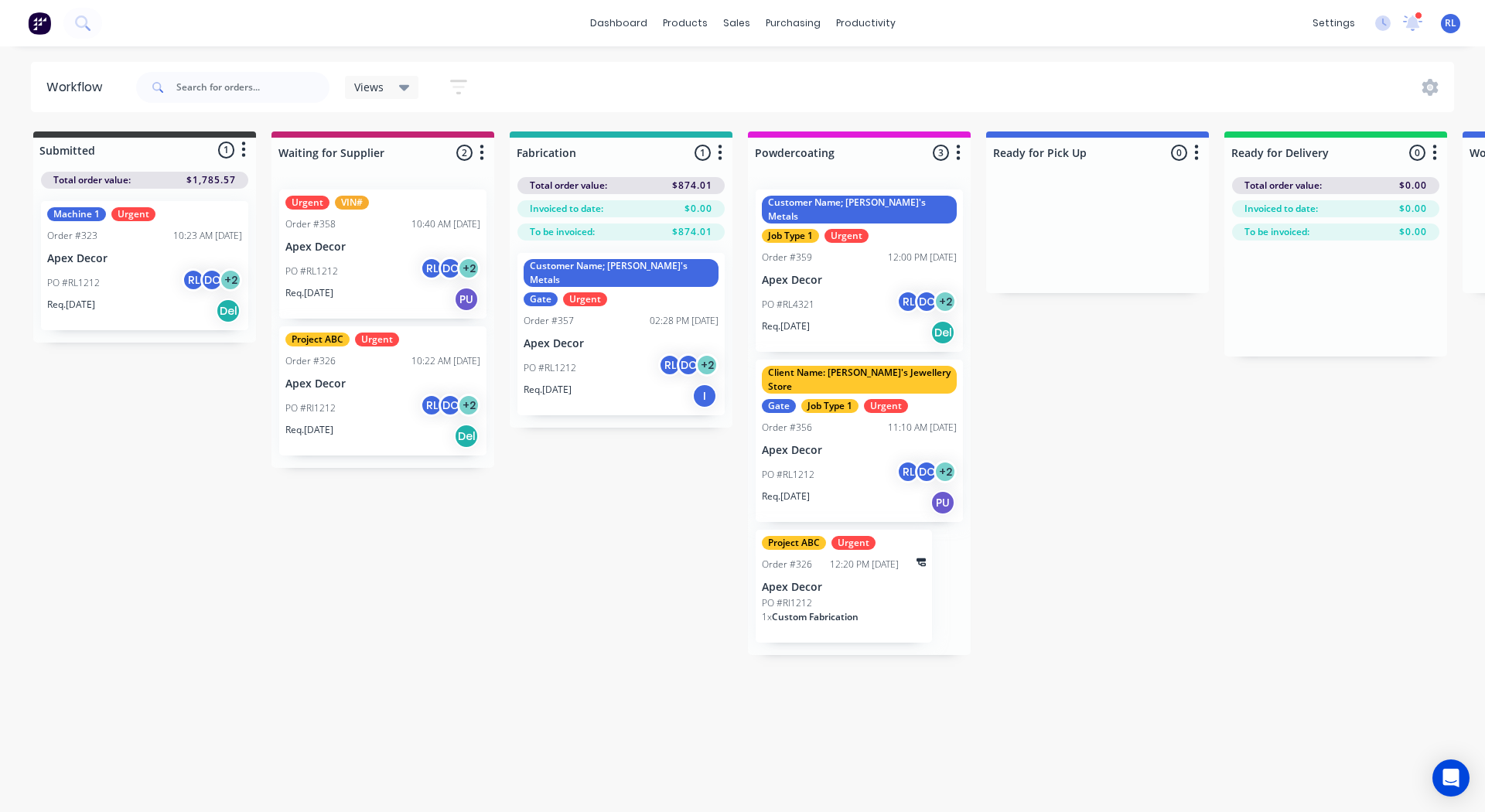
click at [452, 84] on icon "button" at bounding box center [459, 86] width 17 height 19
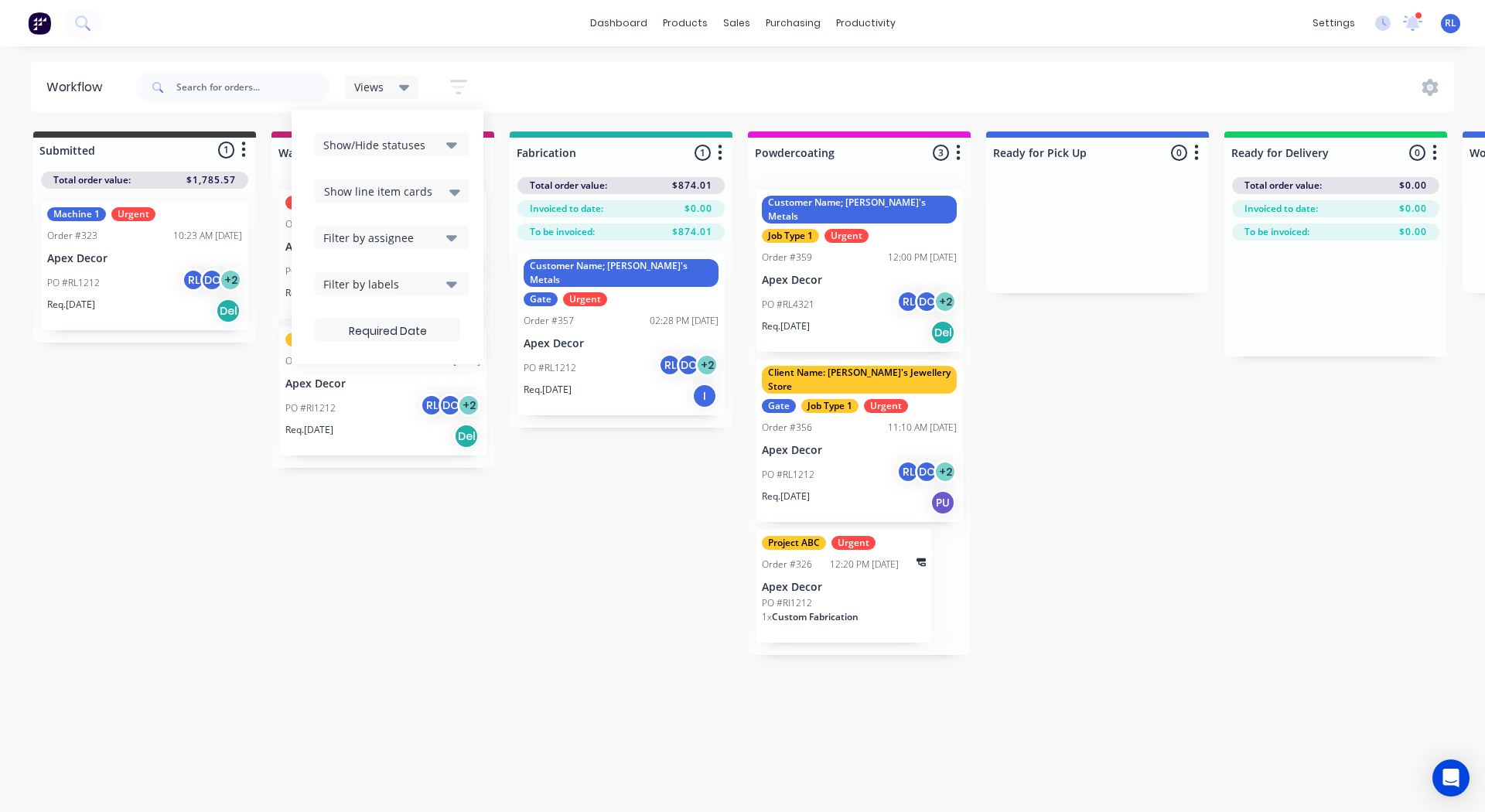
click at [376, 146] on div "Show/Hide statuses" at bounding box center [381, 145] width 116 height 16
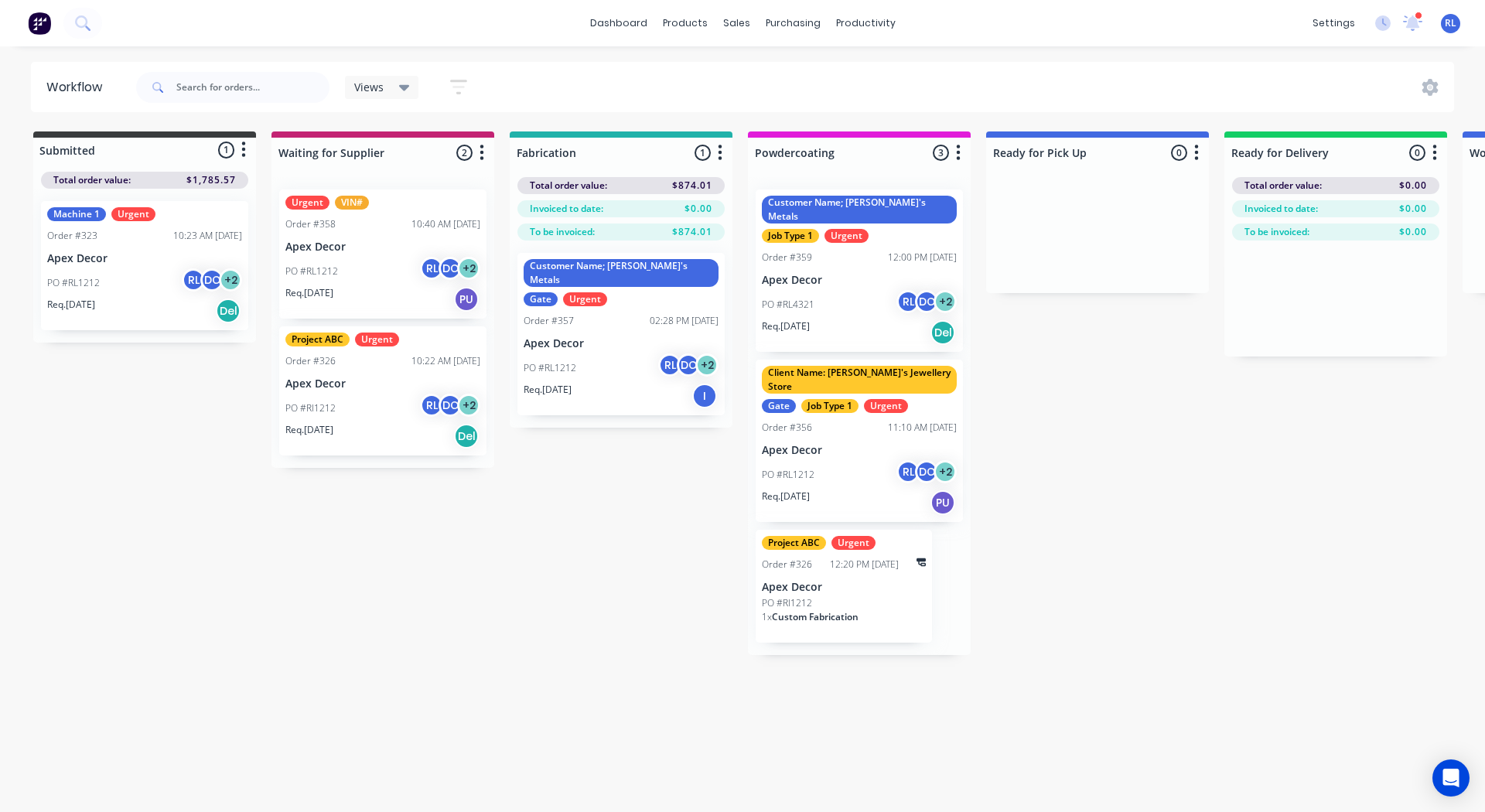
click at [193, 392] on div "Submitted 1 Status colour #3A3C3E hex #3A3C3E Save Cancel Summaries Total order…" at bounding box center [1053, 393] width 2130 height 523
click at [1100, 457] on div "Submitted 1 Status colour #3A3C3E hex #3A3C3E Save Cancel Summaries Total order…" at bounding box center [1053, 393] width 2130 height 523
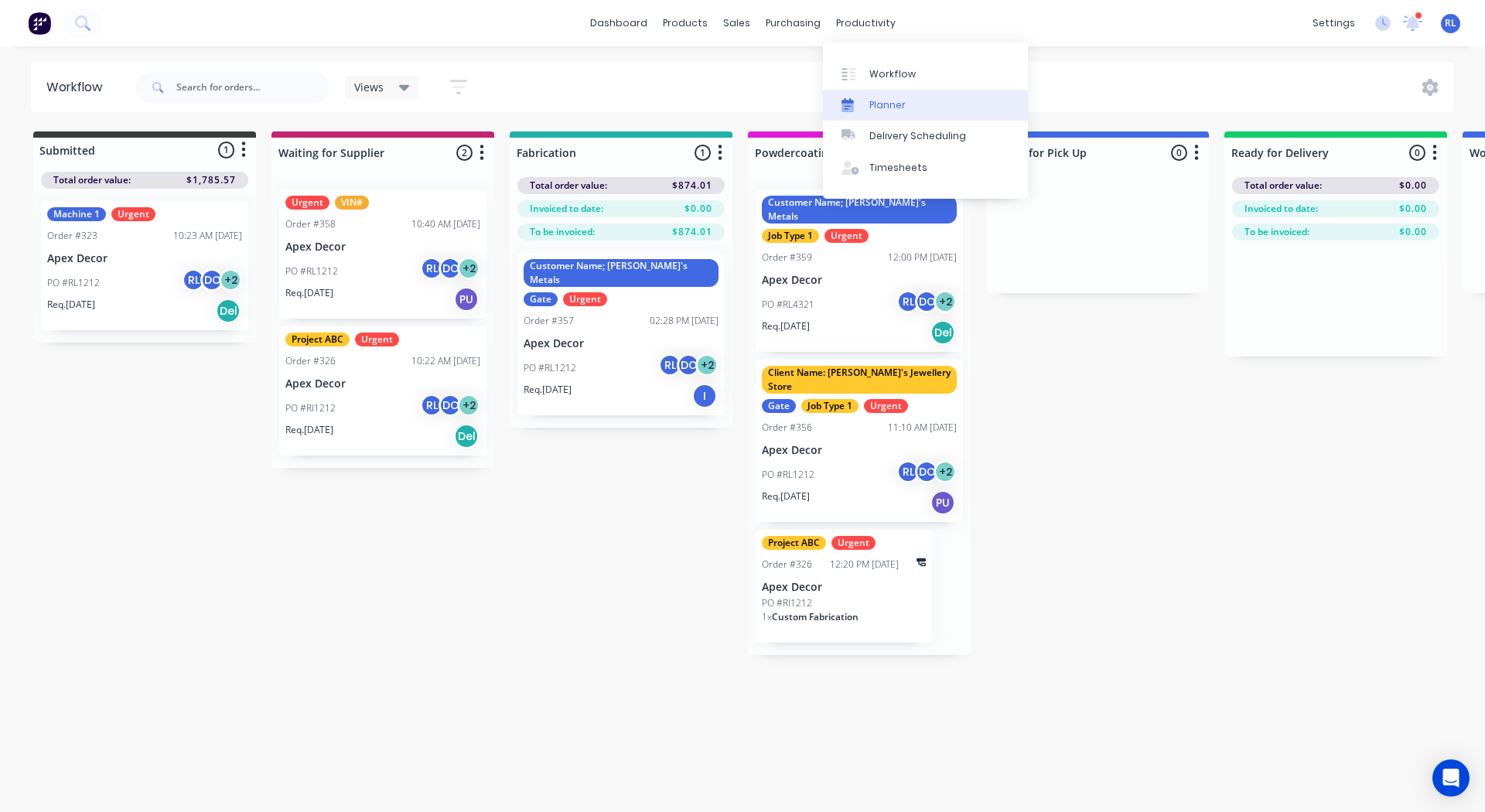
click at [892, 105] on div "Planner" at bounding box center [886, 105] width 36 height 14
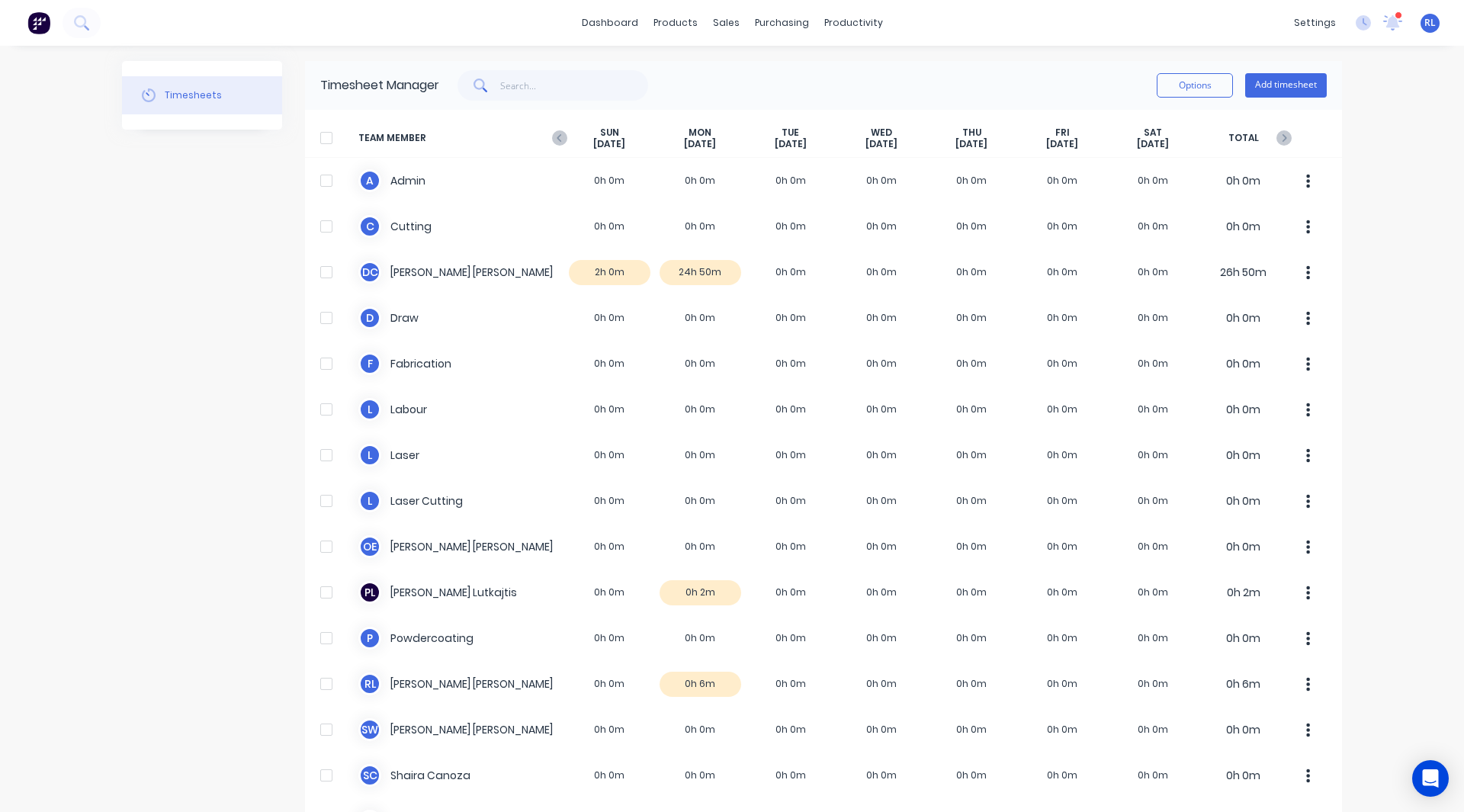
click at [380, 86] on div "Timesheet Manager" at bounding box center [380, 85] width 119 height 18
click at [222, 226] on div "Timesheets" at bounding box center [202, 479] width 160 height 838
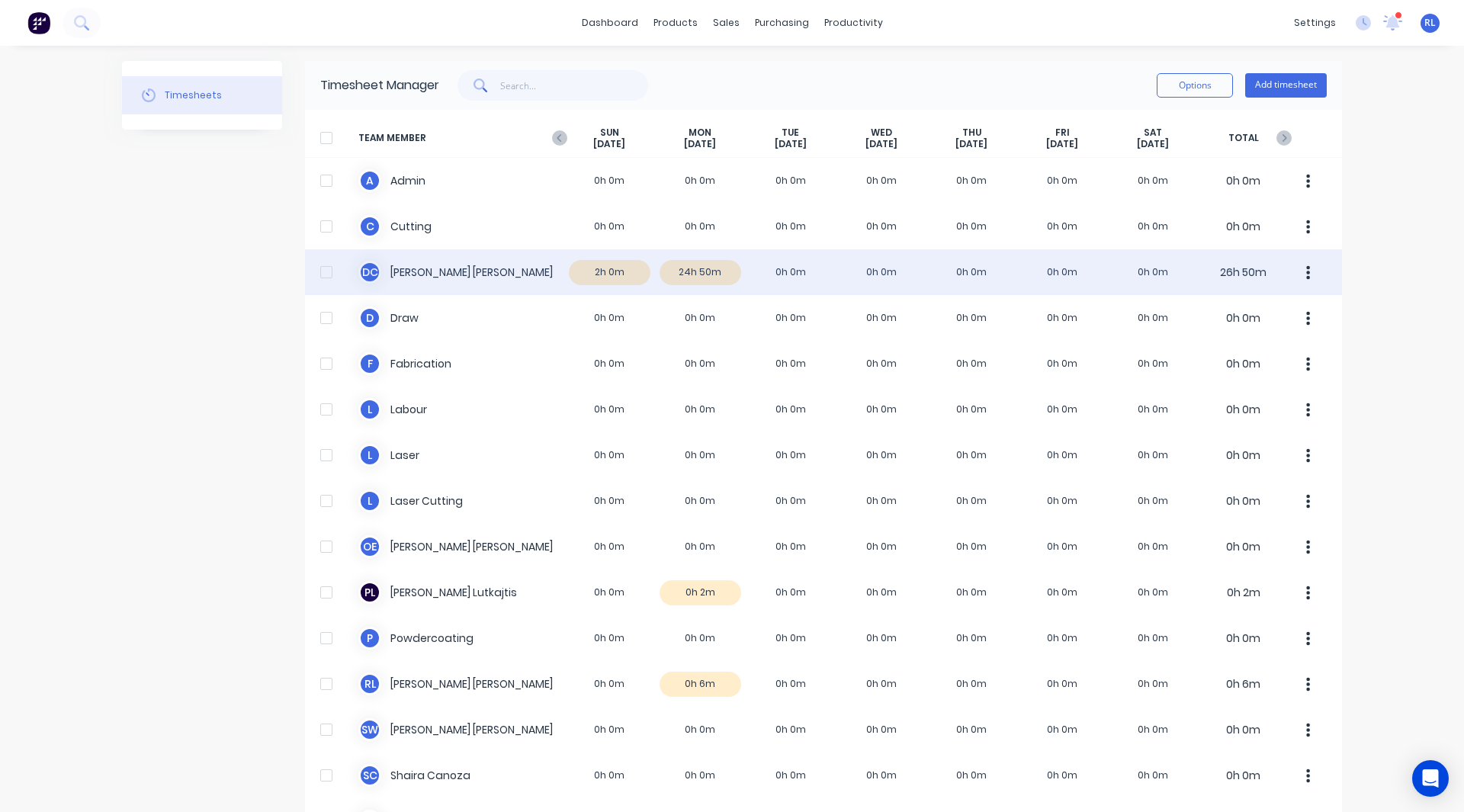
click at [692, 279] on div "D C [PERSON_NAME] 2h 0m 24h 50m 0h 0m 0h 0m 0h 0m 0h 0m 0h 0m 26h 50m" at bounding box center [824, 271] width 1037 height 45
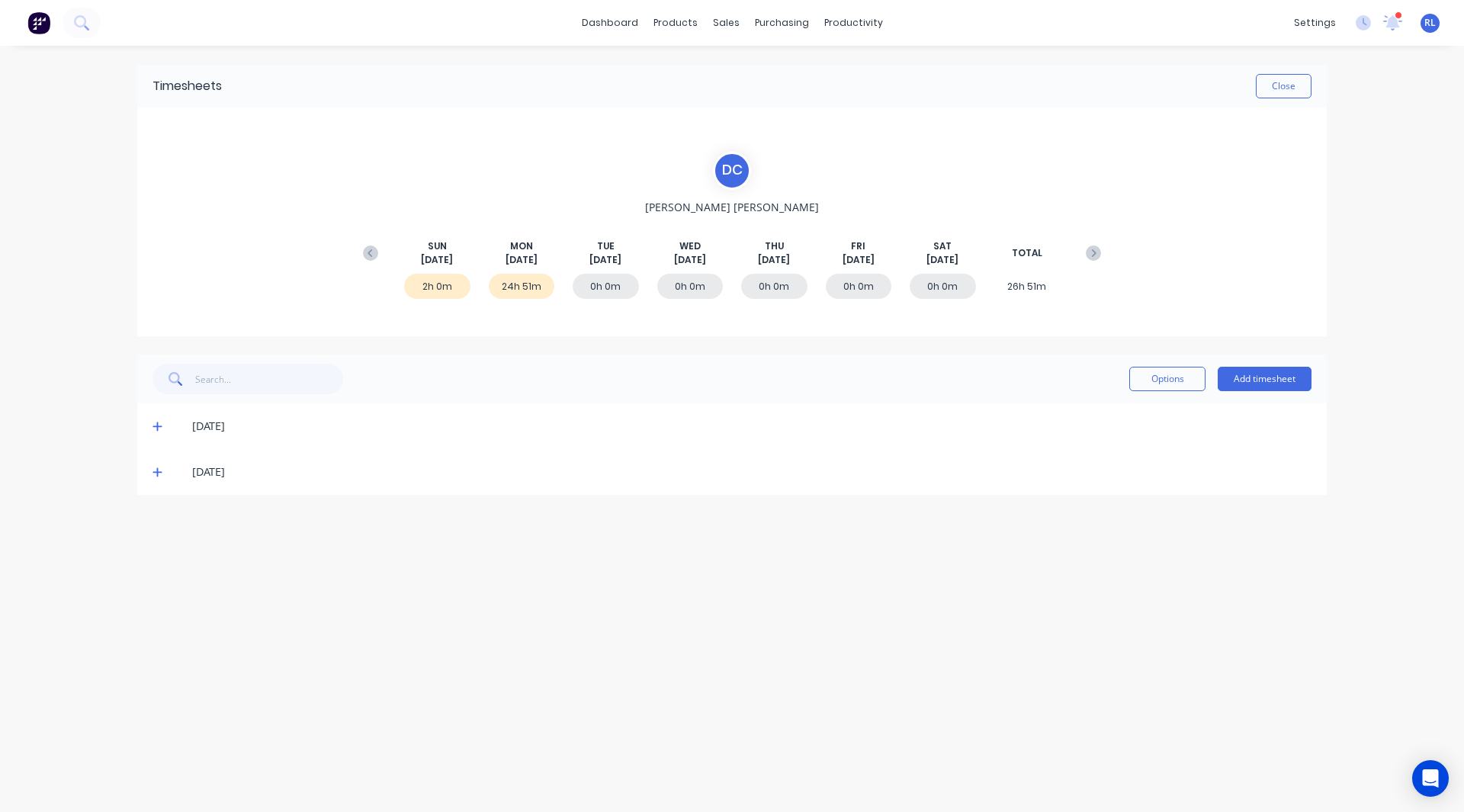
click at [155, 427] on icon at bounding box center [158, 426] width 10 height 11
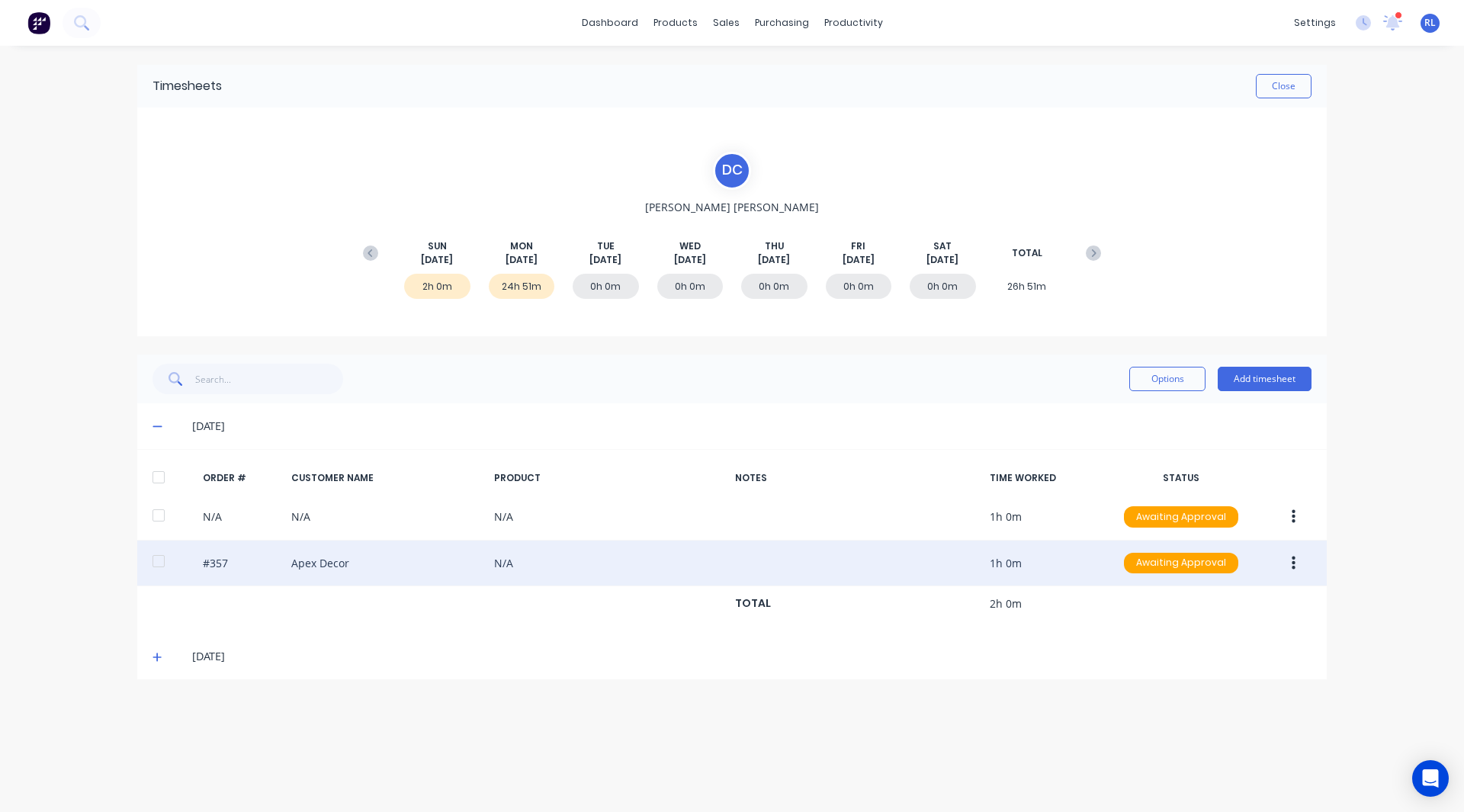
click at [1296, 563] on button "button" at bounding box center [1292, 563] width 35 height 27
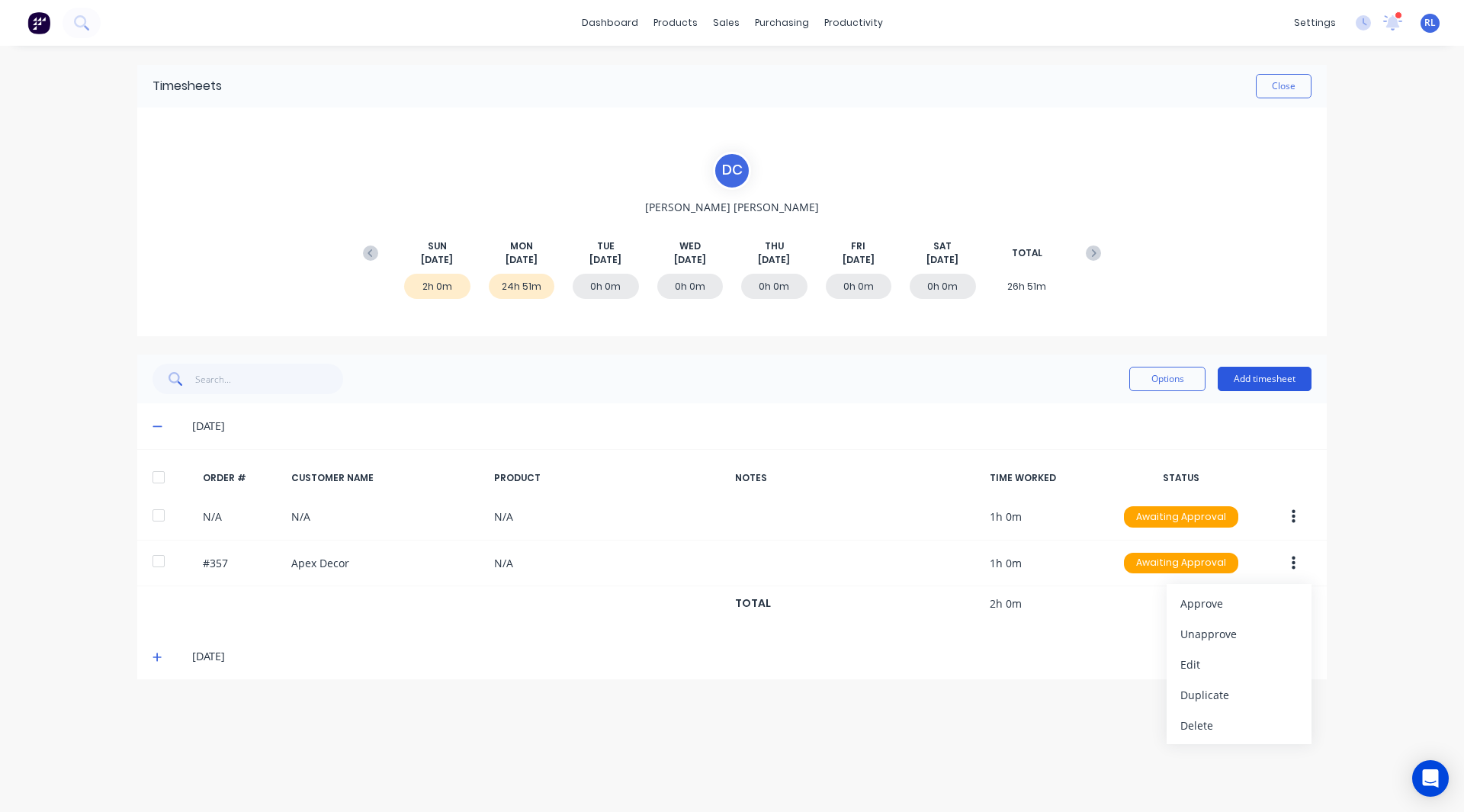
click at [1254, 380] on button "Add timesheet" at bounding box center [1264, 379] width 94 height 25
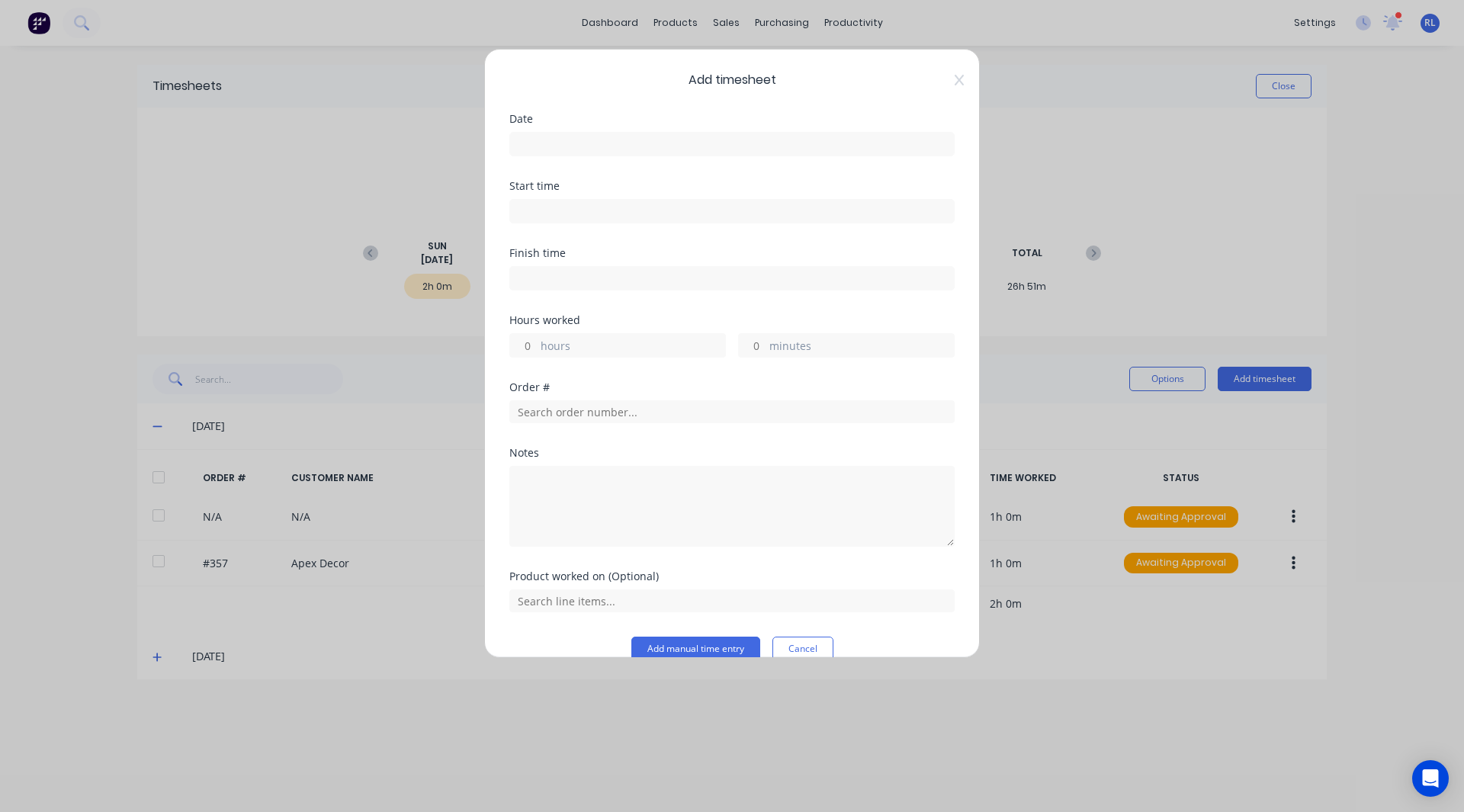
click at [537, 139] on input at bounding box center [732, 144] width 444 height 23
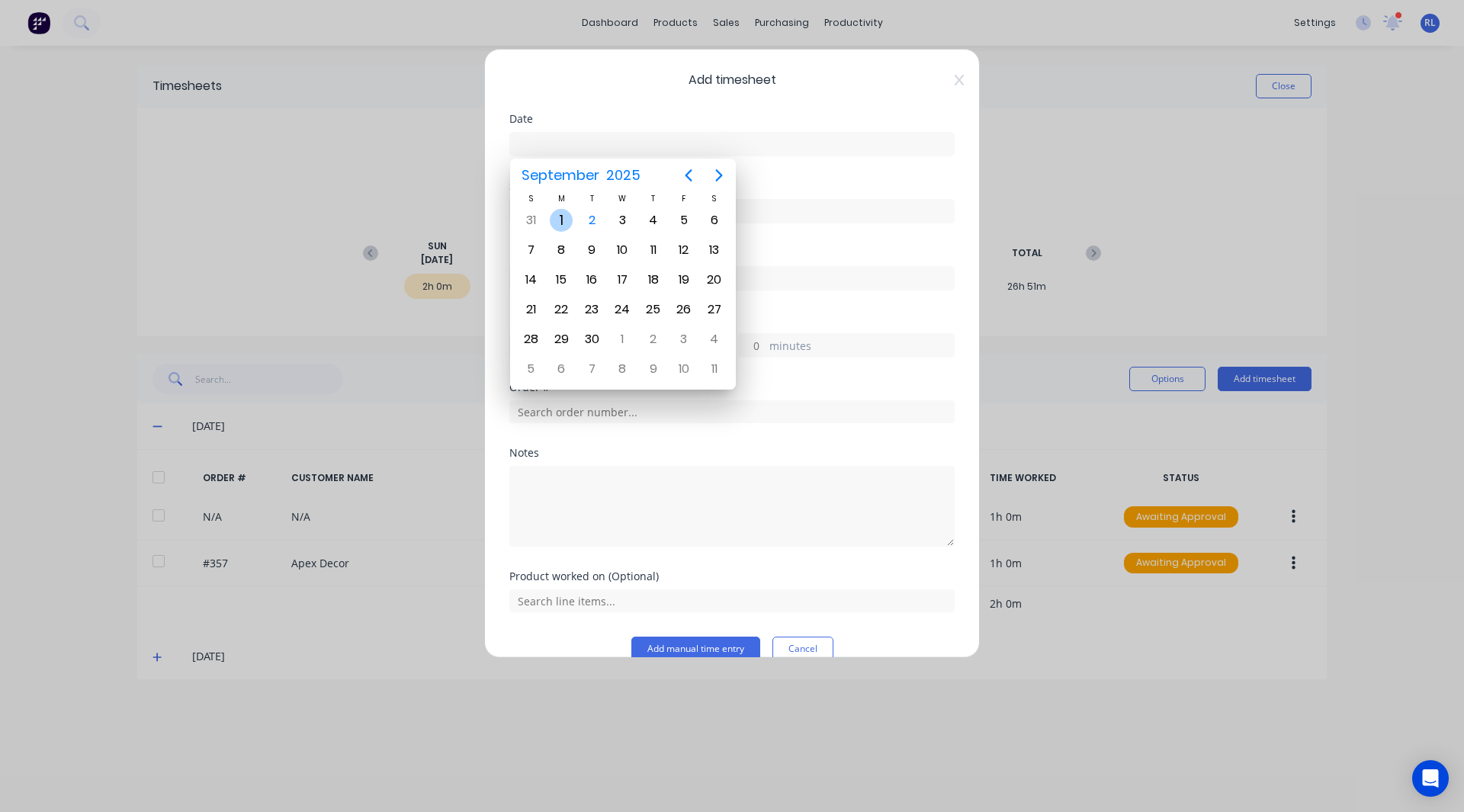
click at [560, 222] on div "1" at bounding box center [561, 220] width 23 height 23
type input "[DATE]"
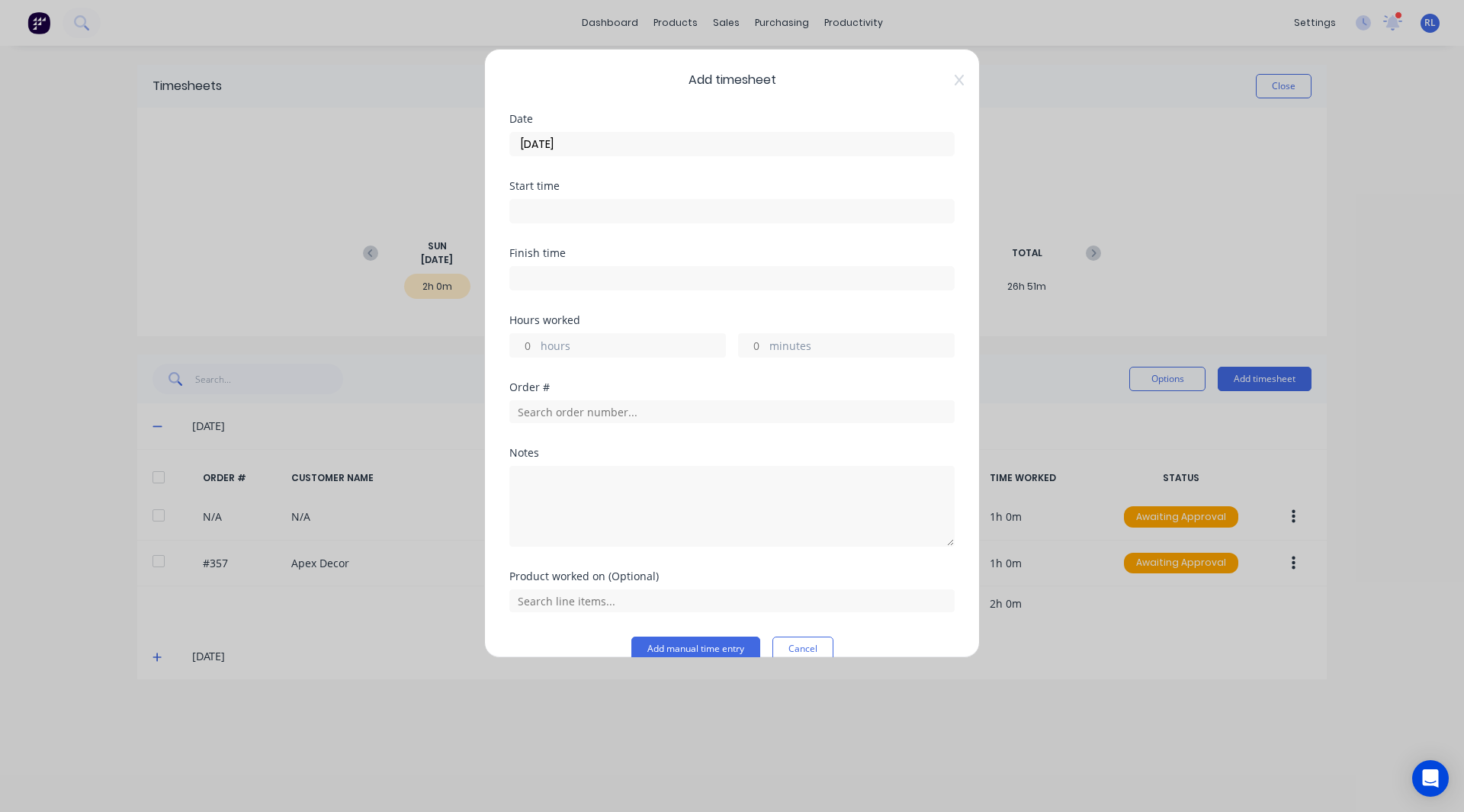
click at [544, 208] on input at bounding box center [732, 211] width 444 height 23
type input "12:15 PM"
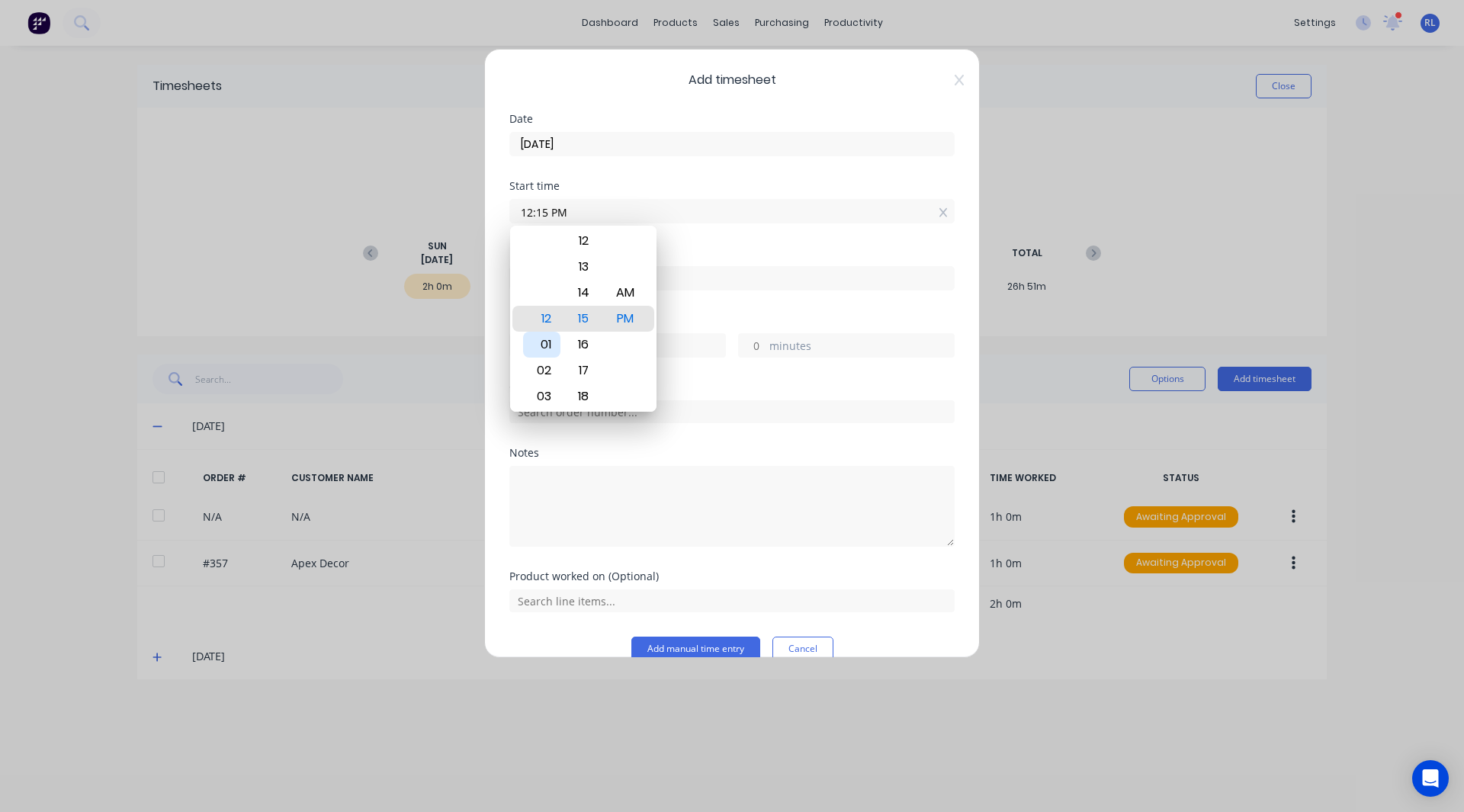
click at [631, 636] on button "Add manual time entry" at bounding box center [696, 649] width 129 height 25
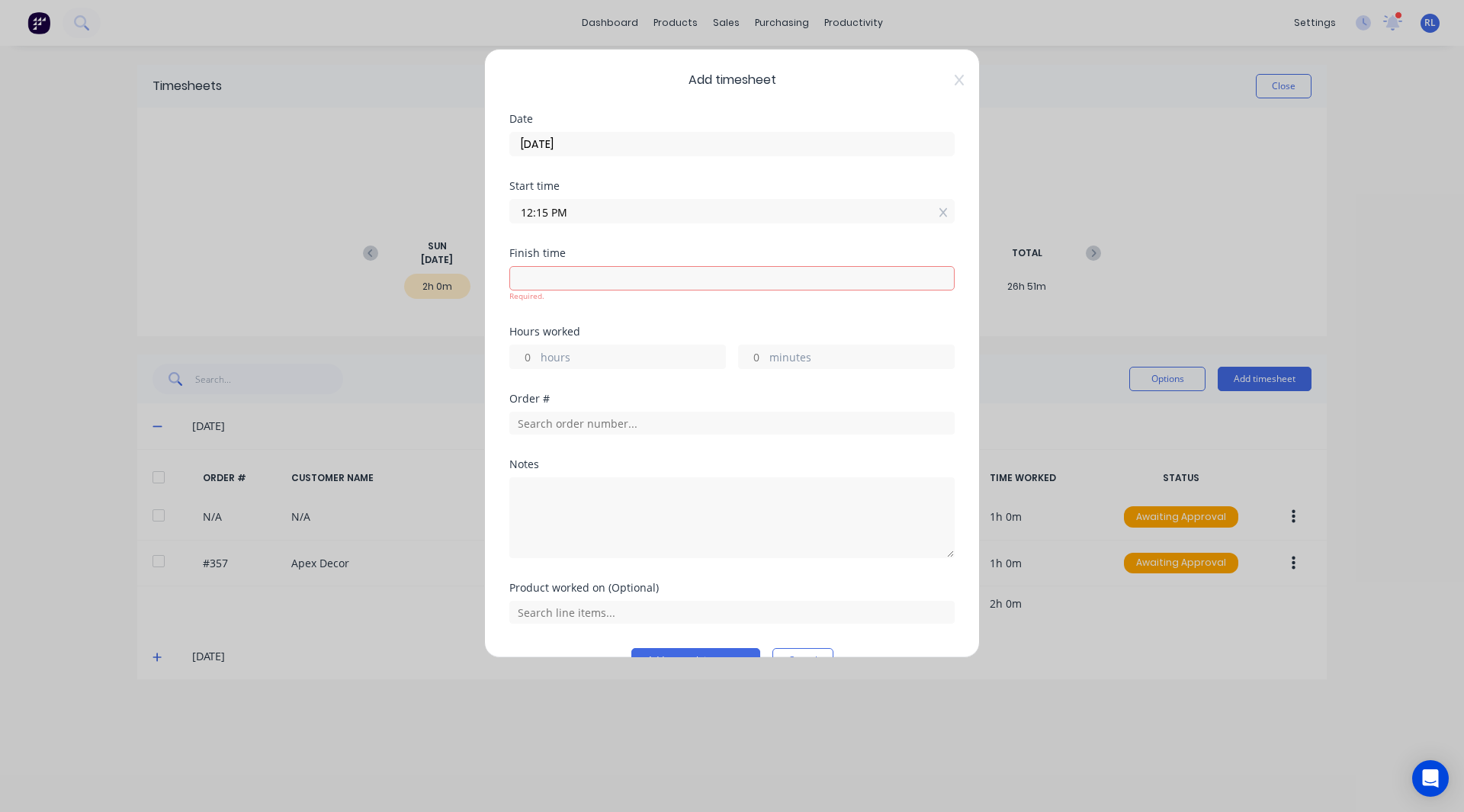
click at [538, 281] on input at bounding box center [732, 278] width 444 height 23
type input "12:15 PM"
type input "0"
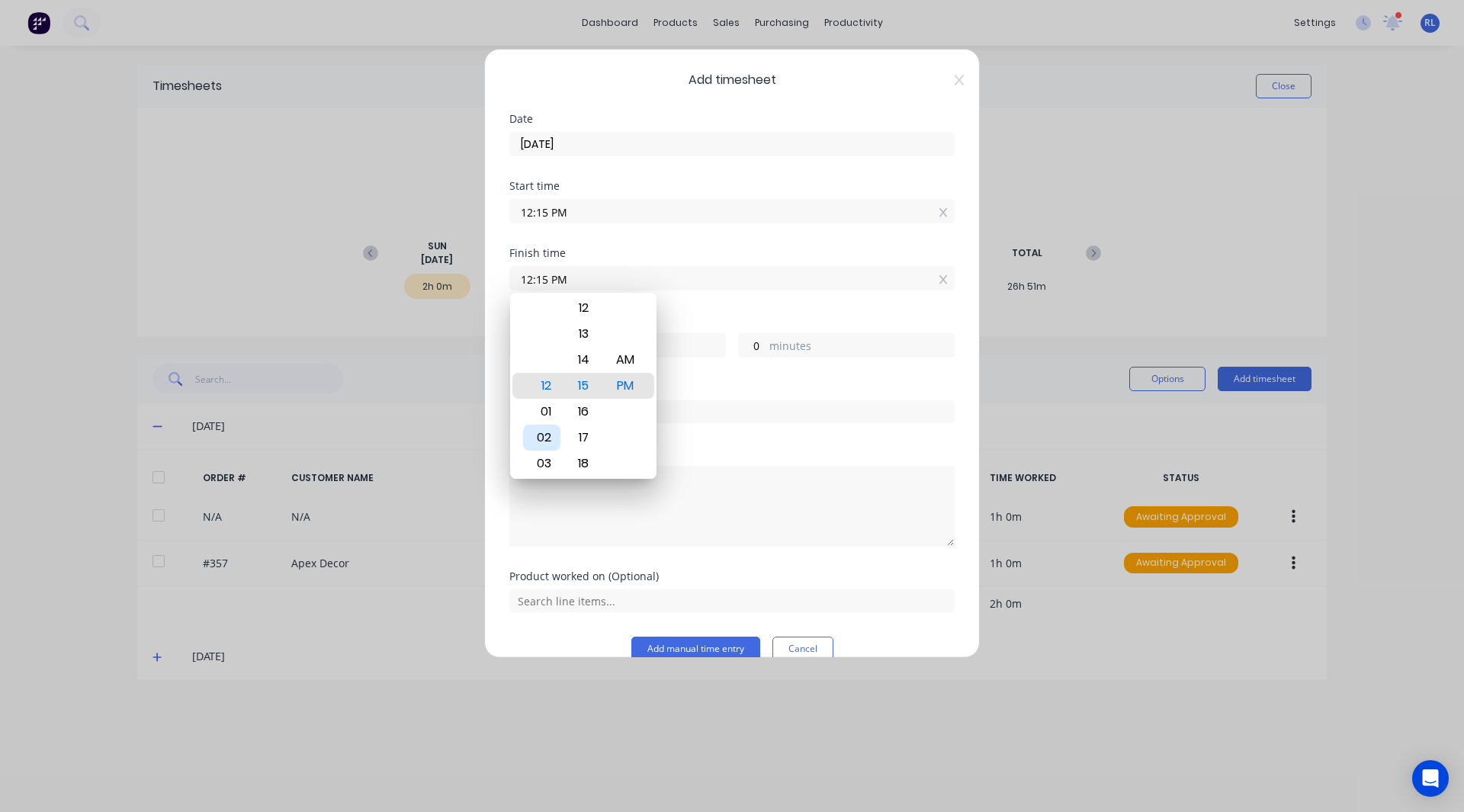
click at [545, 431] on div "02" at bounding box center [541, 437] width 37 height 26
type input "02:15 PM"
type input "2"
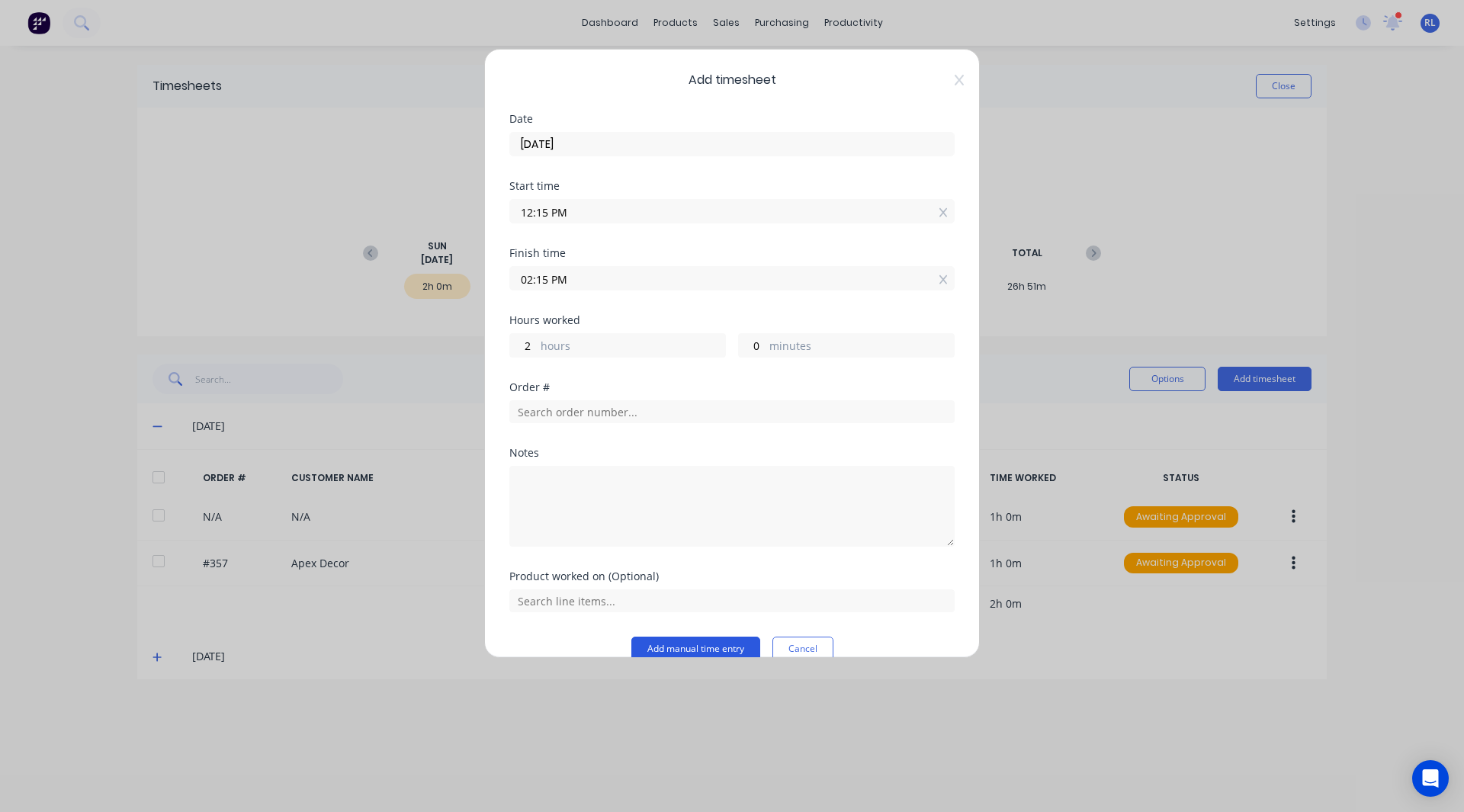
scroll to position [25, 0]
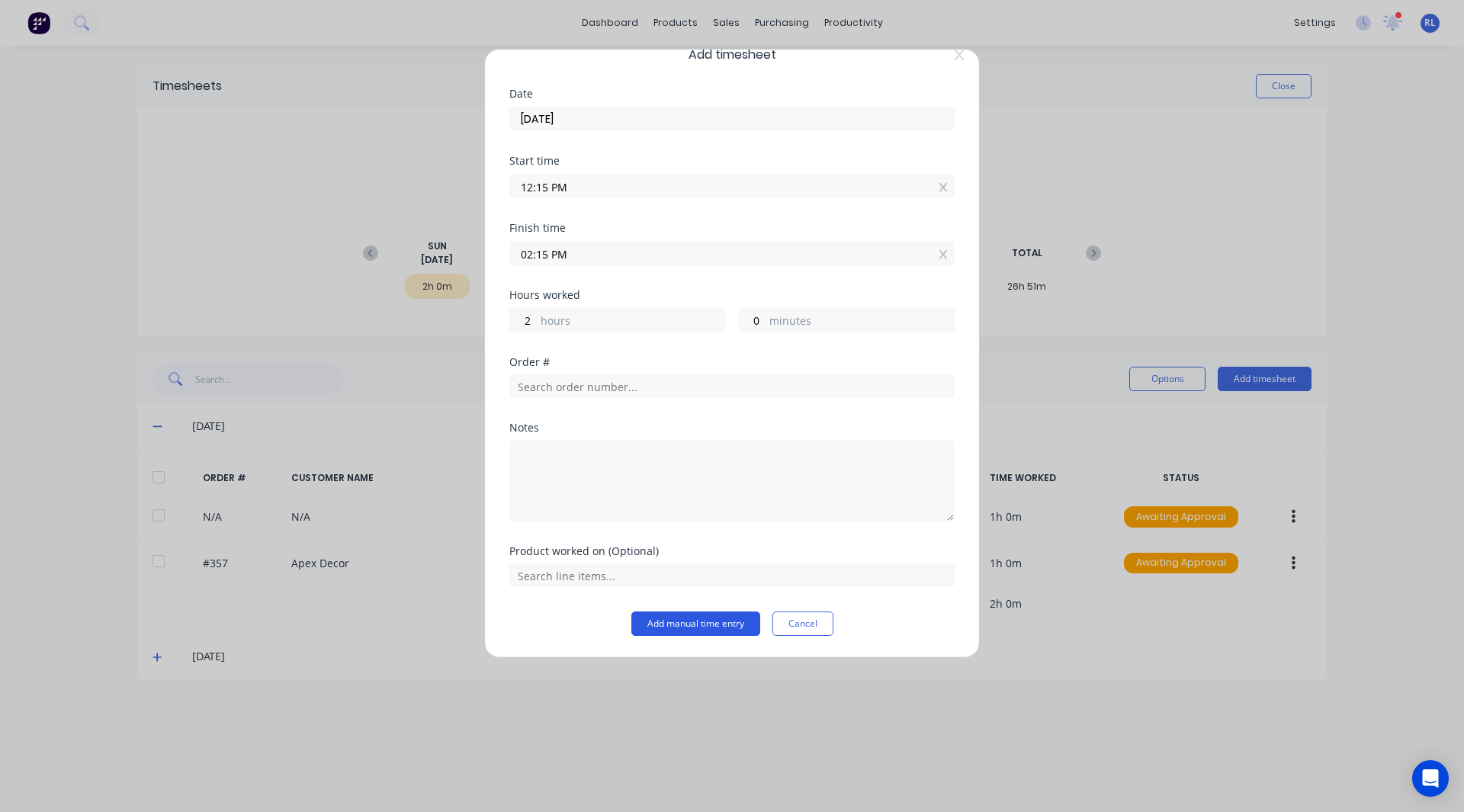
click at [677, 621] on button "Add manual time entry" at bounding box center [696, 624] width 129 height 25
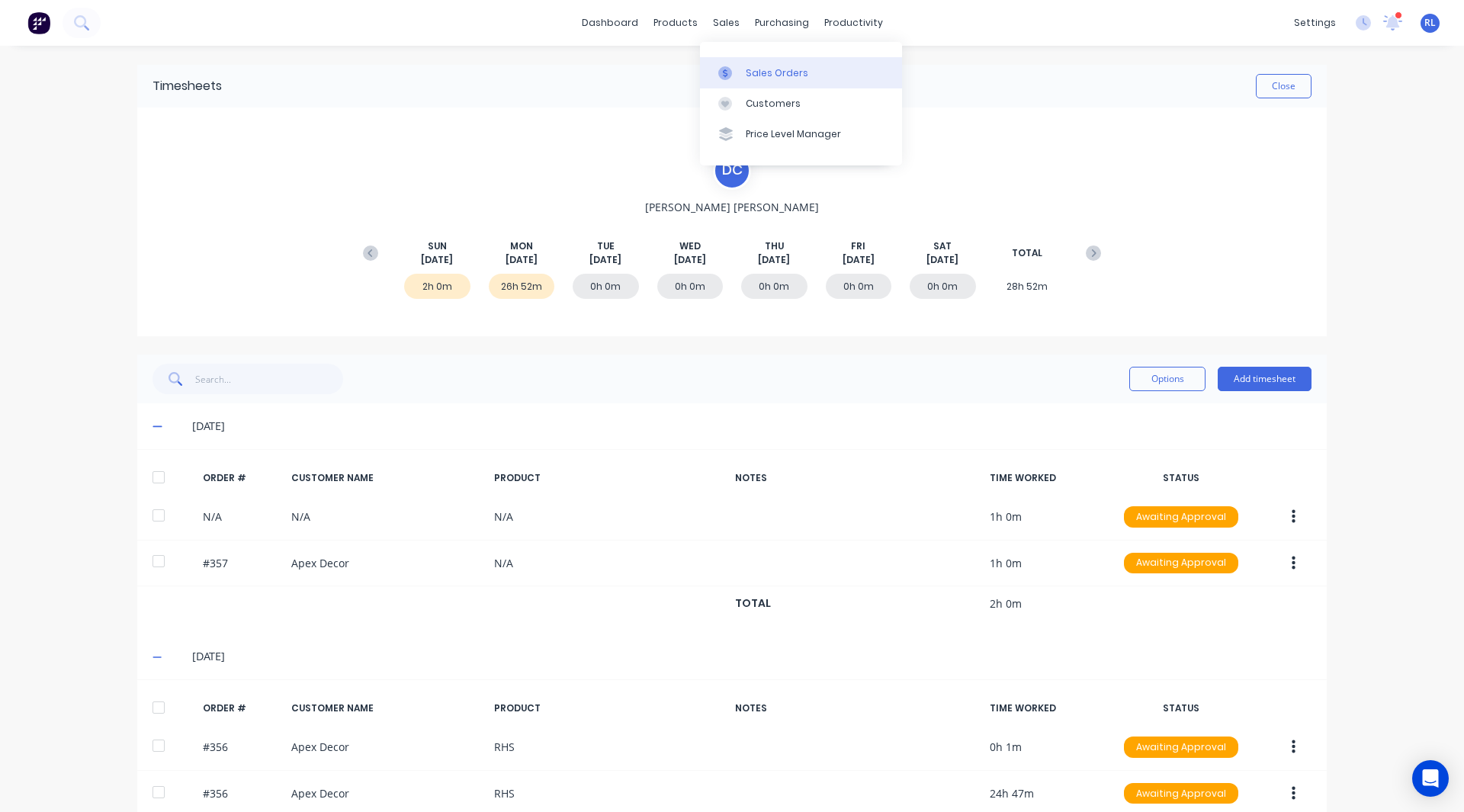
click at [752, 75] on div "Sales Orders" at bounding box center [777, 73] width 63 height 14
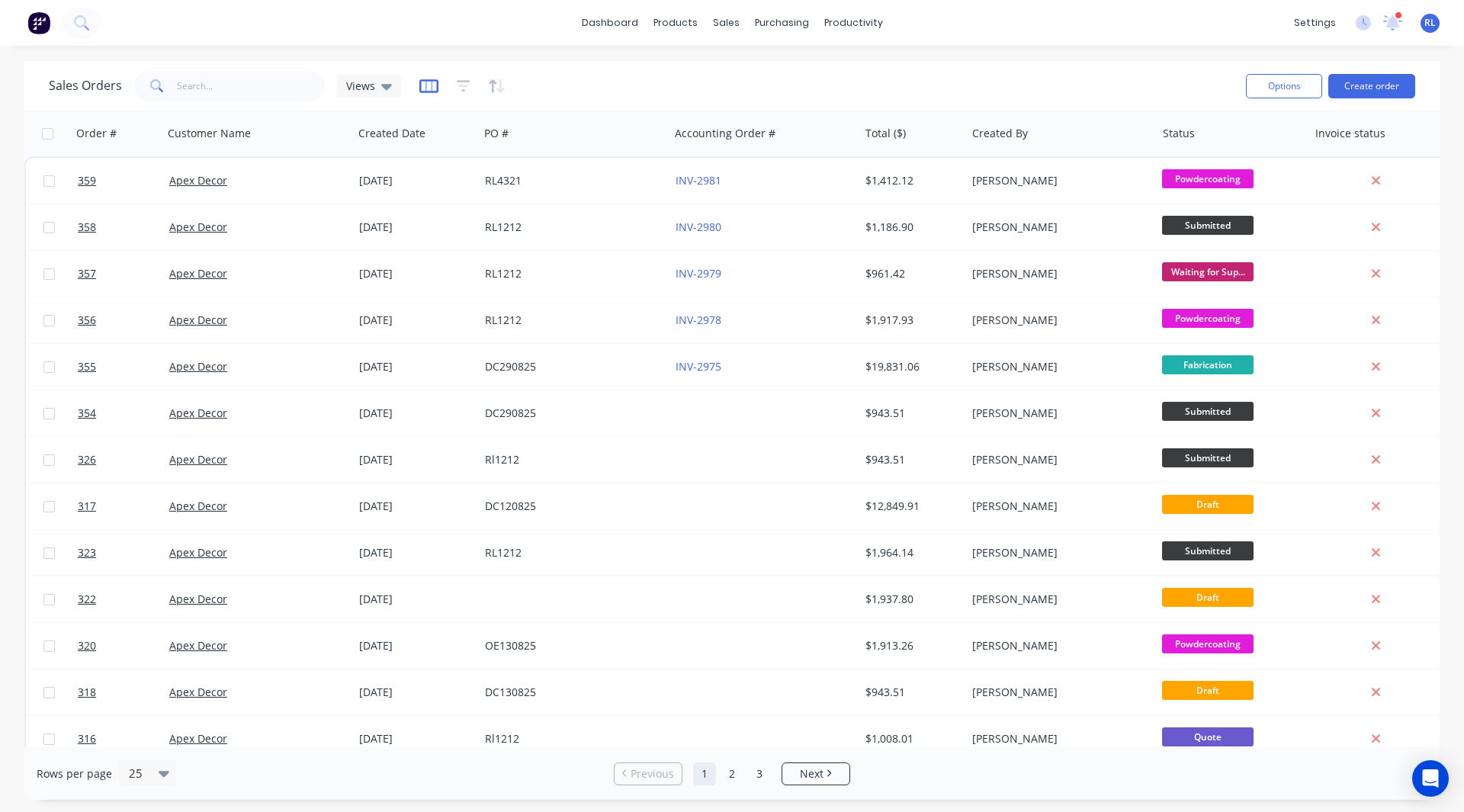
click at [425, 92] on icon "button" at bounding box center [428, 86] width 19 height 14
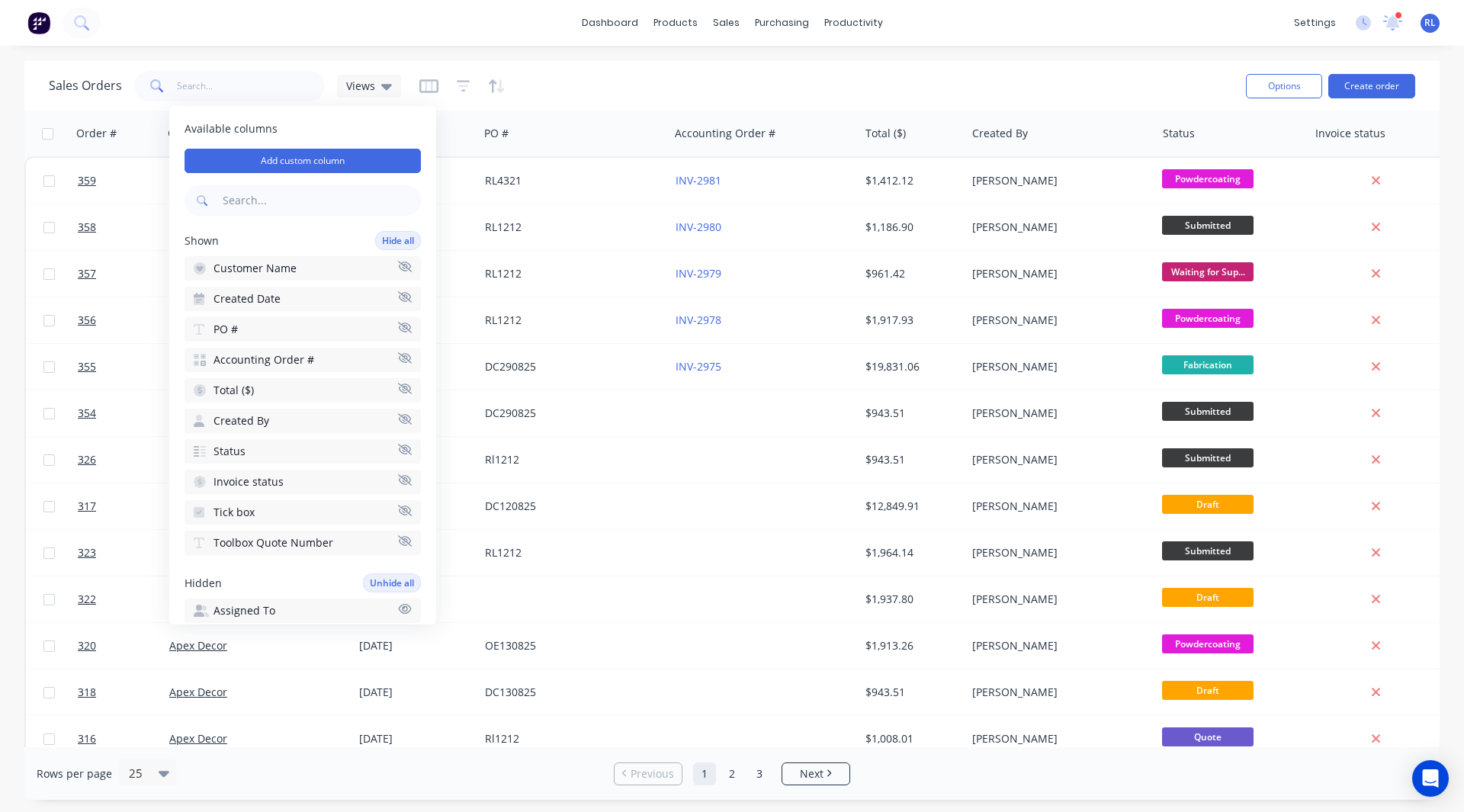
click at [538, 87] on div "Sales Orders Views" at bounding box center [641, 85] width 1185 height 37
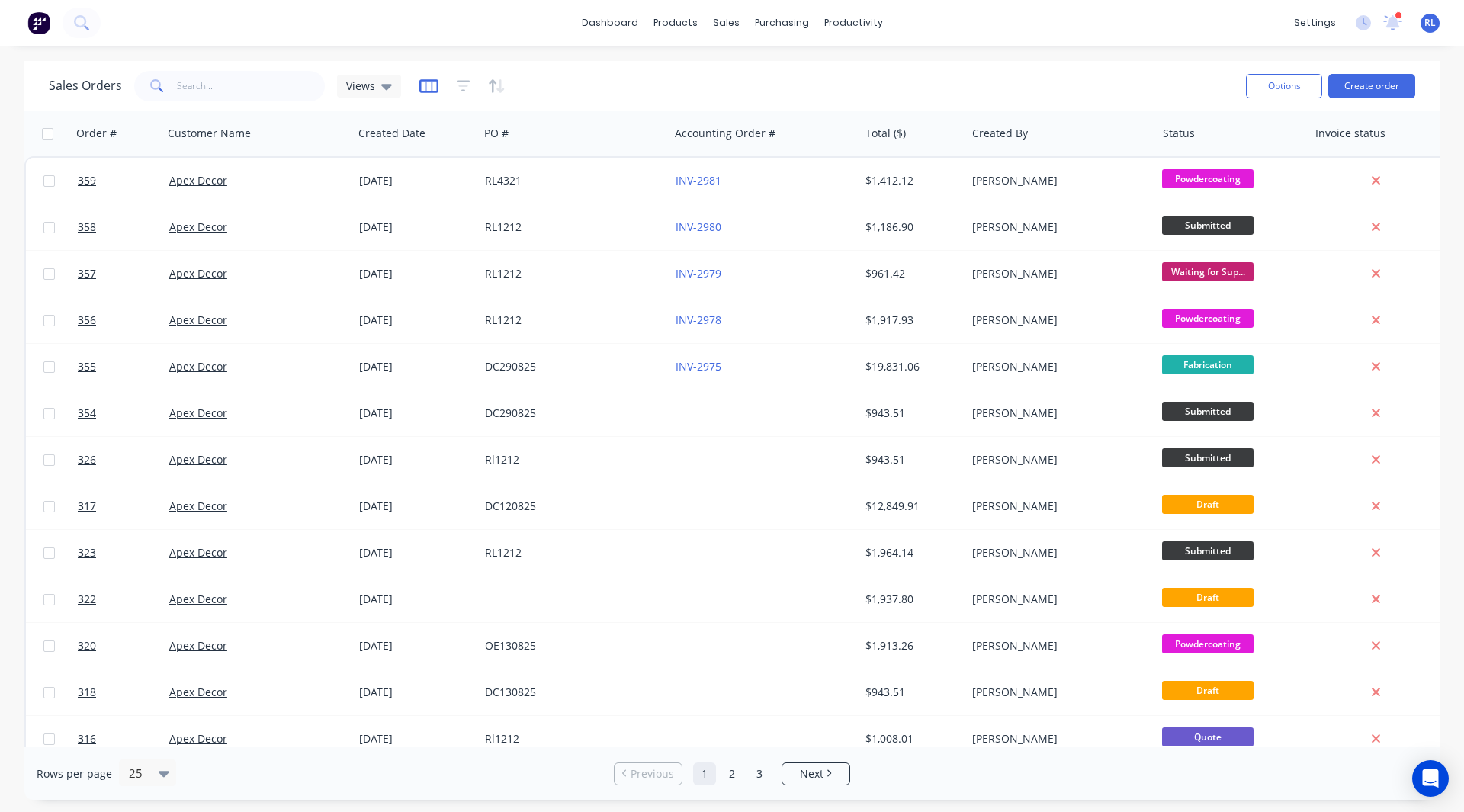
click at [422, 87] on icon "button" at bounding box center [428, 86] width 19 height 15
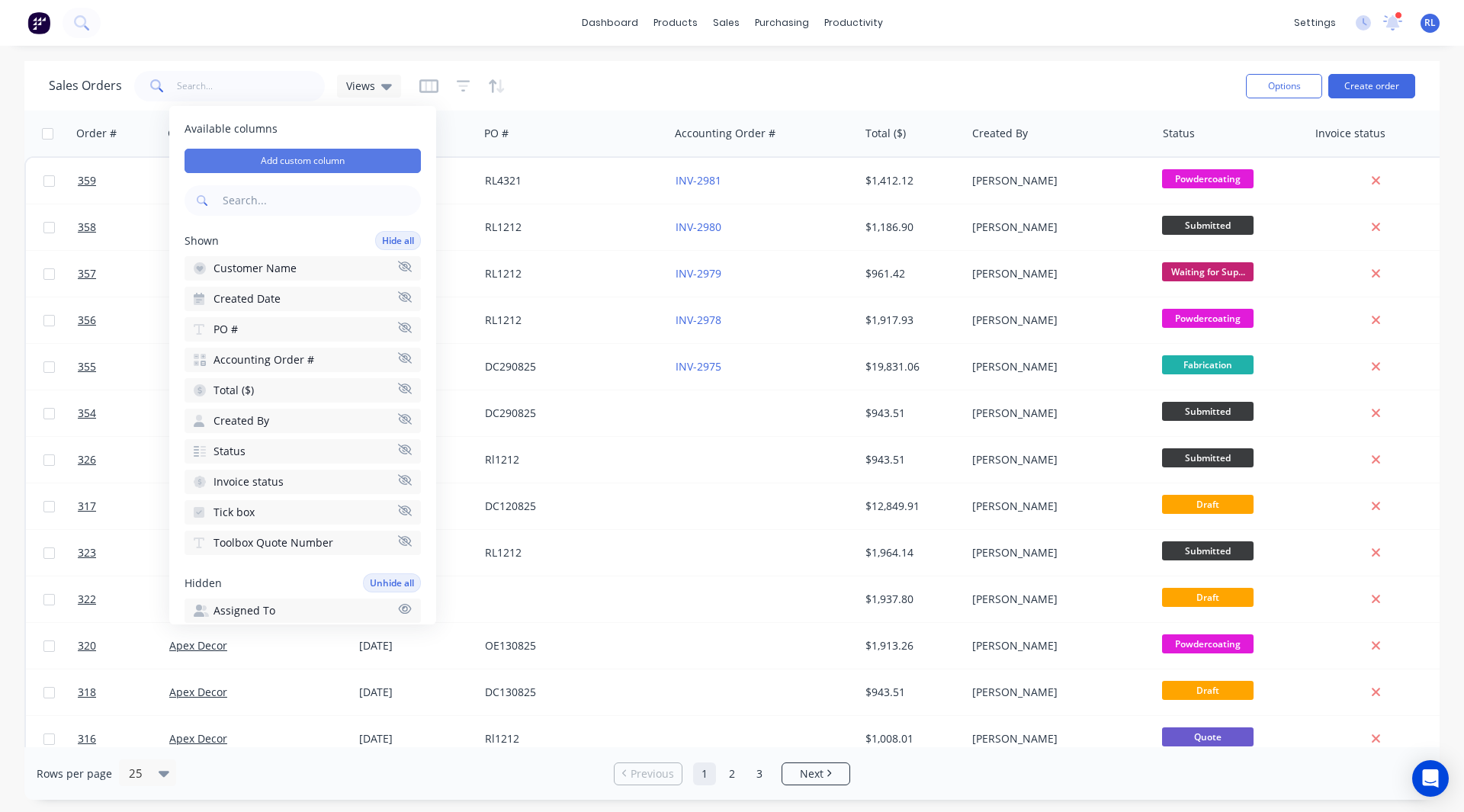
click at [345, 153] on button "Add custom column" at bounding box center [303, 161] width 236 height 25
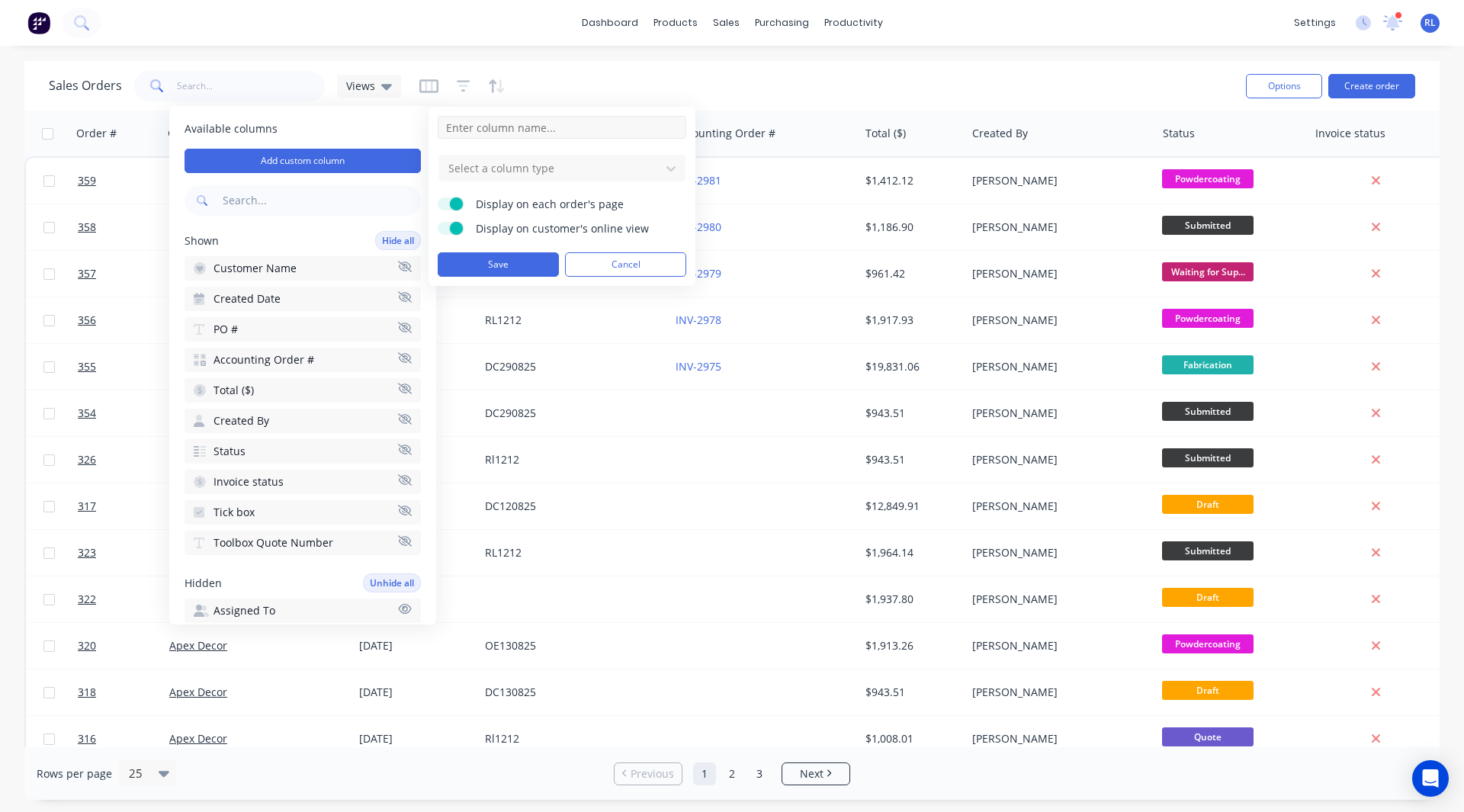
click at [482, 122] on input at bounding box center [561, 127] width 248 height 23
type input "Client ID"
click at [486, 163] on div at bounding box center [549, 168] width 205 height 19
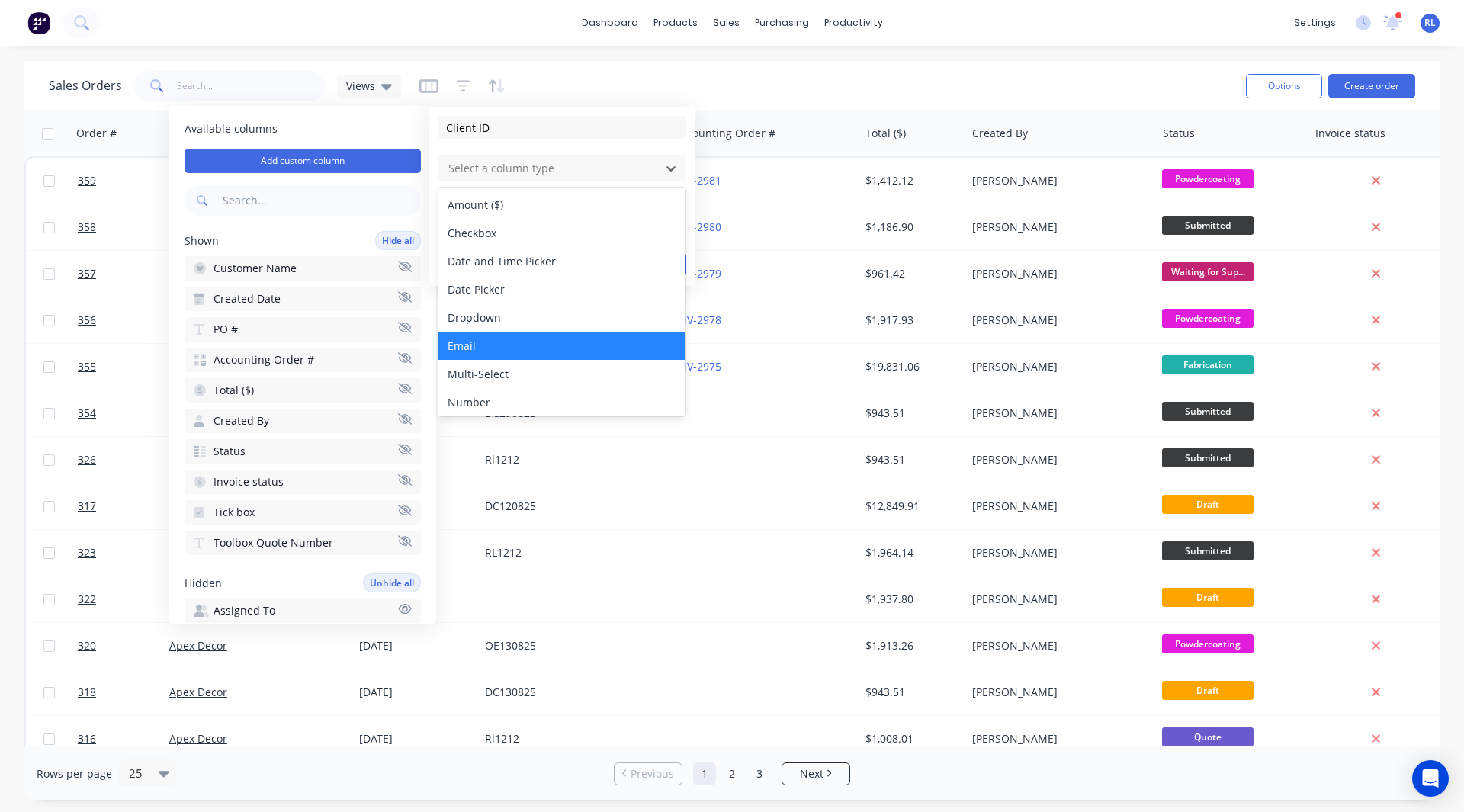
scroll to position [87, 0]
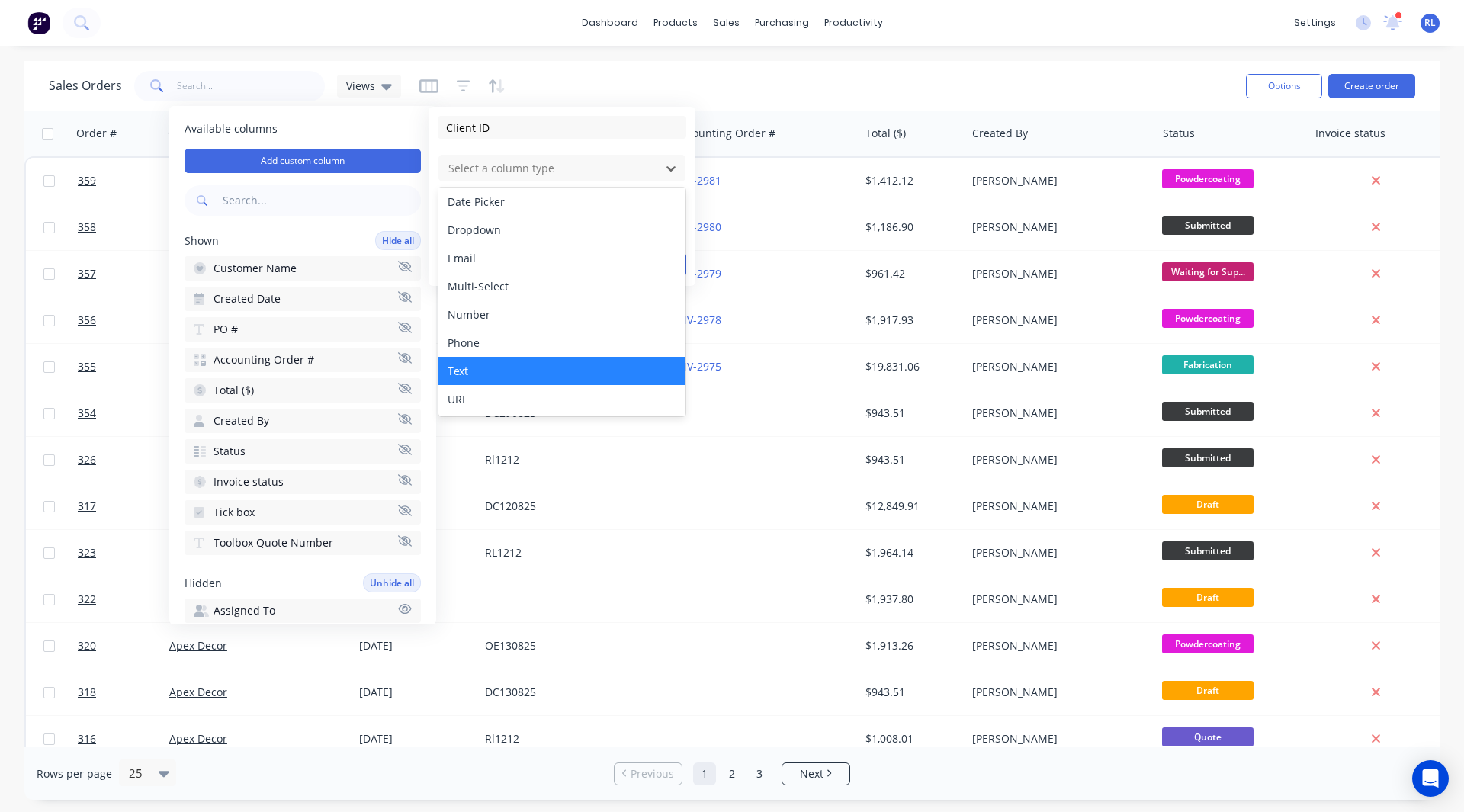
click at [475, 371] on div "Text" at bounding box center [561, 371] width 247 height 28
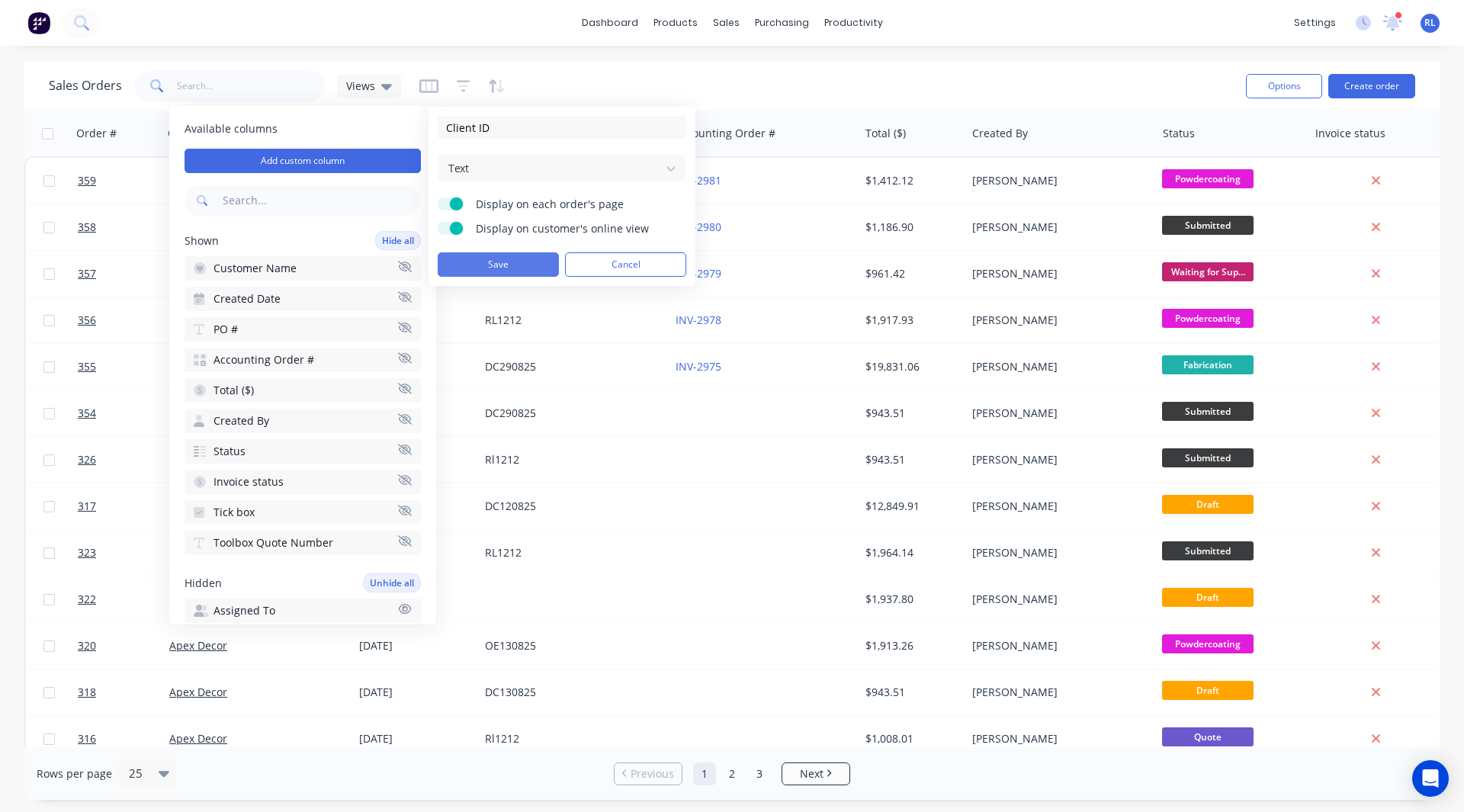
click at [495, 261] on button "Save" at bounding box center [498, 265] width 121 height 25
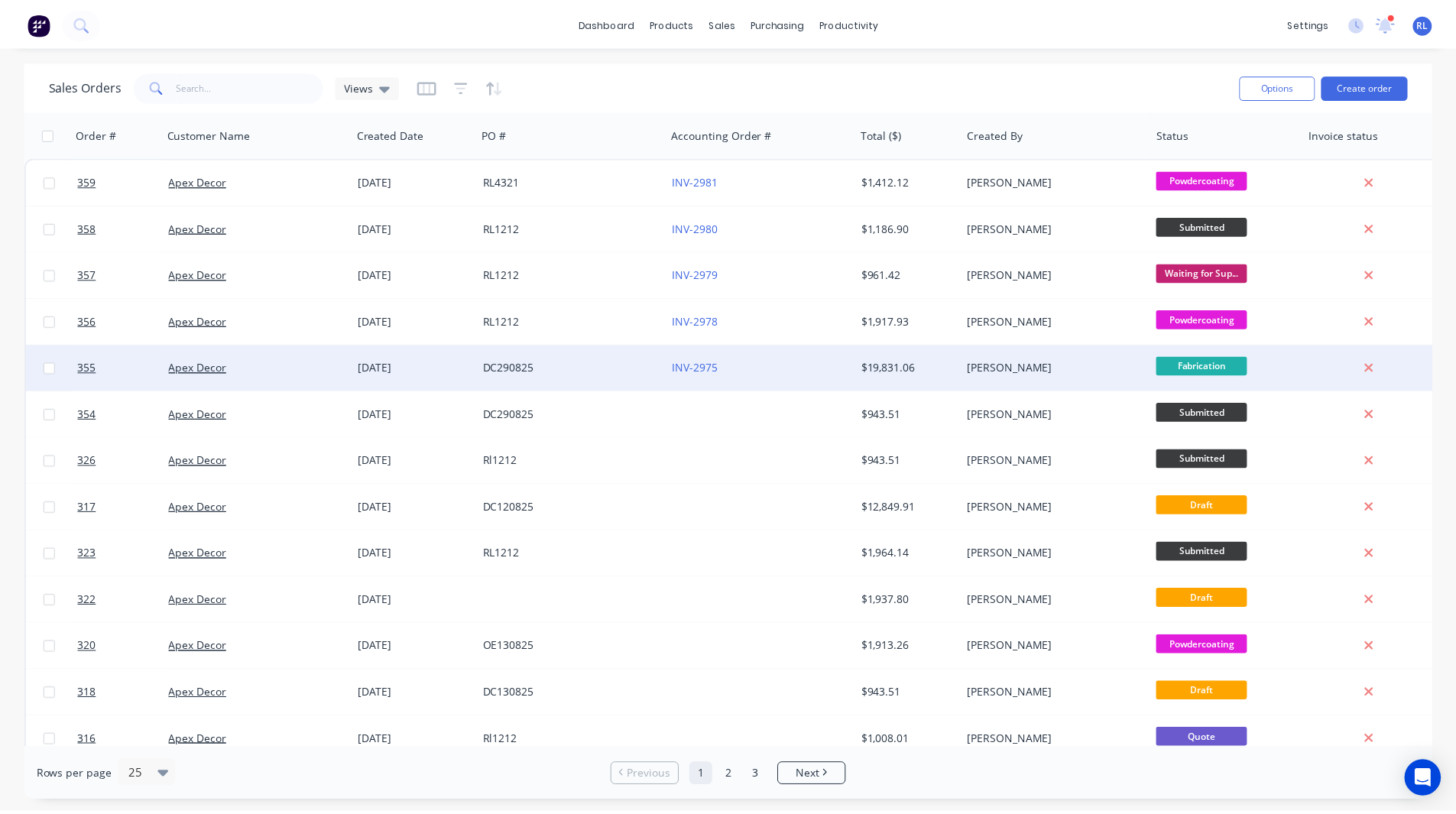
scroll to position [0, 436]
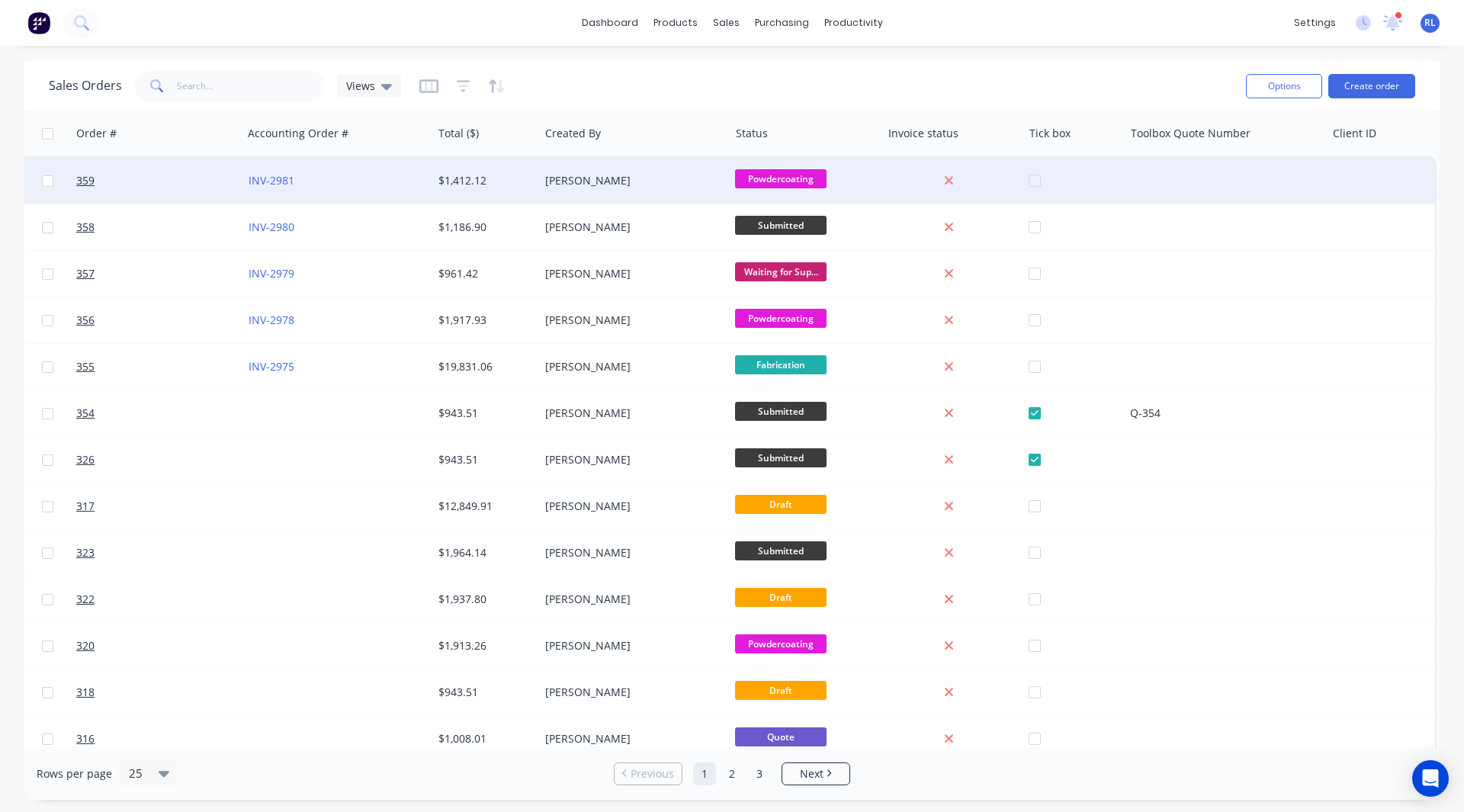
click at [1358, 183] on div at bounding box center [1379, 180] width 110 height 45
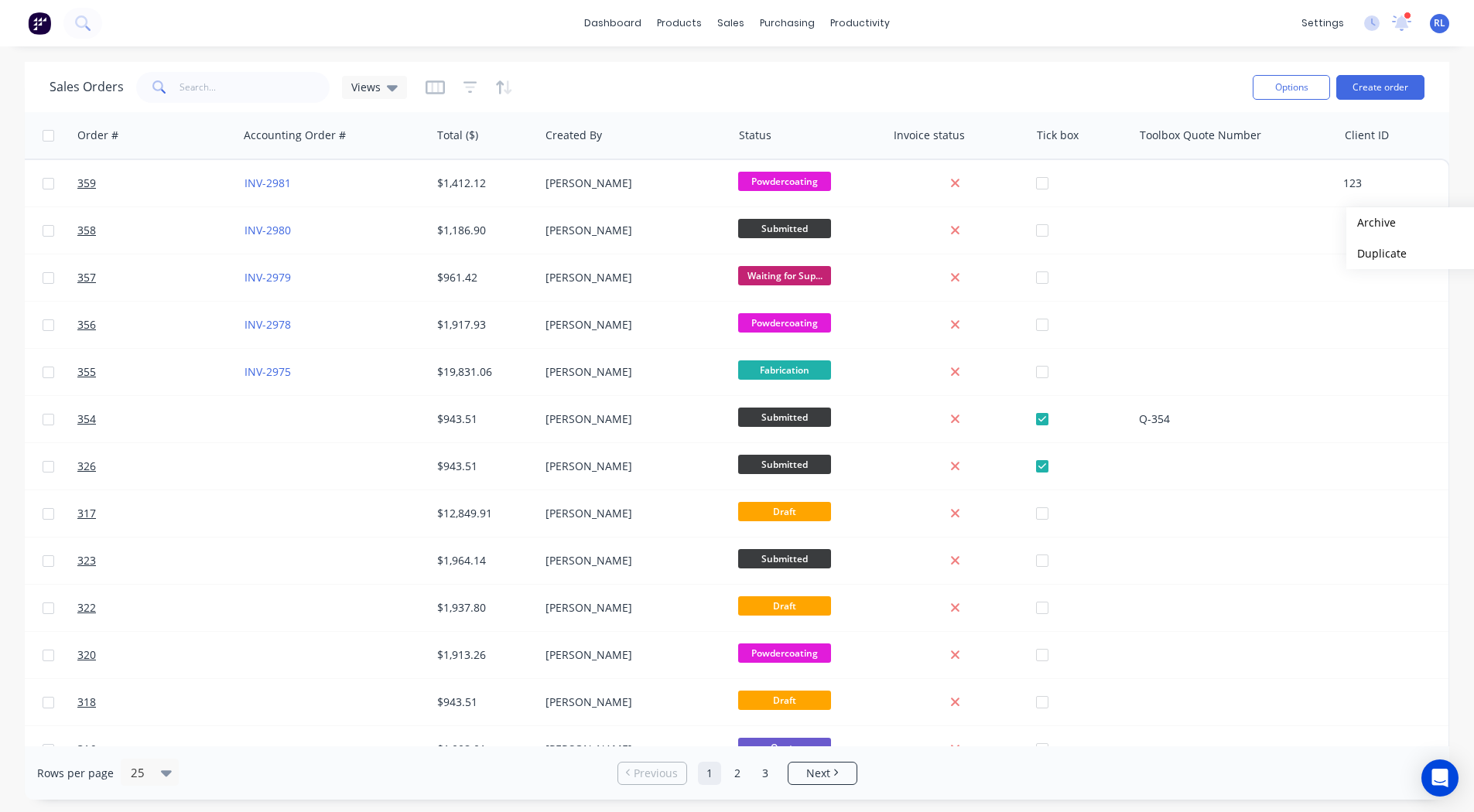
click at [1182, 76] on div "Sales Orders Views" at bounding box center [645, 86] width 1191 height 38
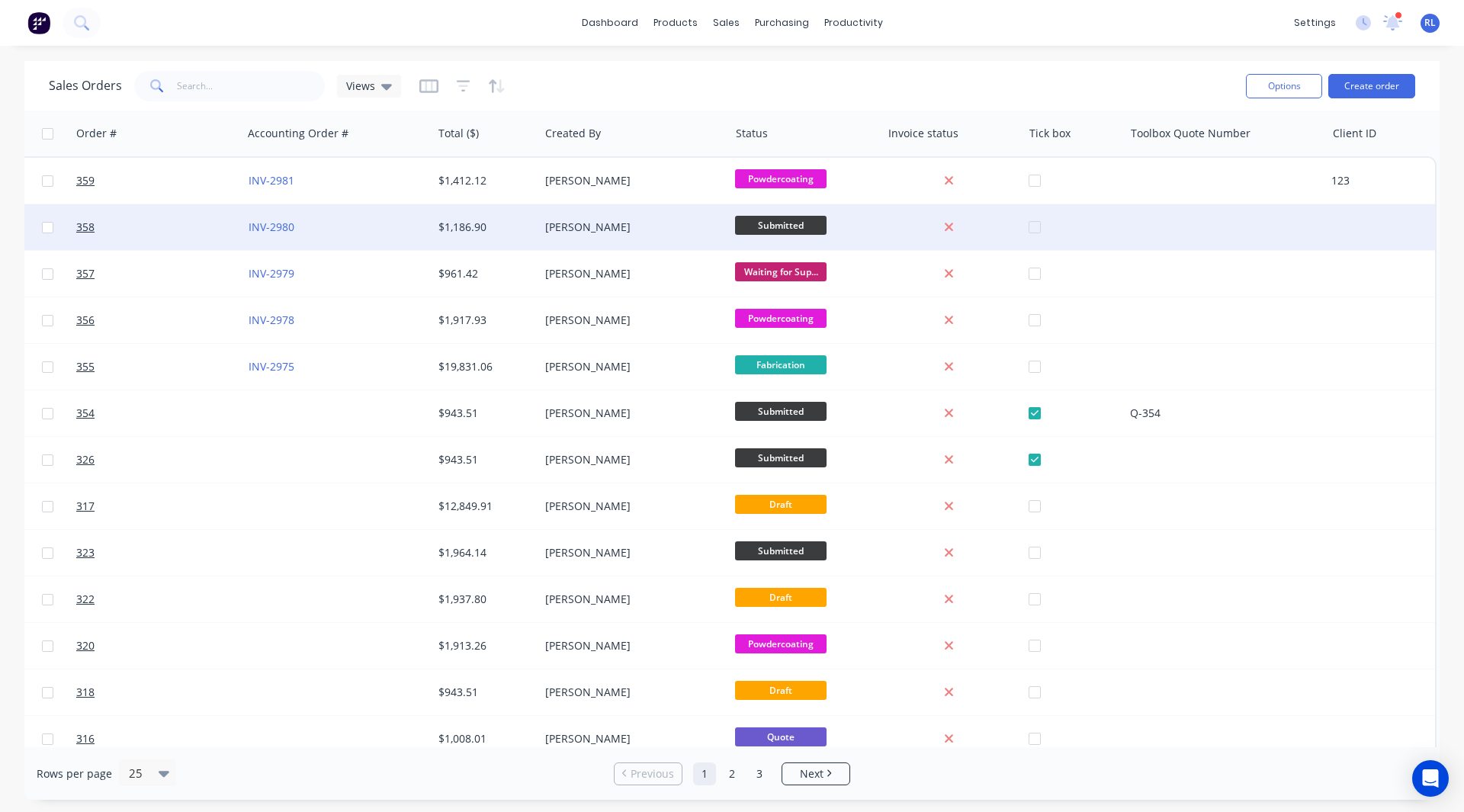
click at [1329, 216] on div at bounding box center [1379, 227] width 110 height 45
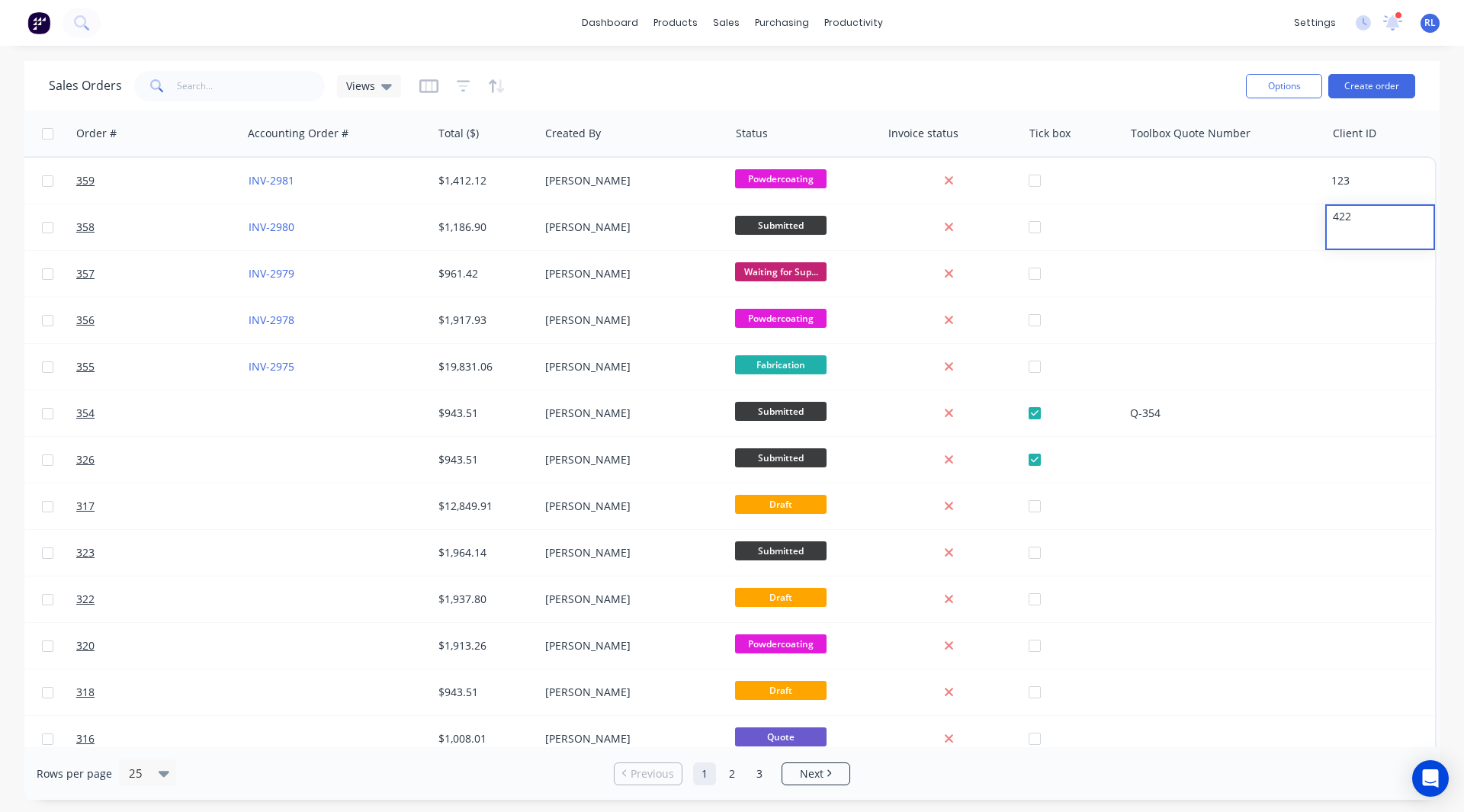
click at [1164, 74] on div "Sales Orders Views" at bounding box center [641, 85] width 1185 height 37
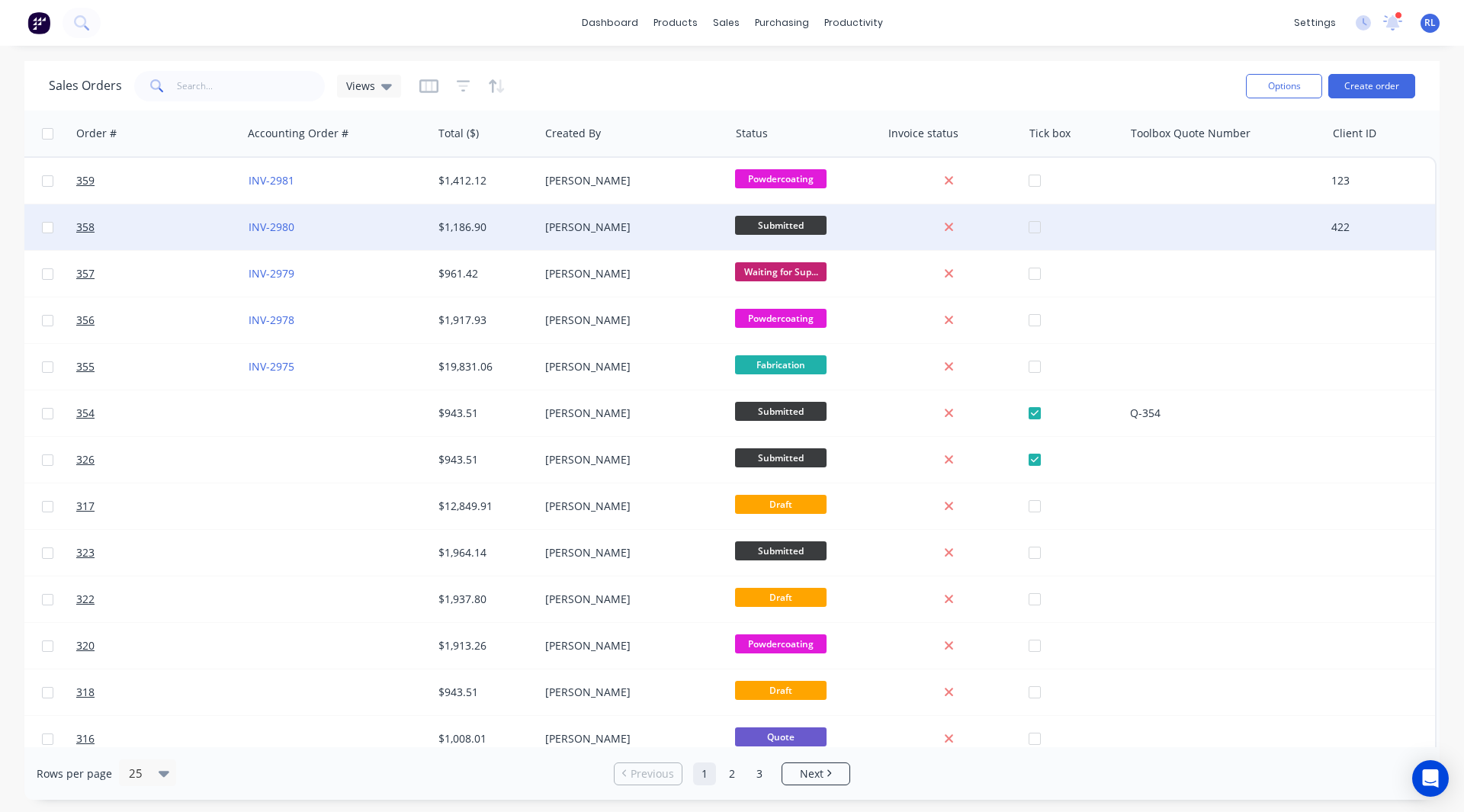
click at [595, 206] on div "[PERSON_NAME]" at bounding box center [634, 227] width 190 height 45
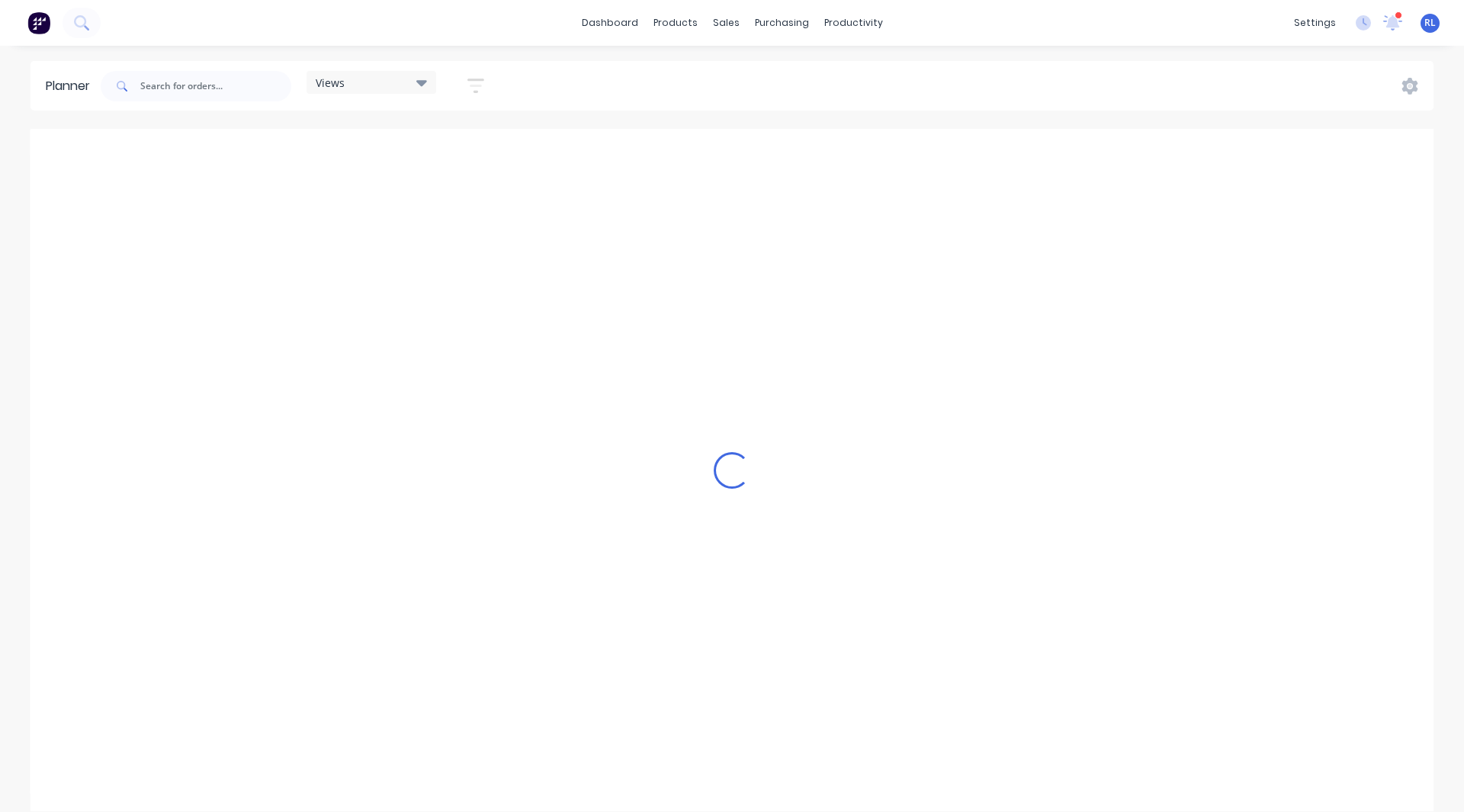
scroll to position [0, 2928]
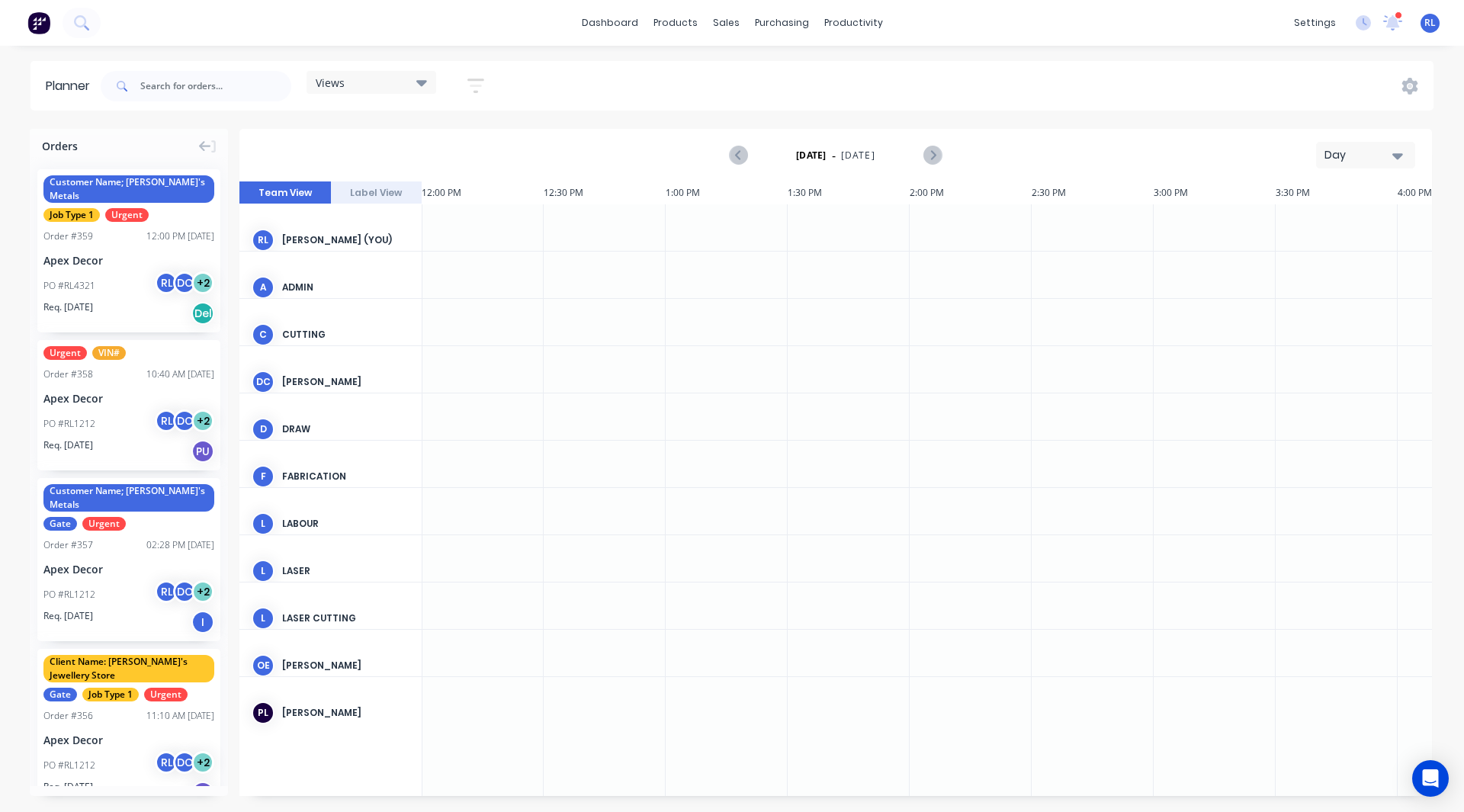
click at [1343, 155] on div "Day" at bounding box center [1359, 154] width 70 height 16
click at [1305, 225] on div "Week" at bounding box center [1338, 226] width 151 height 31
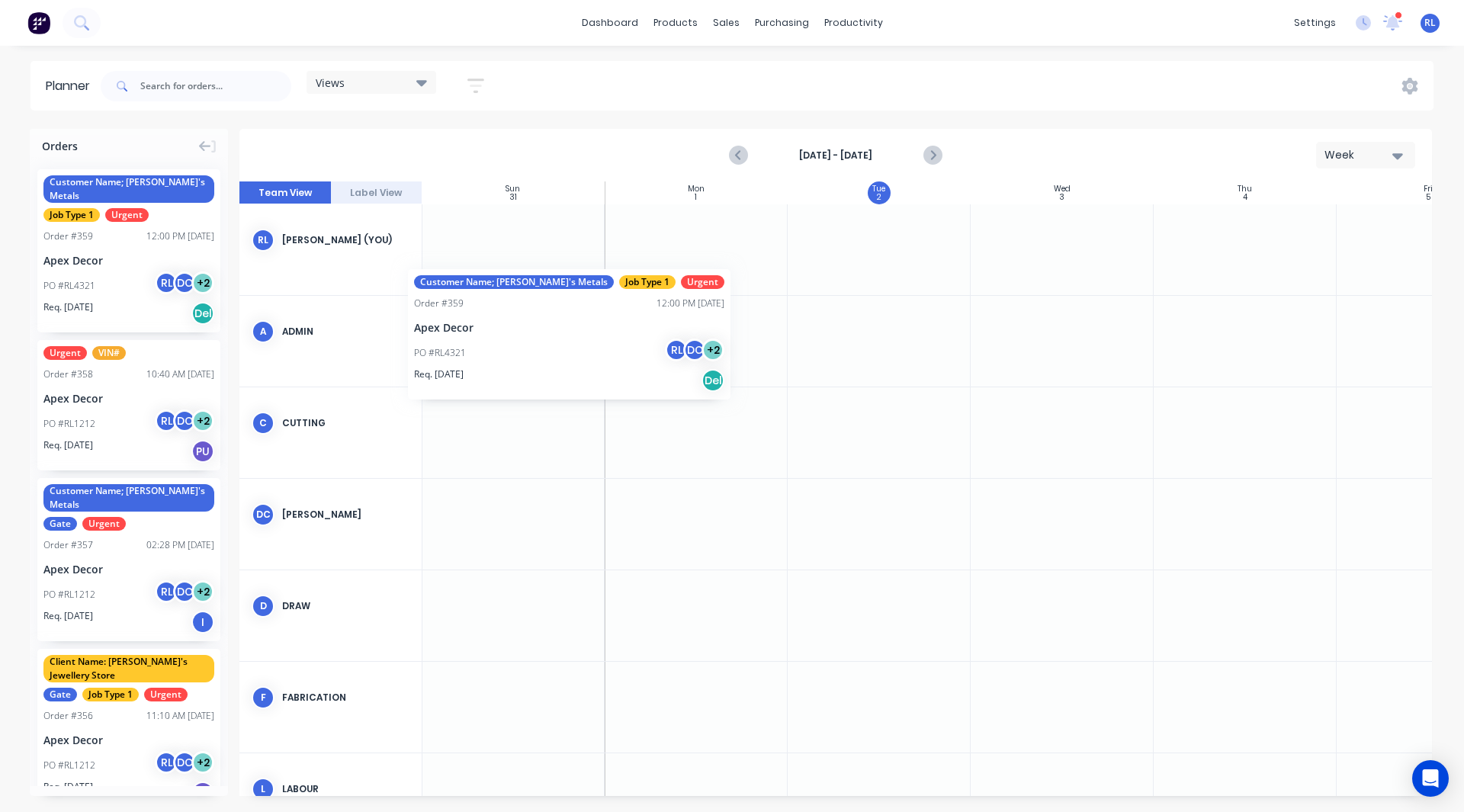
scroll to position [0, 0]
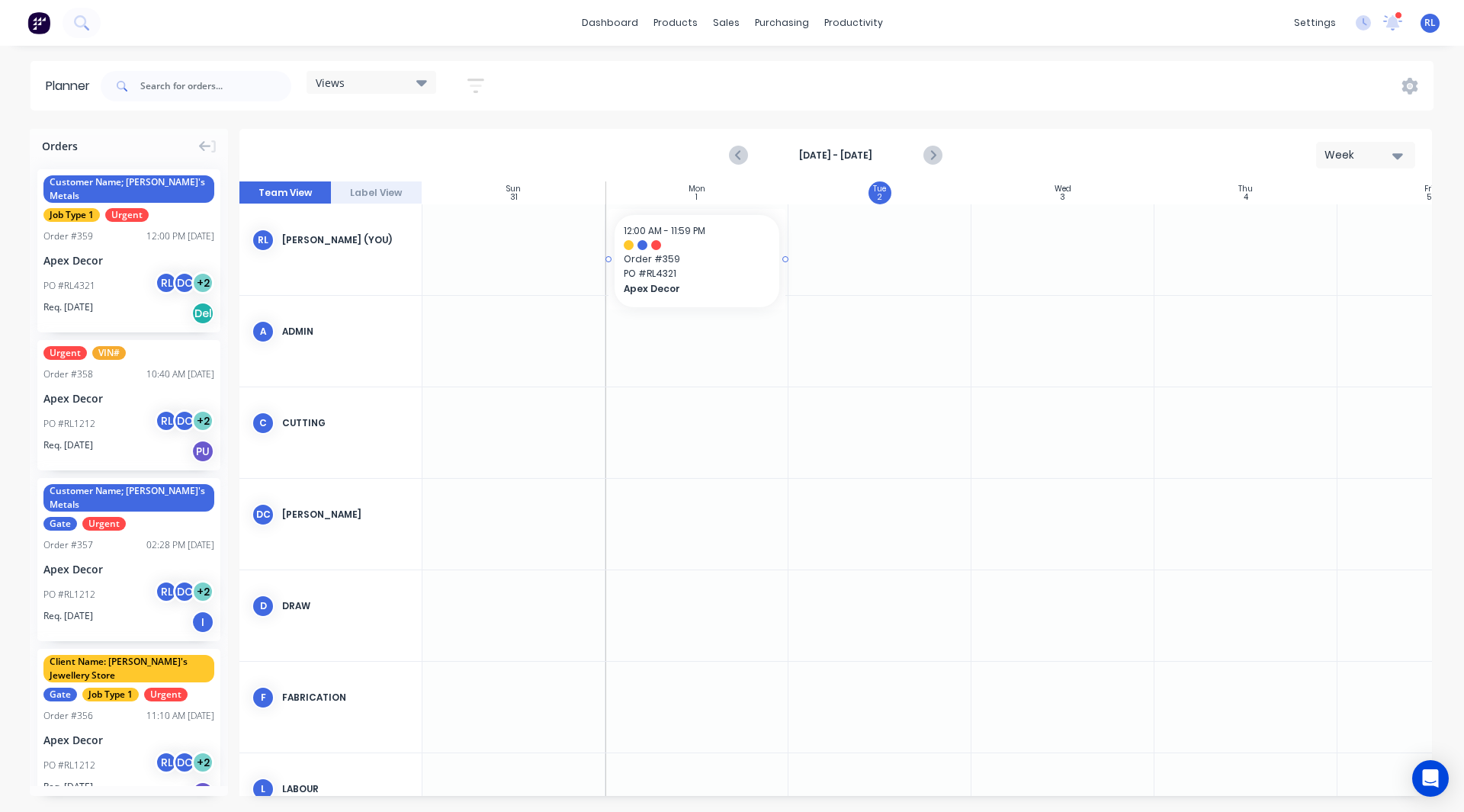
drag, startPoint x: 75, startPoint y: 248, endPoint x: 659, endPoint y: 200, distance: 586.0
click at [659, 200] on div "Orders Customer Name; [PERSON_NAME]'s Metals Job Type 1 Urgent Order # 359 12:0…" at bounding box center [732, 470] width 1464 height 682
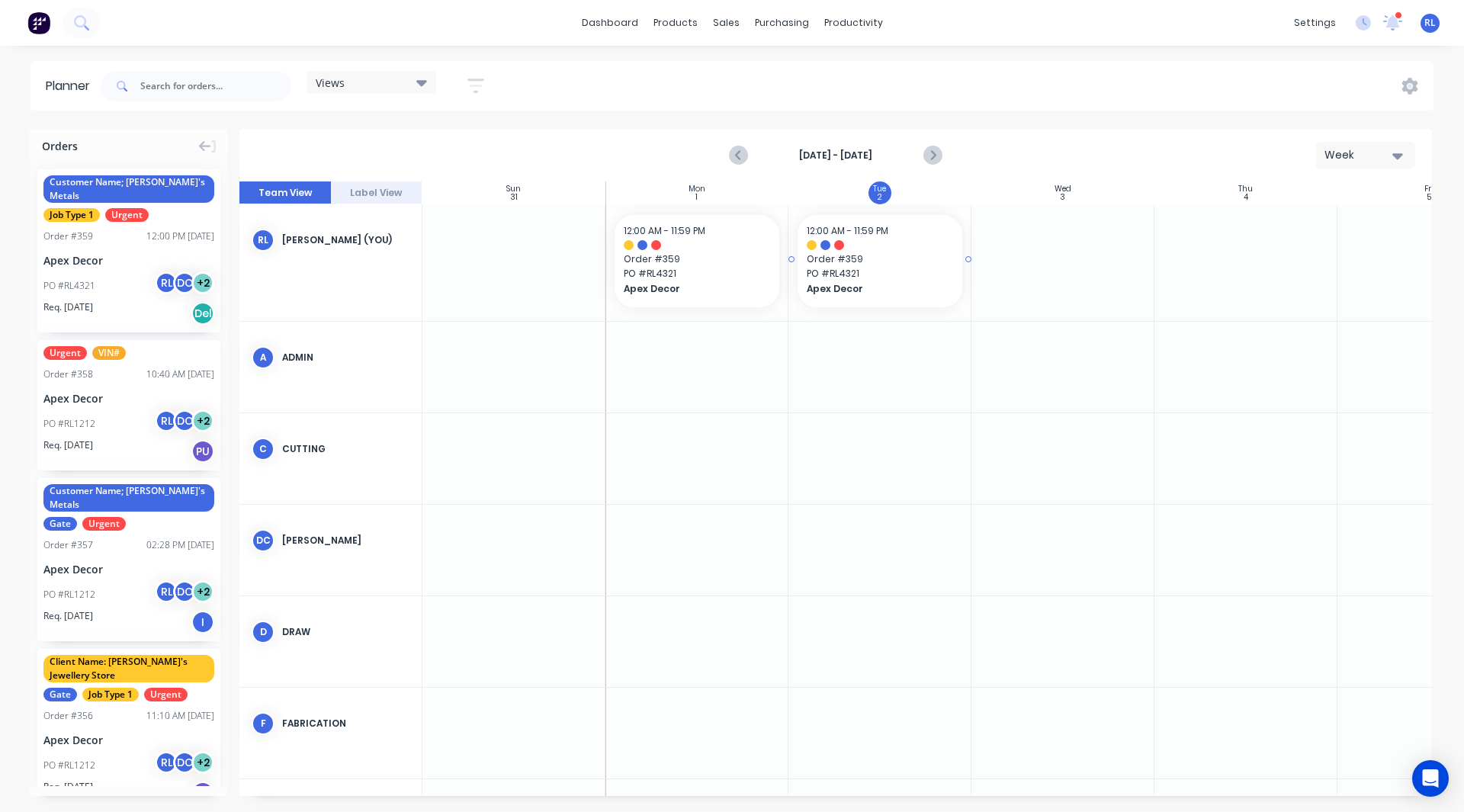
drag, startPoint x: 90, startPoint y: 253, endPoint x: 856, endPoint y: 260, distance: 766.0
drag, startPoint x: 98, startPoint y: 242, endPoint x: 1072, endPoint y: 260, distance: 974.2
drag, startPoint x: 784, startPoint y: 260, endPoint x: 866, endPoint y: 260, distance: 82.0
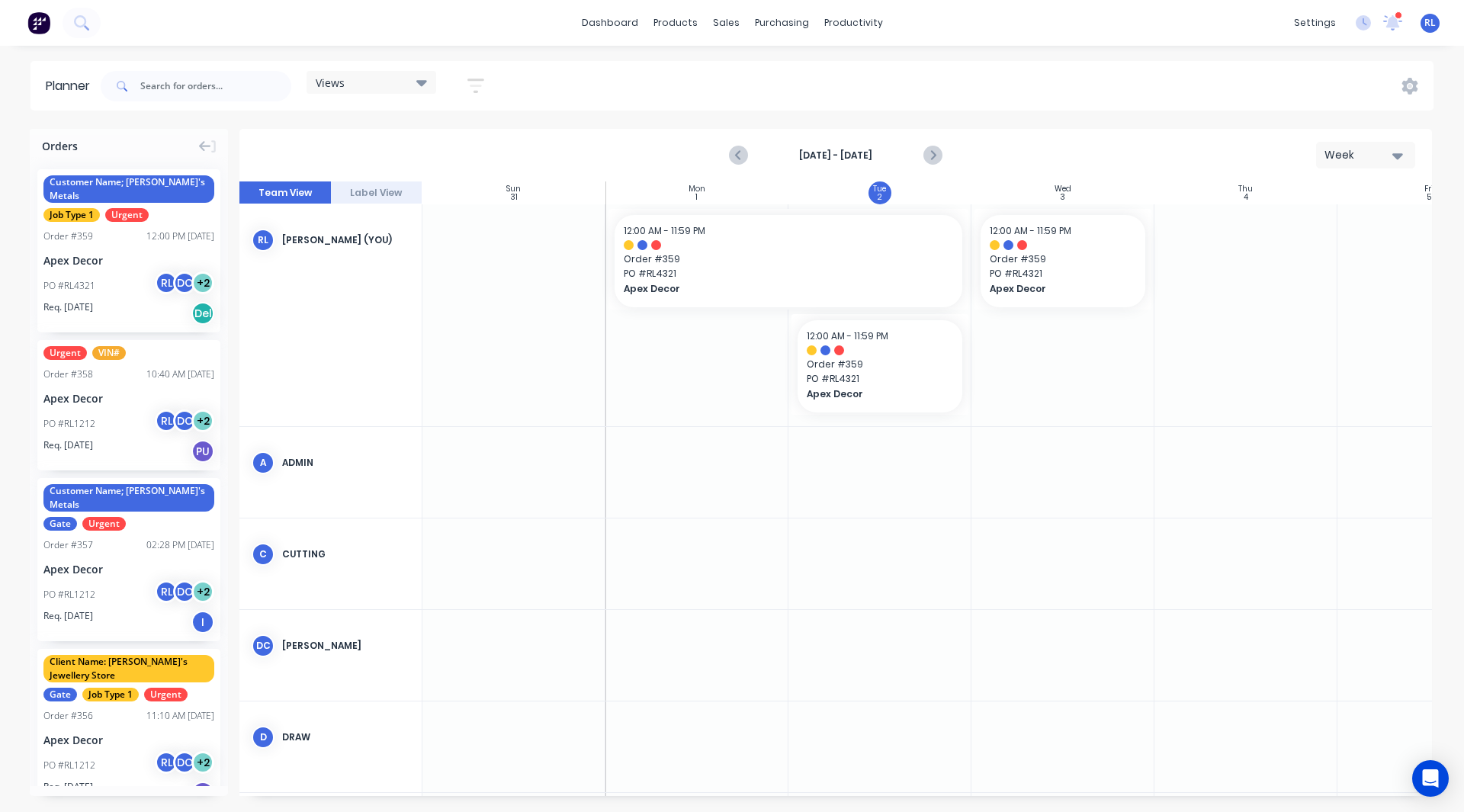
click at [1342, 163] on button "Week" at bounding box center [1365, 155] width 99 height 26
click at [1310, 256] on div "Month" at bounding box center [1338, 257] width 151 height 31
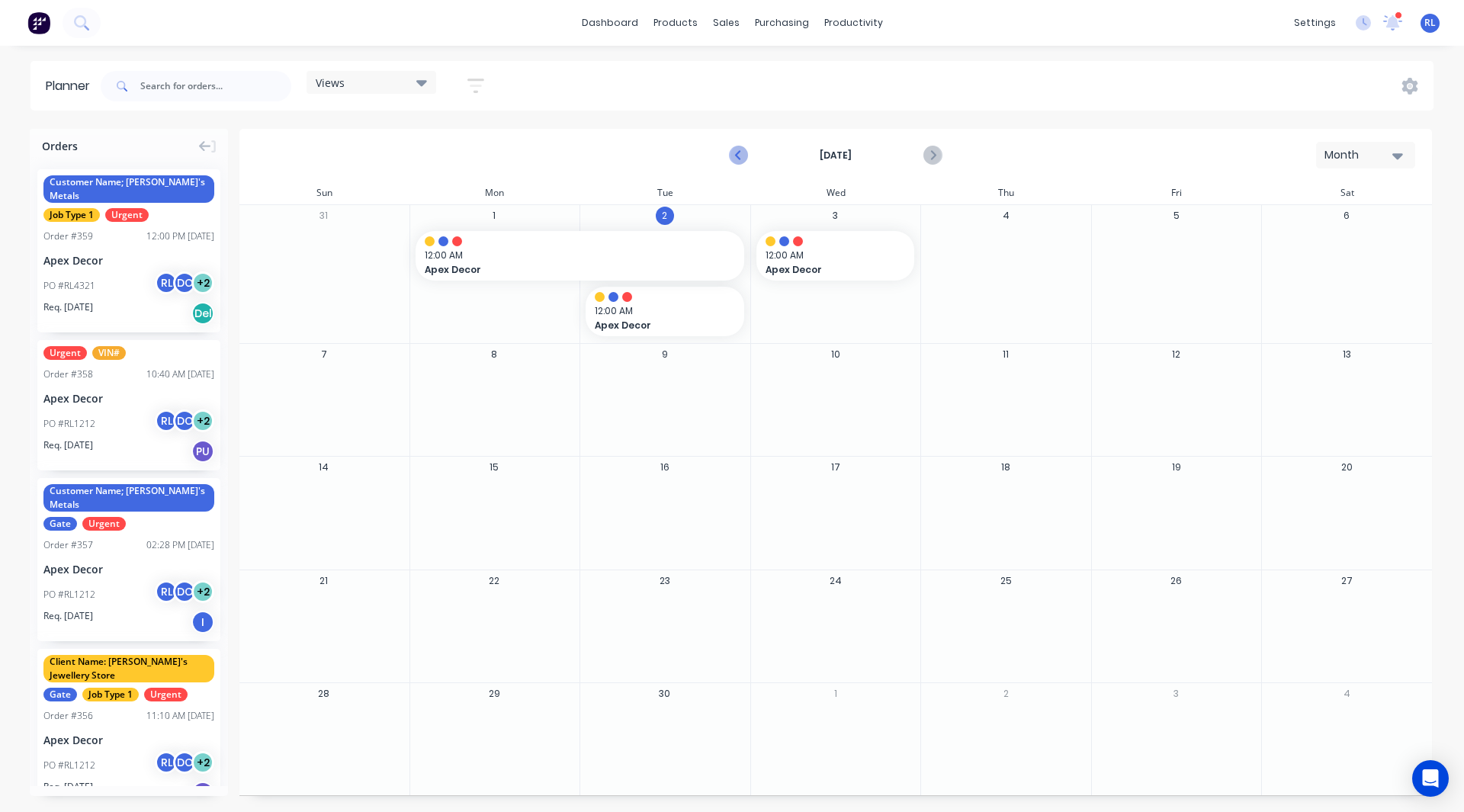
click at [734, 152] on icon "Previous page" at bounding box center [739, 155] width 18 height 18
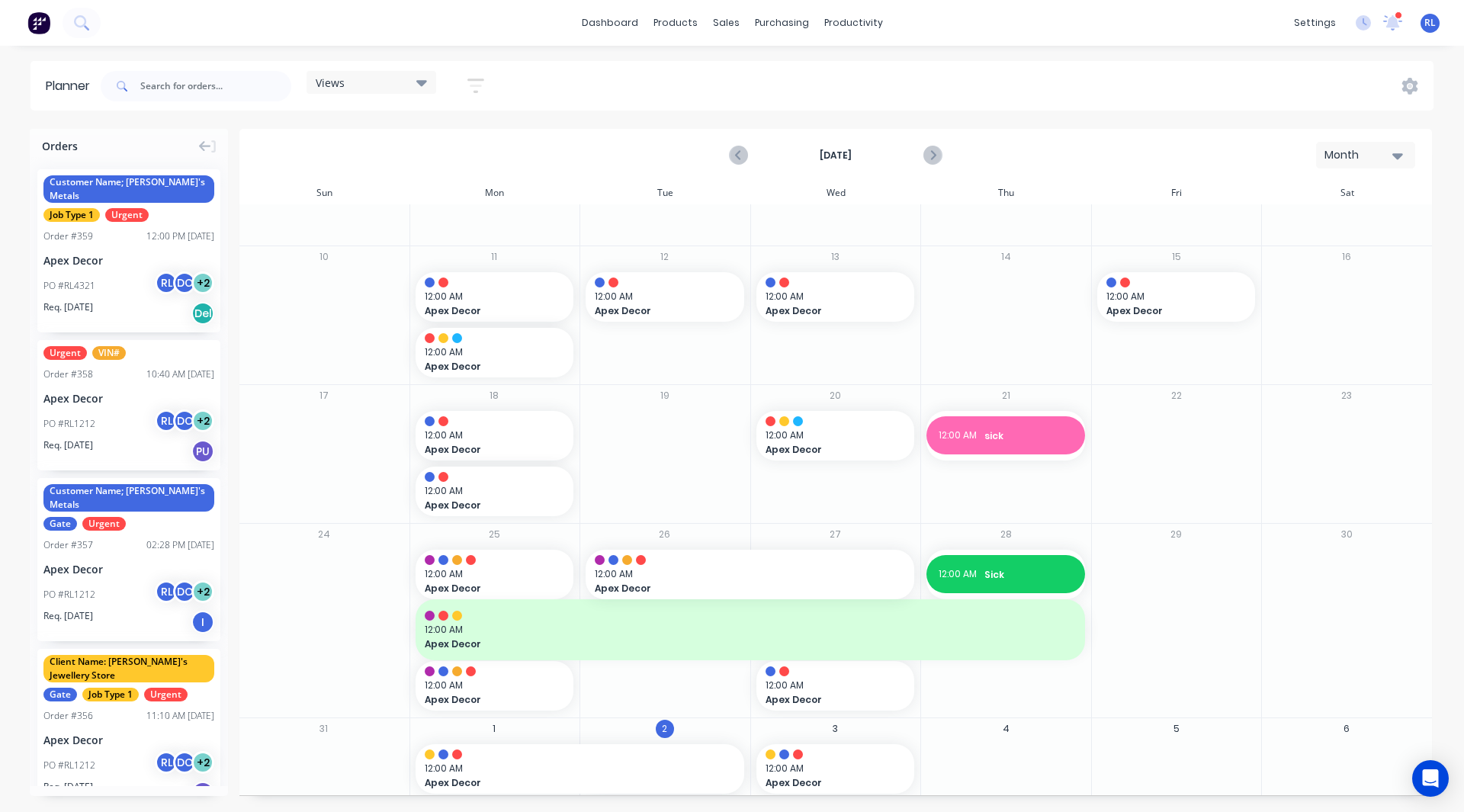
scroll to position [125, 0]
click at [120, 253] on div "Apex Decor" at bounding box center [129, 260] width 171 height 16
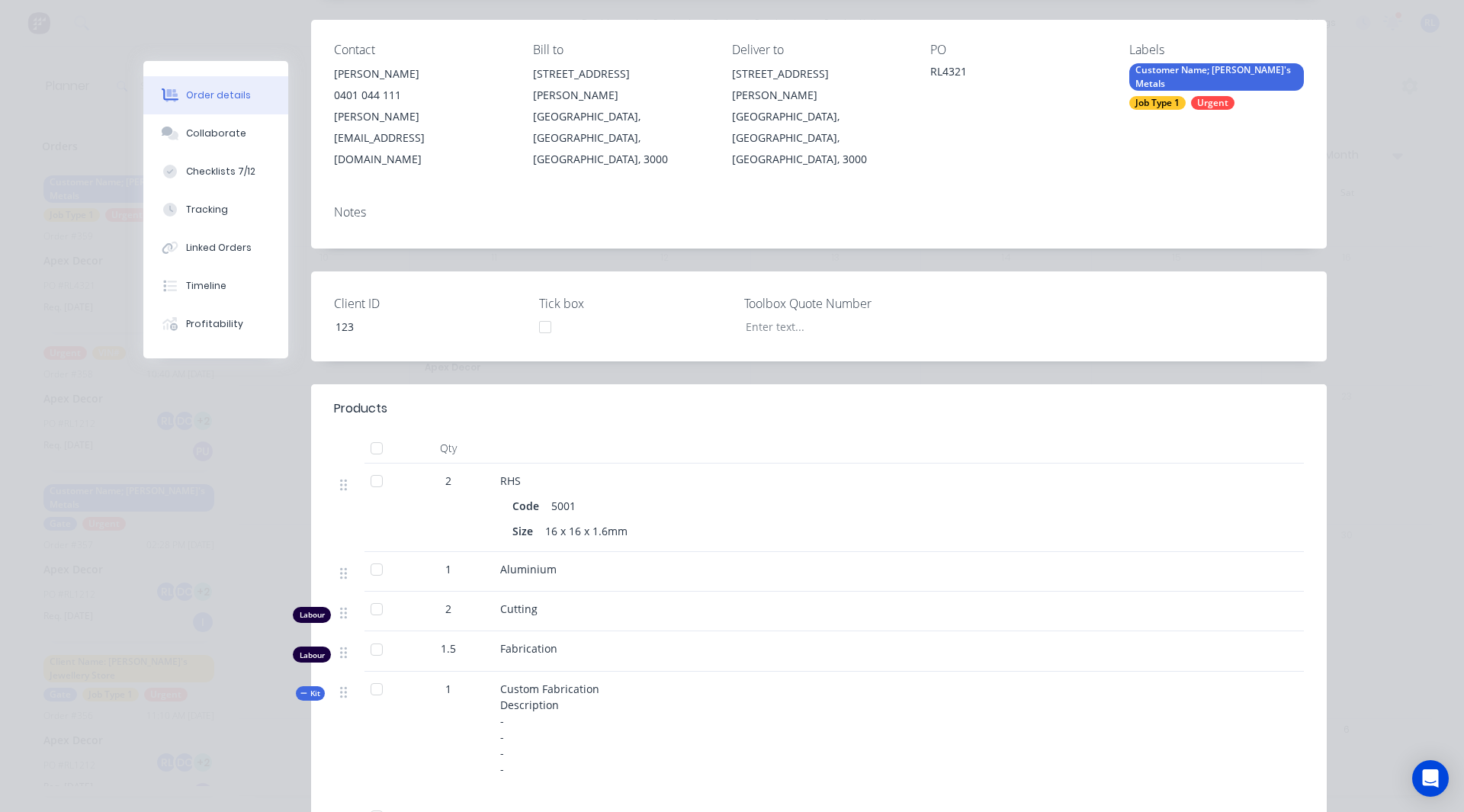
scroll to position [179, 0]
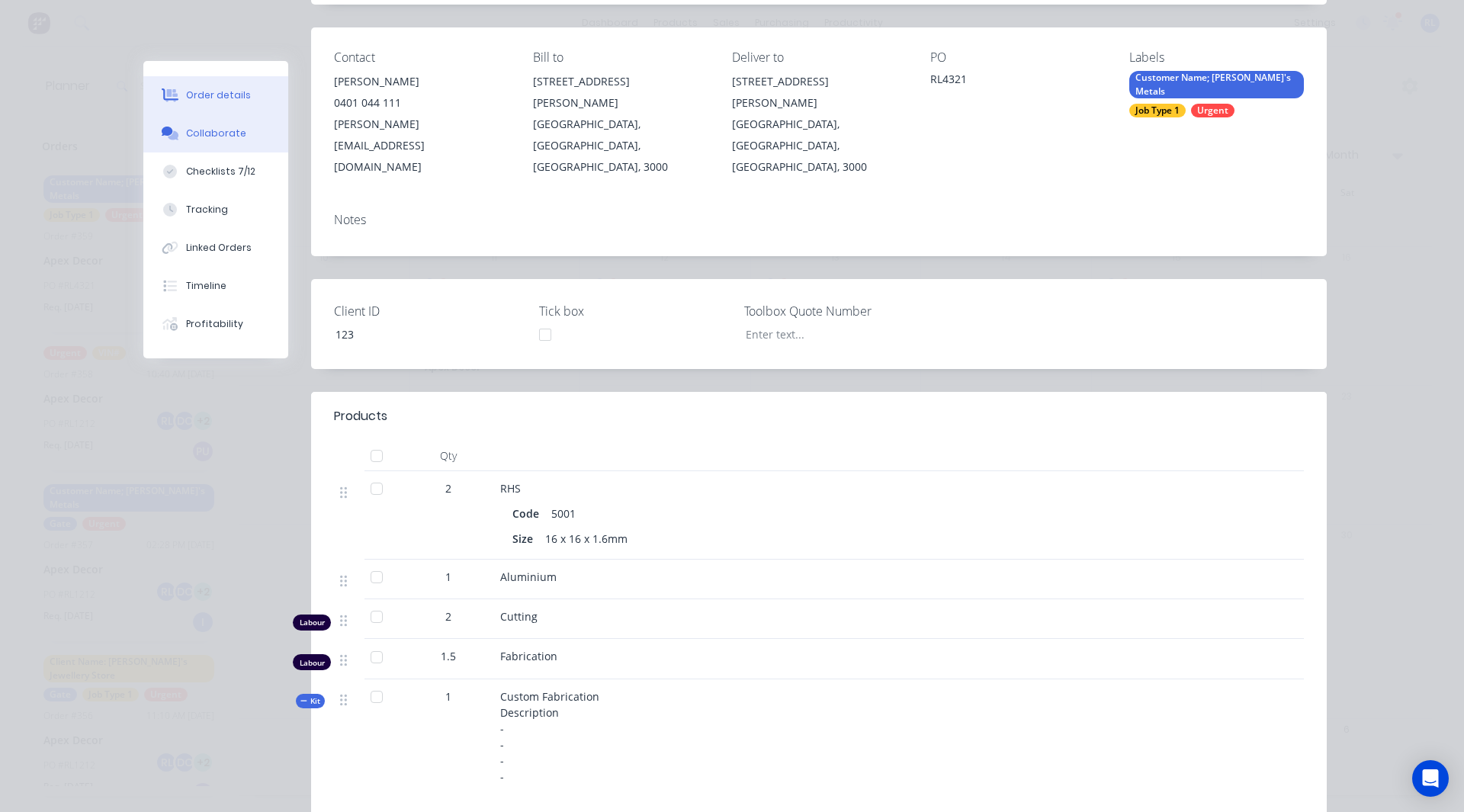
click at [220, 129] on div "Collaborate" at bounding box center [215, 133] width 60 height 14
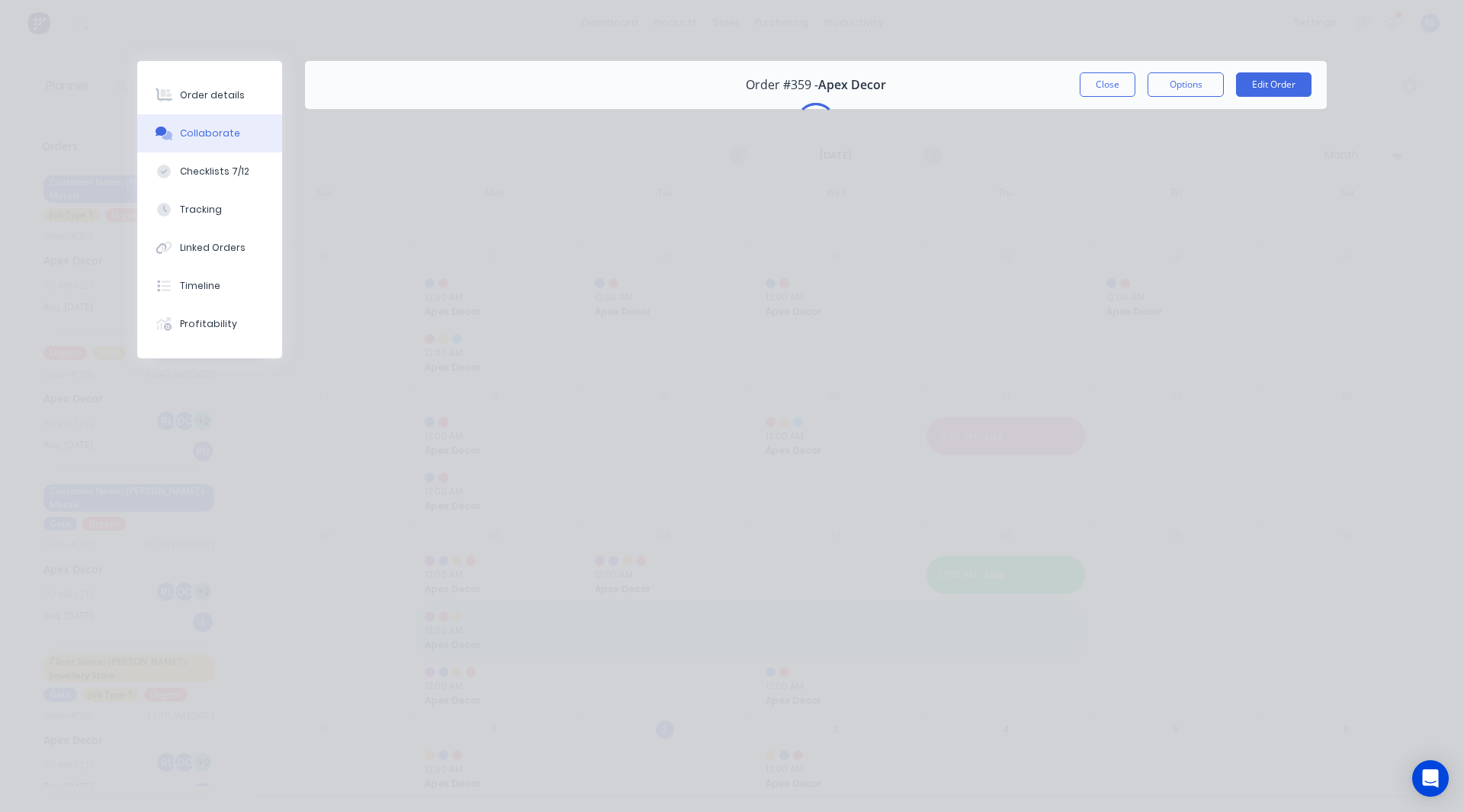
scroll to position [0, 0]
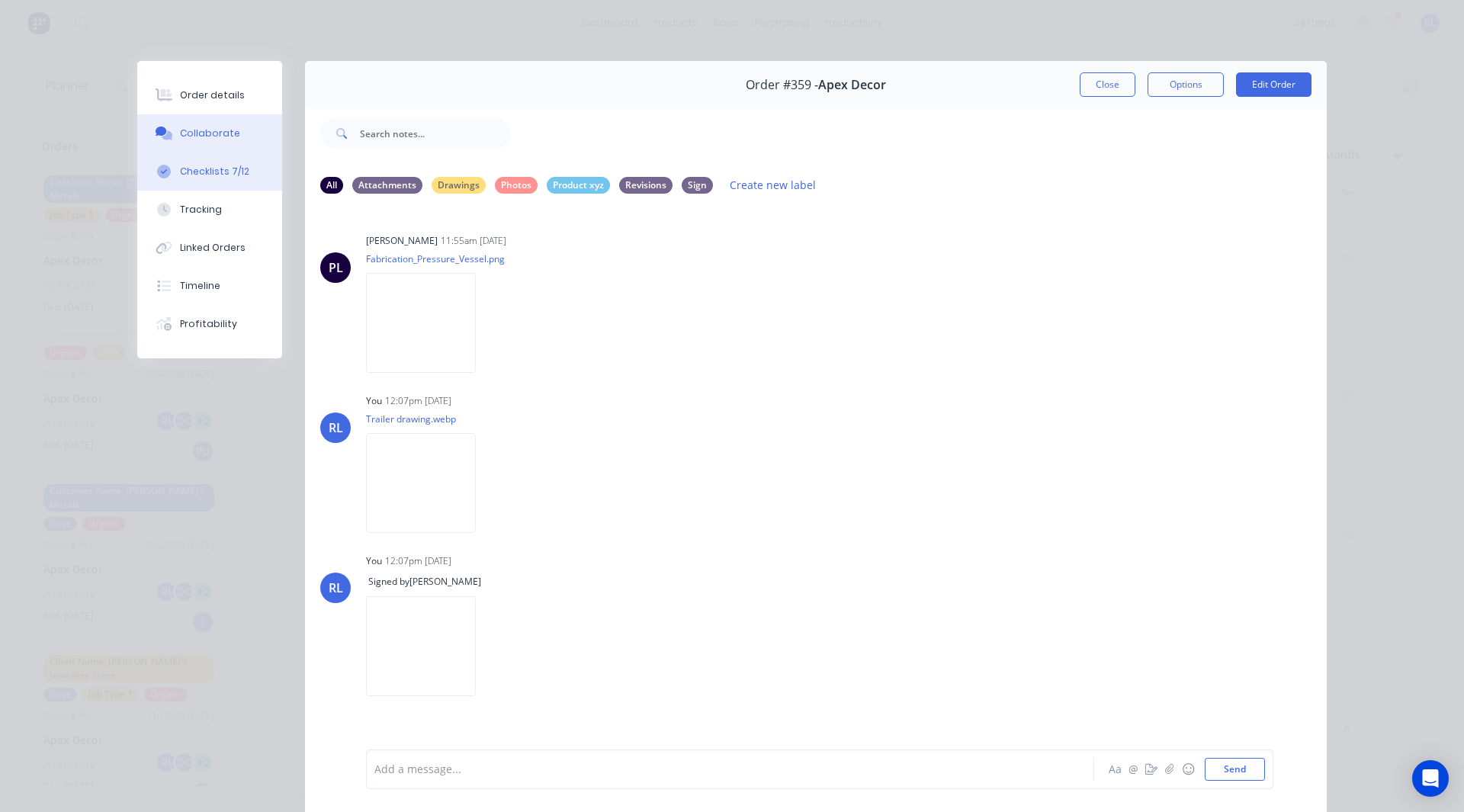
click at [208, 165] on div "Checklists 7/12" at bounding box center [215, 172] width 69 height 14
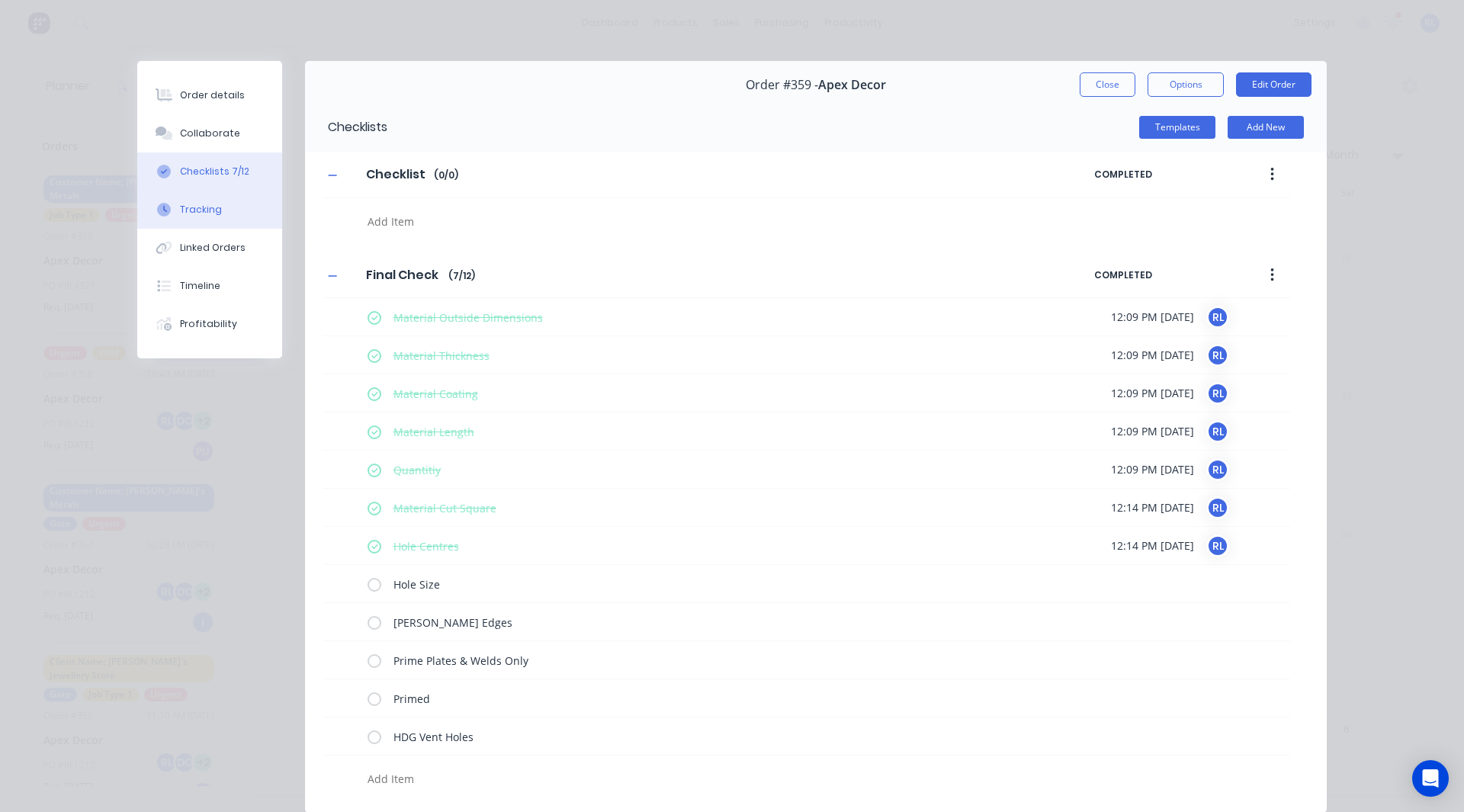
click at [201, 201] on button "Tracking" at bounding box center [210, 210] width 145 height 38
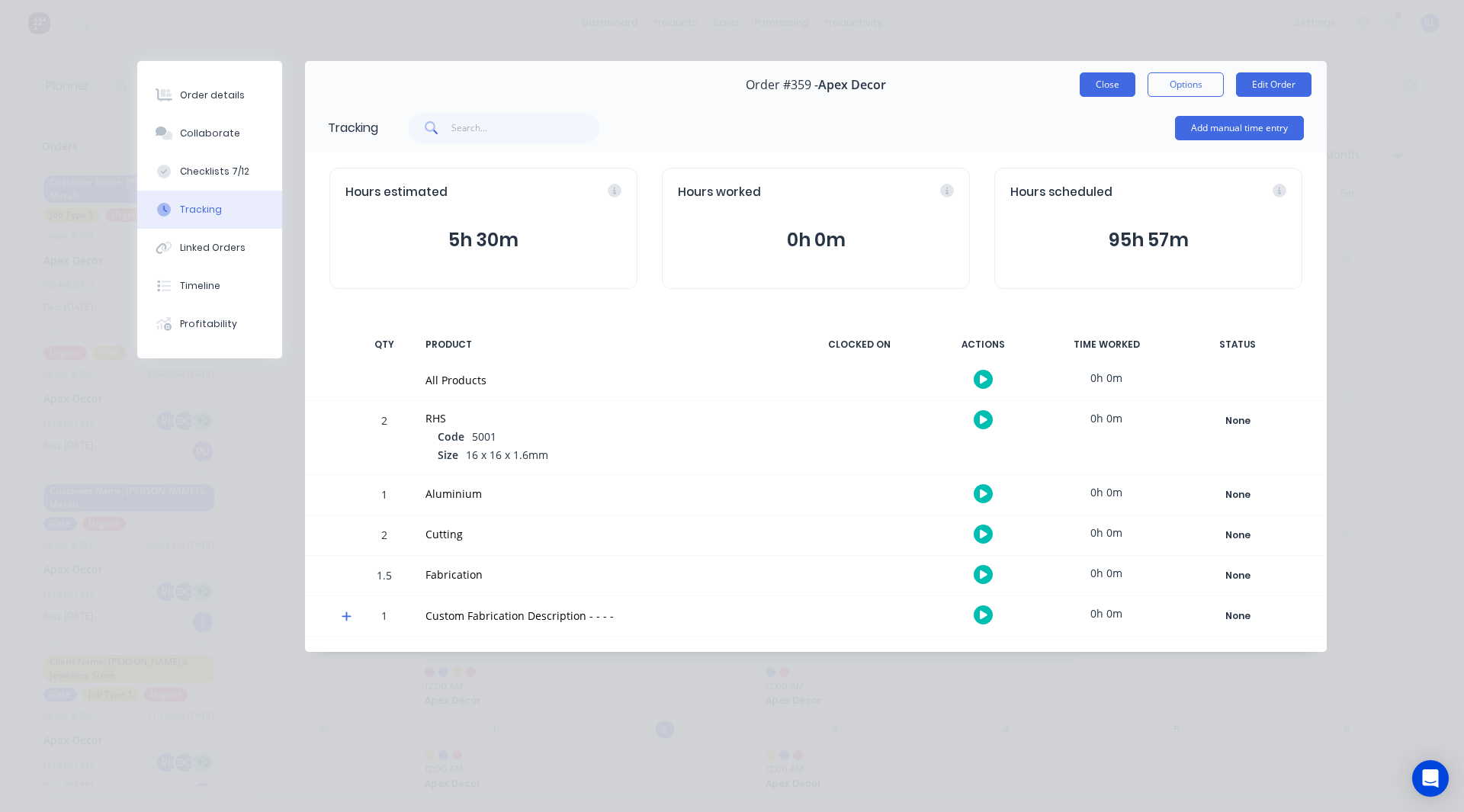
click at [1095, 81] on button "Close" at bounding box center [1107, 85] width 55 height 25
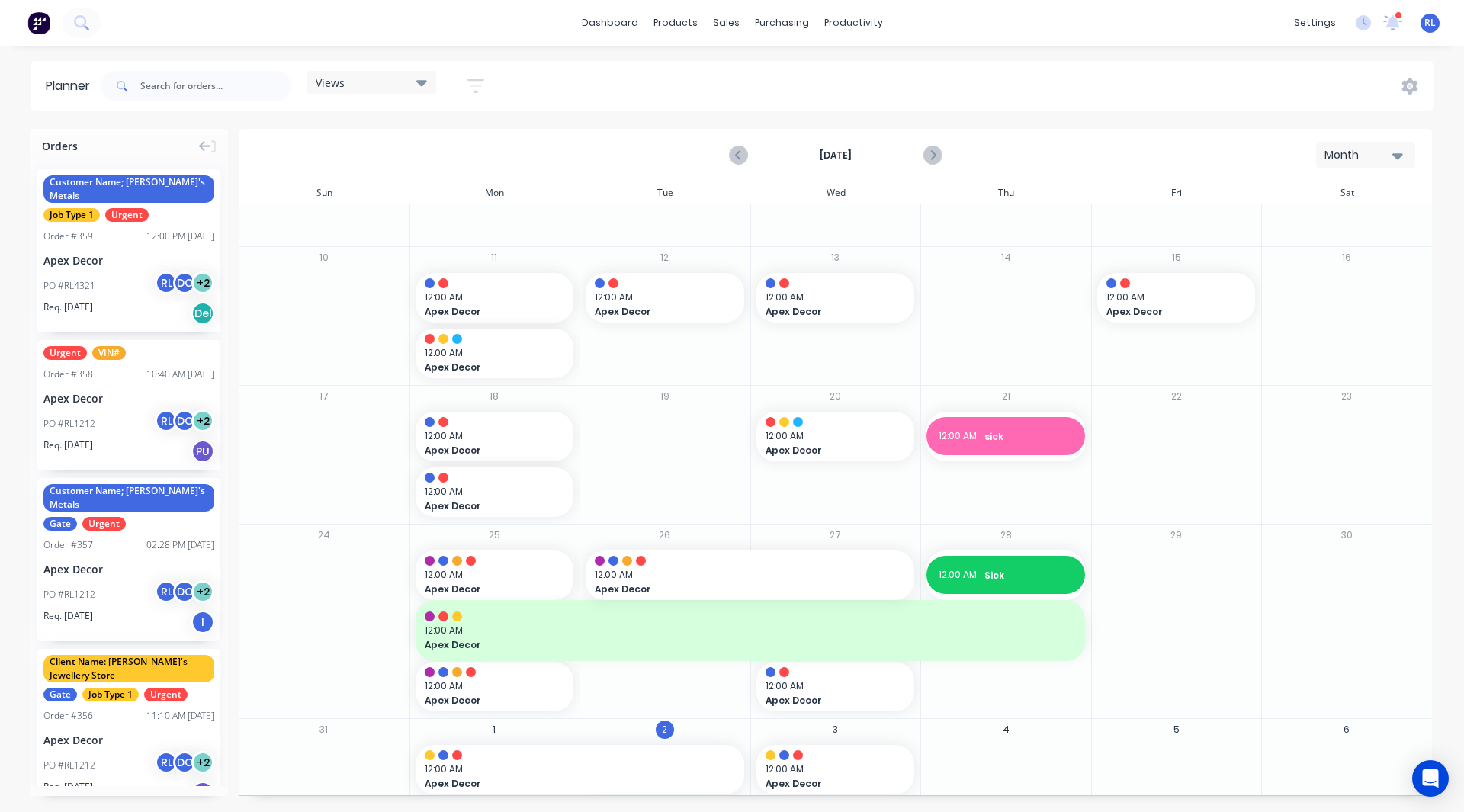
click at [34, 27] on img at bounding box center [39, 23] width 23 height 23
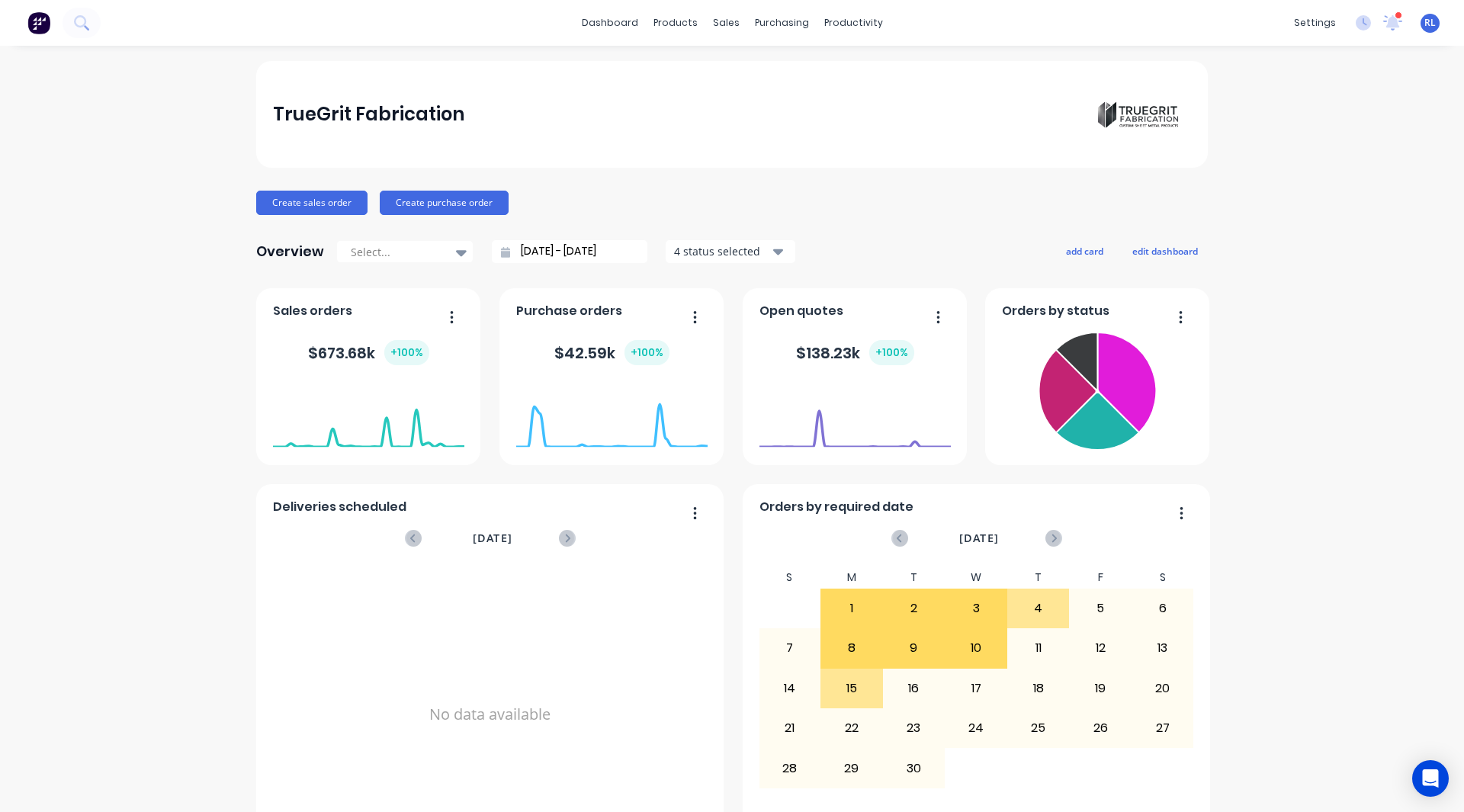
click at [144, 524] on div "TrueGrit Fabrication Create sales order Create purchase order Overview Select..…" at bounding box center [732, 459] width 1464 height 795
click at [471, 810] on div "No data available" at bounding box center [490, 714] width 435 height 295
